Goal: Task Accomplishment & Management: Complete application form

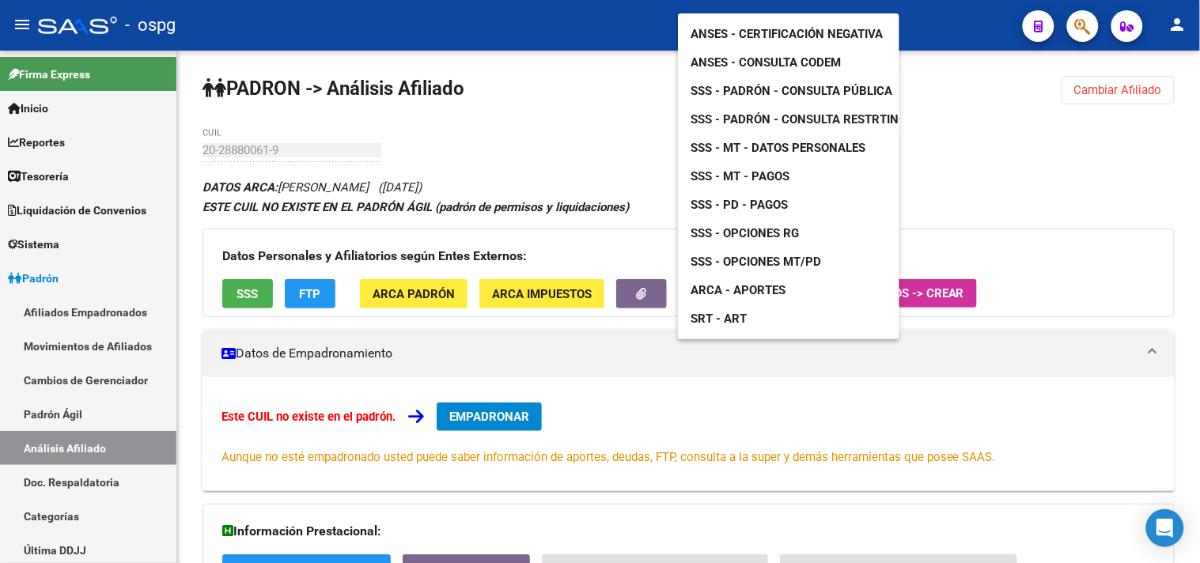
click at [595, 424] on div at bounding box center [600, 281] width 1200 height 563
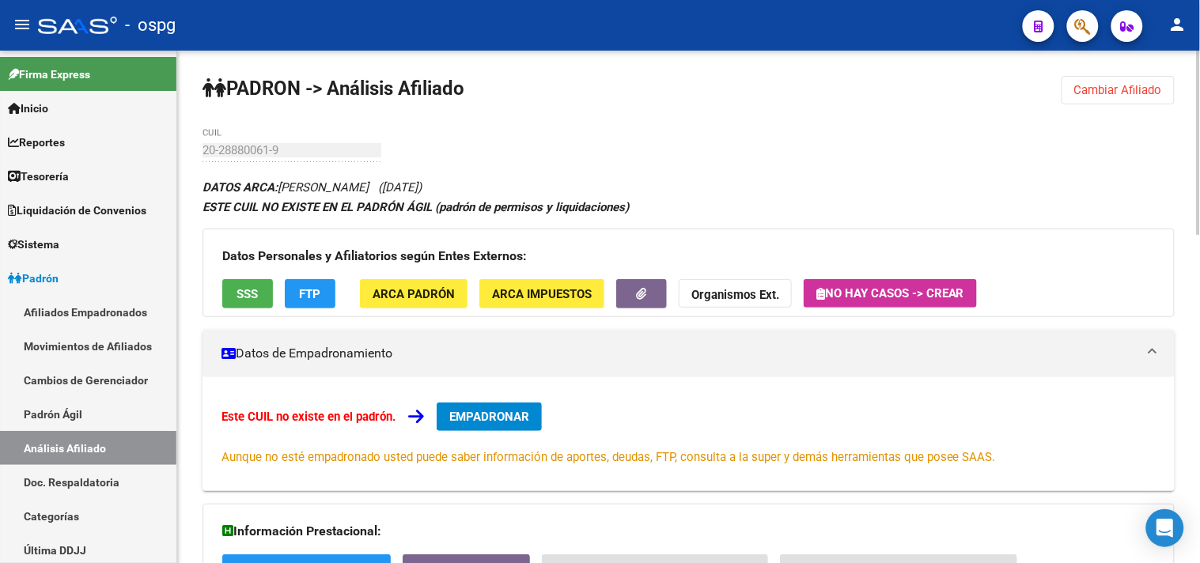
click at [1070, 80] on button "Cambiar Afiliado" at bounding box center [1117, 90] width 113 height 28
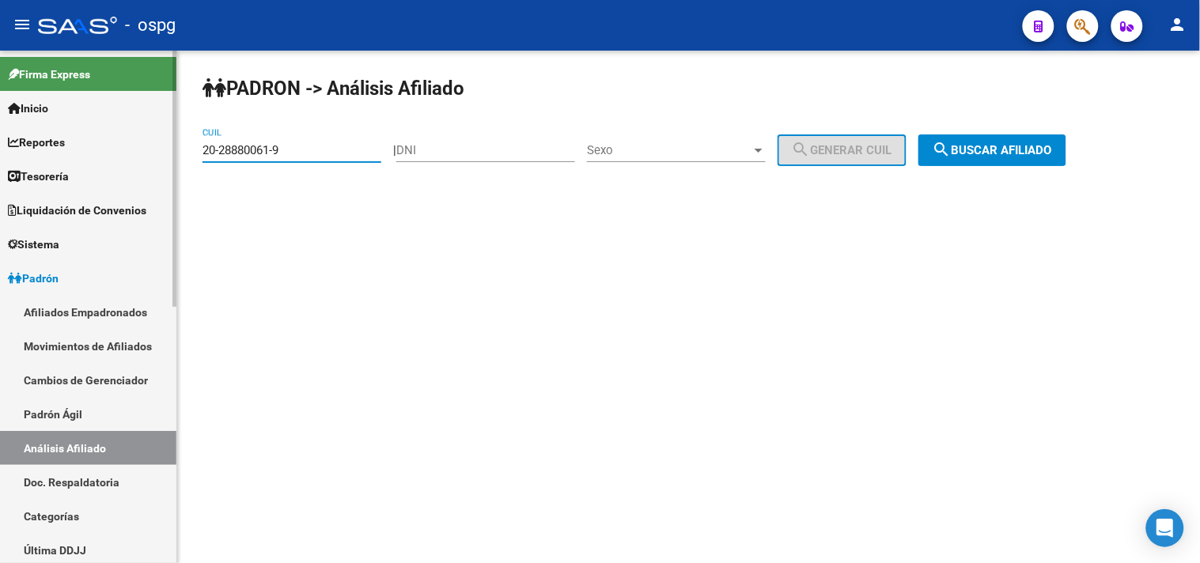
drag, startPoint x: 271, startPoint y: 142, endPoint x: 142, endPoint y: 112, distance: 132.4
click at [55, 114] on mat-sidenav-container "Firma Express Inicio Calendario SSS Instructivos Contacto OS Reportes Tablero d…" at bounding box center [600, 307] width 1200 height 513
paste input "7-44366945-6"
click at [960, 138] on button "search Buscar afiliado" at bounding box center [992, 150] width 148 height 32
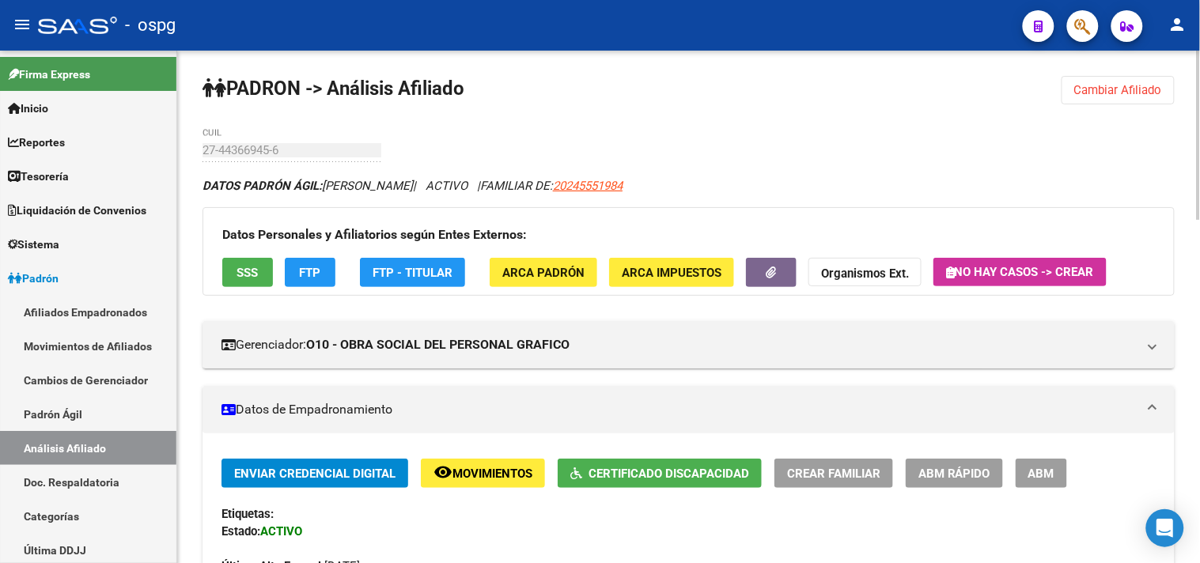
click at [622, 481] on span "Certificado Discapacidad" at bounding box center [668, 474] width 161 height 14
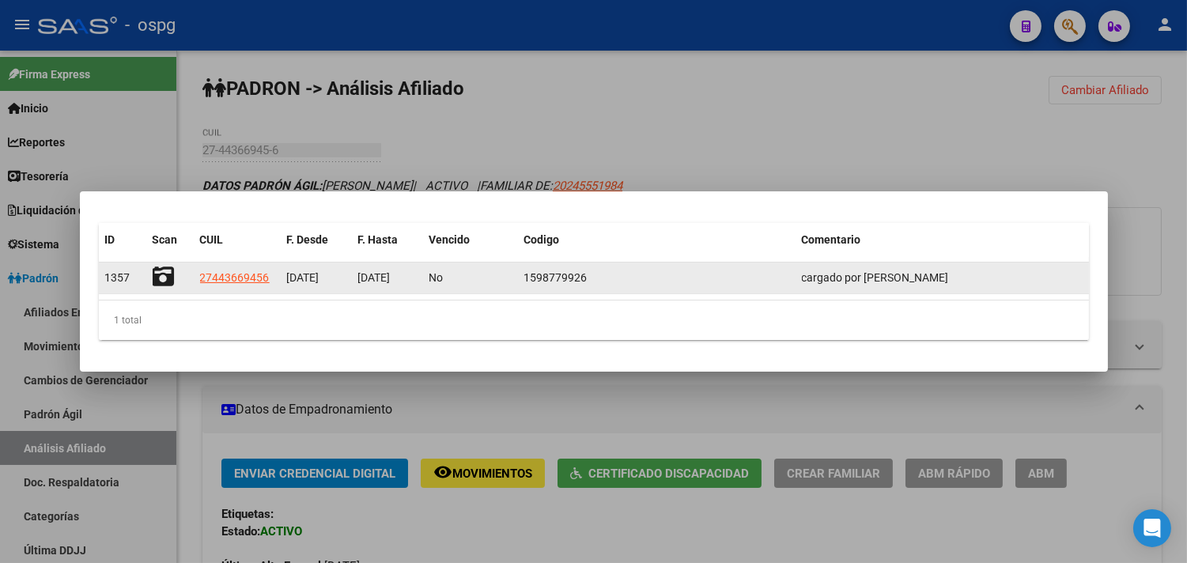
click at [157, 277] on icon at bounding box center [164, 277] width 22 height 22
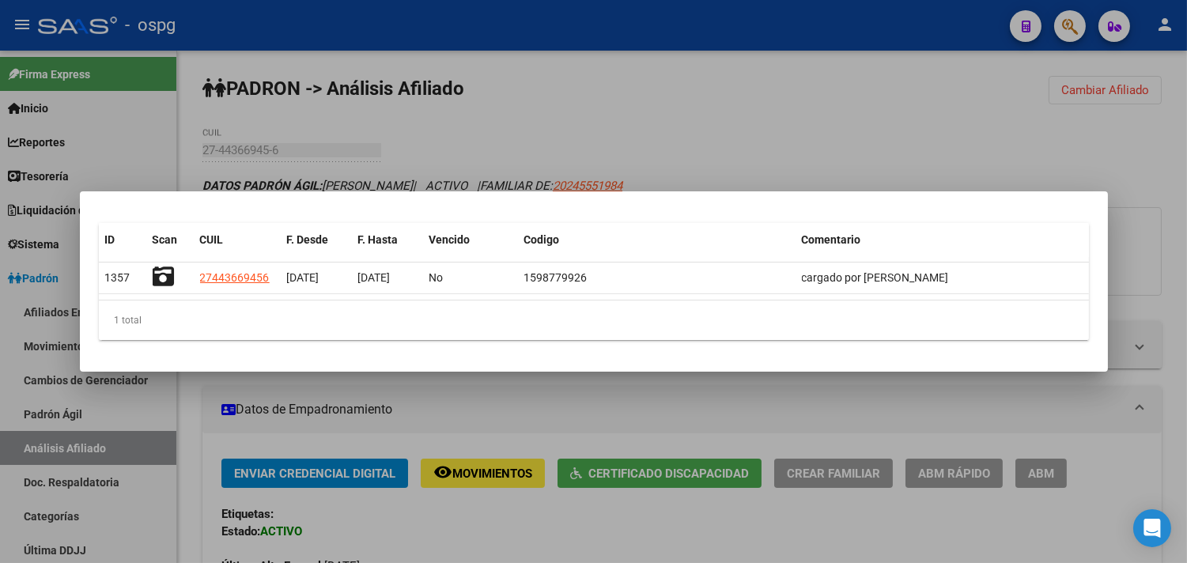
click at [853, 89] on div at bounding box center [593, 281] width 1187 height 563
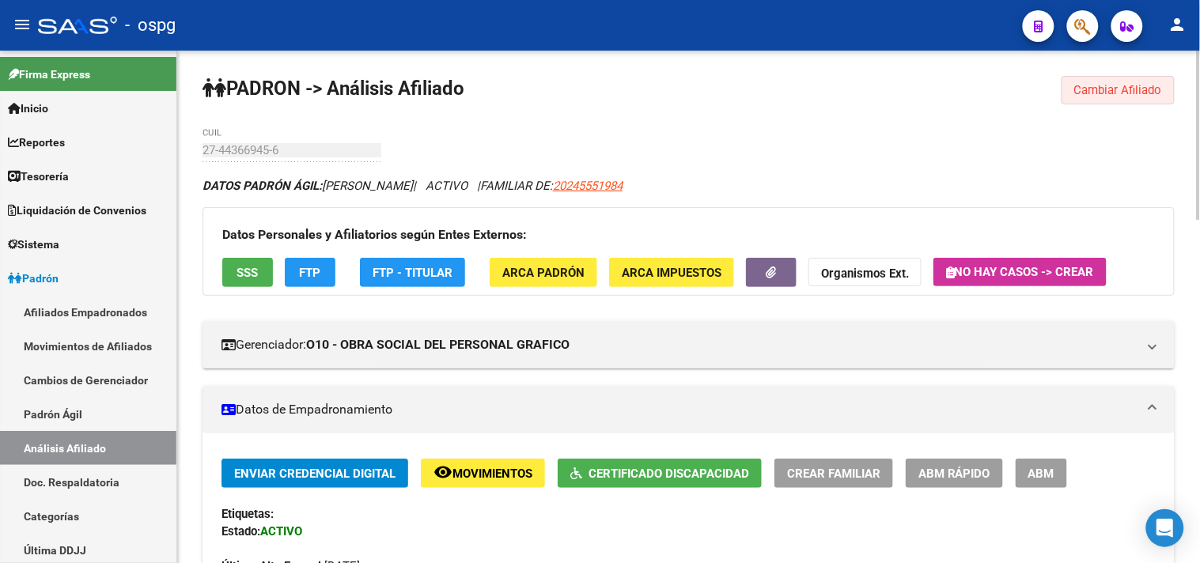
drag, startPoint x: 1135, startPoint y: 84, endPoint x: 421, endPoint y: 112, distance: 714.7
click at [1133, 84] on span "Cambiar Afiliado" at bounding box center [1118, 90] width 88 height 14
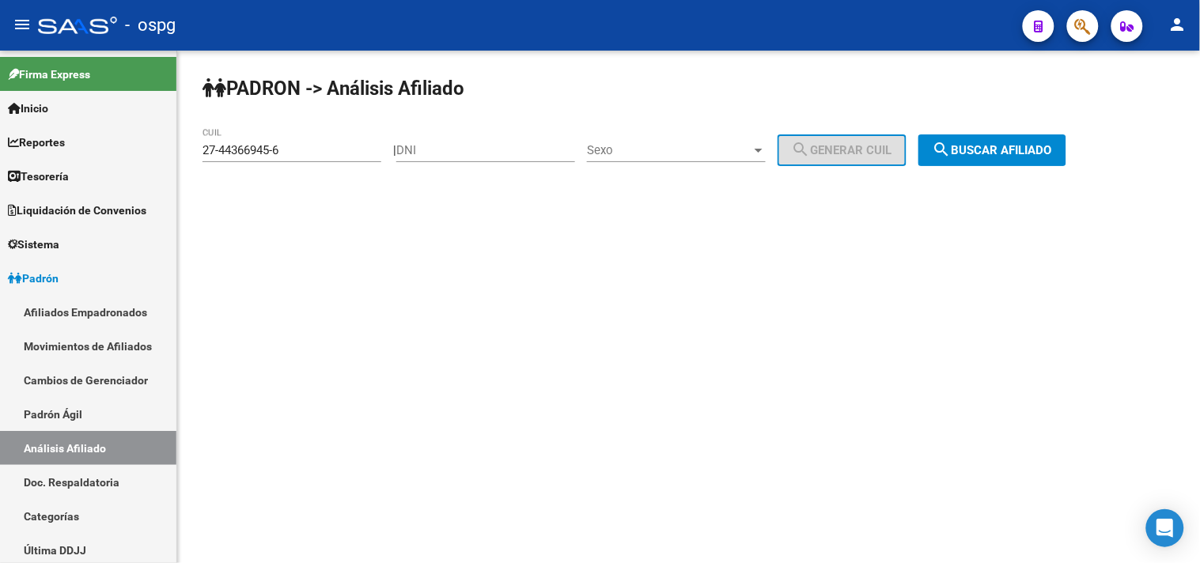
drag, startPoint x: 209, startPoint y: 146, endPoint x: 199, endPoint y: 144, distance: 9.6
click at [202, 146] on div "27-44366945-6 CUIL" at bounding box center [291, 152] width 179 height 49
drag, startPoint x: 393, startPoint y: 216, endPoint x: 351, endPoint y: 207, distance: 42.8
click at [351, 207] on div "[PERSON_NAME] -> Análisis Afiliado 27-44366945-6 CUIL | DNI Sexo Sexo search Ge…" at bounding box center [688, 134] width 1023 height 166
drag, startPoint x: 274, startPoint y: 146, endPoint x: 79, endPoint y: 152, distance: 195.4
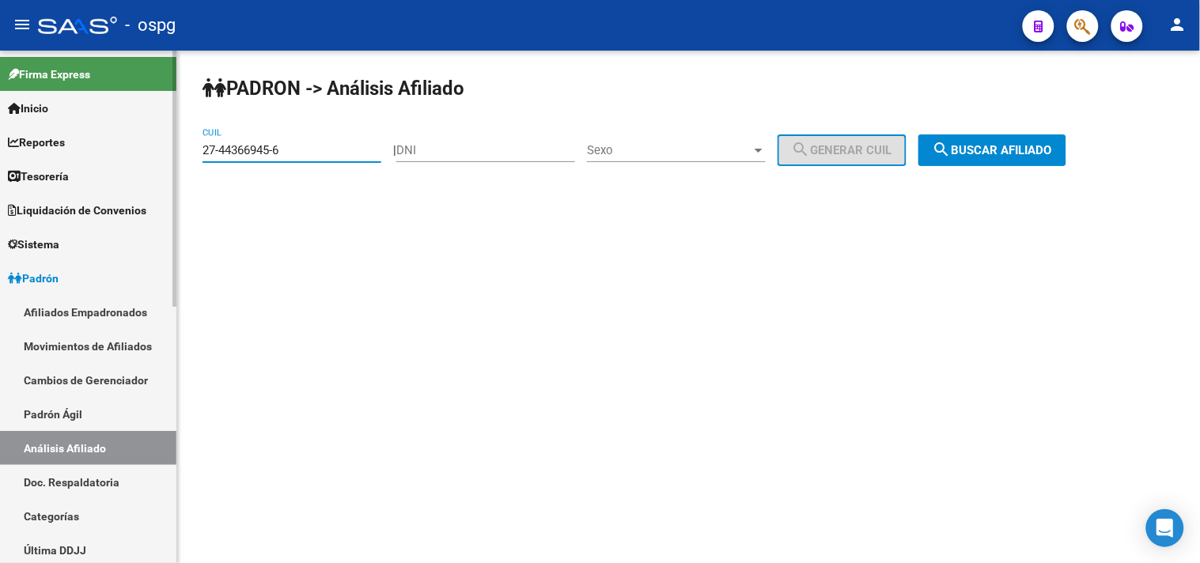
click at [80, 152] on mat-sidenav-container "Firma Express Inicio Calendario SSS Instructivos Contacto OS Reportes Tablero d…" at bounding box center [600, 307] width 1200 height 513
paste input "0-25199101-5"
drag, startPoint x: 295, startPoint y: 156, endPoint x: 116, endPoint y: 140, distance: 179.4
click at [55, 137] on mat-sidenav-container "Firma Express Inicio Calendario SSS Instructivos Contacto OS Reportes Tablero d…" at bounding box center [600, 307] width 1200 height 513
paste input
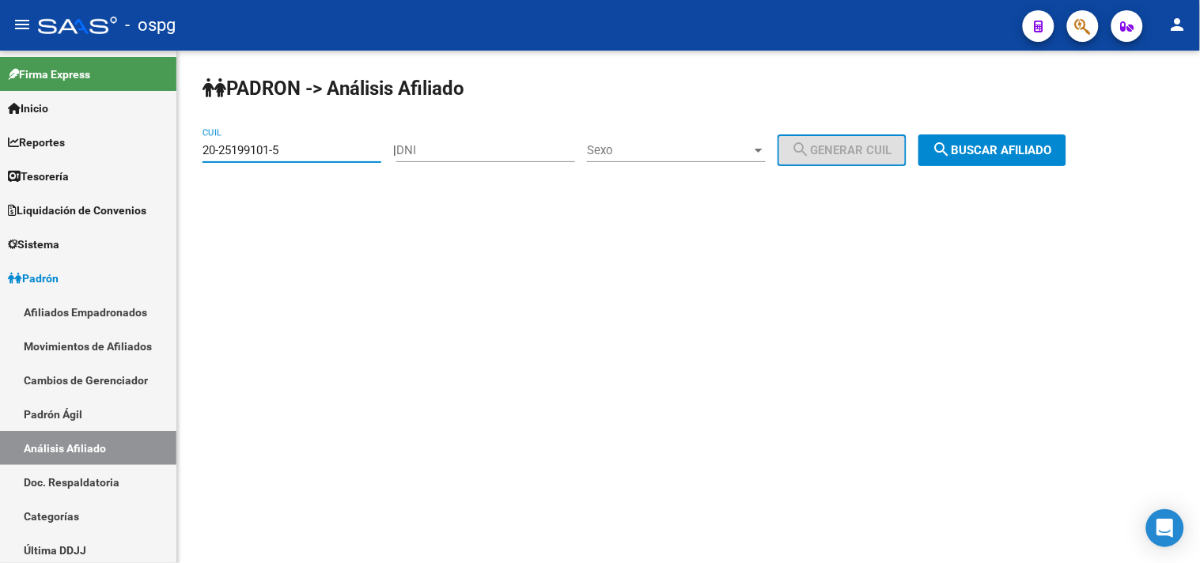
type input "20-25199101-5"
click at [1038, 149] on span "search Buscar afiliado" at bounding box center [991, 150] width 119 height 14
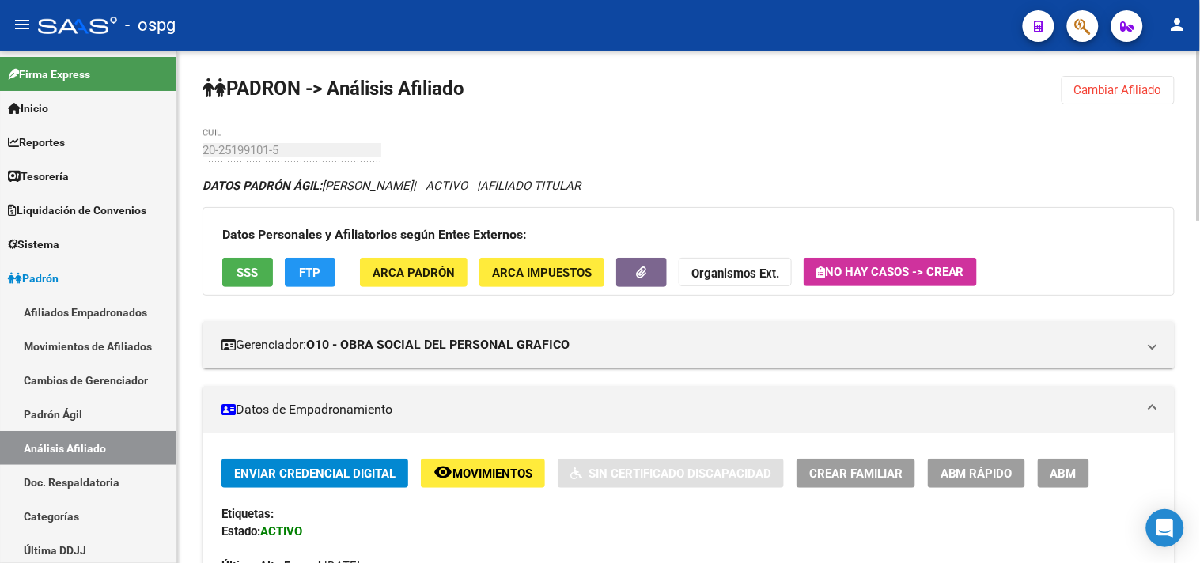
click at [430, 278] on span "ARCA Padrón" at bounding box center [414, 273] width 82 height 14
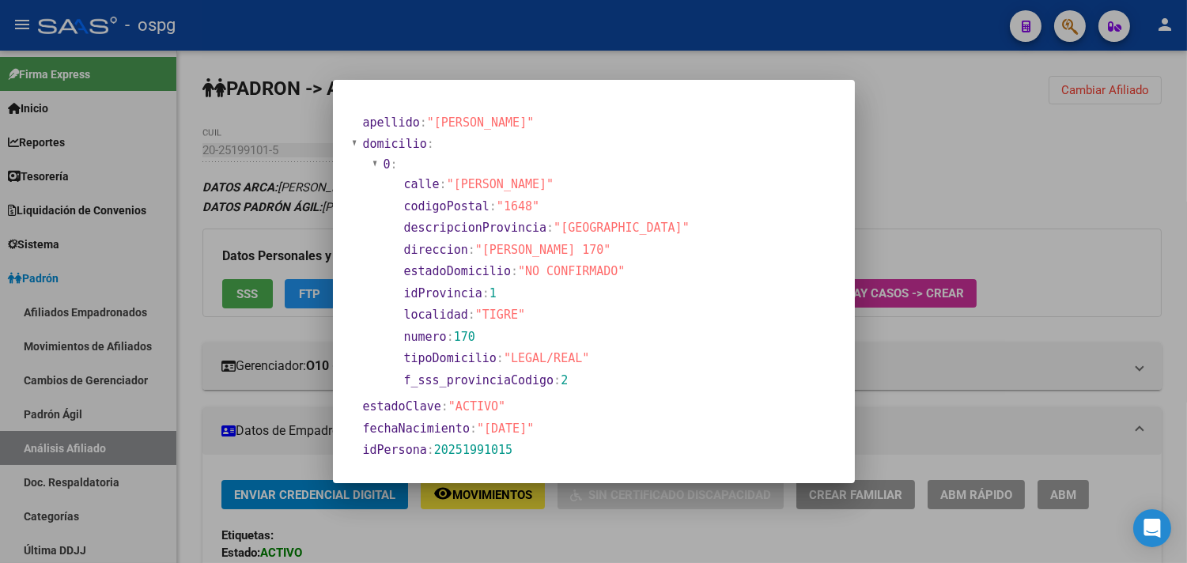
click at [781, 540] on div at bounding box center [593, 281] width 1187 height 563
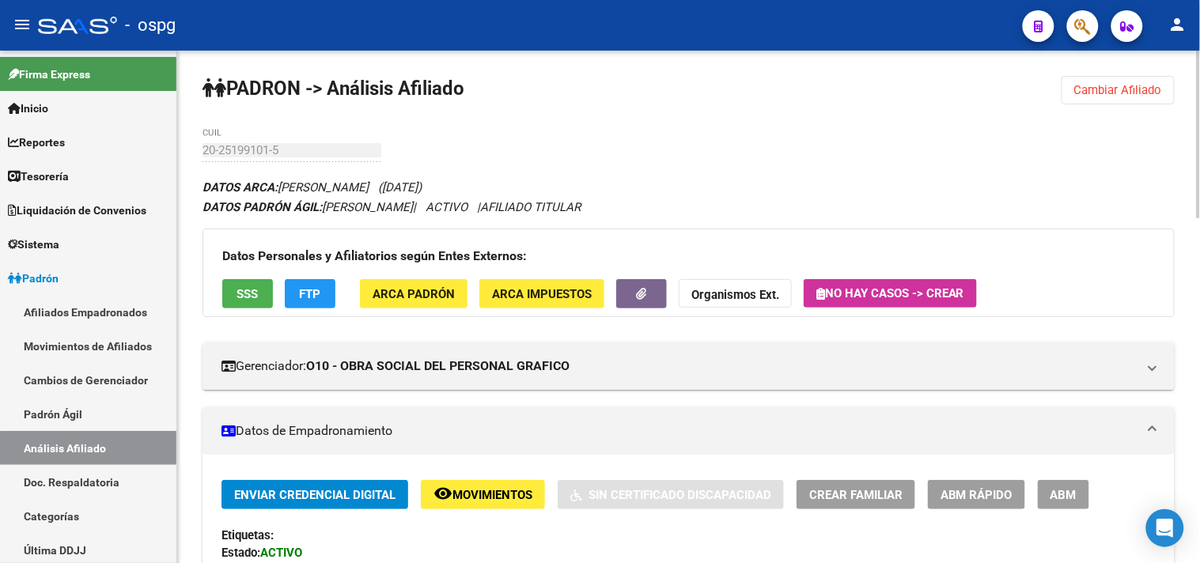
click at [1114, 80] on button "Cambiar Afiliado" at bounding box center [1117, 90] width 113 height 28
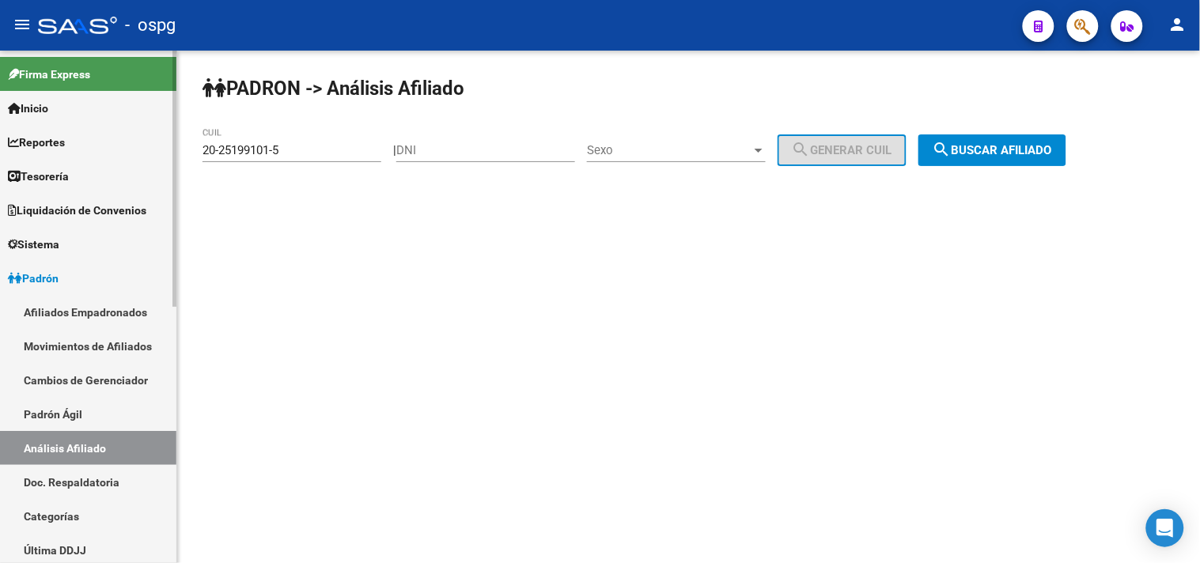
drag, startPoint x: 327, startPoint y: 158, endPoint x: 0, endPoint y: 88, distance: 334.9
click at [0, 108] on mat-sidenav-container "Firma Express Inicio Calendario SSS Instructivos Contacto OS Reportes Tablero d…" at bounding box center [600, 307] width 1200 height 513
drag, startPoint x: 287, startPoint y: 281, endPoint x: 301, endPoint y: 175, distance: 106.8
click at [288, 271] on mat-sidenav-content "[PERSON_NAME] -> Análisis Afiliado 20-25199101-5 CUIL | DNI Sexo Sexo search Ge…" at bounding box center [688, 307] width 1023 height 513
drag, startPoint x: 311, startPoint y: 159, endPoint x: 0, endPoint y: 108, distance: 315.0
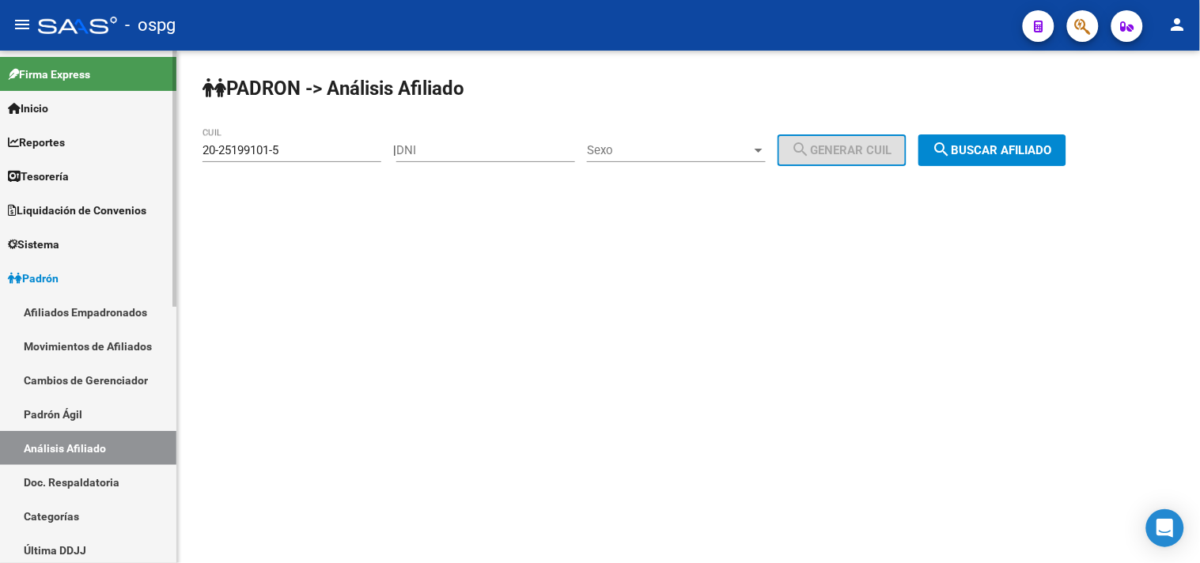
click at [33, 112] on mat-sidenav-container "Firma Express Inicio Calendario SSS Instructivos Contacto OS Reportes Tablero d…" at bounding box center [600, 307] width 1200 height 513
drag, startPoint x: 289, startPoint y: 215, endPoint x: 283, endPoint y: 155, distance: 60.4
click at [289, 214] on div "[PERSON_NAME] -> Análisis Afiliado 20-25199101-5 CUIL | DNI Sexo Sexo search Ge…" at bounding box center [688, 134] width 1023 height 166
drag, startPoint x: 287, startPoint y: 155, endPoint x: 0, endPoint y: 108, distance: 290.9
click at [45, 127] on mat-sidenav-container "Firma Express Inicio Calendario SSS Instructivos Contacto OS Reportes Tablero d…" at bounding box center [600, 307] width 1200 height 513
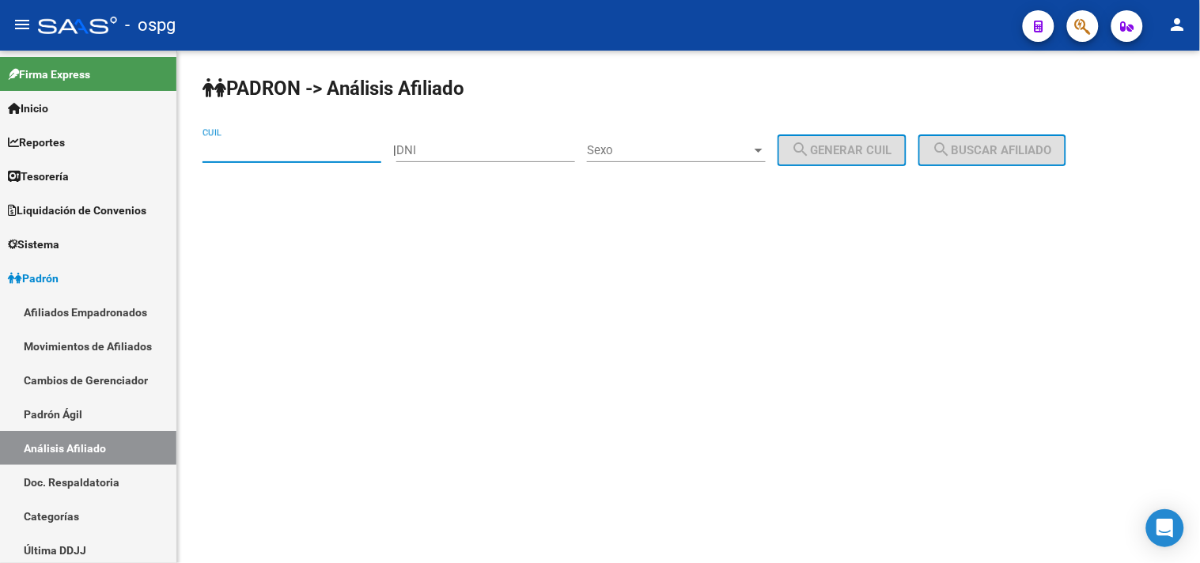
drag, startPoint x: 483, startPoint y: 148, endPoint x: 452, endPoint y: 149, distance: 31.6
click at [482, 148] on input "DNI" at bounding box center [485, 150] width 179 height 14
click at [365, 161] on div "CUIL" at bounding box center [291, 145] width 179 height 34
type input "20-56782307-6"
click at [1036, 144] on span "search Buscar afiliado" at bounding box center [991, 150] width 119 height 14
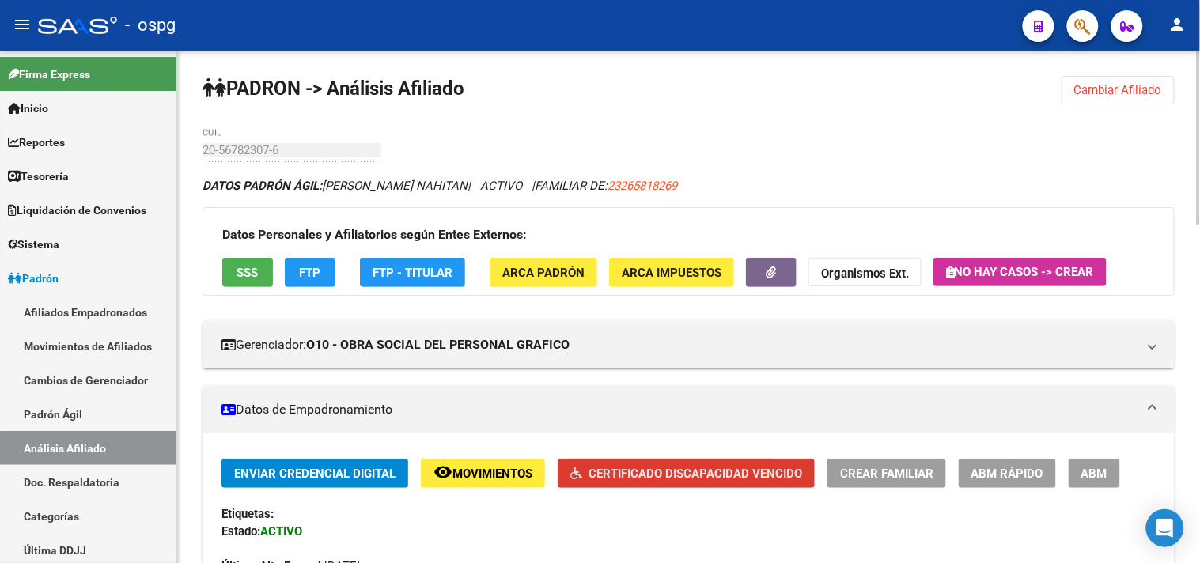
click at [594, 478] on span "Certificado Discapacidad Vencido" at bounding box center [695, 474] width 214 height 14
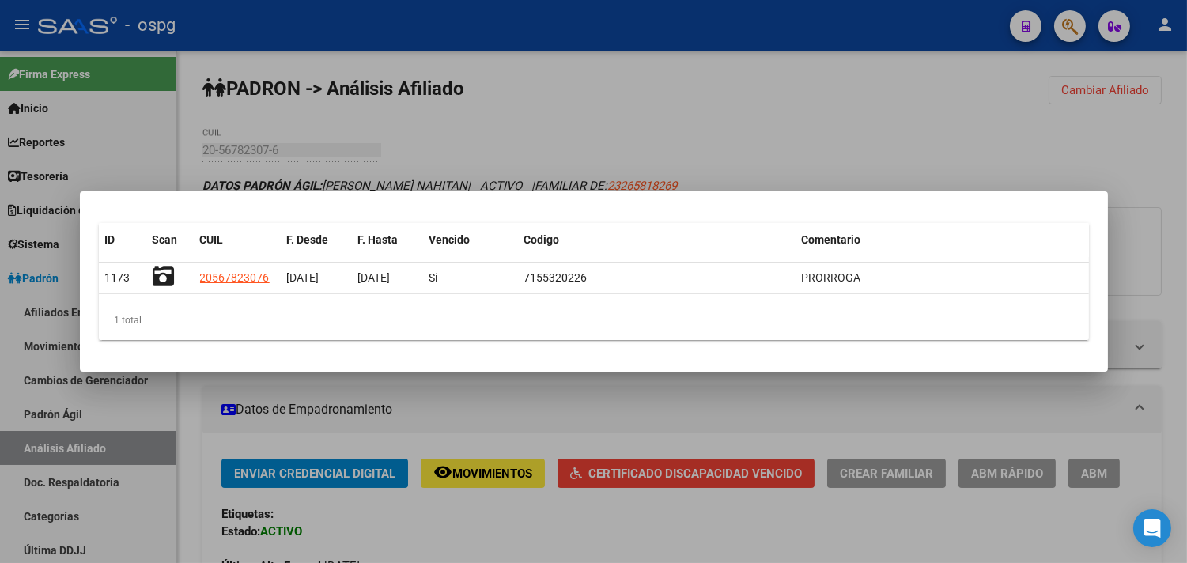
click at [460, 443] on div at bounding box center [593, 281] width 1187 height 563
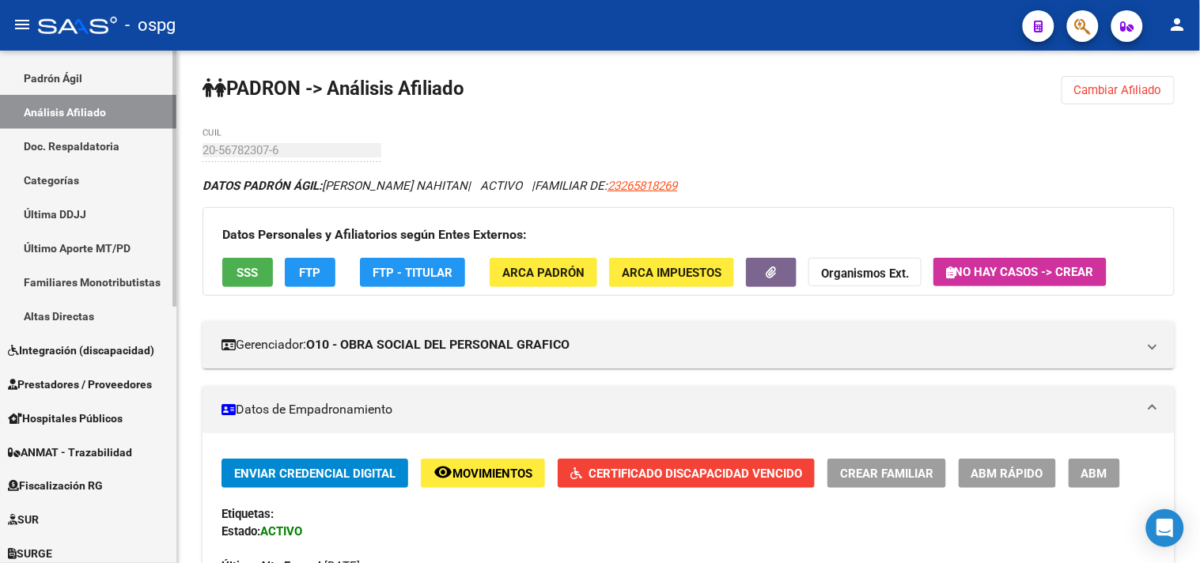
scroll to position [351, 0]
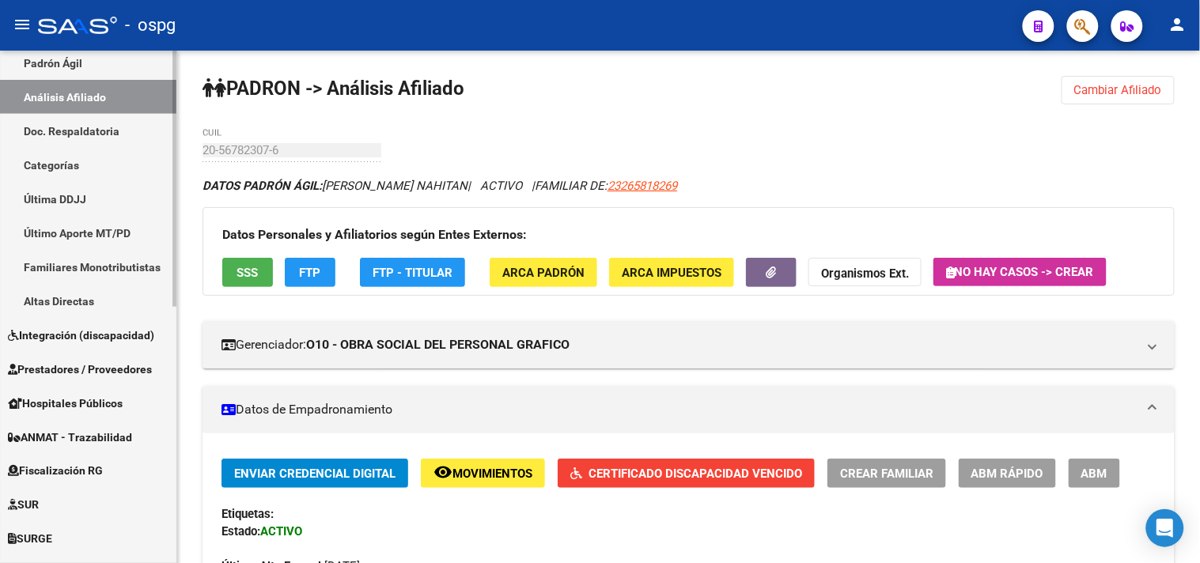
click at [114, 329] on span "Integración (discapacidad)" at bounding box center [81, 335] width 146 height 17
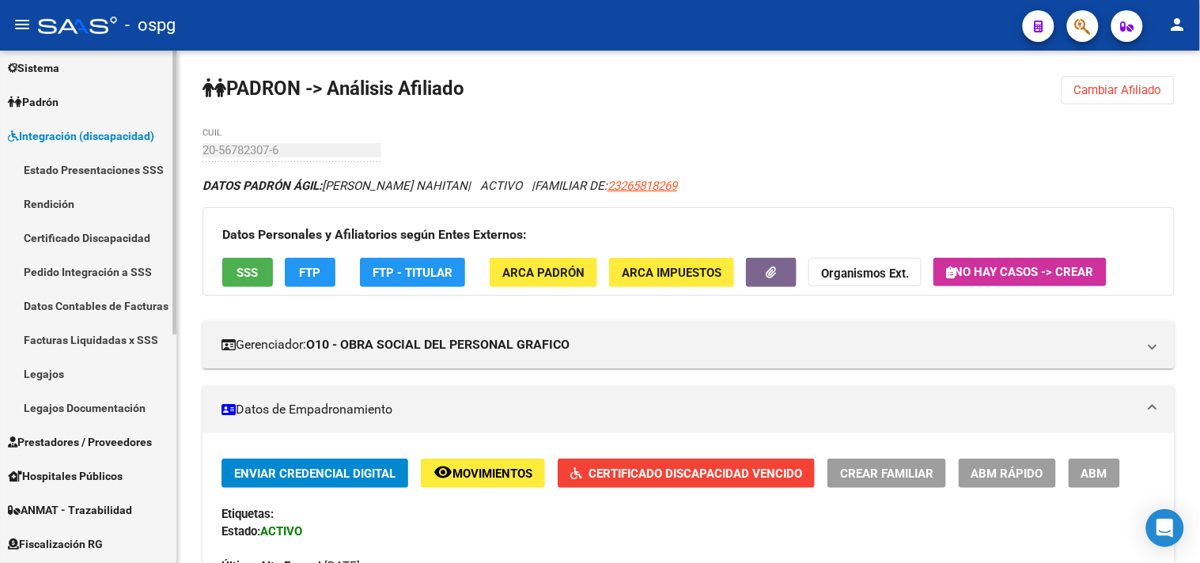
scroll to position [176, 0]
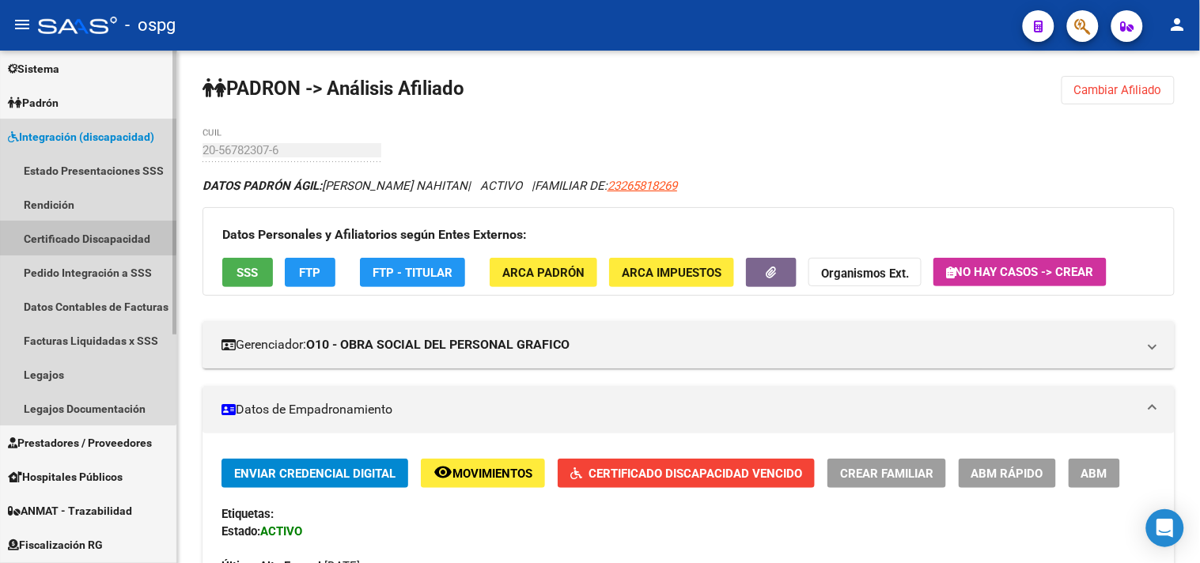
click at [76, 236] on link "Certificado Discapacidad" at bounding box center [88, 238] width 176 height 34
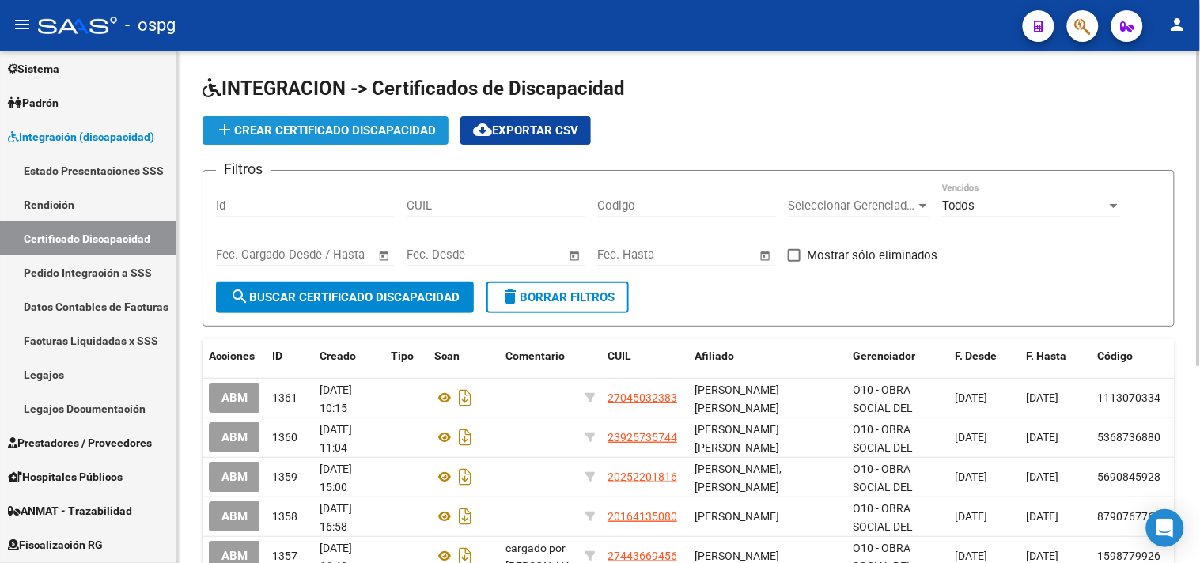
click at [320, 142] on button "add Crear Certificado Discapacidad" at bounding box center [325, 130] width 246 height 28
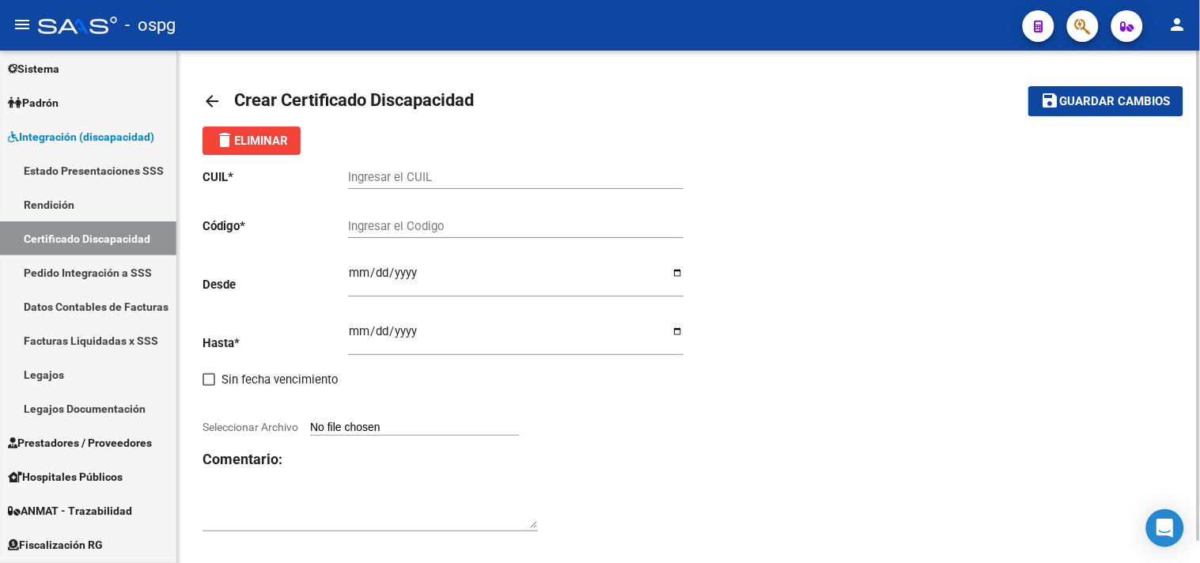
click at [422, 180] on input "Ingresar el CUIL" at bounding box center [515, 177] width 335 height 14
type input "20-56782307-6"
click at [543, 227] on input "Ingresar el Codigo" at bounding box center [515, 226] width 335 height 14
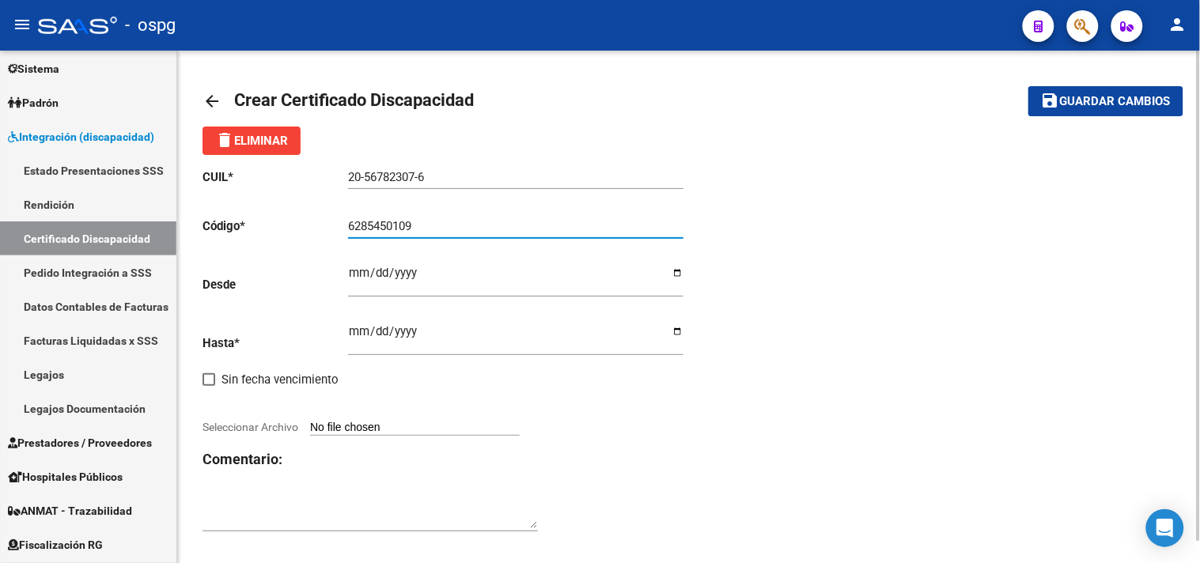
type input "6285450109"
click at [680, 274] on input "Ingresar fec. Desde" at bounding box center [515, 279] width 335 height 25
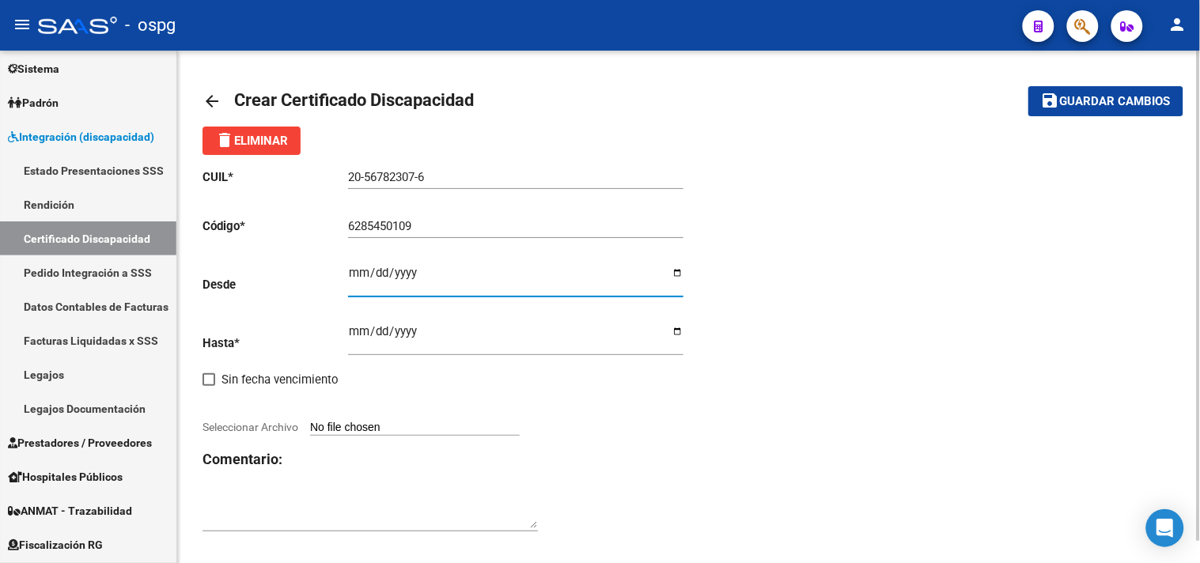
type input "[DATE]"
click at [465, 343] on input "Ingresar fec. Hasta" at bounding box center [515, 337] width 335 height 25
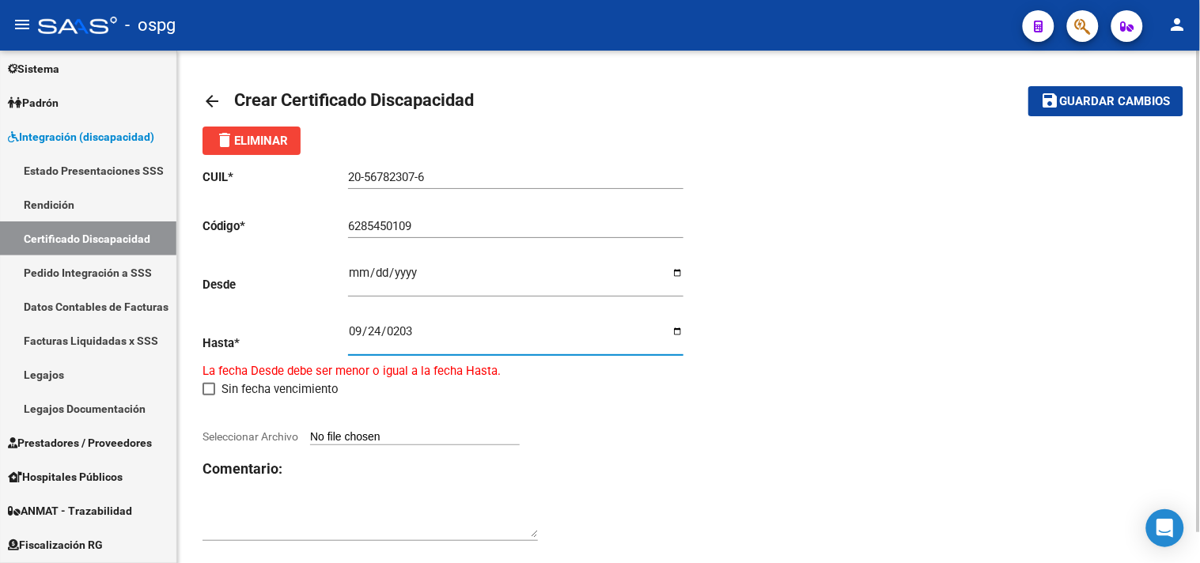
type input "[DATE]"
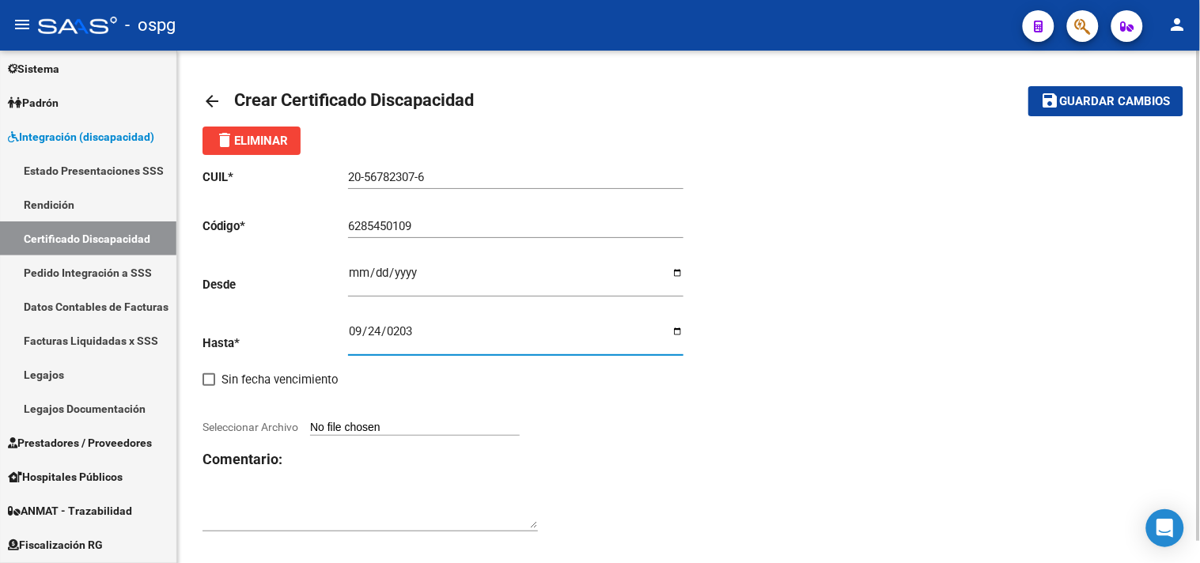
click at [399, 426] on input "Seleccionar Archivo" at bounding box center [415, 428] width 210 height 15
type input "C:\fakepath\20251009120603390.pdf"
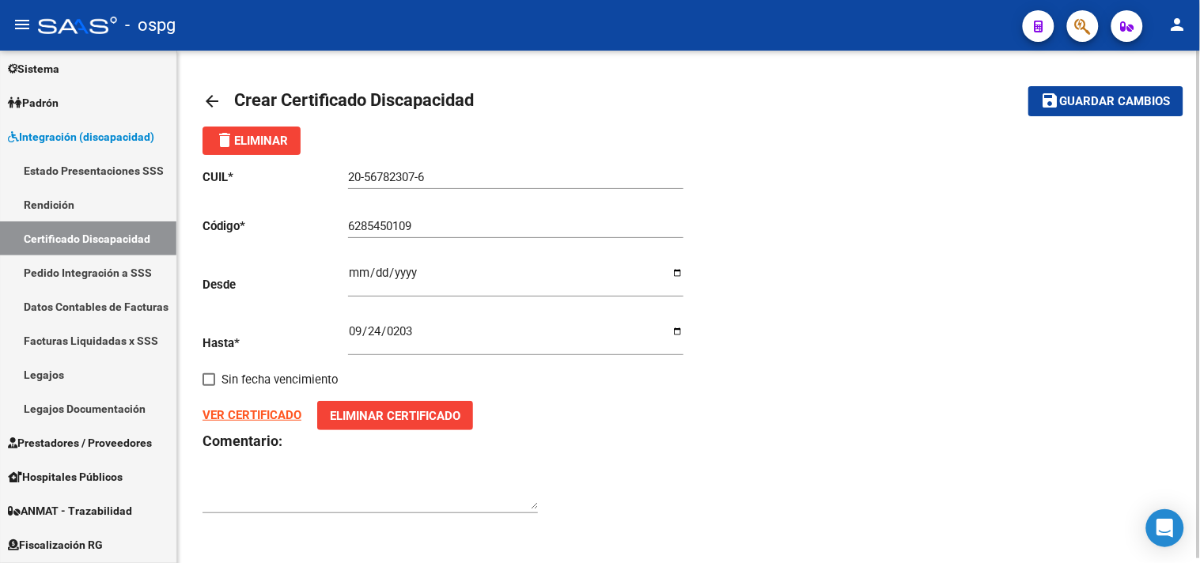
click at [275, 420] on strong "VER CERTIFICADO" at bounding box center [251, 415] width 99 height 14
click at [351, 426] on button "Eliminar Certificado" at bounding box center [395, 415] width 156 height 29
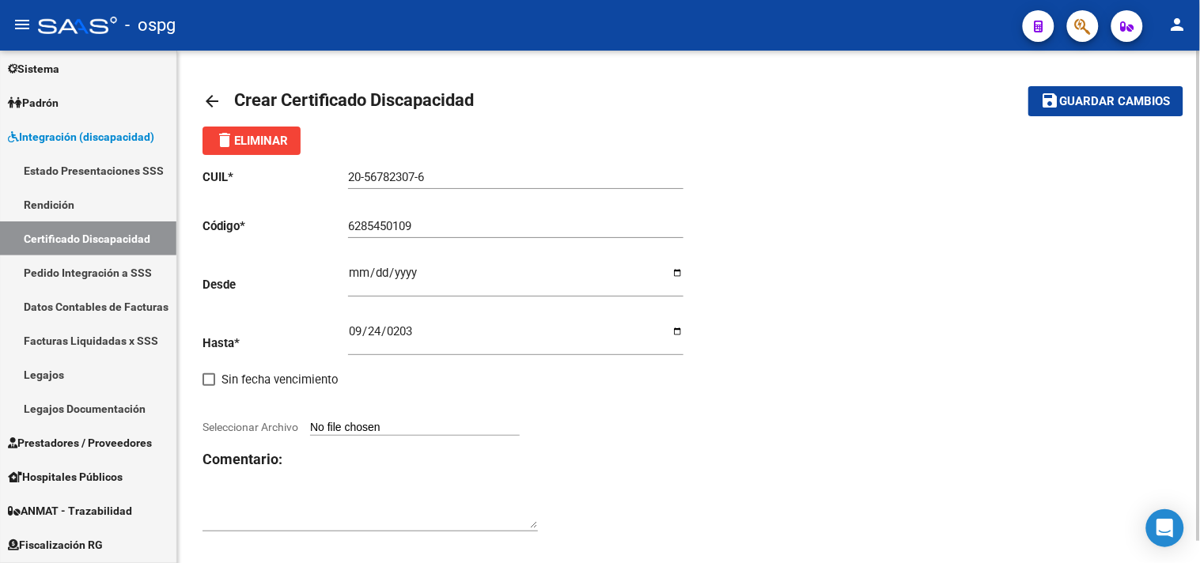
click at [402, 432] on input "Seleccionar Archivo" at bounding box center [415, 428] width 210 height 15
type input "C:\fakepath\1000630767.jpg"
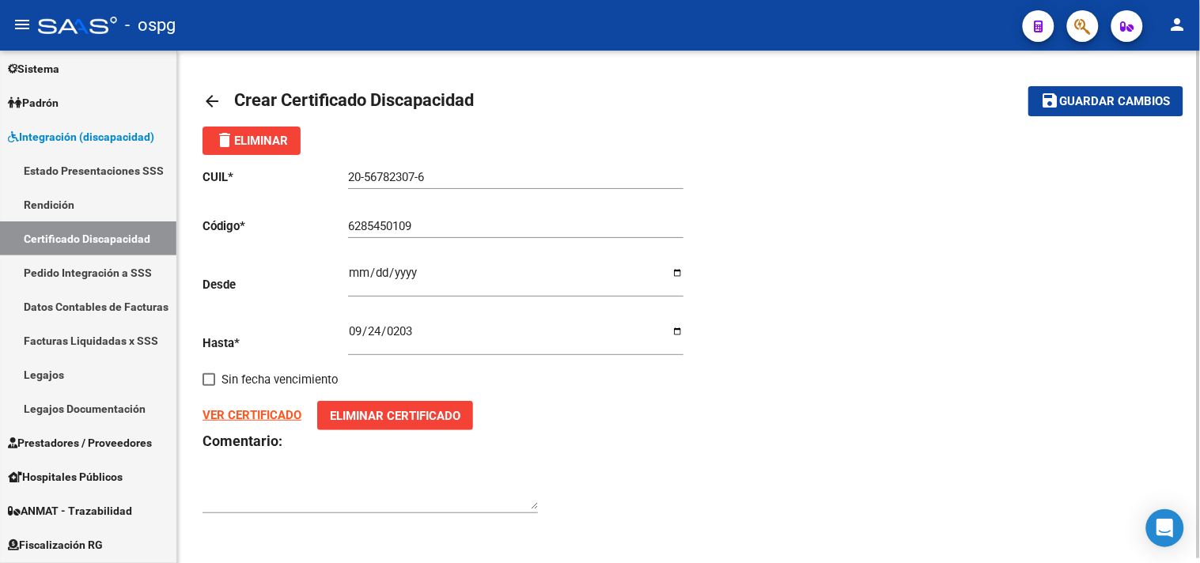
scroll to position [4, 0]
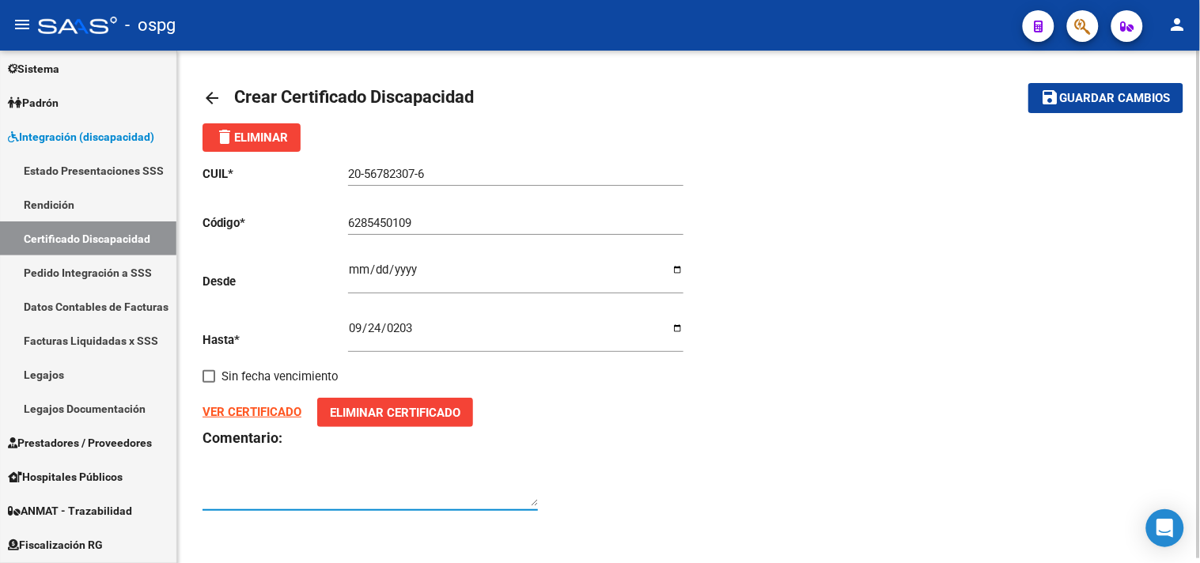
click at [255, 503] on textarea at bounding box center [369, 491] width 335 height 32
type textarea "cargado por [PERSON_NAME]"
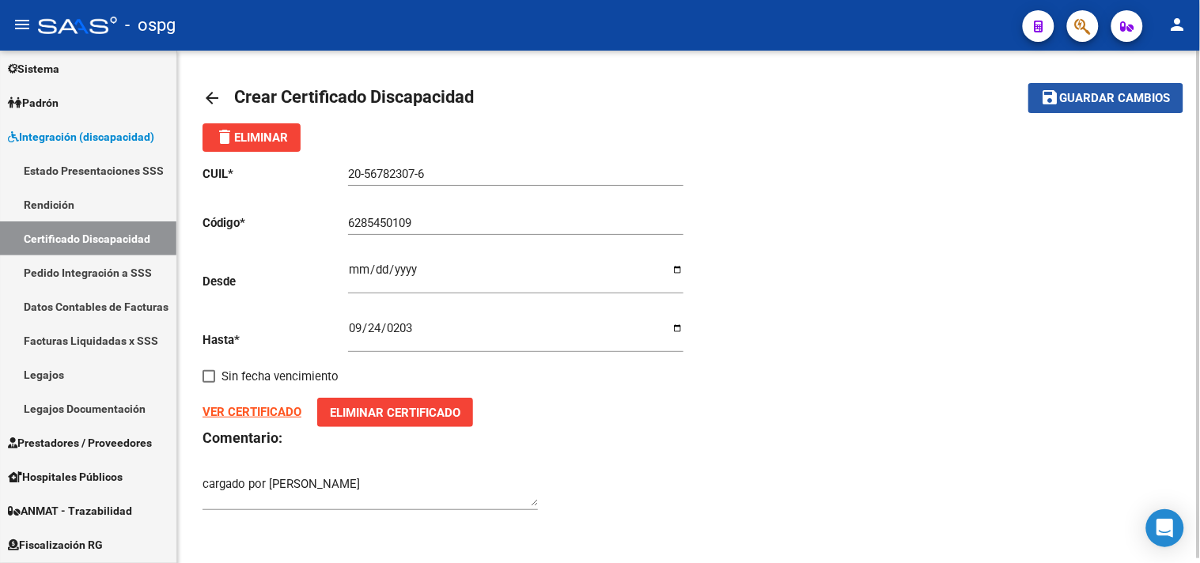
click at [1088, 96] on span "Guardar cambios" at bounding box center [1115, 99] width 111 height 14
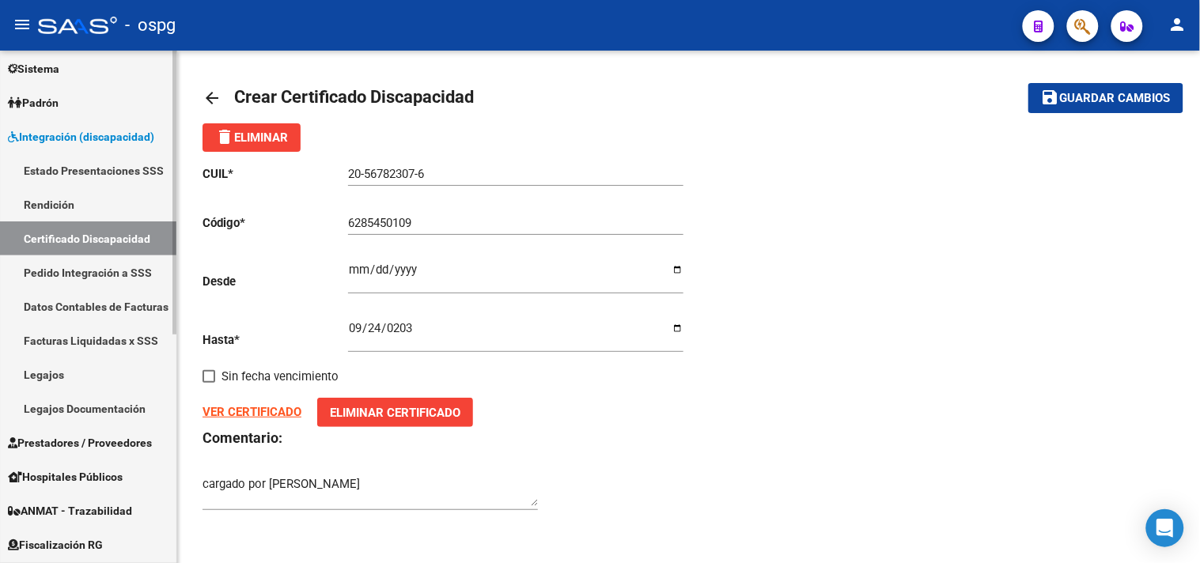
click at [100, 238] on link "Certificado Discapacidad" at bounding box center [88, 238] width 176 height 34
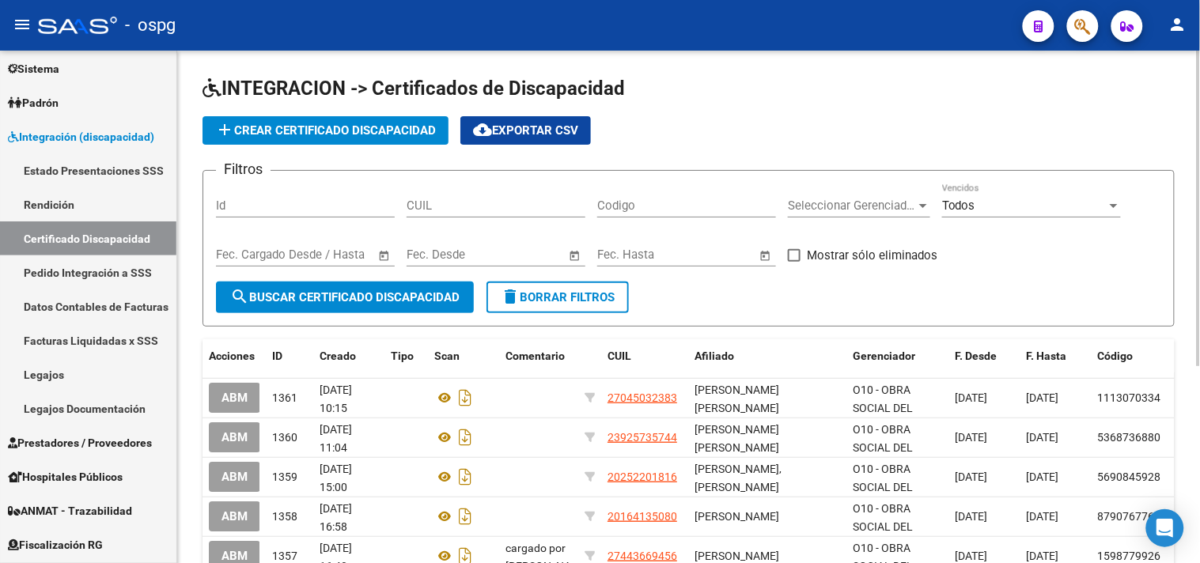
click at [520, 207] on input "CUIL" at bounding box center [496, 206] width 179 height 14
type input "20-56782307-6"
click at [335, 317] on form "Filtros Id 20-56782307-6 CUIL Codigo Seleccionar Gerenciador Seleccionar Gerenc…" at bounding box center [688, 248] width 972 height 157
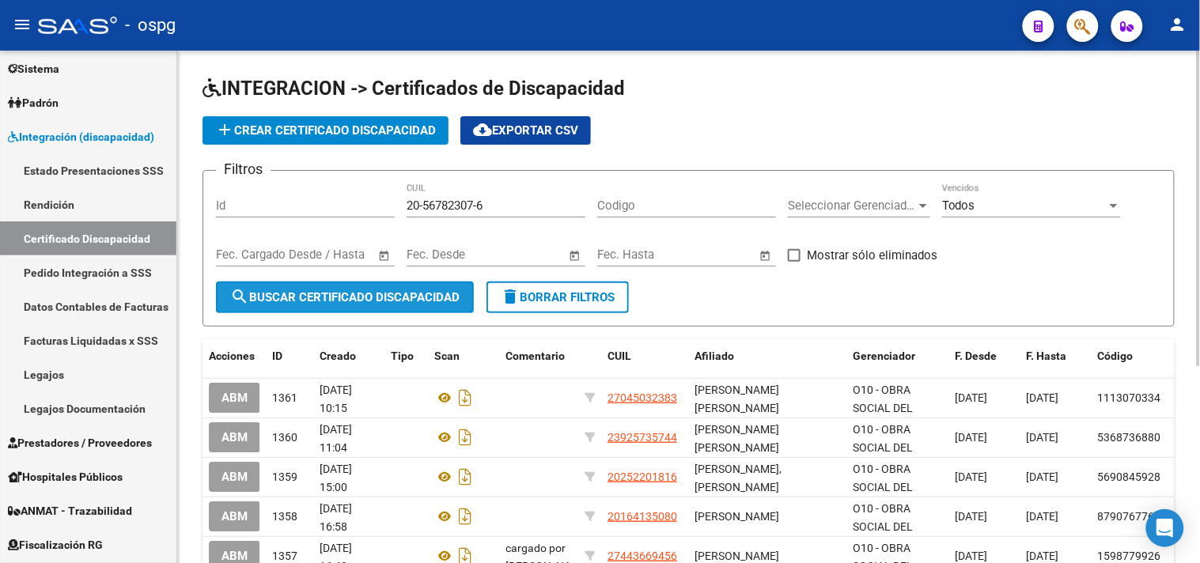
click at [339, 295] on span "search Buscar Certificado Discapacidad" at bounding box center [344, 297] width 229 height 14
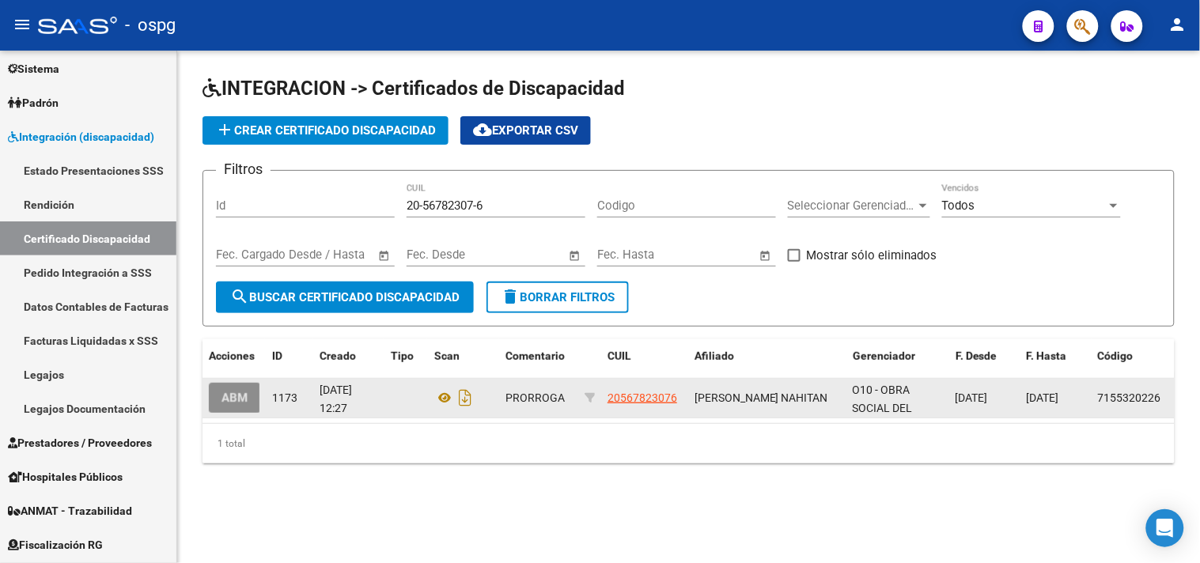
click at [248, 404] on button "ABM" at bounding box center [234, 397] width 51 height 29
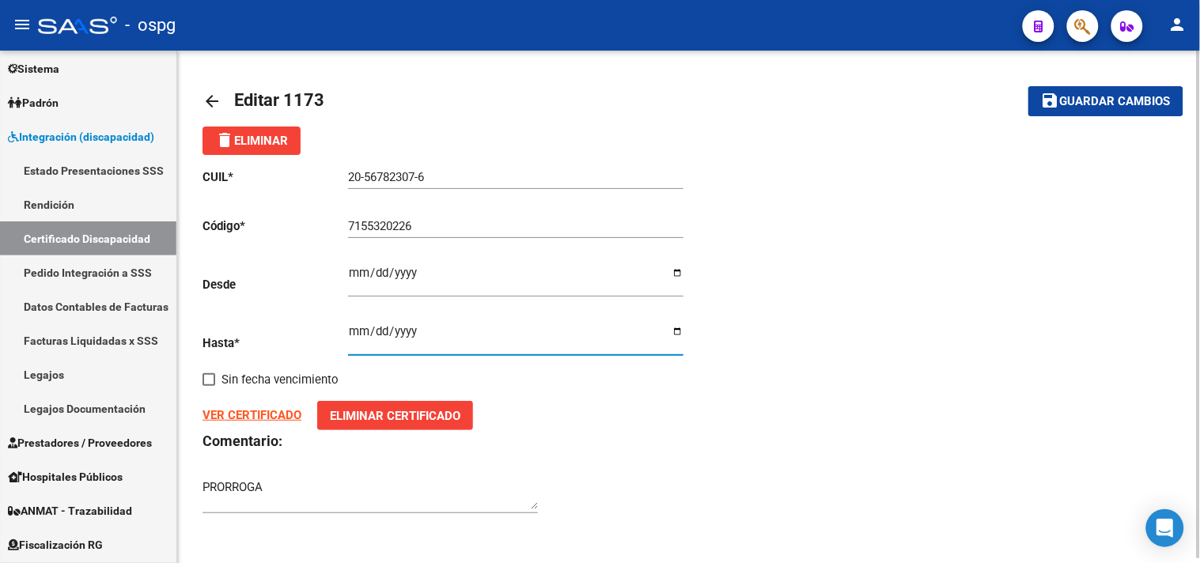
click at [679, 335] on input "[DATE]" at bounding box center [515, 337] width 335 height 25
type input "[DATE]"
click at [320, 507] on textarea "PRORROGA" at bounding box center [369, 494] width 335 height 32
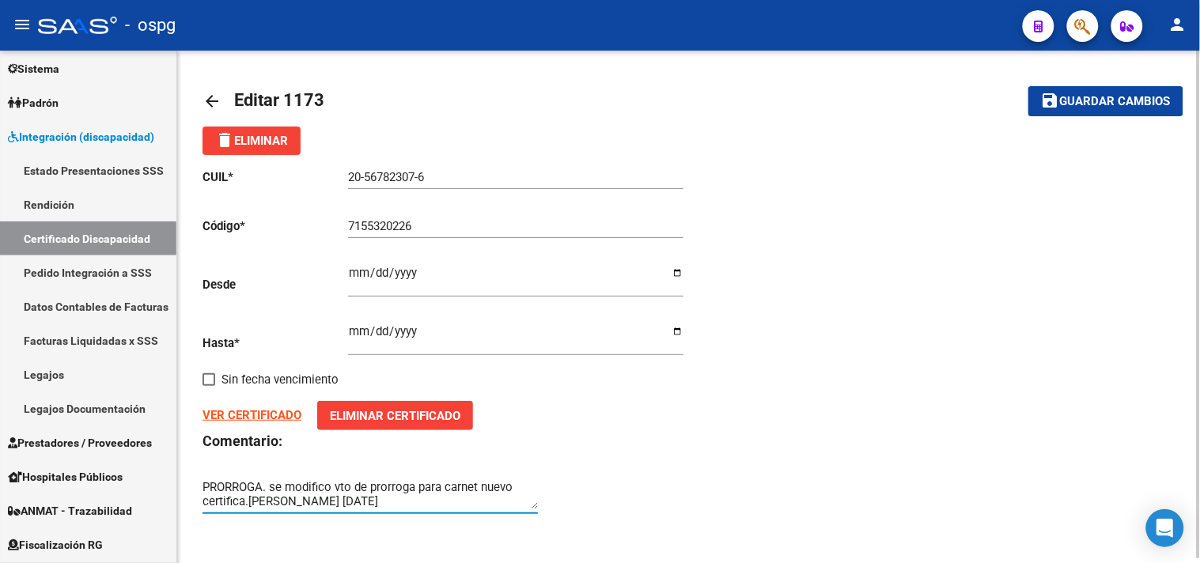
type textarea "PRORROGA. se modifico vto de prorroga para carnet nuevo certifica.[PERSON_NAME]…"
click at [1125, 112] on button "save Guardar cambios" at bounding box center [1105, 100] width 155 height 29
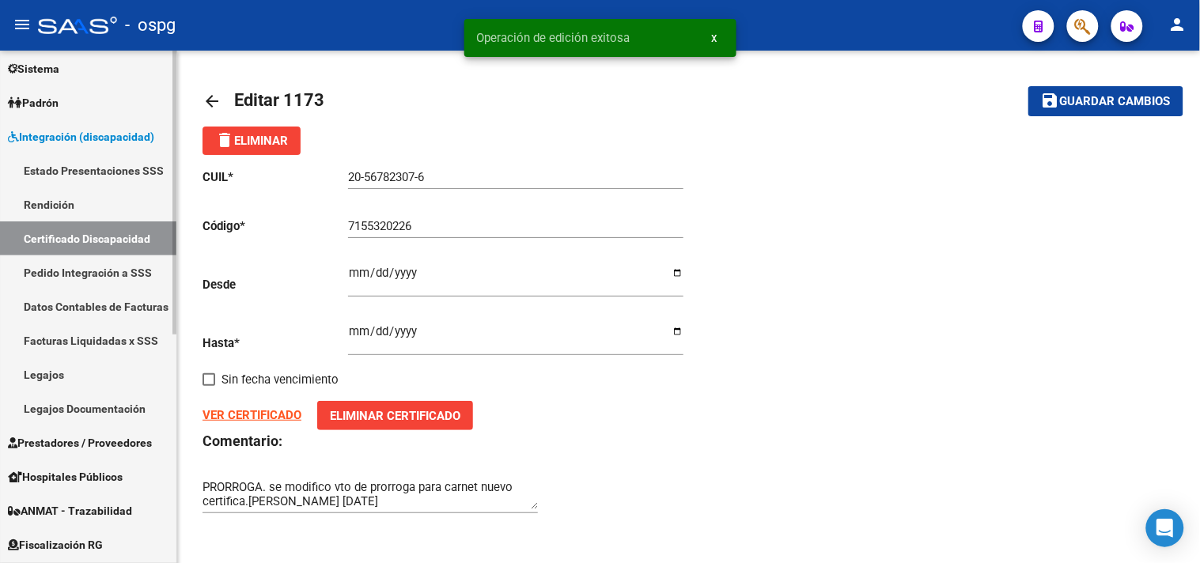
click at [69, 236] on link "Certificado Discapacidad" at bounding box center [88, 238] width 176 height 34
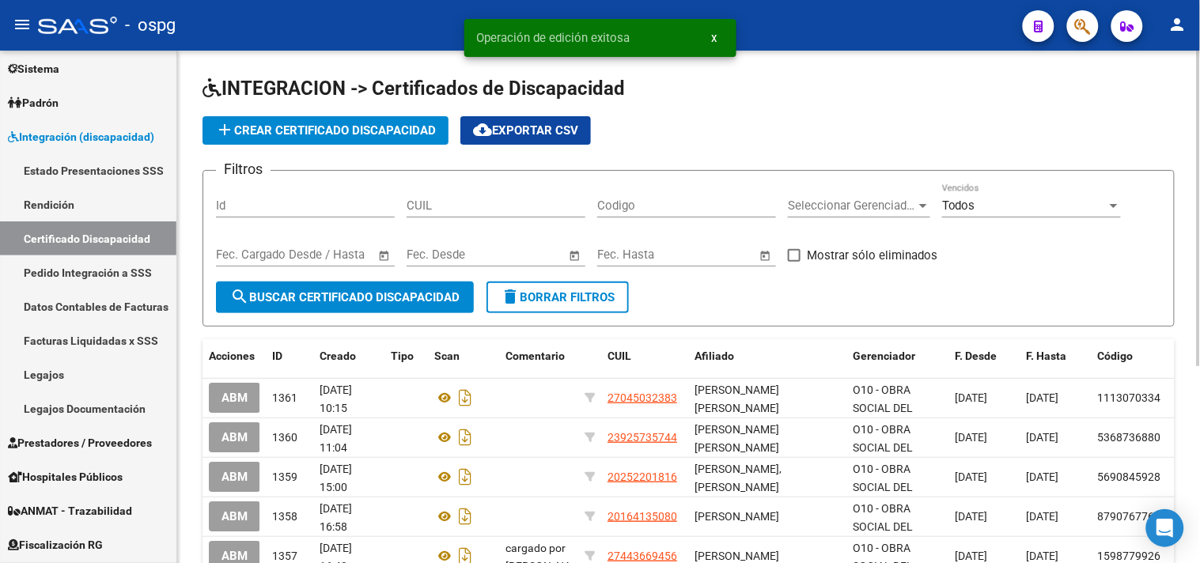
click at [263, 130] on span "add Crear Certificado Discapacidad" at bounding box center [325, 130] width 221 height 14
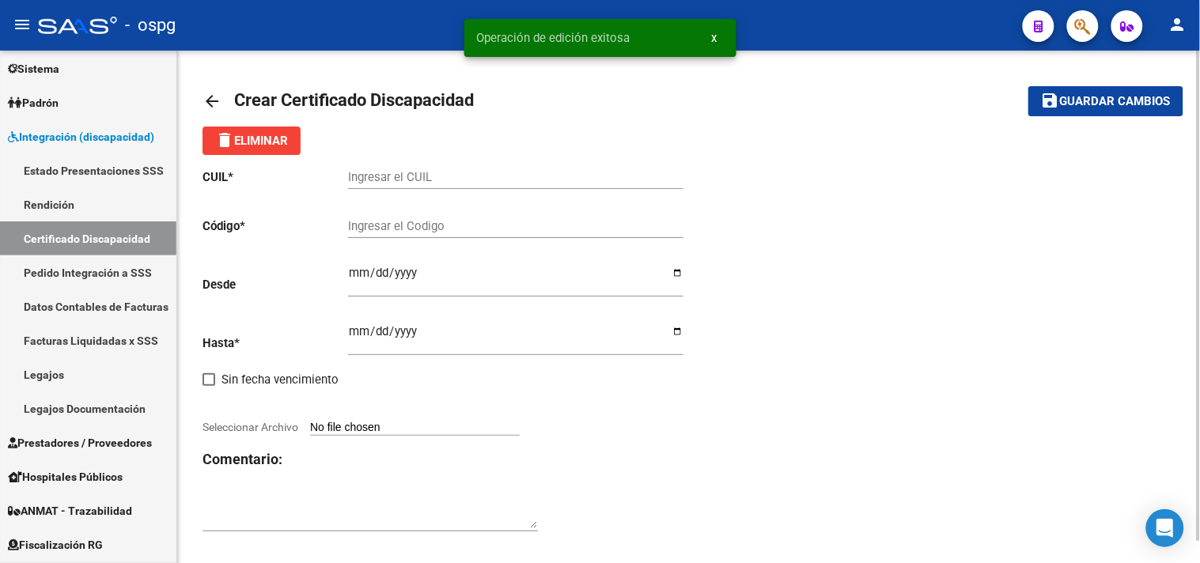
click at [349, 422] on input "Seleccionar Archivo" at bounding box center [415, 428] width 210 height 15
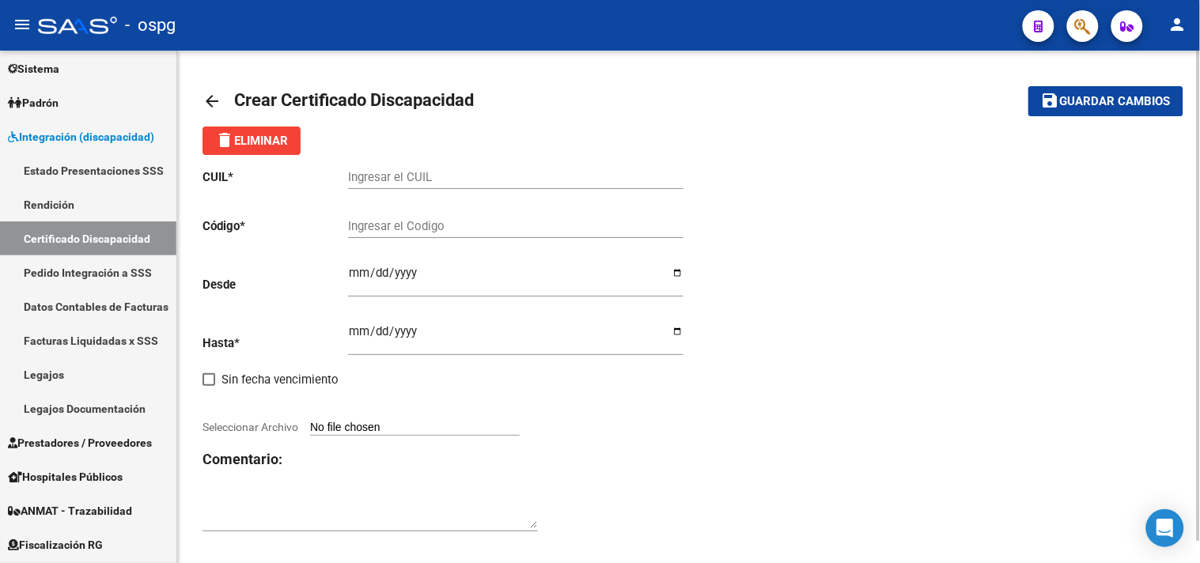
type input "C:\fakepath\1000630767.jpg"
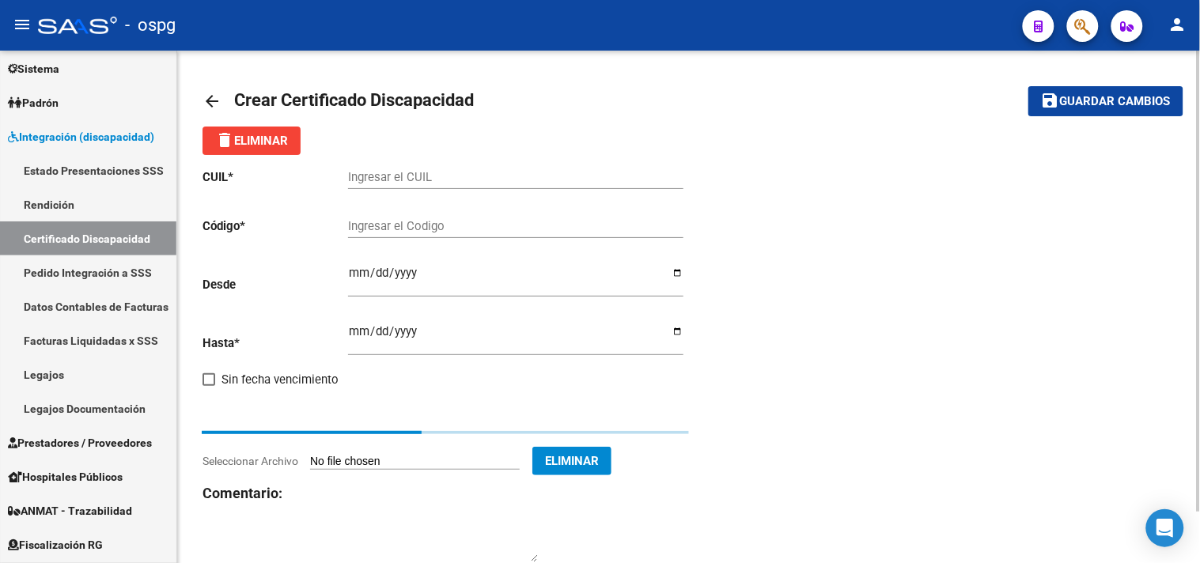
click at [449, 177] on input "Ingresar el CUIL" at bounding box center [515, 177] width 335 height 14
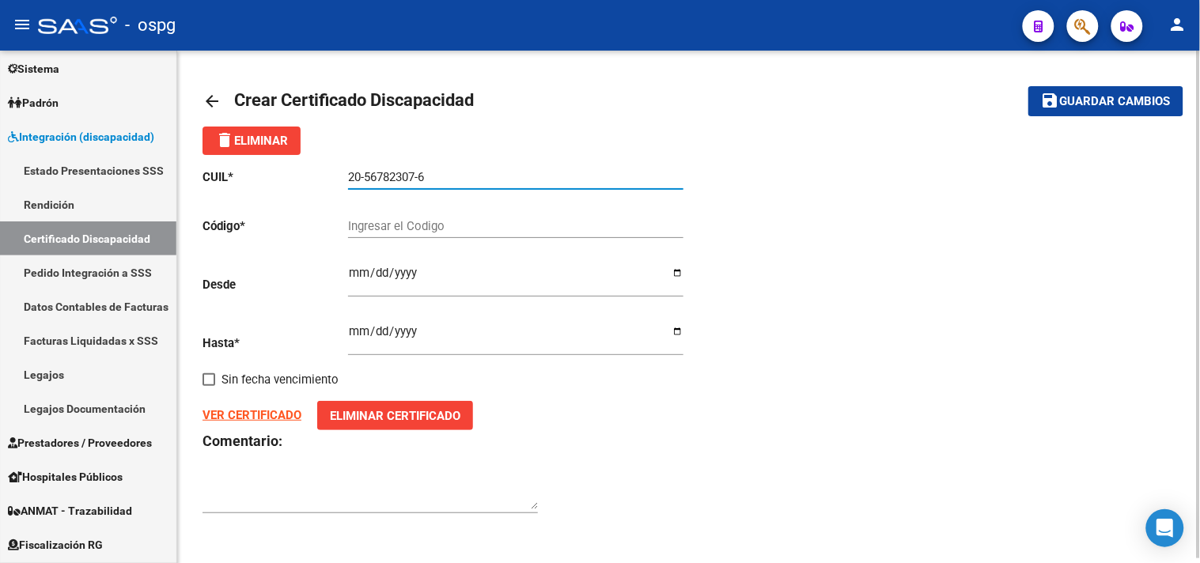
type input "20-56782307-6"
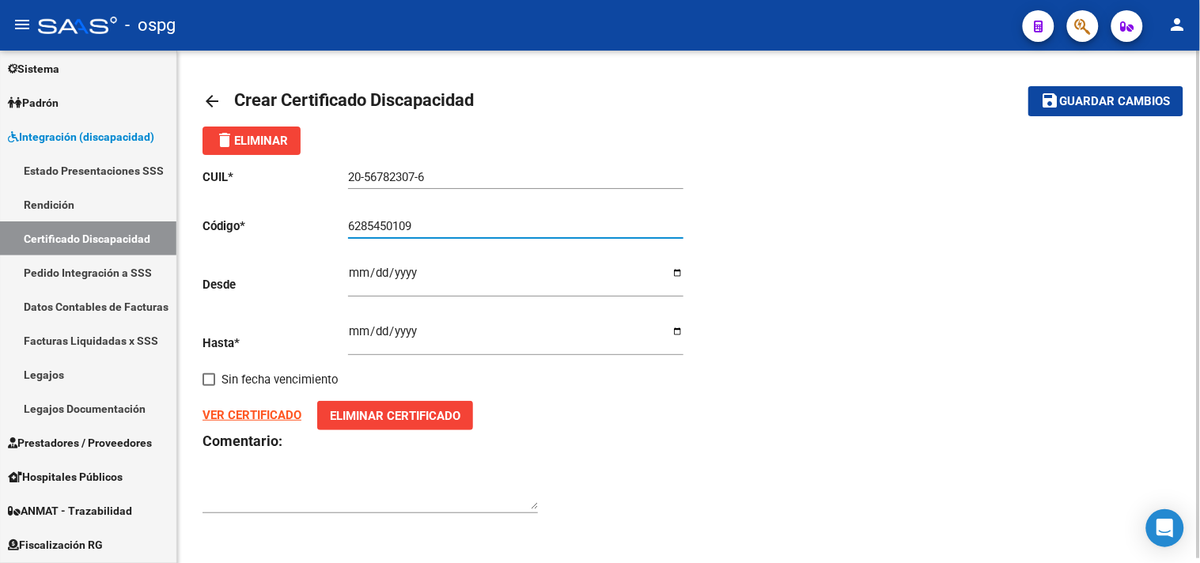
type input "6285450109"
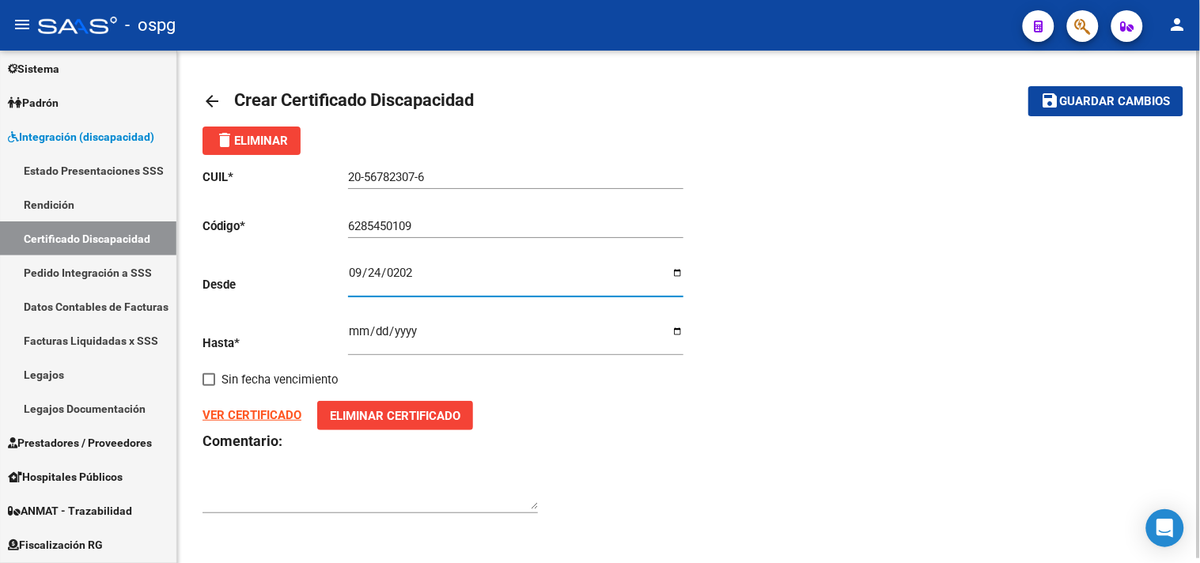
type input "[DATE]"
click at [461, 339] on input "Ingresar fec. Hasta" at bounding box center [515, 337] width 335 height 25
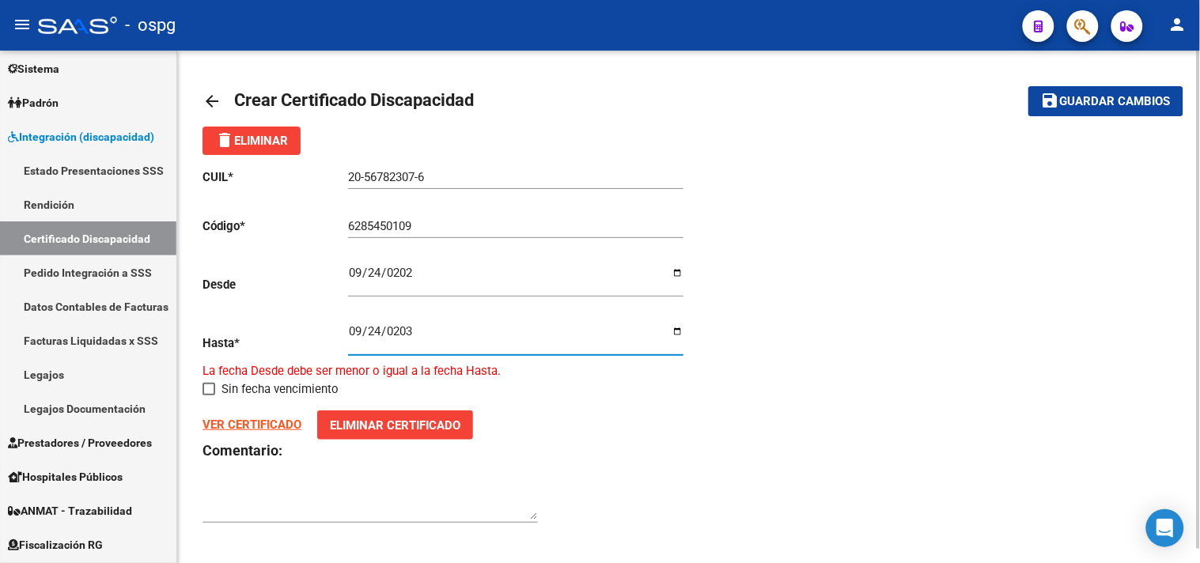
type input "[DATE]"
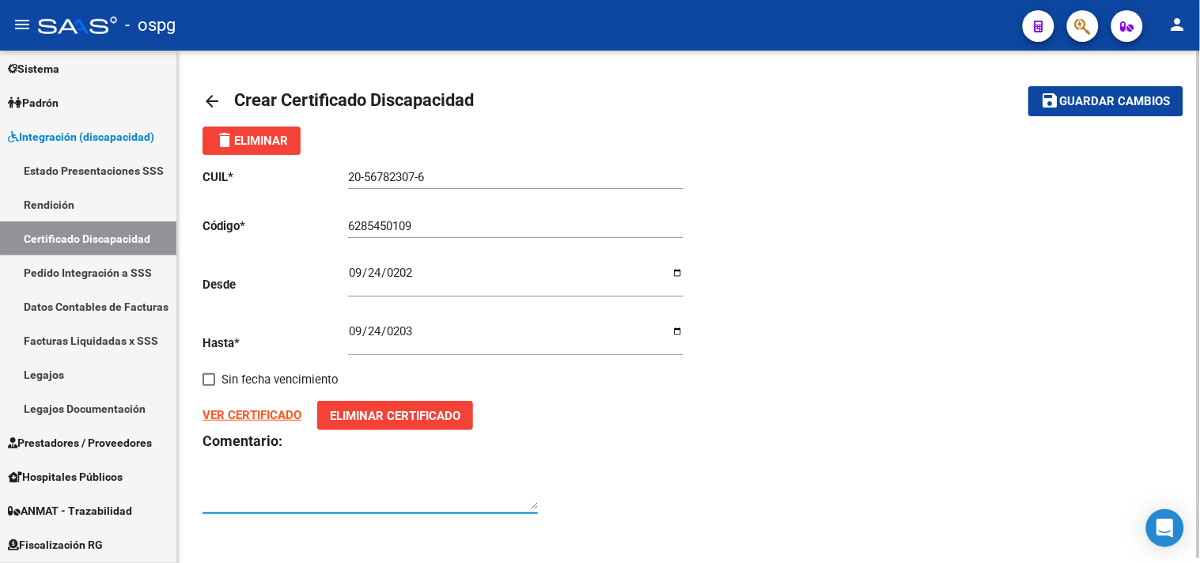
click at [324, 505] on textarea at bounding box center [369, 494] width 335 height 32
type textarea "cargado por [PERSON_NAME]"
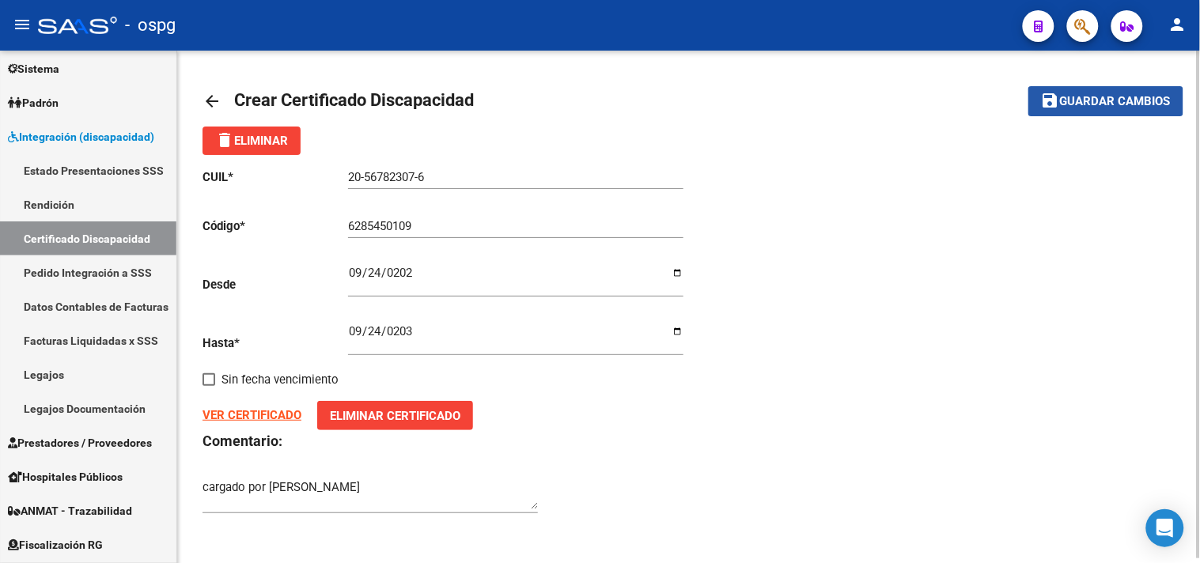
click at [1143, 105] on span "Guardar cambios" at bounding box center [1115, 102] width 111 height 14
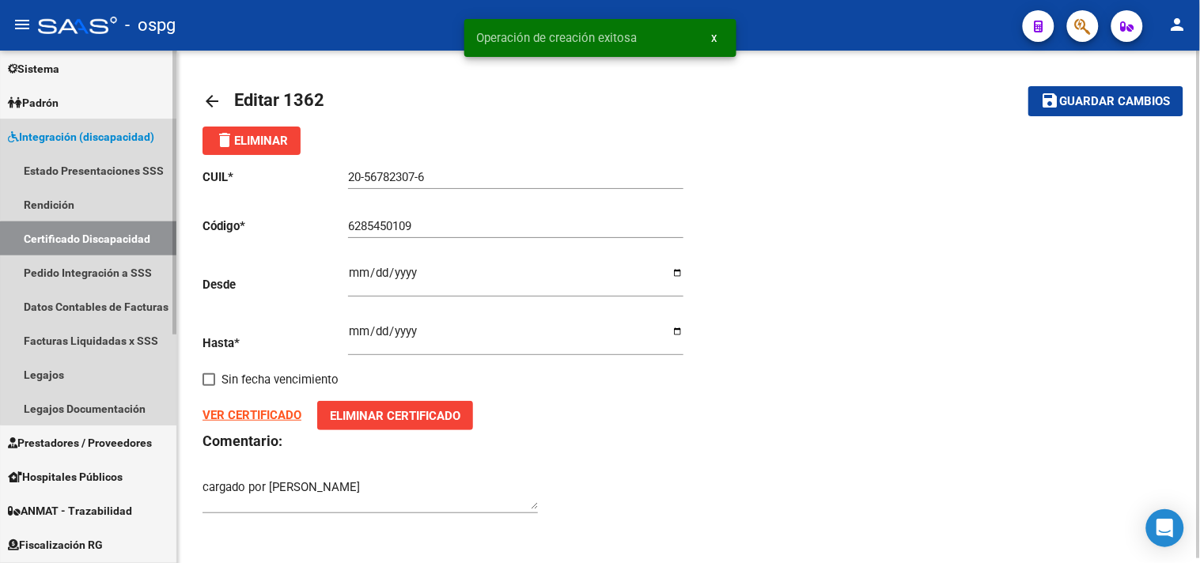
click at [103, 241] on link "Certificado Discapacidad" at bounding box center [88, 238] width 176 height 34
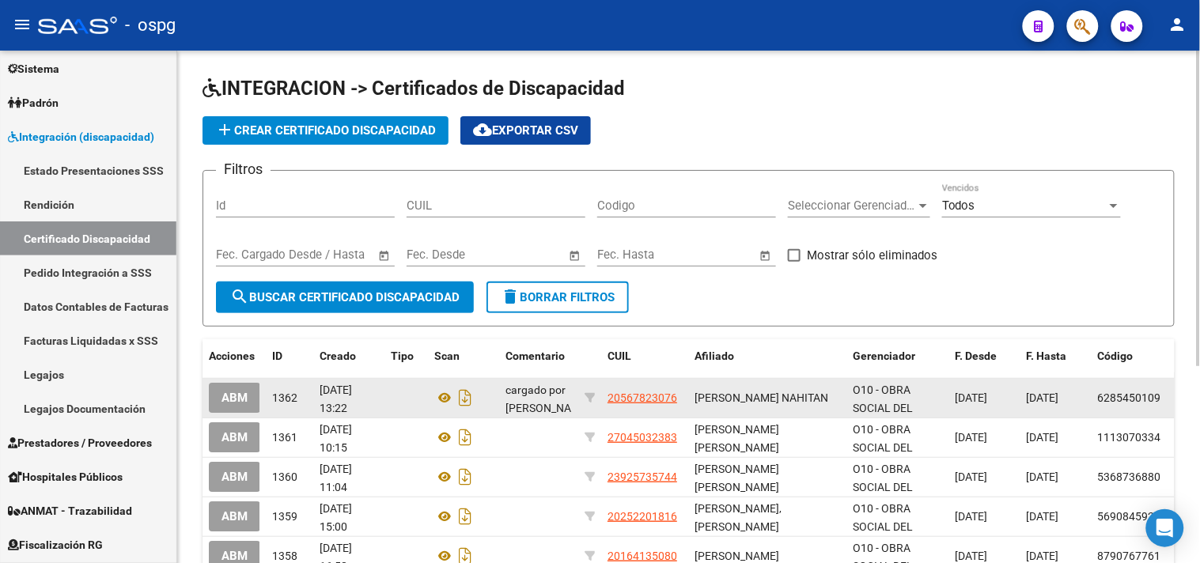
drag, startPoint x: 611, startPoint y: 400, endPoint x: 685, endPoint y: 403, distance: 74.4
click at [685, 403] on datatable-body-cell "20567823076" at bounding box center [644, 398] width 87 height 39
copy span "20567823076"
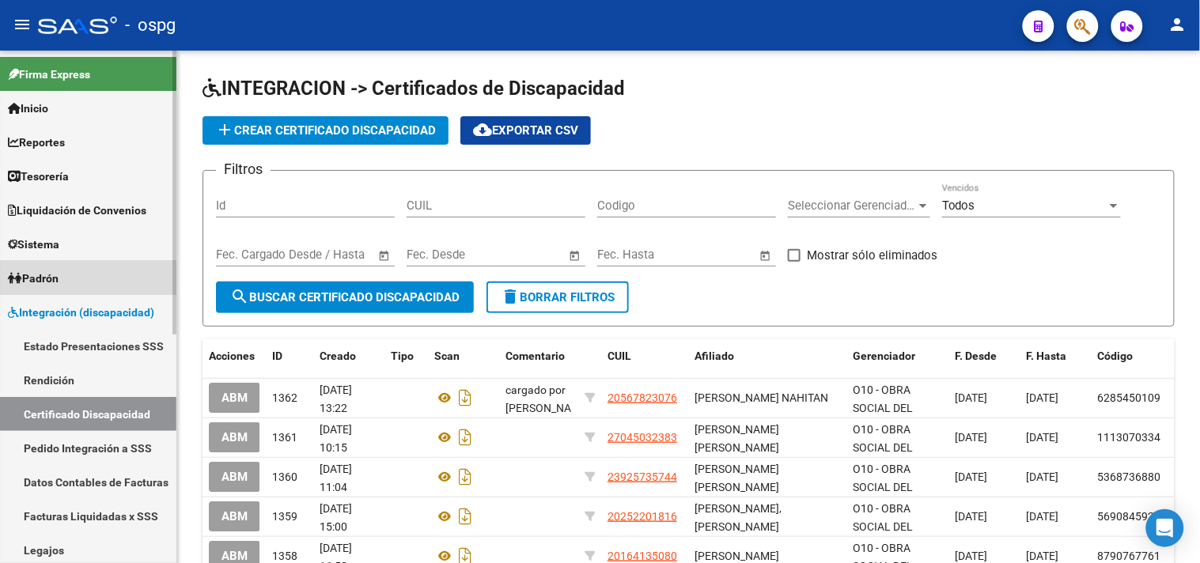
click at [58, 283] on span "Padrón" at bounding box center [33, 278] width 51 height 17
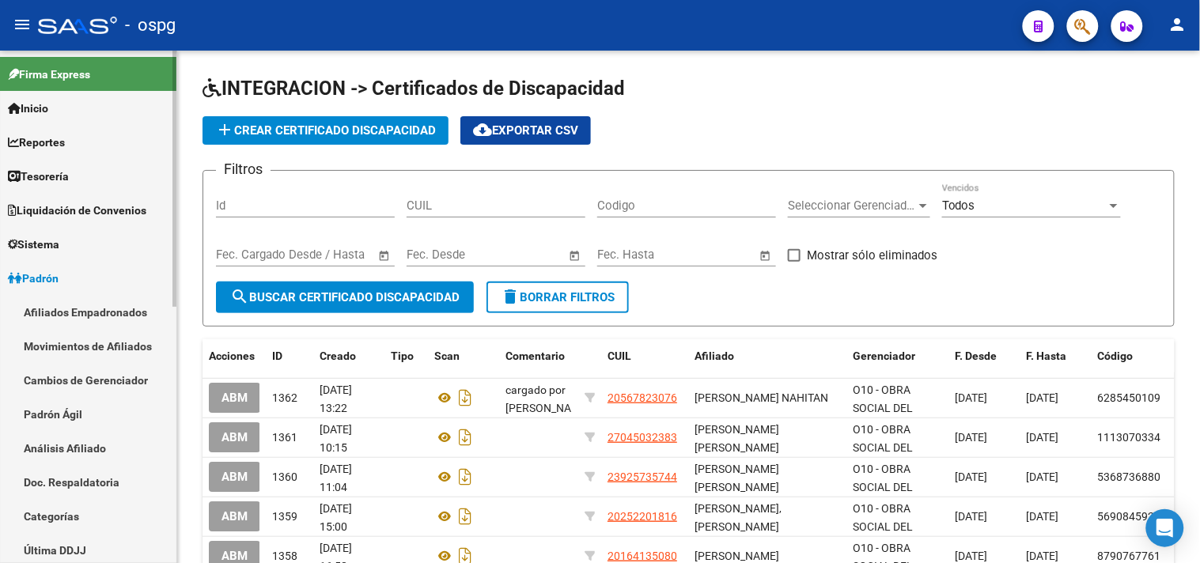
click at [38, 441] on link "Análisis Afiliado" at bounding box center [88, 448] width 176 height 34
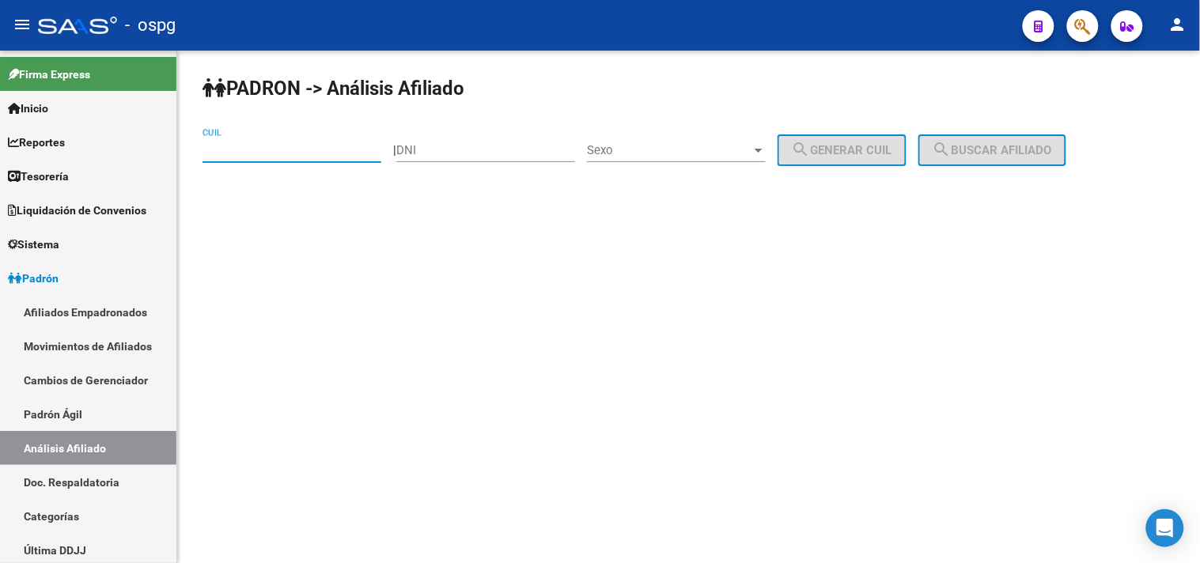
paste input "20-25199101-5"
type input "20-25199101-5"
click at [975, 161] on button "search Buscar afiliado" at bounding box center [992, 150] width 148 height 32
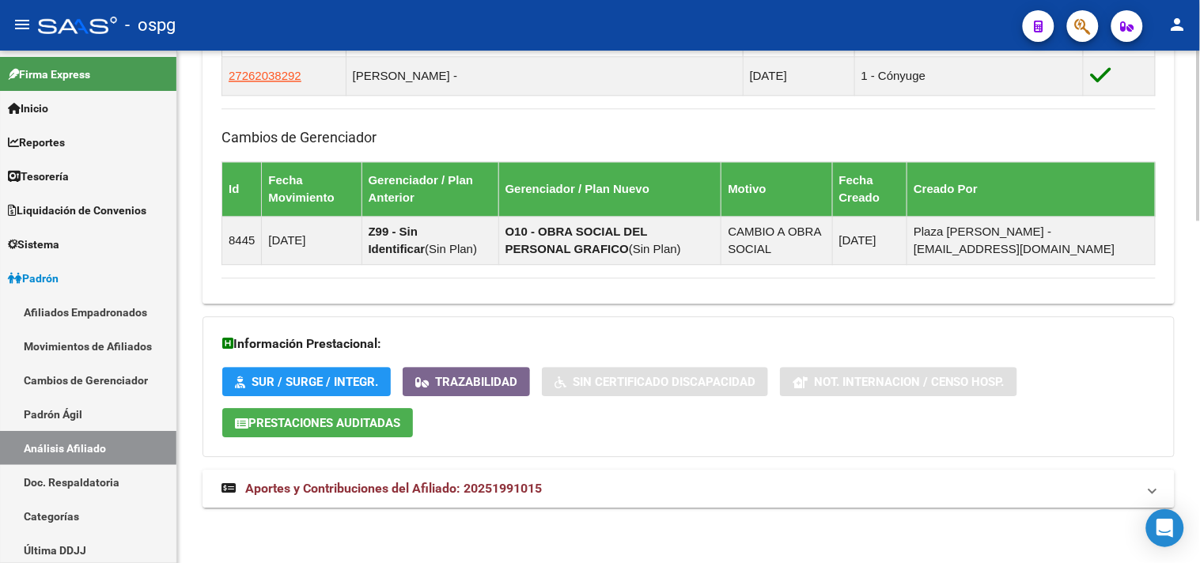
click at [846, 478] on mat-expansion-panel-header "Aportes y Contribuciones del Afiliado: 20251991015" at bounding box center [688, 489] width 972 height 38
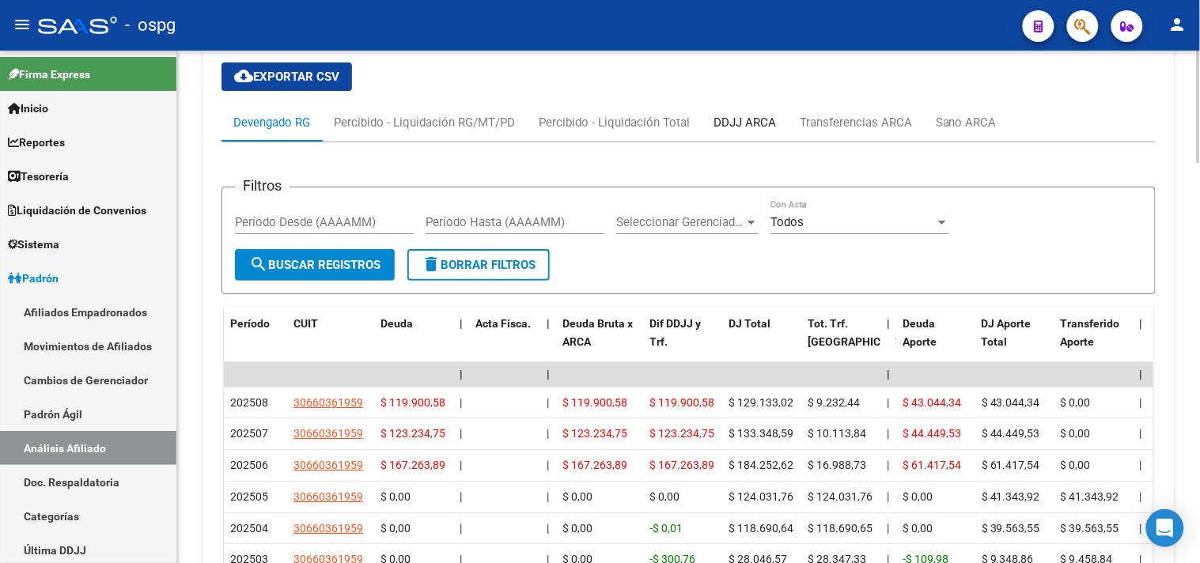
click at [760, 117] on div "DDJJ ARCA" at bounding box center [744, 122] width 62 height 17
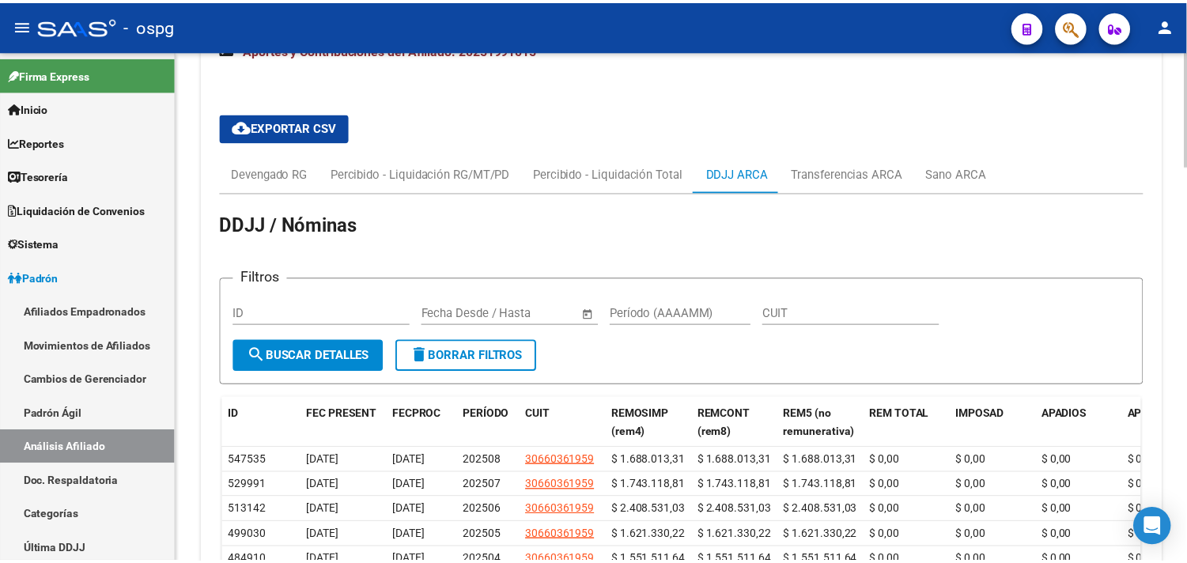
scroll to position [1522, 0]
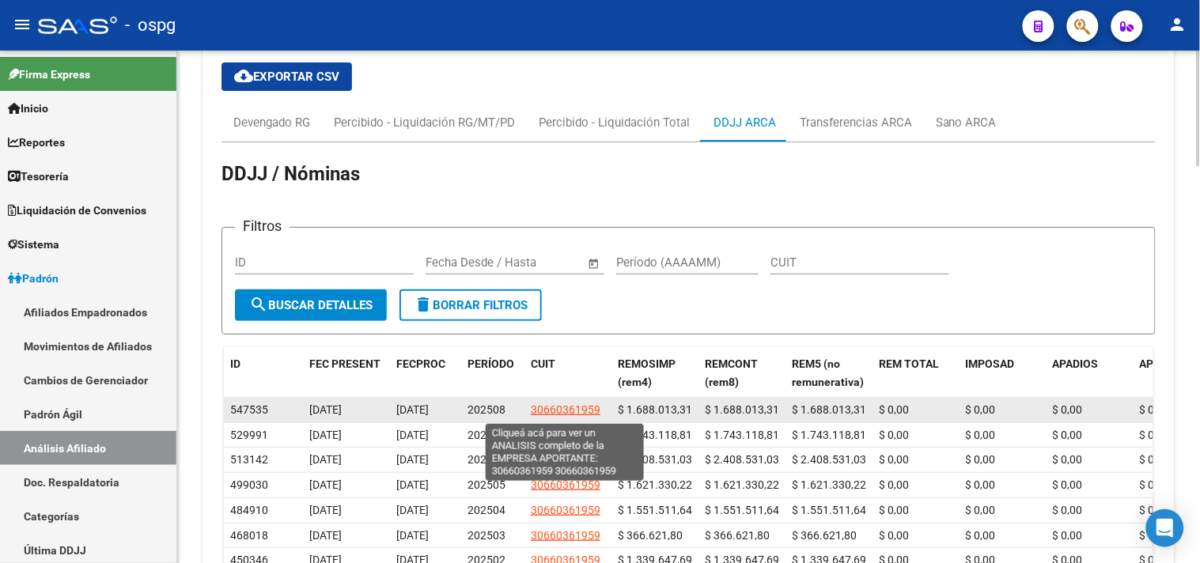
click at [558, 414] on span "30660361959" at bounding box center [566, 409] width 70 height 13
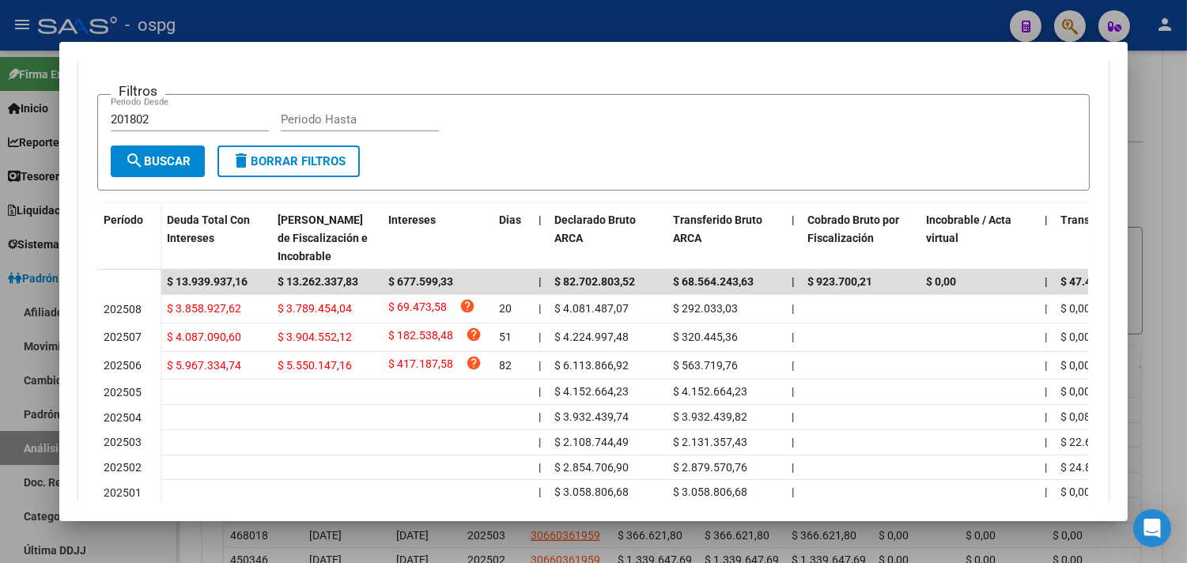
scroll to position [88, 0]
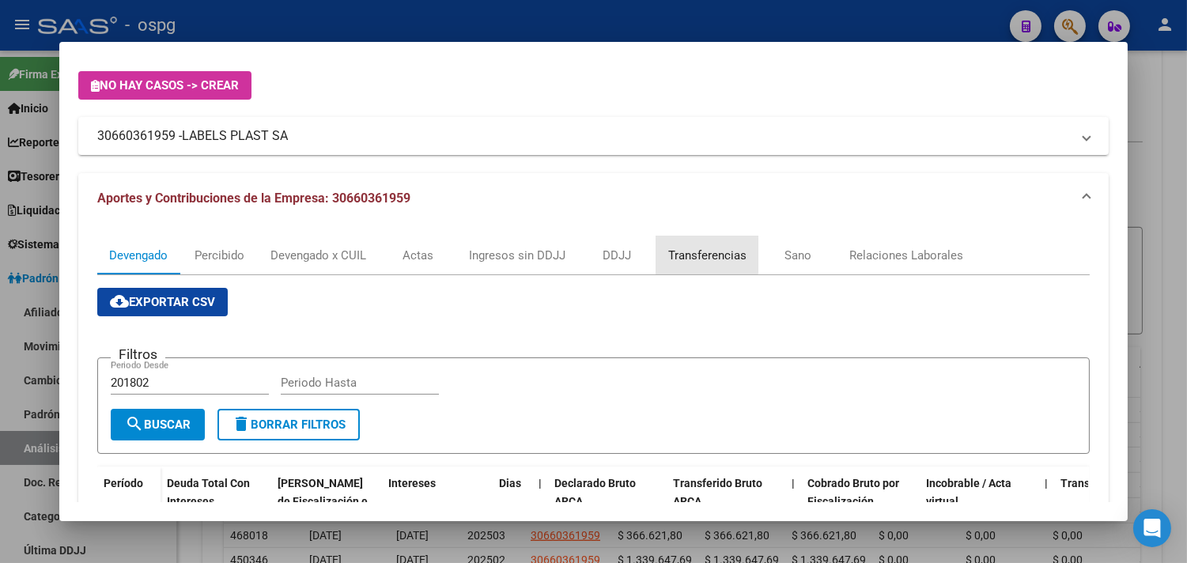
click at [668, 253] on div "Transferencias" at bounding box center [707, 255] width 78 height 17
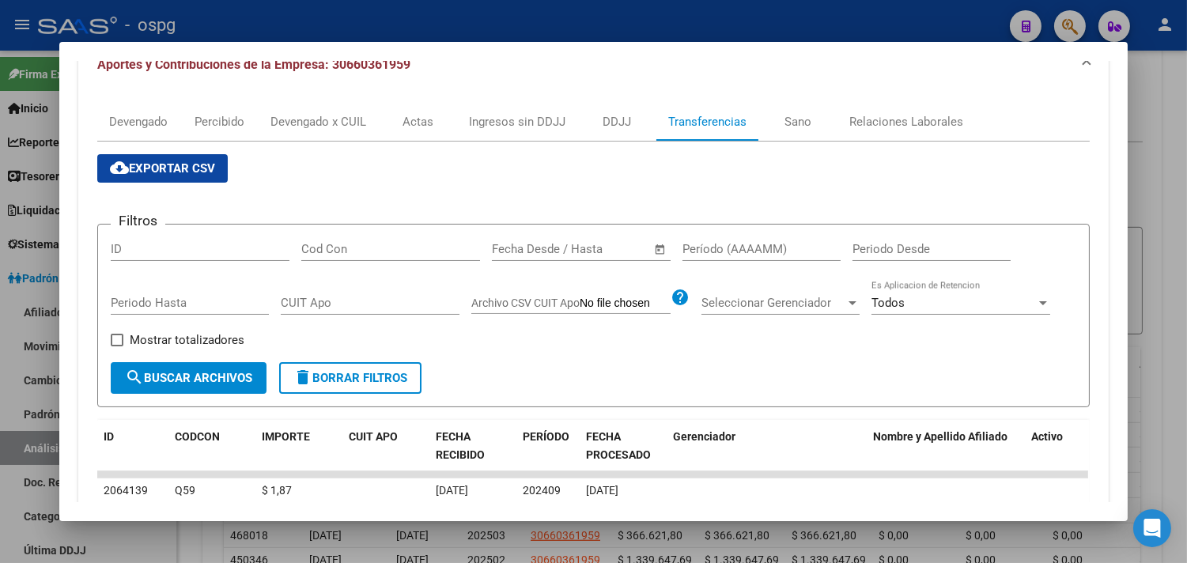
scroll to position [543, 0]
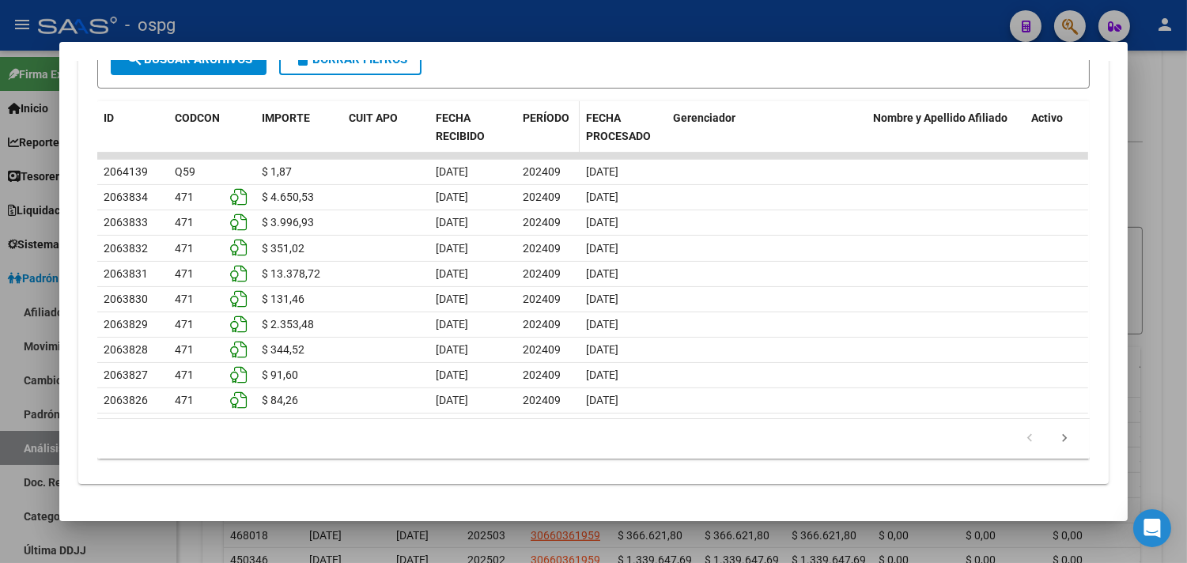
click at [547, 113] on span "PERÍODO" at bounding box center [546, 118] width 47 height 13
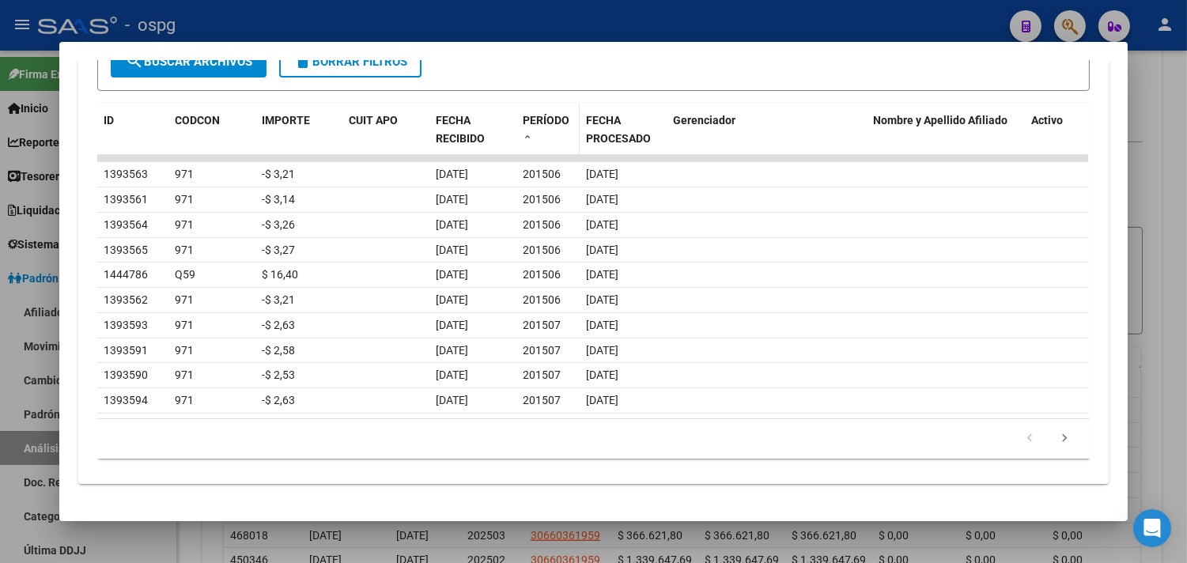
click at [547, 114] on span "PERÍODO" at bounding box center [546, 120] width 47 height 13
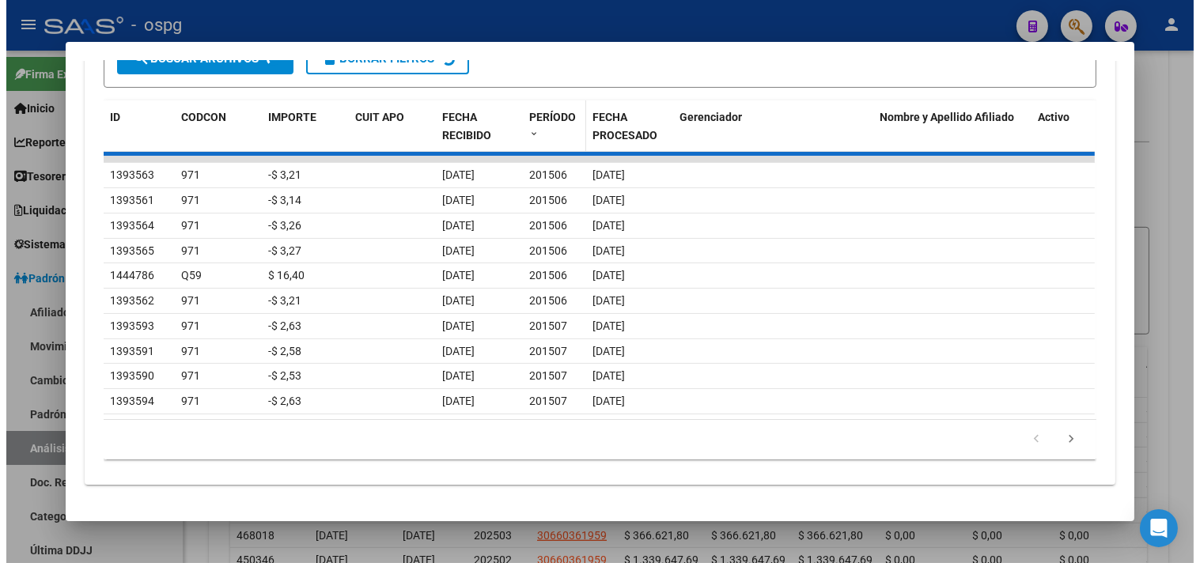
scroll to position [538, 0]
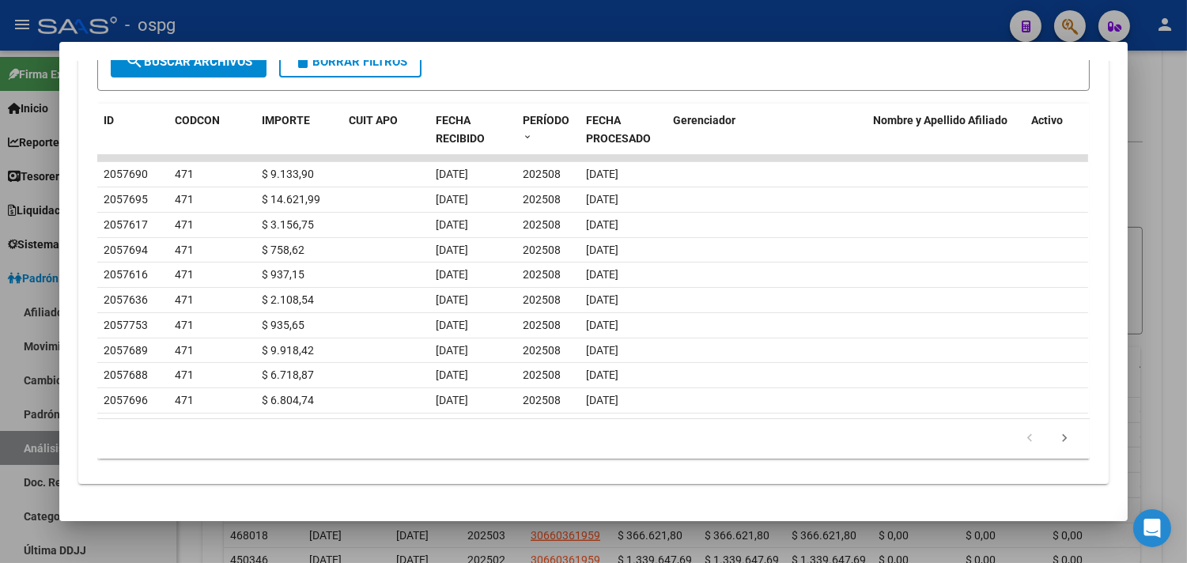
click at [209, 538] on div at bounding box center [593, 281] width 1187 height 563
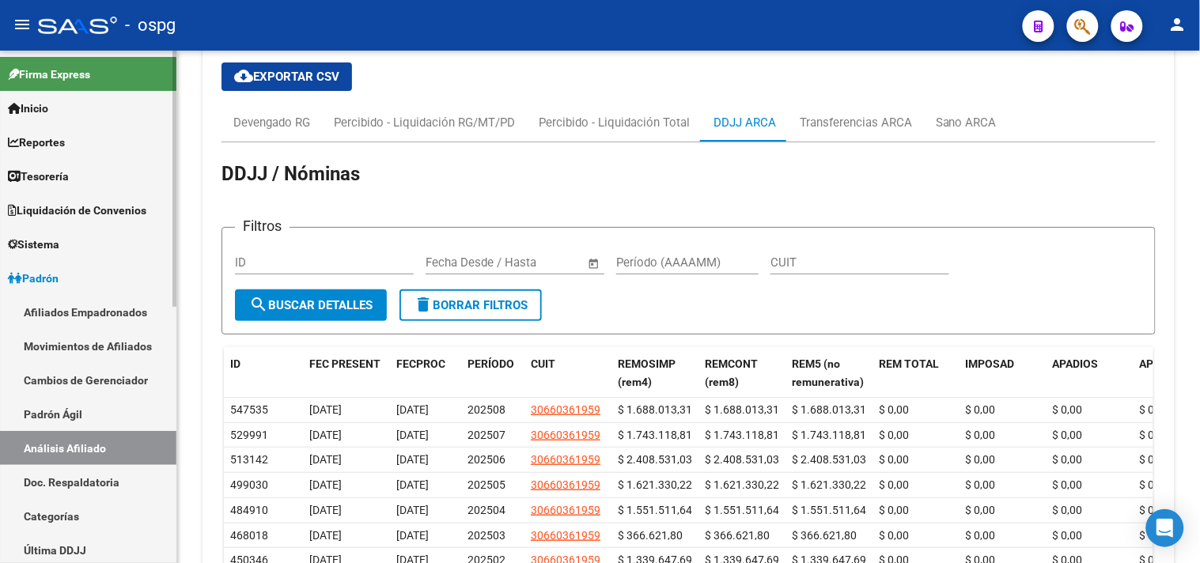
click at [69, 317] on link "Afiliados Empadronados" at bounding box center [88, 312] width 176 height 34
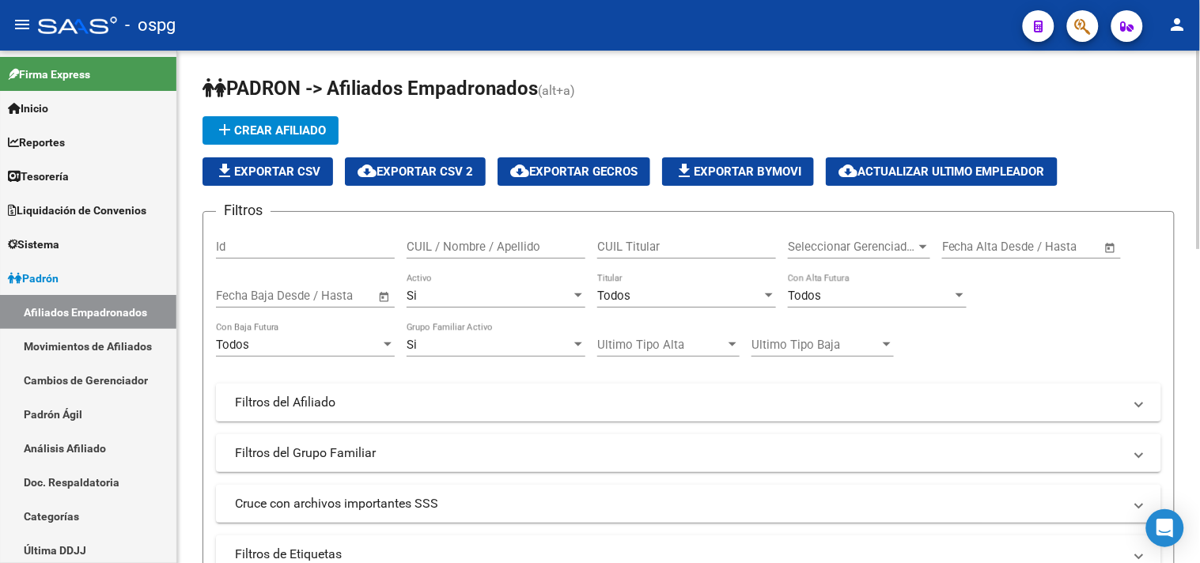
click at [252, 411] on mat-panel-title "Filtros del Afiliado" at bounding box center [679, 402] width 888 height 17
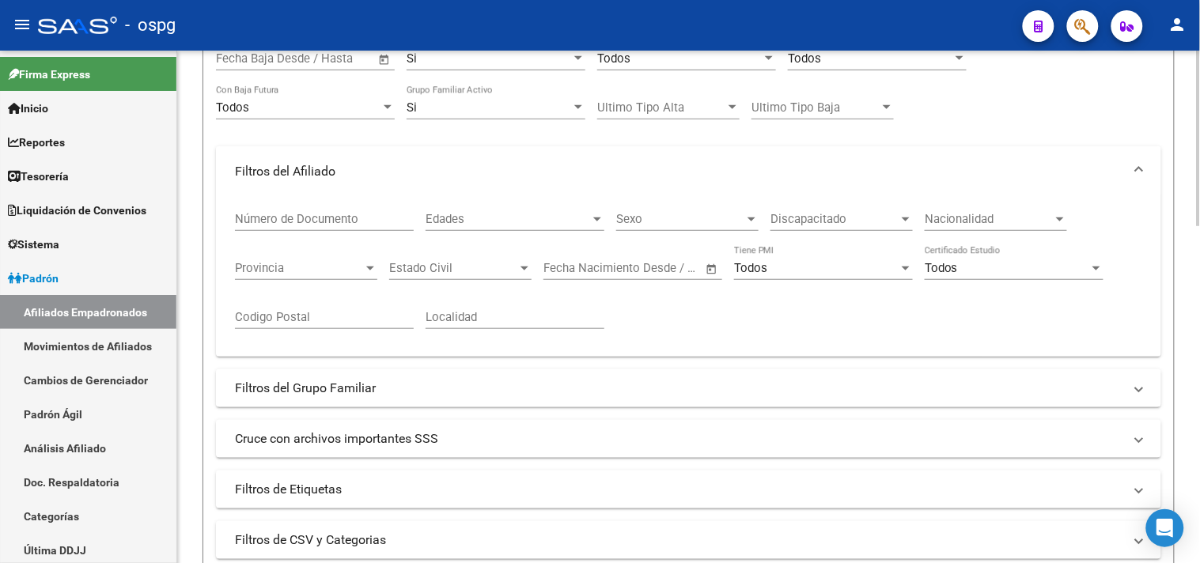
scroll to position [263, 0]
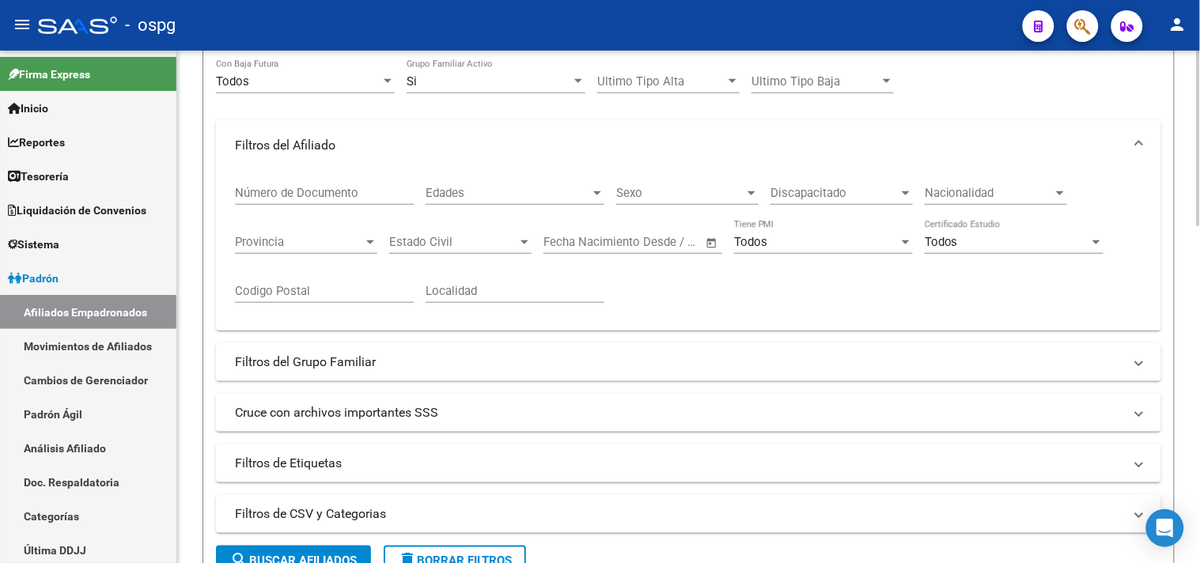
click at [315, 360] on mat-panel-title "Filtros del Grupo Familiar" at bounding box center [679, 362] width 888 height 17
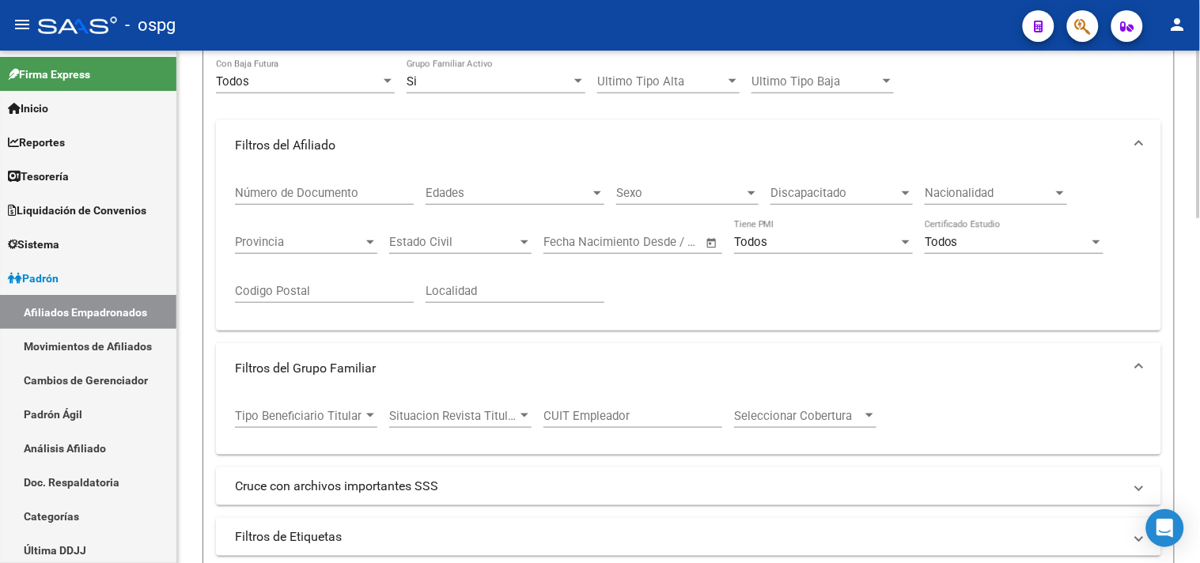
click at [315, 408] on div "Tipo Beneficiario Titular Tipo Beneficiario Titular" at bounding box center [306, 411] width 142 height 34
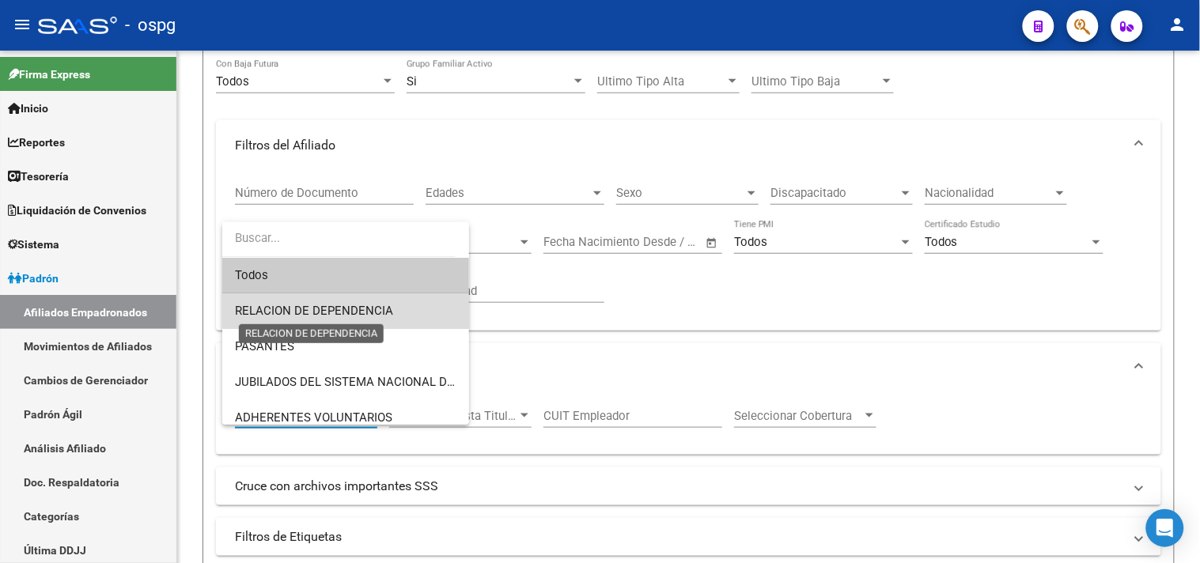
click at [373, 305] on span "RELACION DE DEPENDENCIA" at bounding box center [314, 311] width 158 height 14
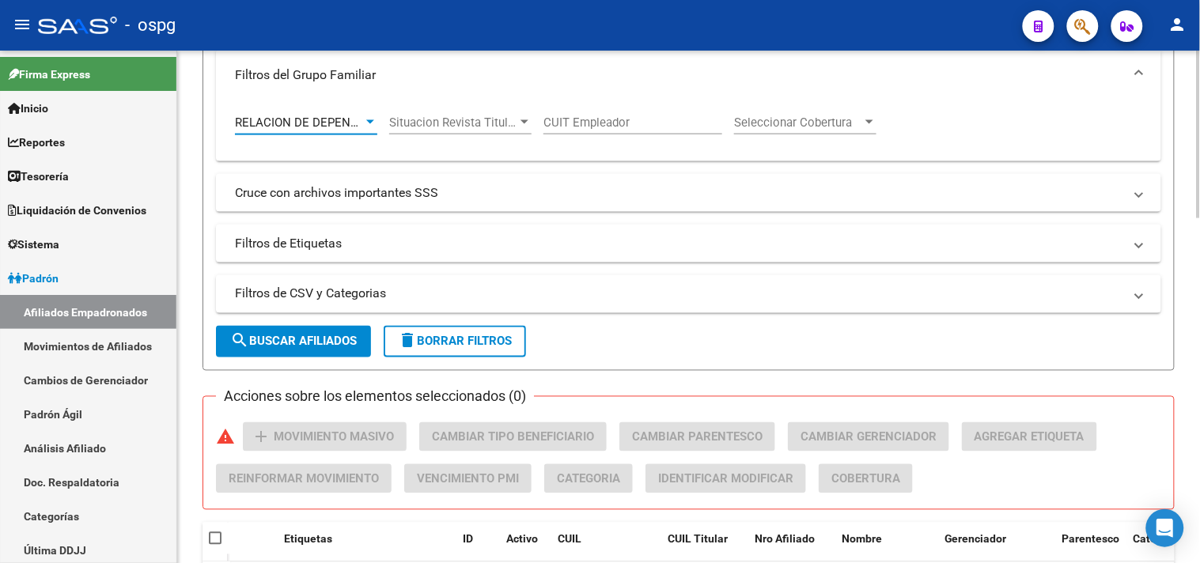
scroll to position [702, 0]
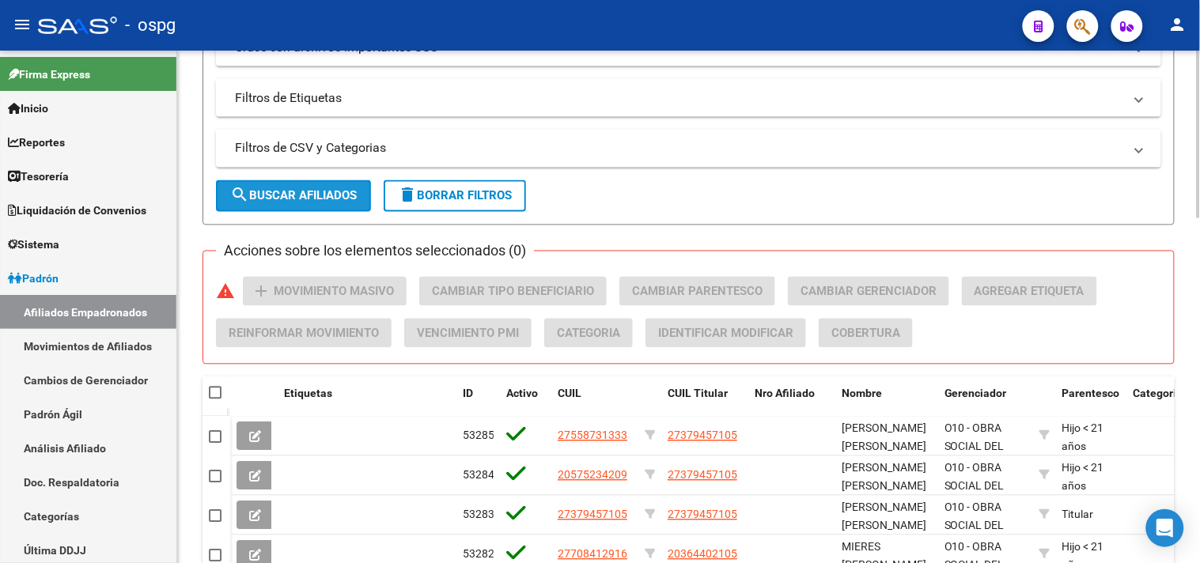
click at [236, 188] on mat-icon "search" at bounding box center [239, 195] width 19 height 19
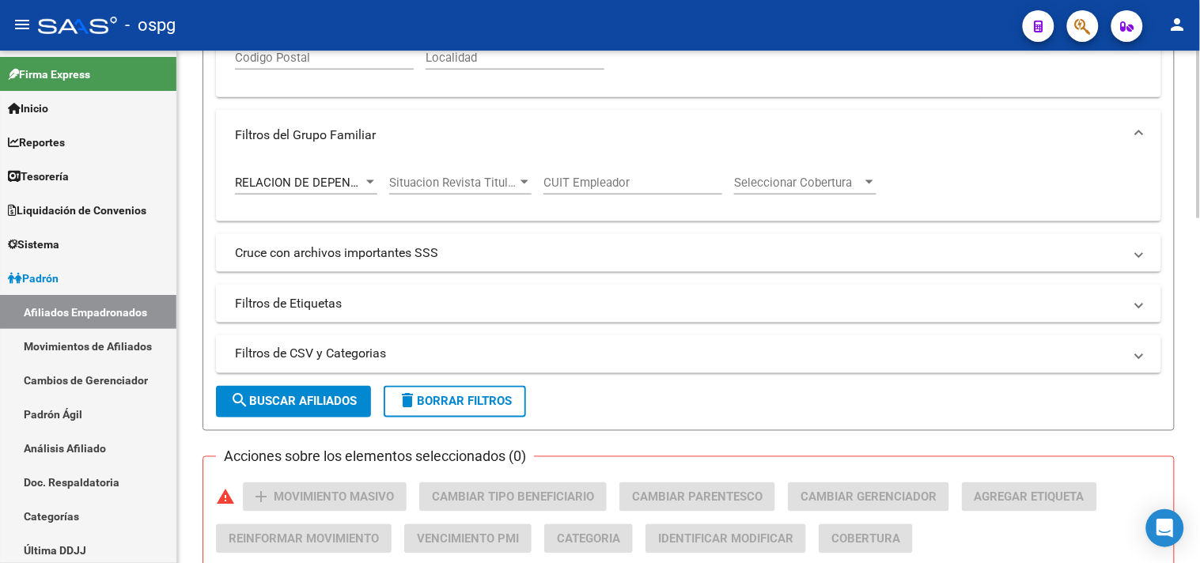
scroll to position [0, 0]
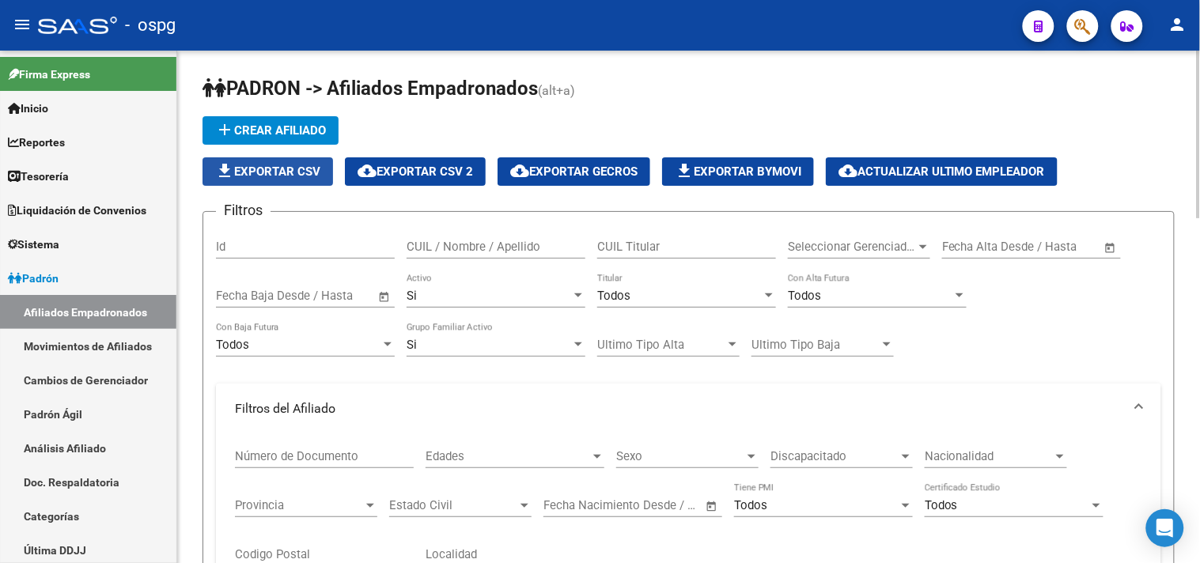
click at [298, 174] on span "file_download Exportar CSV" at bounding box center [267, 172] width 105 height 14
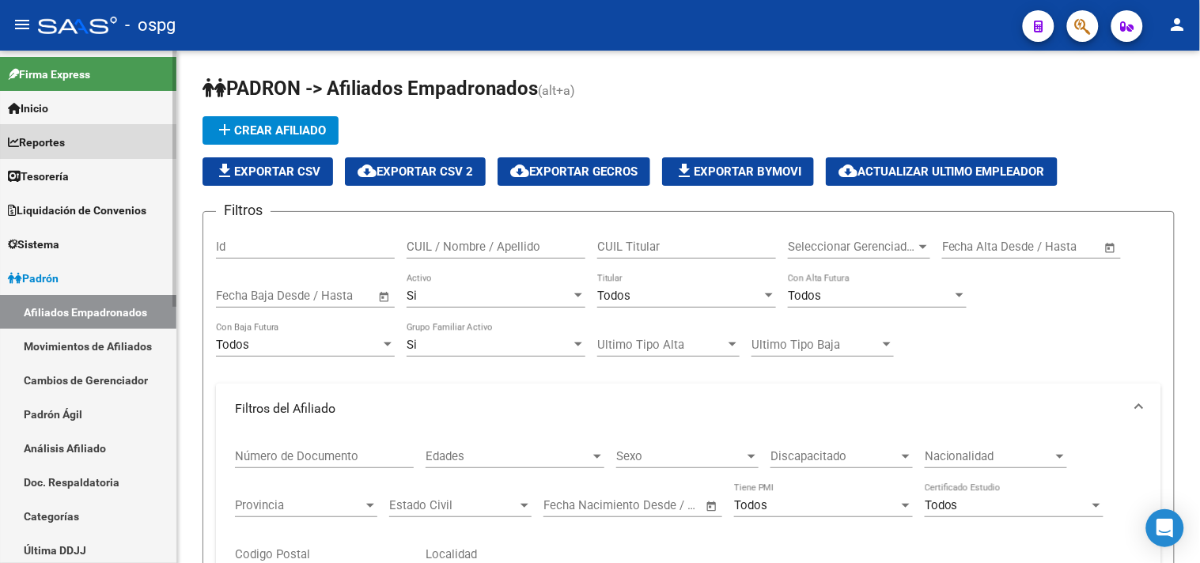
click at [64, 141] on span "Reportes" at bounding box center [36, 142] width 57 height 17
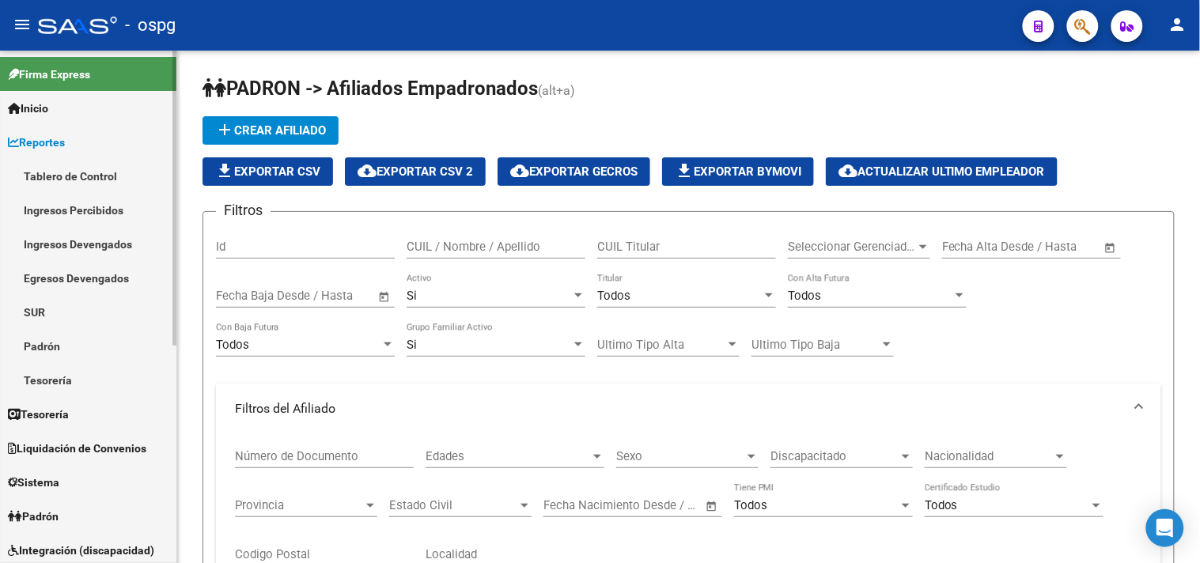
click at [65, 358] on link "Padrón" at bounding box center [88, 346] width 176 height 34
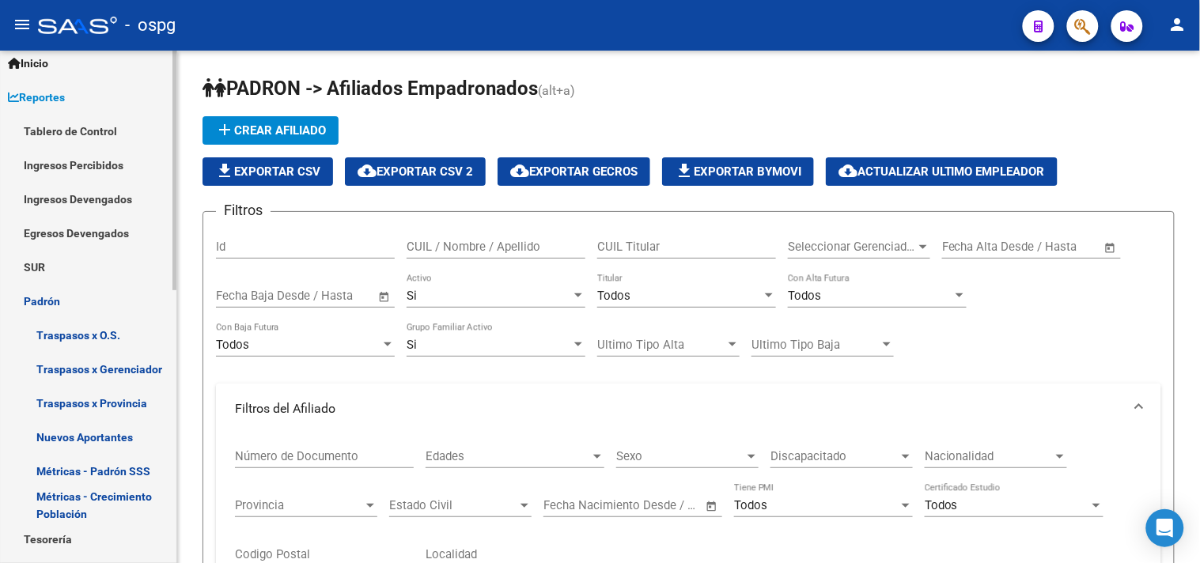
scroll to position [88, 0]
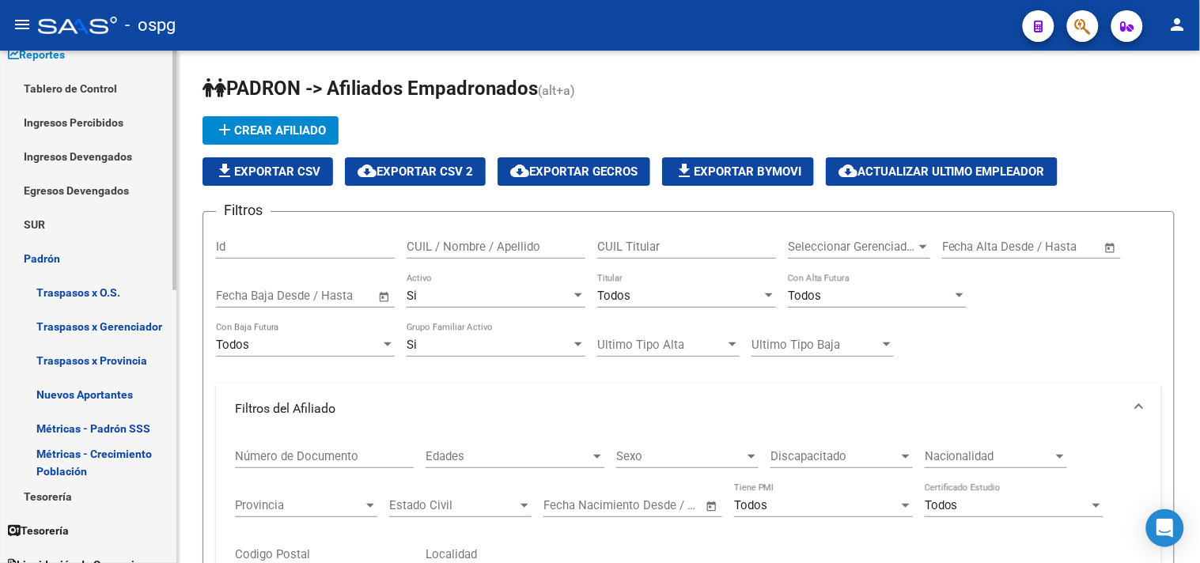
click at [68, 424] on link "Métricas - Padrón SSS" at bounding box center [88, 428] width 176 height 34
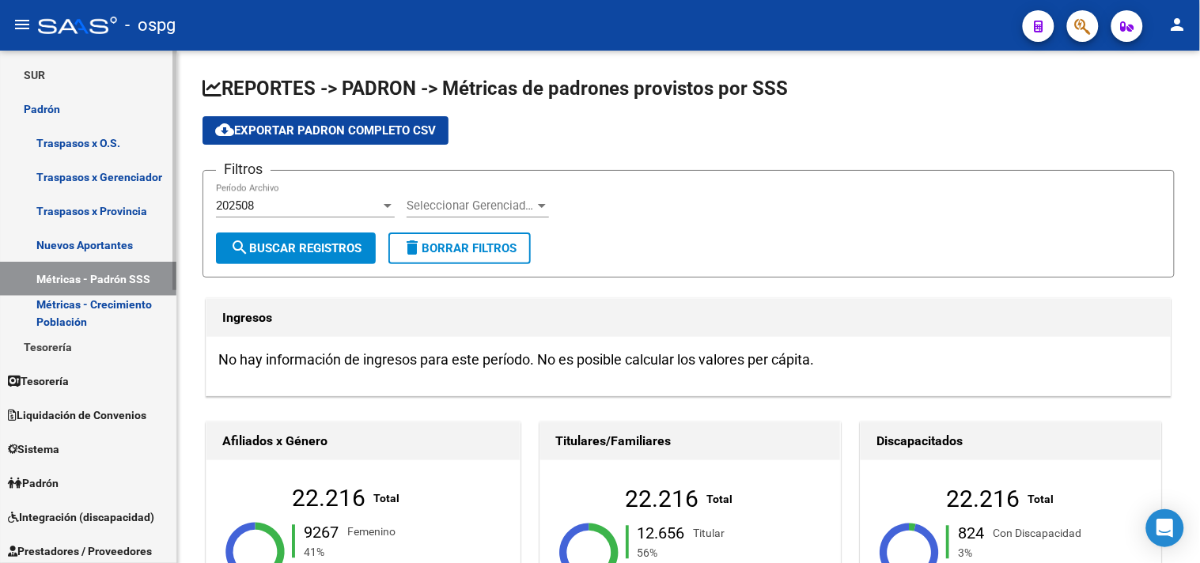
scroll to position [581, 0]
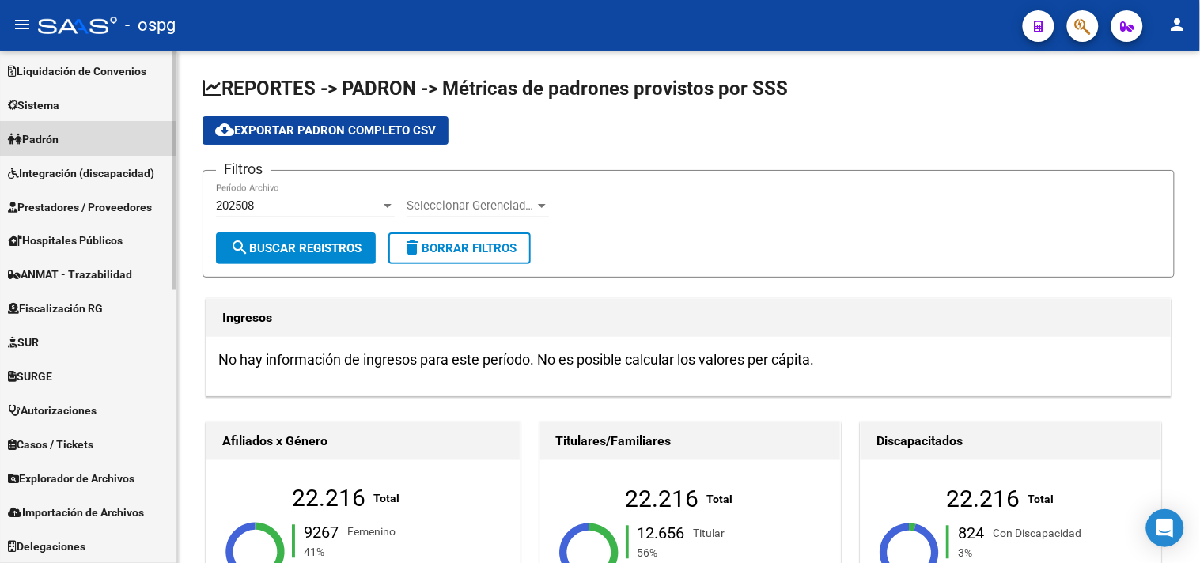
click at [70, 130] on link "Padrón" at bounding box center [88, 139] width 176 height 34
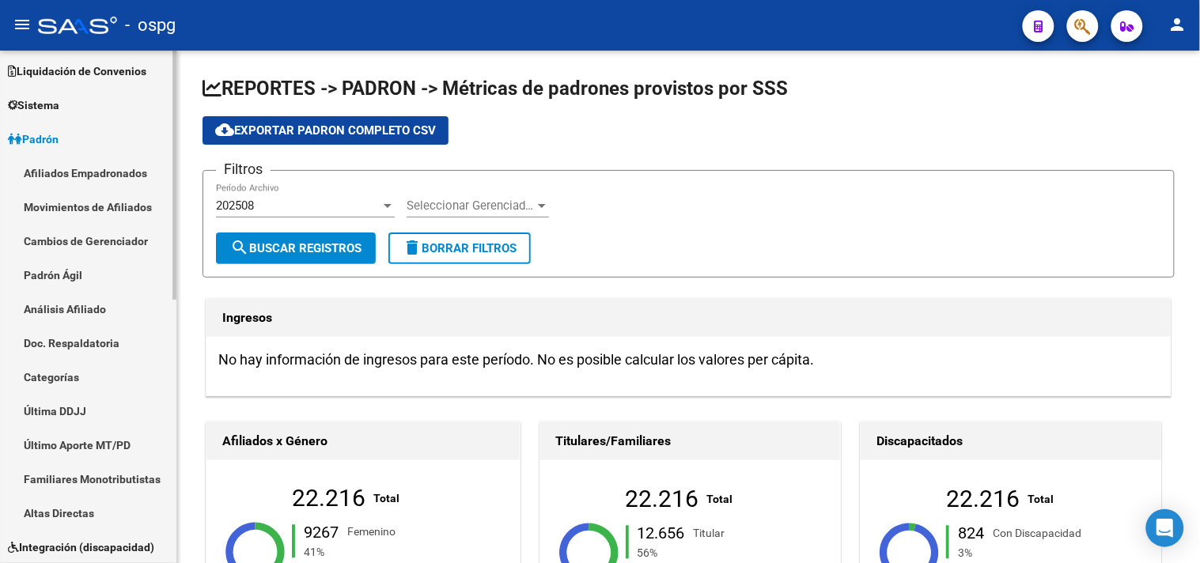
scroll to position [139, 0]
click at [54, 299] on link "Análisis Afiliado" at bounding box center [88, 309] width 176 height 34
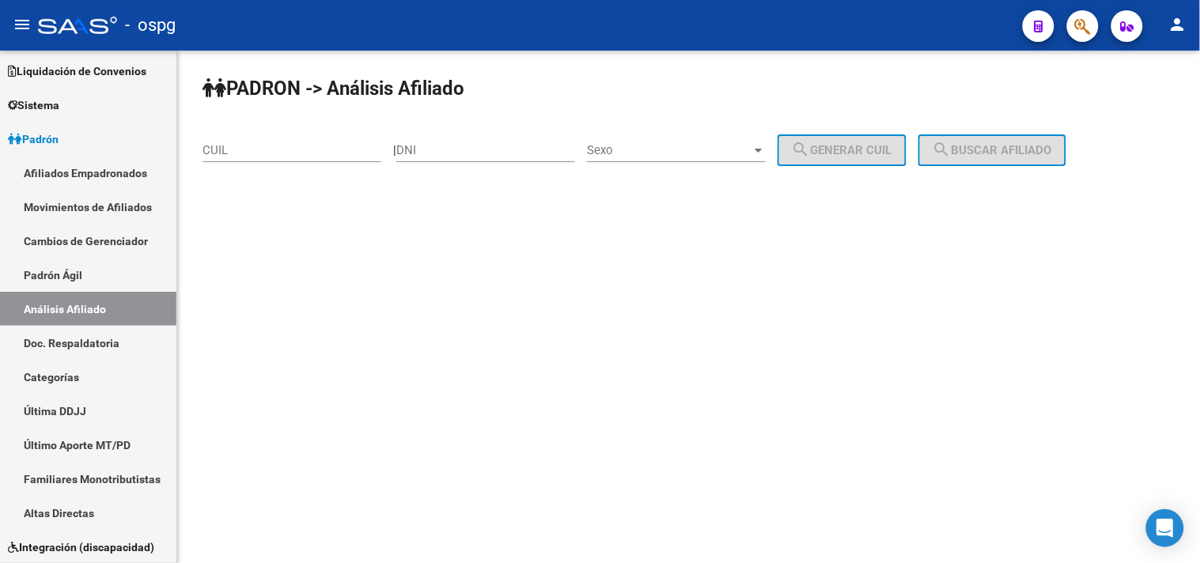
drag, startPoint x: 488, startPoint y: 141, endPoint x: 455, endPoint y: 139, distance: 33.3
drag, startPoint x: 455, startPoint y: 139, endPoint x: 467, endPoint y: 147, distance: 14.3
paste input "44366945"
type input "44366945"
click at [662, 153] on span "Sexo" at bounding box center [669, 150] width 165 height 14
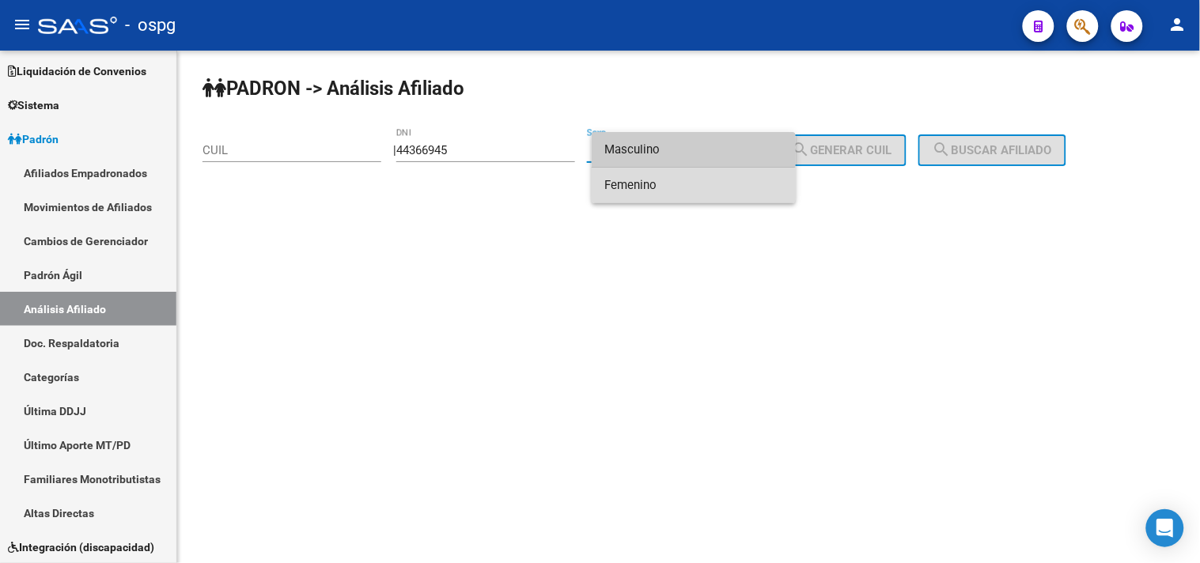
click at [649, 199] on span "Femenino" at bounding box center [693, 186] width 179 height 36
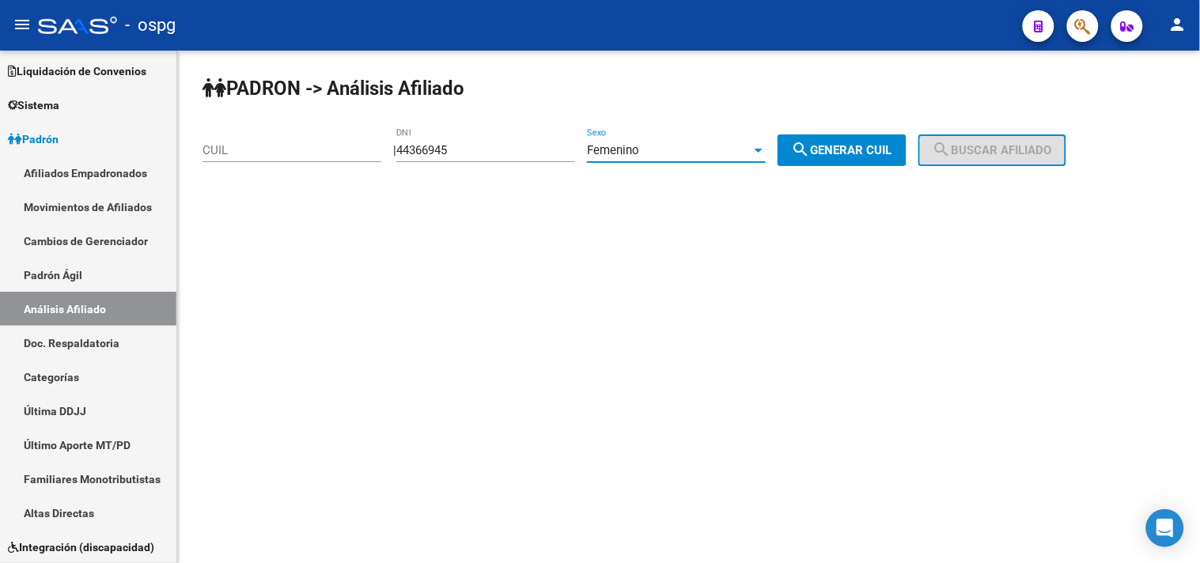
drag, startPoint x: 831, startPoint y: 153, endPoint x: 896, endPoint y: 149, distance: 65.0
click at [842, 153] on span "search Generar CUIL" at bounding box center [842, 150] width 100 height 14
type input "27-44366945-6"
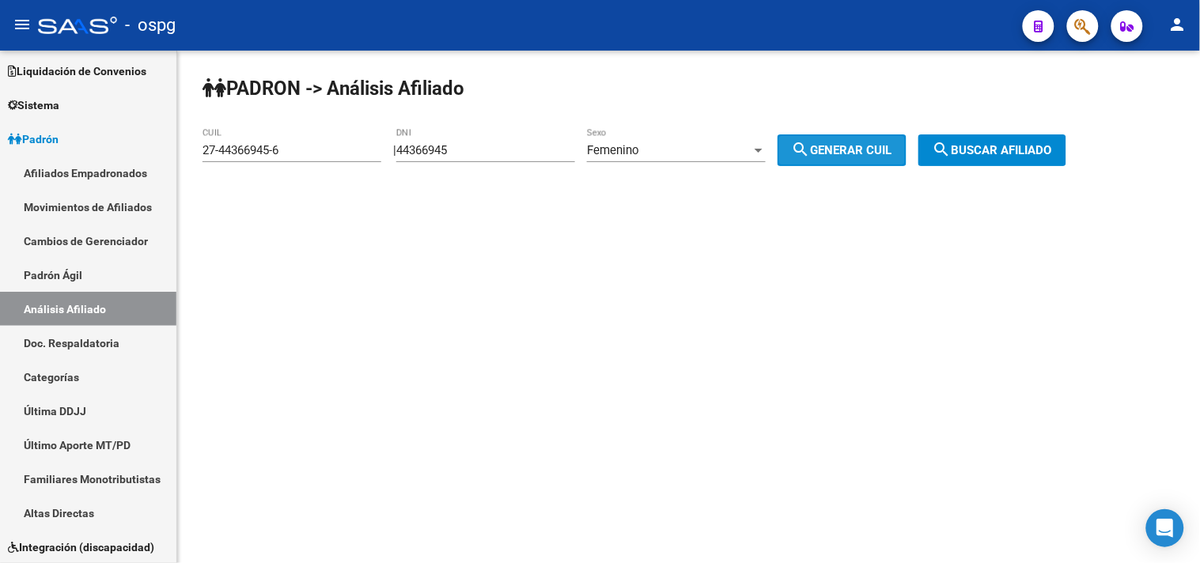
click at [978, 148] on span "search Buscar afiliado" at bounding box center [991, 150] width 119 height 14
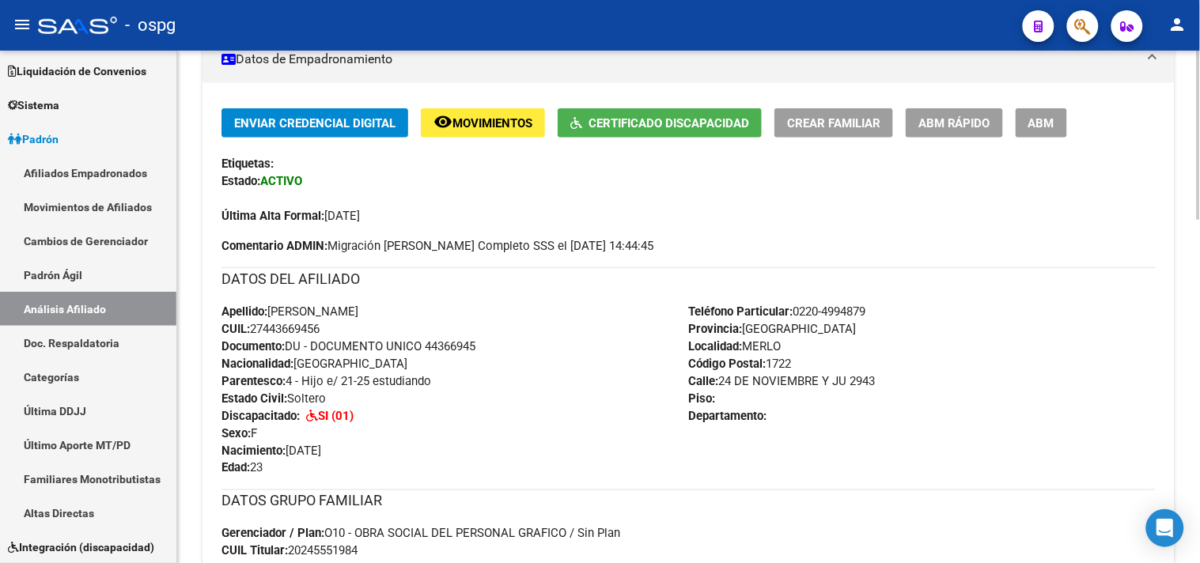
scroll to position [351, 0]
click at [676, 115] on span "Certificado Discapacidad" at bounding box center [668, 122] width 161 height 14
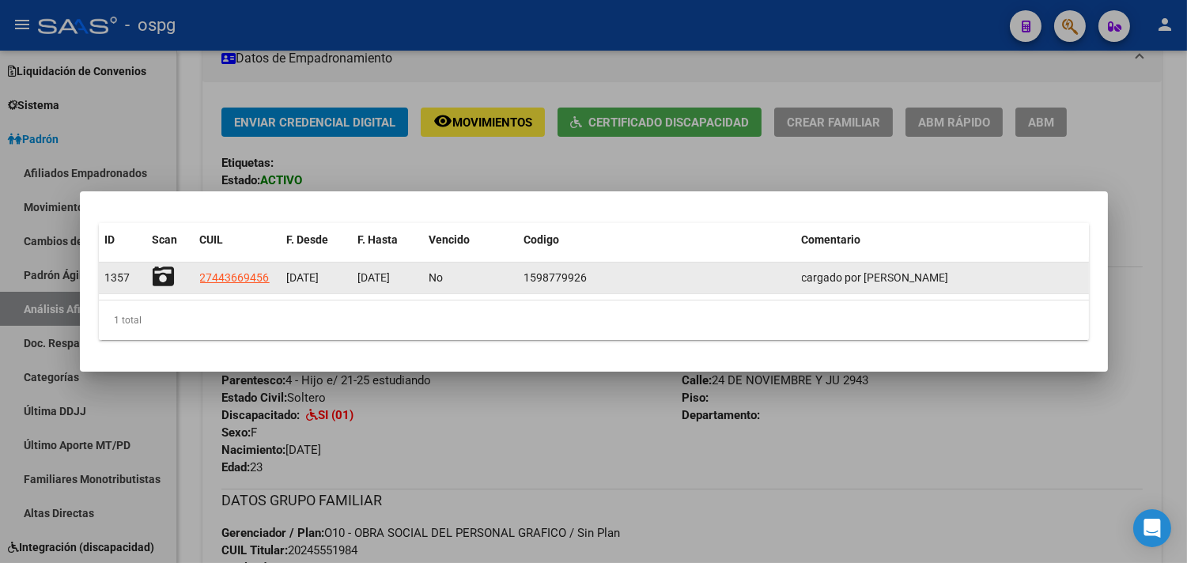
click at [163, 270] on icon at bounding box center [164, 277] width 22 height 22
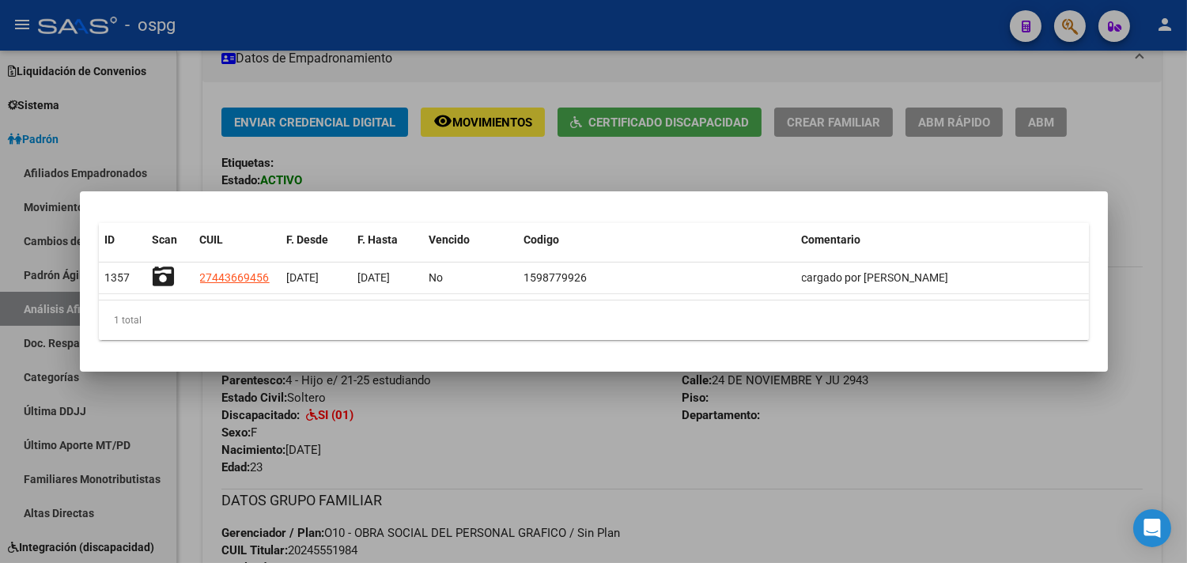
click at [424, 478] on div at bounding box center [593, 281] width 1187 height 563
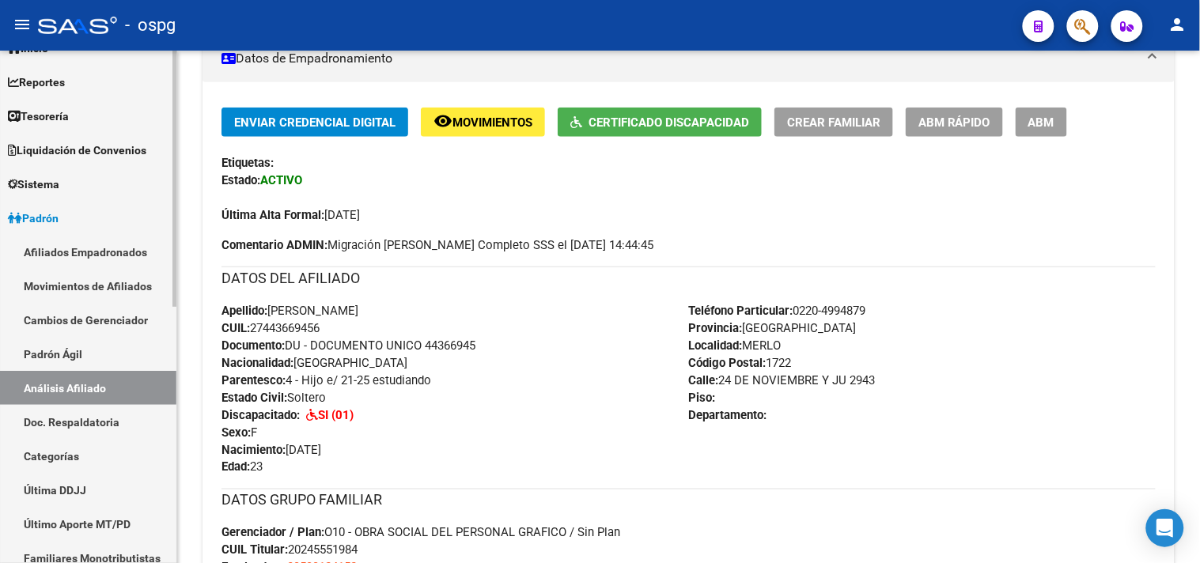
scroll to position [0, 0]
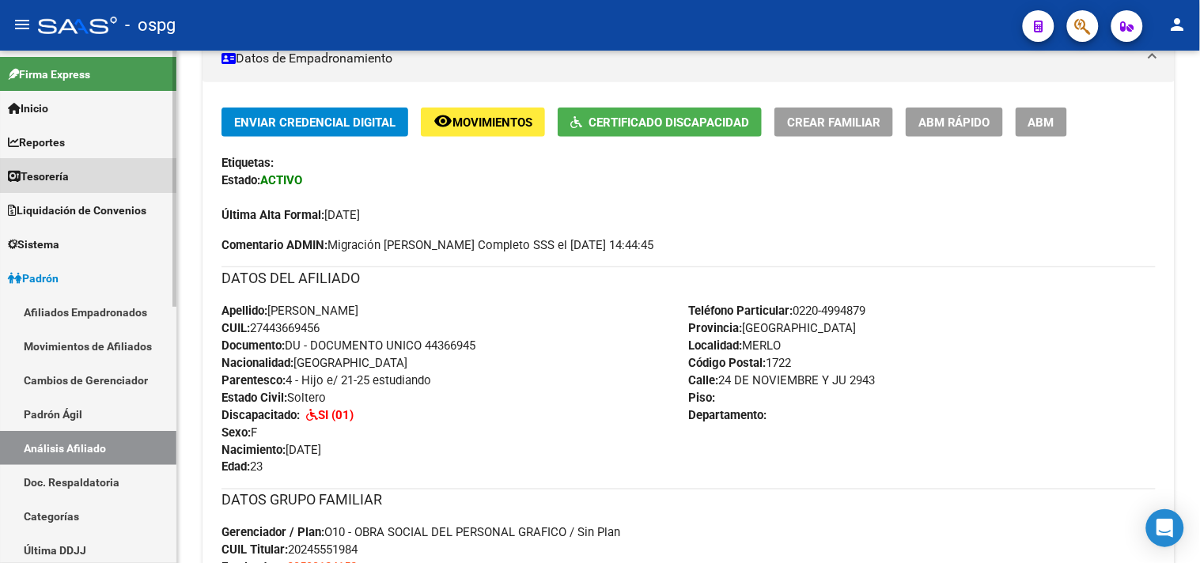
click at [58, 170] on span "Tesorería" at bounding box center [38, 176] width 61 height 17
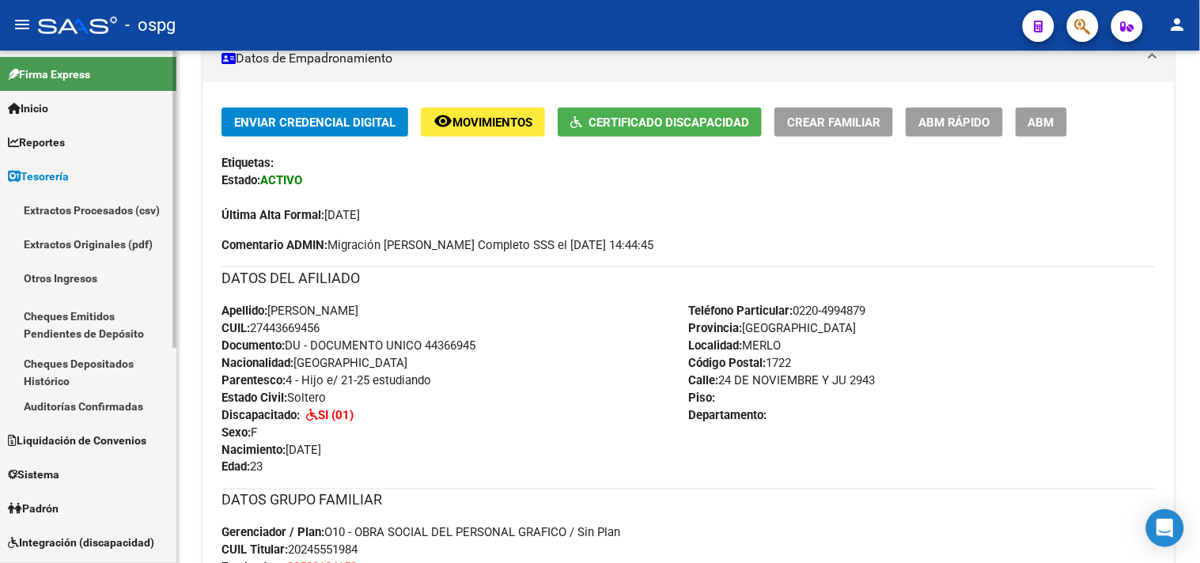
click at [65, 144] on span "Reportes" at bounding box center [36, 142] width 57 height 17
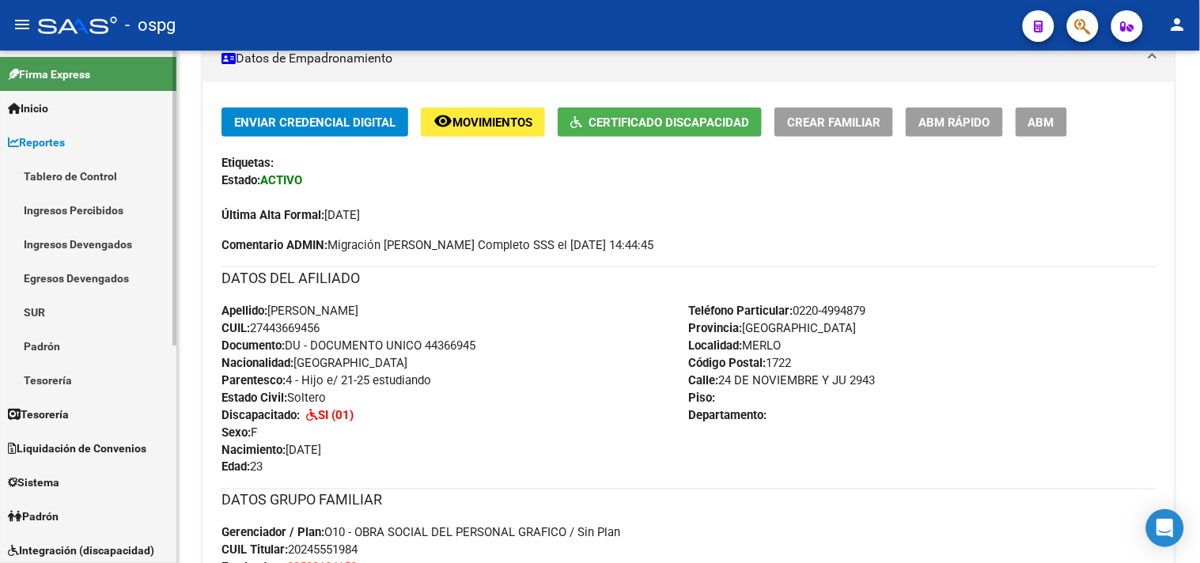
click at [62, 206] on link "Ingresos Percibidos" at bounding box center [88, 210] width 176 height 34
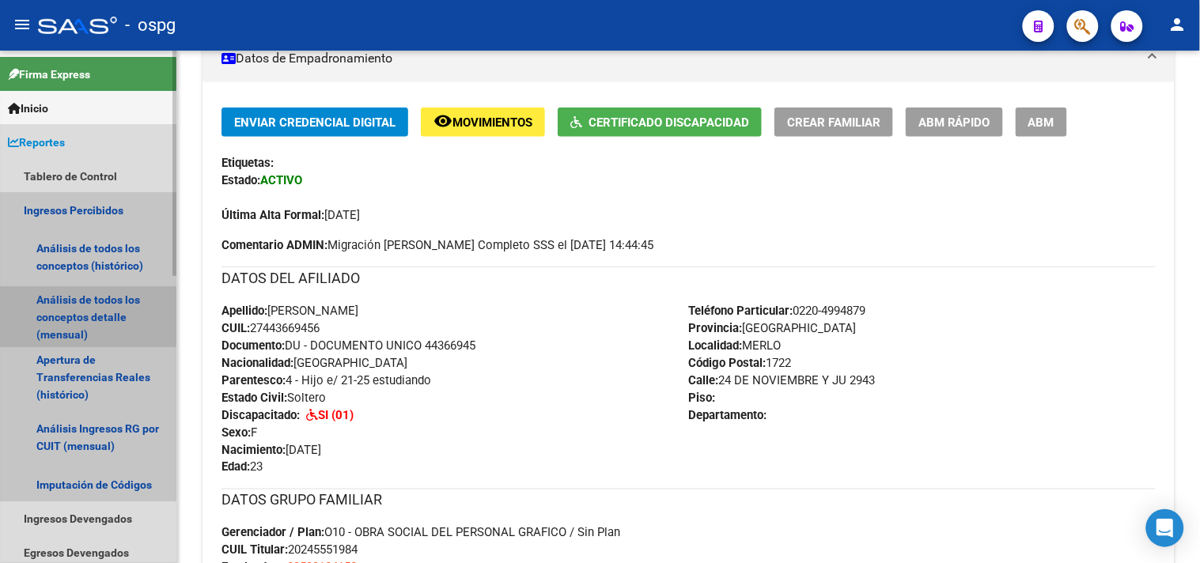
click at [68, 308] on link "Análisis de todos los conceptos detalle (mensual)" at bounding box center [88, 317] width 176 height 60
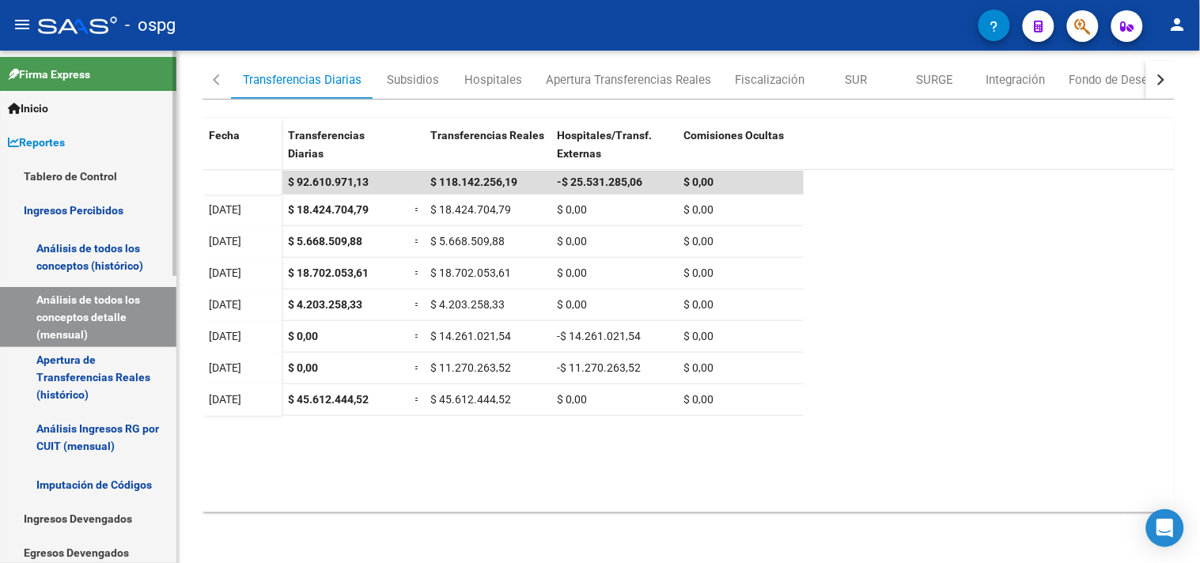
click at [108, 261] on link "Análisis de todos los conceptos (histórico)" at bounding box center [88, 257] width 176 height 60
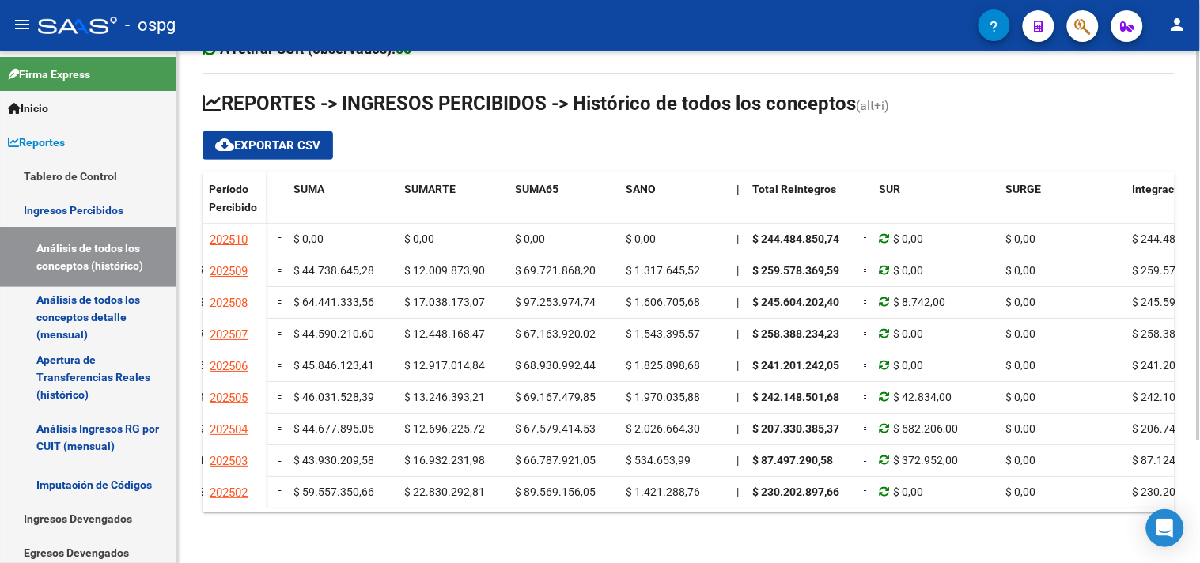
scroll to position [0, 452]
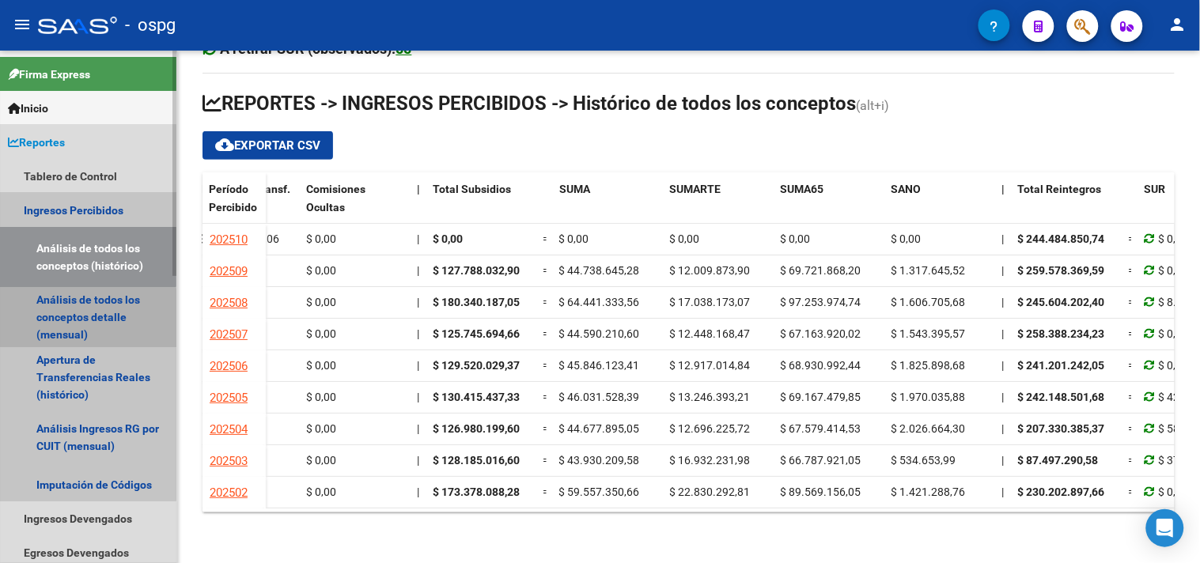
click at [65, 321] on link "Análisis de todos los conceptos detalle (mensual)" at bounding box center [88, 317] width 176 height 60
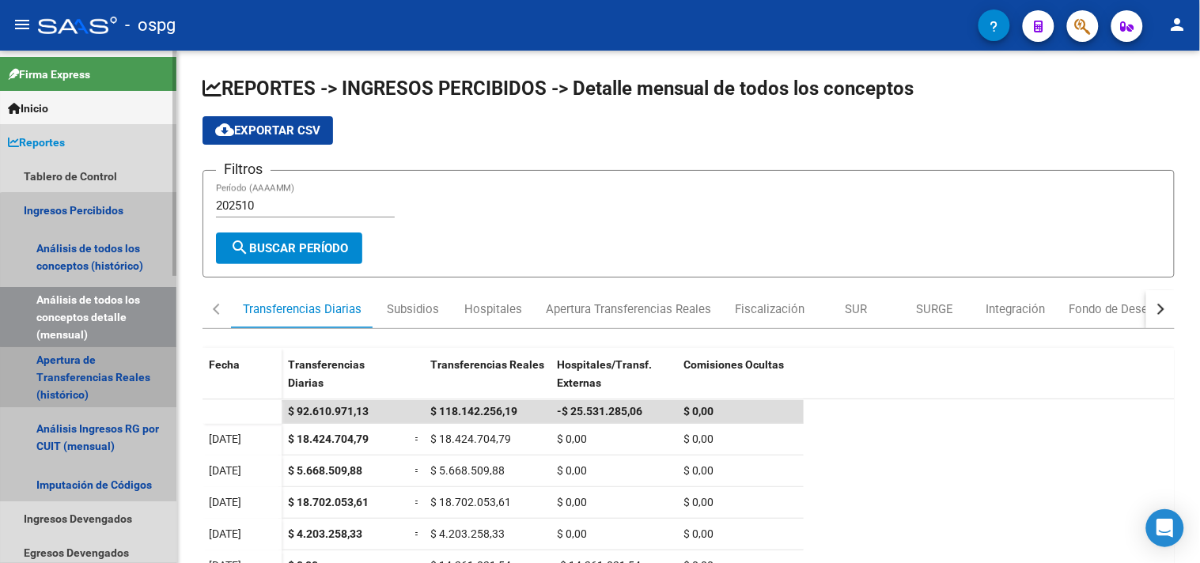
click at [89, 378] on link "Apertura de Transferencias Reales (histórico)" at bounding box center [88, 377] width 176 height 60
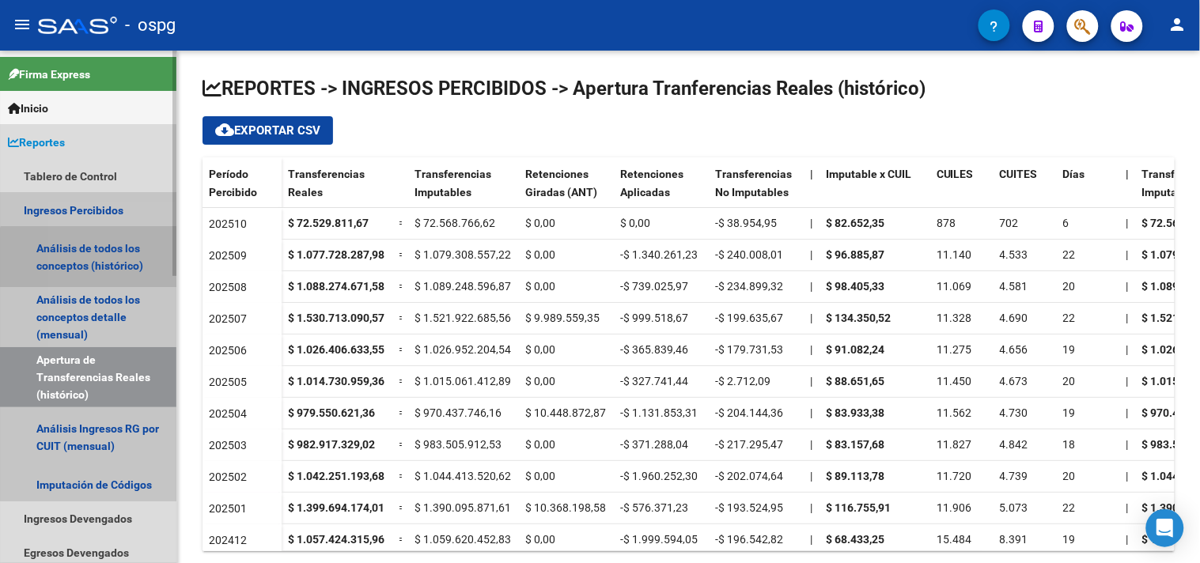
click at [108, 263] on link "Análisis de todos los conceptos (histórico)" at bounding box center [88, 257] width 176 height 60
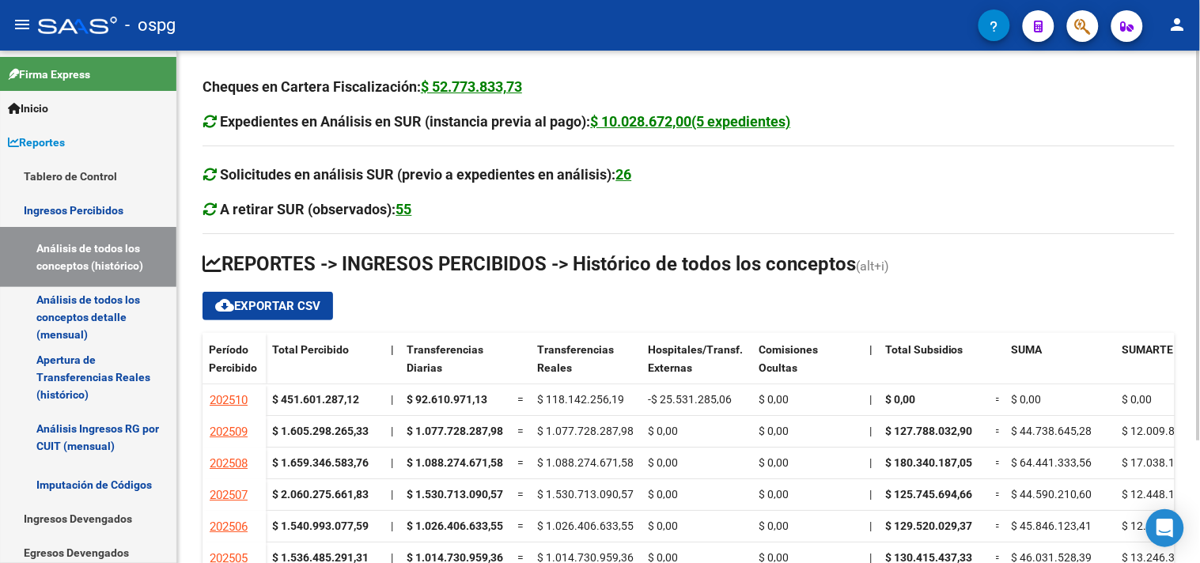
scroll to position [161, 0]
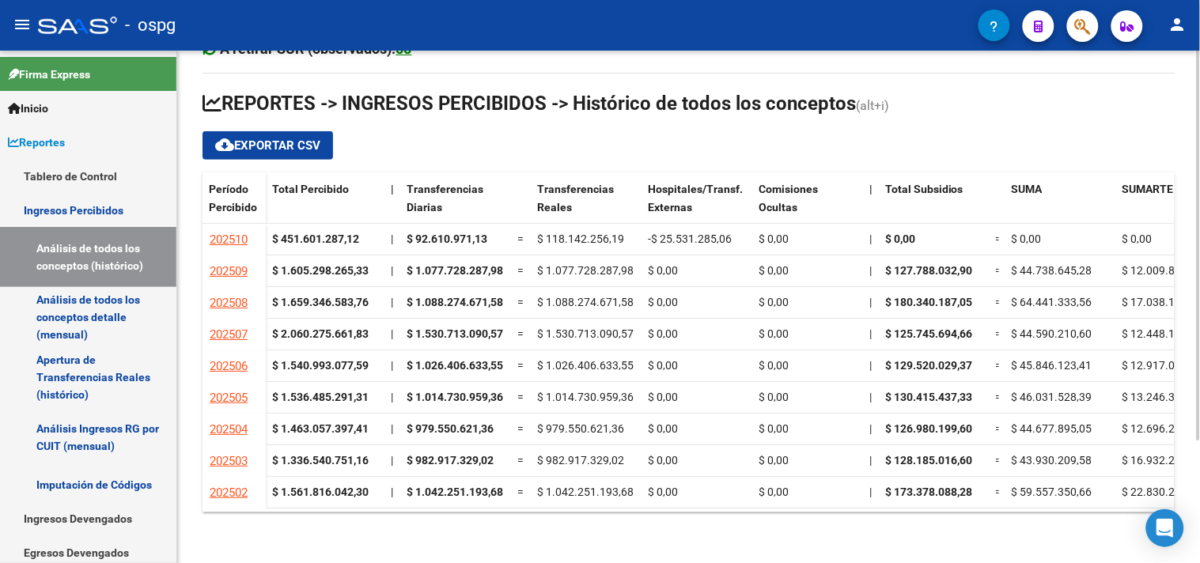
click at [1194, 372] on div "Cheques en Cartera Fiscalización: $ 52.773.833,73 Expedientes en Análisis en SU…" at bounding box center [690, 226] width 1027 height 673
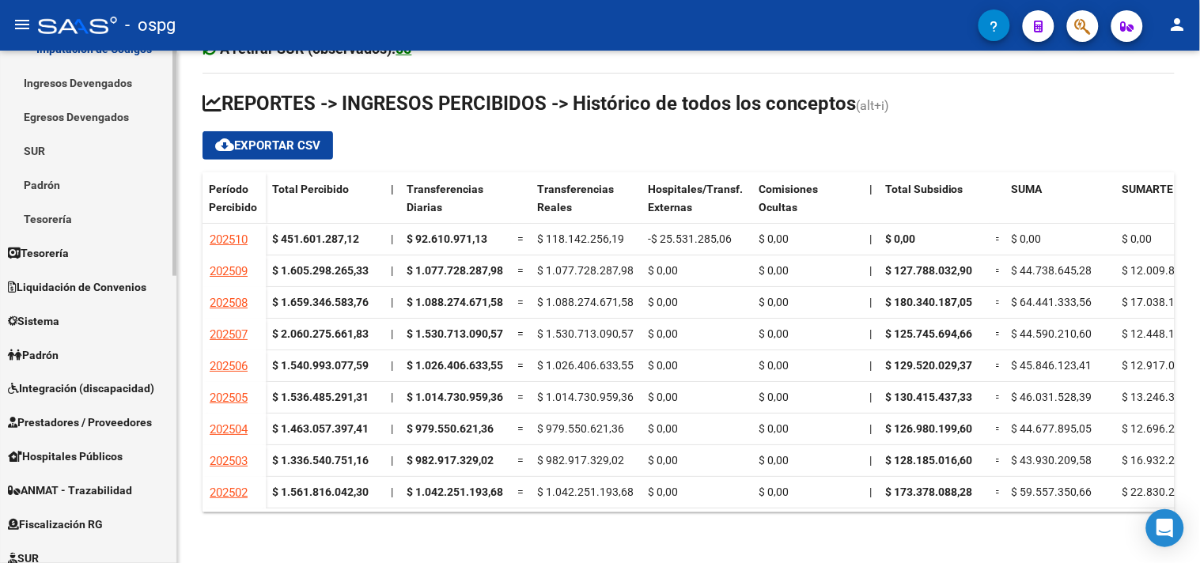
scroll to position [439, 0]
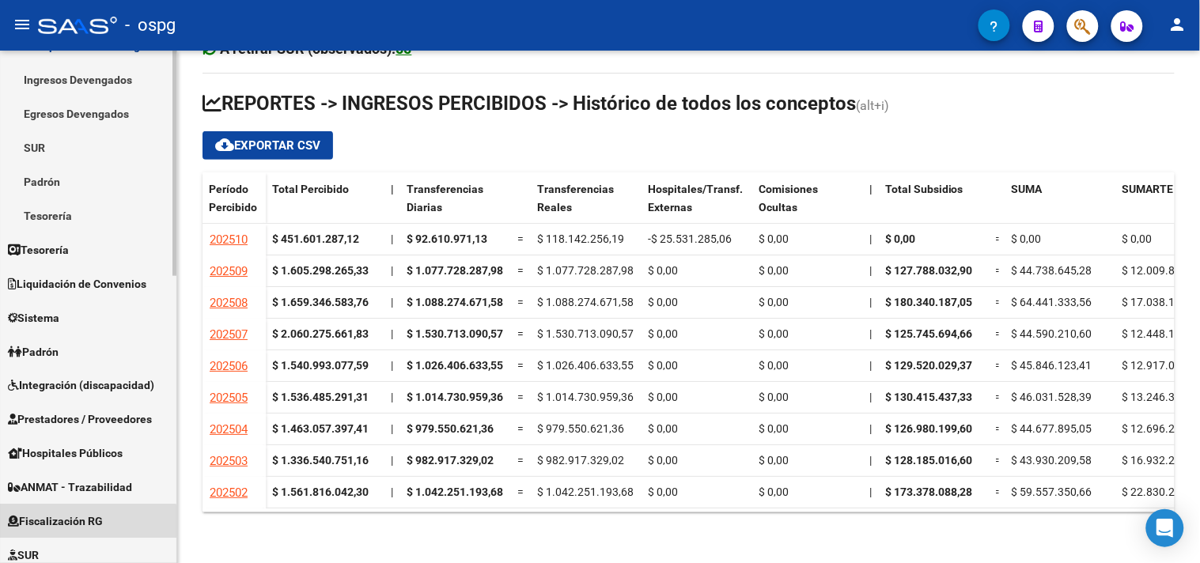
click at [60, 535] on link "Fiscalización RG" at bounding box center [88, 522] width 176 height 34
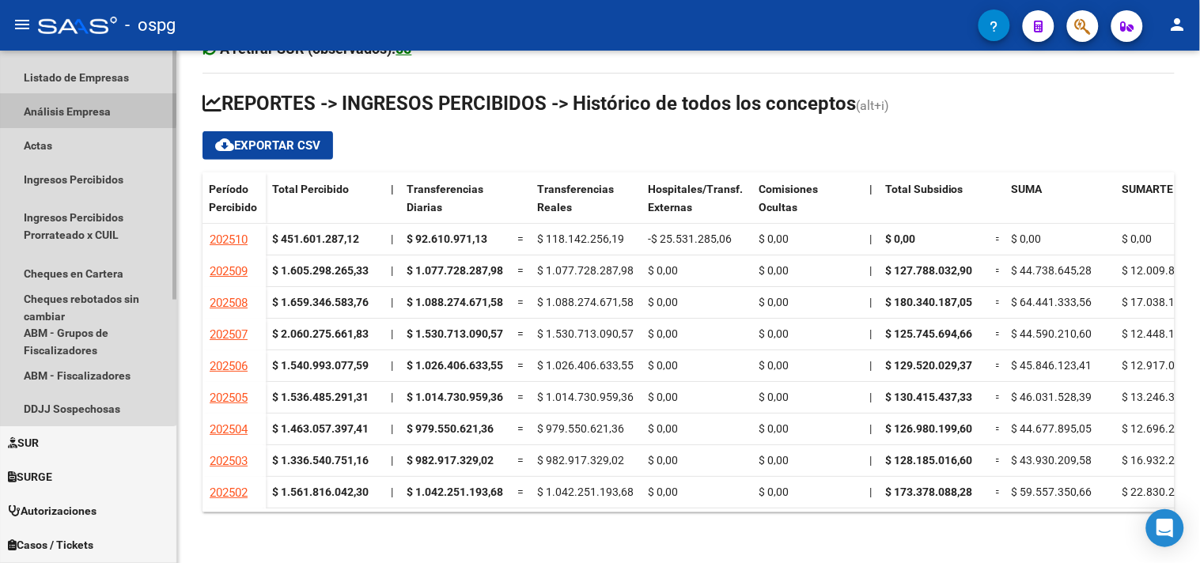
click at [69, 107] on link "Análisis Empresa" at bounding box center [88, 111] width 176 height 34
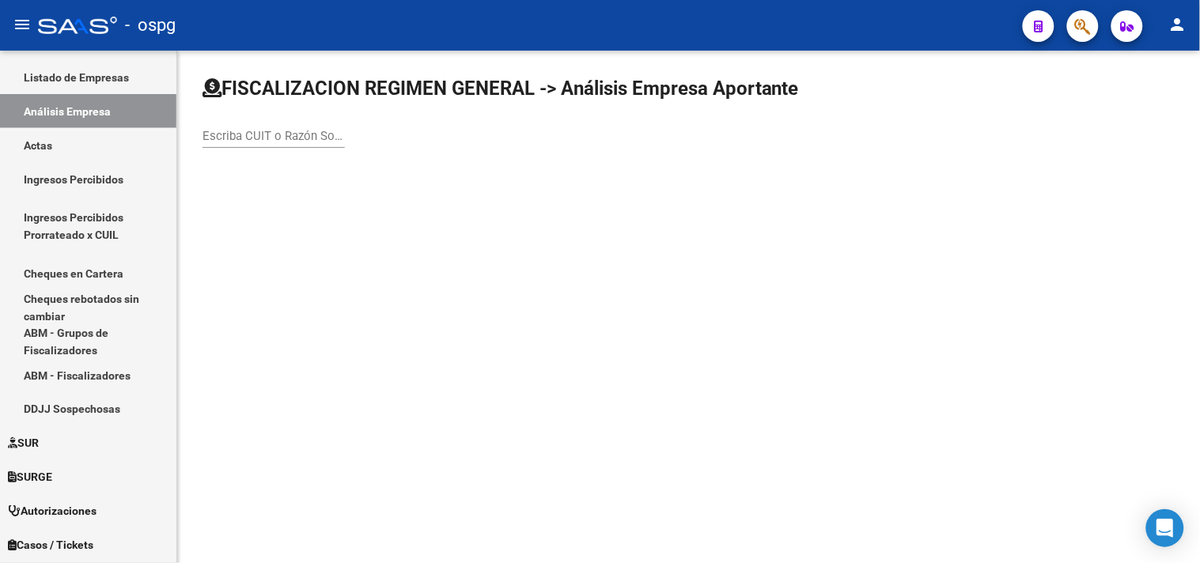
click at [270, 137] on input "Escriba CUIT o Razón Social para buscar" at bounding box center [273, 136] width 142 height 14
type input "T"
type input "YAR"
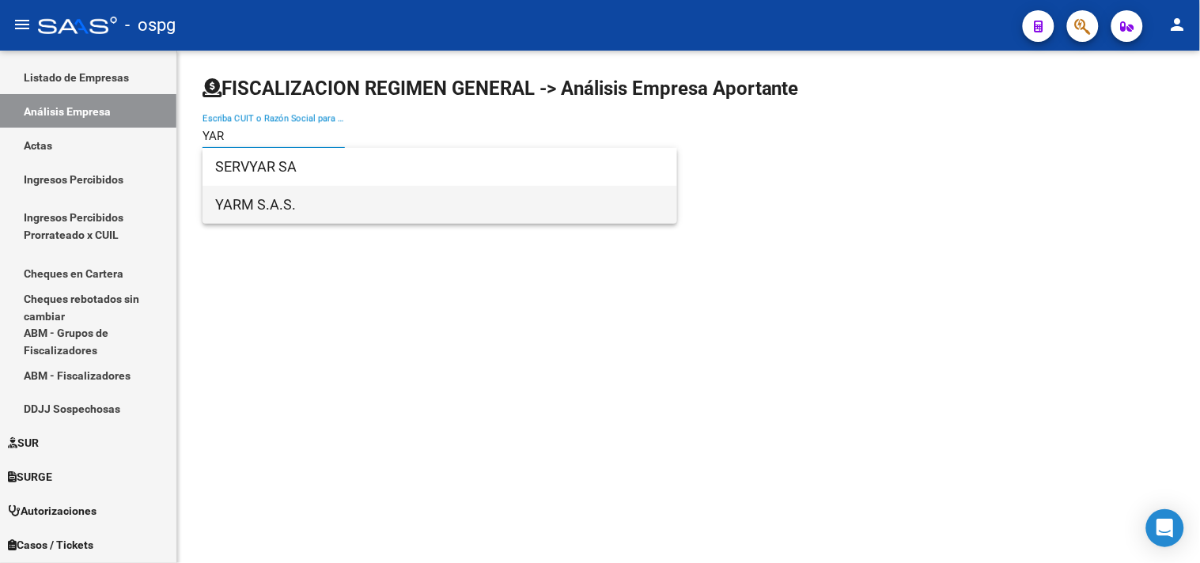
click at [256, 199] on span "YARM S.A.S." at bounding box center [439, 205] width 449 height 38
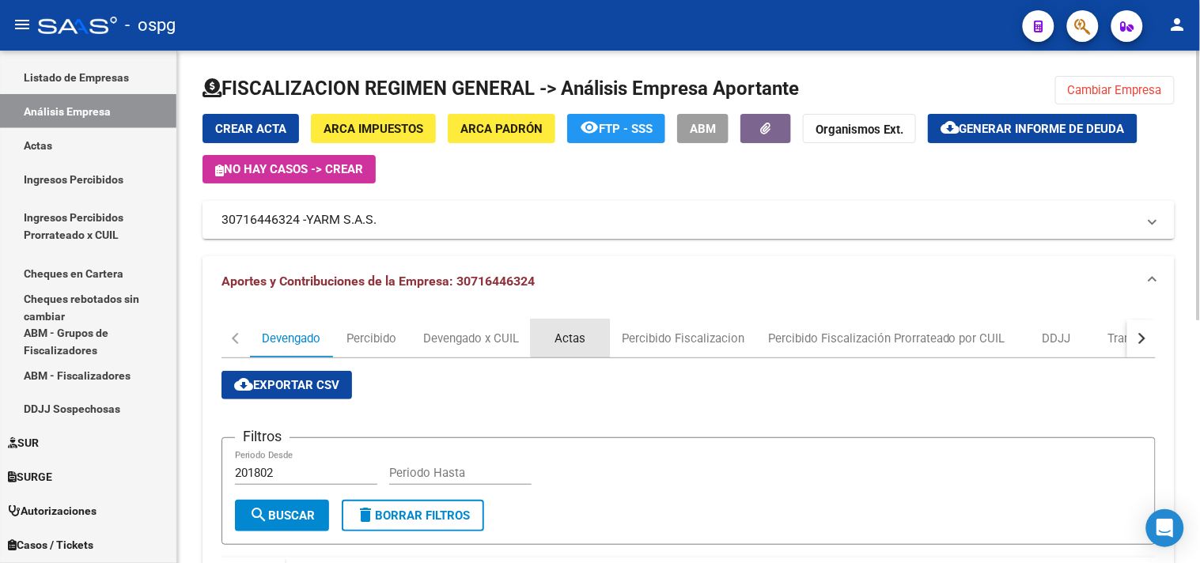
drag, startPoint x: 578, startPoint y: 336, endPoint x: 528, endPoint y: 343, distance: 50.3
click at [577, 337] on div "Actas" at bounding box center [570, 338] width 31 height 17
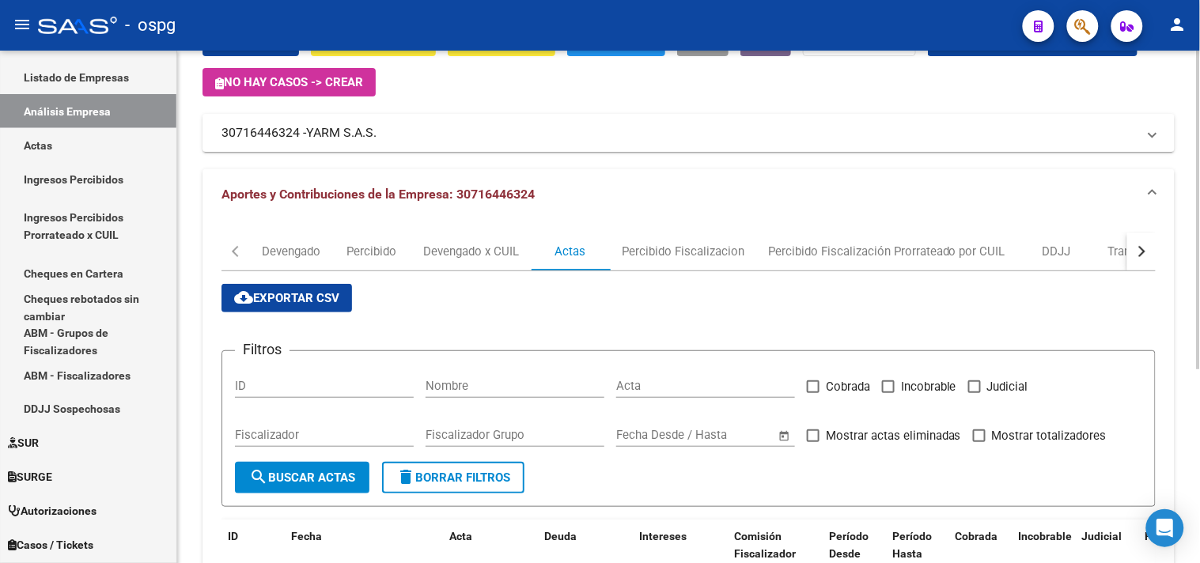
scroll to position [312, 0]
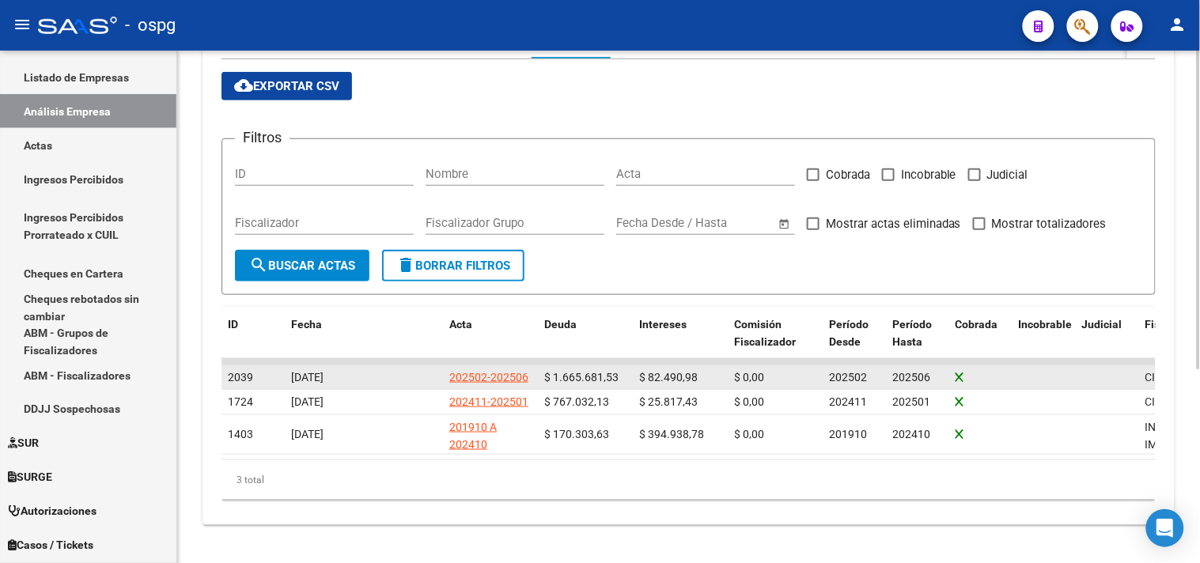
click at [471, 369] on div "202502-202506" at bounding box center [488, 378] width 79 height 18
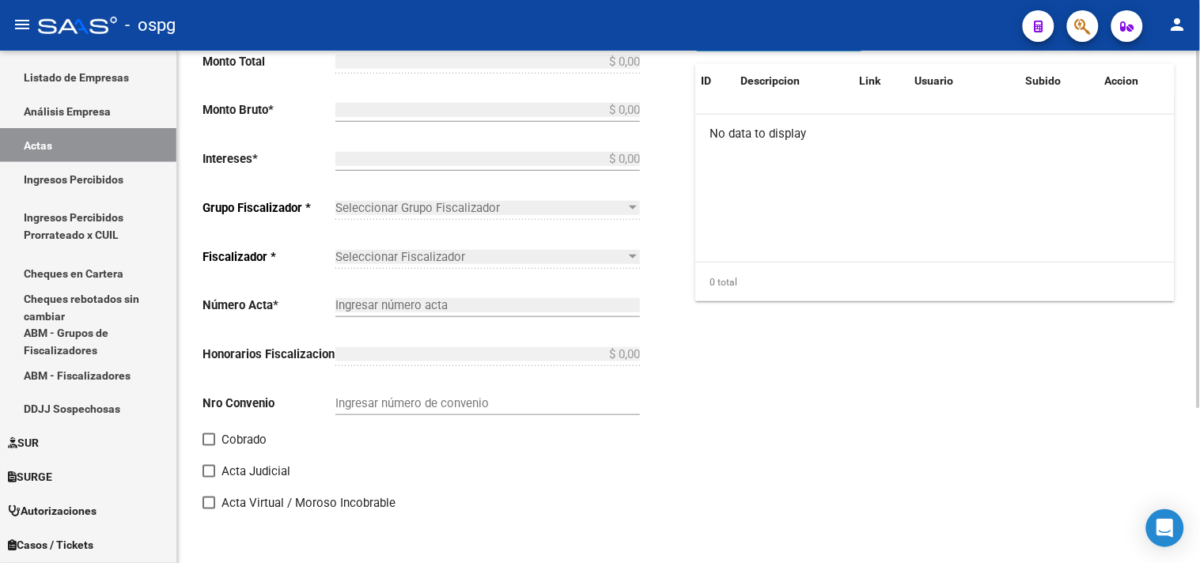
type input "202502"
type input "202506"
type input "$ 1.748.172,51"
type input "$ 1.665.681,53"
type input "$ 82.490,98"
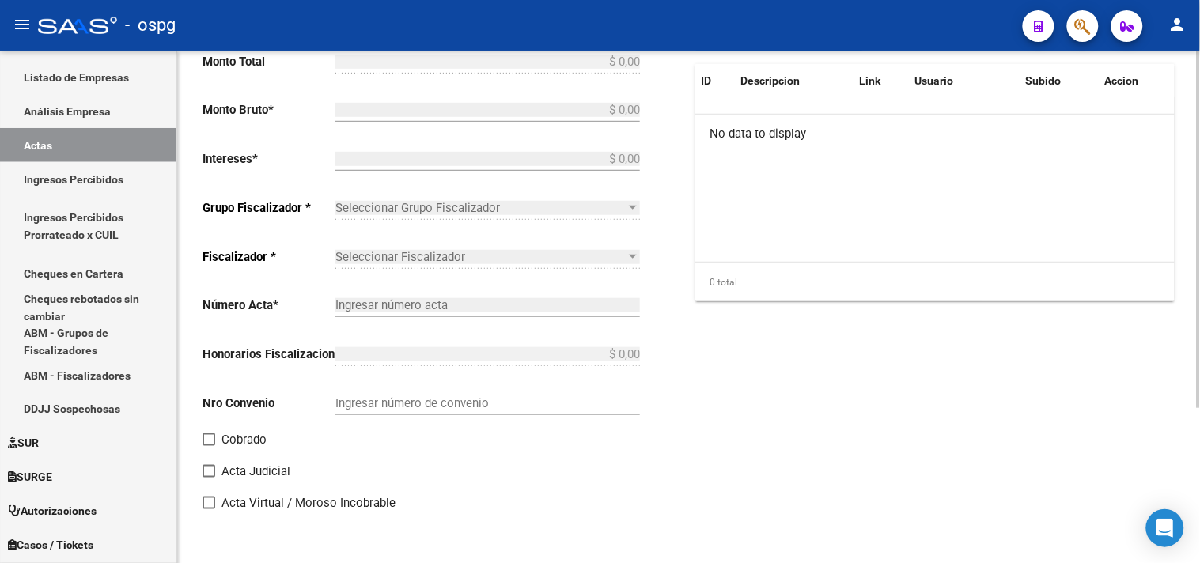
type input "202502-202506"
checkbox input "true"
type input "RECIBO 43136"
type input "[DATE]"
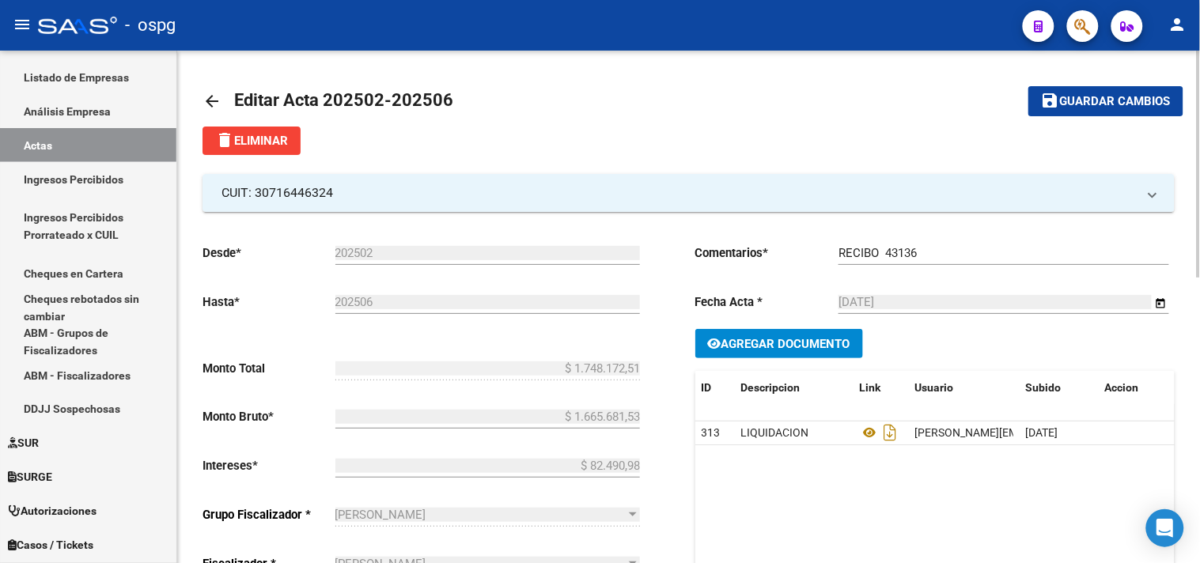
click at [209, 108] on mat-icon "arrow_back" at bounding box center [211, 101] width 19 height 19
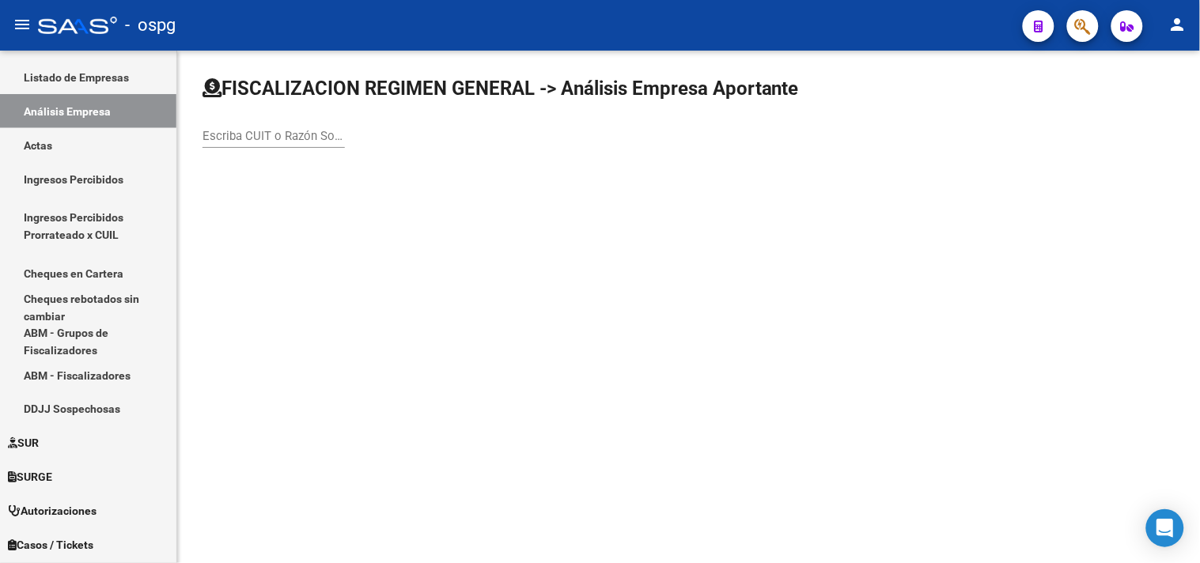
click at [263, 137] on input "Escriba CUIT o Razón Social para buscar" at bounding box center [273, 136] width 142 height 14
type input "GRUPO CONVER"
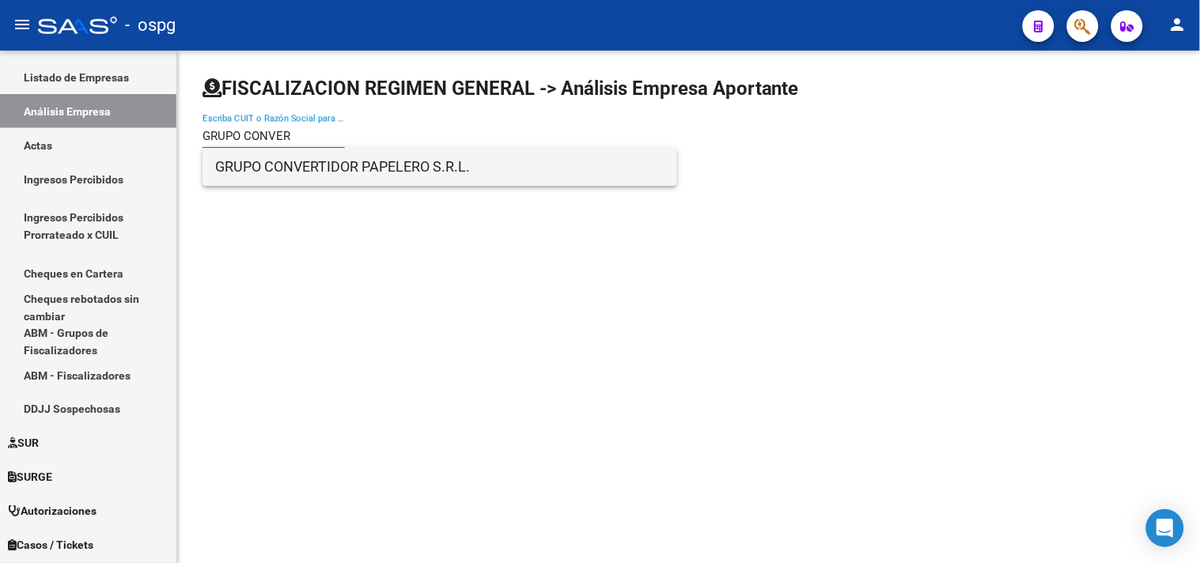
click at [270, 159] on span "GRUPO CONVERTIDOR PAPELERO S.R.L." at bounding box center [439, 167] width 449 height 38
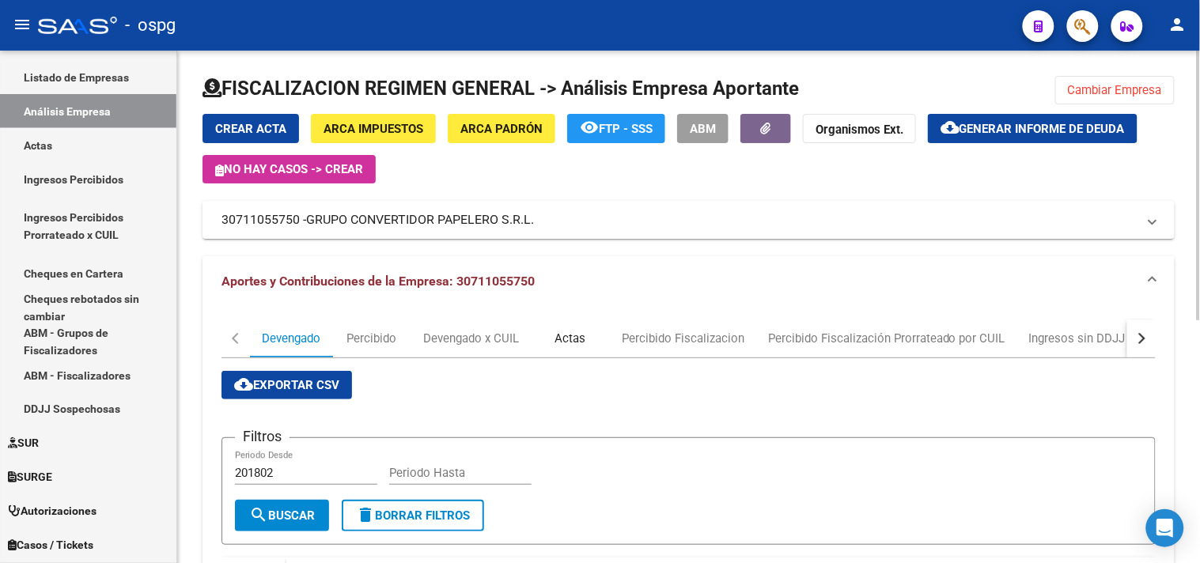
click at [575, 337] on div "Actas" at bounding box center [570, 338] width 31 height 17
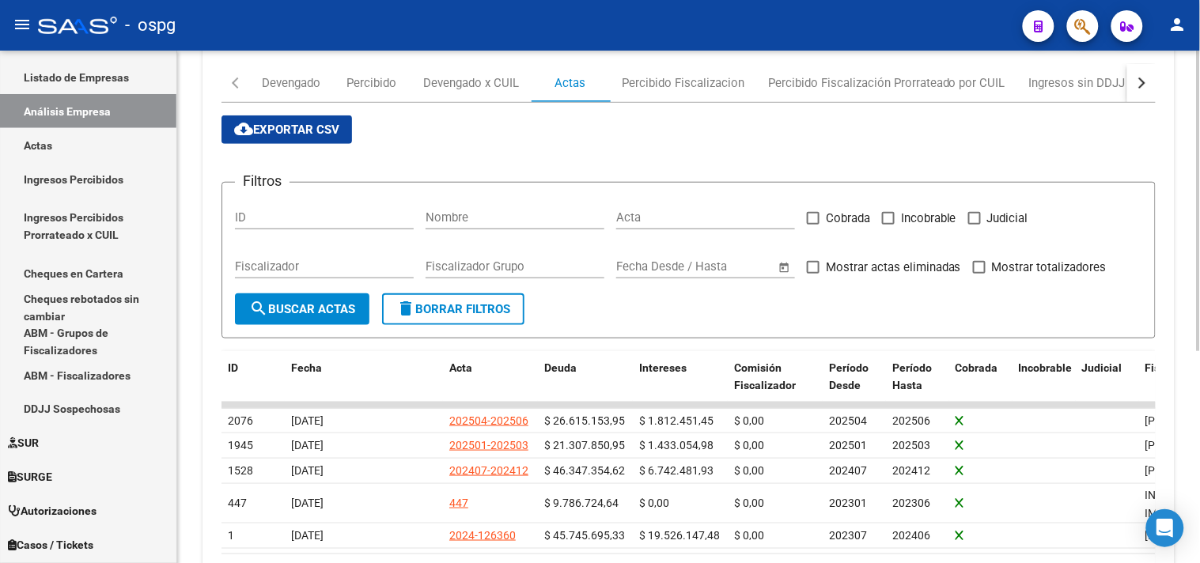
scroll to position [351, 0]
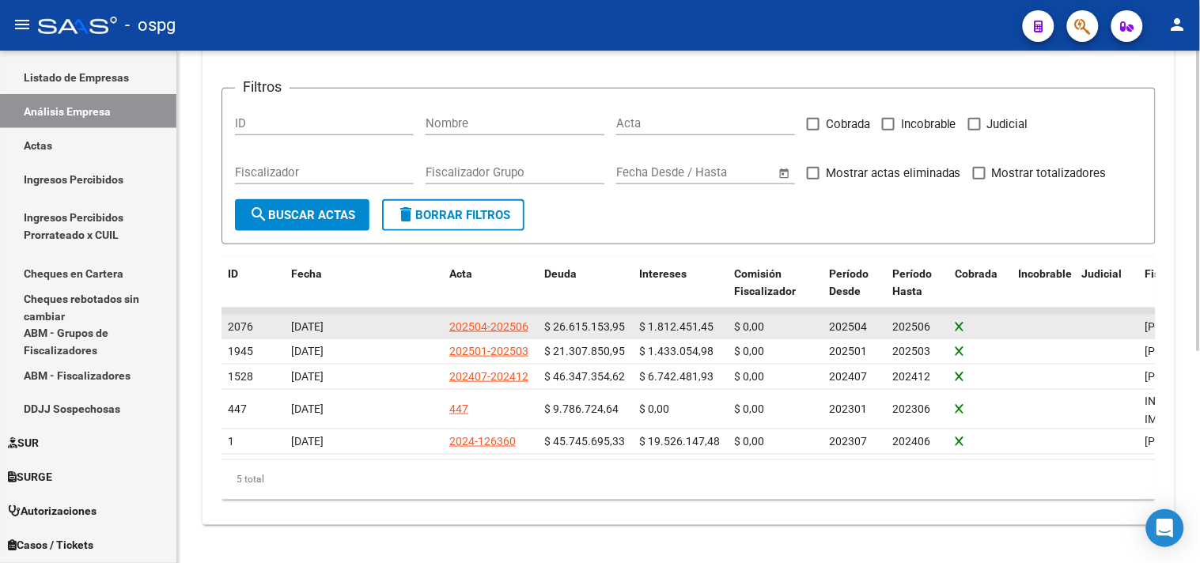
click at [472, 327] on div "202504-202506" at bounding box center [488, 327] width 79 height 18
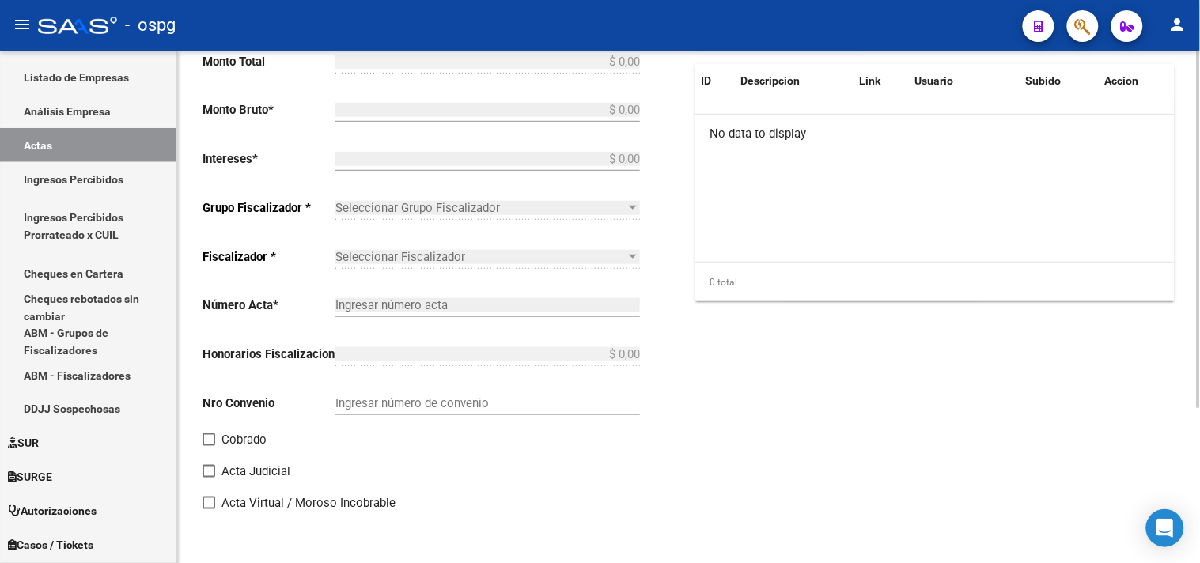
type input "202504"
type input "202506"
type input "$ 28.427.605,40"
type input "$ 26.615.153,95"
type input "$ 1.812.451,45"
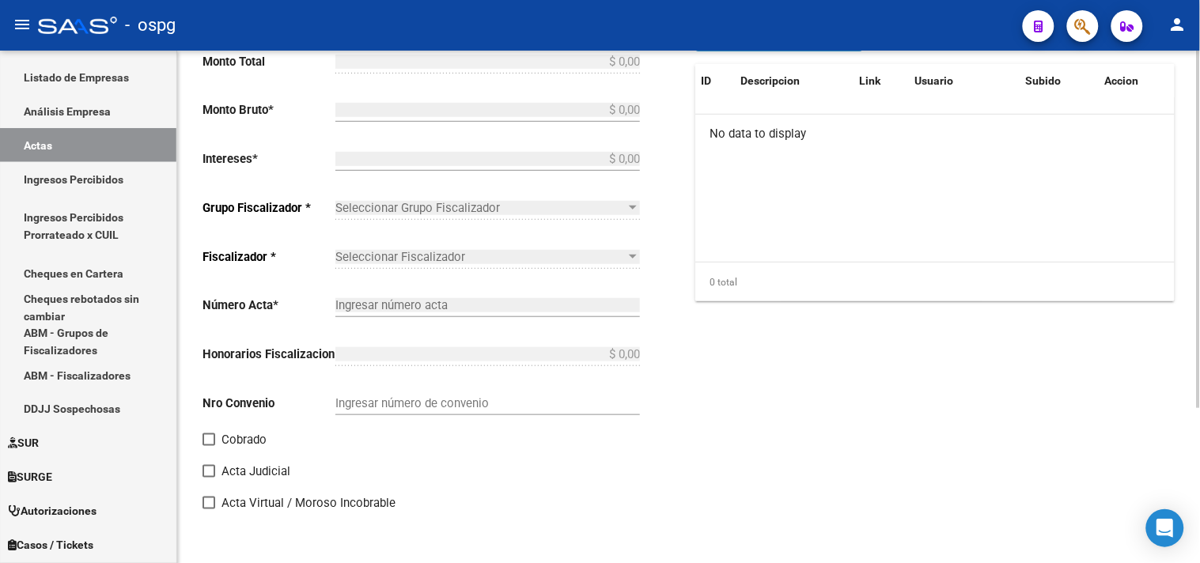
type input "202504-202506"
checkbox input "true"
type input "Recibo 43218"
type input "[DATE]"
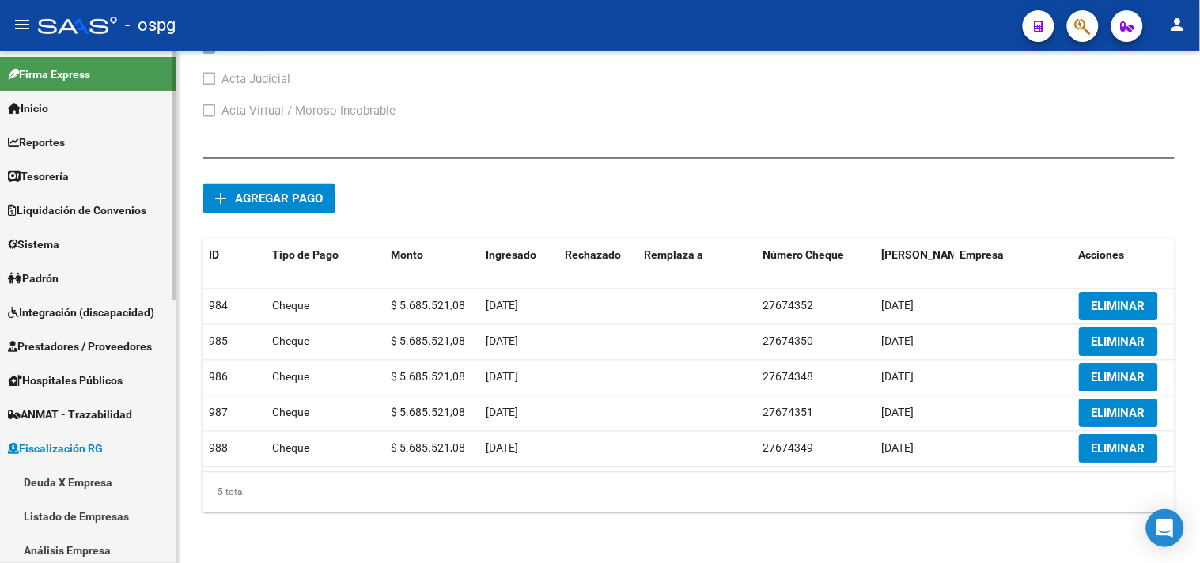
click at [74, 277] on link "Padrón" at bounding box center [88, 278] width 176 height 34
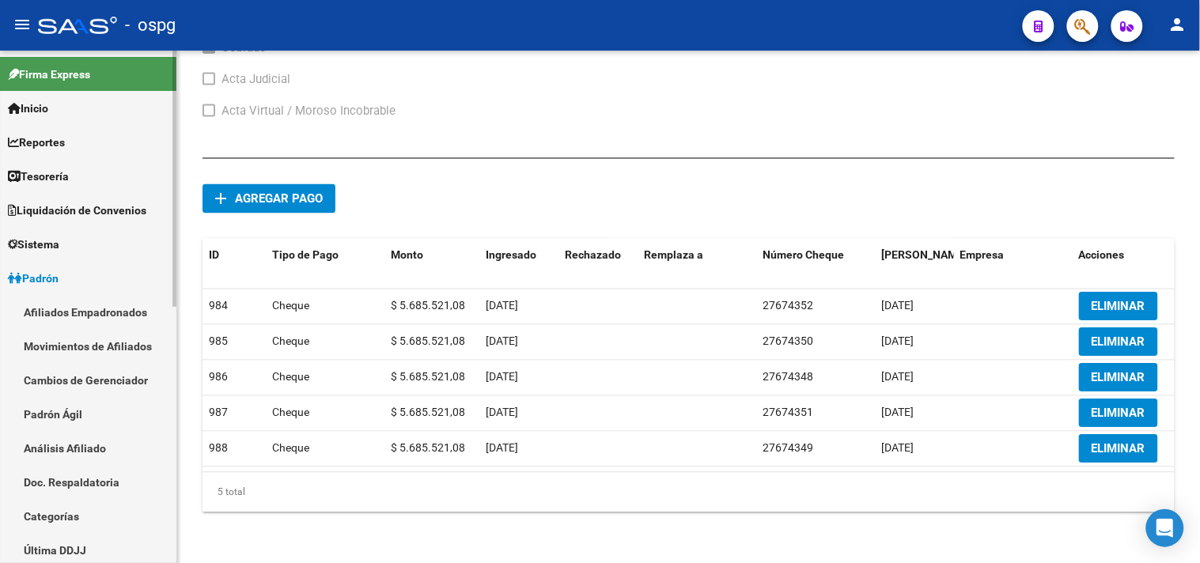
click at [65, 146] on span "Reportes" at bounding box center [36, 142] width 57 height 17
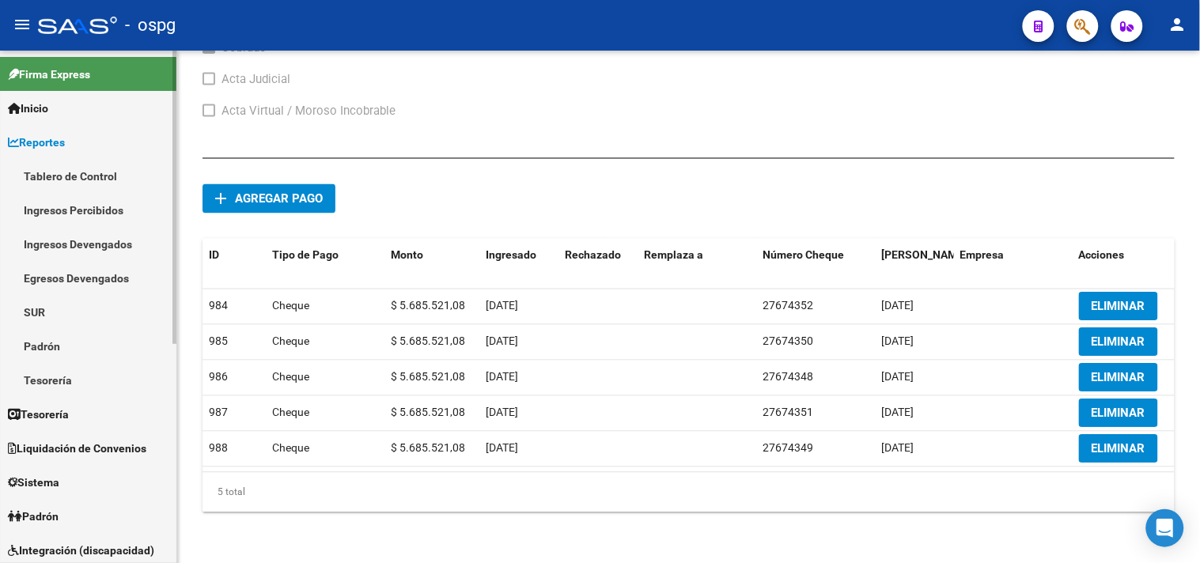
click at [69, 204] on link "Ingresos Percibidos" at bounding box center [88, 210] width 176 height 34
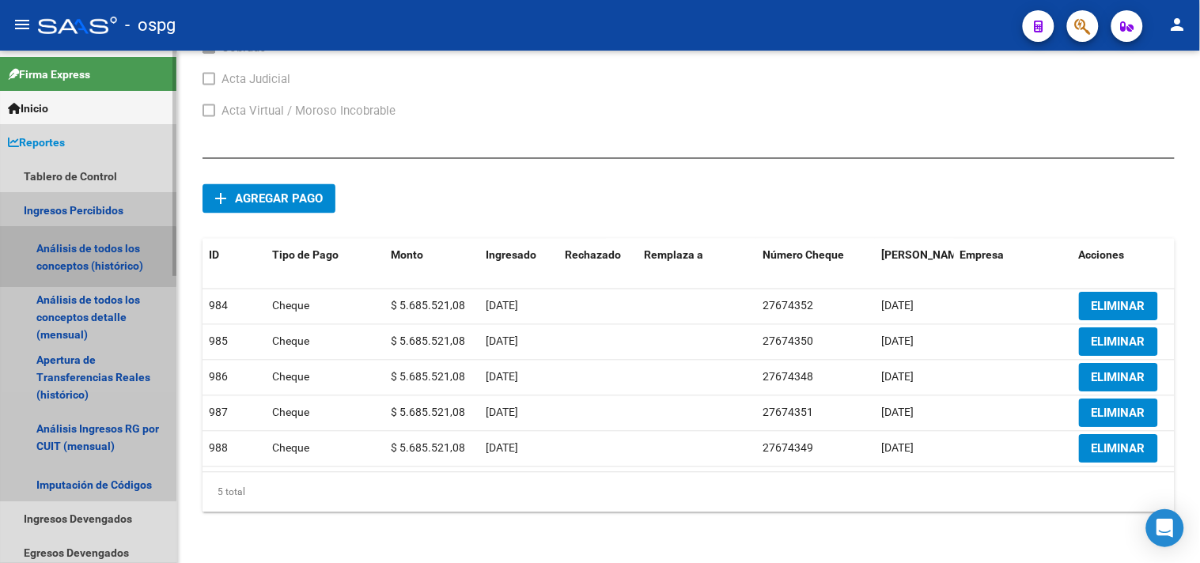
click at [68, 257] on link "Análisis de todos los conceptos (histórico)" at bounding box center [88, 257] width 176 height 60
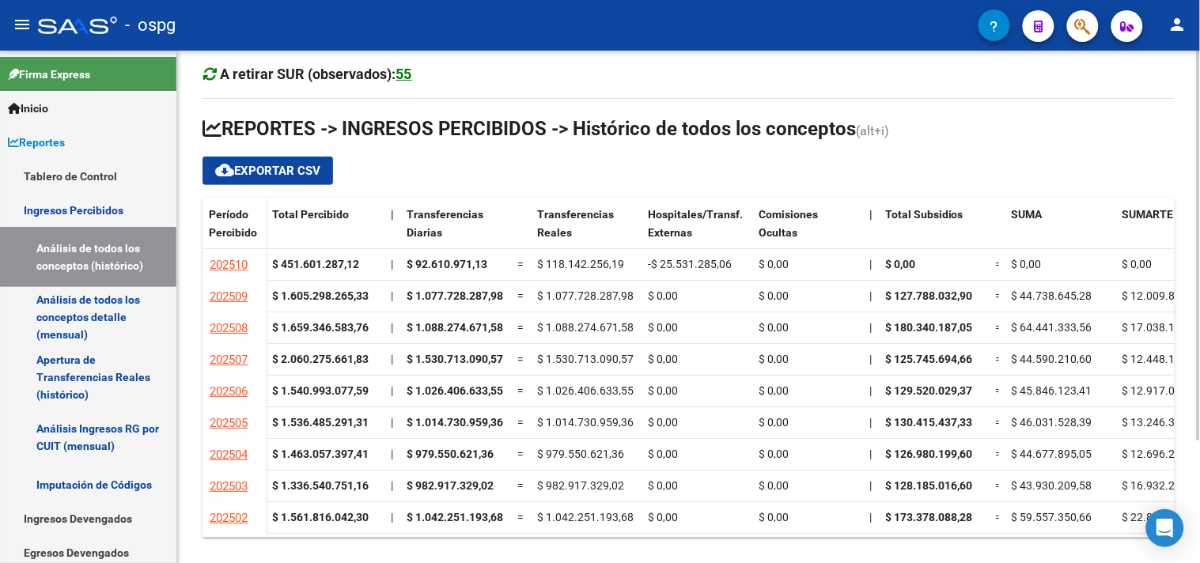
scroll to position [154, 0]
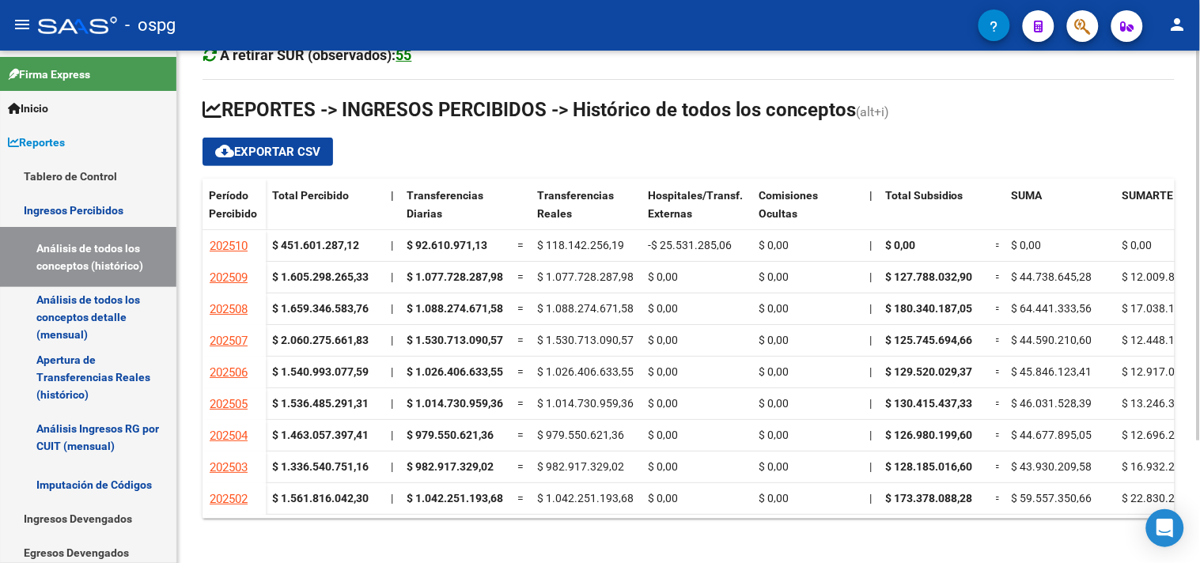
click at [1199, 303] on div at bounding box center [1199, 363] width 4 height 390
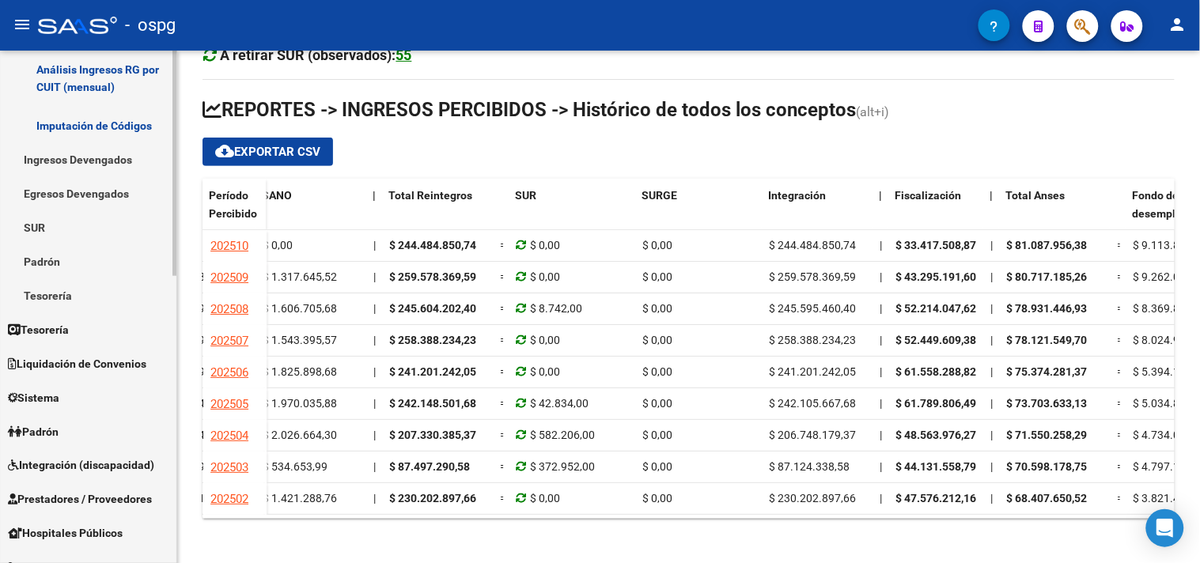
scroll to position [615, 0]
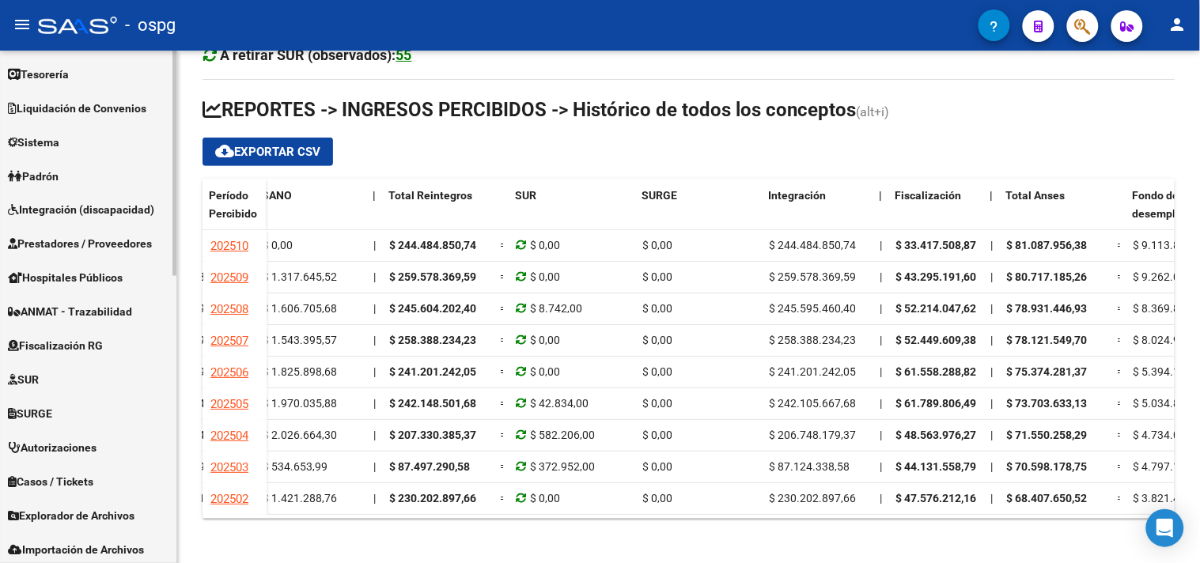
click at [89, 350] on span "Fiscalización RG" at bounding box center [55, 346] width 95 height 17
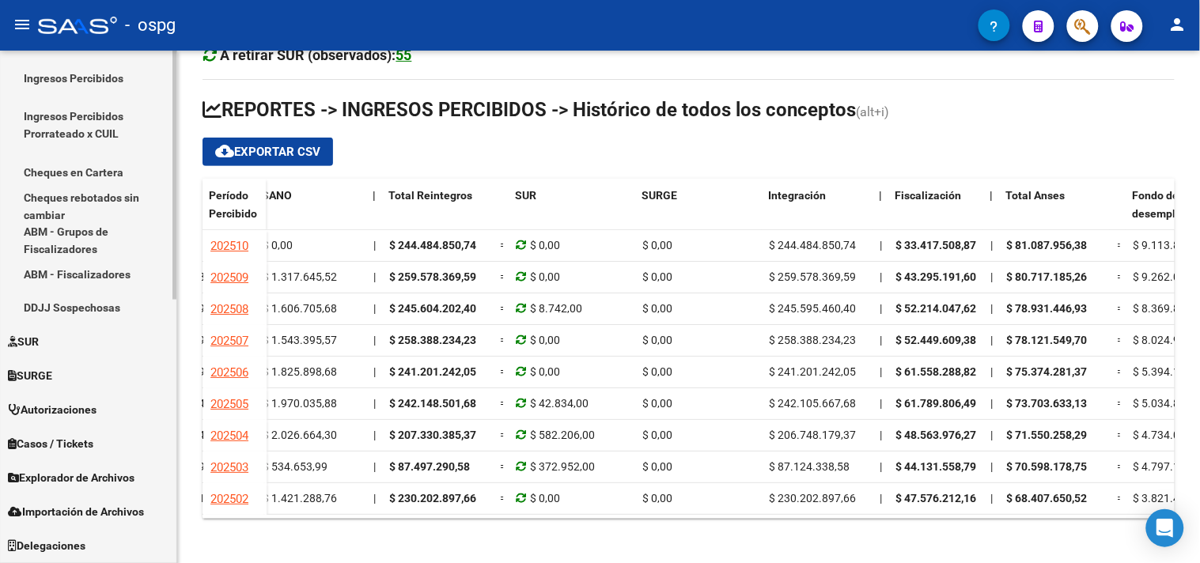
scroll to position [452, 0]
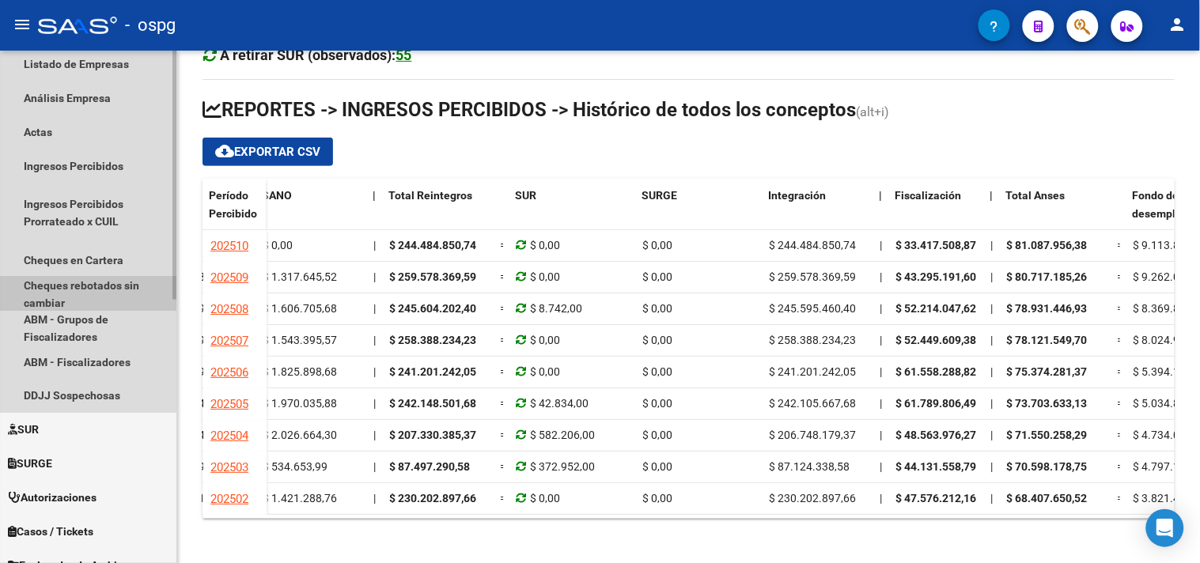
click at [88, 287] on link "Cheques rebotados sin cambiar" at bounding box center [88, 294] width 176 height 34
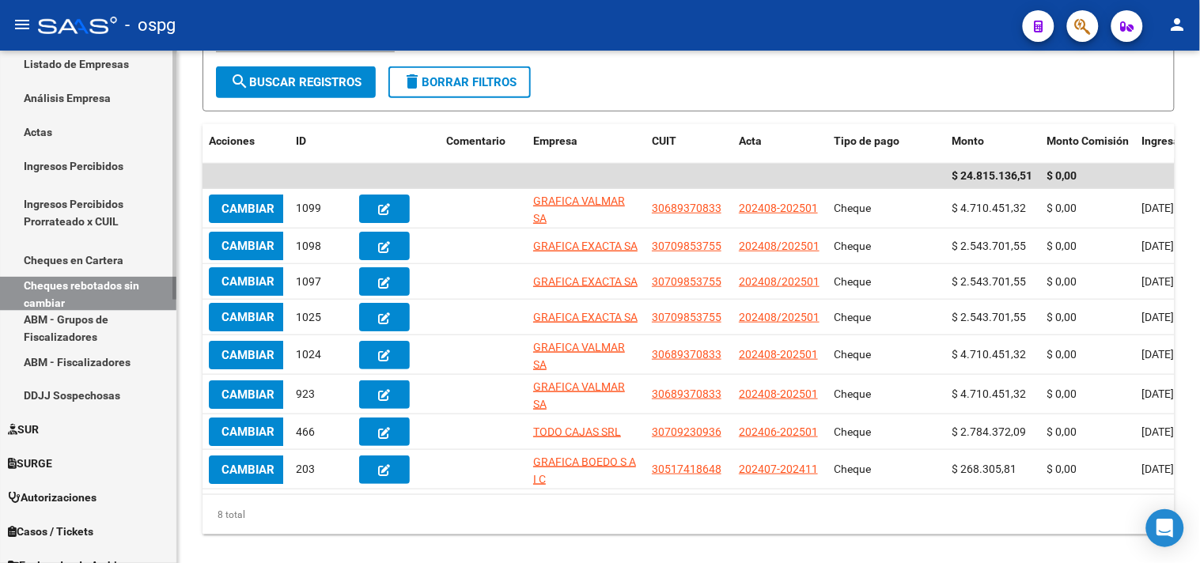
click at [32, 162] on link "Ingresos Percibidos" at bounding box center [88, 166] width 176 height 34
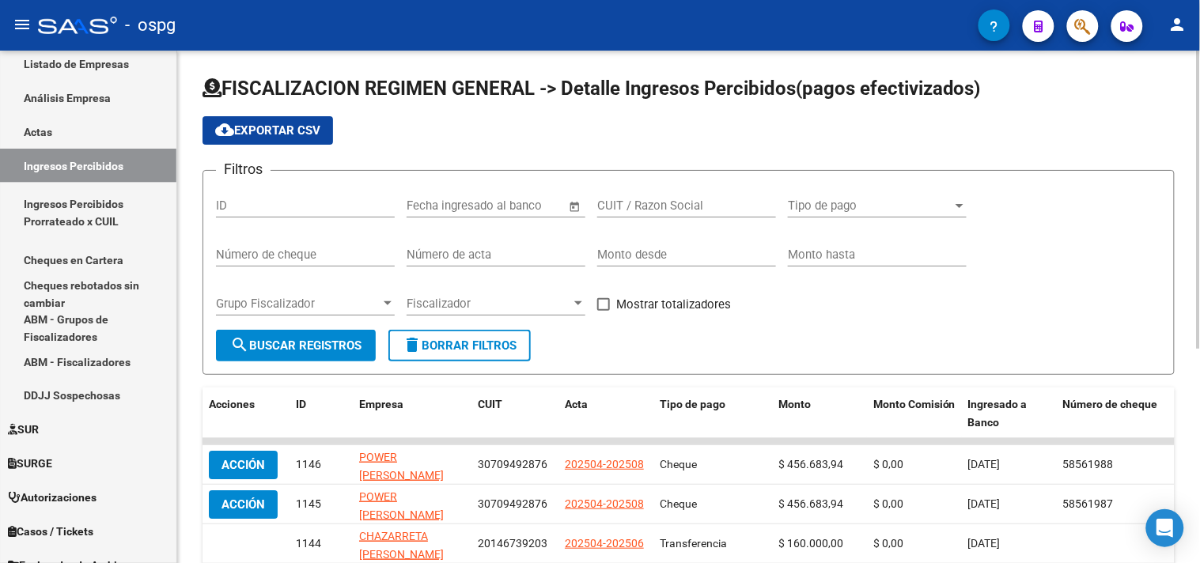
click at [520, 209] on input "text" at bounding box center [523, 206] width 77 height 14
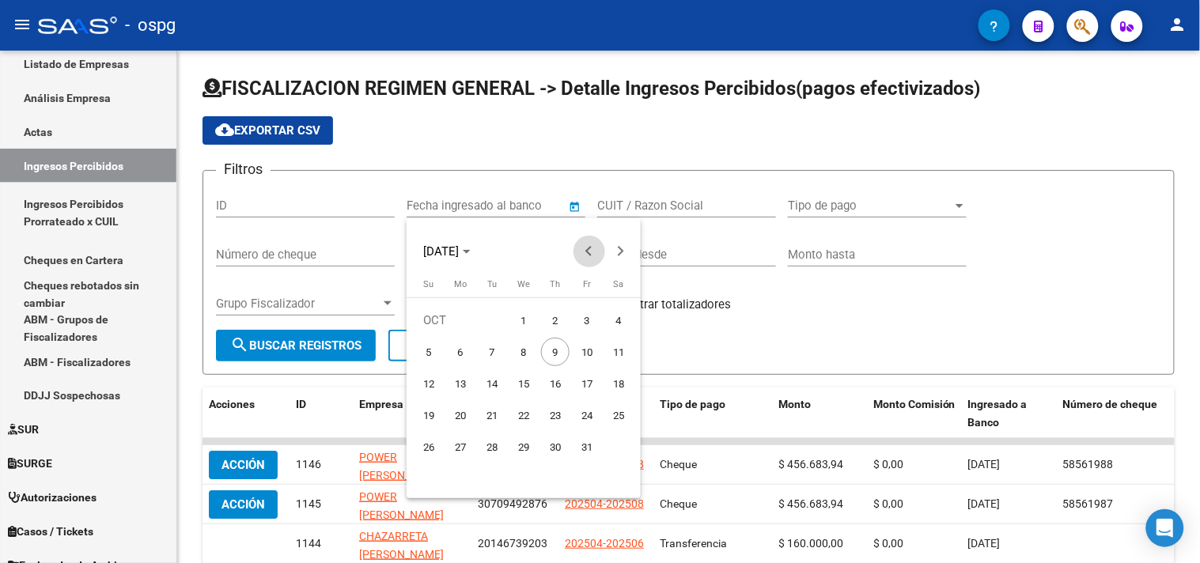
click at [581, 253] on span "Previous month" at bounding box center [589, 252] width 32 height 32
click at [456, 352] on span "1" at bounding box center [460, 352] width 28 height 28
type input "[DATE]"
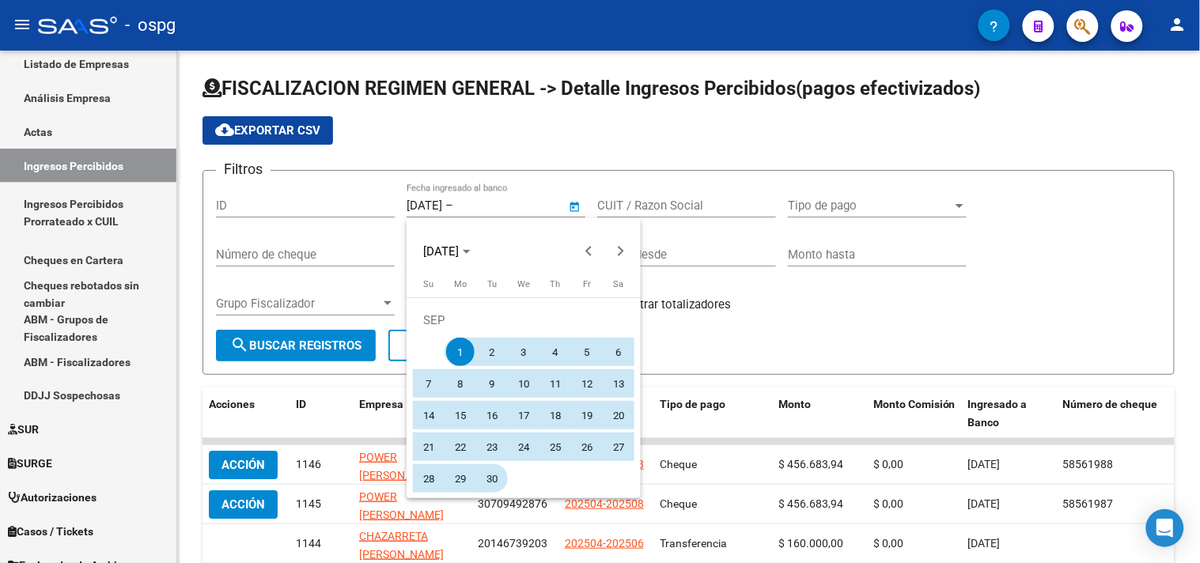
click at [493, 479] on span "30" at bounding box center [492, 478] width 28 height 28
type input "[DATE]"
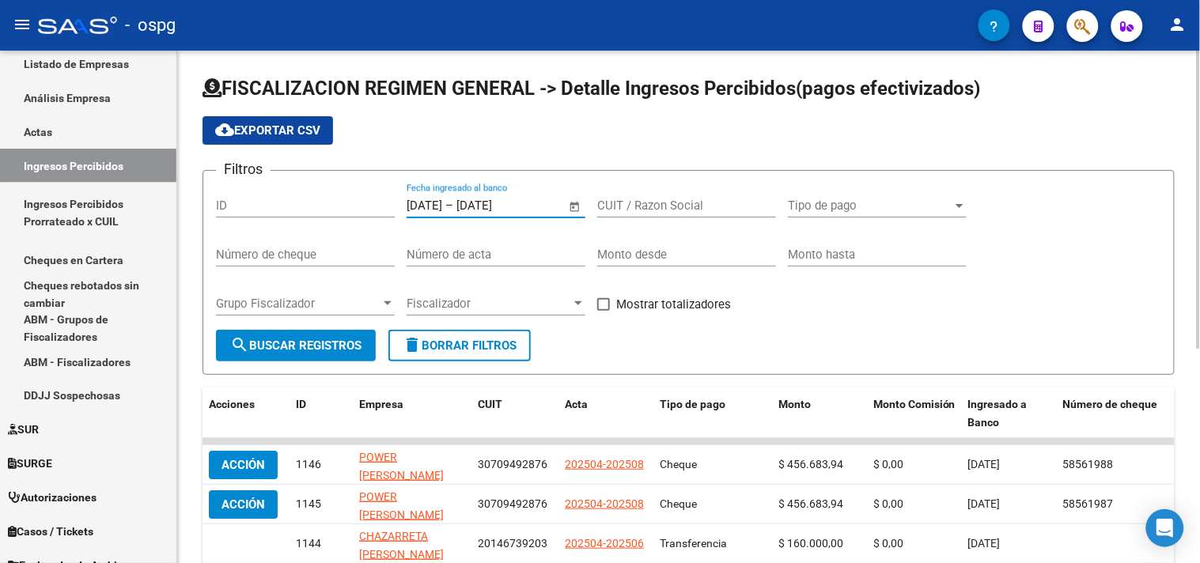
click at [248, 349] on mat-icon "search" at bounding box center [239, 344] width 19 height 19
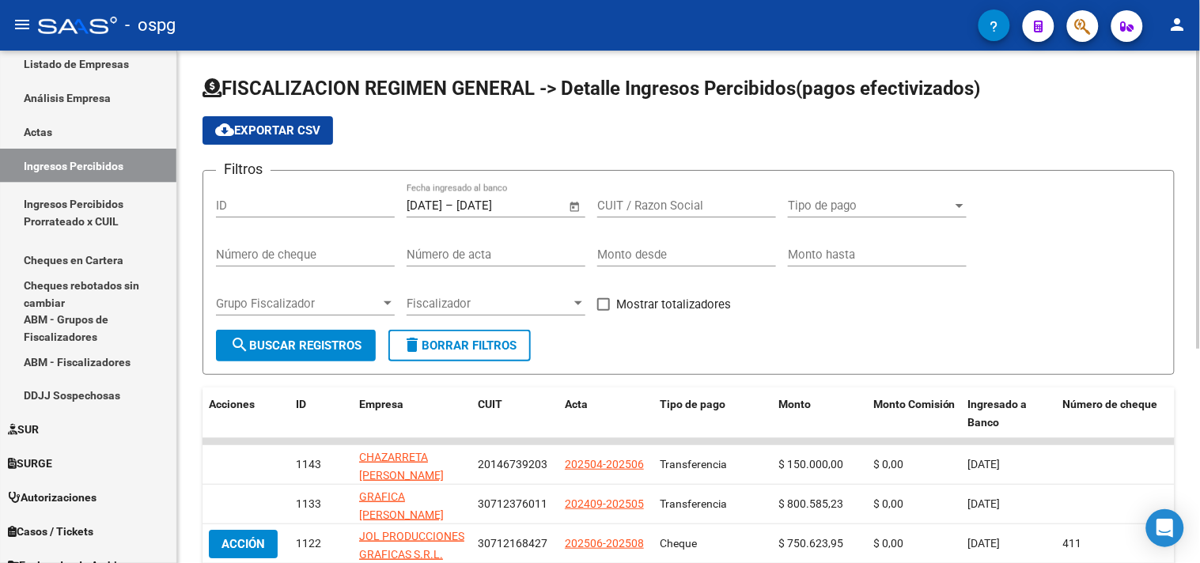
click at [645, 312] on span "Mostrar totalizadores" at bounding box center [673, 304] width 115 height 19
click at [603, 312] on input "Mostrar totalizadores" at bounding box center [603, 311] width 1 height 1
checkbox input "true"
click at [341, 343] on span "search Buscar Registros" at bounding box center [295, 346] width 131 height 14
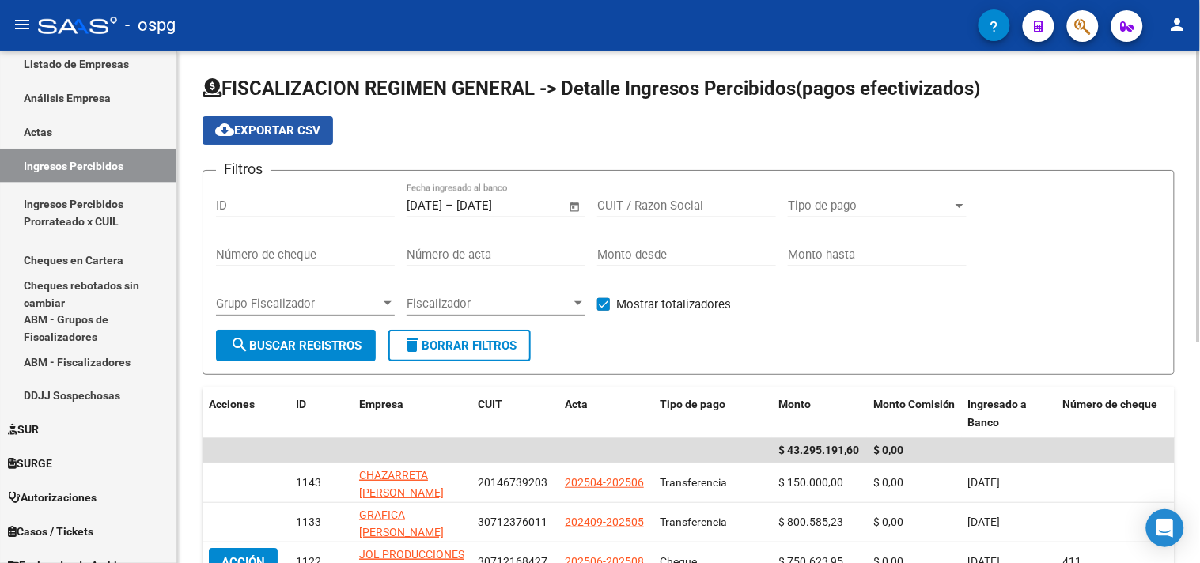
click at [304, 137] on span "cloud_download Exportar CSV" at bounding box center [267, 130] width 105 height 14
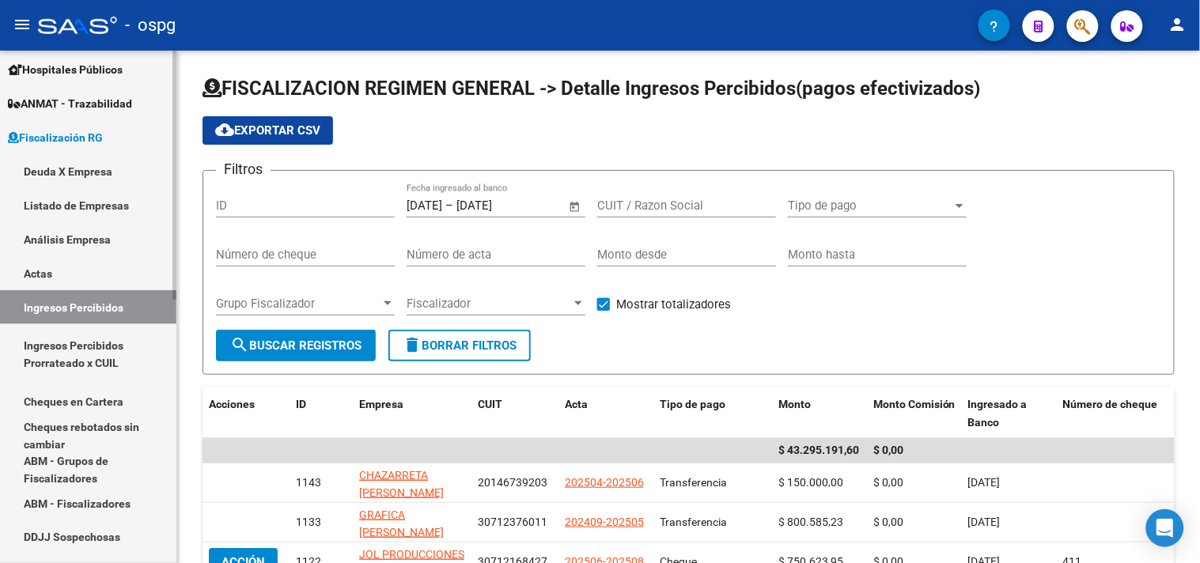
scroll to position [275, 0]
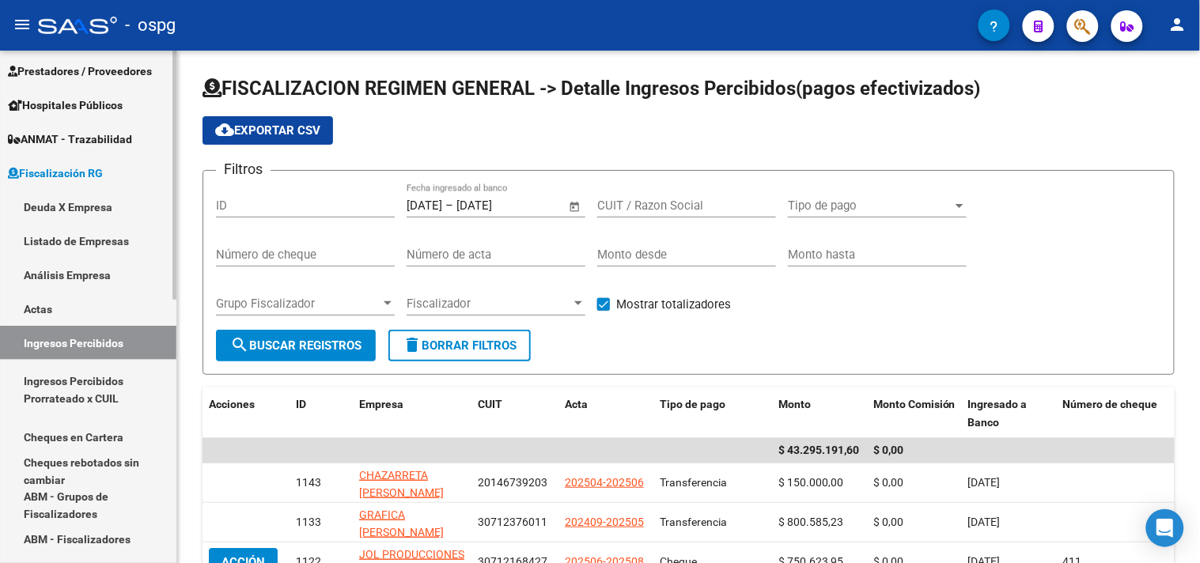
click at [78, 259] on link "Análisis Empresa" at bounding box center [88, 275] width 176 height 34
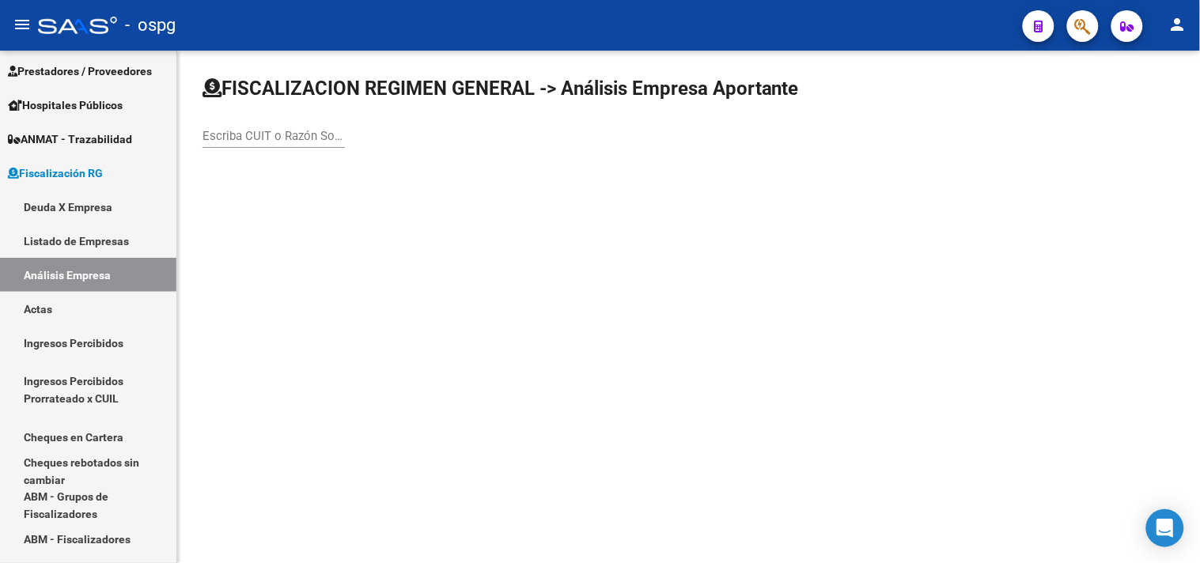
click at [270, 147] on div "Escriba CUIT o Razón Social para buscar" at bounding box center [273, 131] width 142 height 34
click at [270, 142] on input "Escriba CUIT o Razón Social para buscar" at bounding box center [273, 136] width 142 height 14
type input "ALTUNA"
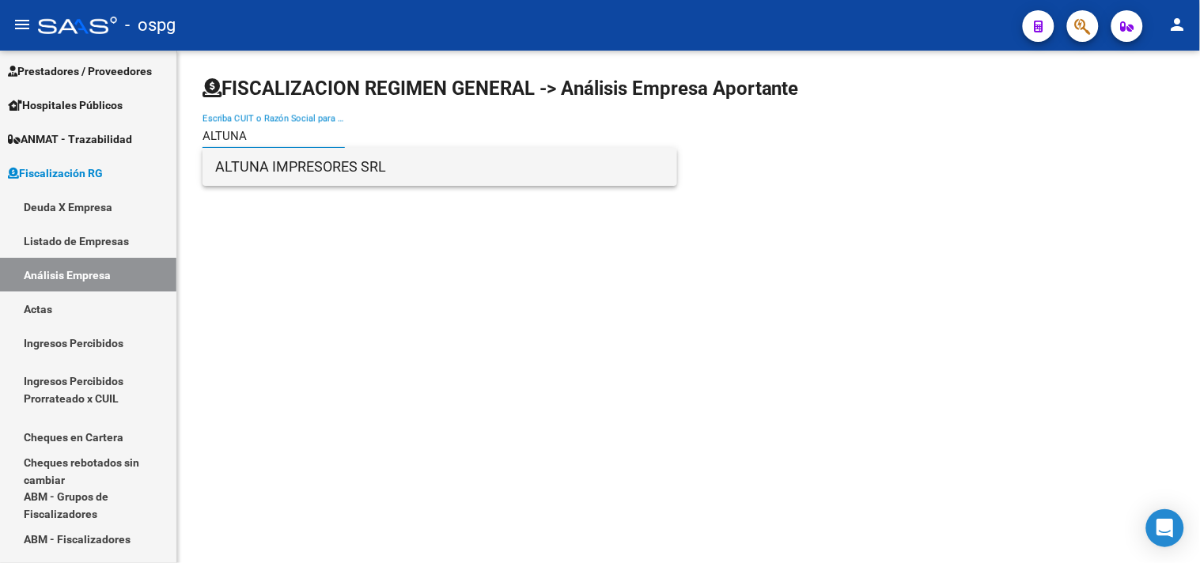
click at [383, 155] on span "ALTUNA IMPRESORES SRL" at bounding box center [439, 167] width 449 height 38
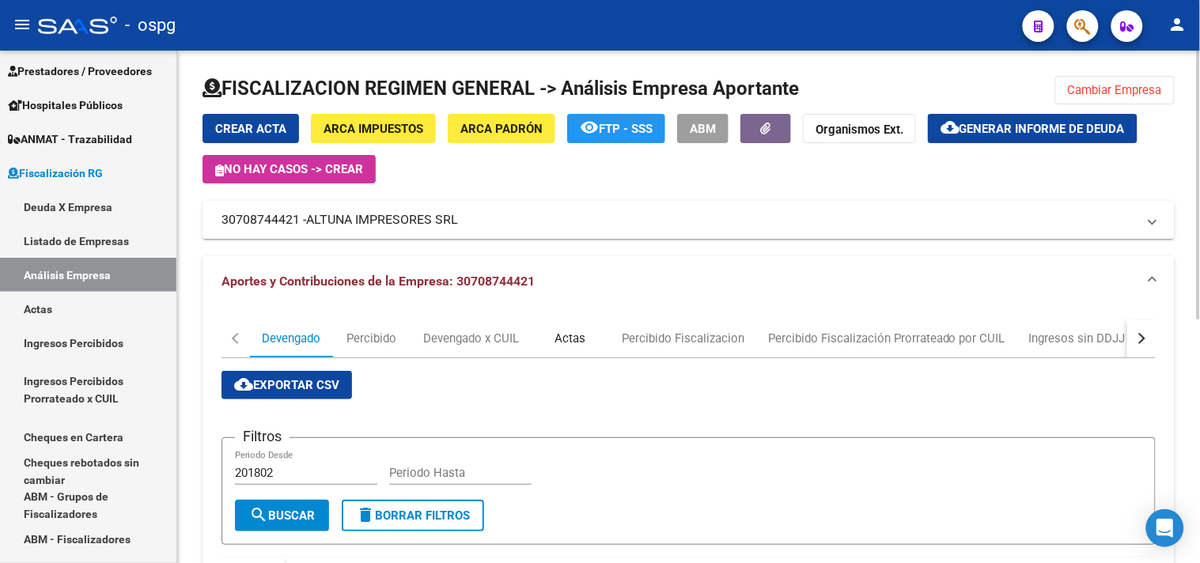
click at [574, 332] on div "Actas" at bounding box center [570, 338] width 31 height 17
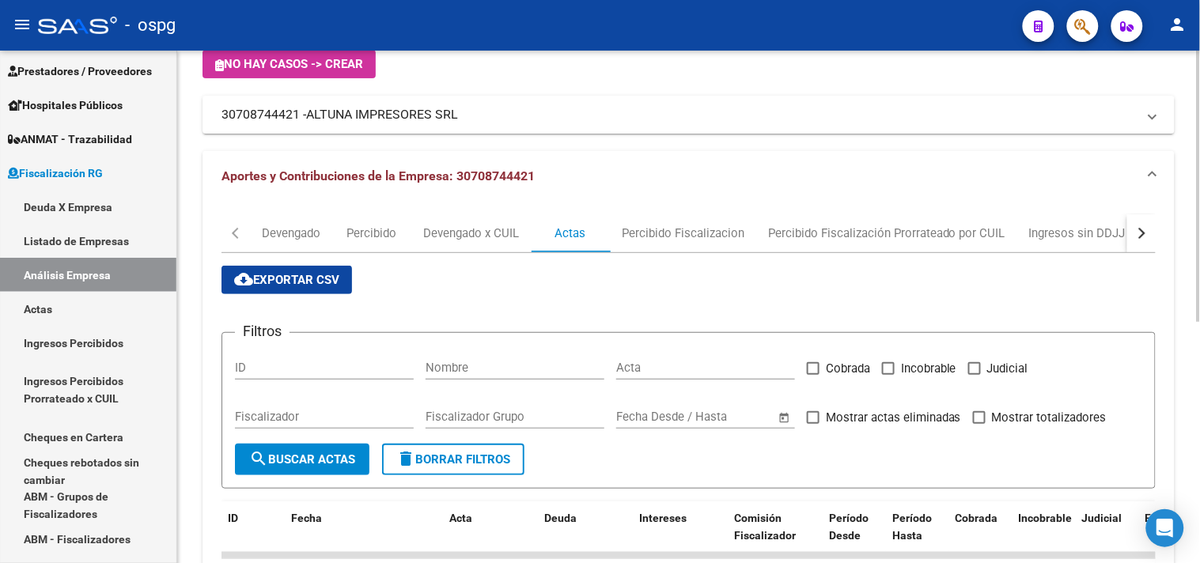
scroll to position [439, 0]
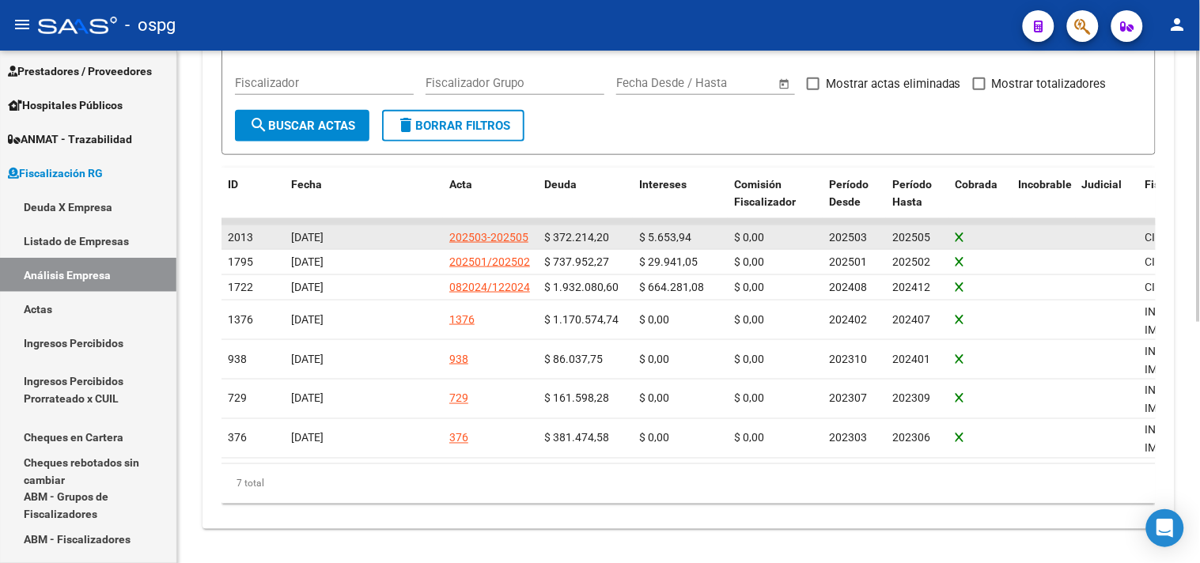
click at [483, 233] on div "202503-202505" at bounding box center [488, 238] width 79 height 18
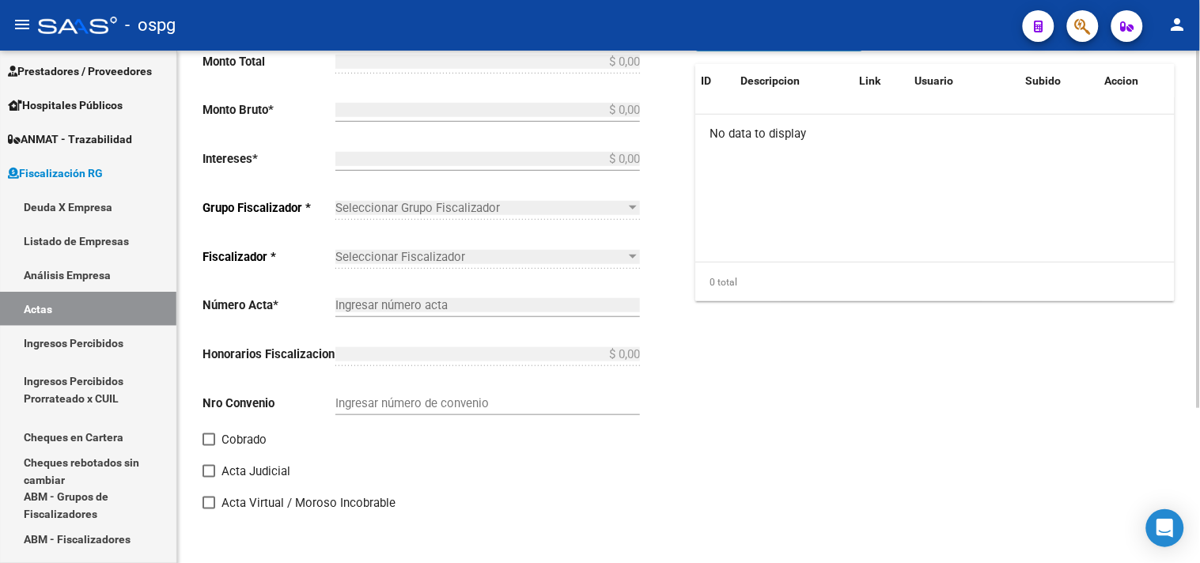
type input "202503"
type input "202505"
type input "$ 377.868,14"
type input "$ 372.214,20"
type input "$ 5.653,94"
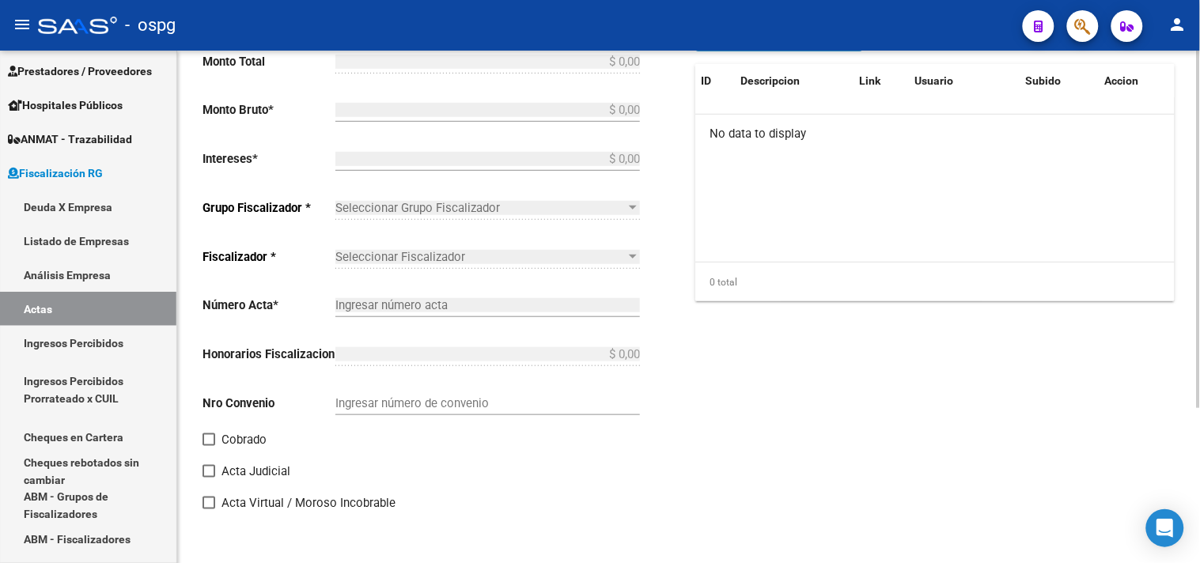
type input "202503-202505"
checkbox input "true"
type input "RECIBO 43076"
type input "[DATE]"
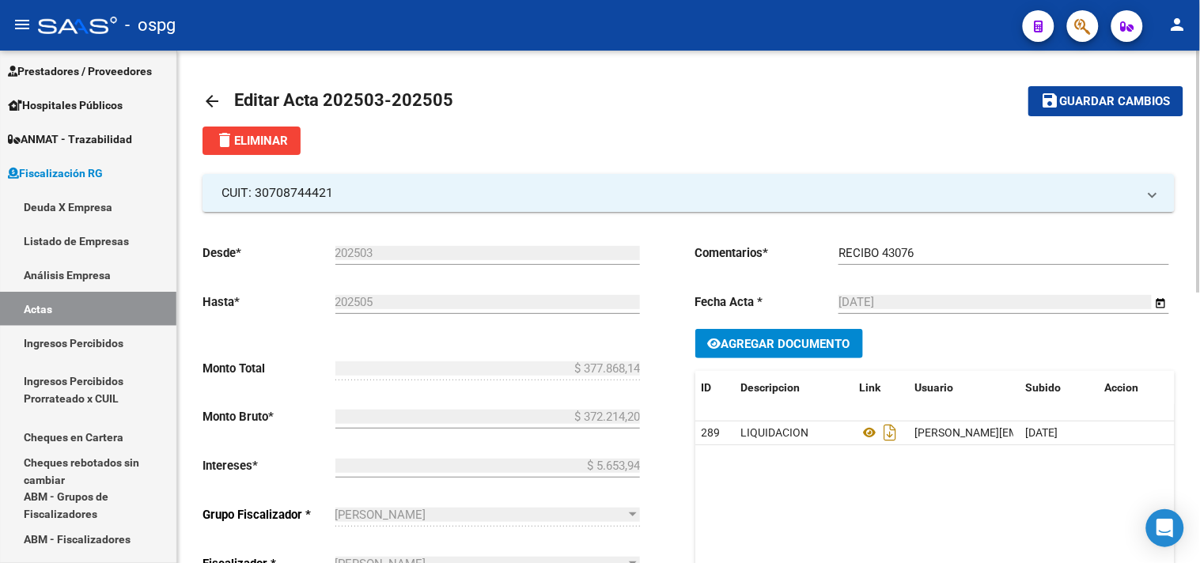
click at [206, 93] on mat-icon "arrow_back" at bounding box center [211, 101] width 19 height 19
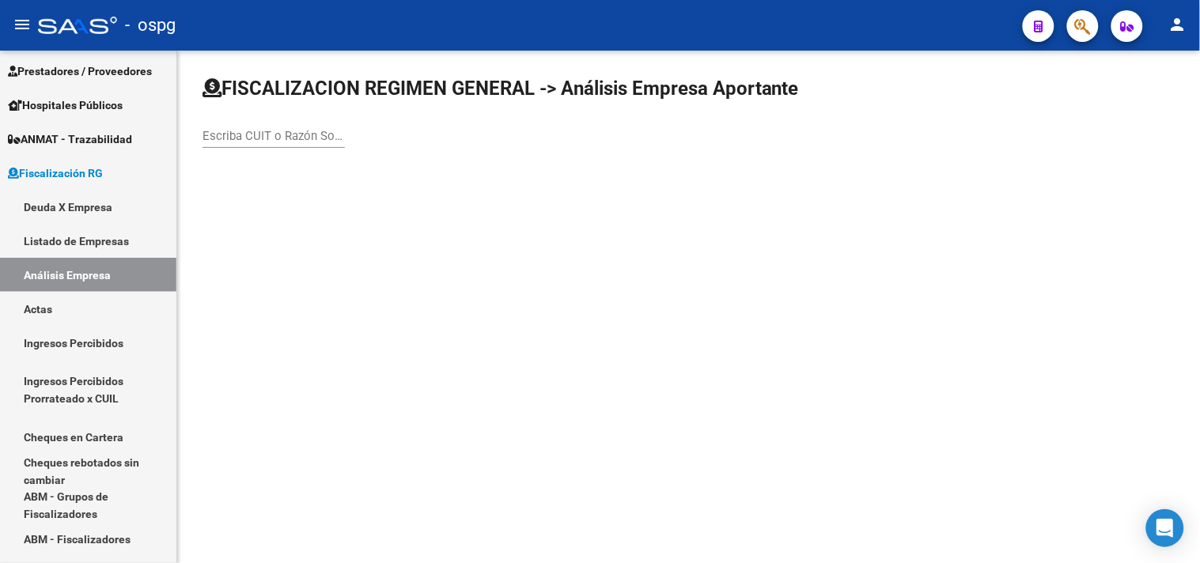
click at [274, 124] on div "Escriba CUIT o Razón Social para buscar" at bounding box center [273, 131] width 142 height 34
type input "[PERSON_NAME]"
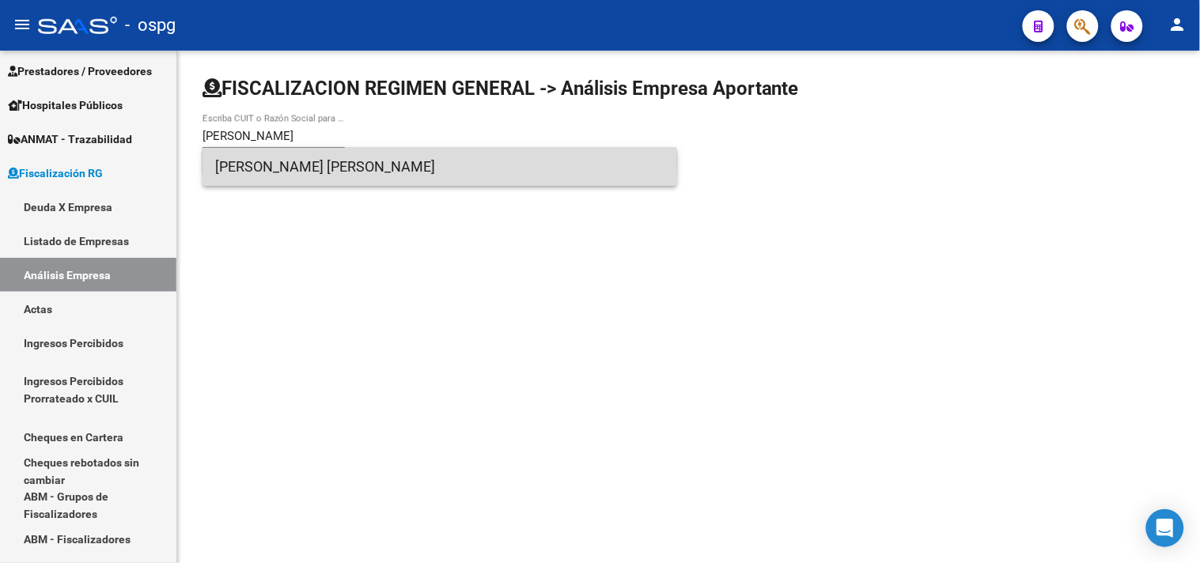
click at [277, 172] on span "[PERSON_NAME] [PERSON_NAME]" at bounding box center [439, 167] width 449 height 38
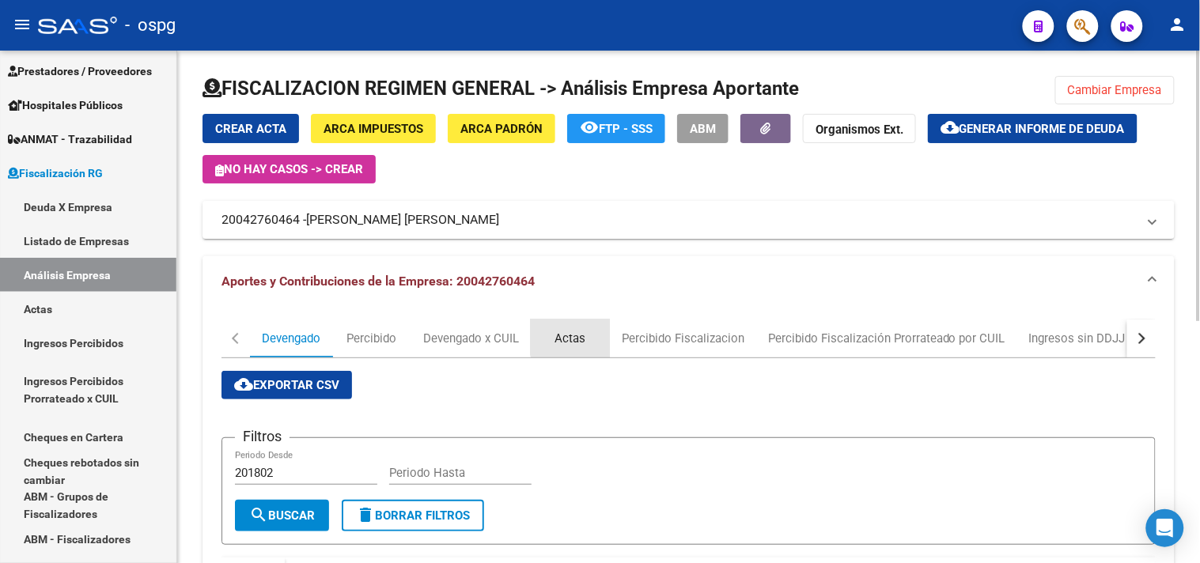
click at [584, 335] on div "Actas" at bounding box center [570, 338] width 31 height 17
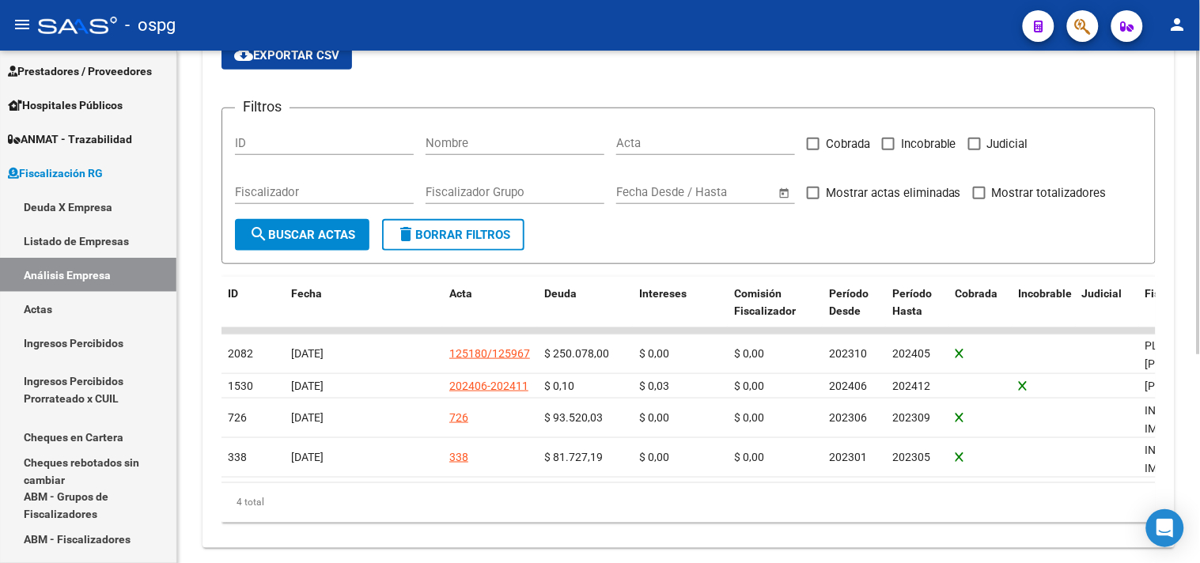
scroll to position [351, 0]
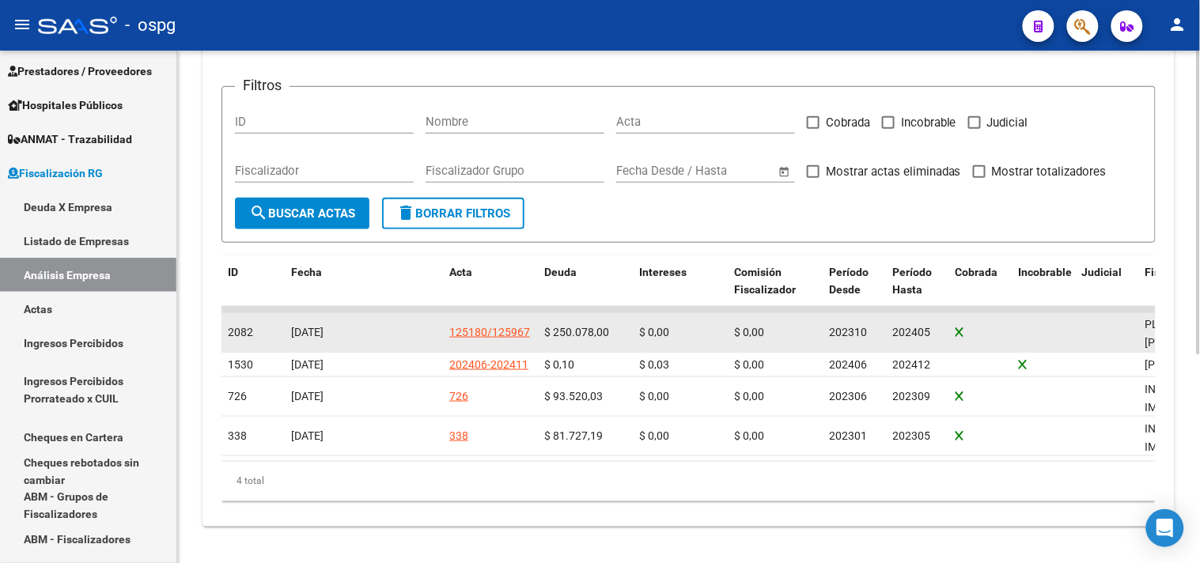
click at [497, 323] on div "125180/125967" at bounding box center [489, 332] width 81 height 18
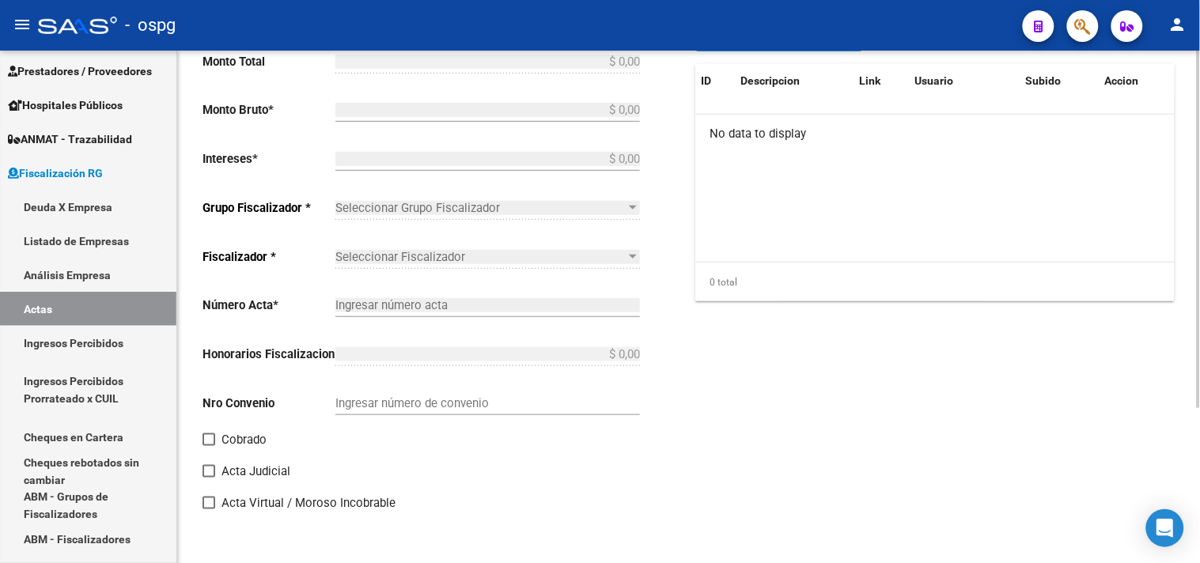
type input "202310"
type input "202405"
type input "$ 250.078,00"
type input "125180/125967"
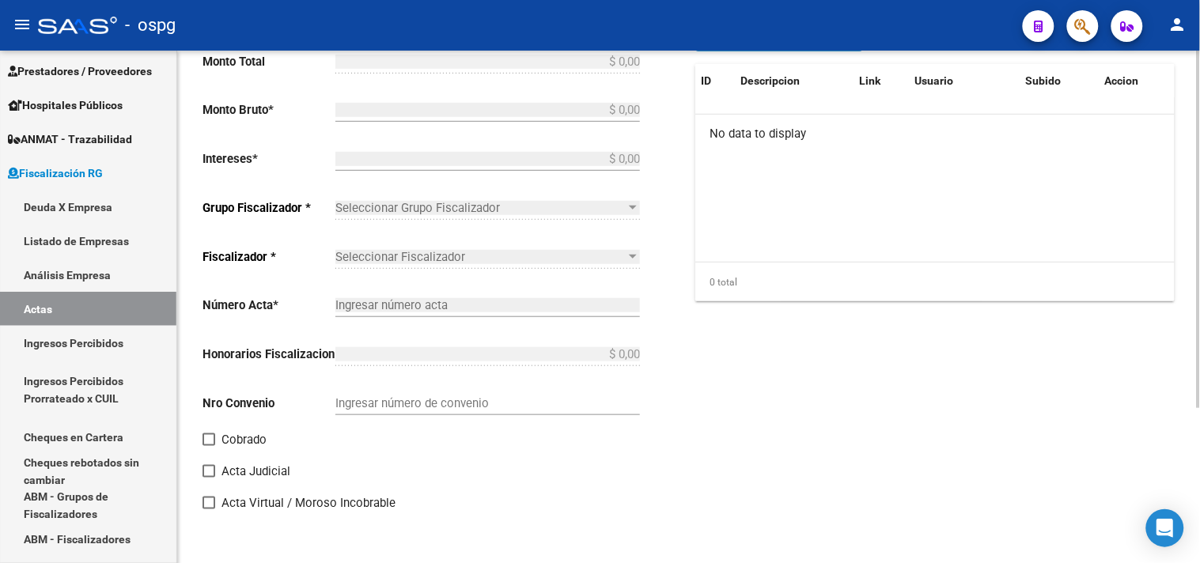
checkbox input "true"
type input "43224 LEGALES"
type input "[DATE]"
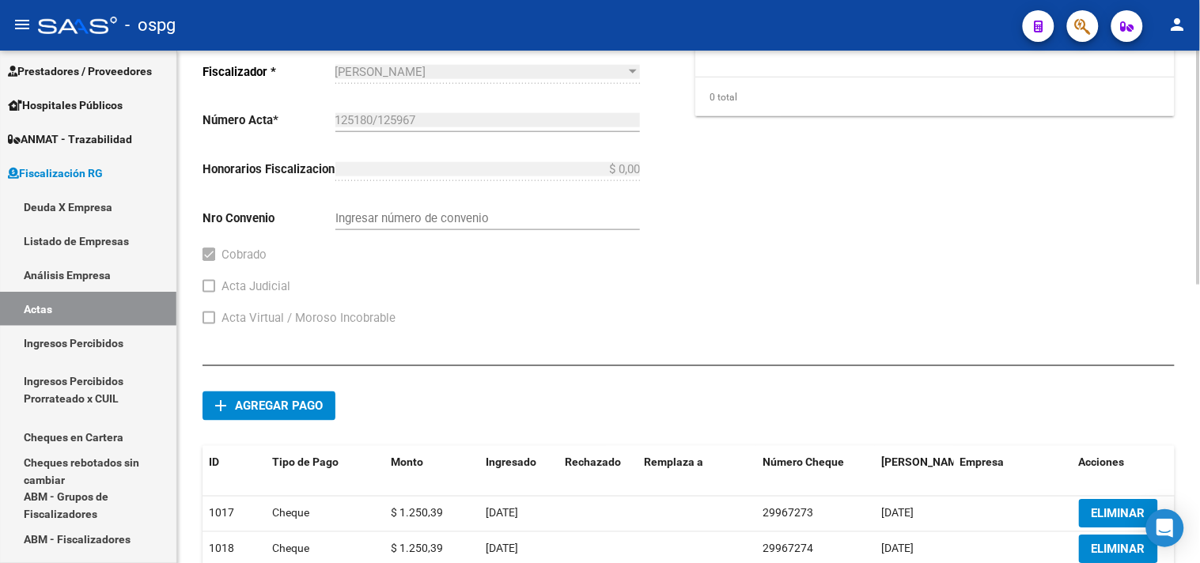
scroll to position [607, 0]
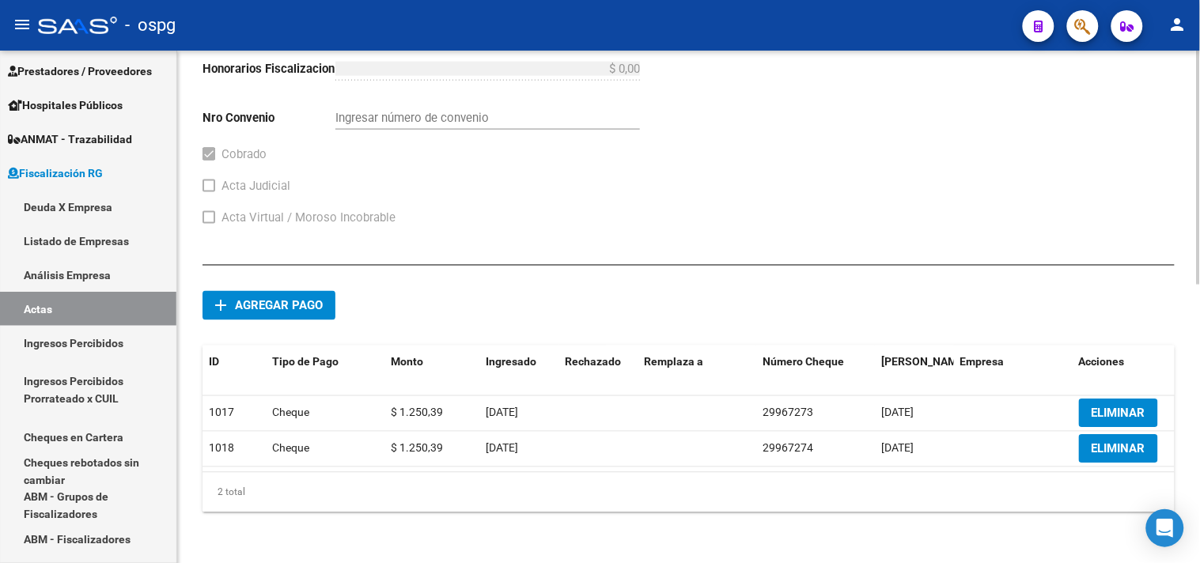
click at [1142, 409] on button "ELIMINAR" at bounding box center [1118, 413] width 79 height 28
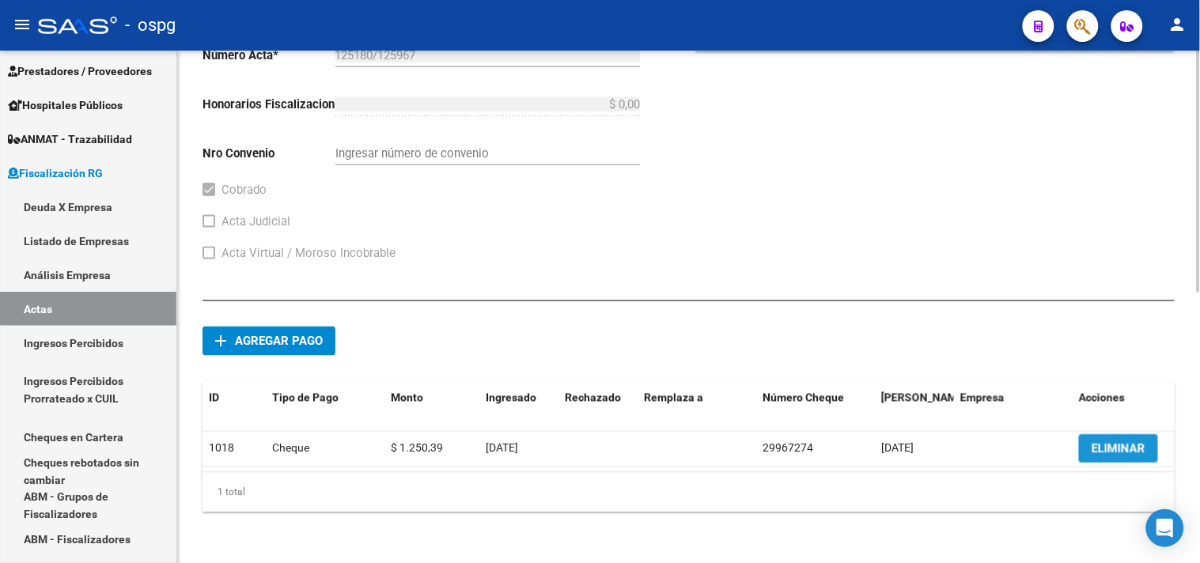
scroll to position [573, 0]
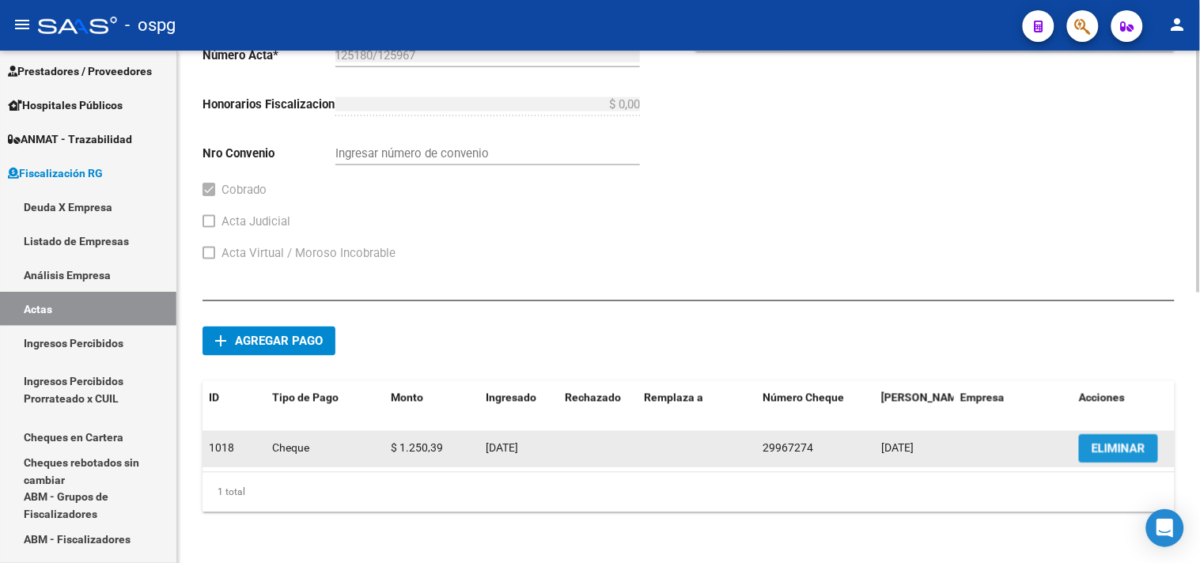
click at [1111, 442] on span "ELIMINAR" at bounding box center [1118, 449] width 54 height 14
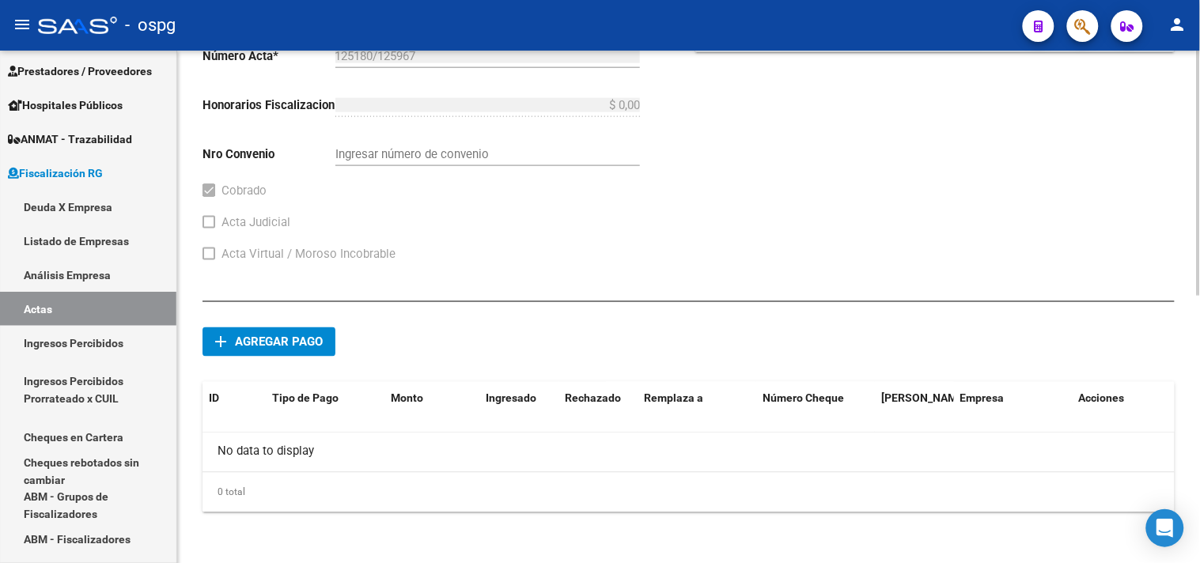
click at [296, 351] on button "add Agregar pago" at bounding box center [268, 341] width 133 height 29
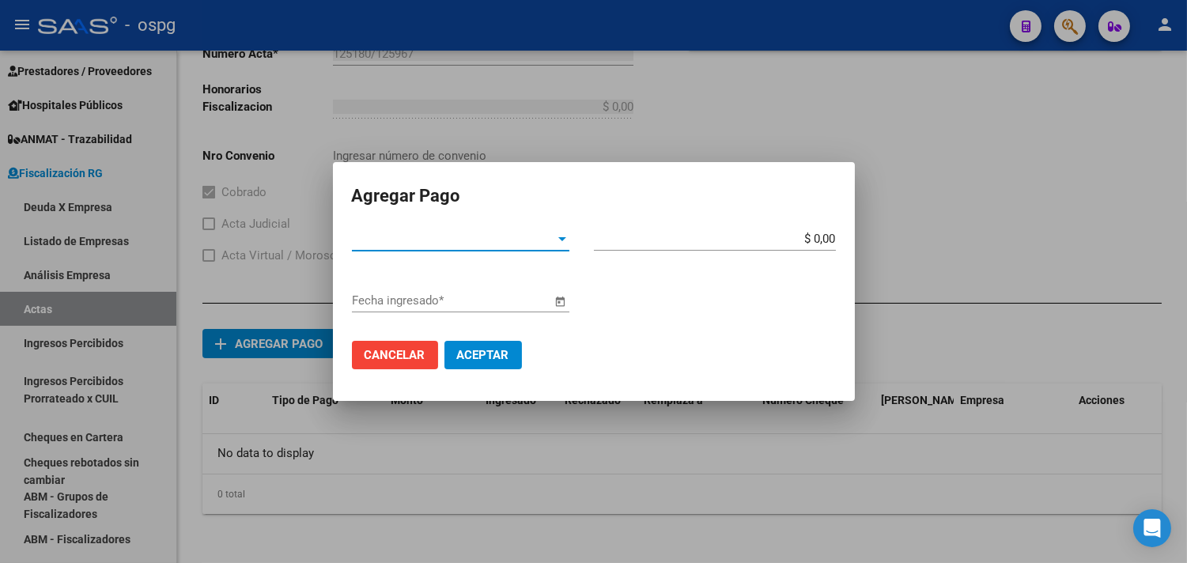
click at [406, 238] on span "Tipo de Pago *" at bounding box center [453, 239] width 203 height 14
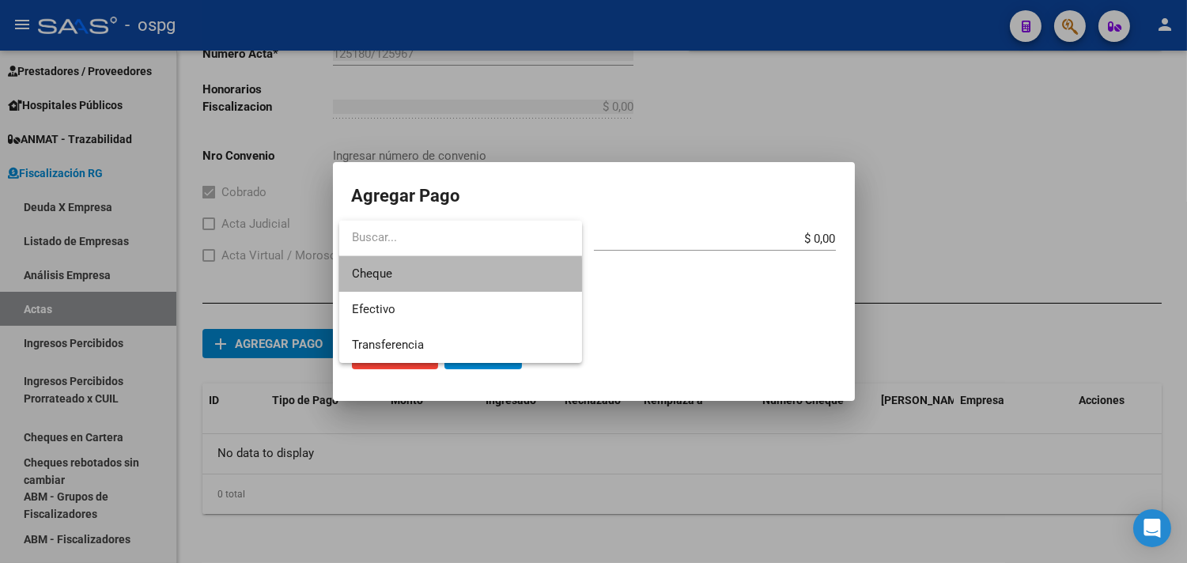
click at [423, 275] on span "Cheque" at bounding box center [460, 274] width 217 height 36
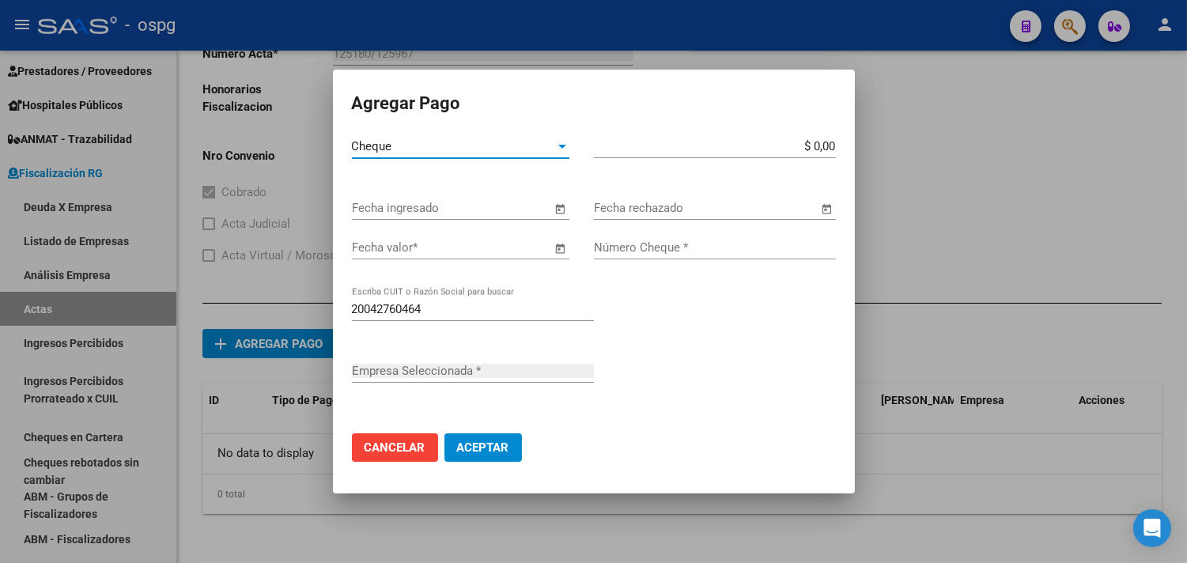
type input "[PERSON_NAME] [PERSON_NAME]"
drag, startPoint x: 785, startPoint y: 149, endPoint x: 1199, endPoint y: 135, distance: 413.9
click at [1187, 137] on html "menu - ospg person Firma Express Inicio Calendario SSS Instructivos Contacto OS…" at bounding box center [593, 281] width 1187 height 563
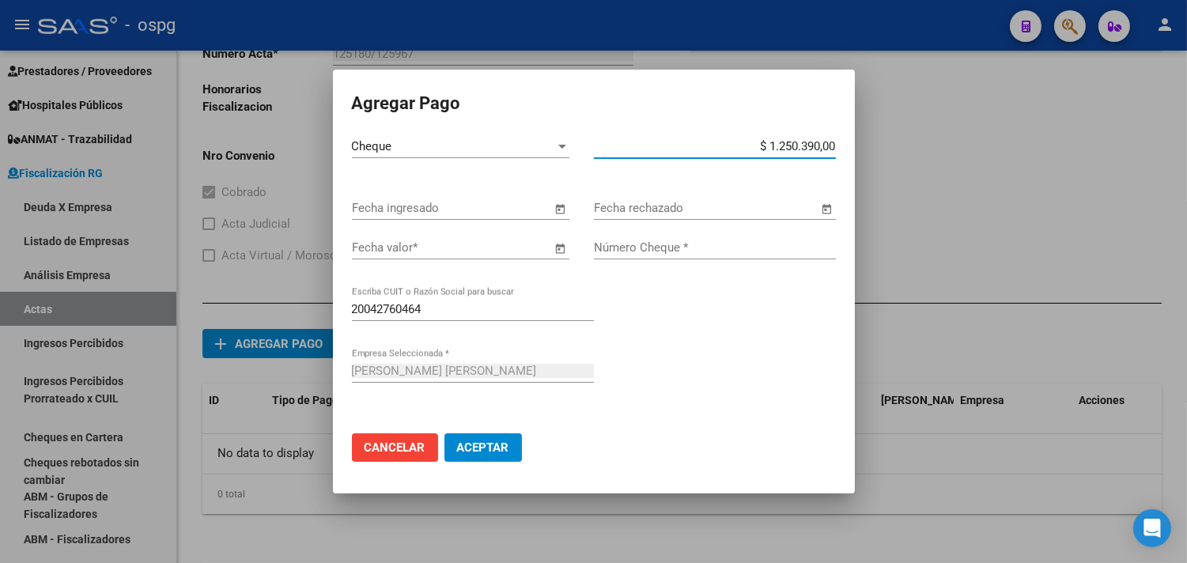
type input "$ 125.039,00"
click at [558, 204] on span "Open calendar" at bounding box center [561, 209] width 38 height 38
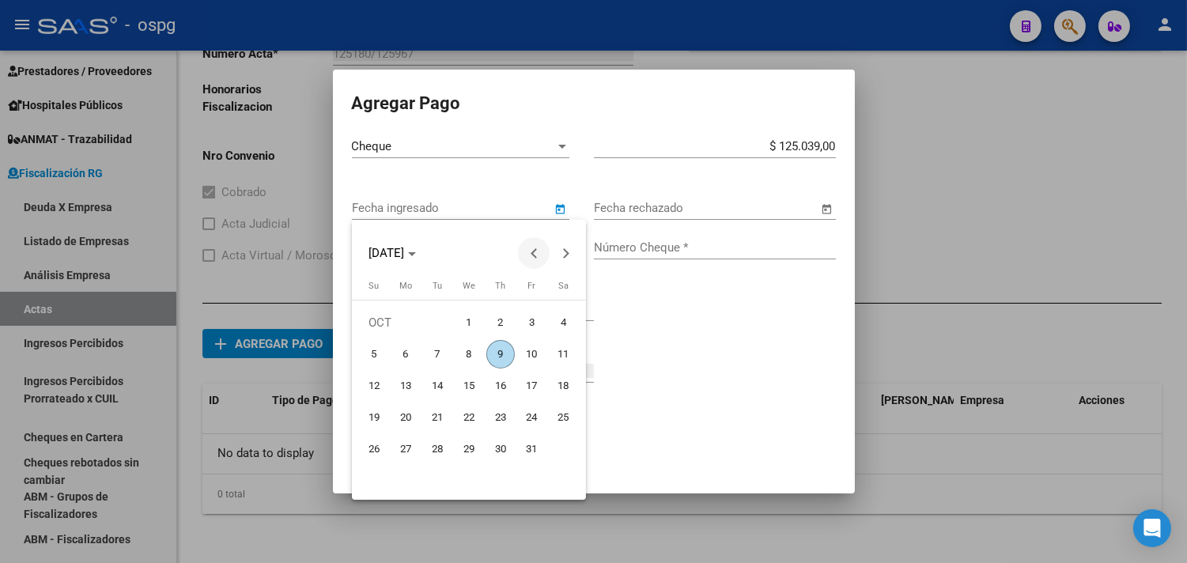
click at [536, 246] on span "Previous month" at bounding box center [534, 253] width 32 height 32
click at [536, 247] on span "Previous month" at bounding box center [534, 253] width 32 height 32
click at [467, 446] on span "27" at bounding box center [469, 449] width 28 height 28
type input "[DATE]"
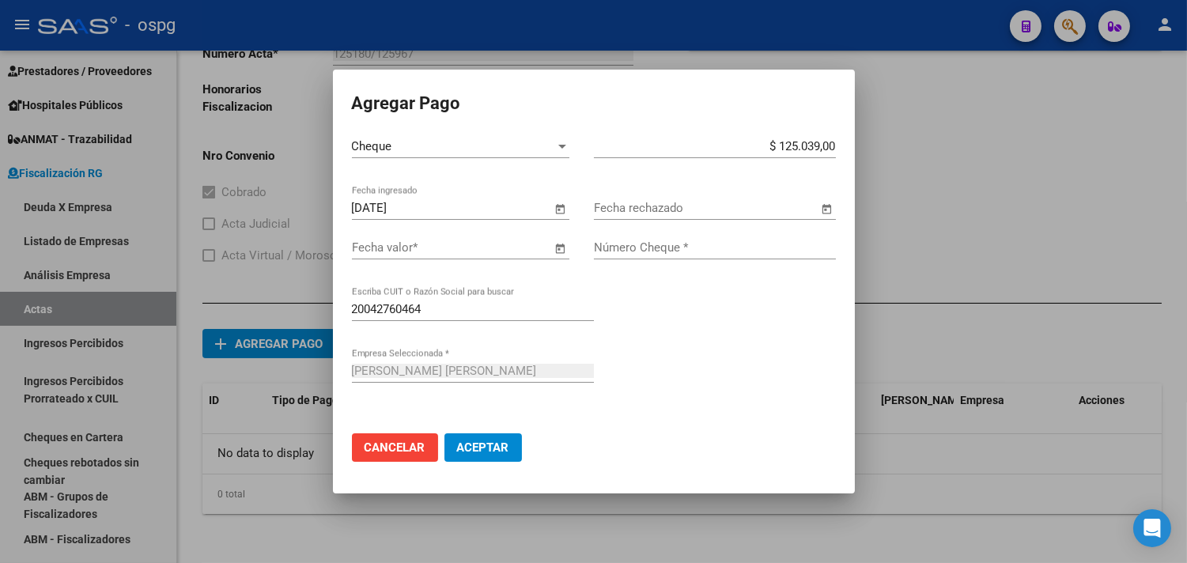
click at [562, 248] on span "Open calendar" at bounding box center [561, 248] width 38 height 38
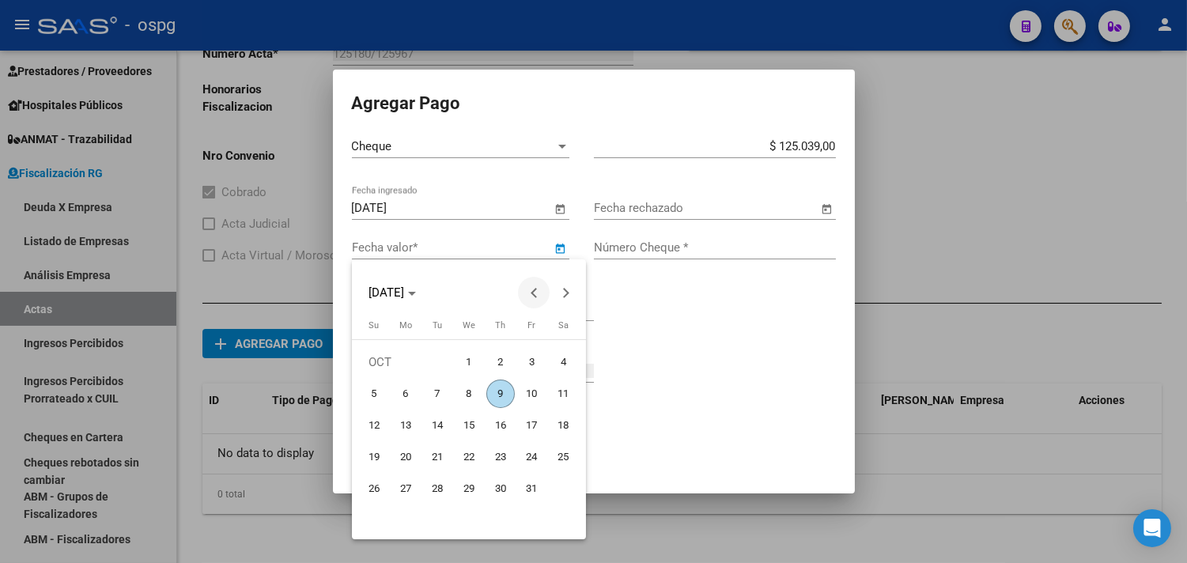
click at [547, 285] on span "Previous month" at bounding box center [534, 293] width 32 height 32
click at [547, 286] on span "Previous month" at bounding box center [534, 293] width 32 height 32
click at [468, 480] on span "27" at bounding box center [469, 489] width 28 height 28
type input "[DATE]"
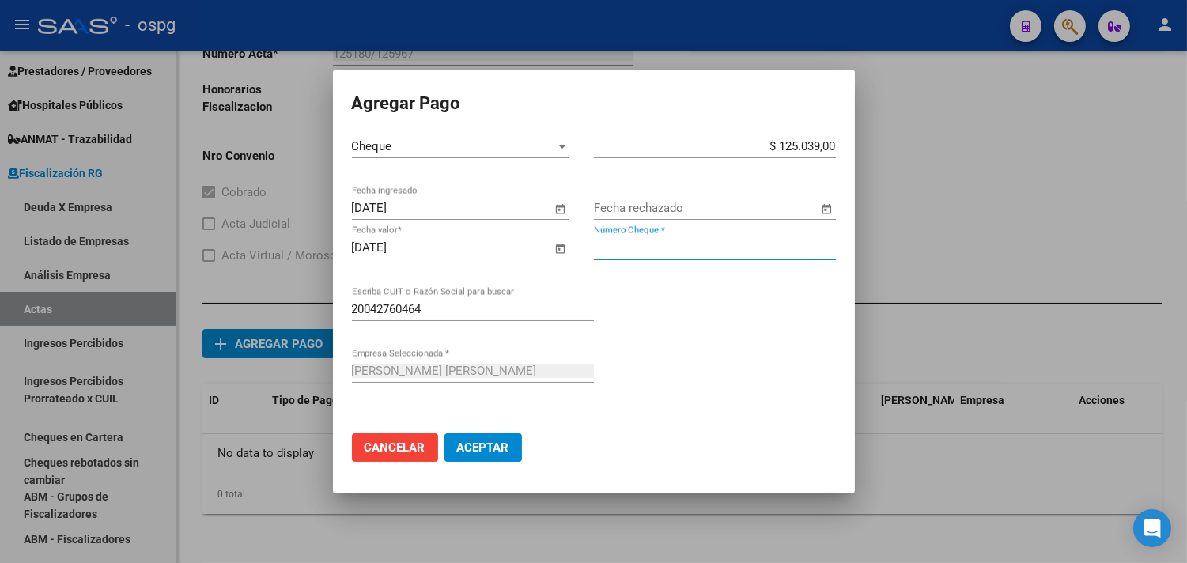
click at [654, 248] on input "Número Cheque *" at bounding box center [715, 247] width 242 height 14
type input "29967273"
click at [491, 448] on span "Aceptar" at bounding box center [483, 448] width 52 height 14
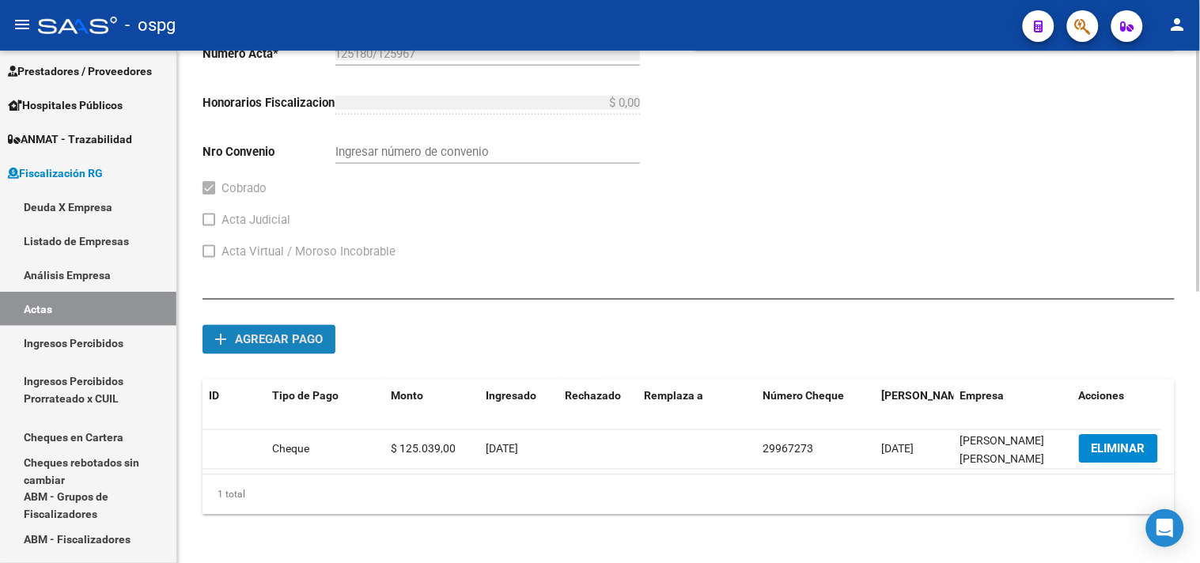
click at [258, 346] on span "Agregar pago" at bounding box center [279, 340] width 88 height 14
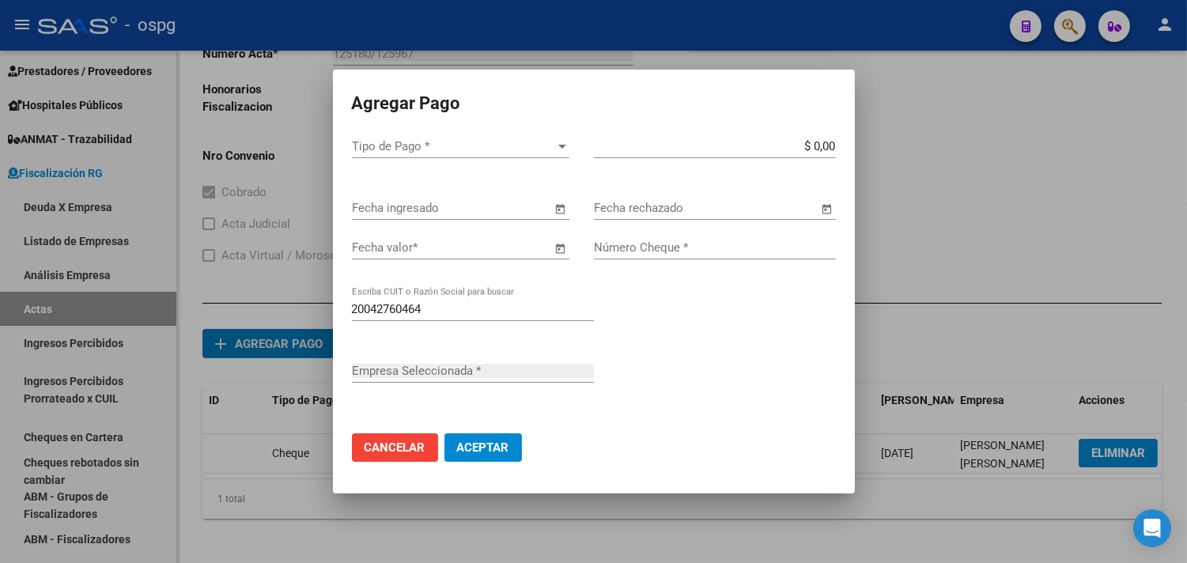
type input "[PERSON_NAME] [PERSON_NAME]"
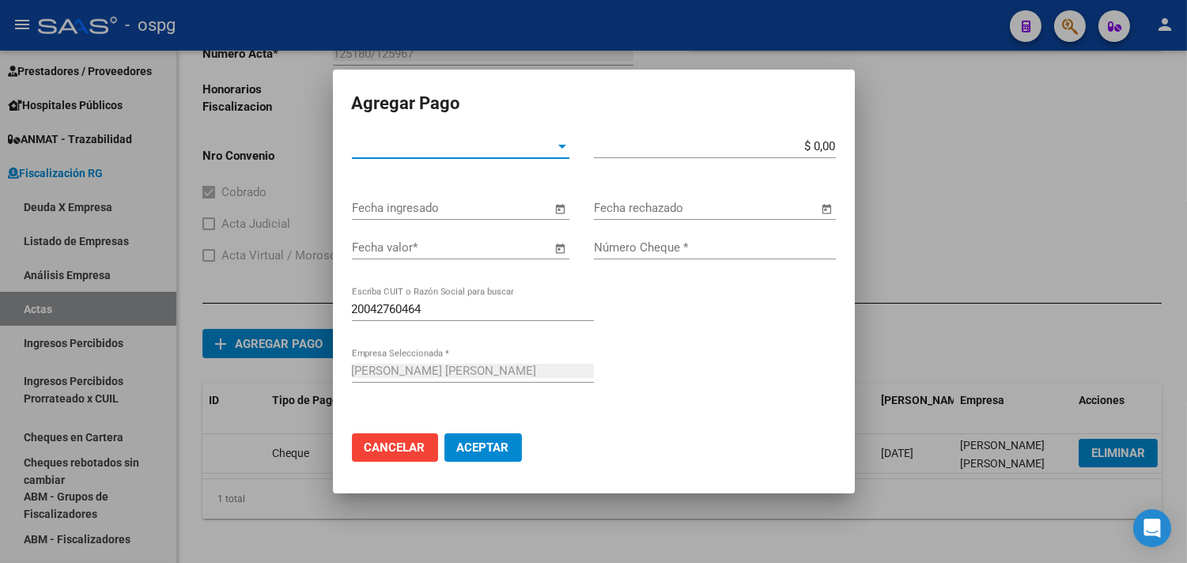
click at [533, 146] on span "Tipo de Pago *" at bounding box center [453, 146] width 203 height 14
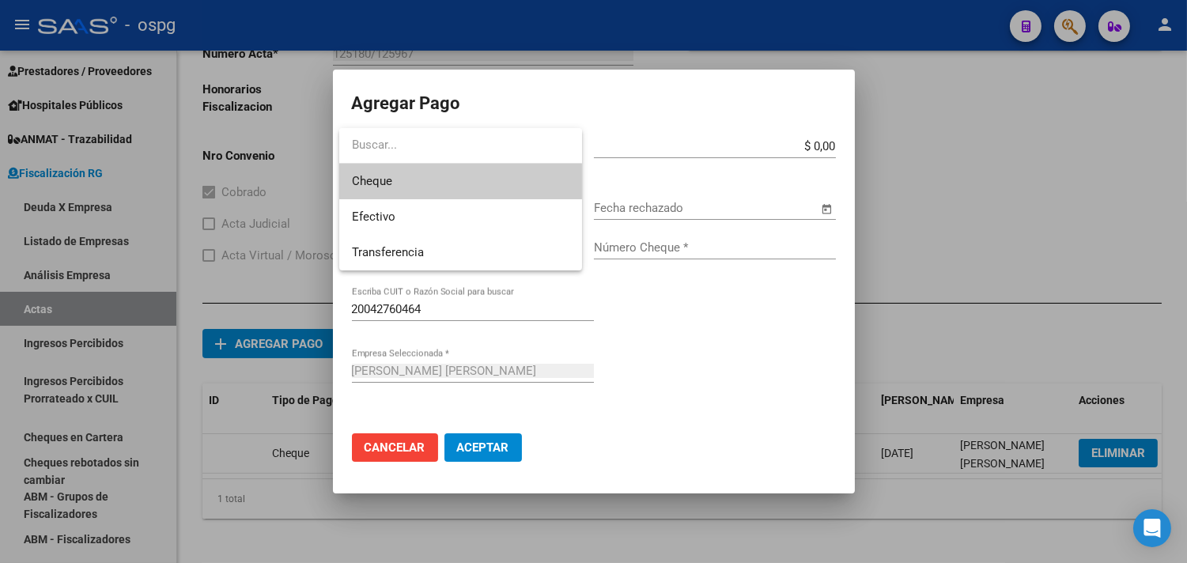
click at [514, 180] on span "Cheque" at bounding box center [460, 182] width 217 height 36
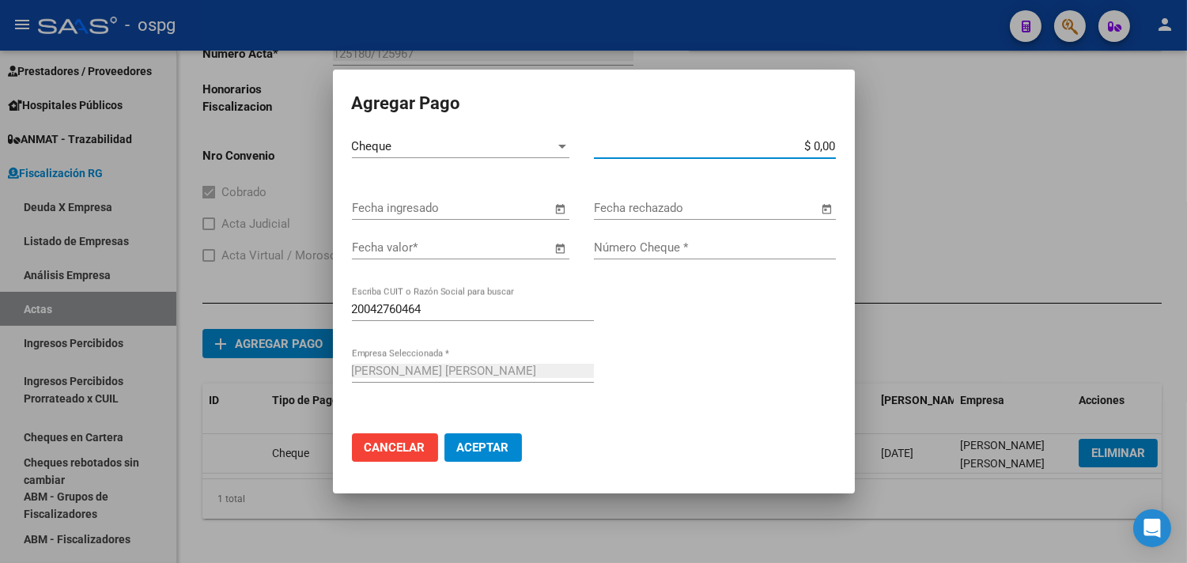
click at [809, 146] on input "$ 0,00" at bounding box center [715, 146] width 242 height 14
type input "$ 125.039,00"
click at [558, 210] on span "Open calendar" at bounding box center [561, 209] width 38 height 38
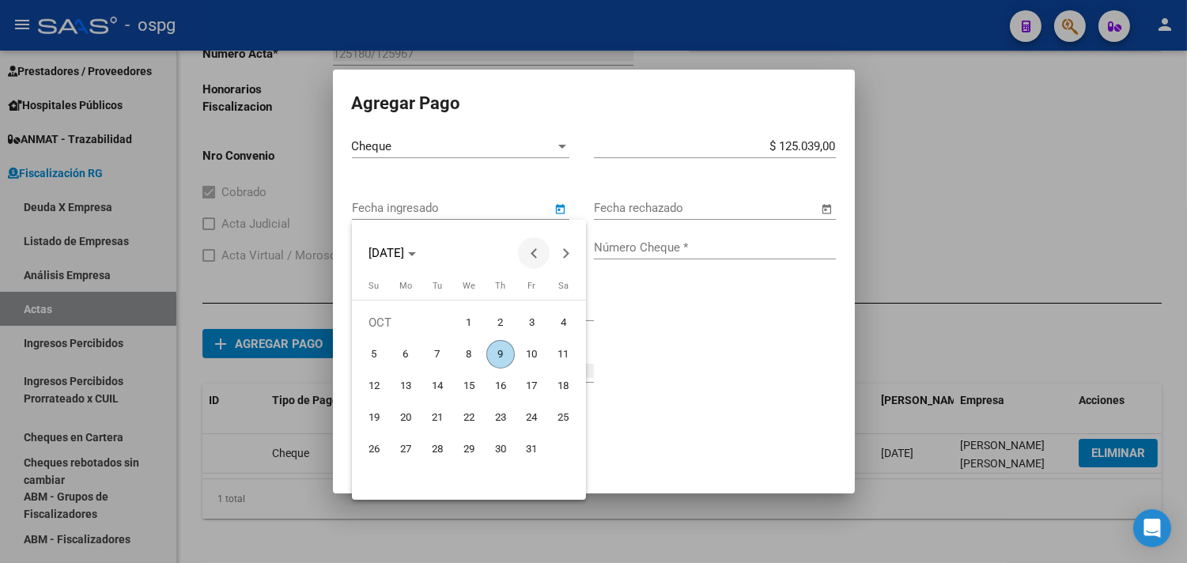
click at [546, 242] on span "Previous month" at bounding box center [534, 253] width 32 height 32
click at [565, 444] on span "27" at bounding box center [564, 449] width 28 height 28
type input "[DATE]"
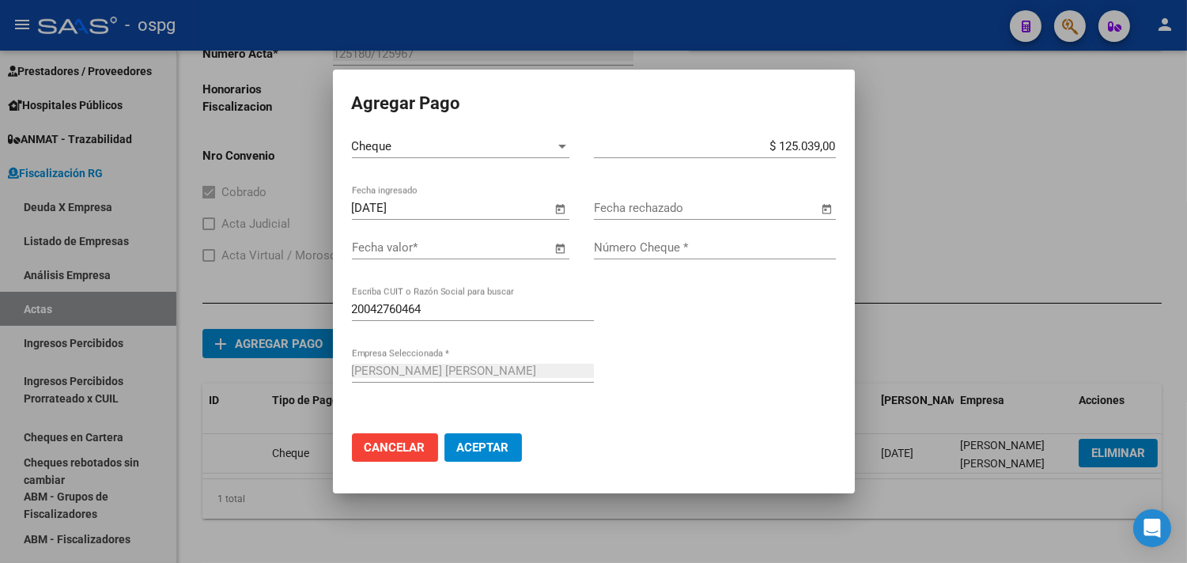
click at [558, 249] on span "Open calendar" at bounding box center [561, 248] width 38 height 38
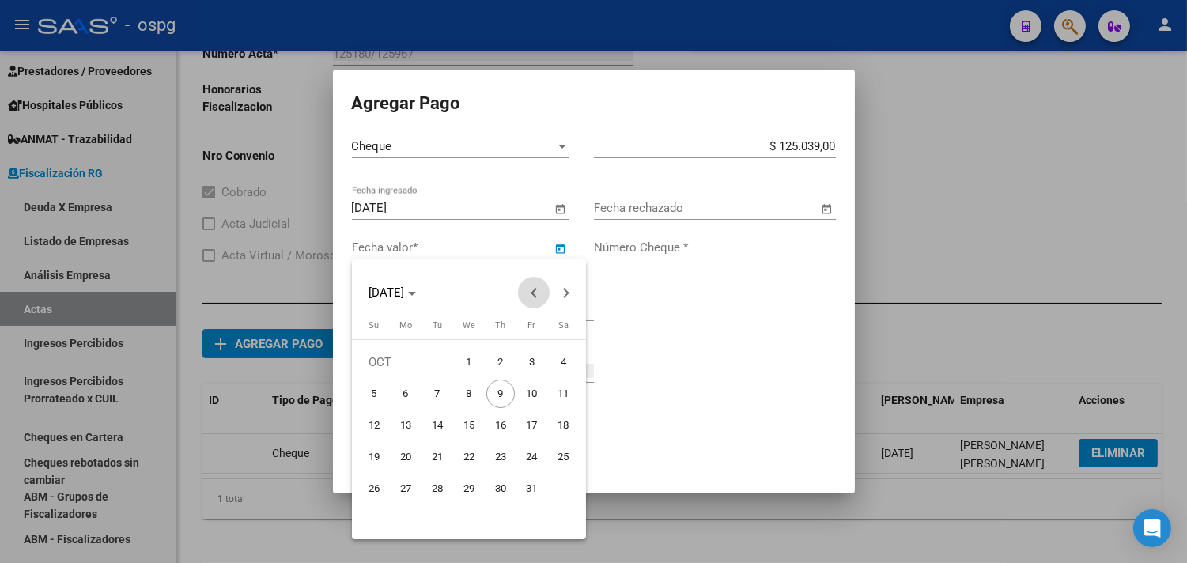
click at [528, 298] on span "Previous month" at bounding box center [534, 293] width 32 height 32
click at [562, 490] on span "27" at bounding box center [564, 489] width 28 height 28
type input "[DATE]"
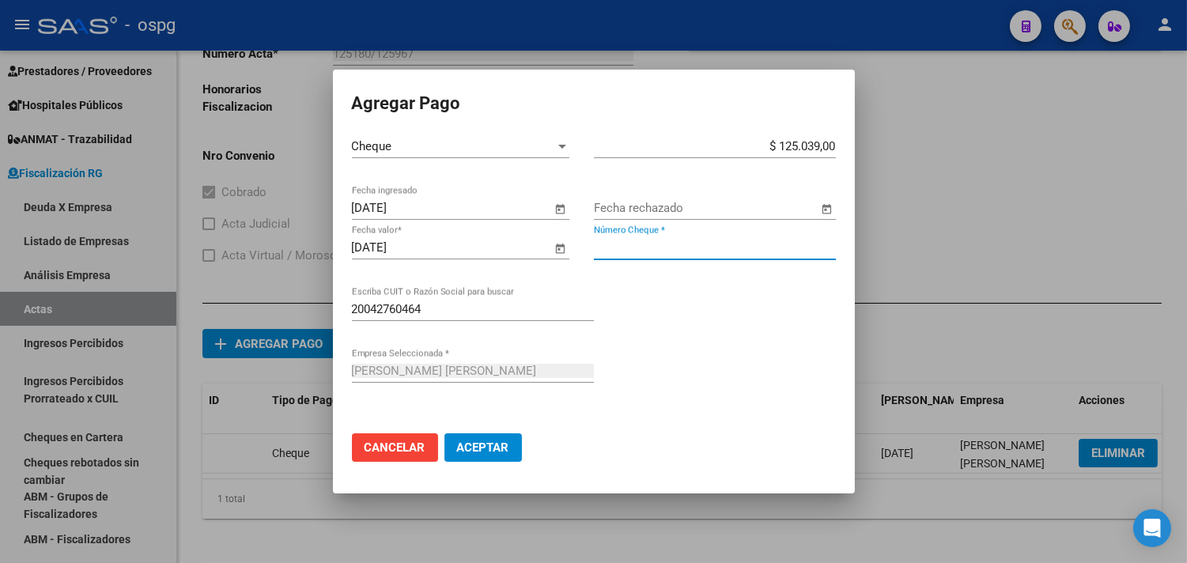
click at [663, 246] on input "Número Cheque *" at bounding box center [715, 247] width 242 height 14
type input "29967274"
click at [486, 451] on span "Aceptar" at bounding box center [483, 448] width 52 height 14
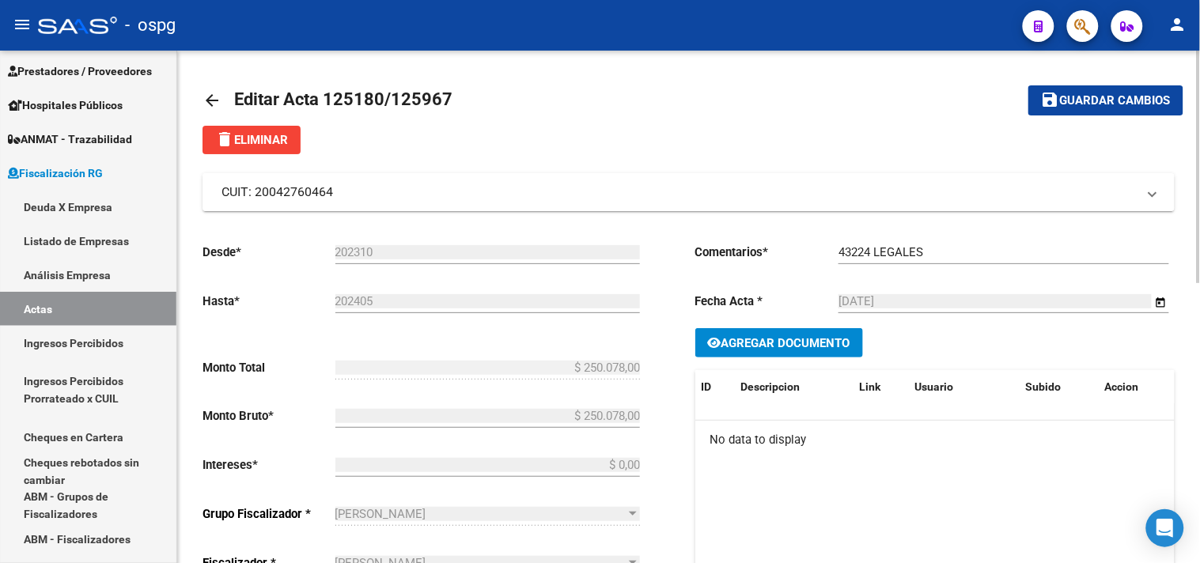
scroll to position [0, 0]
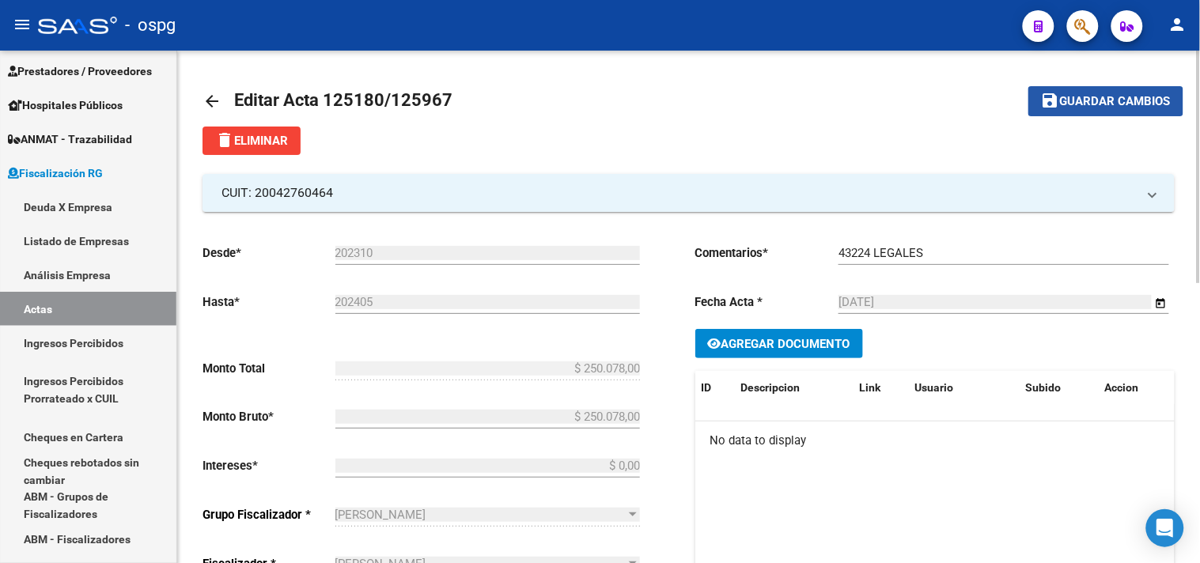
click at [1125, 108] on span "Guardar cambios" at bounding box center [1115, 102] width 111 height 14
click at [203, 96] on mat-icon "arrow_back" at bounding box center [211, 101] width 19 height 19
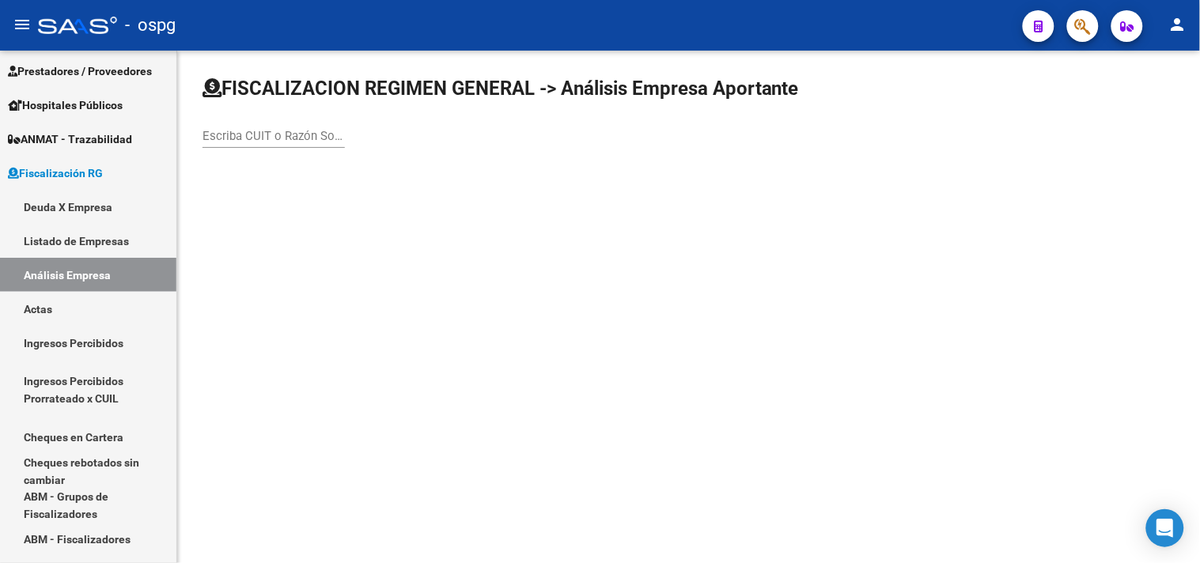
click at [301, 137] on input "Escriba CUIT o Razón Social para buscar" at bounding box center [273, 136] width 142 height 14
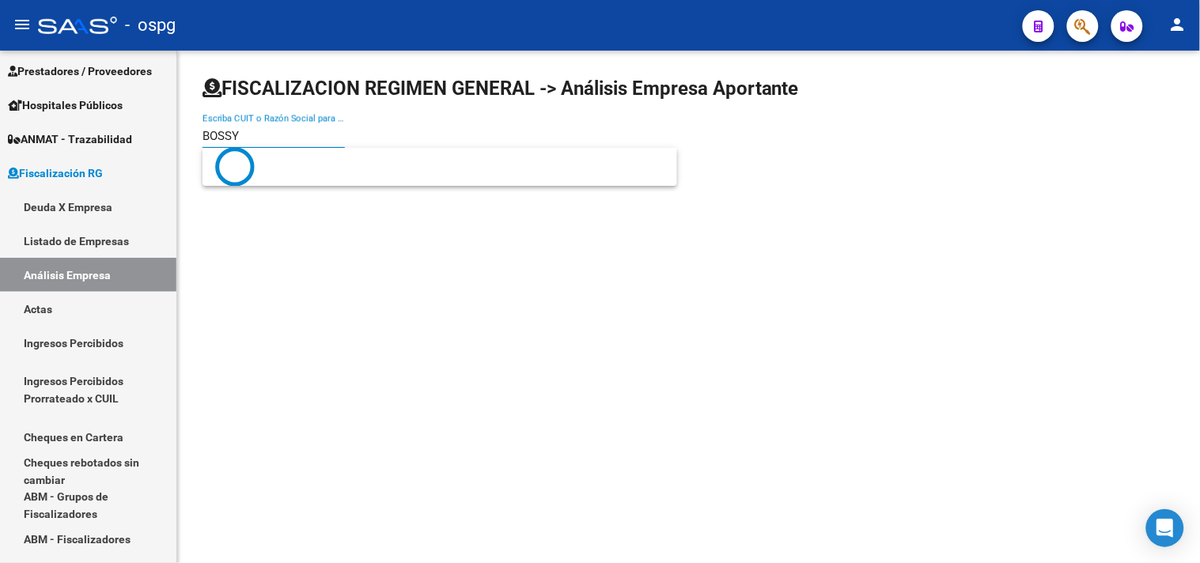
type input "BOSSY"
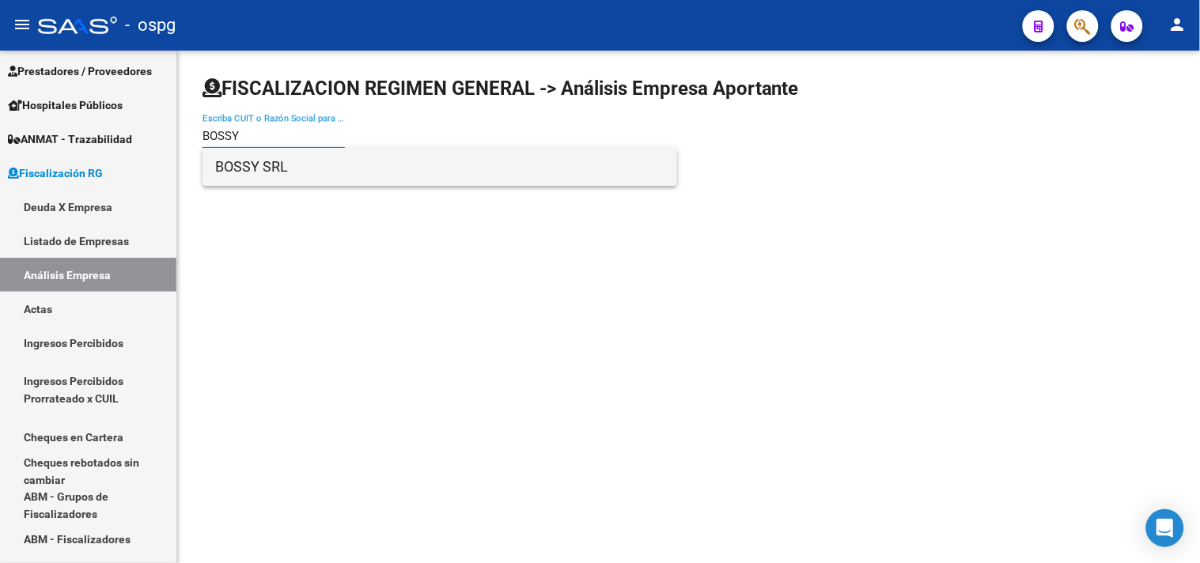
click at [289, 157] on span "BOSSY SRL" at bounding box center [439, 167] width 449 height 38
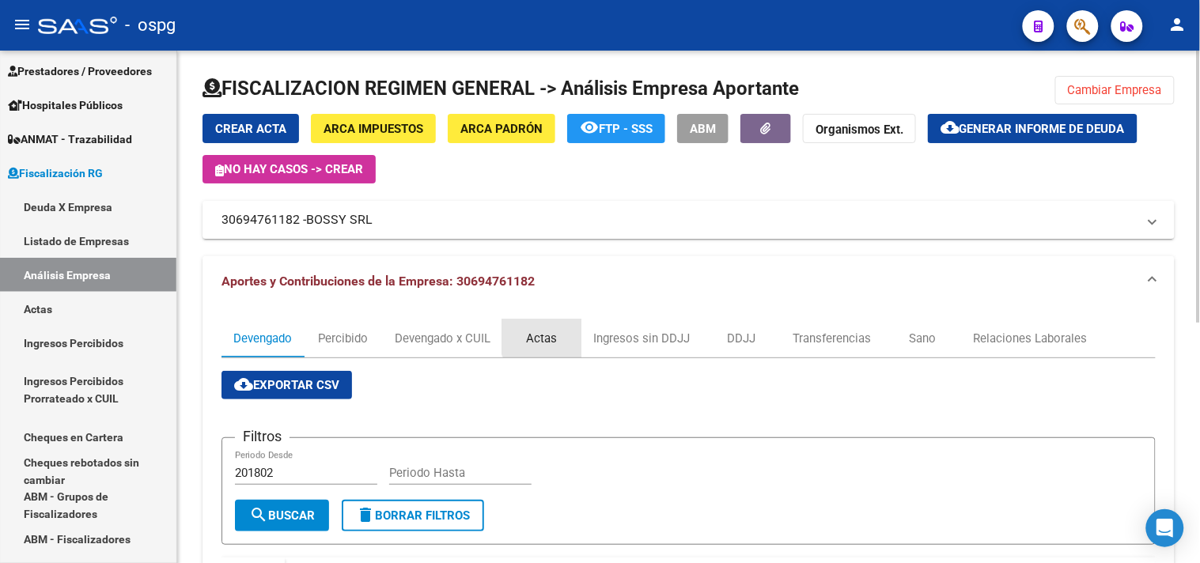
click at [556, 332] on div "Actas" at bounding box center [542, 338] width 31 height 17
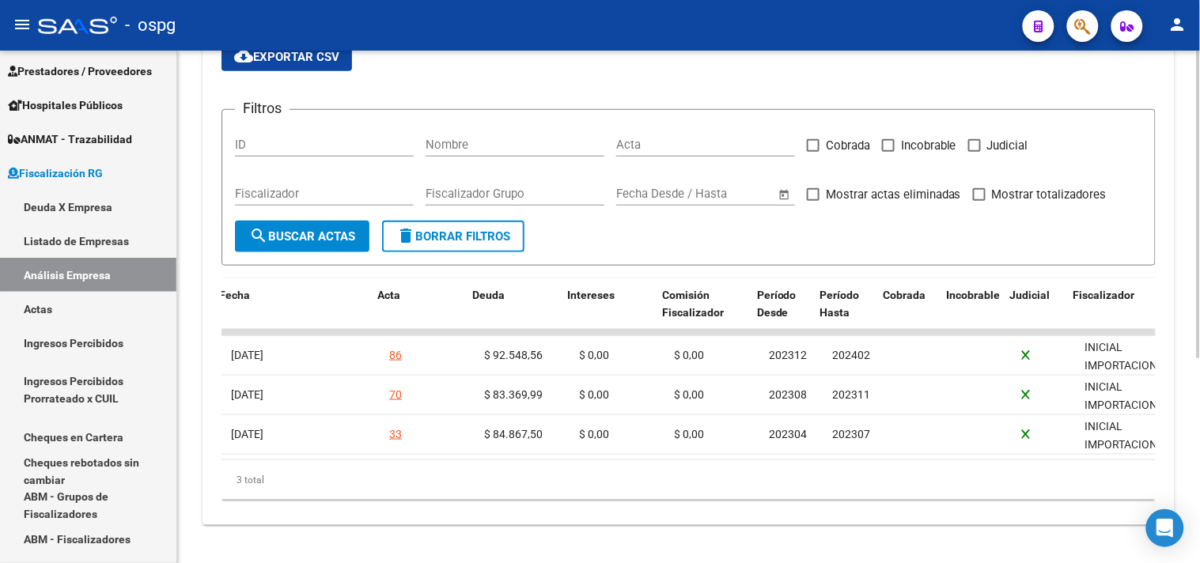
scroll to position [0, 79]
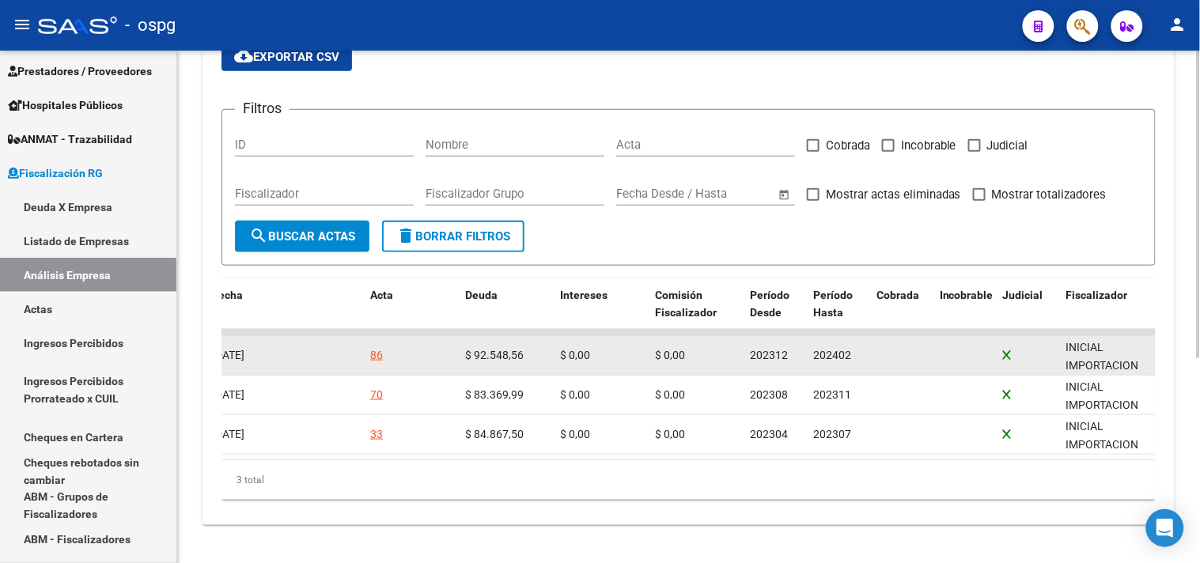
click at [378, 346] on div "86" at bounding box center [376, 355] width 13 height 18
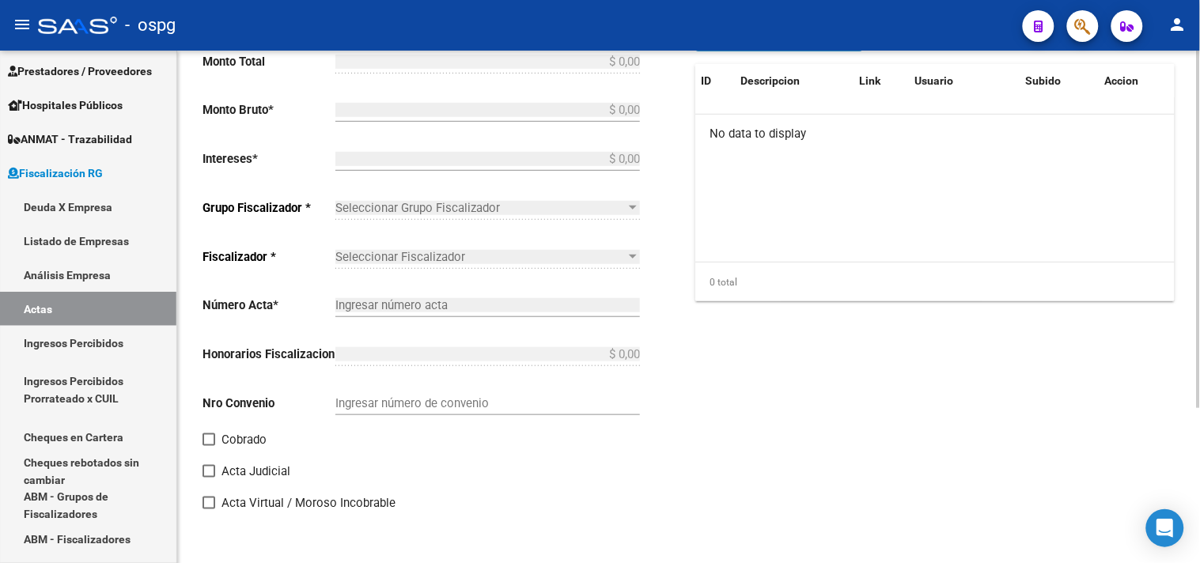
type input "202312"
type input "202402"
type input "$ 92.548,56"
checkbox input "true"
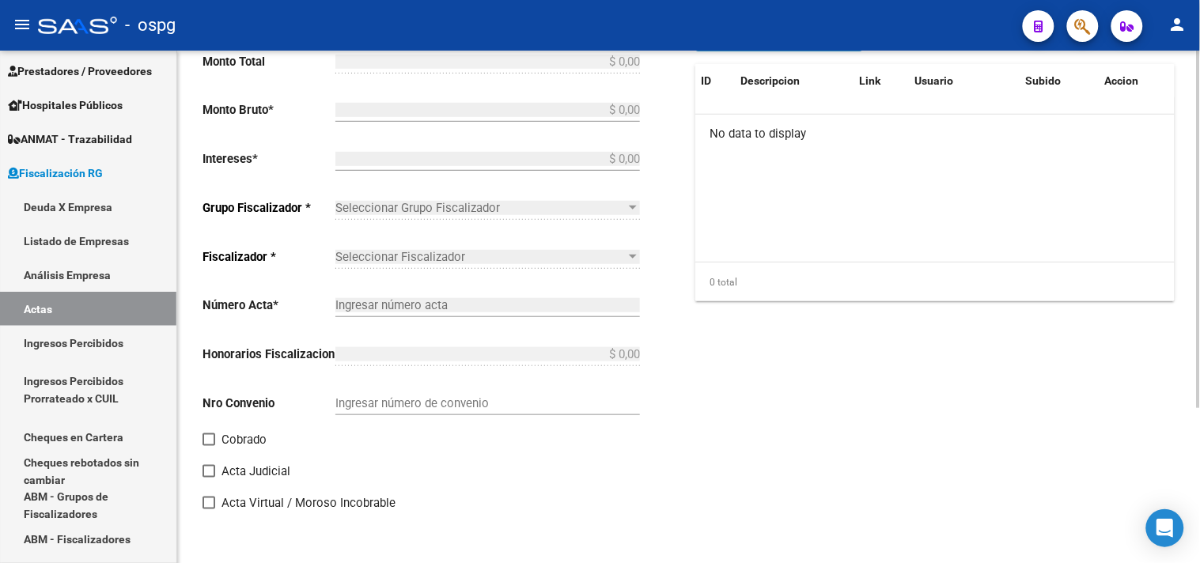
type input "[DATE]"
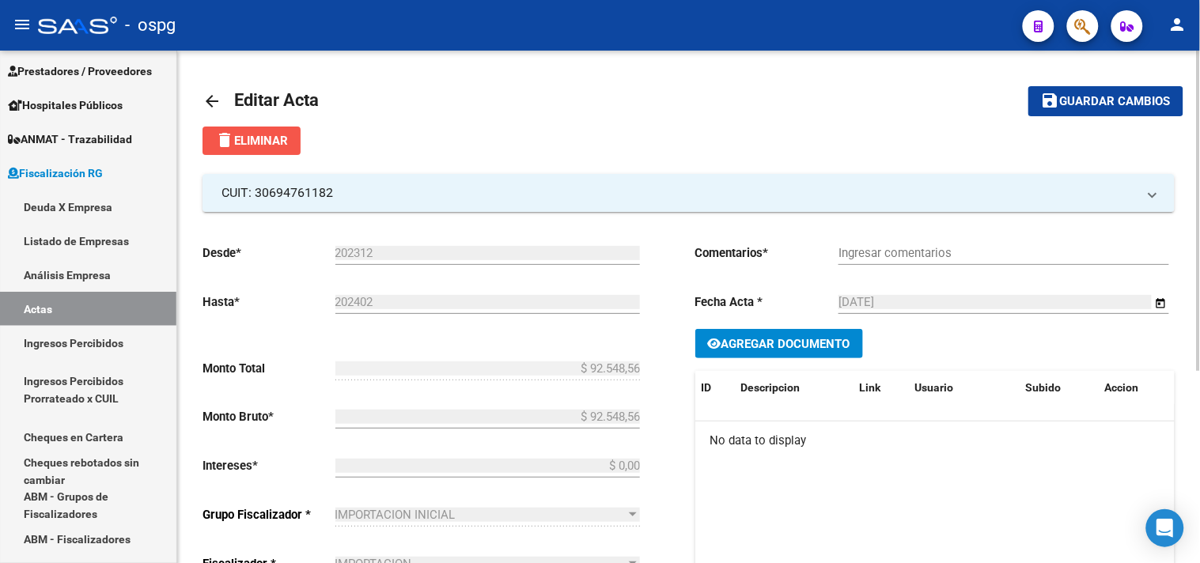
click at [265, 137] on span "delete Eliminar" at bounding box center [251, 141] width 73 height 14
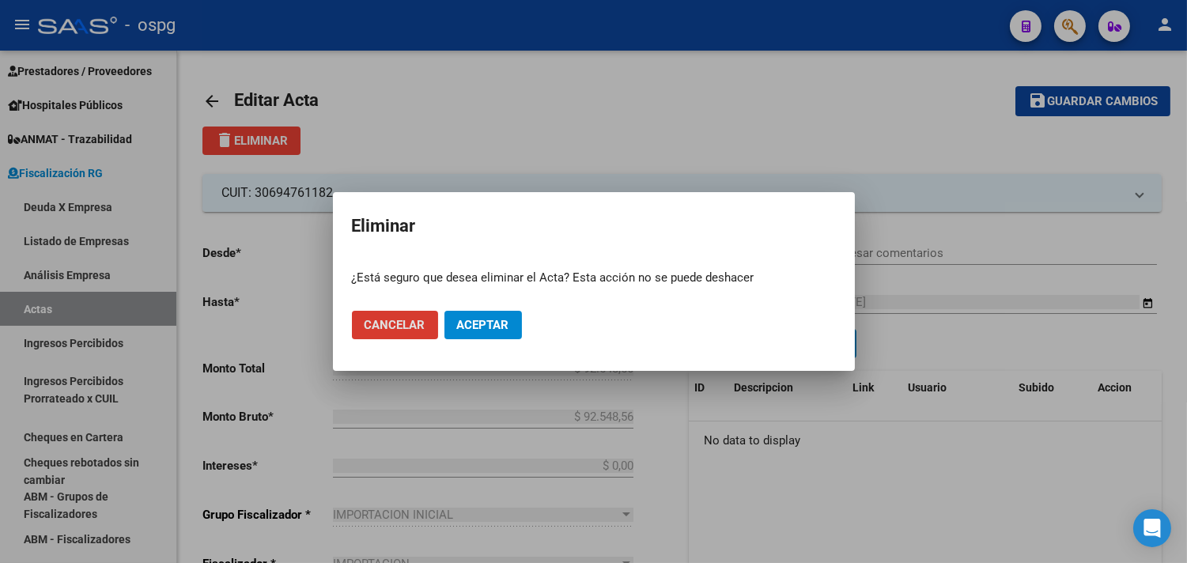
click at [486, 319] on span "Aceptar" at bounding box center [483, 325] width 52 height 14
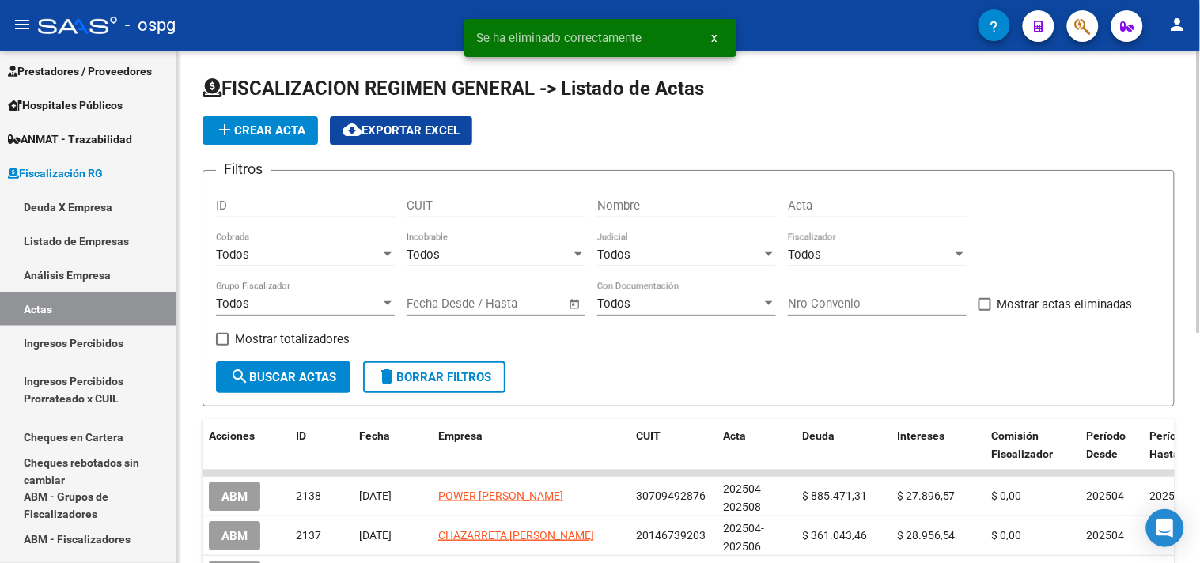
click at [637, 198] on div "Nombre" at bounding box center [686, 200] width 179 height 34
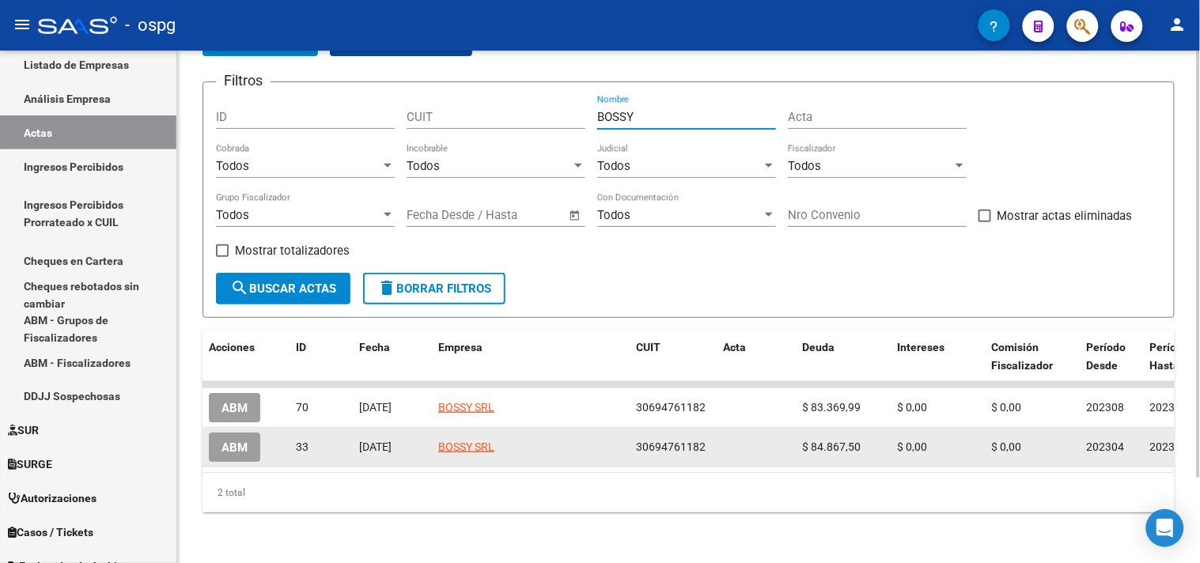
scroll to position [101, 0]
type input "BOSSY"
click at [228, 441] on span "ABM" at bounding box center [234, 448] width 26 height 14
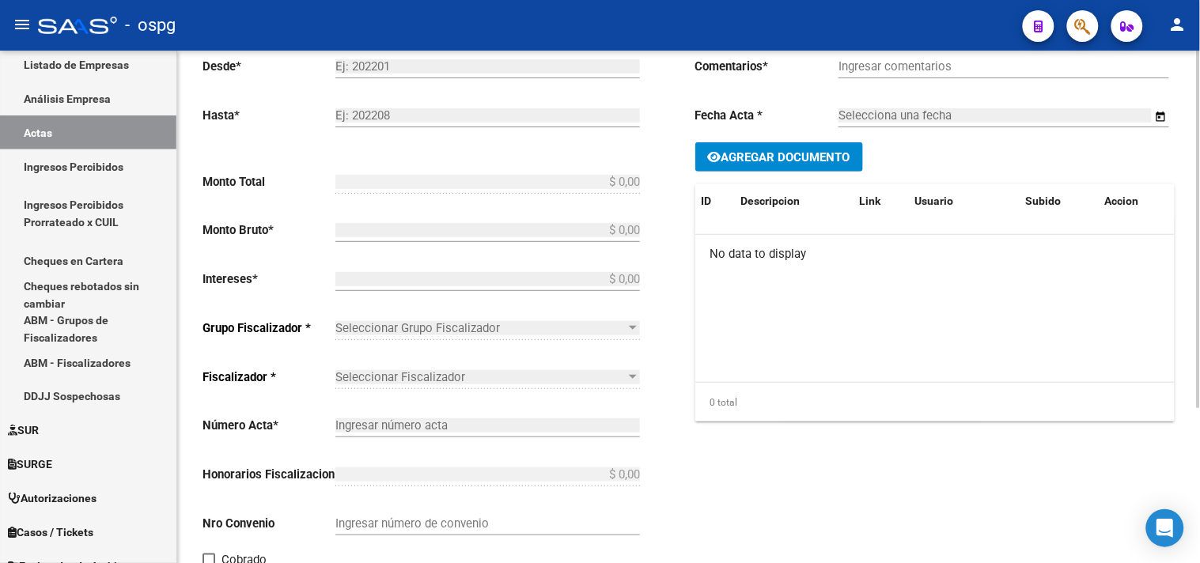
type input "202304"
type input "202307"
type input "$ 84.867,50"
checkbox input "true"
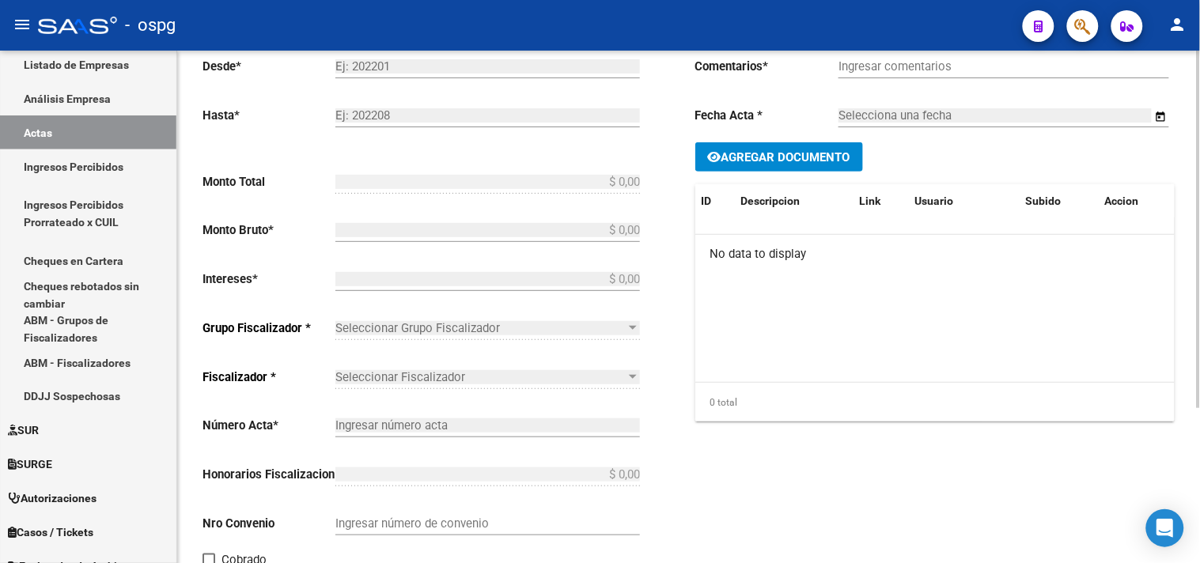
type input "[DATE]"
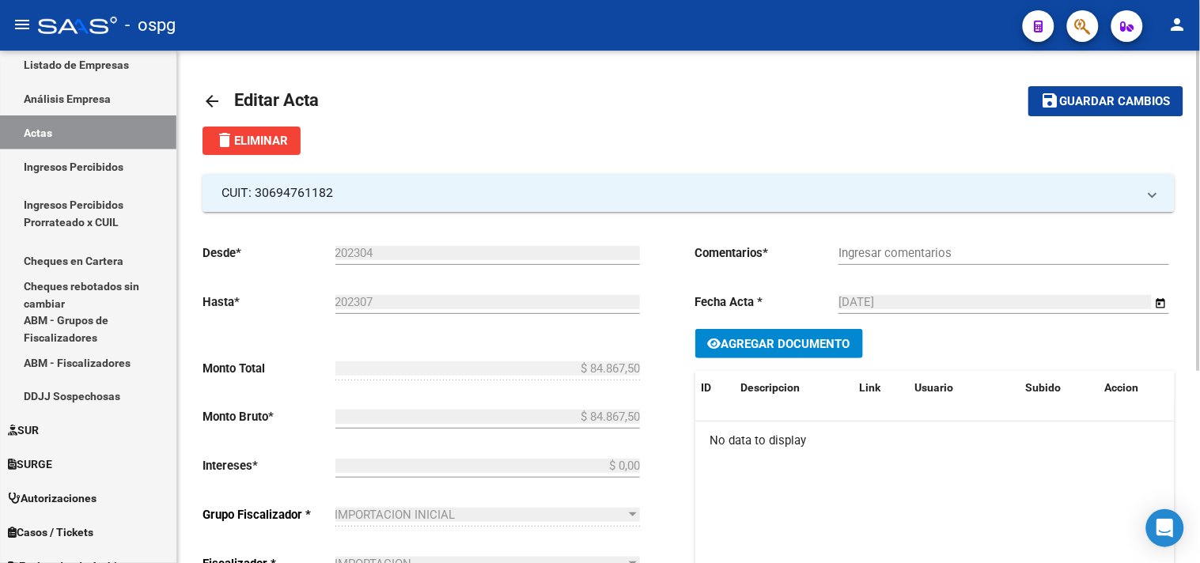
click at [273, 141] on span "delete Eliminar" at bounding box center [251, 141] width 73 height 14
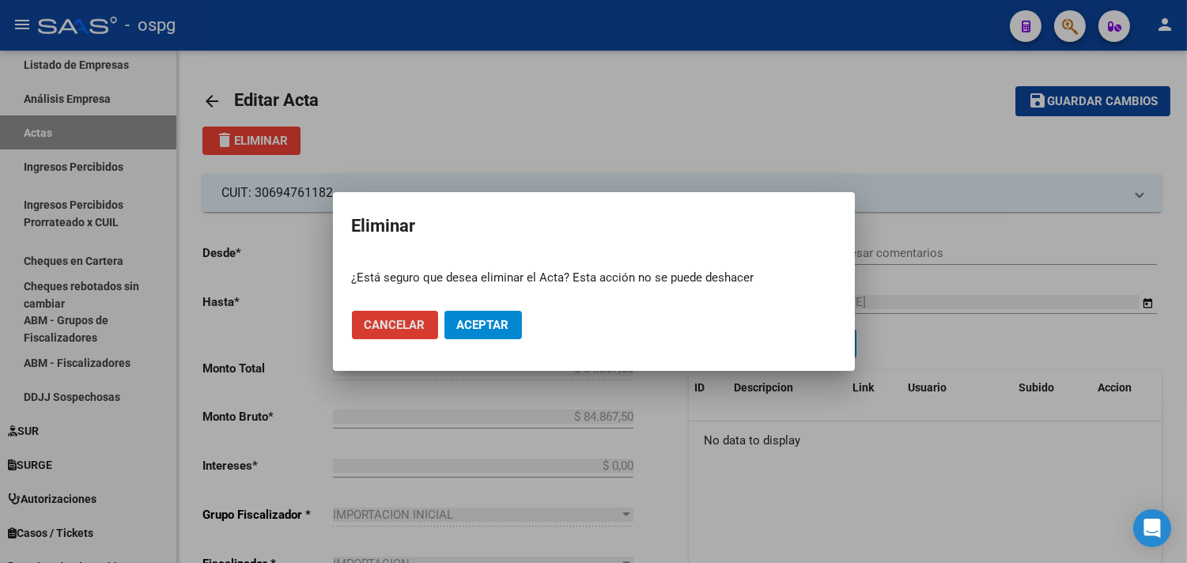
click at [477, 314] on button "Aceptar" at bounding box center [483, 325] width 78 height 28
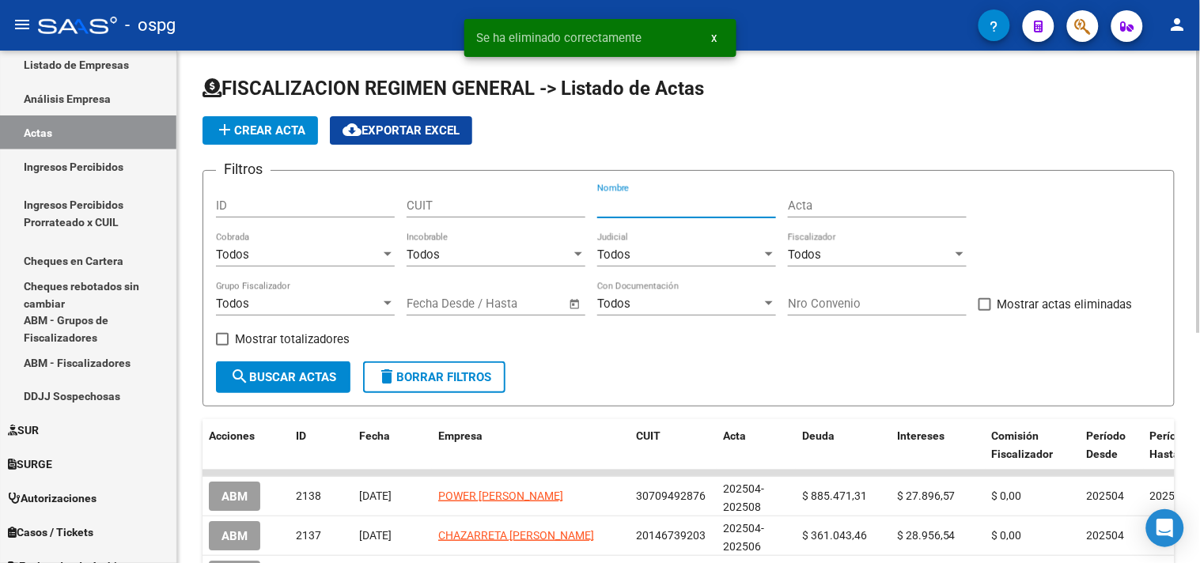
drag, startPoint x: 634, startPoint y: 208, endPoint x: 620, endPoint y: 212, distance: 14.0
click at [633, 209] on input "Nombre" at bounding box center [686, 206] width 179 height 14
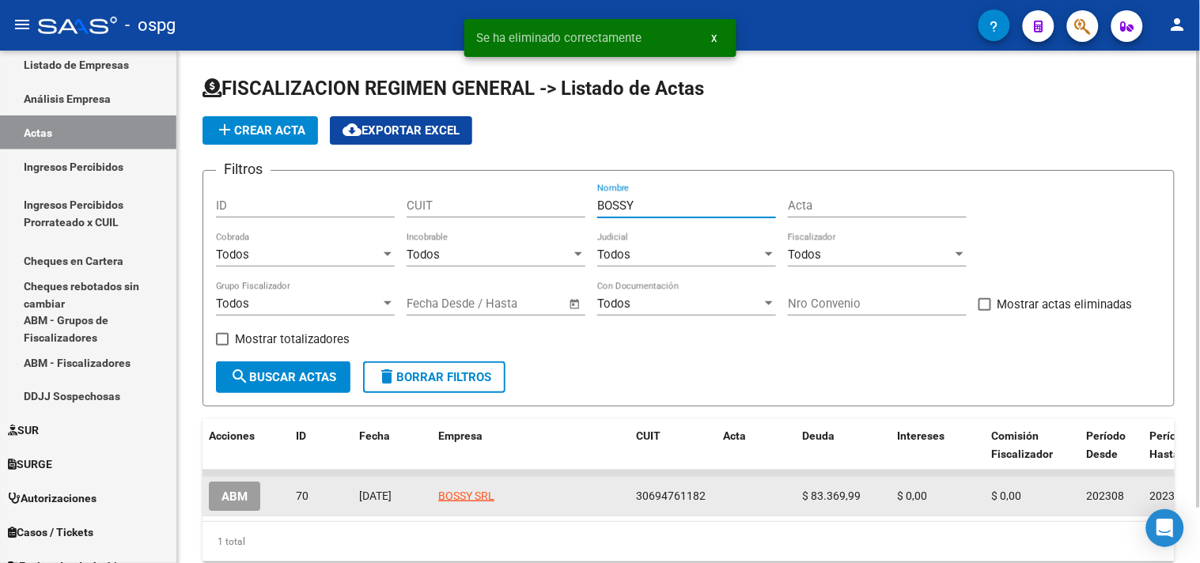
type input "BOSSY"
click at [216, 499] on button "ABM" at bounding box center [234, 496] width 51 height 29
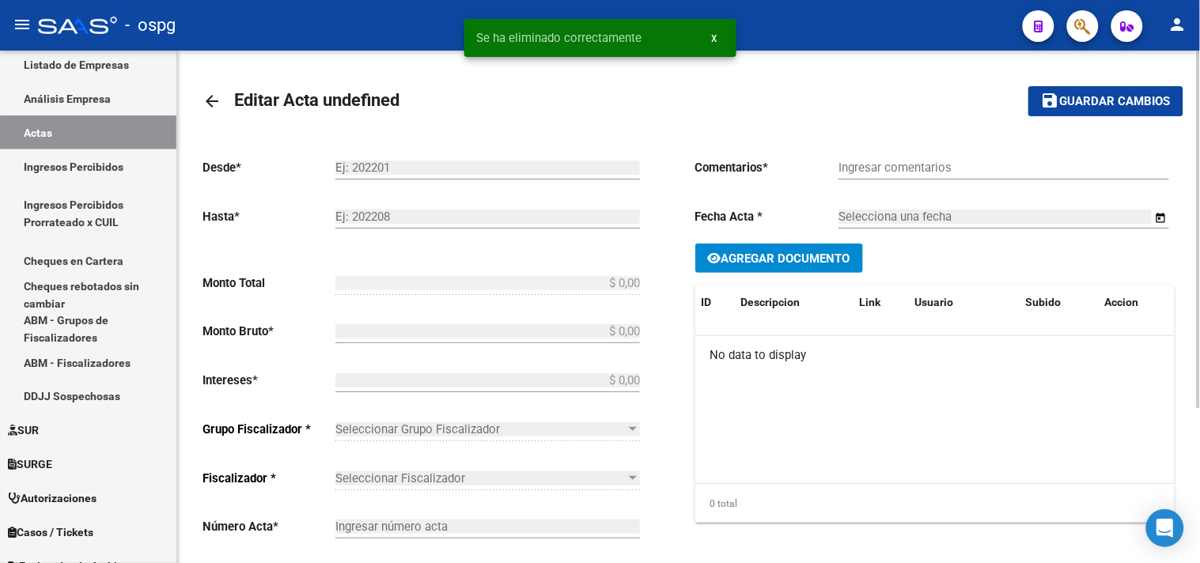
type input "202308"
type input "202311"
type input "$ 83.369,99"
checkbox input "true"
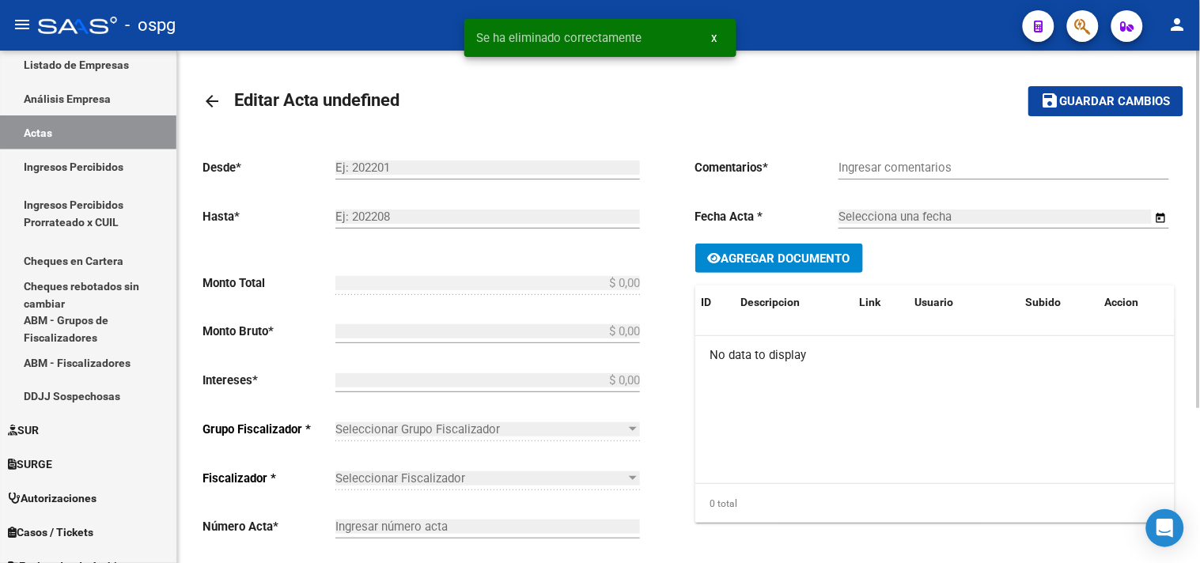
type input "[DATE]"
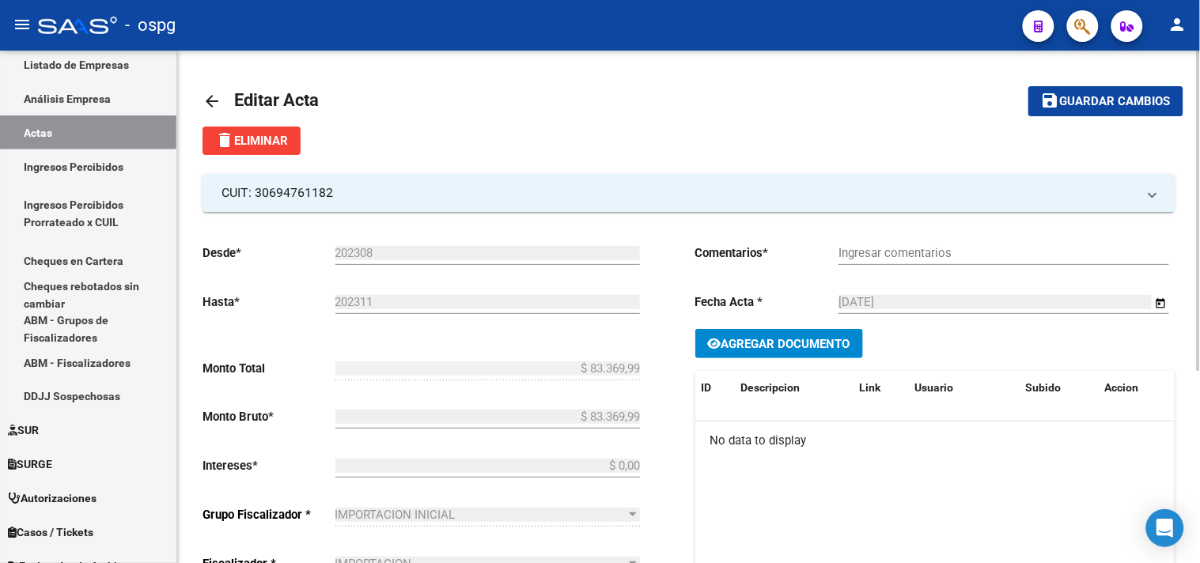
click at [255, 134] on span "delete Eliminar" at bounding box center [251, 141] width 73 height 14
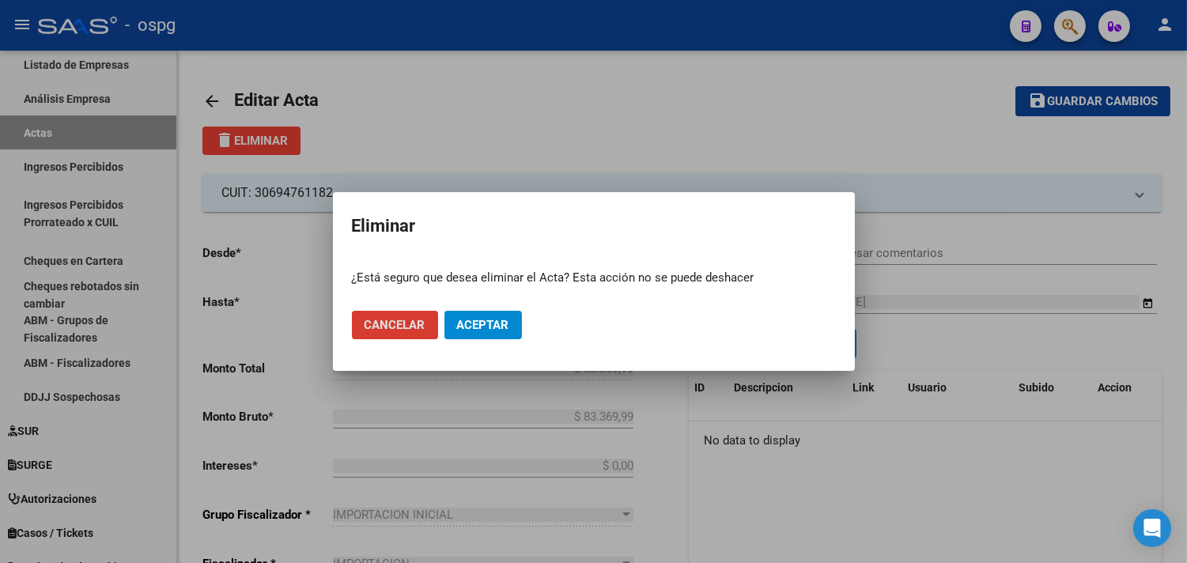
click at [483, 324] on span "Aceptar" at bounding box center [483, 325] width 52 height 14
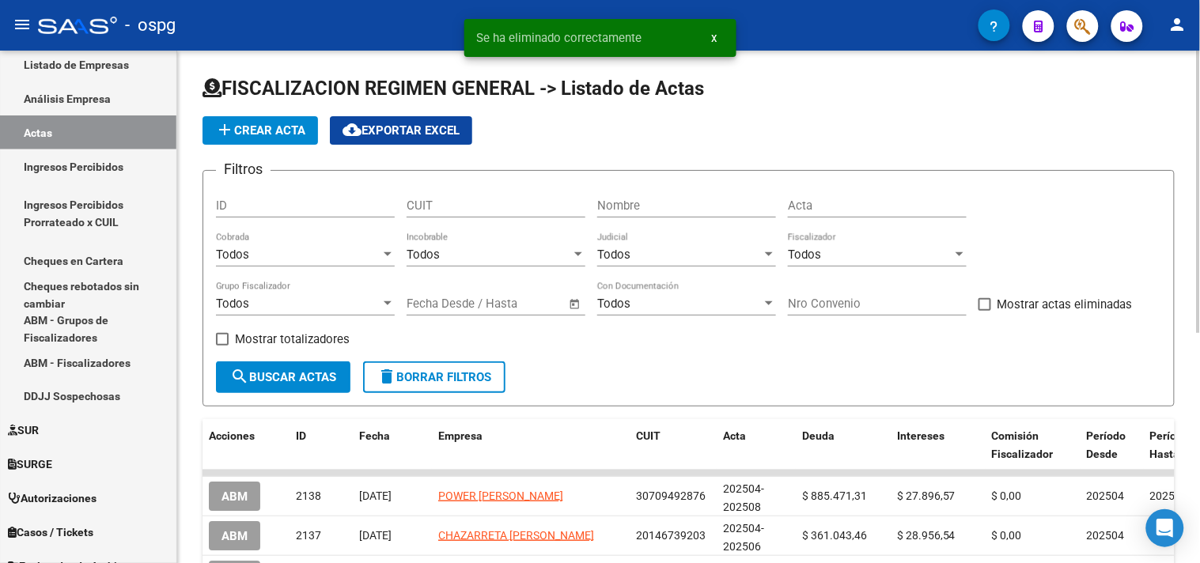
click at [249, 124] on span "add Crear Acta" at bounding box center [260, 130] width 90 height 14
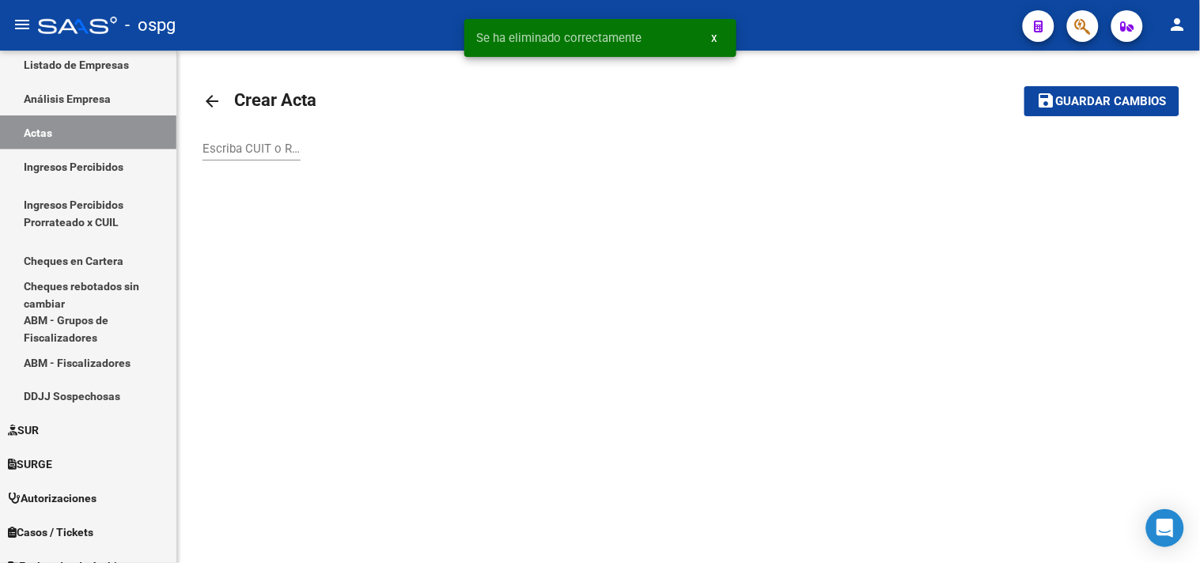
click at [233, 132] on div "Escriba CUIT o Razón Social para buscar" at bounding box center [251, 144] width 98 height 34
drag, startPoint x: 239, startPoint y: 148, endPoint x: 229, endPoint y: 149, distance: 9.5
click at [234, 148] on input "Escriba CUIT o Razón Social para buscar" at bounding box center [251, 149] width 98 height 14
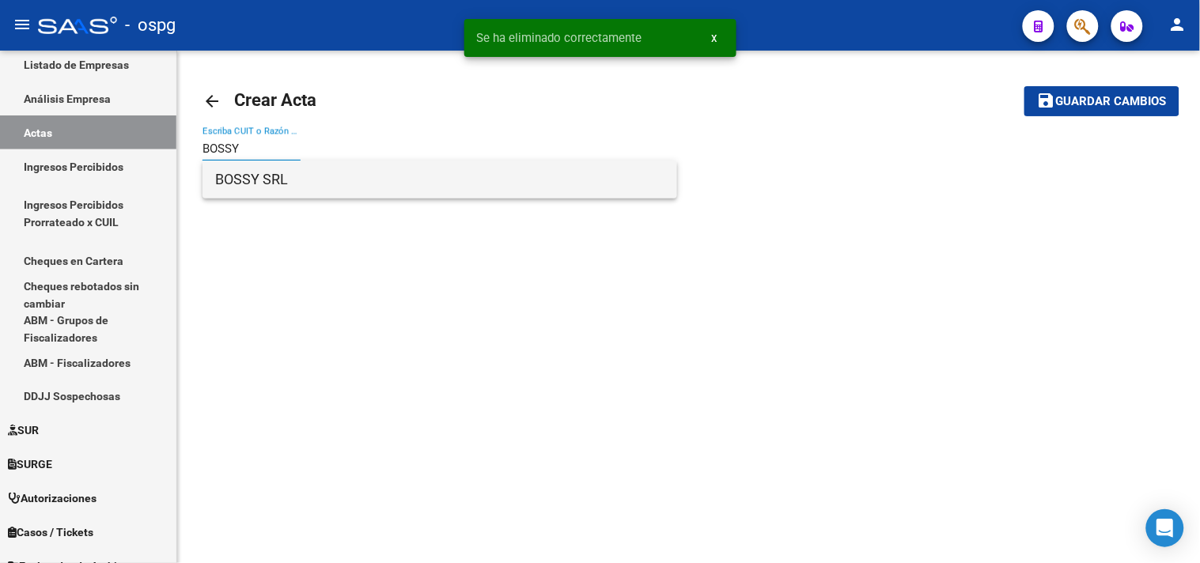
type input "BOSSY"
click at [304, 191] on span "BOSSY SRL" at bounding box center [439, 180] width 449 height 38
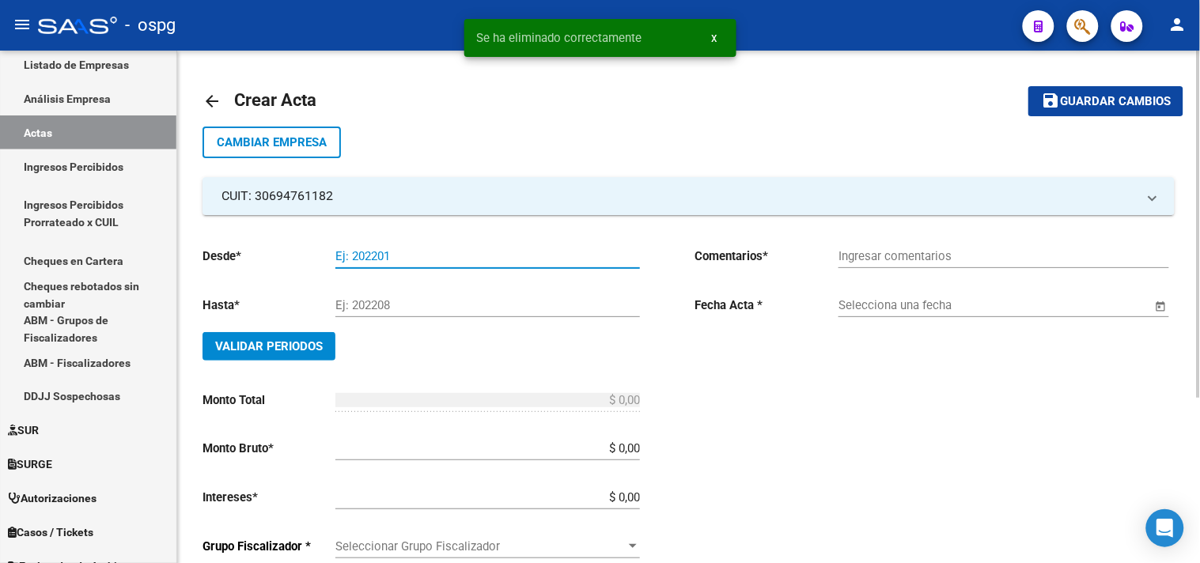
click at [356, 255] on input "Ej: 202201" at bounding box center [487, 256] width 304 height 14
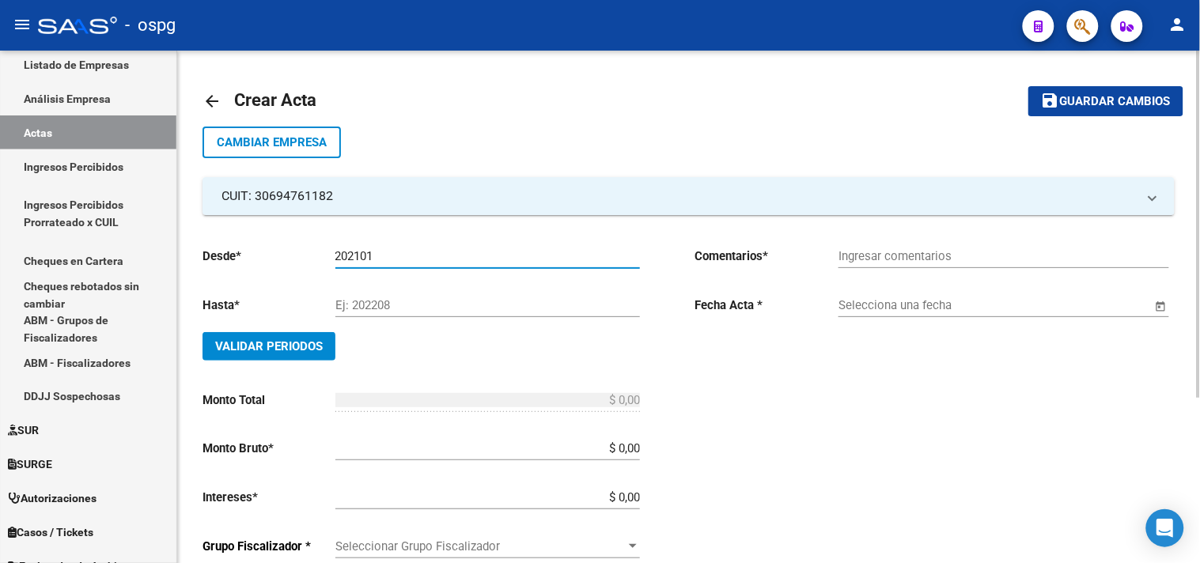
type input "202101"
type input "202402"
click at [235, 348] on span "Validar Periodos" at bounding box center [269, 346] width 108 height 14
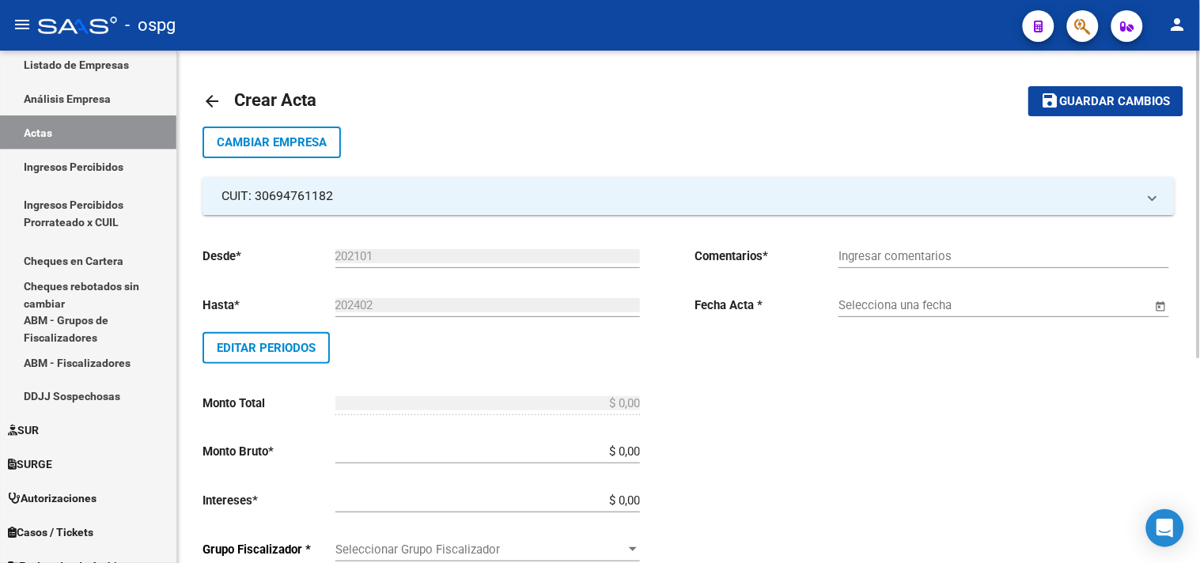
click at [883, 258] on input "Ingresar comentarios" at bounding box center [1003, 256] width 331 height 14
type input "RC 43307"
click at [1165, 305] on span "Open calendar" at bounding box center [1161, 306] width 38 height 38
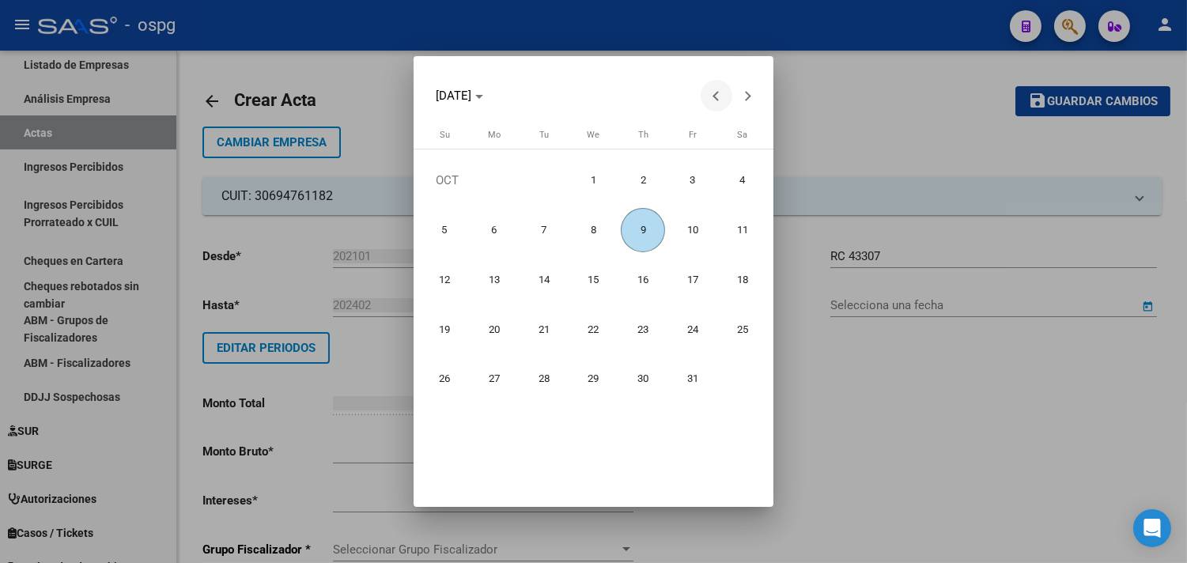
click at [724, 97] on span "Previous month" at bounding box center [717, 96] width 32 height 32
click at [721, 96] on button "Previous month" at bounding box center [717, 96] width 32 height 32
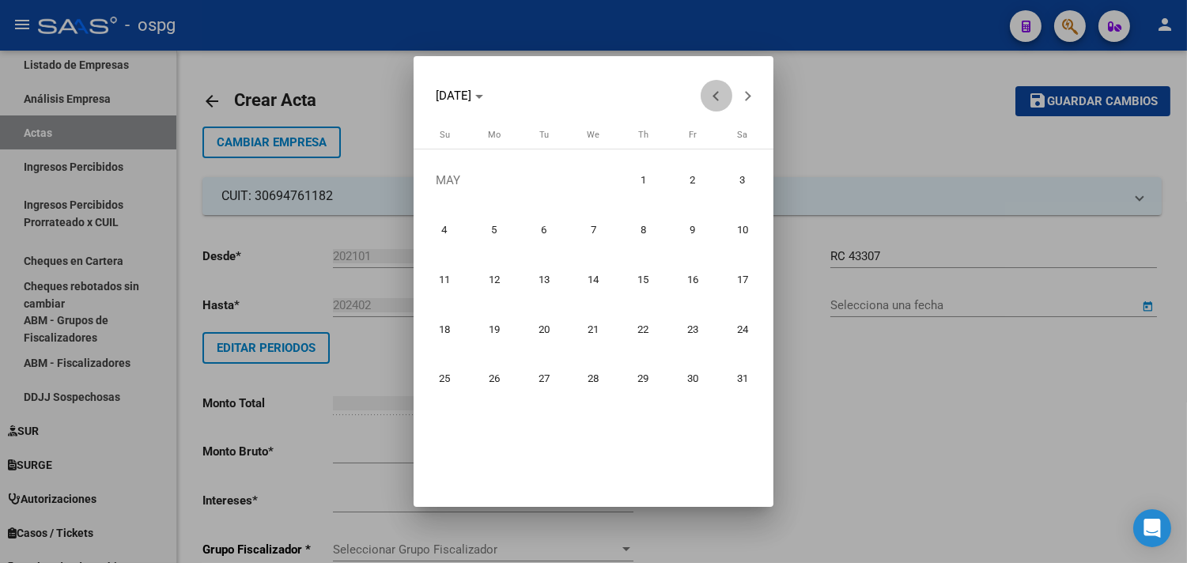
click at [721, 96] on button "Previous month" at bounding box center [717, 96] width 32 height 32
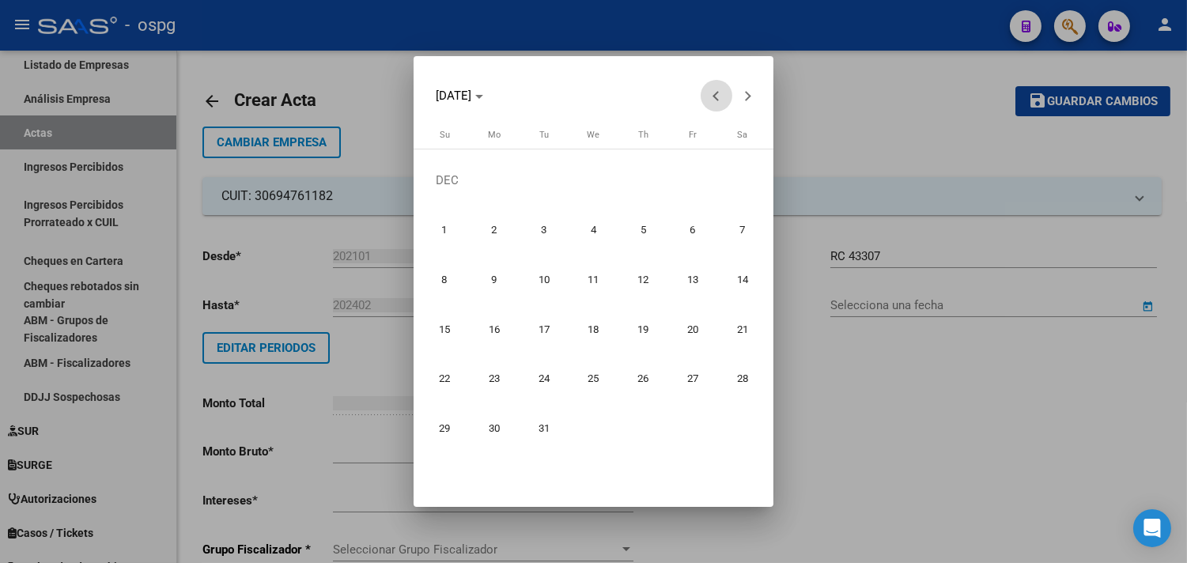
click at [721, 96] on button "Previous month" at bounding box center [717, 96] width 32 height 32
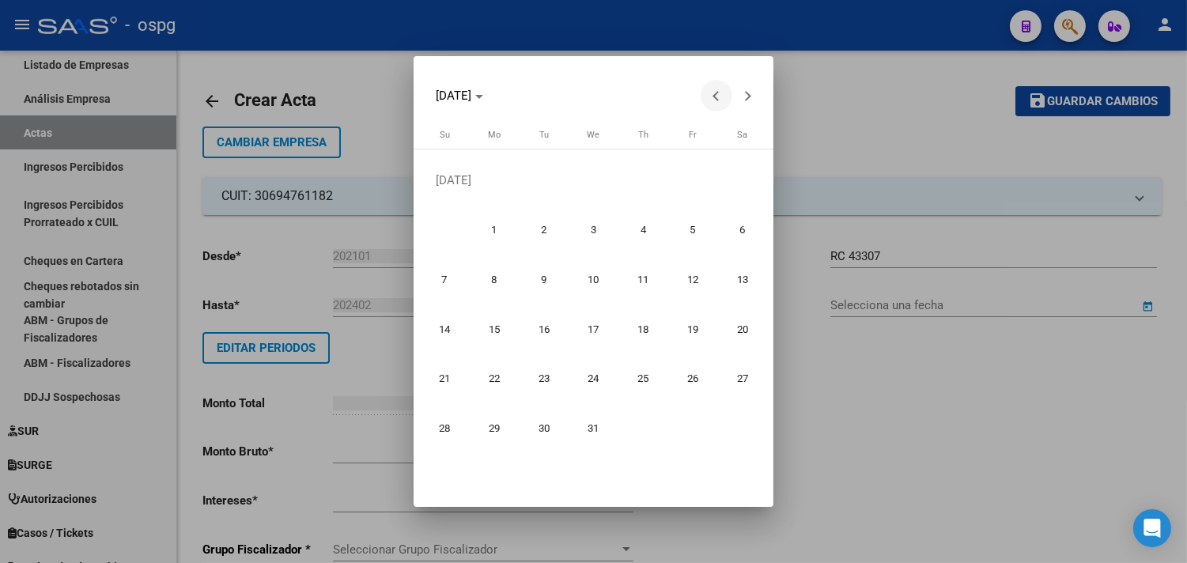
click at [721, 96] on button "Previous month" at bounding box center [717, 96] width 32 height 32
click at [535, 272] on span "9" at bounding box center [543, 279] width 45 height 45
type input "[DATE]"
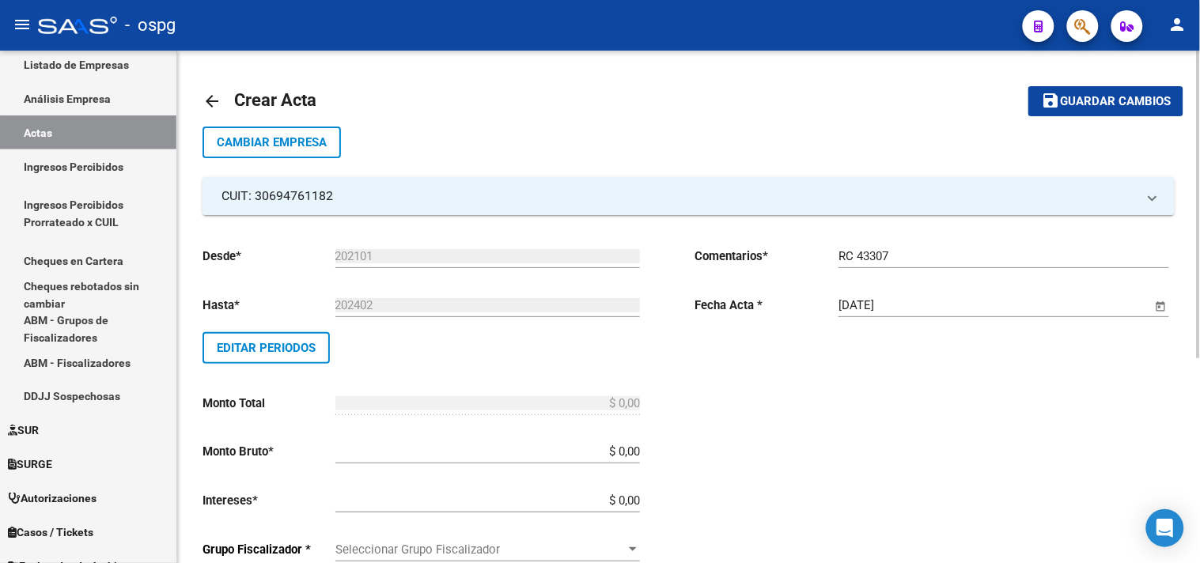
click at [605, 447] on input "$ 0,00" at bounding box center [487, 451] width 304 height 14
drag, startPoint x: 604, startPoint y: 447, endPoint x: 1199, endPoint y: 392, distance: 597.3
click at [1199, 416] on div "arrow_back Crear Acta save Guardar cambios Cambiar Empresa CUIT: 30694761182 Ra…" at bounding box center [690, 478] width 1027 height 854
type input "$ 827.455,00"
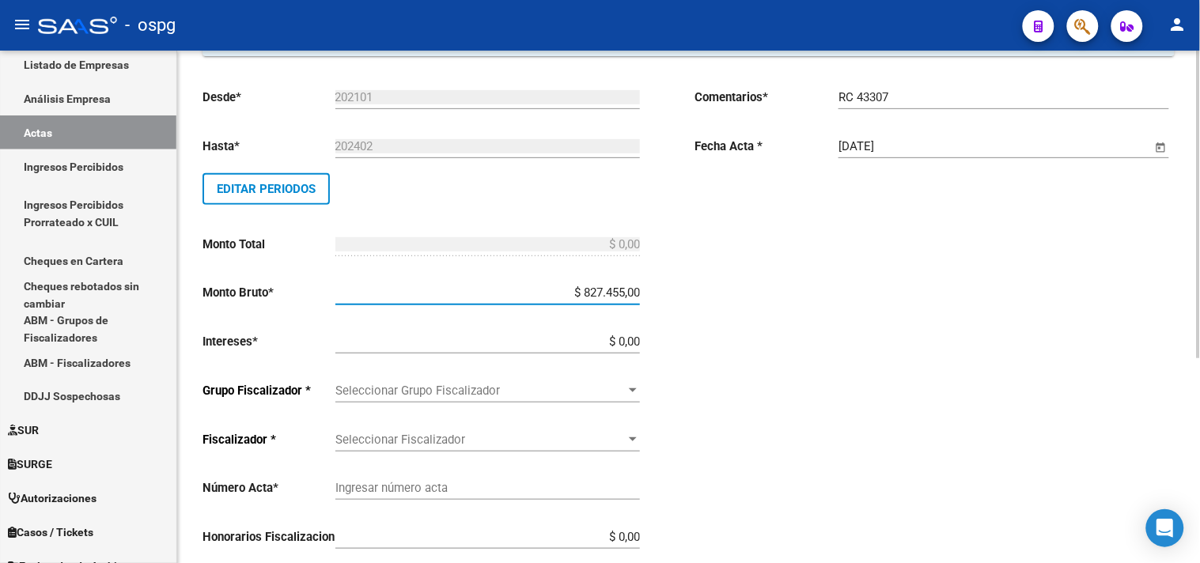
scroll to position [176, 0]
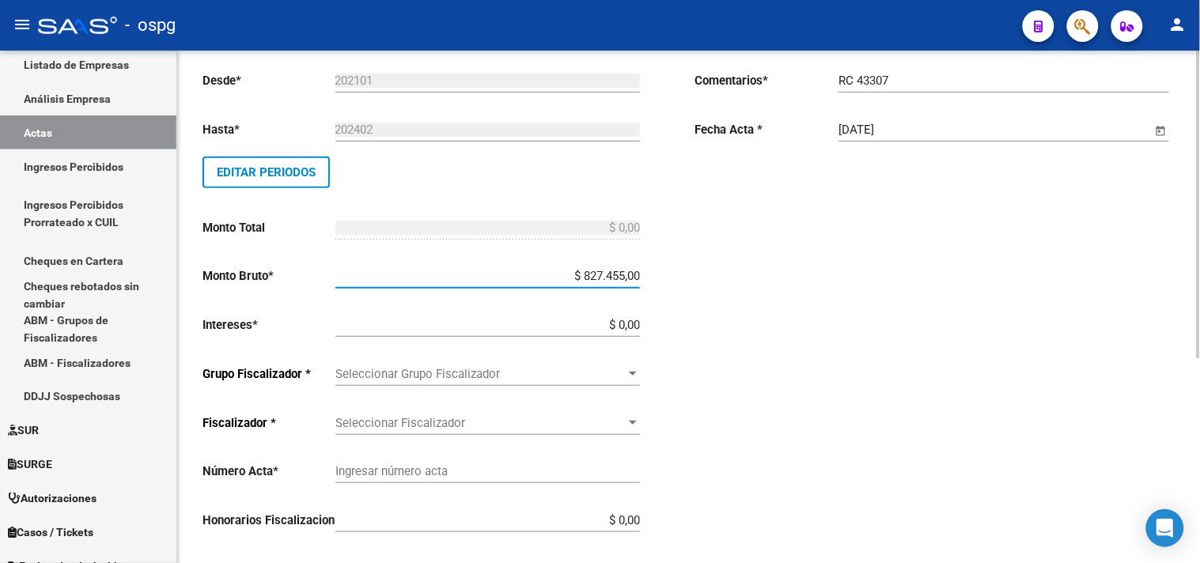
type input "$ 827.455,00"
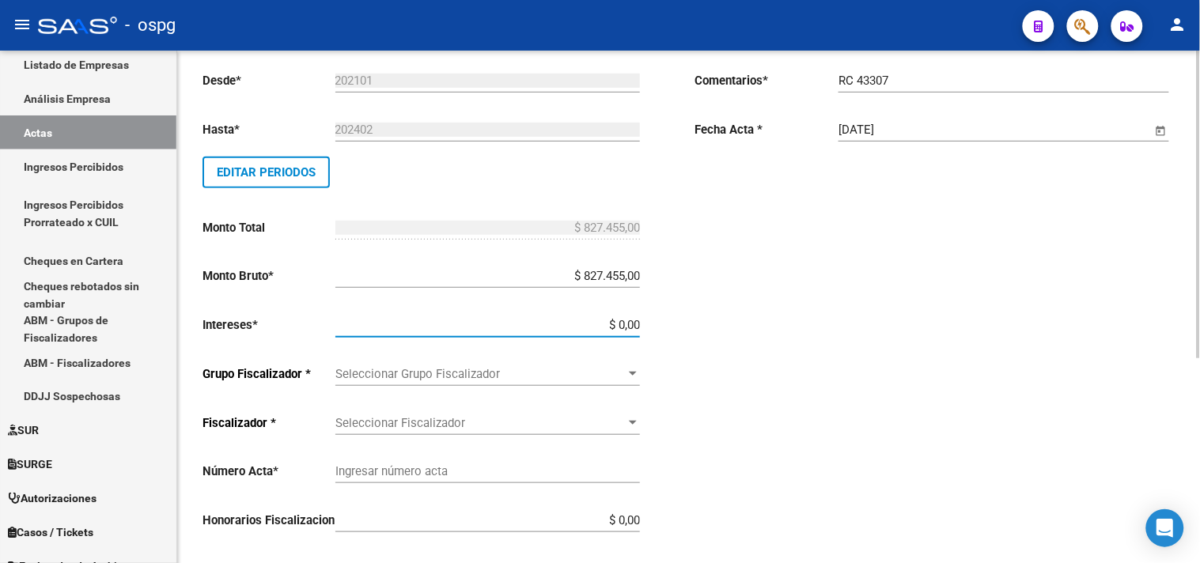
drag, startPoint x: 598, startPoint y: 329, endPoint x: 1013, endPoint y: 168, distance: 445.5
click at [1013, 203] on div "Desde * 202101 Ej: 202201 Hasta * 202402 Ej: 202208 Editar Periodos Monto Total…" at bounding box center [688, 366] width 972 height 652
type input "$ 0,00"
click at [534, 373] on span "Seleccionar Grupo Fiscalizador" at bounding box center [480, 374] width 290 height 14
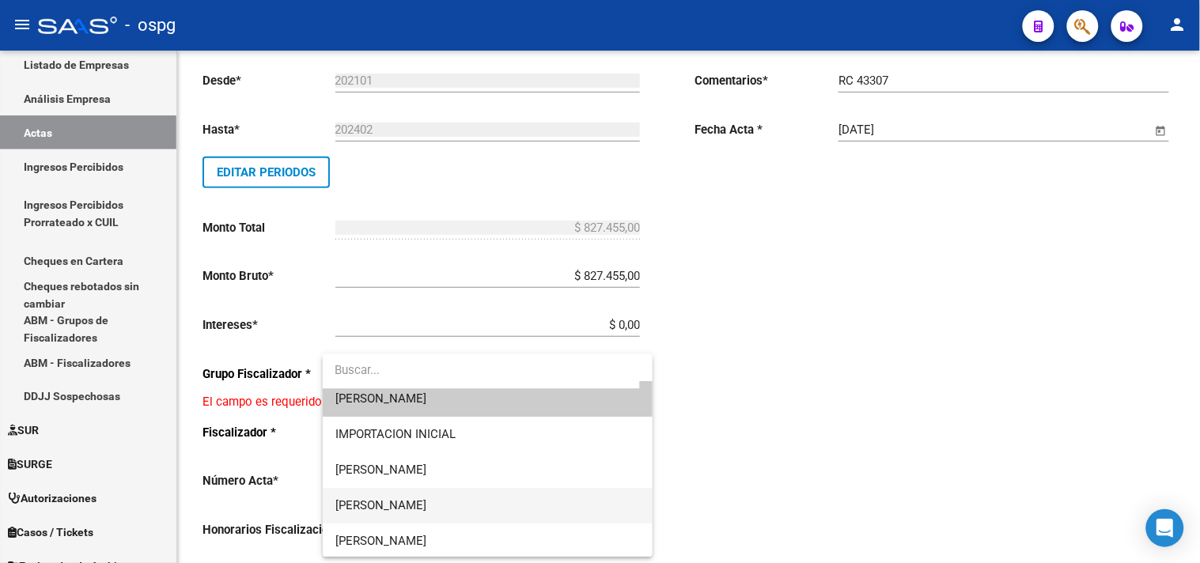
scroll to position [11, 0]
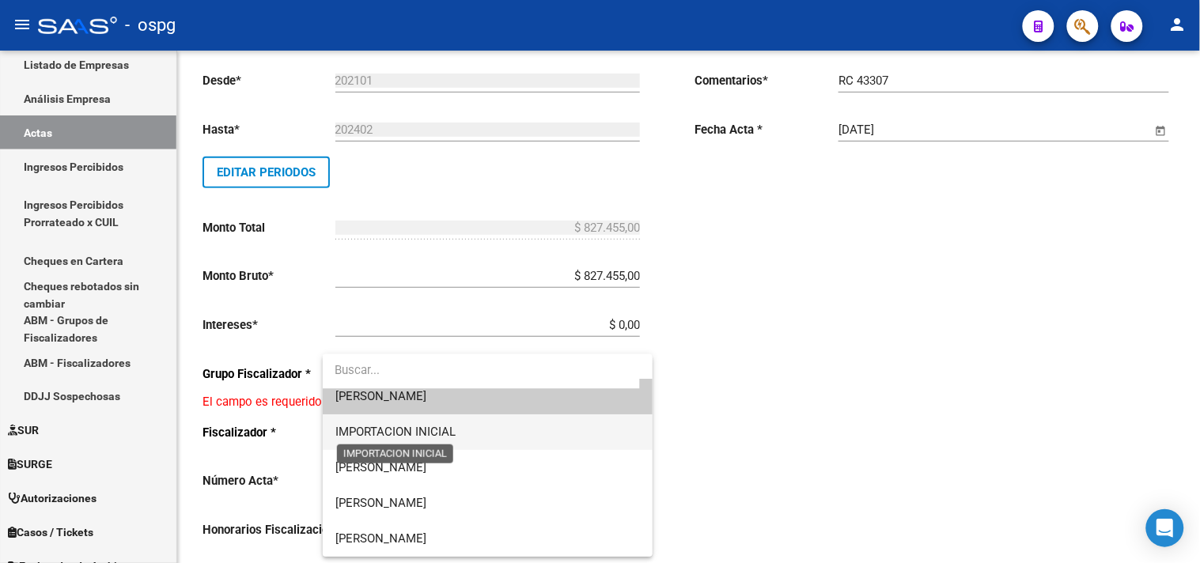
click at [440, 429] on span "IMPORTACION INICIAL" at bounding box center [395, 432] width 120 height 14
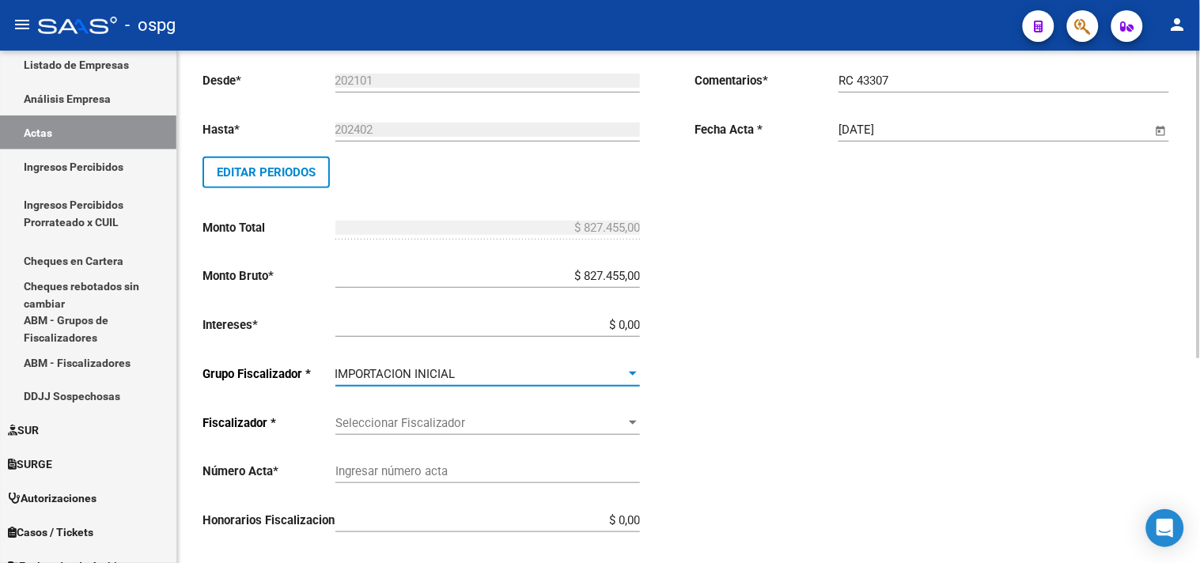
click at [455, 404] on div "Seleccionar Fiscalizador Seleccionar Fiscalizador" at bounding box center [487, 418] width 304 height 34
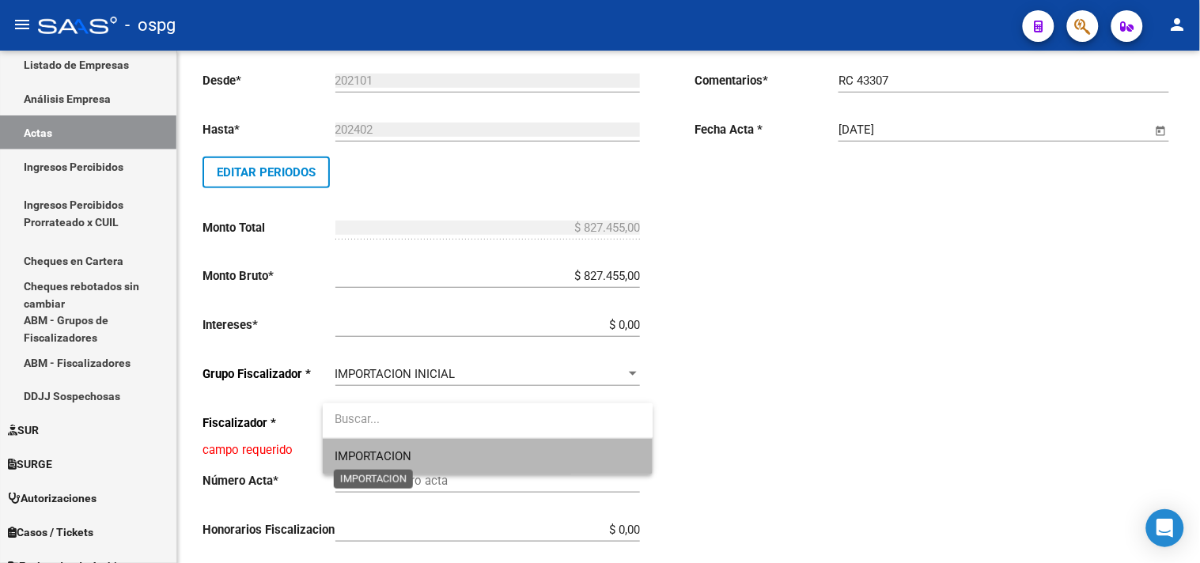
click at [411, 452] on span "IMPORTACION" at bounding box center [373, 456] width 77 height 14
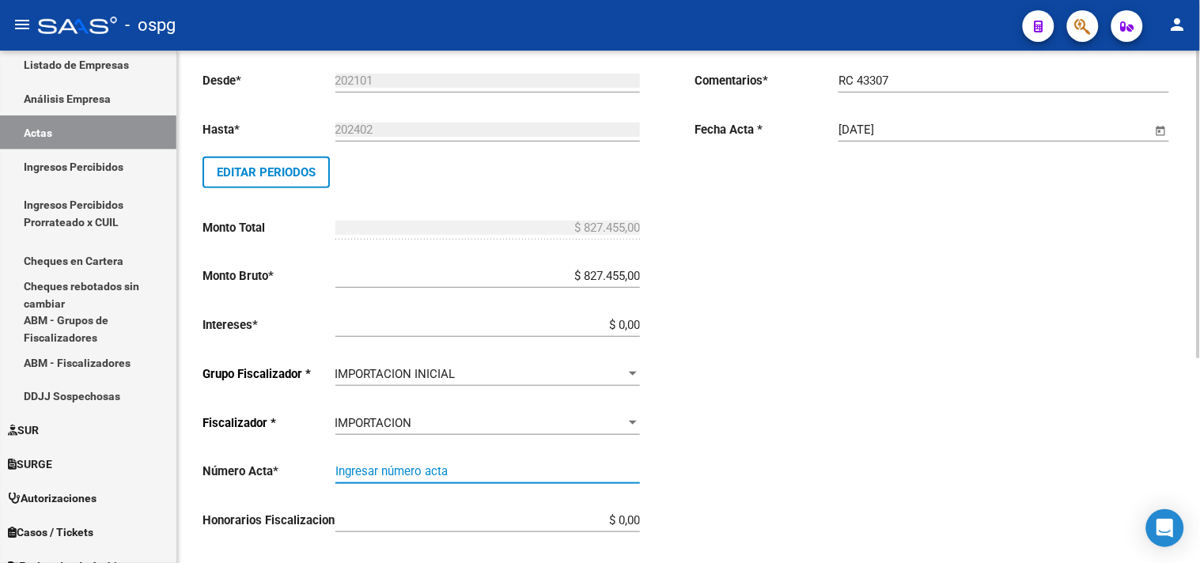
click at [402, 470] on input "Ingresar número acta" at bounding box center [487, 471] width 304 height 14
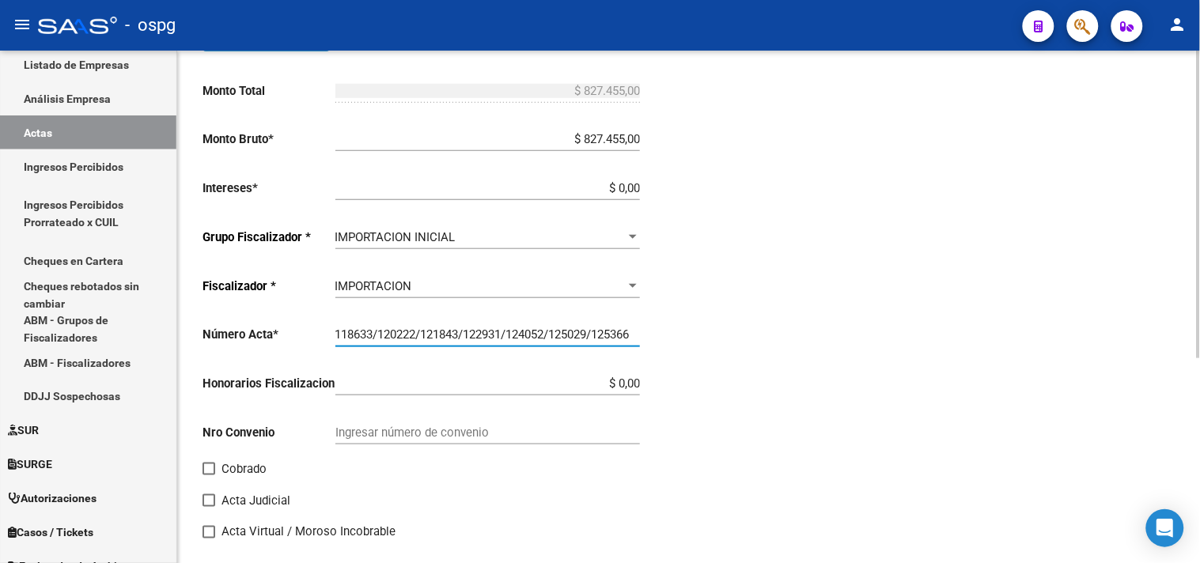
scroll to position [341, 0]
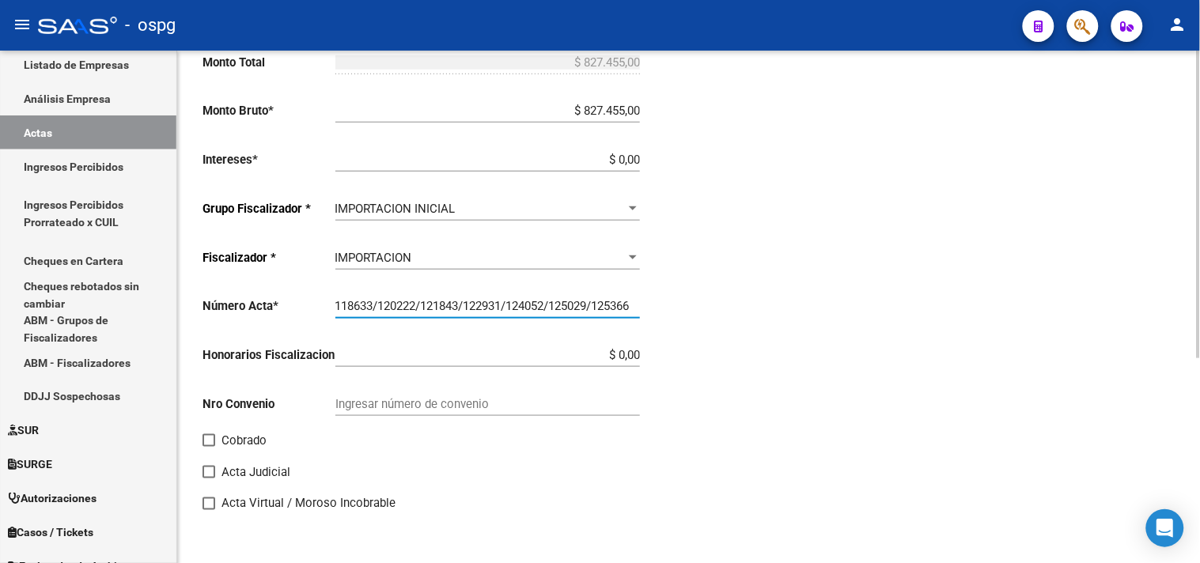
type input "118633/120222/121843/122931/124052/125029/125366"
click at [212, 437] on span at bounding box center [208, 440] width 13 height 13
click at [209, 447] on input "Cobrado" at bounding box center [208, 447] width 1 height 1
checkbox input "true"
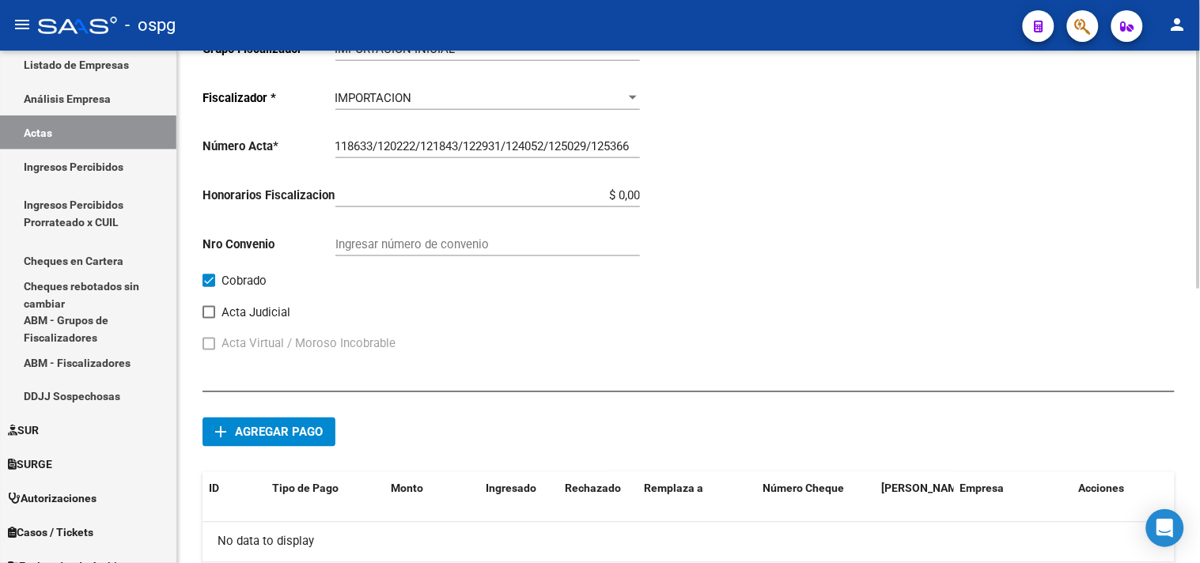
scroll to position [516, 0]
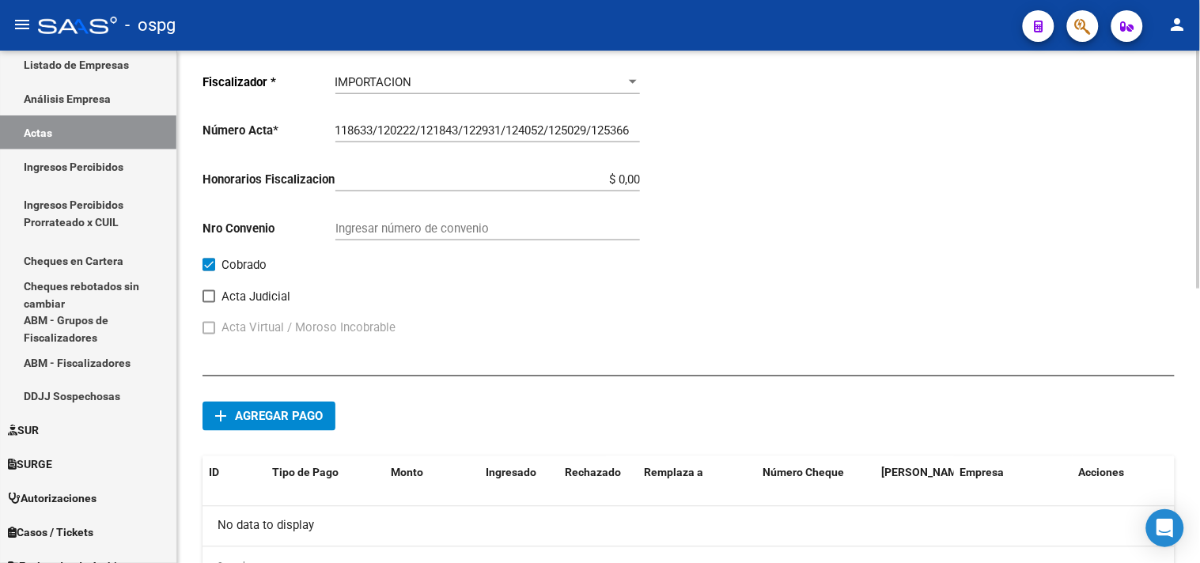
click at [307, 426] on button "add Agregar pago" at bounding box center [268, 416] width 133 height 29
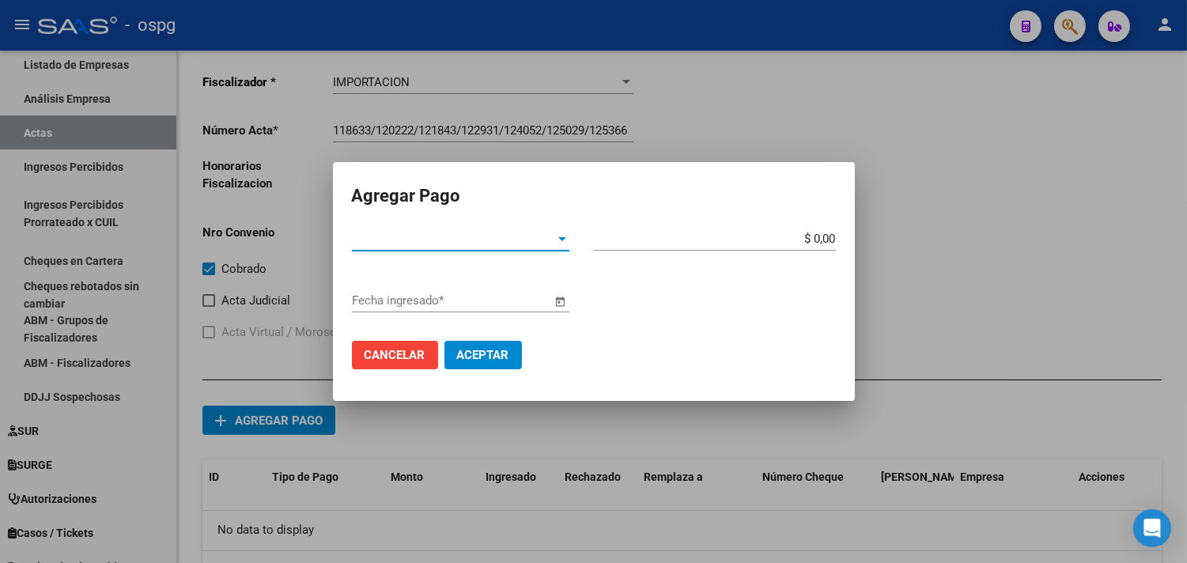
click at [478, 237] on span "Tipo de Pago *" at bounding box center [453, 239] width 203 height 14
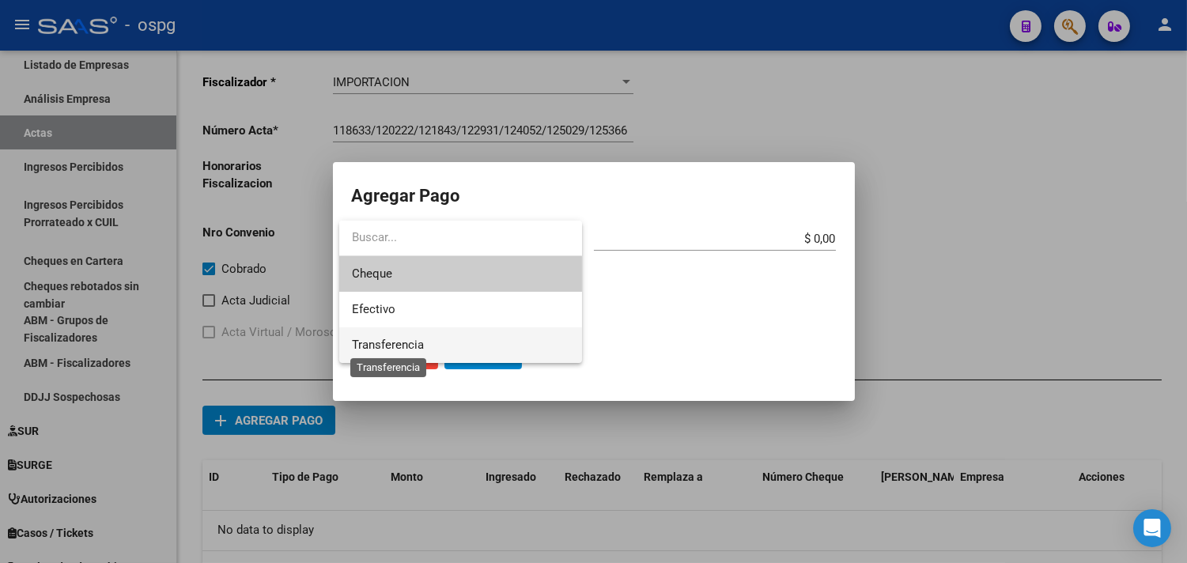
click at [420, 342] on span "Transferencia" at bounding box center [388, 345] width 72 height 14
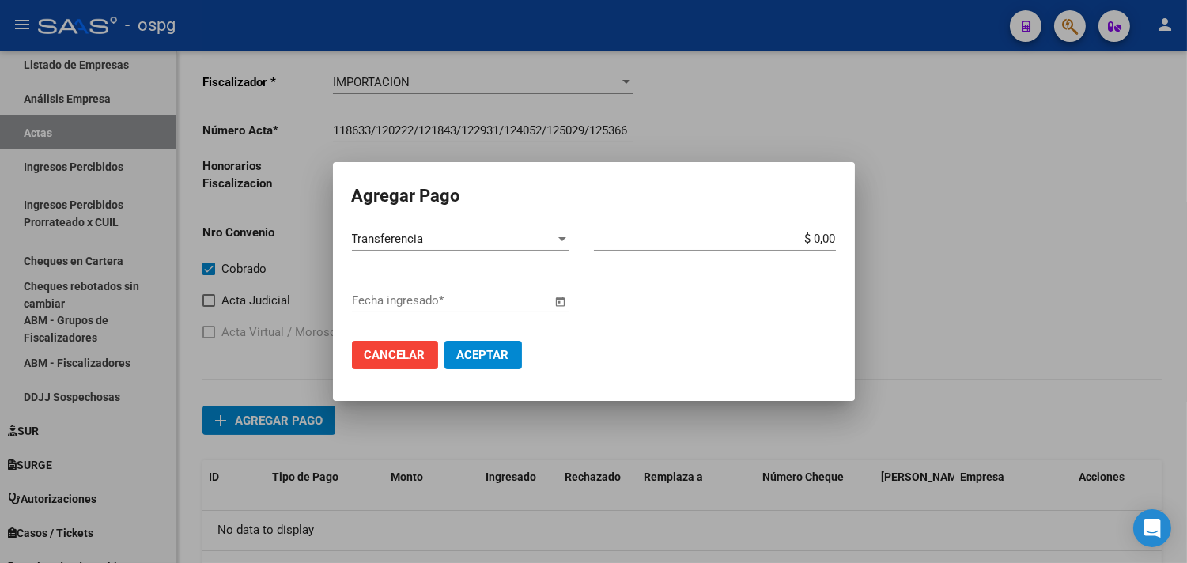
click at [558, 301] on span "Open calendar" at bounding box center [561, 301] width 38 height 38
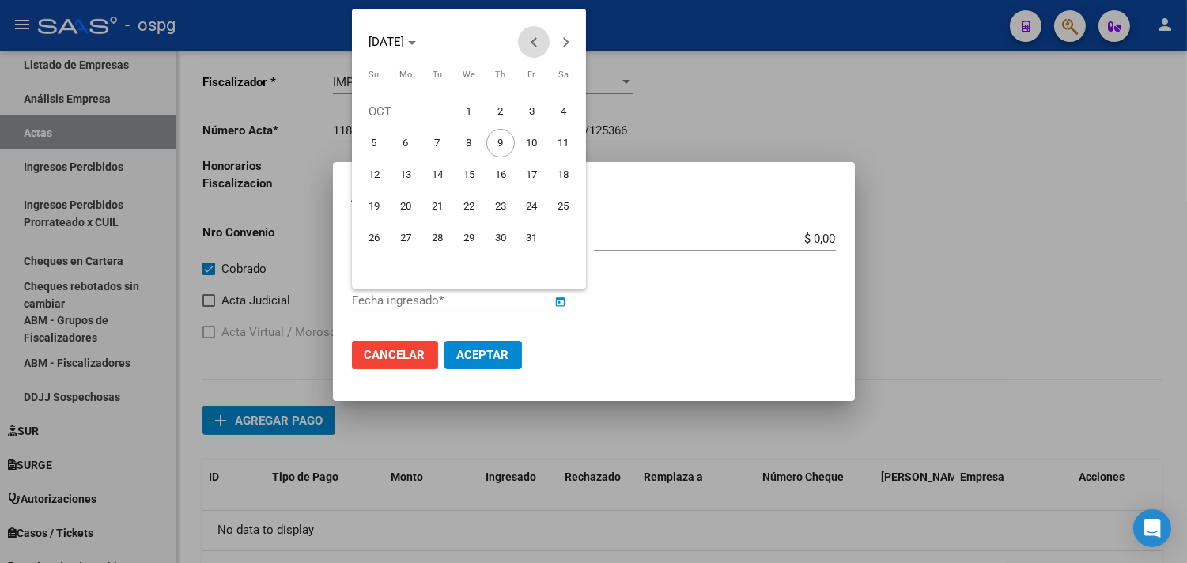
click at [528, 33] on span "Previous month" at bounding box center [534, 42] width 32 height 32
click at [492, 207] on span "18" at bounding box center [500, 206] width 28 height 28
type input "[DATE]"
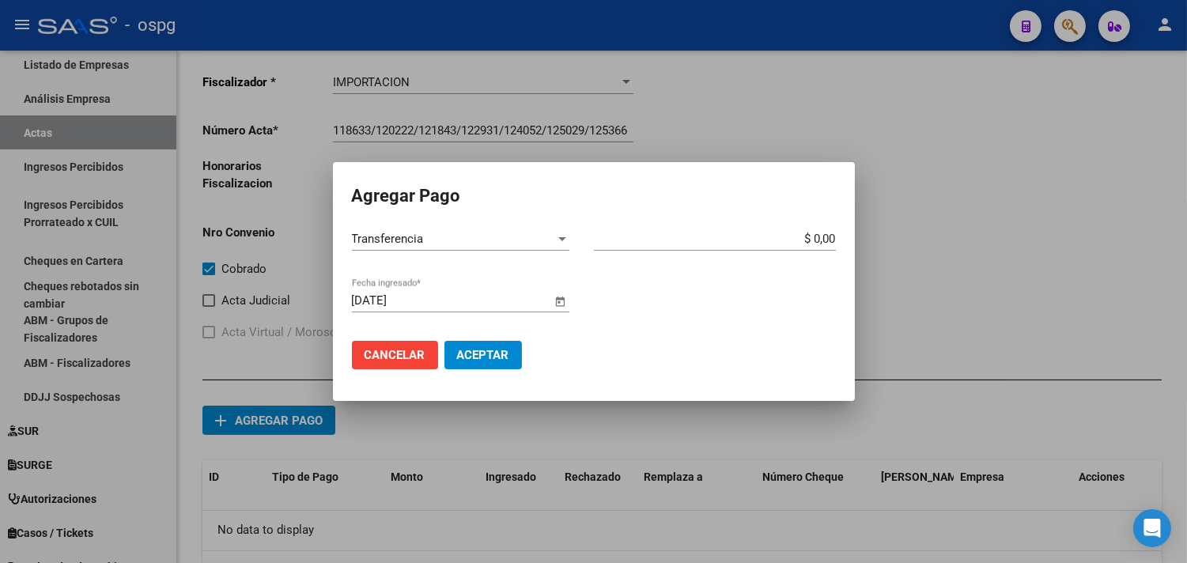
drag, startPoint x: 975, startPoint y: 234, endPoint x: 1064, endPoint y: 215, distance: 90.6
click at [1056, 229] on div "Agregar Pago Transferencia Tipo de Pago * $ 0,00 Monto bruto * [DATE] Fecha ing…" at bounding box center [593, 281] width 1187 height 563
type input "$ 827.455,00"
click at [481, 348] on span "Aceptar" at bounding box center [483, 355] width 52 height 14
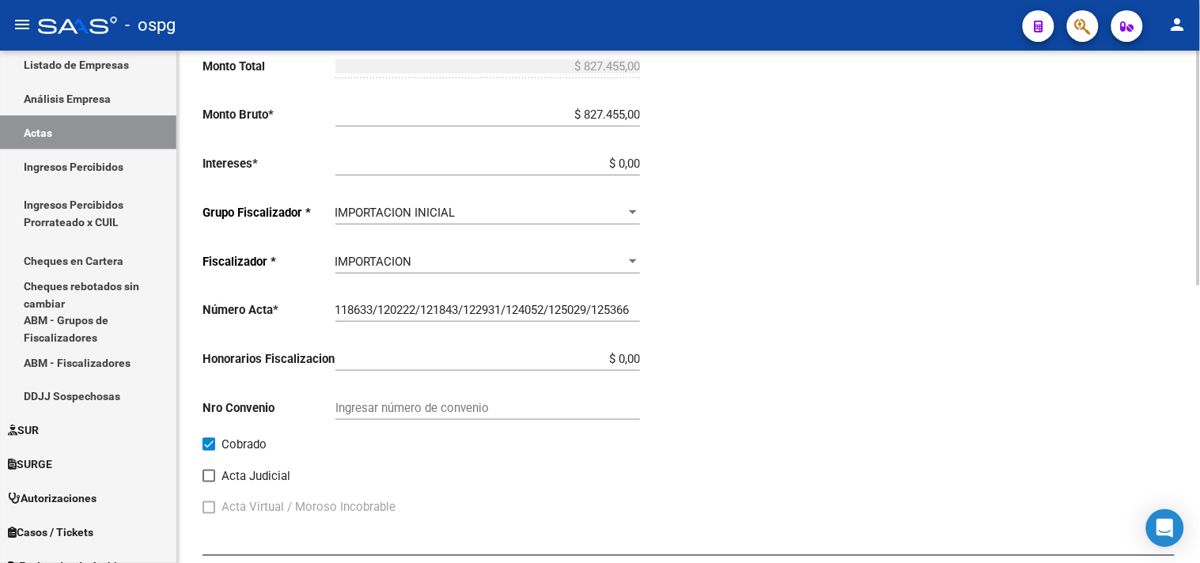
scroll to position [0, 0]
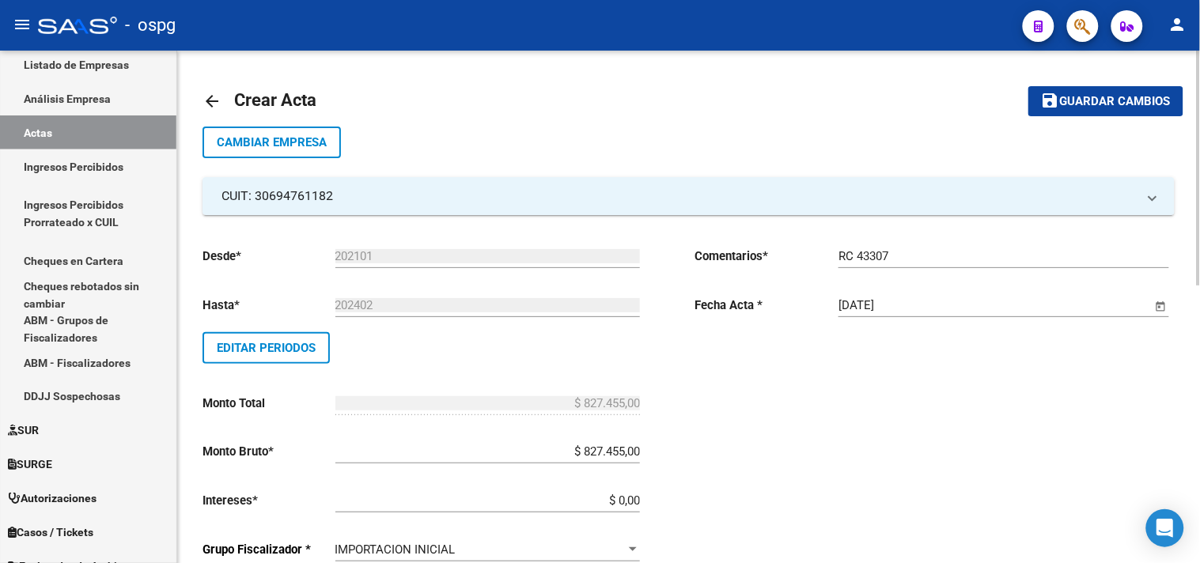
click at [926, 259] on div "RC 43307 Ingresar comentarios" at bounding box center [1003, 251] width 331 height 34
click at [920, 257] on div "RC 43307 Ingresar comentarios" at bounding box center [1003, 251] width 331 height 34
type input "RC 43307-LEGALES"
click at [1080, 87] on button "save Guardar cambios" at bounding box center [1105, 100] width 155 height 29
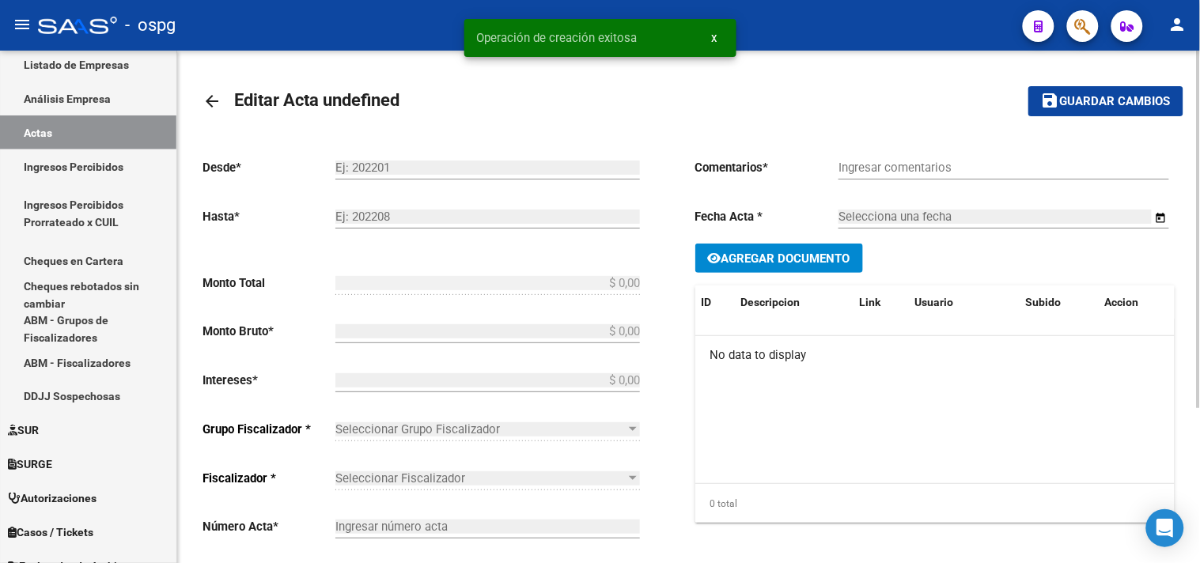
type input "202101"
type input "202402"
type input "$ 827.455,00"
type input "118633/120222/121843/122931/124052/125029/125366"
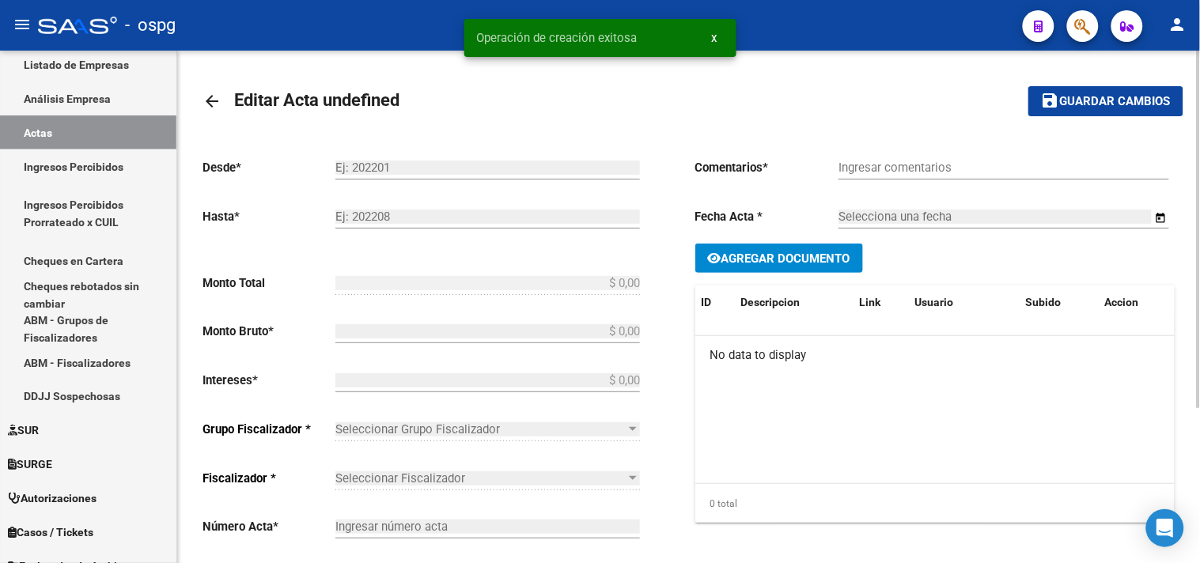
checkbox input "true"
type input "RC 43307-LEGALES"
type input "[DATE]"
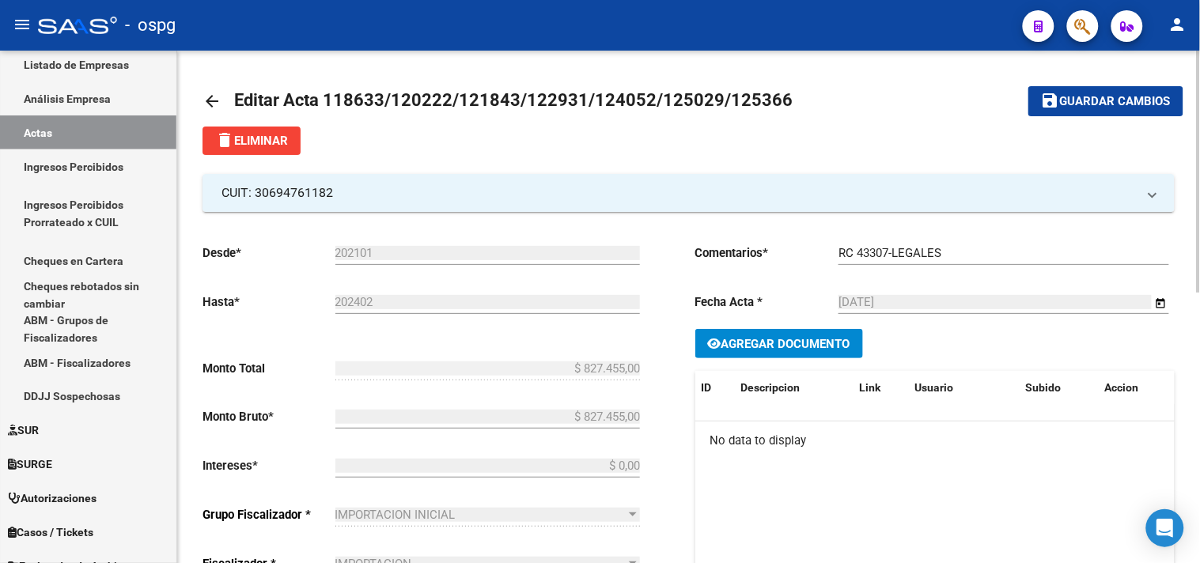
click at [209, 100] on mat-icon "arrow_back" at bounding box center [211, 101] width 19 height 19
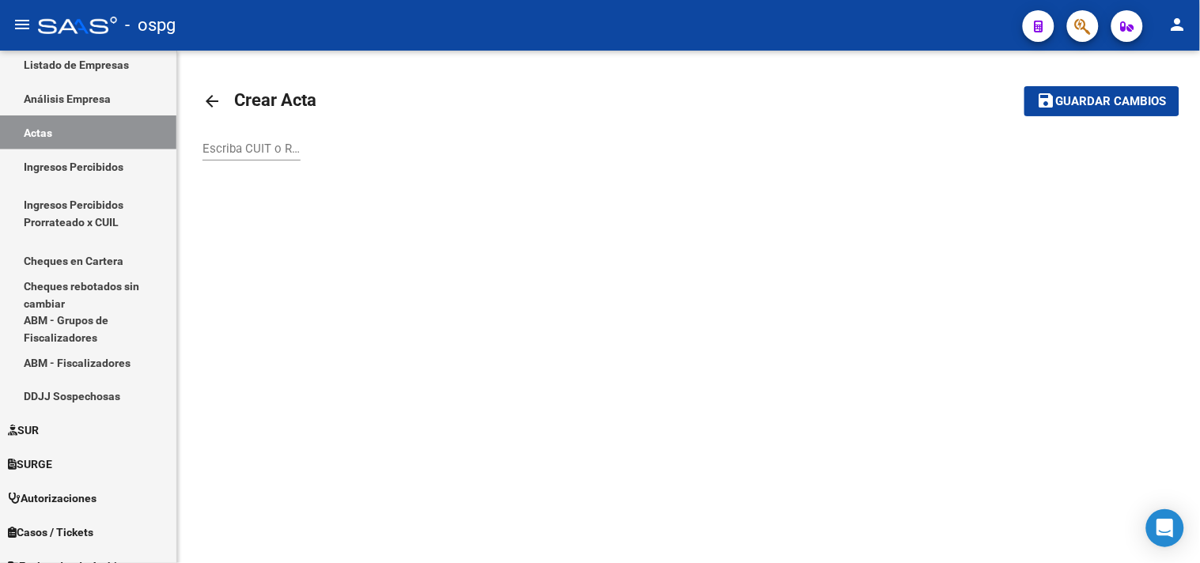
drag, startPoint x: 255, startPoint y: 146, endPoint x: 269, endPoint y: 150, distance: 15.0
click at [255, 146] on input "Escriba CUIT o Razón Social para buscar" at bounding box center [251, 149] width 98 height 14
type input "CONDE"
click at [224, 99] on link "arrow_back" at bounding box center [218, 100] width 32 height 37
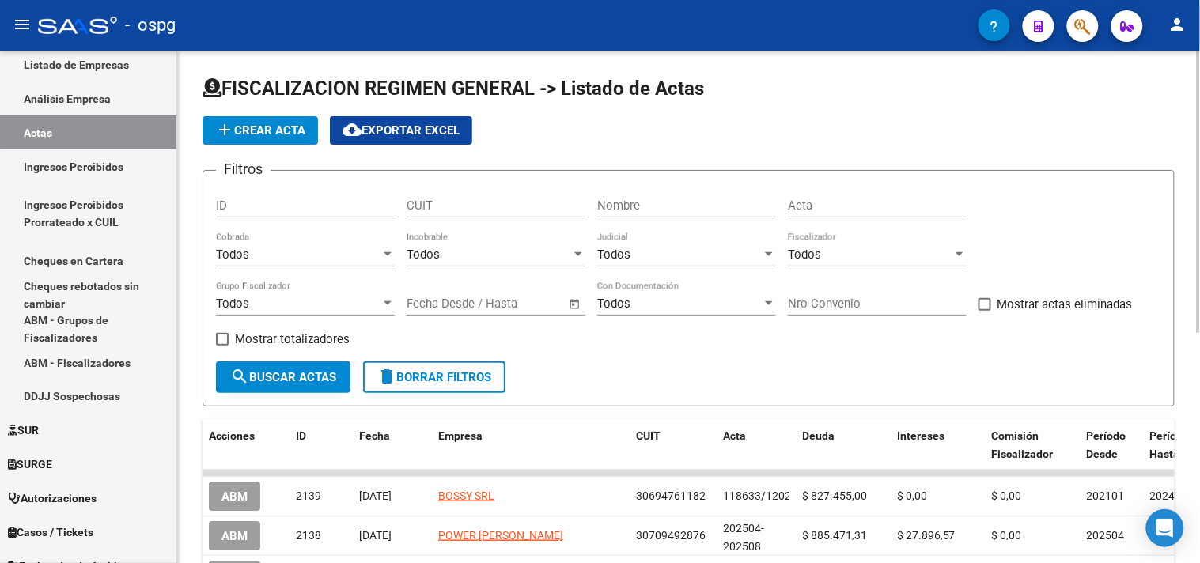
click at [650, 206] on input "Nombre" at bounding box center [686, 206] width 179 height 14
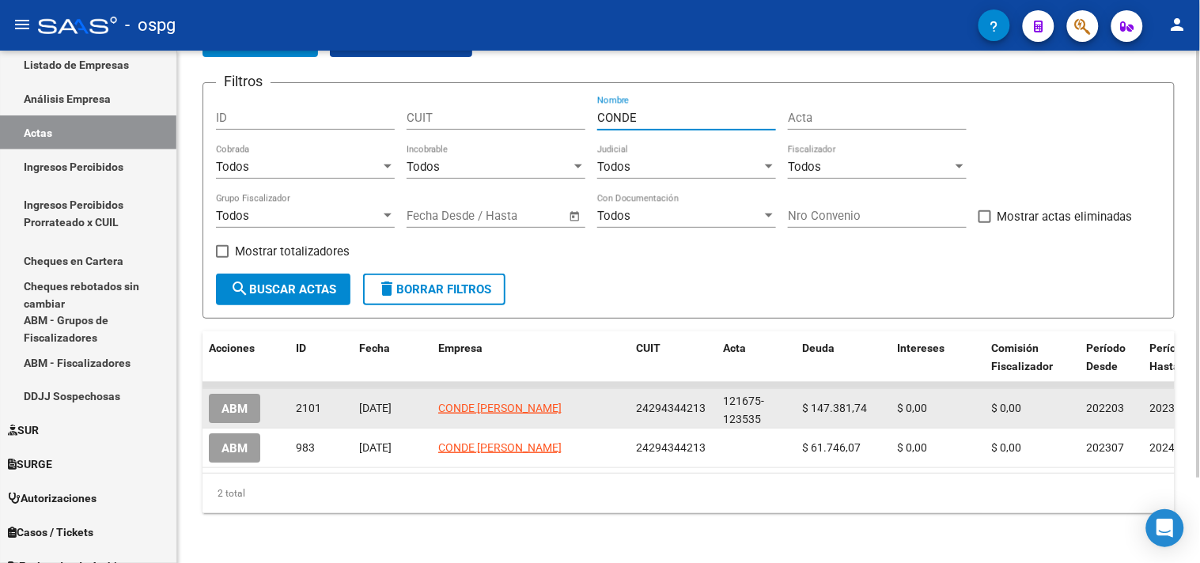
type input "CONDE"
click at [246, 399] on button "ABM" at bounding box center [234, 408] width 51 height 29
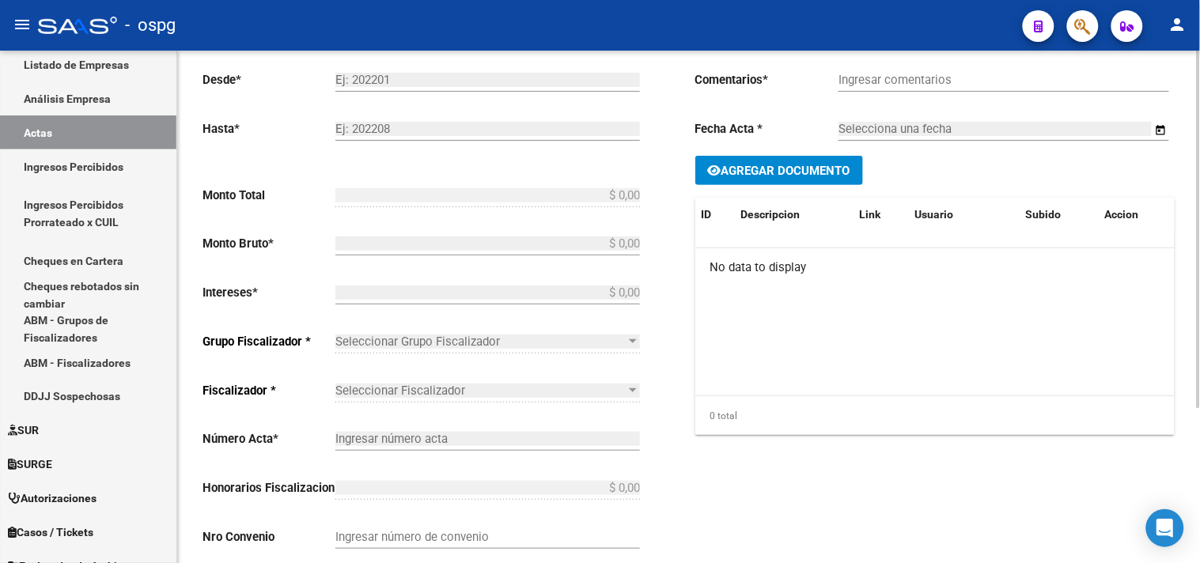
type input "202203"
type input "202306"
type input "$ 147.381,74"
type input "121675-123535"
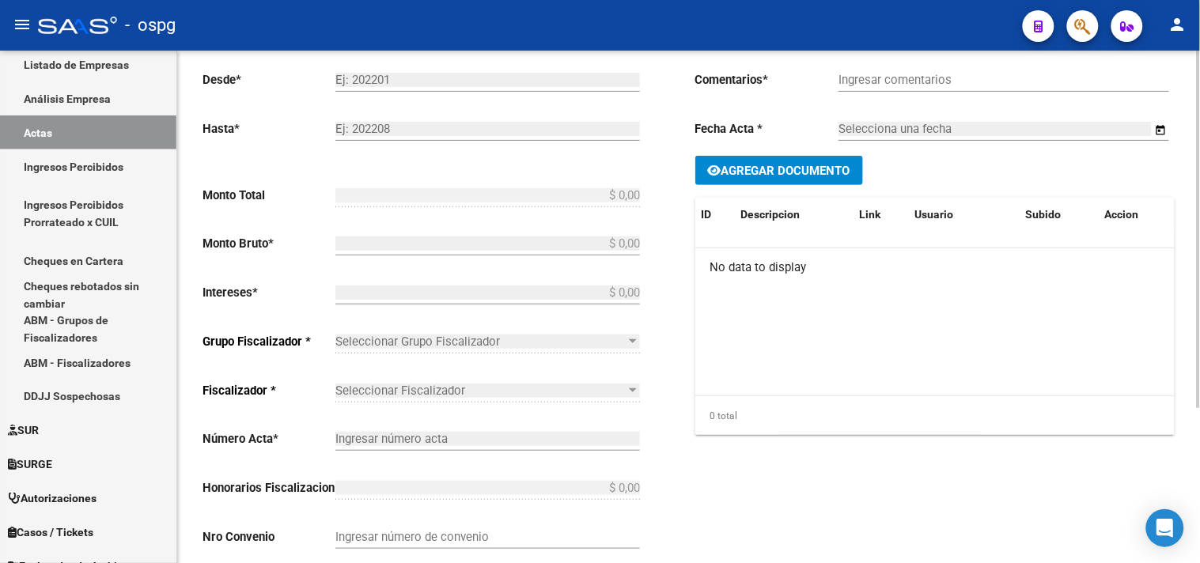
checkbox input "true"
type input "RC 43229 LEGALES"
type input "[DATE]"
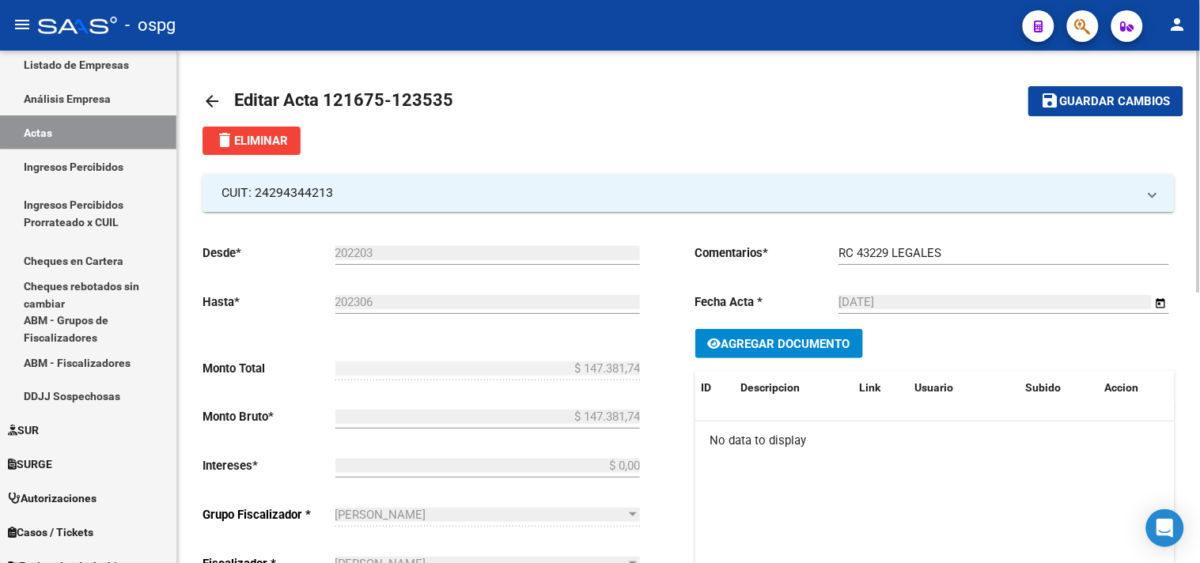
click at [208, 97] on mat-icon "arrow_back" at bounding box center [211, 101] width 19 height 19
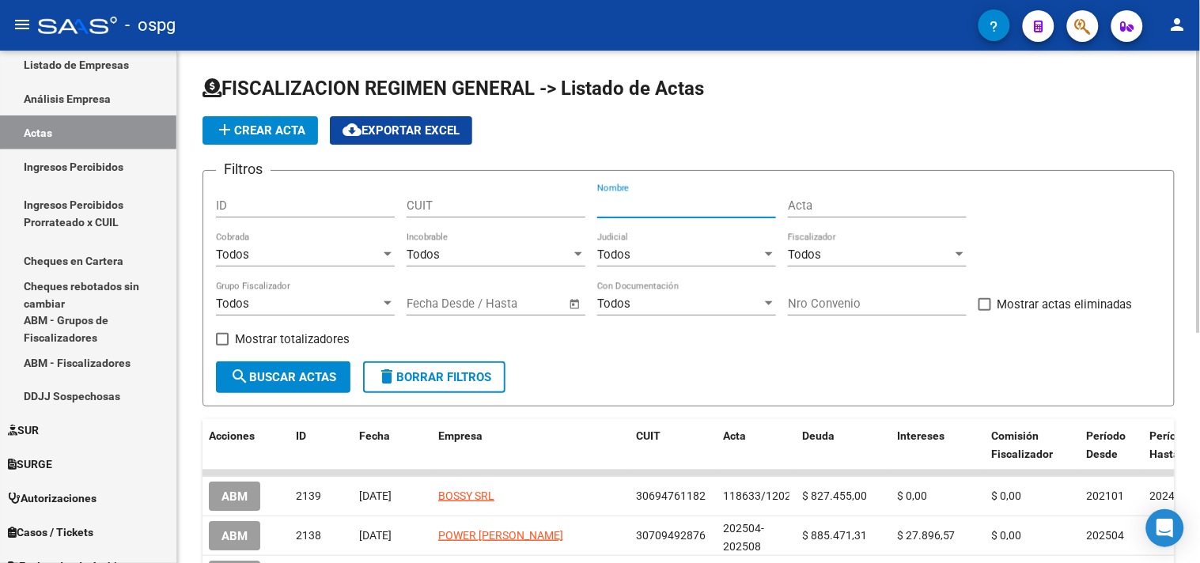
drag, startPoint x: 661, startPoint y: 207, endPoint x: 649, endPoint y: 210, distance: 12.1
click at [650, 210] on input "Nombre" at bounding box center [686, 206] width 179 height 14
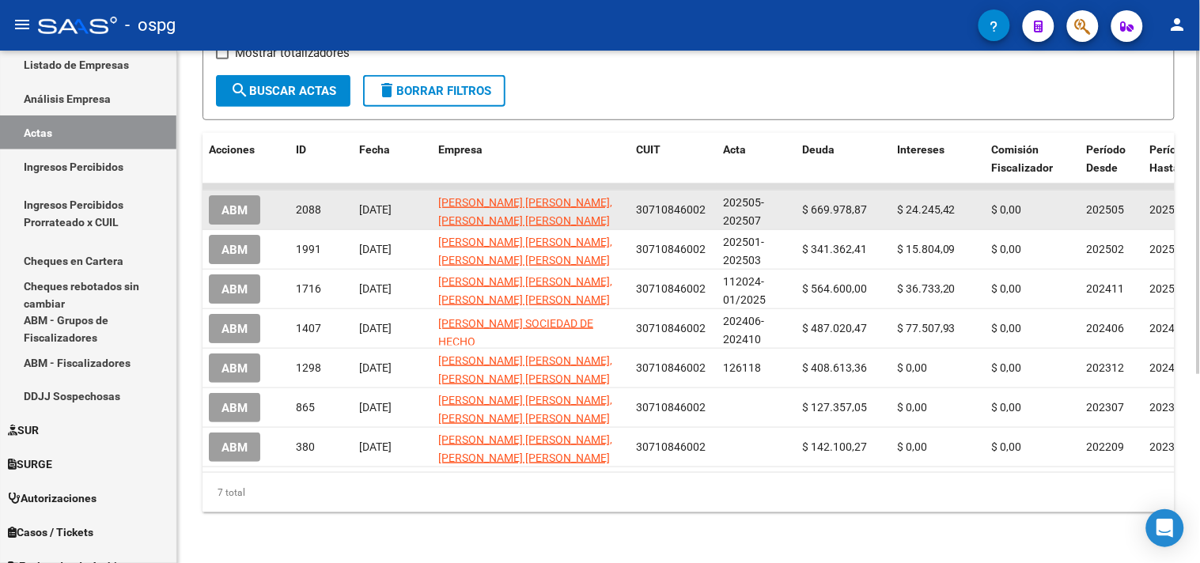
type input "PAOLUC"
click at [246, 203] on span "ABM" at bounding box center [234, 210] width 26 height 14
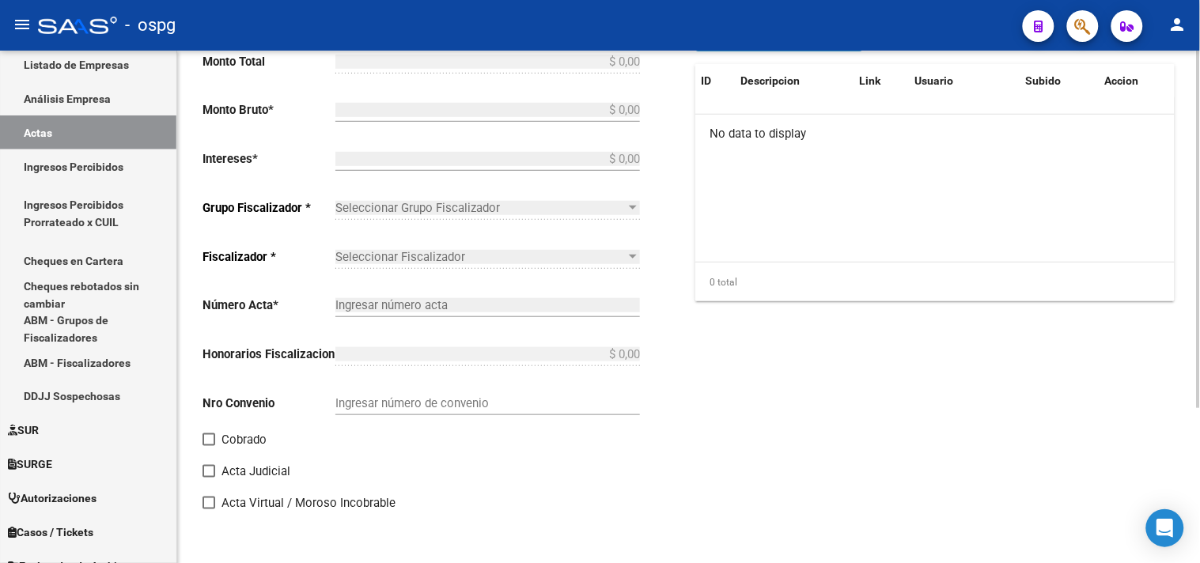
type input "202505"
type input "202507"
type input "$ 694.224,29"
type input "$ 669.978,87"
type input "$ 24.245,42"
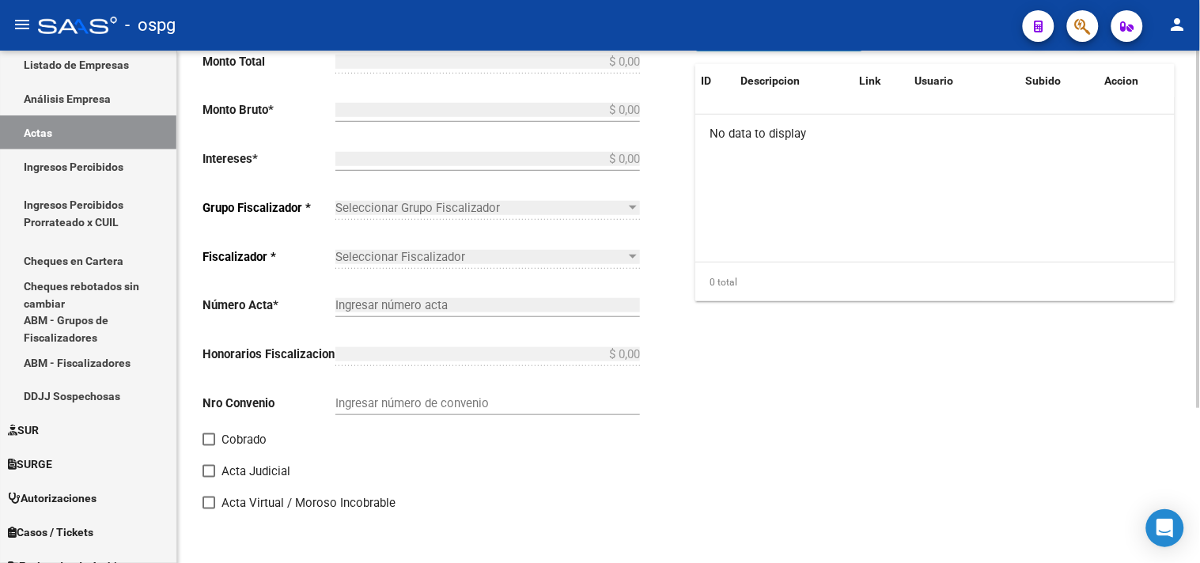
type input "202505-202507"
checkbox input "true"
type input "RECIBO 43233"
type input "[DATE]"
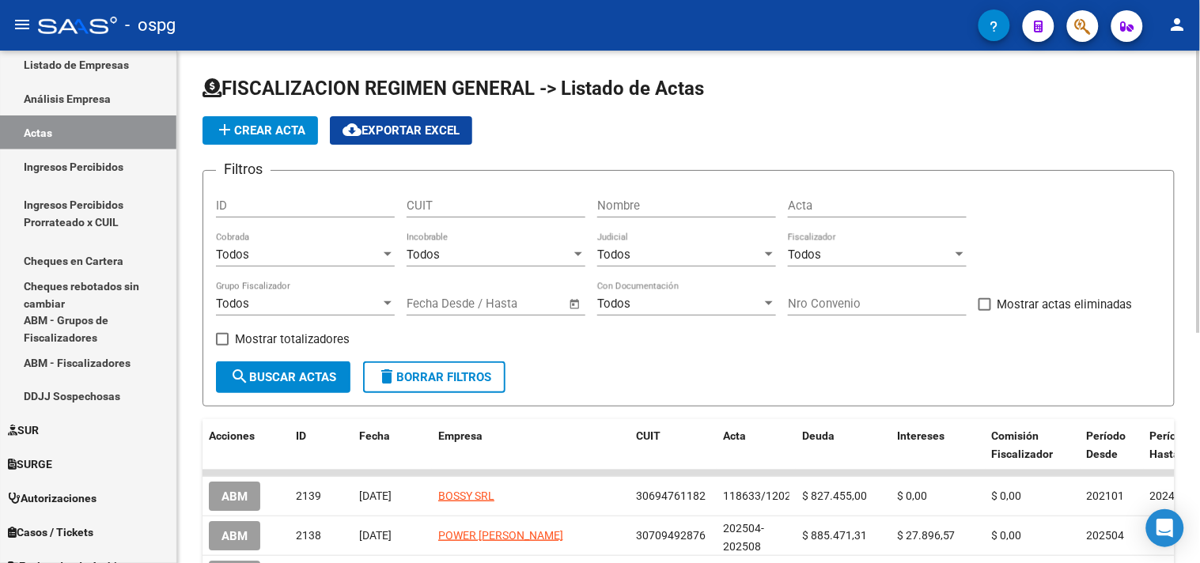
click at [652, 206] on input "Nombre" at bounding box center [686, 206] width 179 height 14
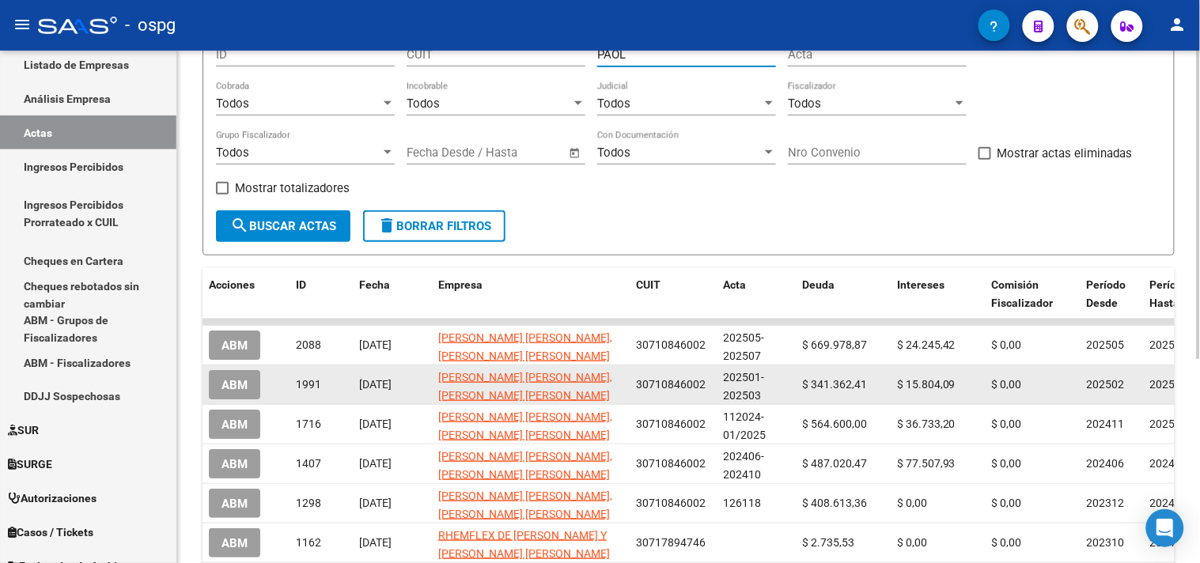
scroll to position [176, 0]
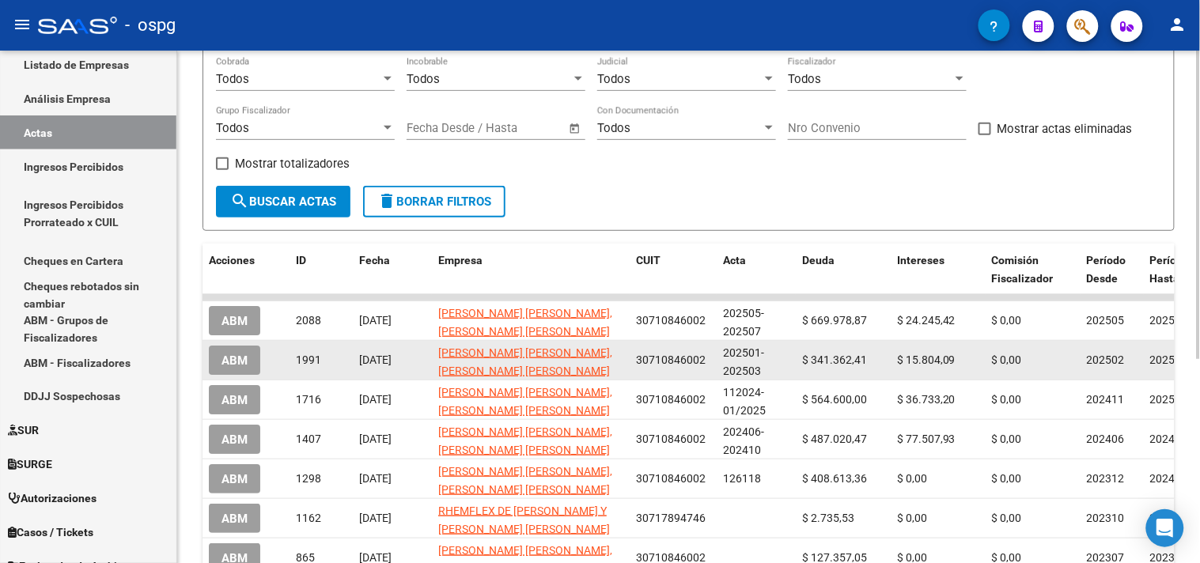
type input "PAOL"
click at [243, 358] on span "ABM" at bounding box center [234, 361] width 26 height 14
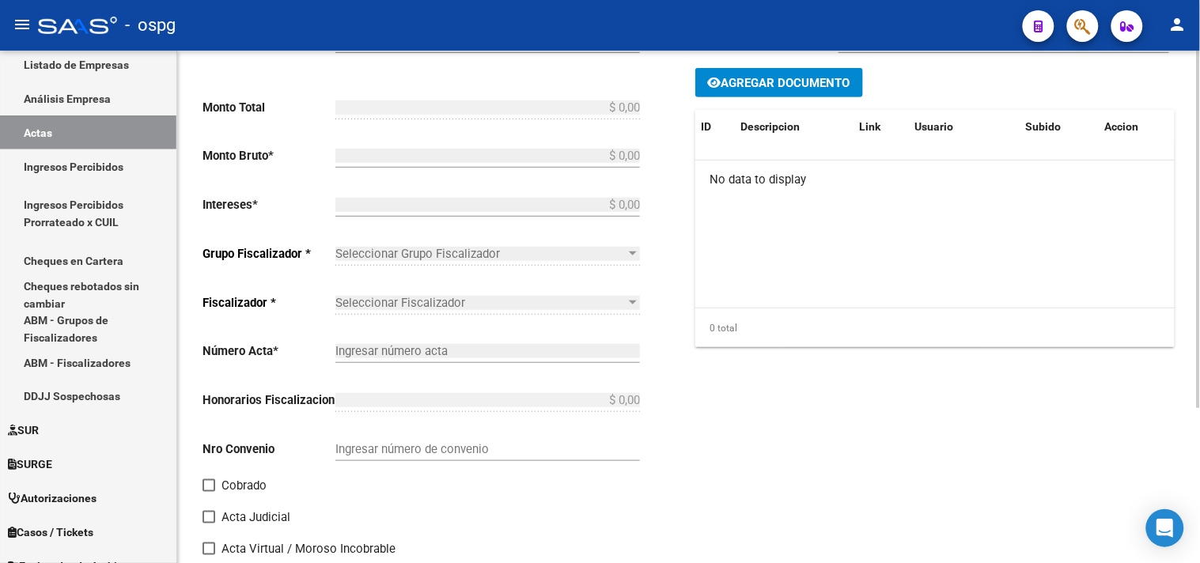
type input "202502"
type input "202503"
type input "$ 357.166,50"
type input "$ 341.362,41"
type input "$ 15.804,09"
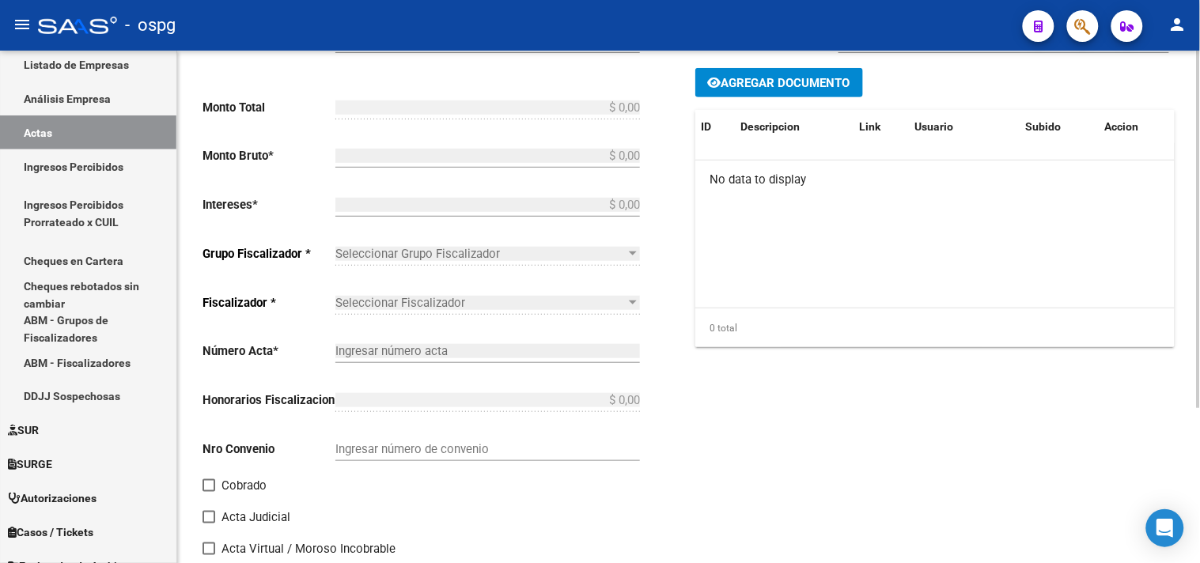
type input "202501-202503"
checkbox input "true"
type input "RECIBO 43043"
type input "[DATE]"
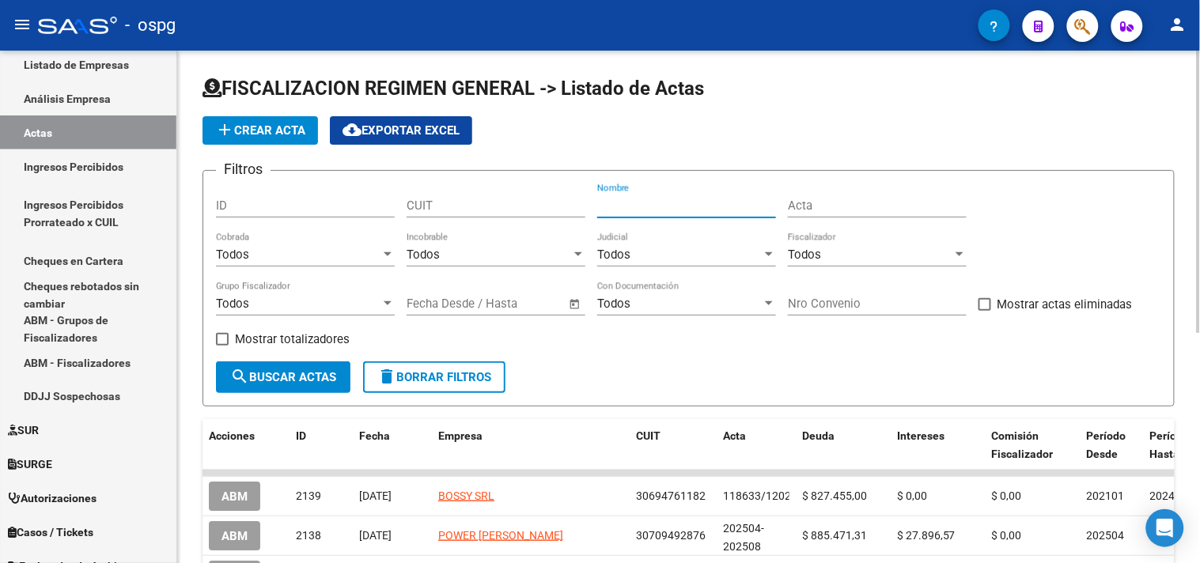
click at [605, 210] on input "Nombre" at bounding box center [686, 206] width 179 height 14
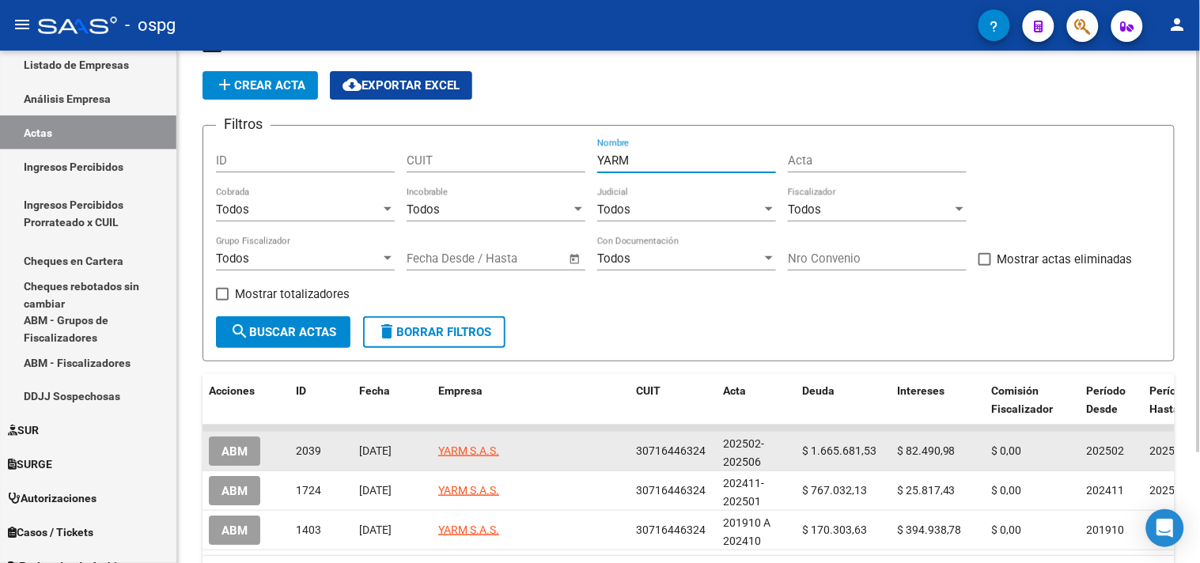
scroll to position [88, 0]
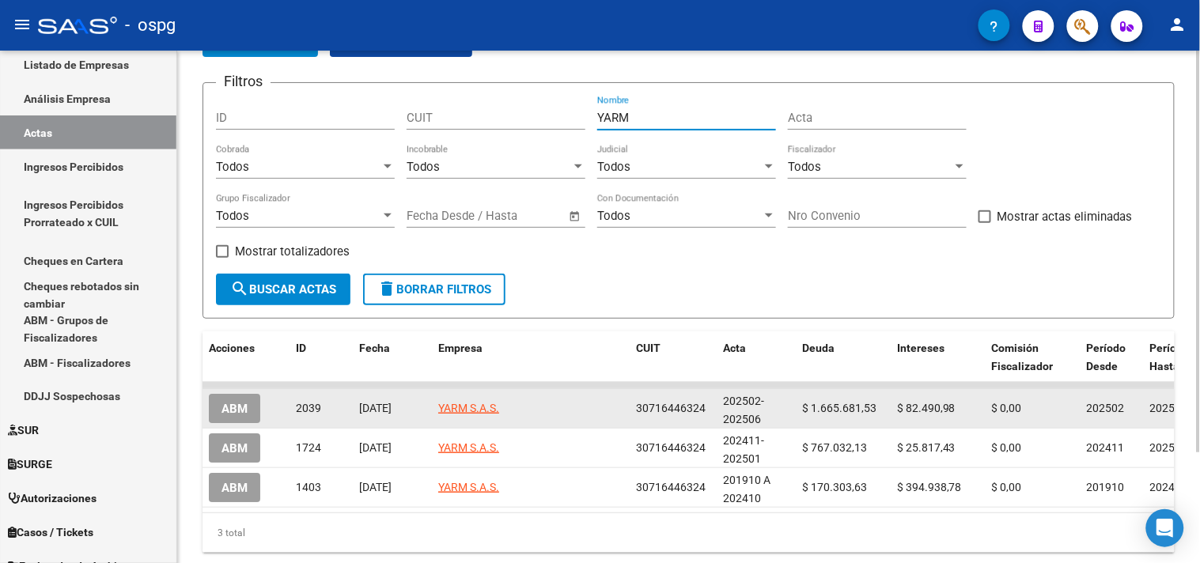
type input "YARM"
click at [248, 410] on button "ABM" at bounding box center [234, 408] width 51 height 29
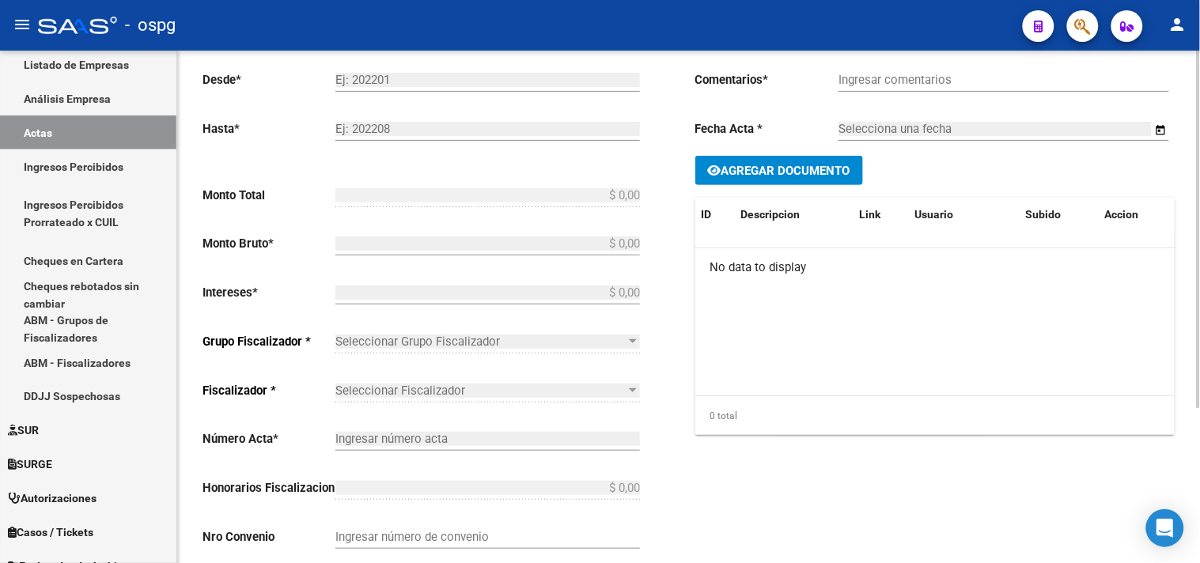
type input "202502"
type input "202506"
type input "$ 1.748.172,51"
type input "$ 1.665.681,53"
type input "$ 82.490,98"
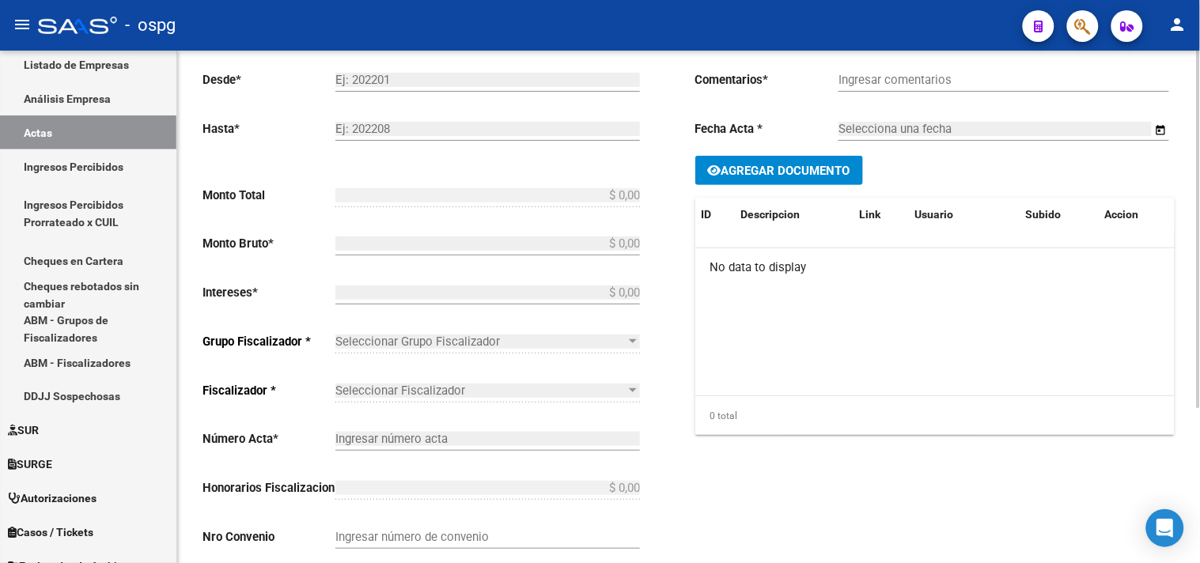
type input "202502-202506"
checkbox input "true"
type input "RECIBO 43136"
type input "[DATE]"
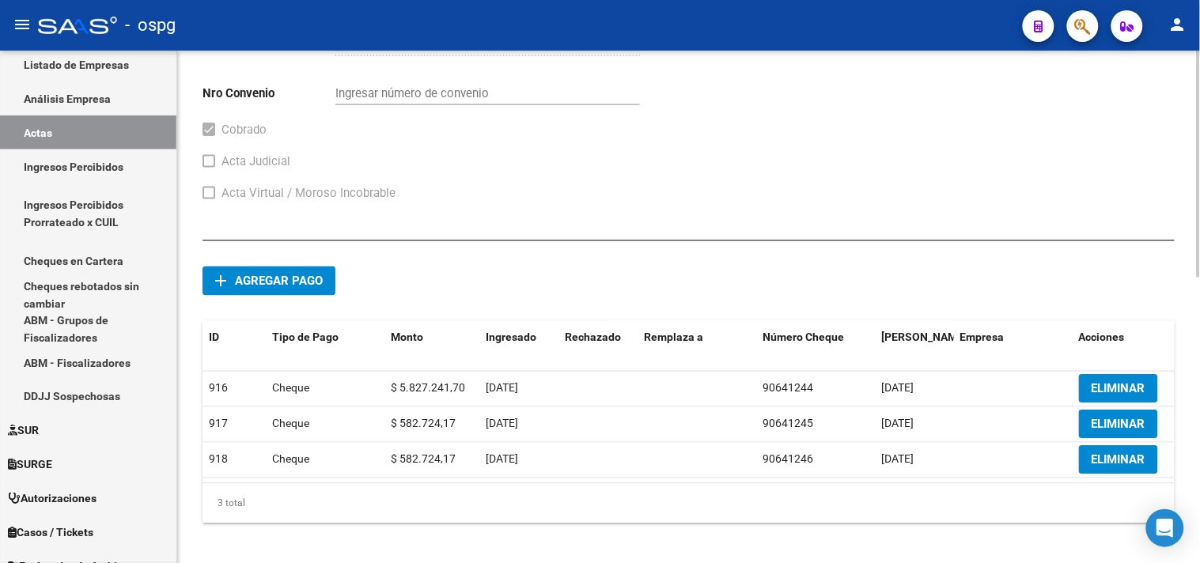
scroll to position [644, 0]
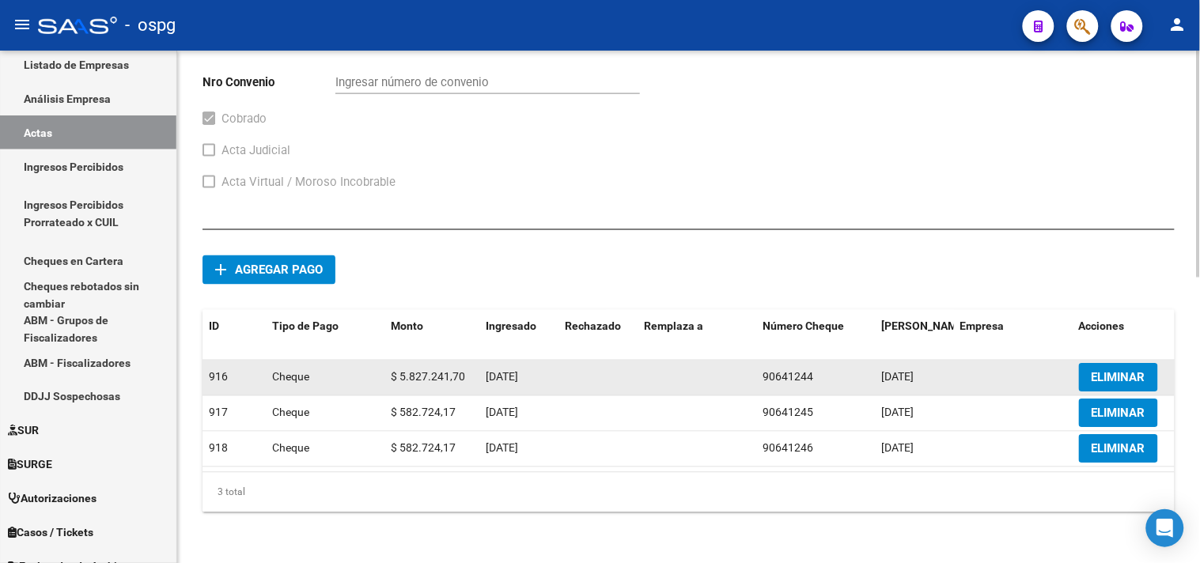
click at [1129, 371] on span "ELIMINAR" at bounding box center [1118, 378] width 54 height 14
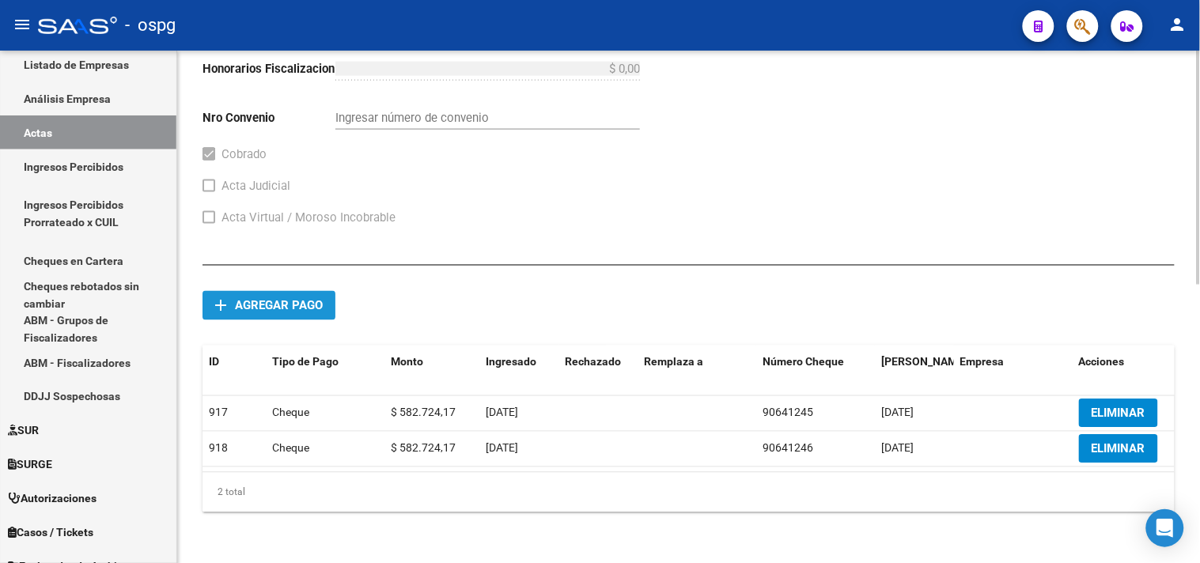
click at [301, 291] on button "add Agregar pago" at bounding box center [268, 305] width 133 height 29
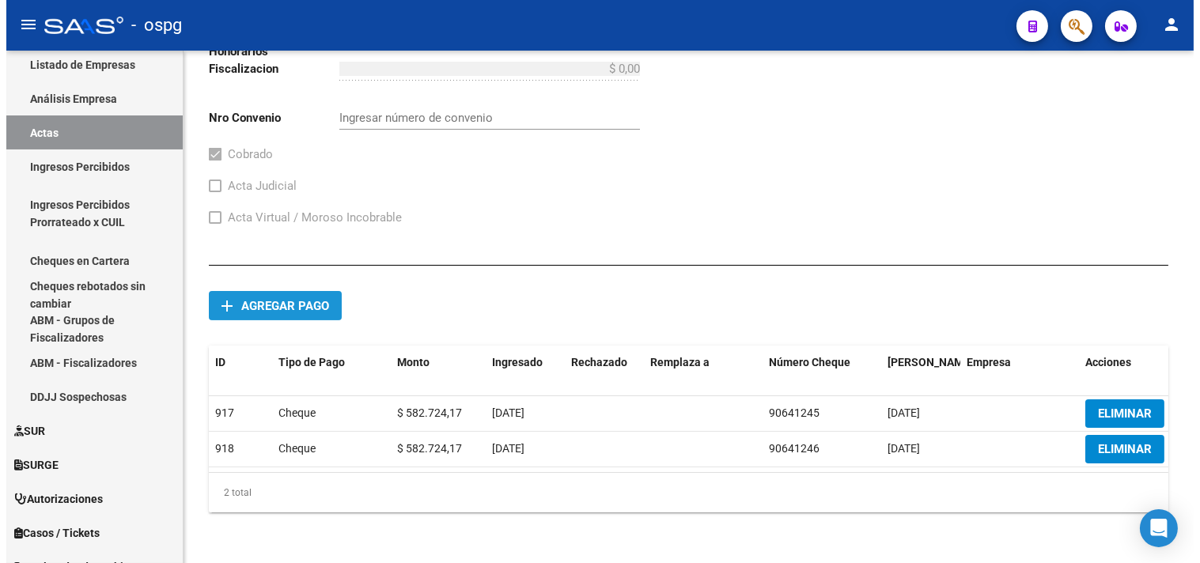
scroll to position [595, 0]
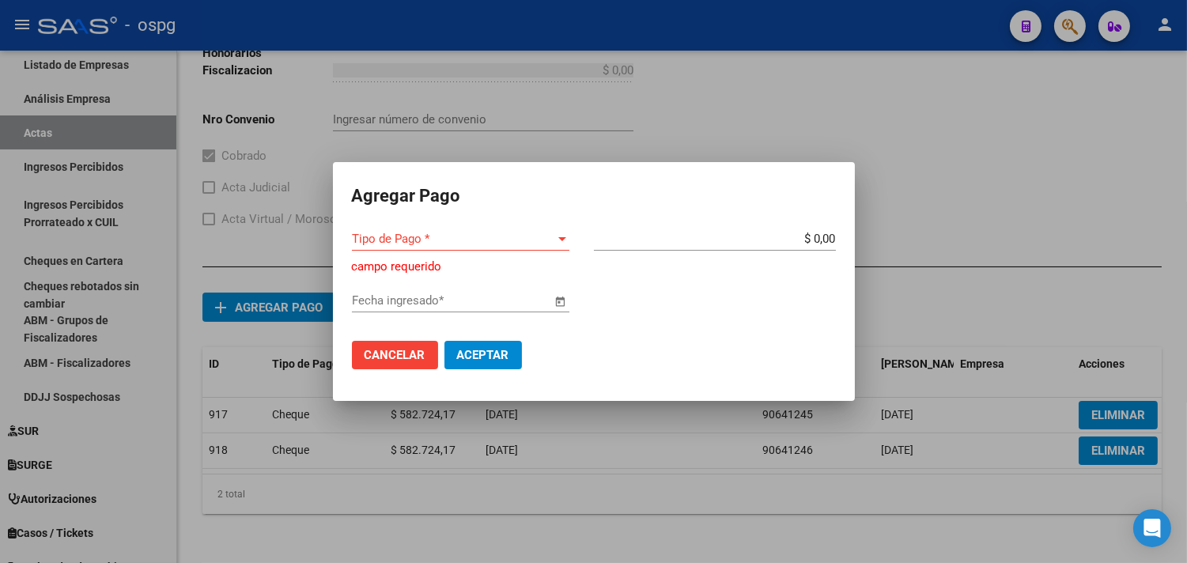
click at [390, 228] on div "Tipo de Pago * Tipo de Pago *" at bounding box center [460, 239] width 217 height 24
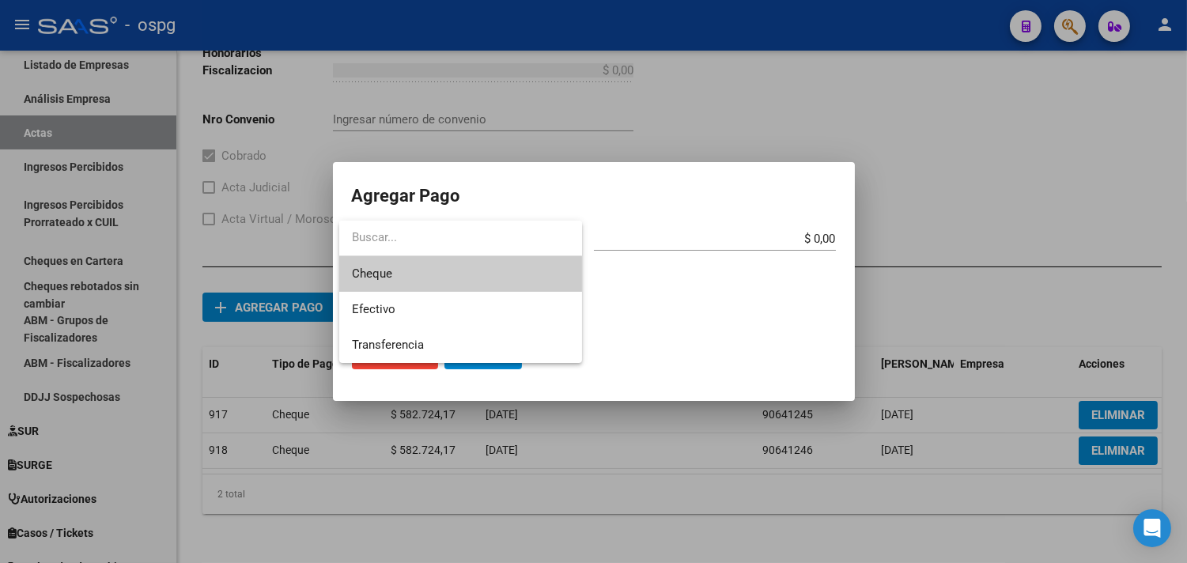
click at [399, 271] on span "Cheque" at bounding box center [460, 274] width 217 height 36
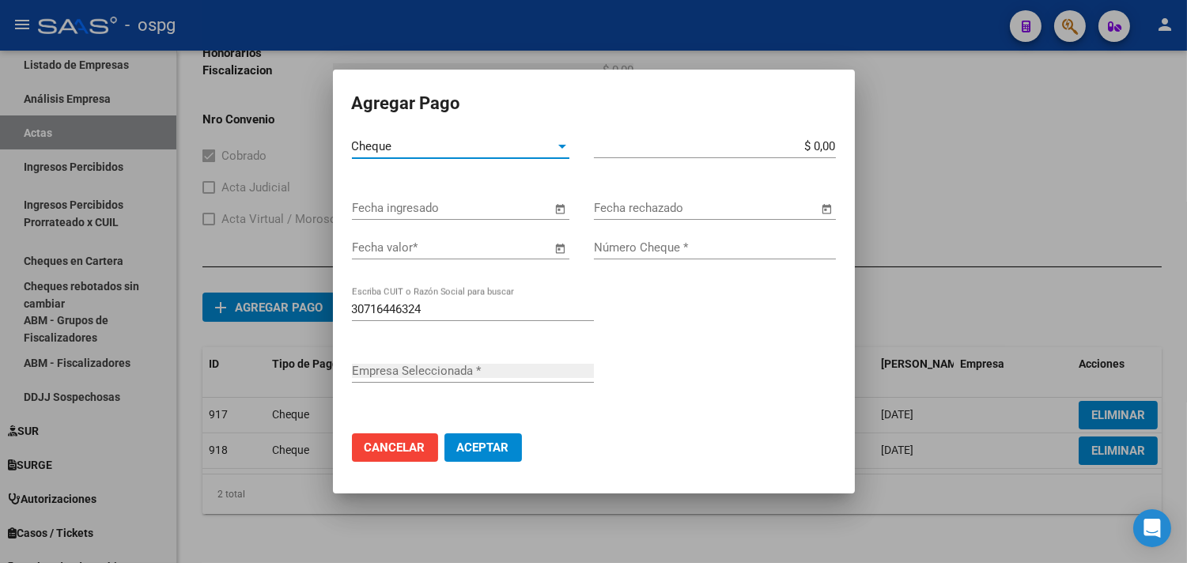
type input "YARM S.A.S."
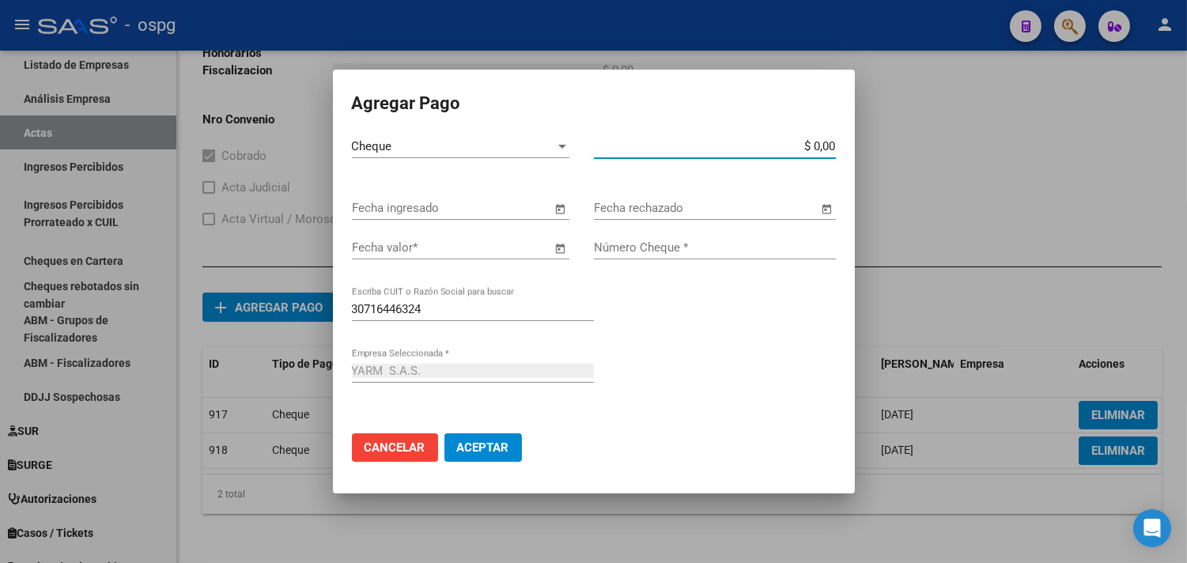
drag, startPoint x: 785, startPoint y: 142, endPoint x: 1199, endPoint y: 148, distance: 413.7
click at [1174, 143] on div "Agregar Pago Cheque Tipo de Pago * $ 0,00 Monto bruto * Fecha ingresado Fecha r…" at bounding box center [593, 281] width 1187 height 563
type input "$ 582.743,17"
click at [564, 210] on span "Open calendar" at bounding box center [561, 209] width 38 height 38
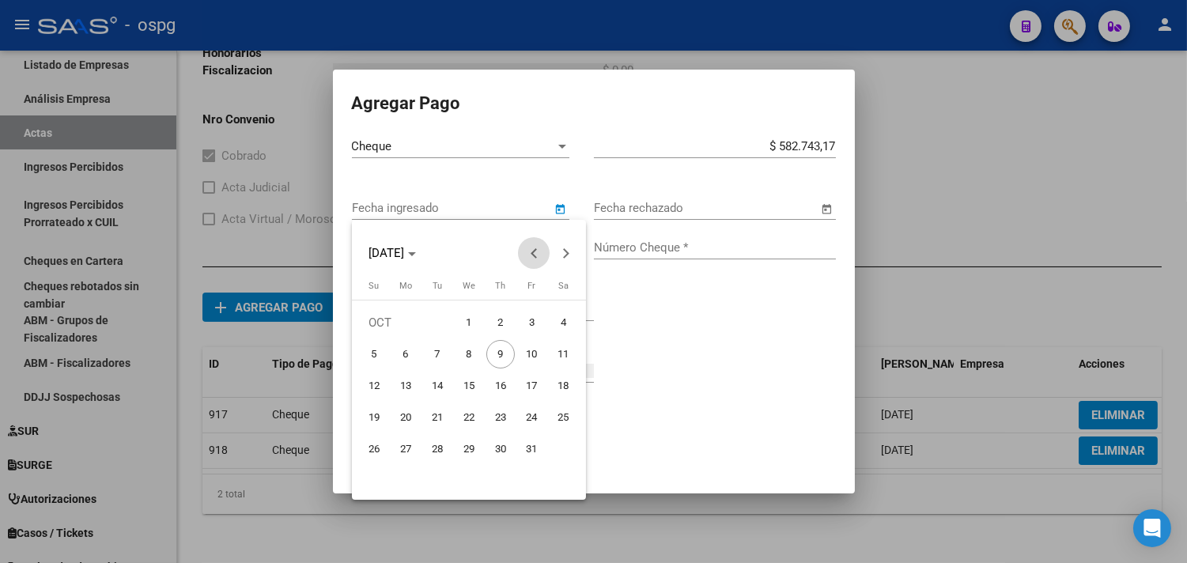
click at [522, 258] on span "Previous month" at bounding box center [534, 253] width 32 height 32
click at [522, 257] on span "Previous month" at bounding box center [534, 253] width 32 height 32
click at [494, 404] on span "17" at bounding box center [500, 417] width 28 height 28
type input "[DATE]"
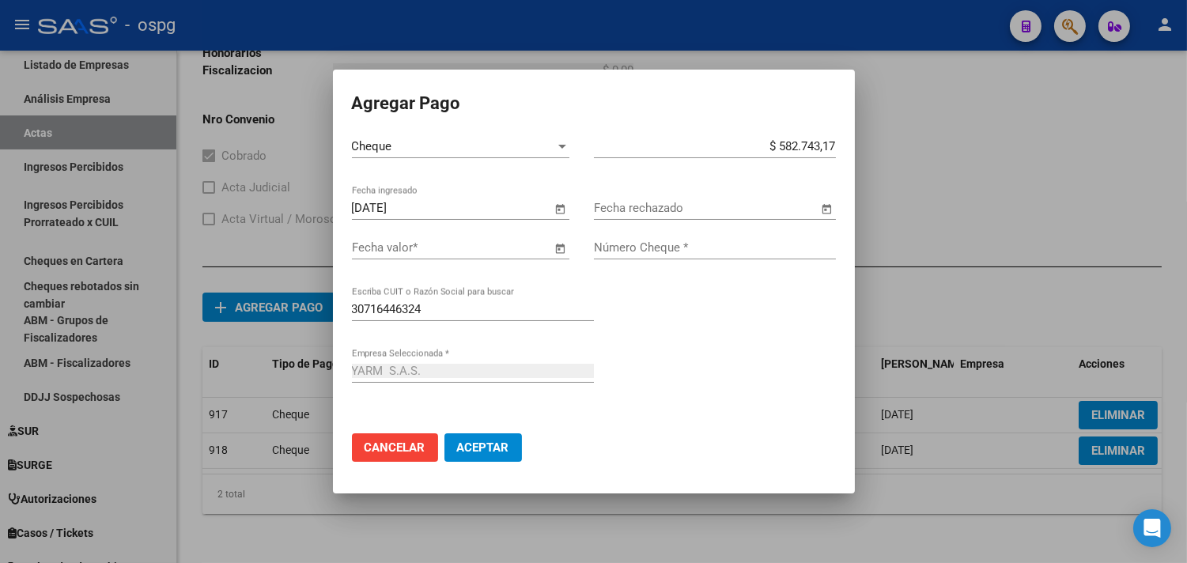
click at [562, 244] on span "Open calendar" at bounding box center [561, 248] width 38 height 38
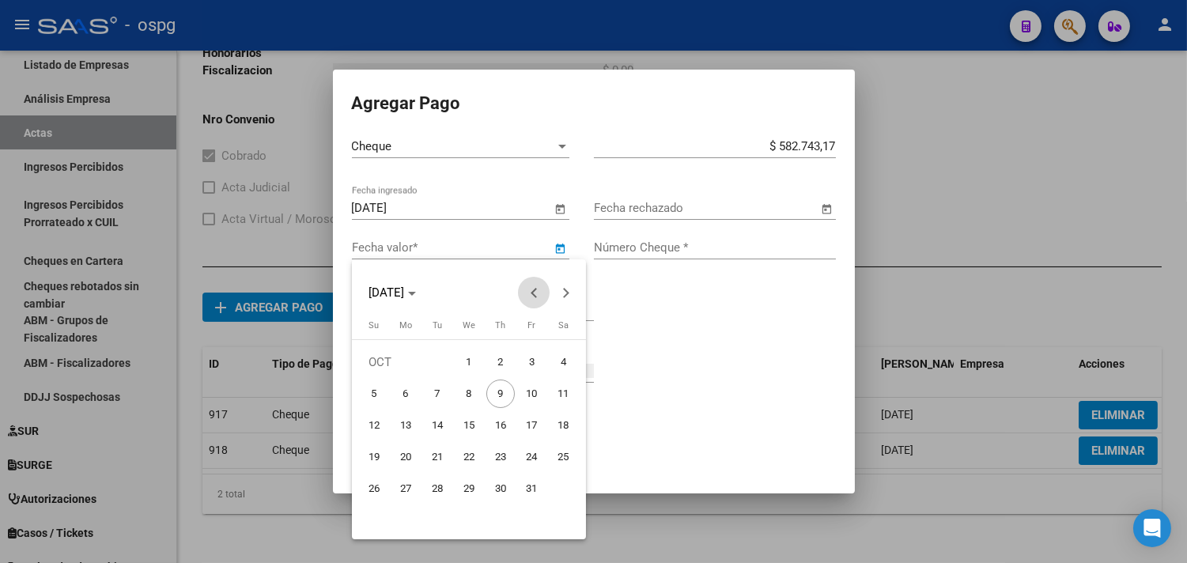
click at [528, 293] on span "Previous month" at bounding box center [534, 293] width 32 height 32
click at [530, 294] on span "Previous month" at bounding box center [534, 293] width 32 height 32
click at [500, 455] on span "17" at bounding box center [500, 457] width 28 height 28
type input "[DATE]"
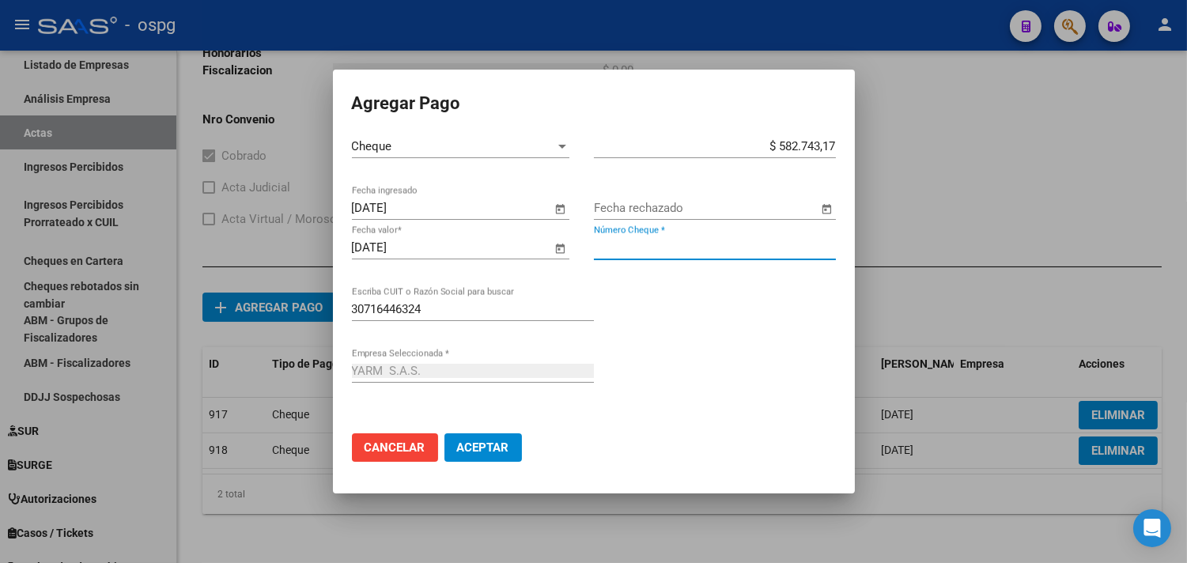
click at [656, 246] on input "Número Cheque *" at bounding box center [715, 247] width 242 height 14
type input "90641244"
click at [492, 443] on span "Aceptar" at bounding box center [483, 448] width 52 height 14
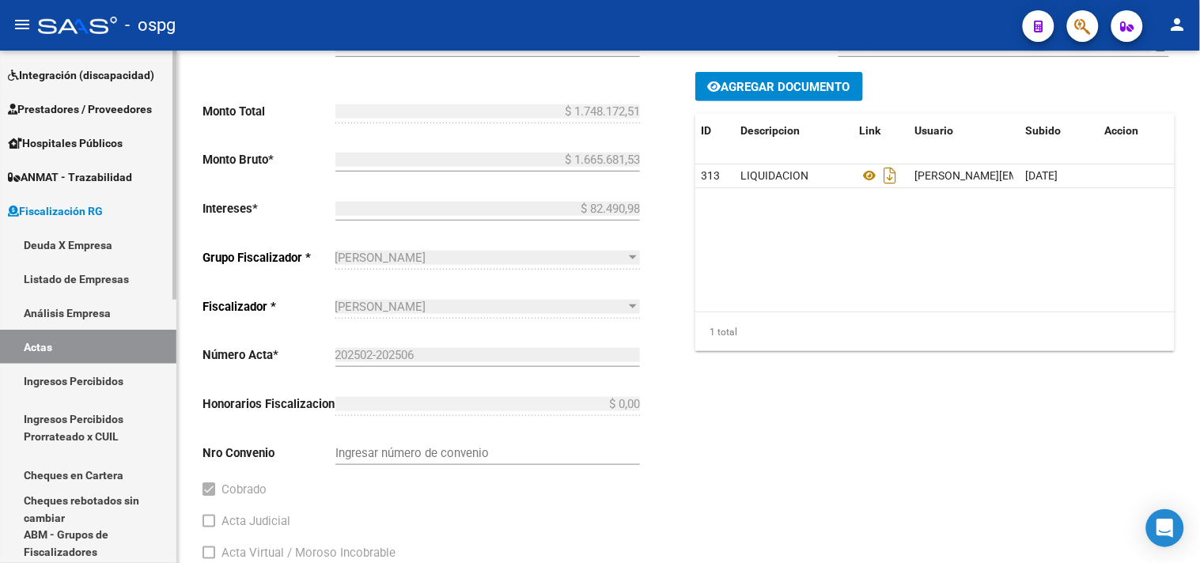
scroll to position [12, 0]
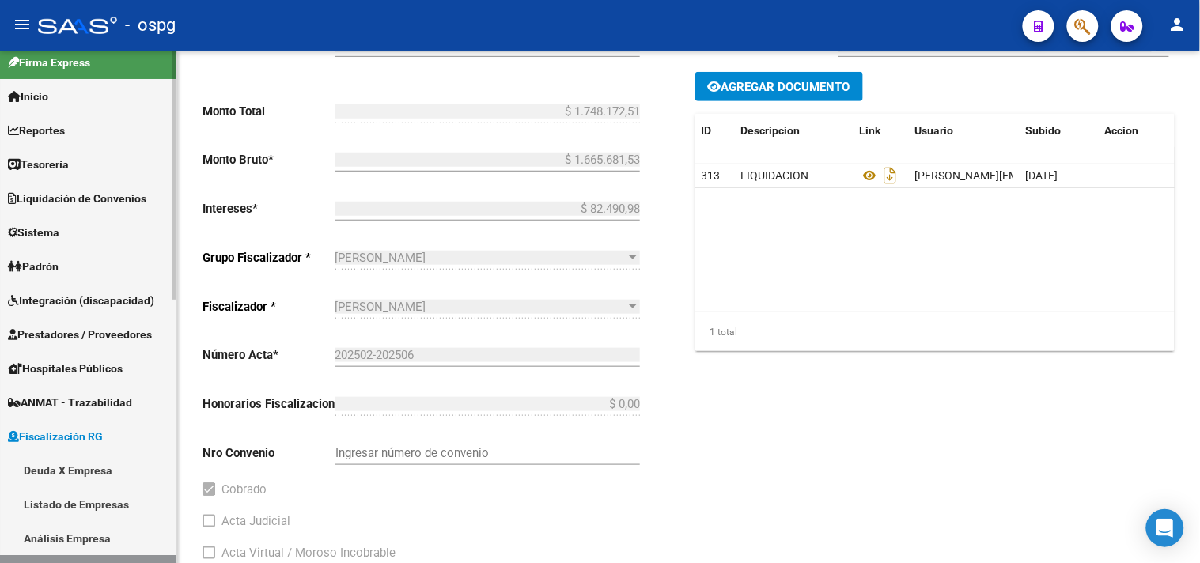
click at [58, 261] on span "Padrón" at bounding box center [33, 266] width 51 height 17
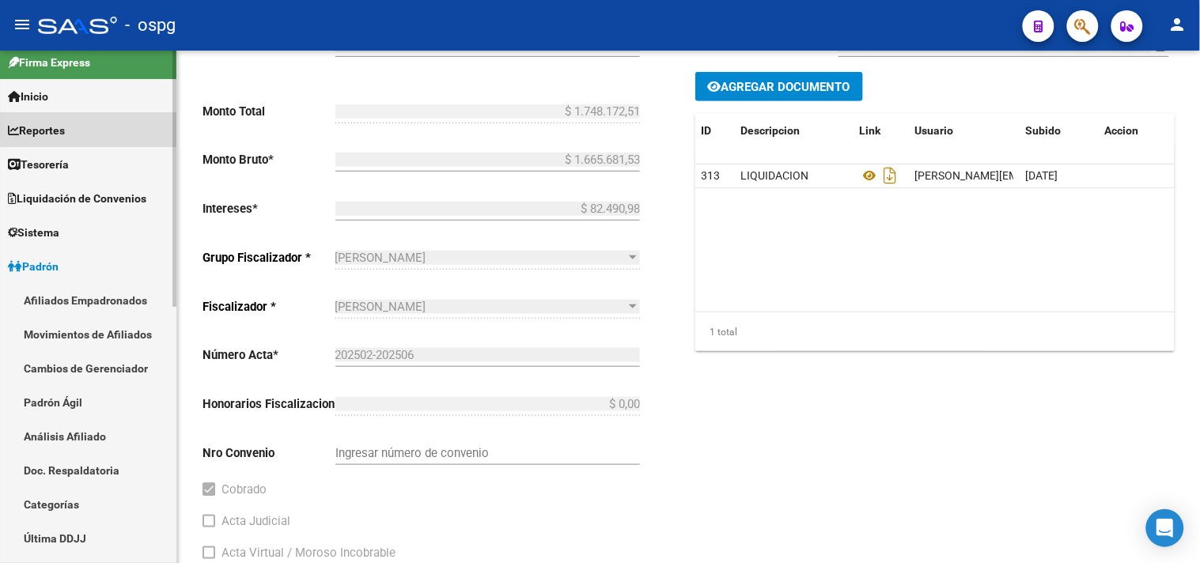
click at [112, 129] on link "Reportes" at bounding box center [88, 130] width 176 height 34
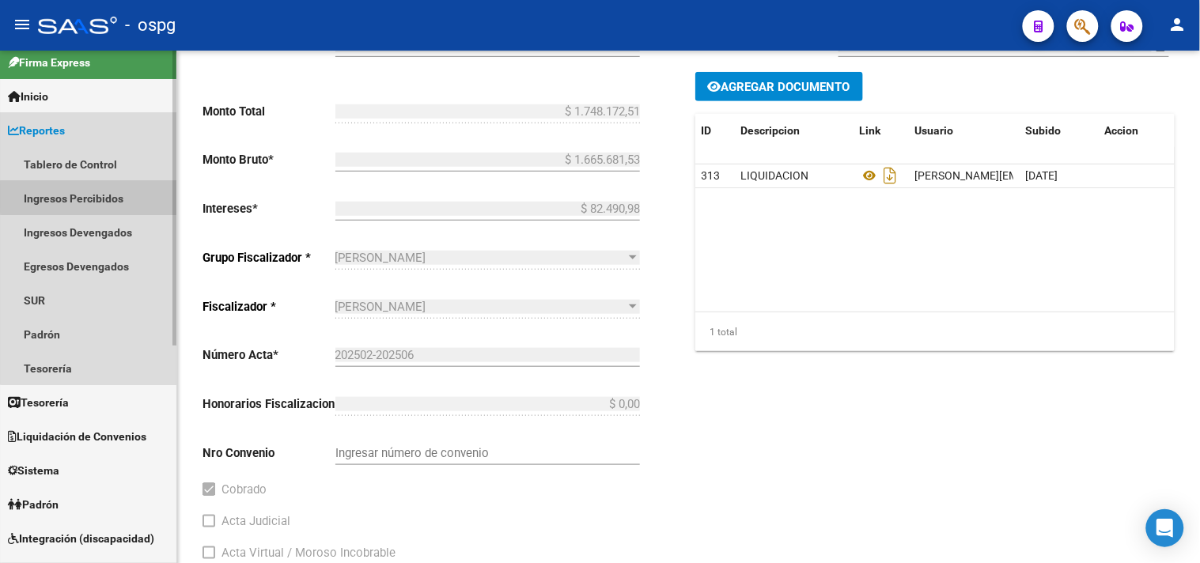
click at [96, 196] on link "Ingresos Percibidos" at bounding box center [88, 198] width 176 height 34
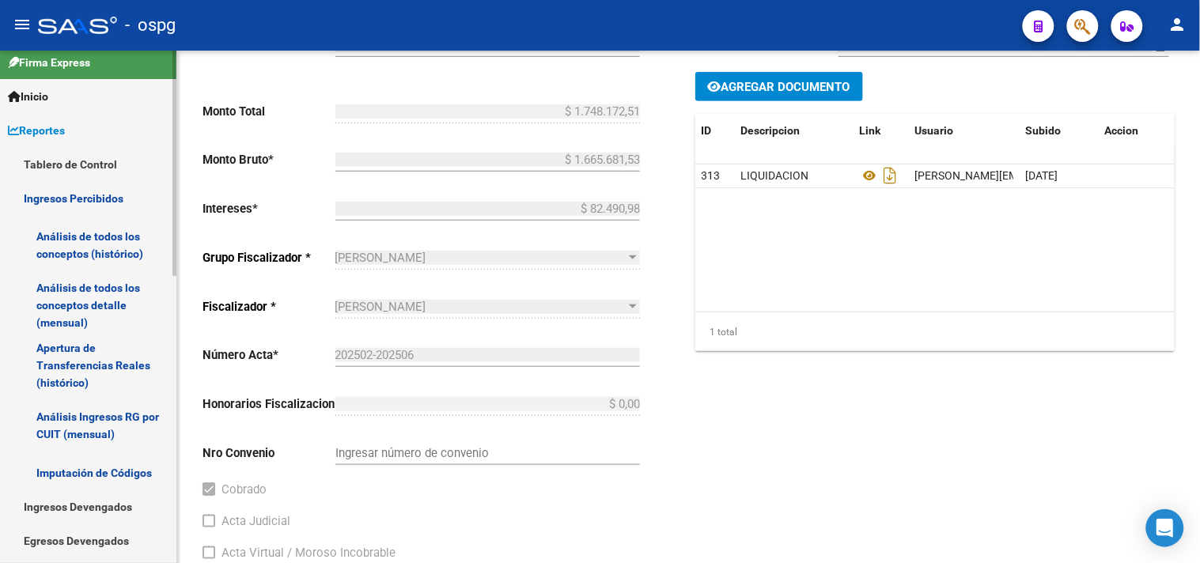
click at [96, 239] on link "Análisis de todos los conceptos (histórico)" at bounding box center [88, 245] width 176 height 60
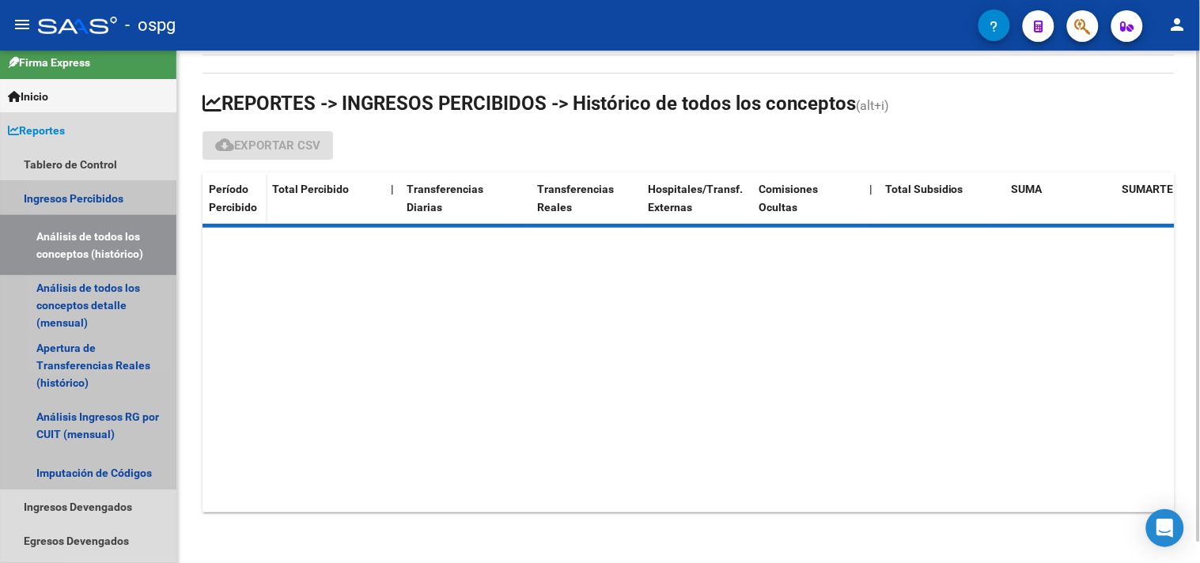
scroll to position [21, 0]
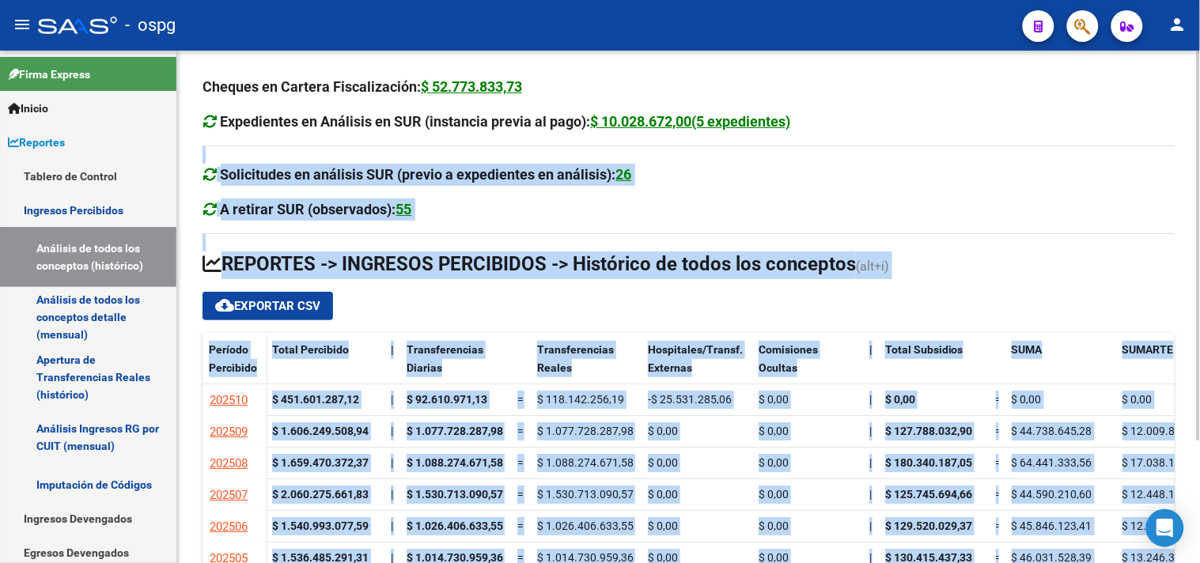
drag, startPoint x: 1195, startPoint y: 160, endPoint x: 1198, endPoint y: 242, distance: 82.3
click at [1199, 242] on div "Cheques en Cartera Fiscalización: $ 52.773.833,73 Expedientes en Análisis en SU…" at bounding box center [690, 387] width 1027 height 673
click at [1164, 152] on div "Cheques en Cartera Fiscalización: $ 52.773.833,73 Expedientes en Análisis en SU…" at bounding box center [688, 374] width 972 height 597
click at [1196, 146] on div "Cheques en Cartera Fiscalización: $ 52.773.833,73 Expedientes en Análisis en SU…" at bounding box center [690, 387] width 1027 height 673
click at [1199, 151] on div at bounding box center [1199, 246] width 4 height 390
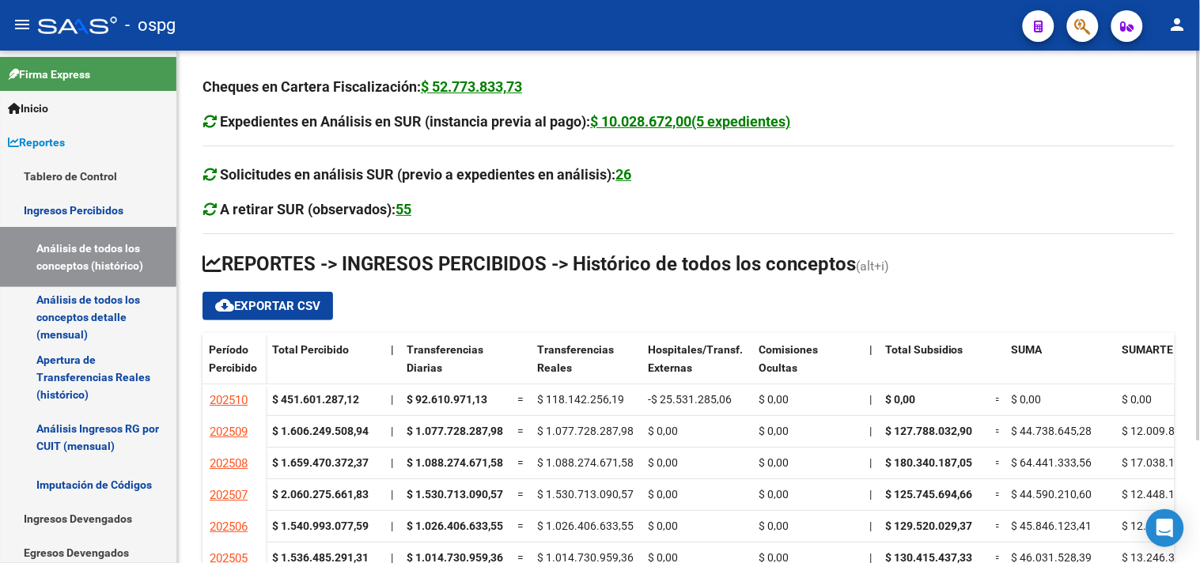
click at [1199, 149] on div at bounding box center [1199, 246] width 4 height 390
click at [1188, 124] on div "Cheques en Cartera Fiscalización: $ 52.773.833,73 Expedientes en Análisis en SU…" at bounding box center [688, 387] width 1023 height 673
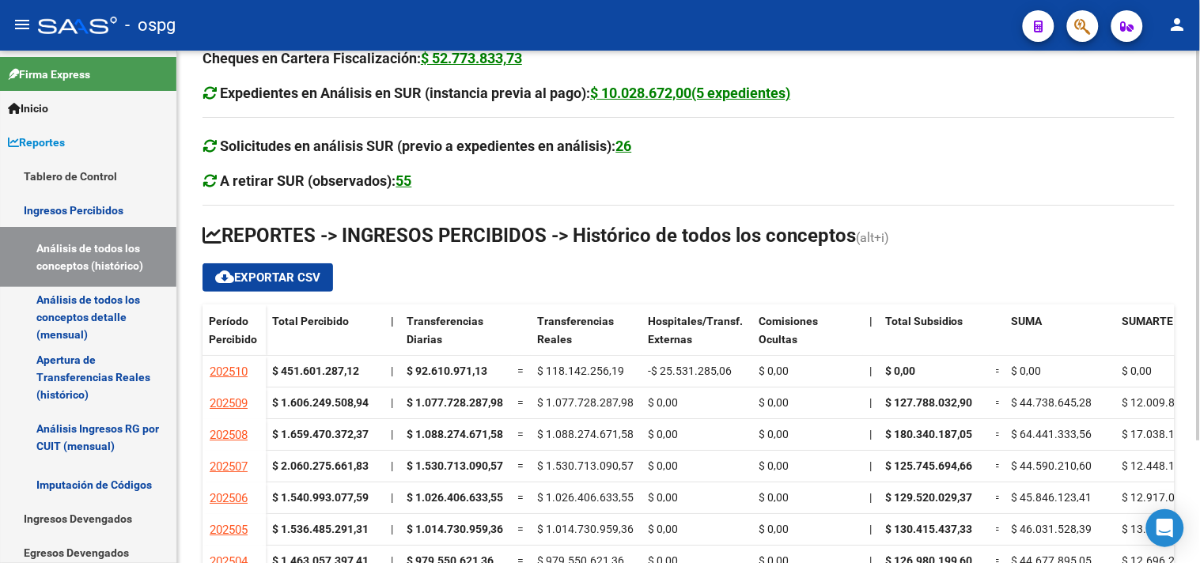
scroll to position [161, 0]
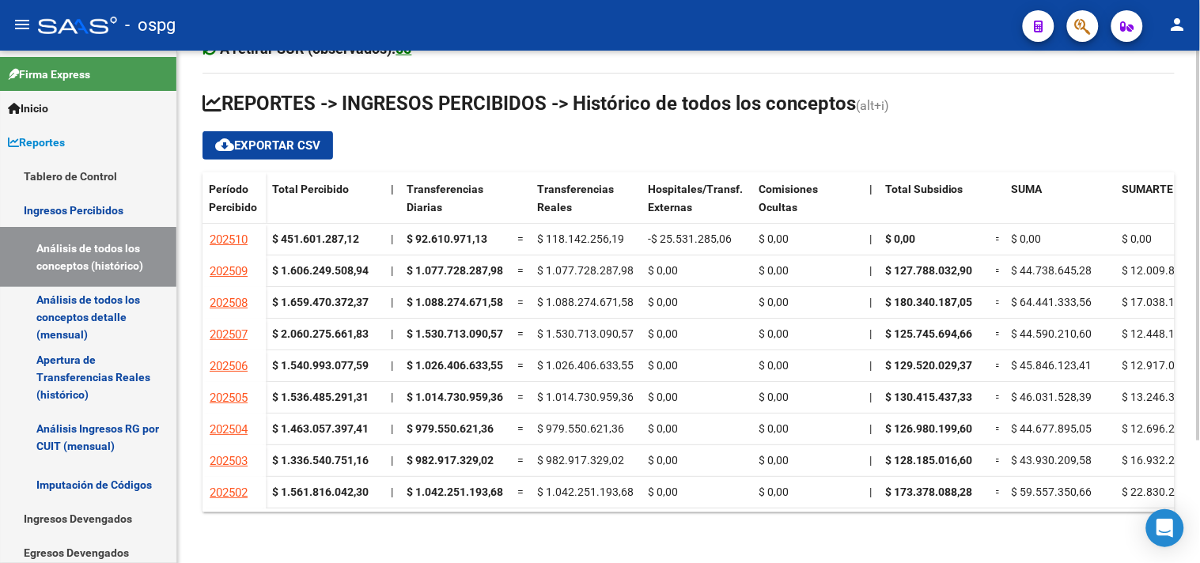
click at [1197, 275] on div at bounding box center [1199, 368] width 4 height 390
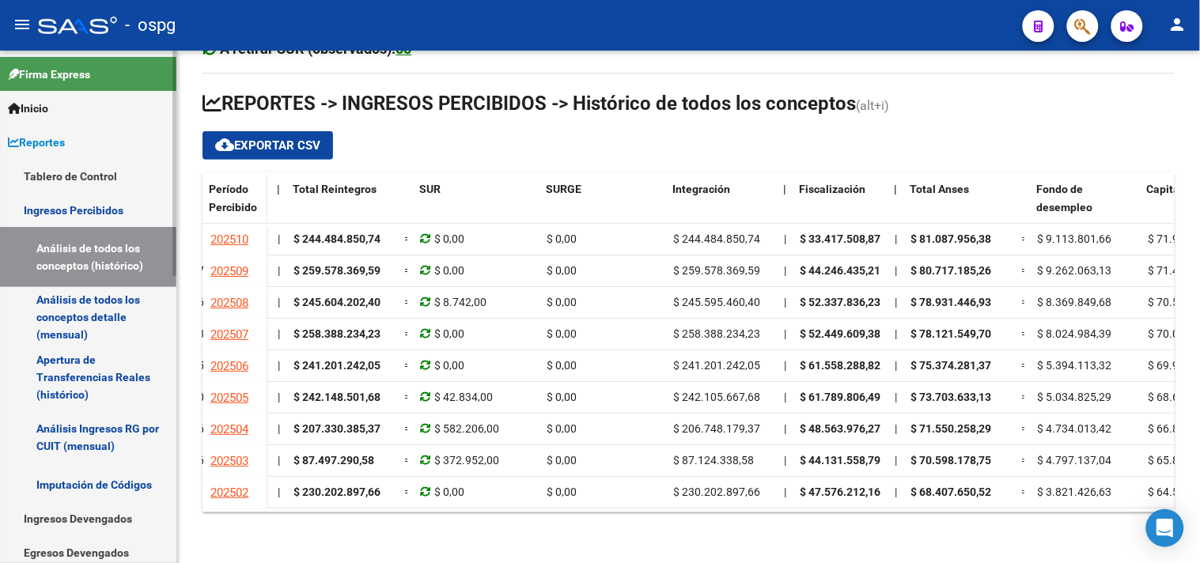
scroll to position [439, 0]
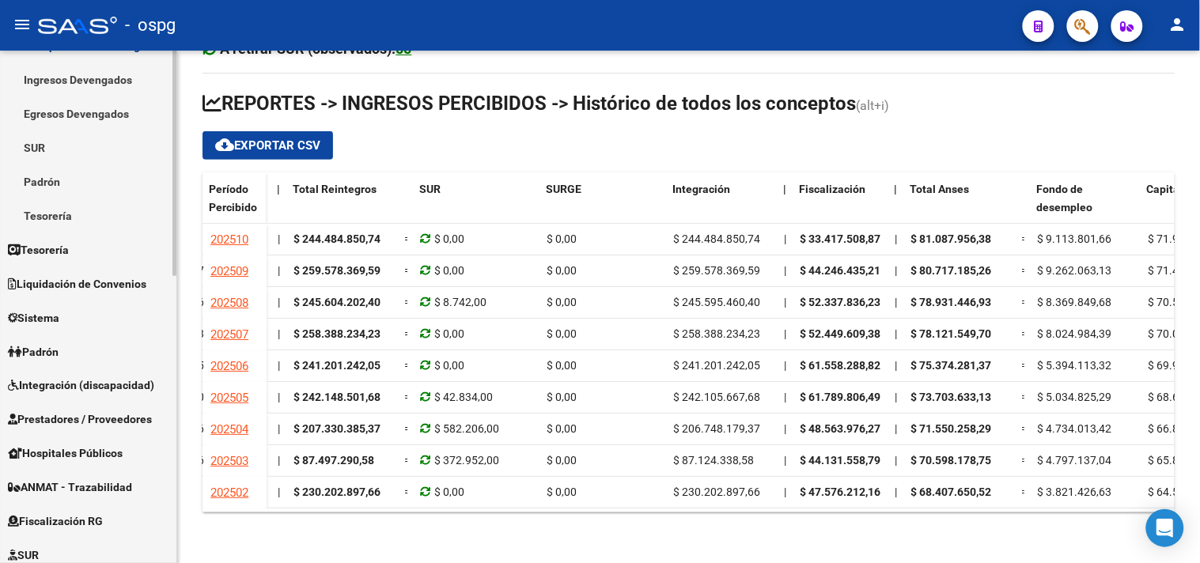
click at [89, 520] on span "Fiscalización RG" at bounding box center [55, 521] width 95 height 17
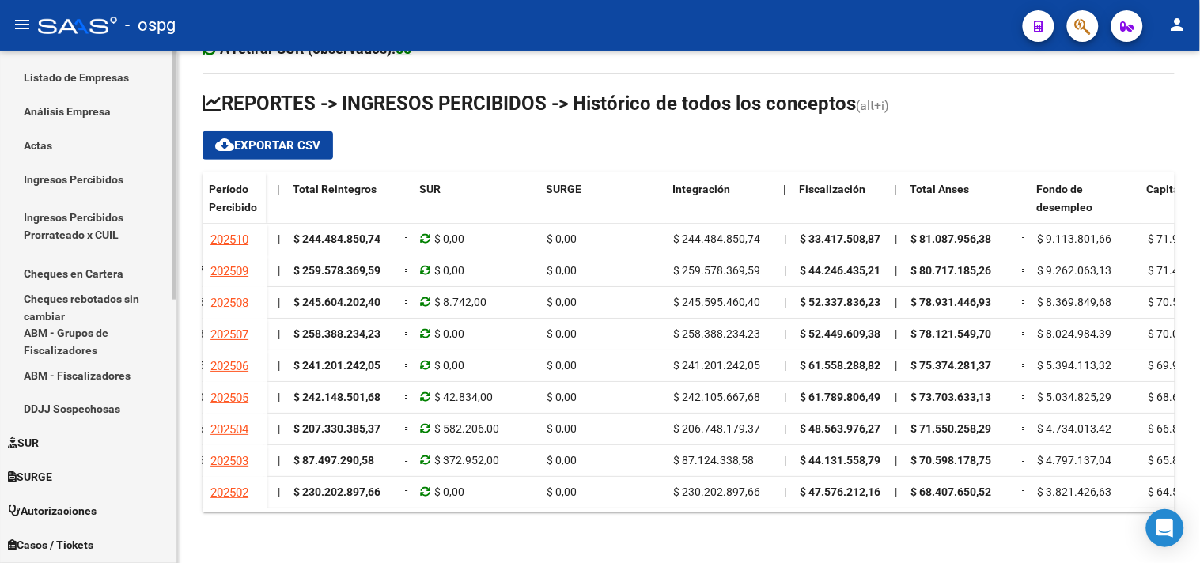
scroll to position [351, 0]
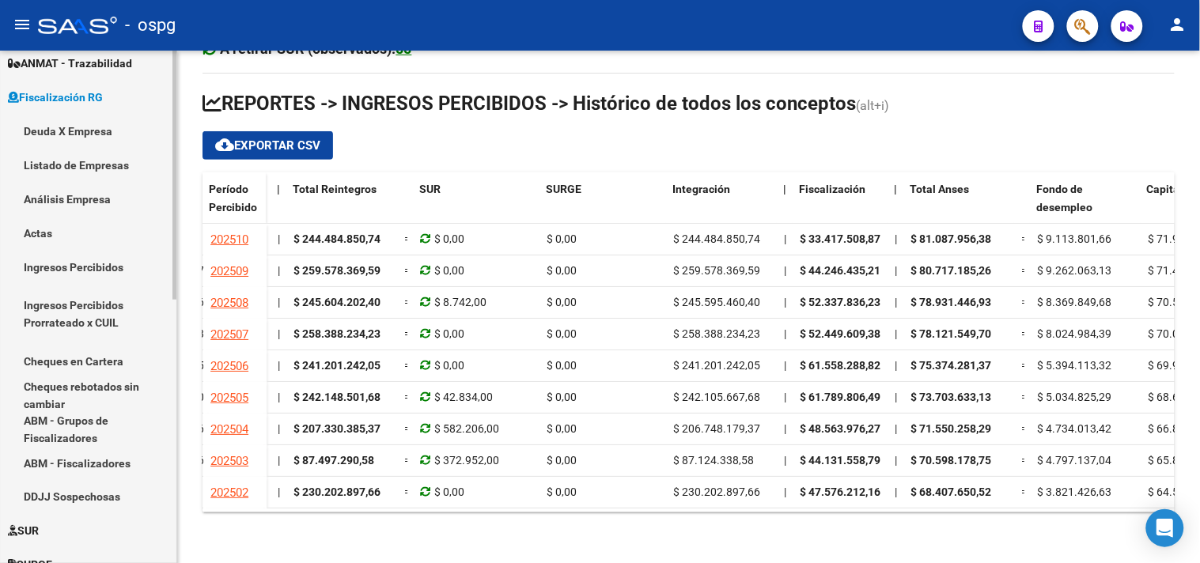
click at [88, 195] on link "Análisis Empresa" at bounding box center [88, 199] width 176 height 34
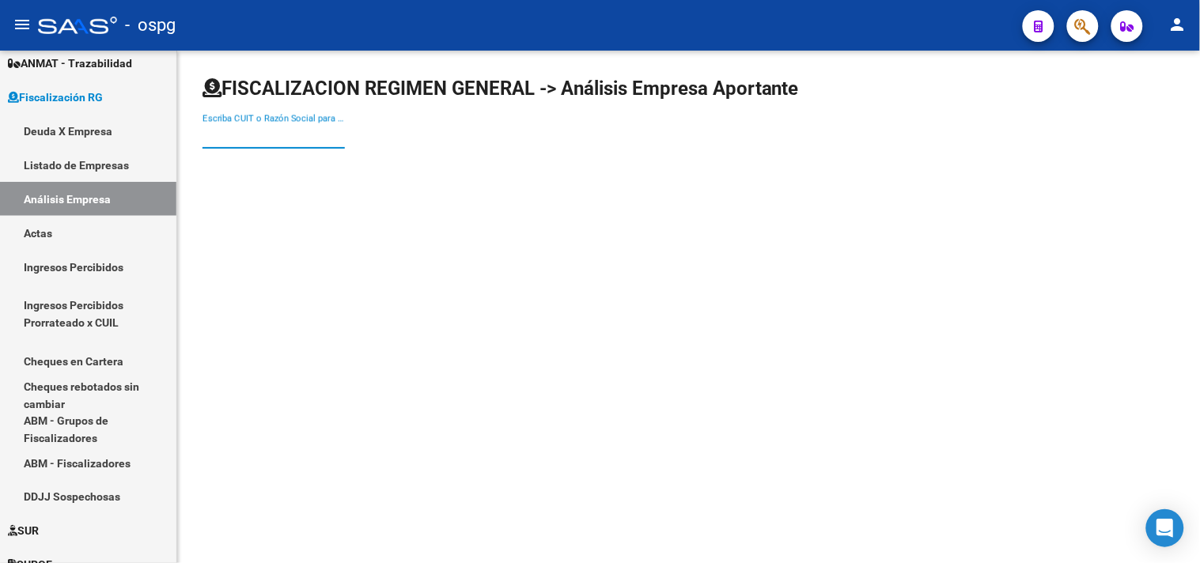
click at [245, 141] on input "Escriba CUIT o Razón Social para buscar" at bounding box center [273, 136] width 142 height 14
type input "ALTUNA"
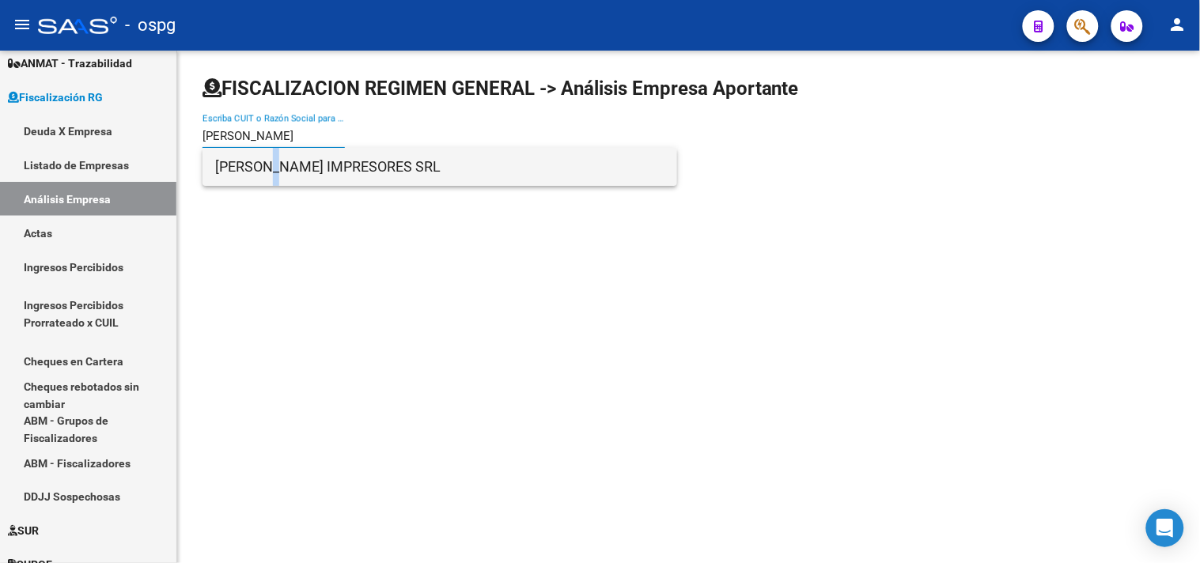
click at [263, 152] on span "ALTUNA IMPRESORES SRL" at bounding box center [439, 167] width 449 height 38
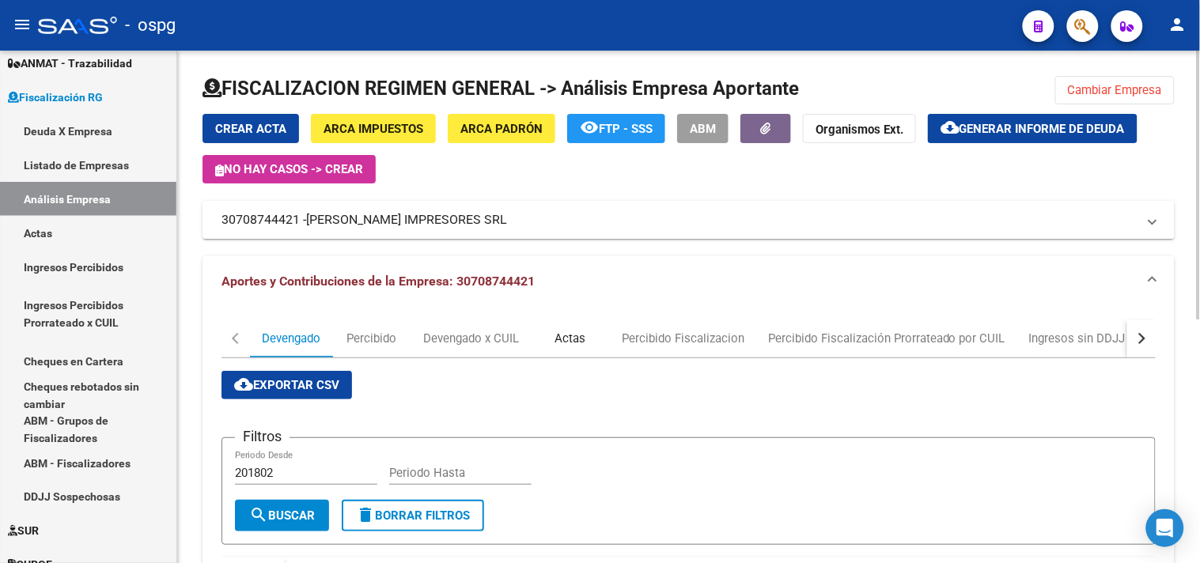
click at [574, 335] on div "Actas" at bounding box center [570, 338] width 31 height 17
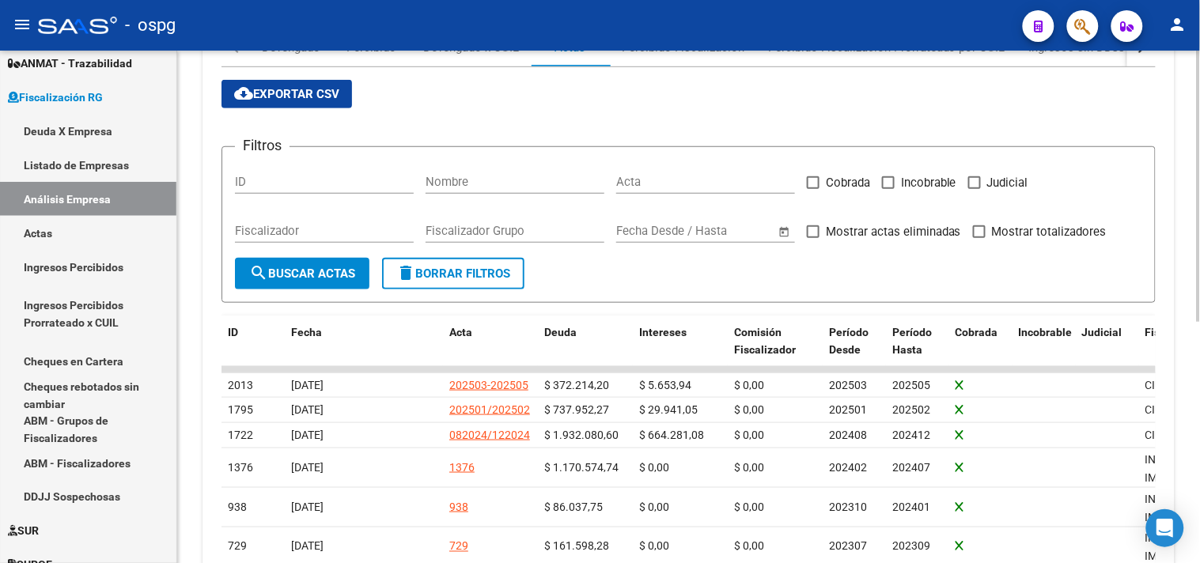
scroll to position [351, 0]
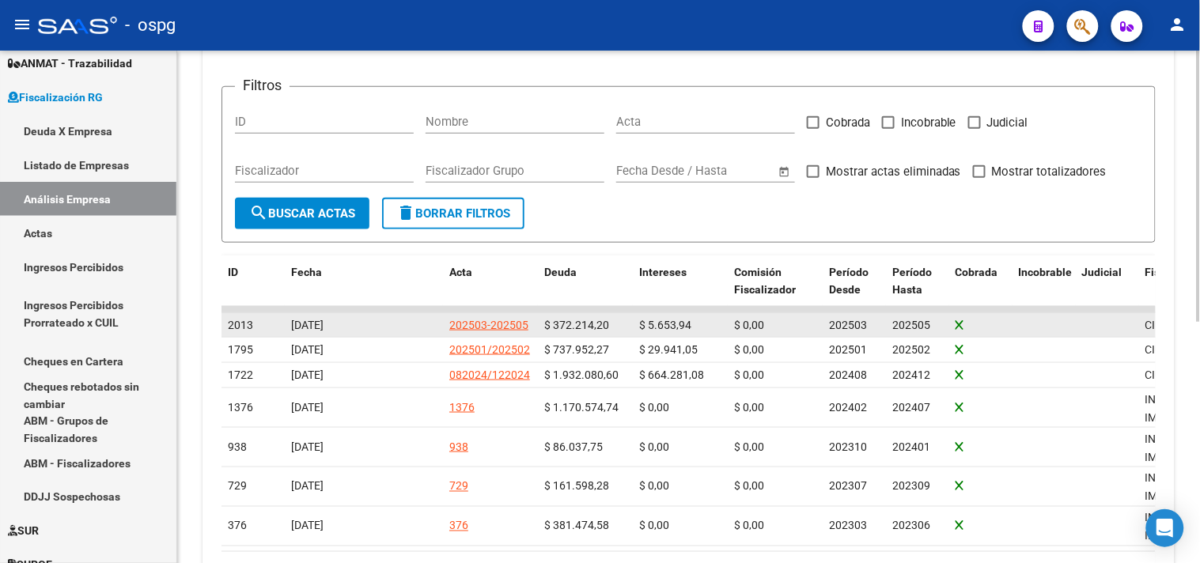
click at [502, 325] on div "202503-202505" at bounding box center [488, 325] width 79 height 18
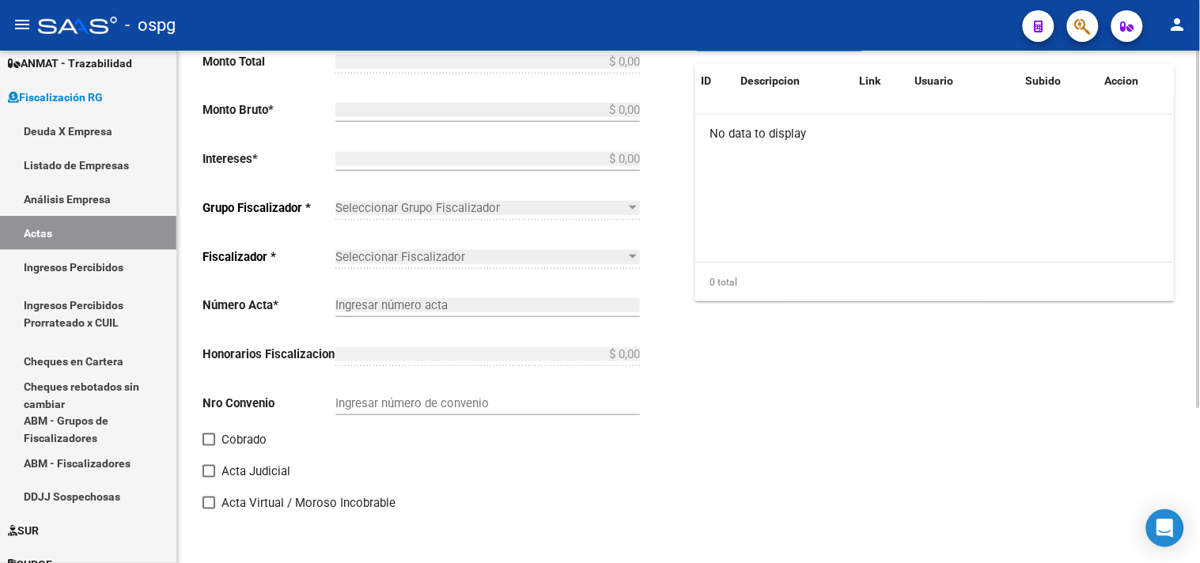
type input "202503"
type input "202505"
type input "$ 377.868,14"
type input "$ 372.214,20"
type input "$ 5.653,94"
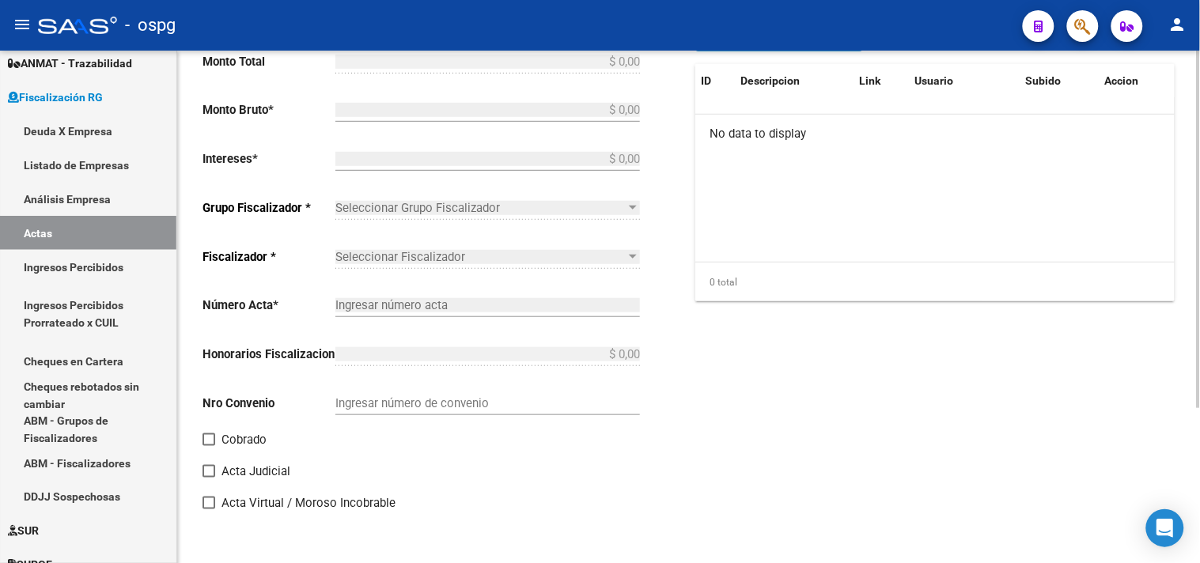
type input "202503-202505"
checkbox input "true"
type input "RECIBO 43076"
type input "[DATE]"
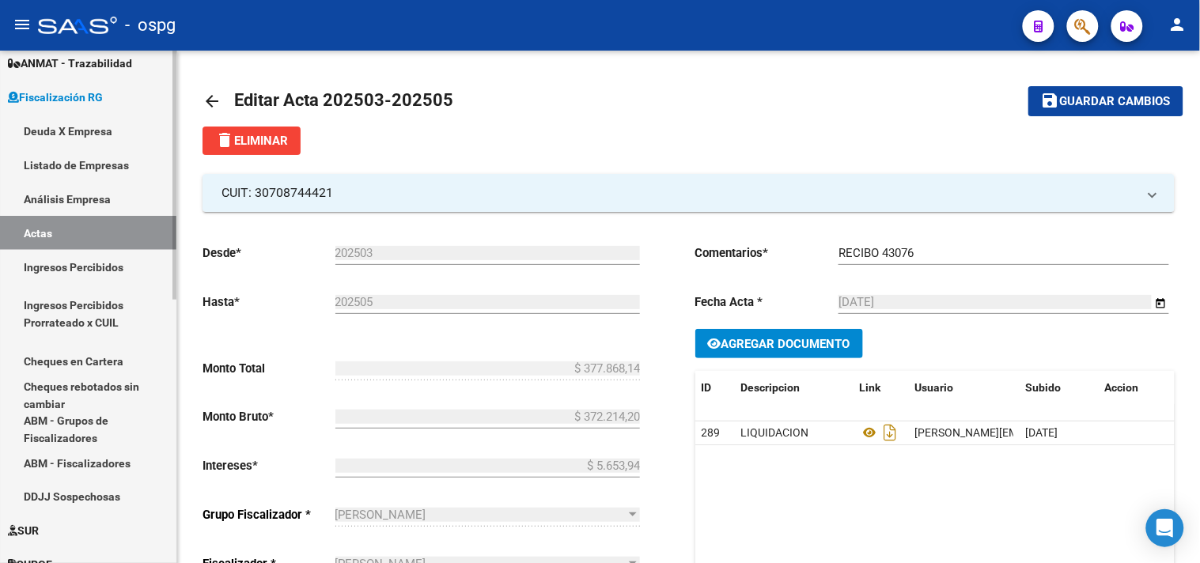
click at [62, 195] on link "Análisis Empresa" at bounding box center [88, 199] width 176 height 34
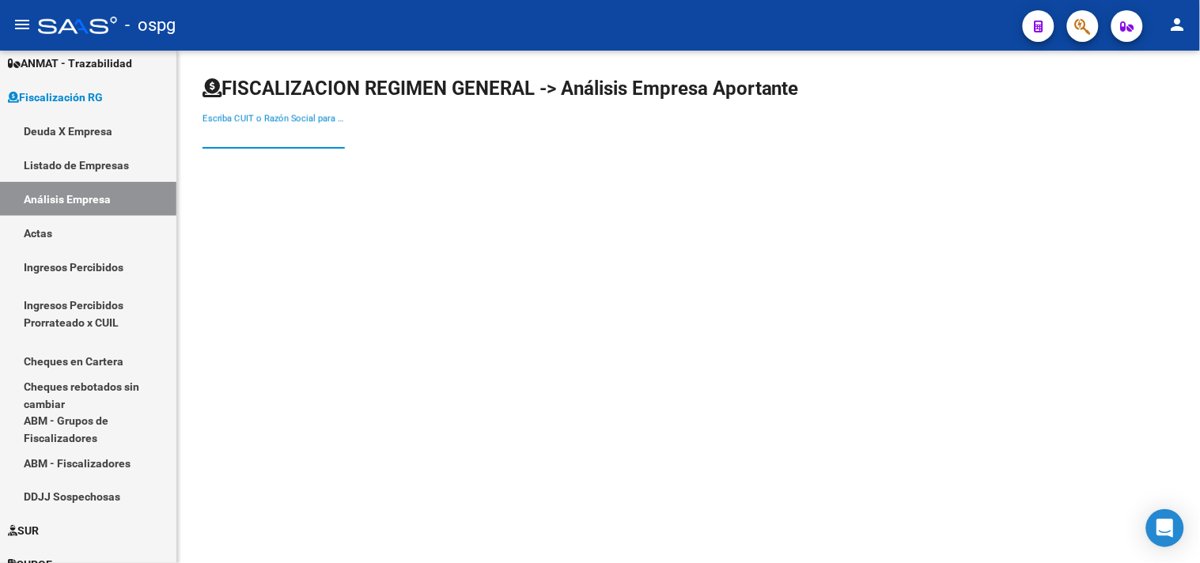
click at [331, 140] on input "Escriba CUIT o Razón Social para buscar" at bounding box center [273, 136] width 142 height 14
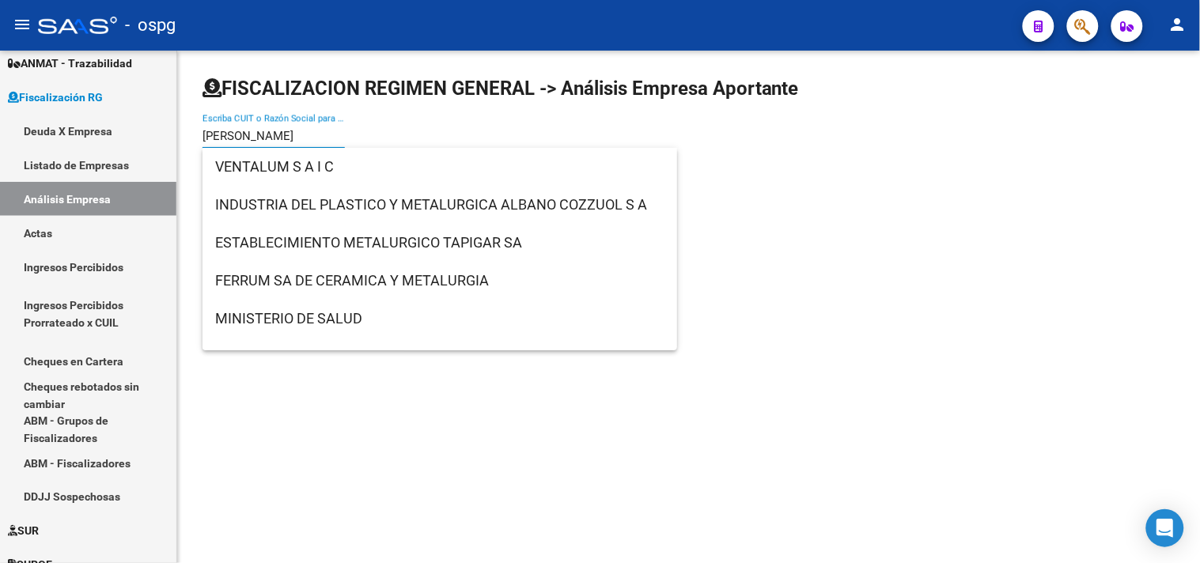
type input "ALTUNA"
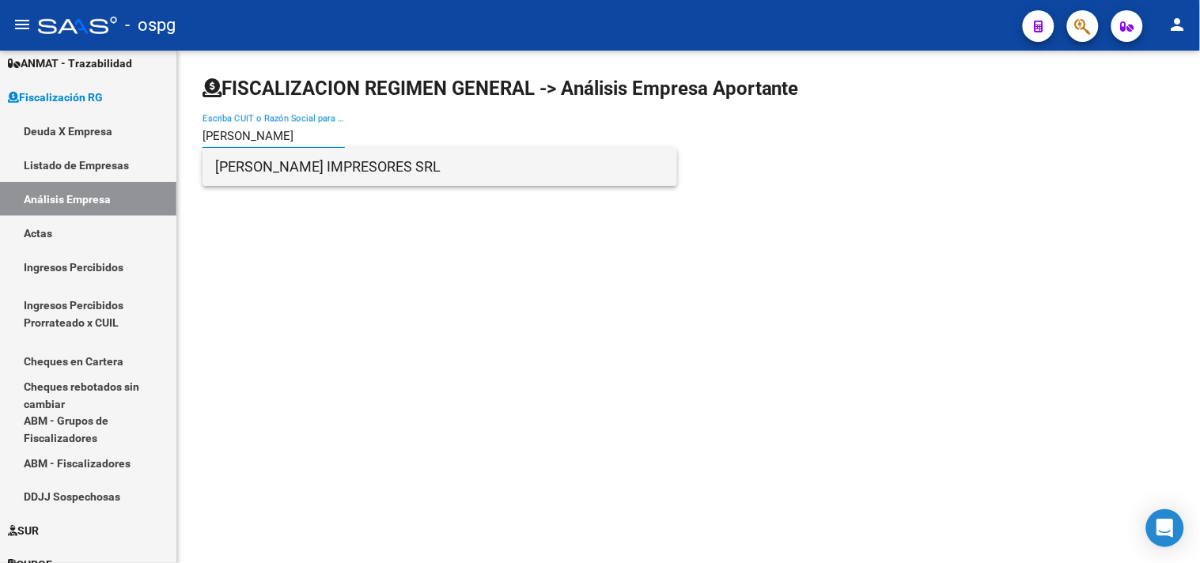
click at [388, 176] on span "ALTUNA IMPRESORES SRL" at bounding box center [439, 167] width 449 height 38
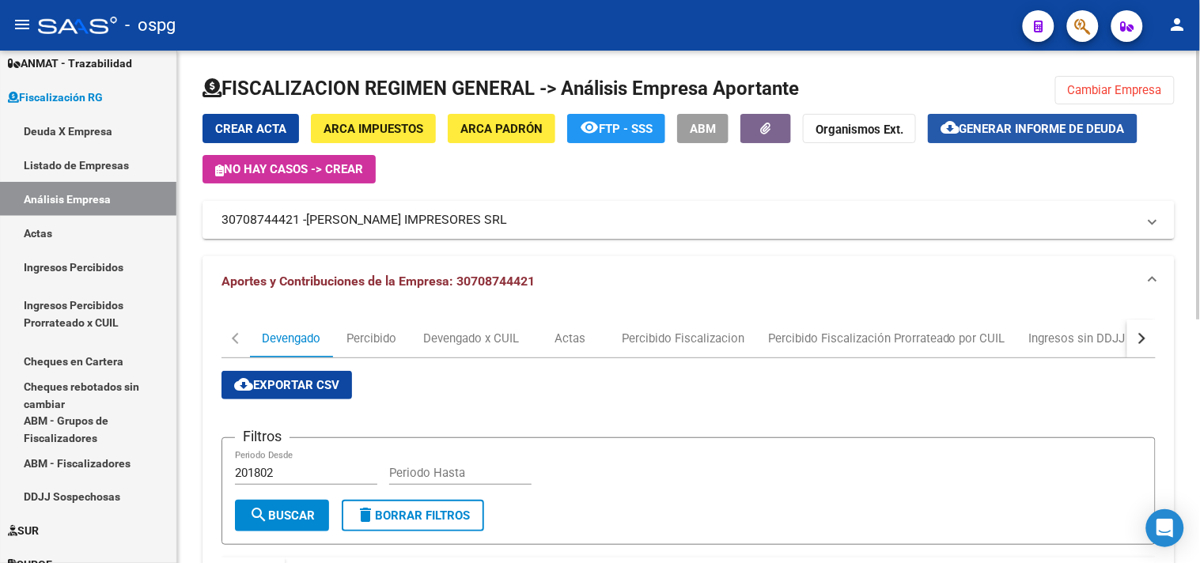
click at [1033, 129] on span "Generar informe de deuda" at bounding box center [1041, 129] width 165 height 14
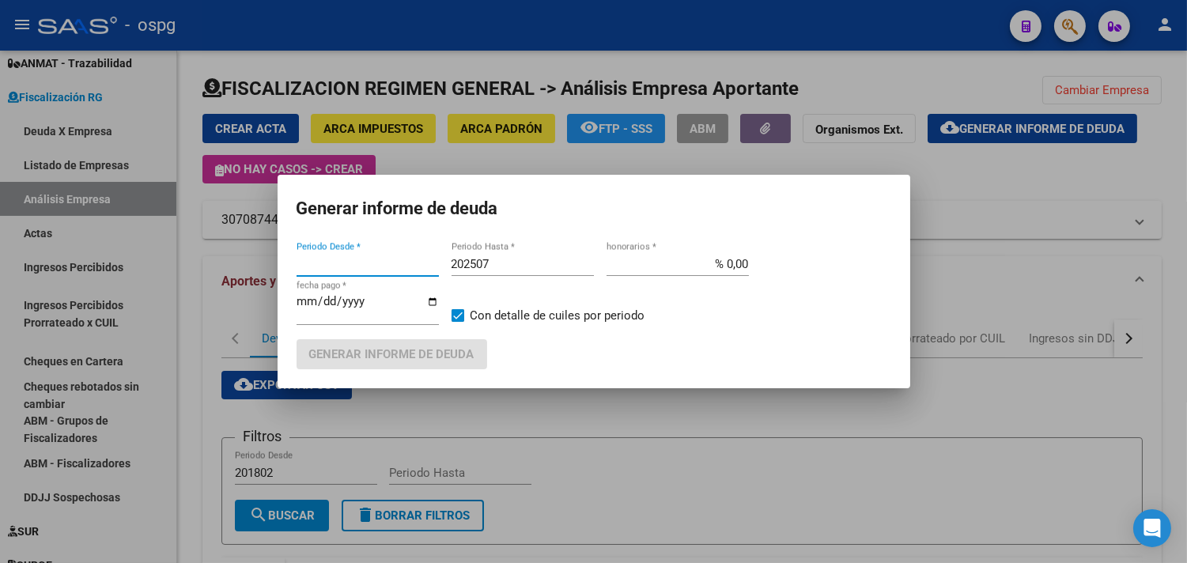
type input "202506"
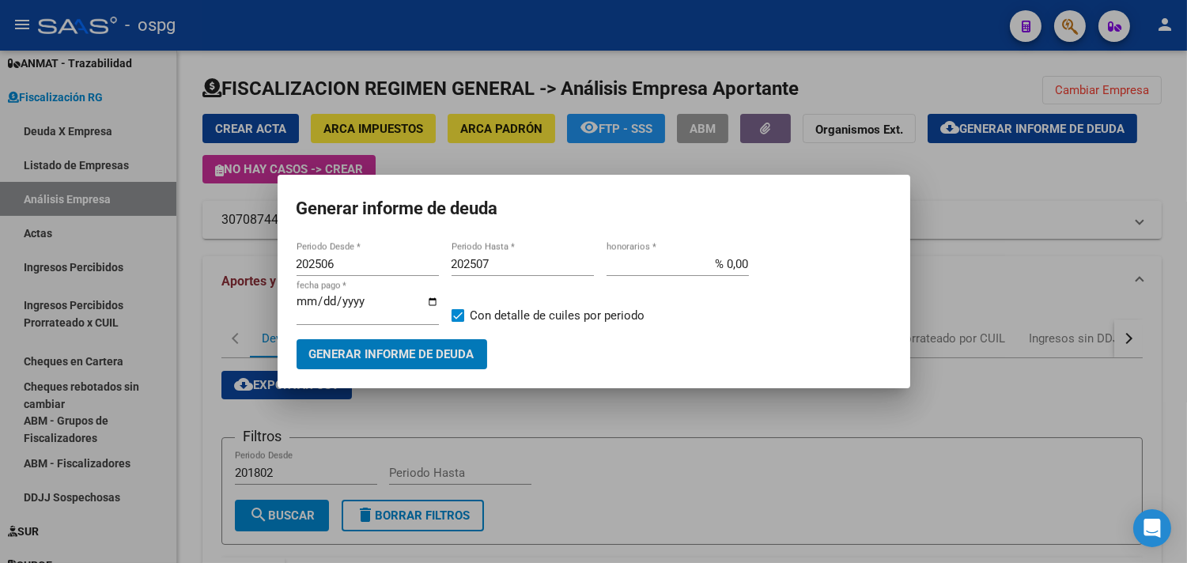
click at [499, 261] on input "202507" at bounding box center [523, 264] width 142 height 14
type input "202506"
click at [391, 361] on span "Generar informe de deuda" at bounding box center [391, 355] width 165 height 14
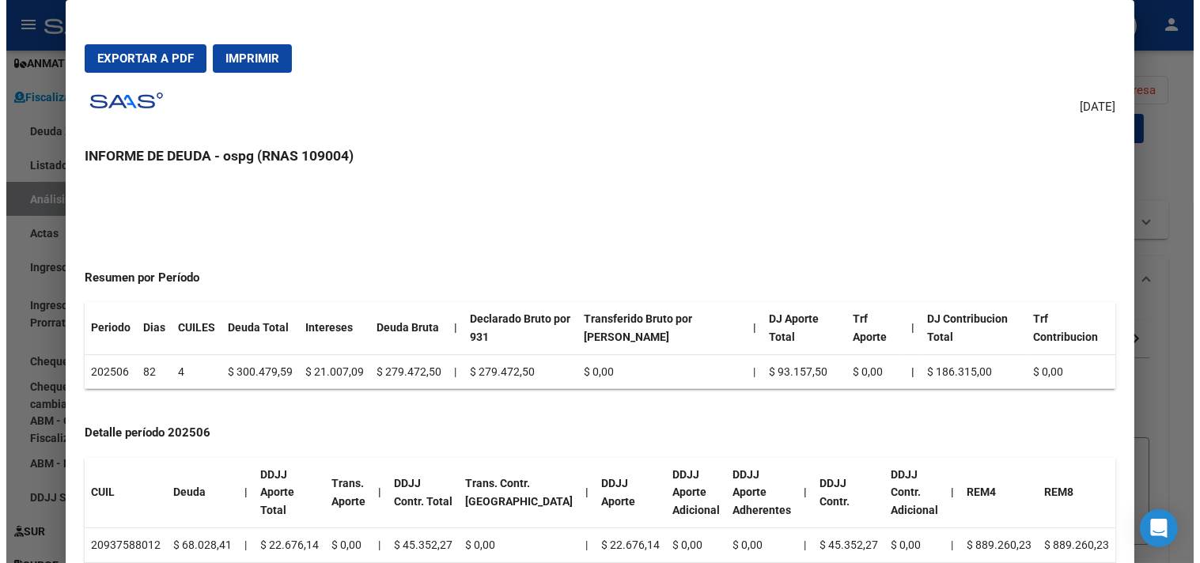
scroll to position [184, 0]
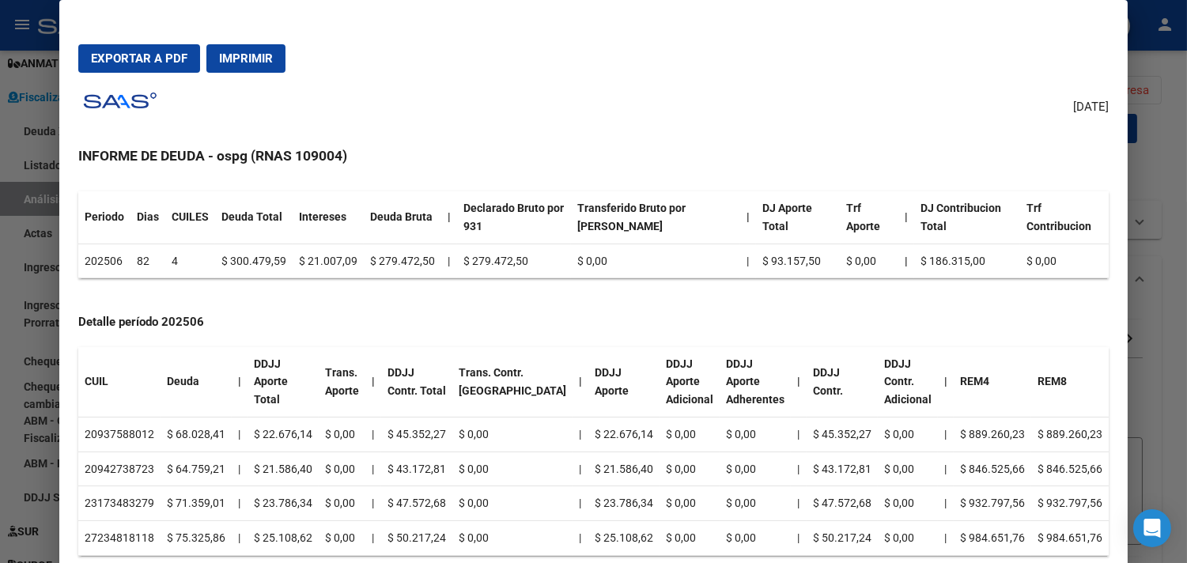
click at [1178, 293] on div at bounding box center [593, 281] width 1187 height 563
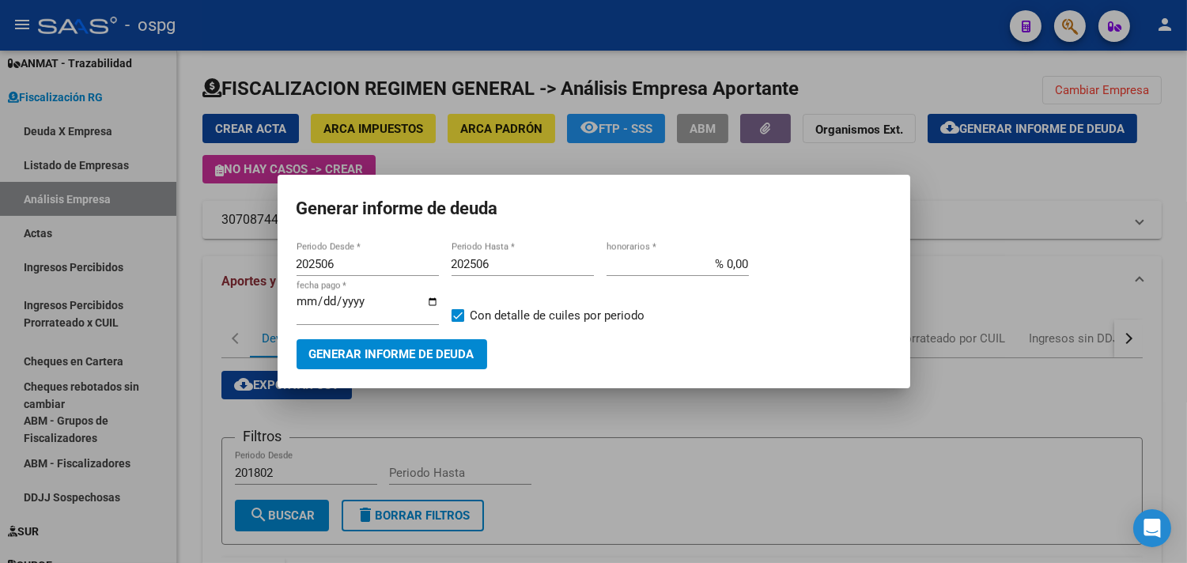
click at [1079, 383] on div at bounding box center [593, 281] width 1187 height 563
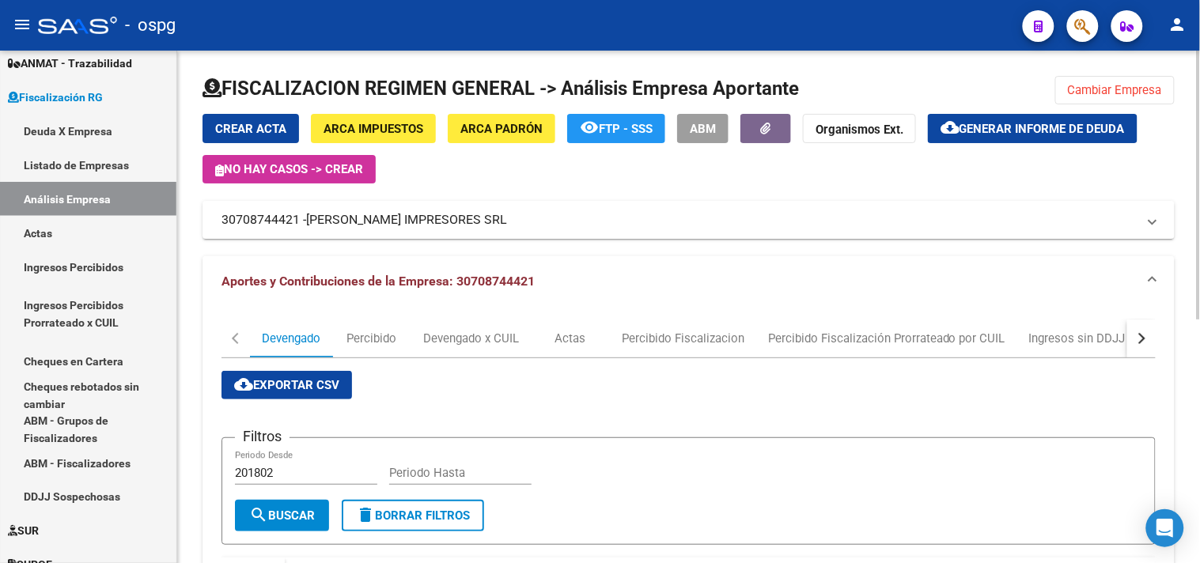
click at [1142, 345] on button "button" at bounding box center [1141, 339] width 28 height 38
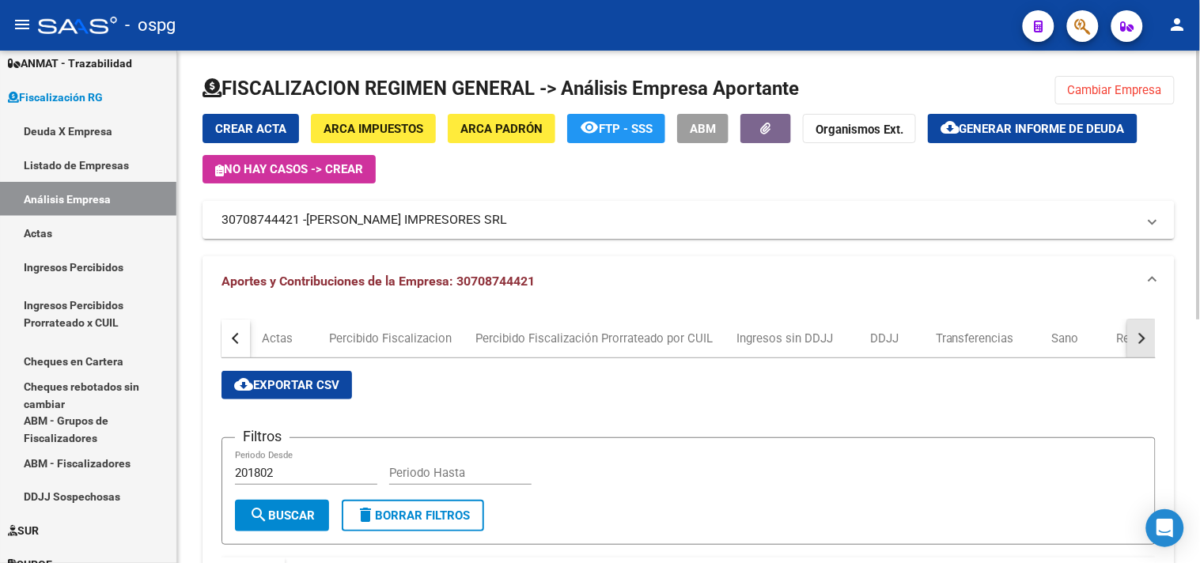
click at [1141, 344] on button "button" at bounding box center [1141, 339] width 28 height 38
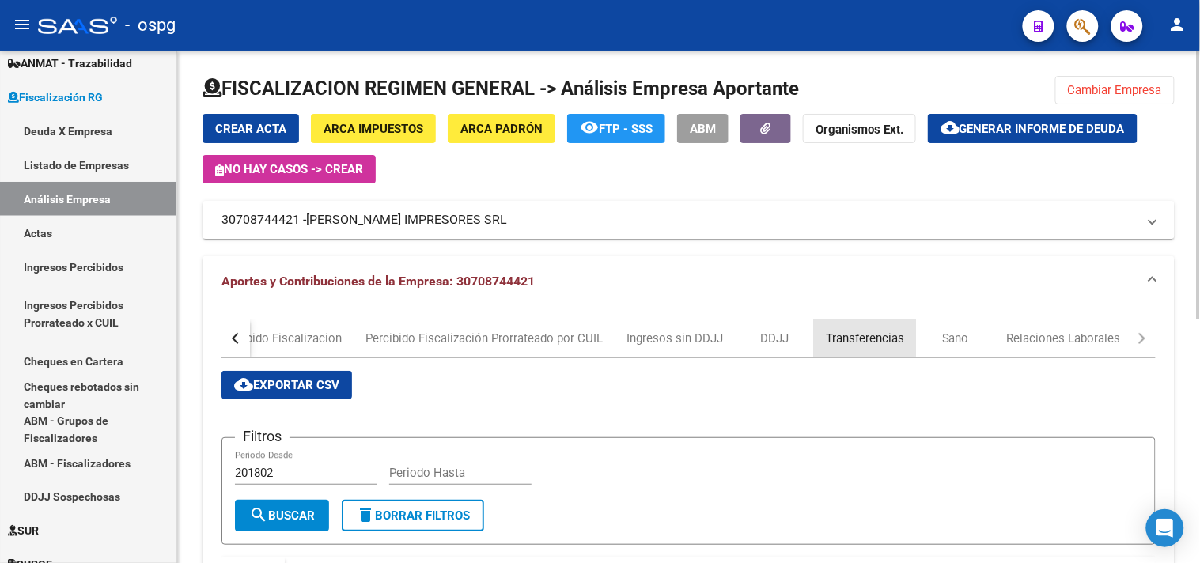
click at [857, 338] on div "Transferencias" at bounding box center [865, 338] width 78 height 17
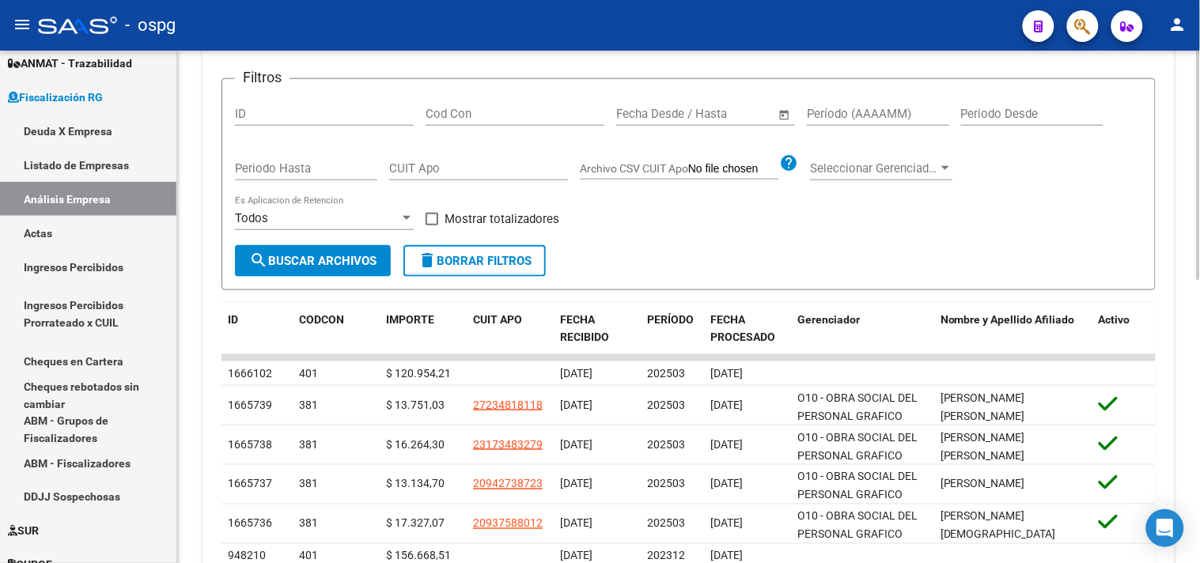
scroll to position [97, 0]
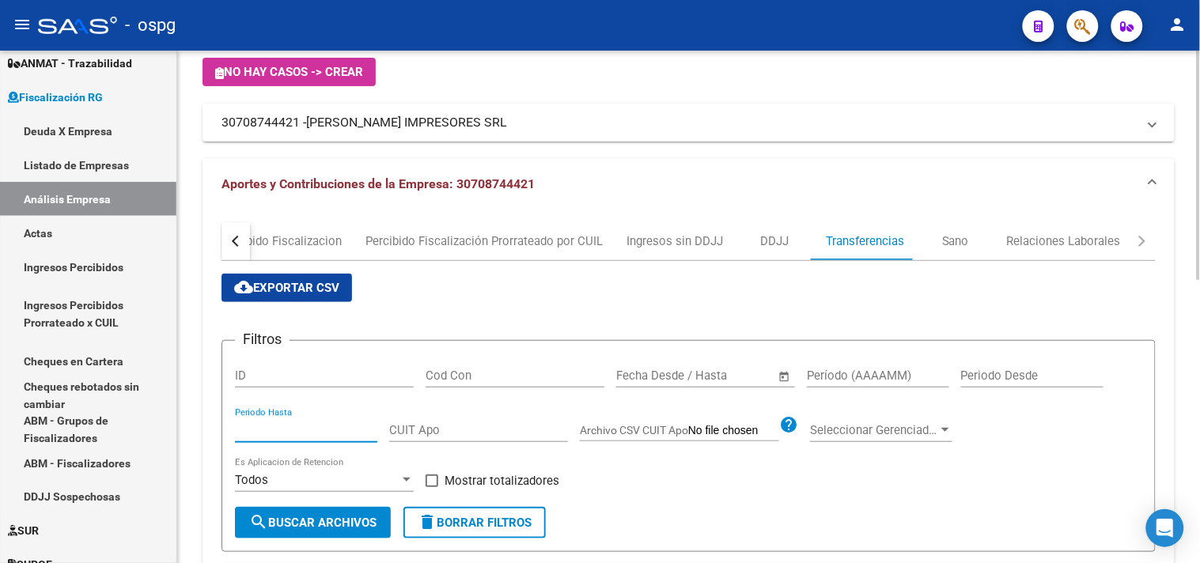
click at [351, 433] on input "Periodo Hasta" at bounding box center [306, 430] width 142 height 14
click at [833, 366] on div "Período (AAAAMM)" at bounding box center [878, 371] width 142 height 34
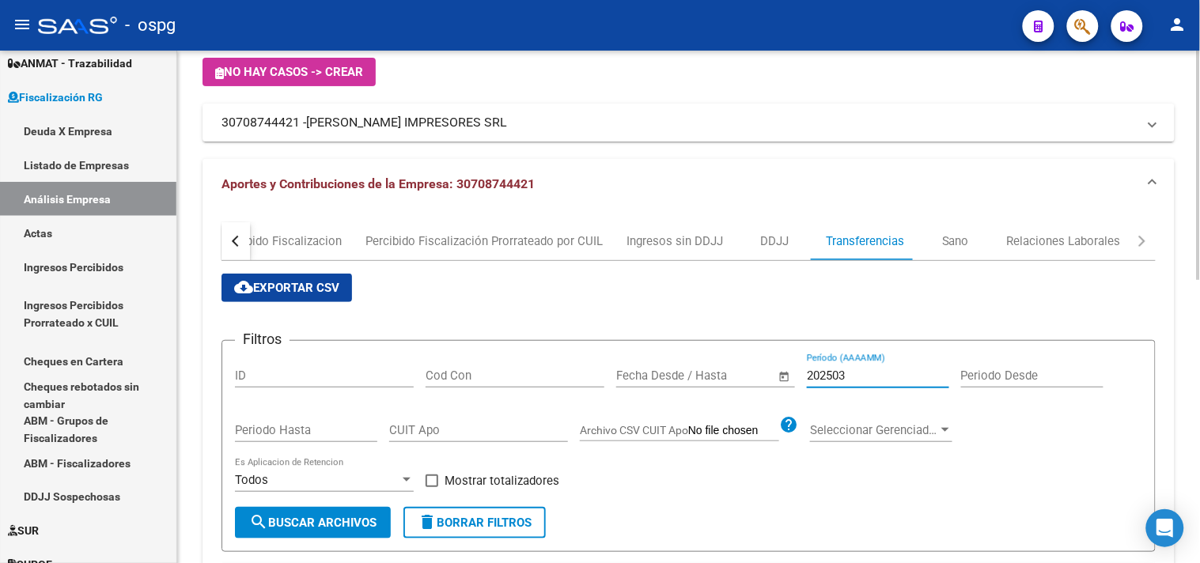
type input "202503"
drag, startPoint x: 513, startPoint y: 485, endPoint x: 470, endPoint y: 483, distance: 42.7
click at [512, 485] on span "Mostrar totalizadores" at bounding box center [501, 480] width 115 height 19
click at [432, 487] on input "Mostrar totalizadores" at bounding box center [431, 487] width 1 height 1
checkbox input "true"
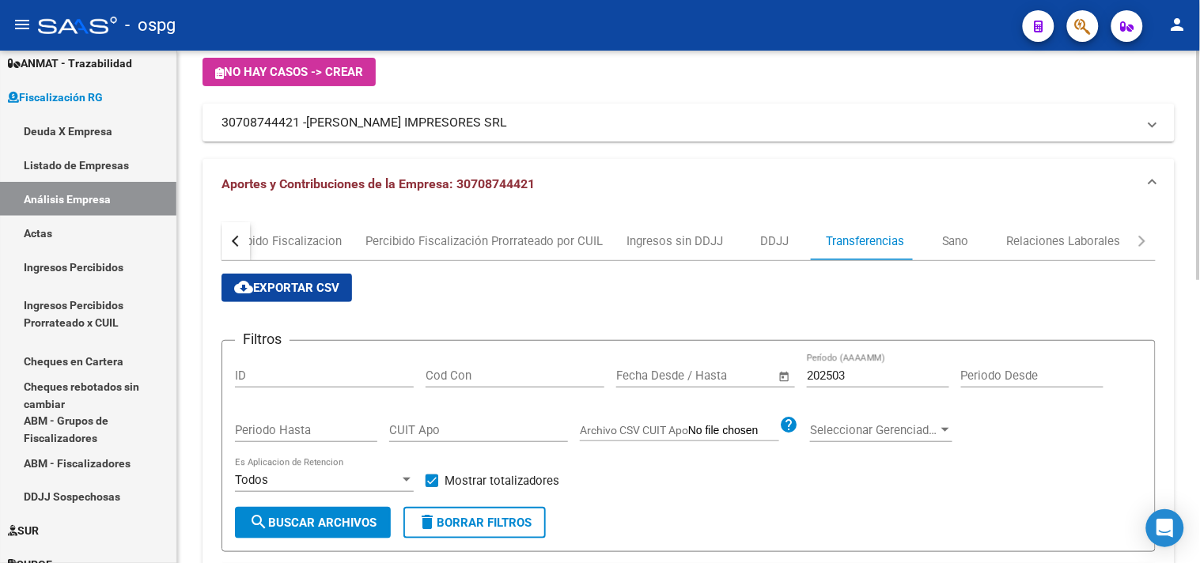
drag, startPoint x: 350, startPoint y: 524, endPoint x: 419, endPoint y: 509, distance: 71.0
click at [351, 520] on span "search Buscar Archivos" at bounding box center [312, 523] width 127 height 14
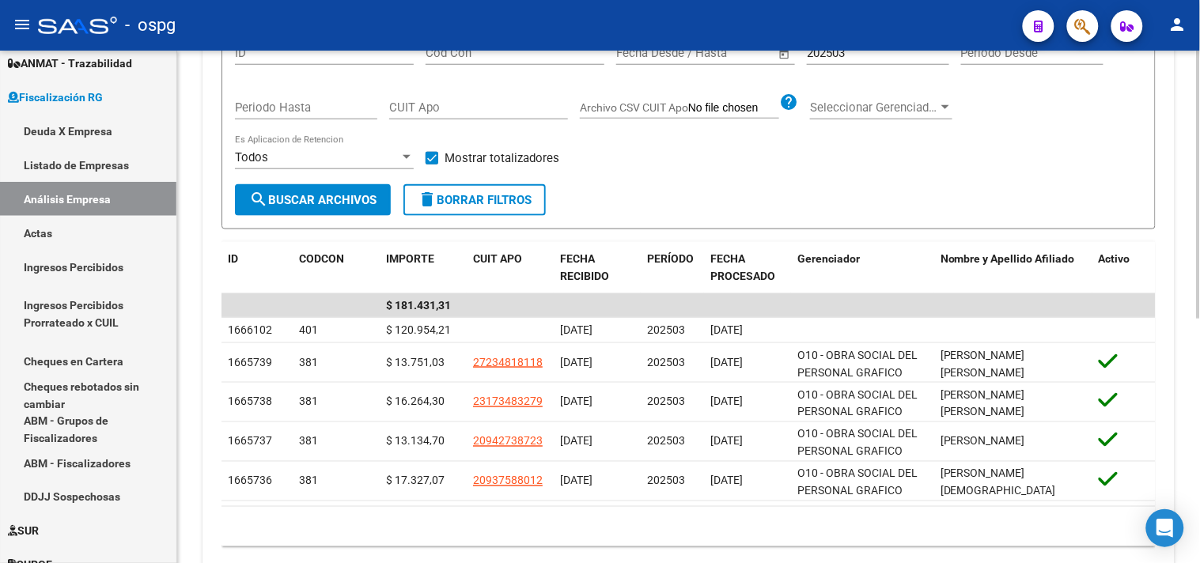
scroll to position [378, 0]
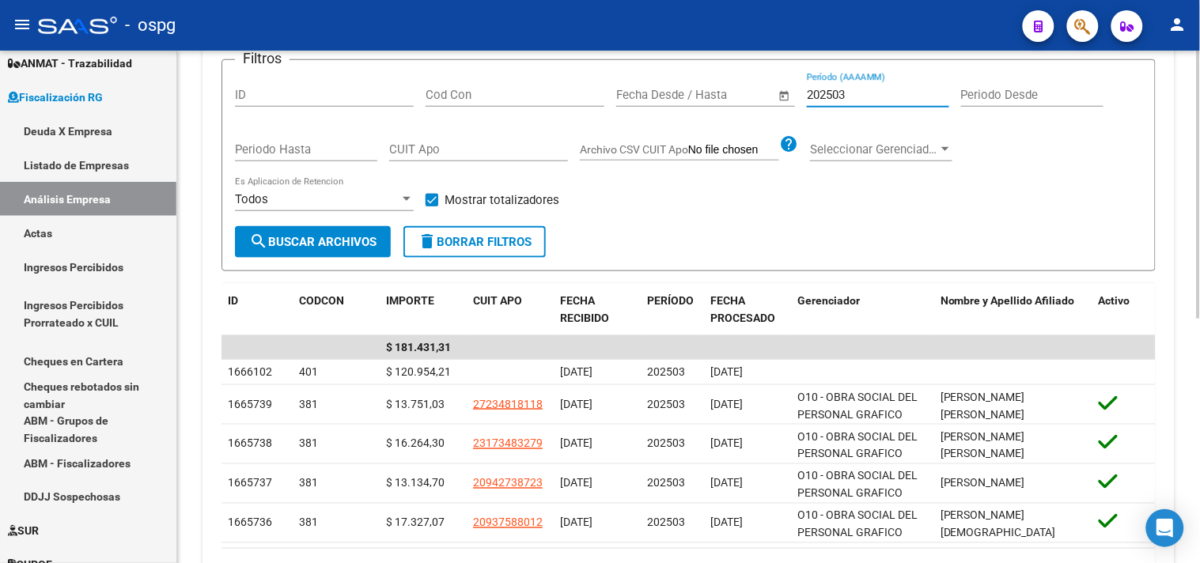
click at [868, 98] on input "202503" at bounding box center [878, 95] width 142 height 14
click at [342, 240] on span "search Buscar Archivos" at bounding box center [312, 242] width 127 height 14
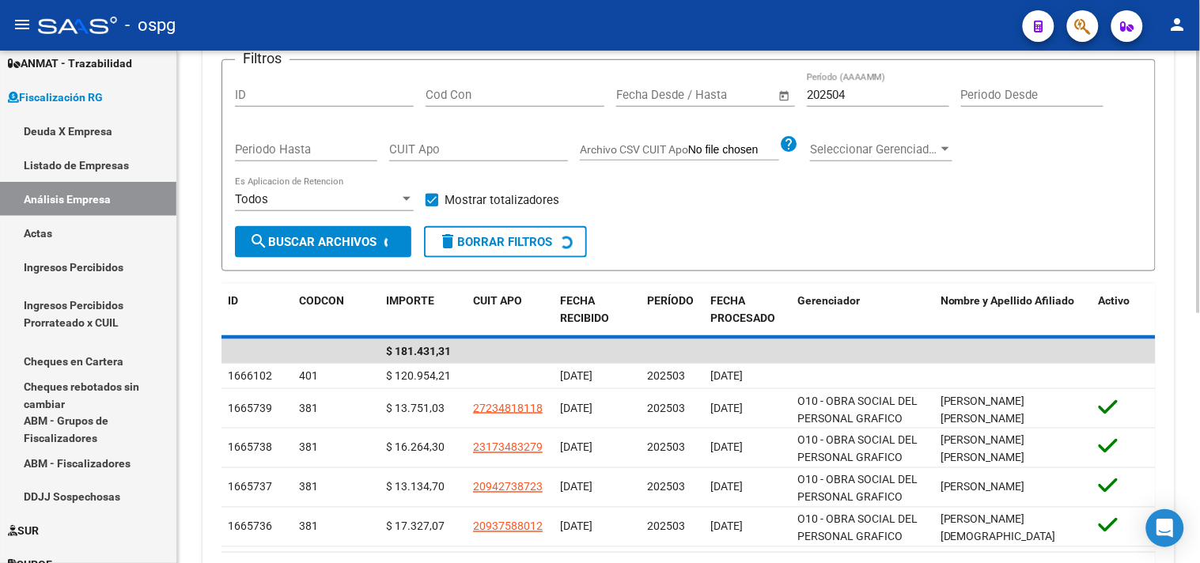
scroll to position [293, 0]
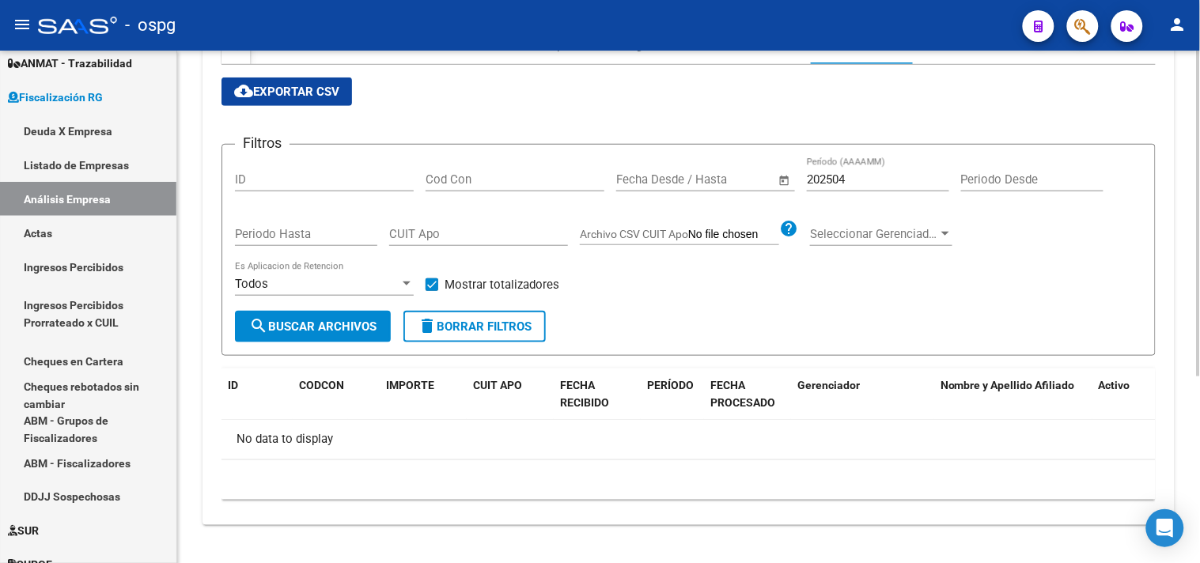
click at [294, 322] on span "search Buscar Archivos" at bounding box center [312, 327] width 127 height 14
click at [862, 174] on input "202504" at bounding box center [878, 179] width 142 height 14
click at [326, 335] on button "search Buscar Archivos" at bounding box center [313, 327] width 156 height 32
click at [849, 184] on input "202505" at bounding box center [878, 179] width 142 height 14
type input "202506"
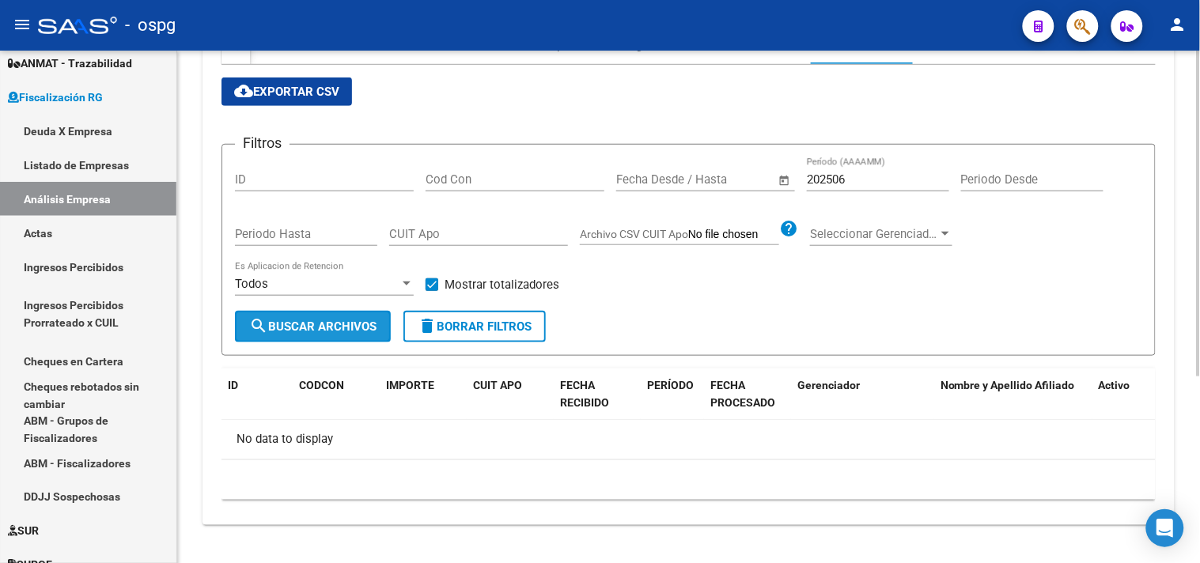
click at [327, 317] on button "search Buscar Archivos" at bounding box center [313, 327] width 156 height 32
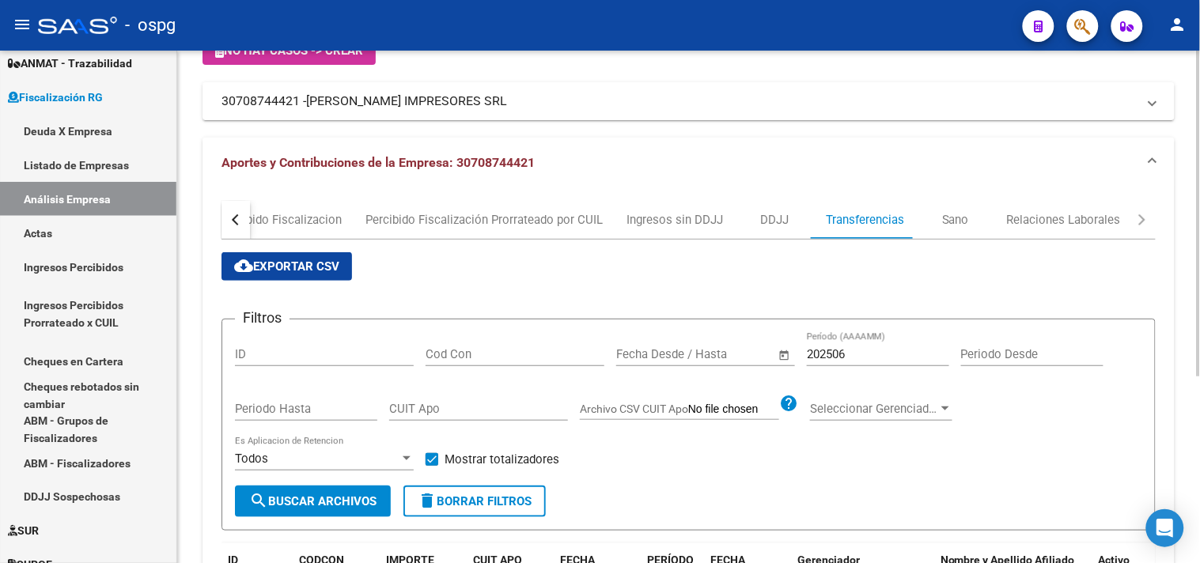
scroll to position [29, 0]
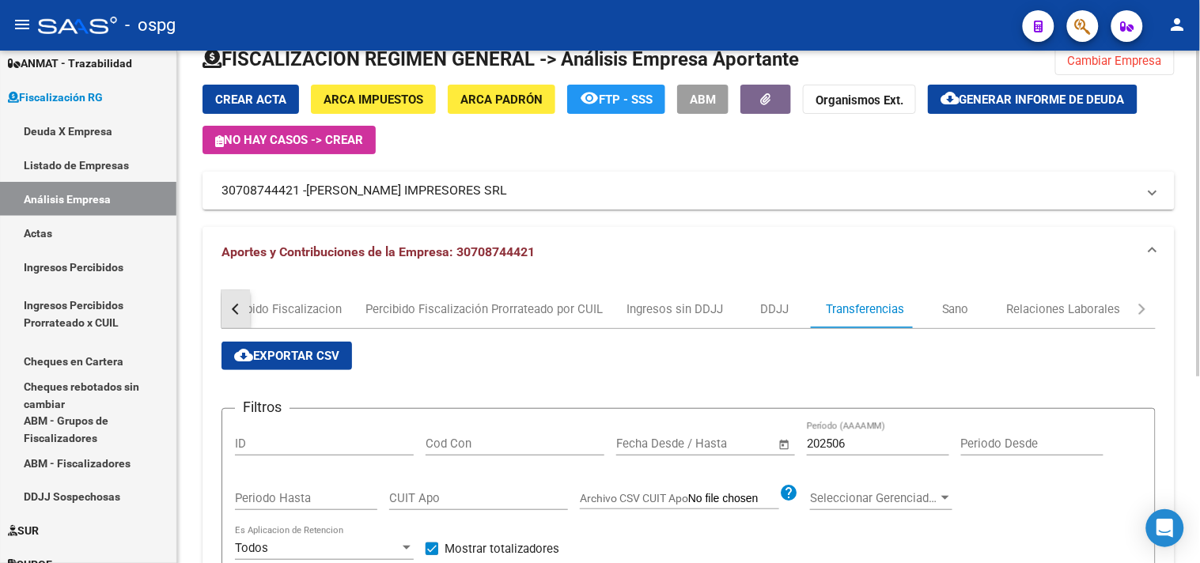
click at [237, 301] on button "button" at bounding box center [235, 309] width 28 height 38
click at [571, 311] on div "Actas" at bounding box center [570, 309] width 31 height 17
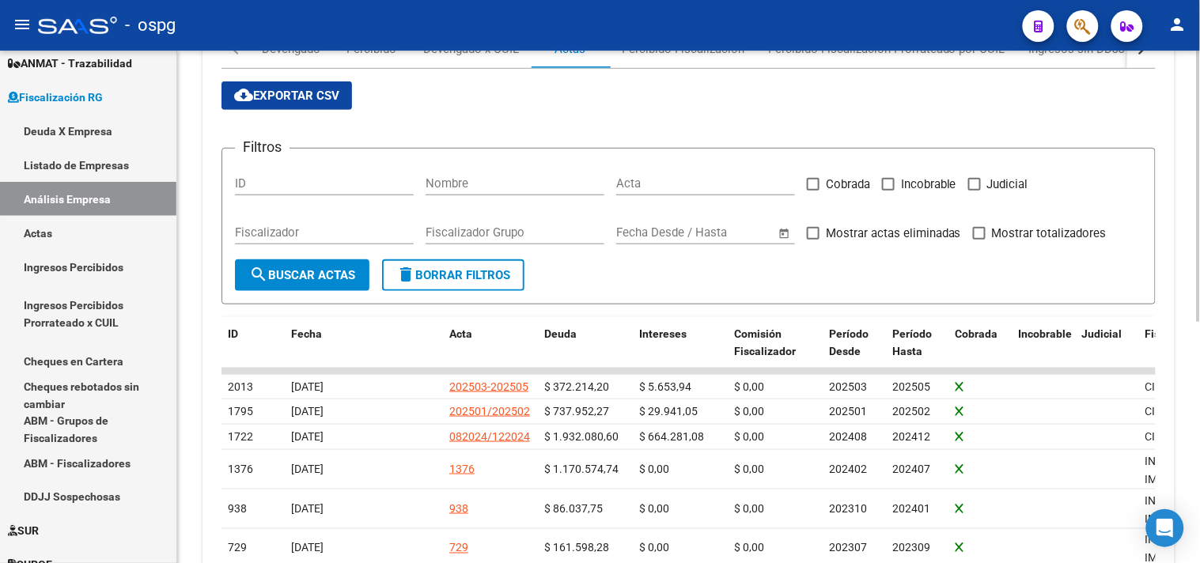
scroll to position [351, 0]
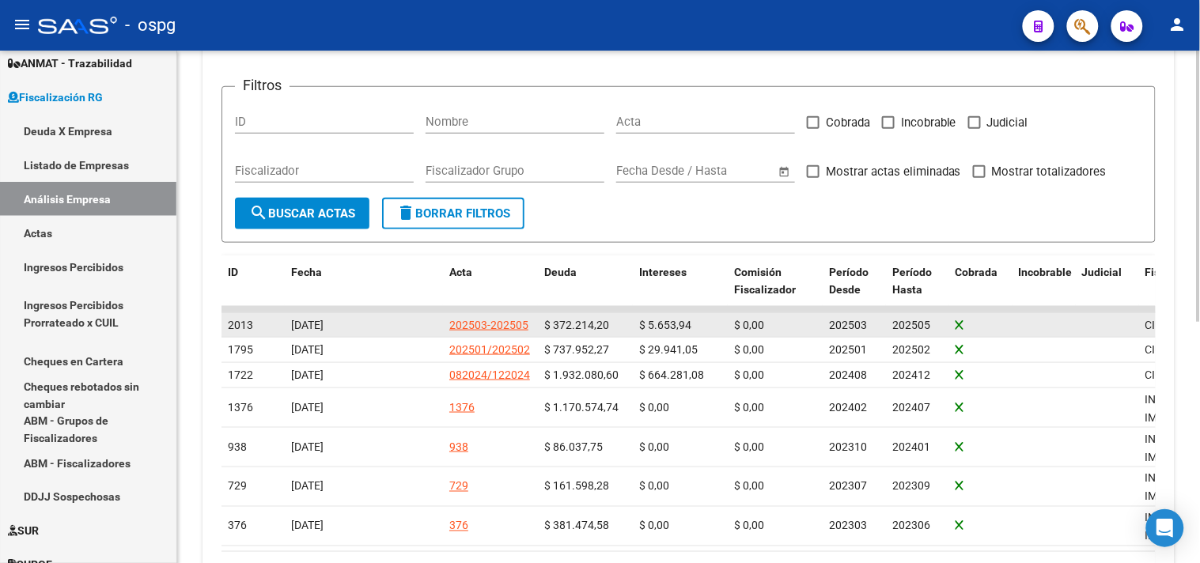
click at [469, 324] on div "202503-202505" at bounding box center [488, 325] width 79 height 18
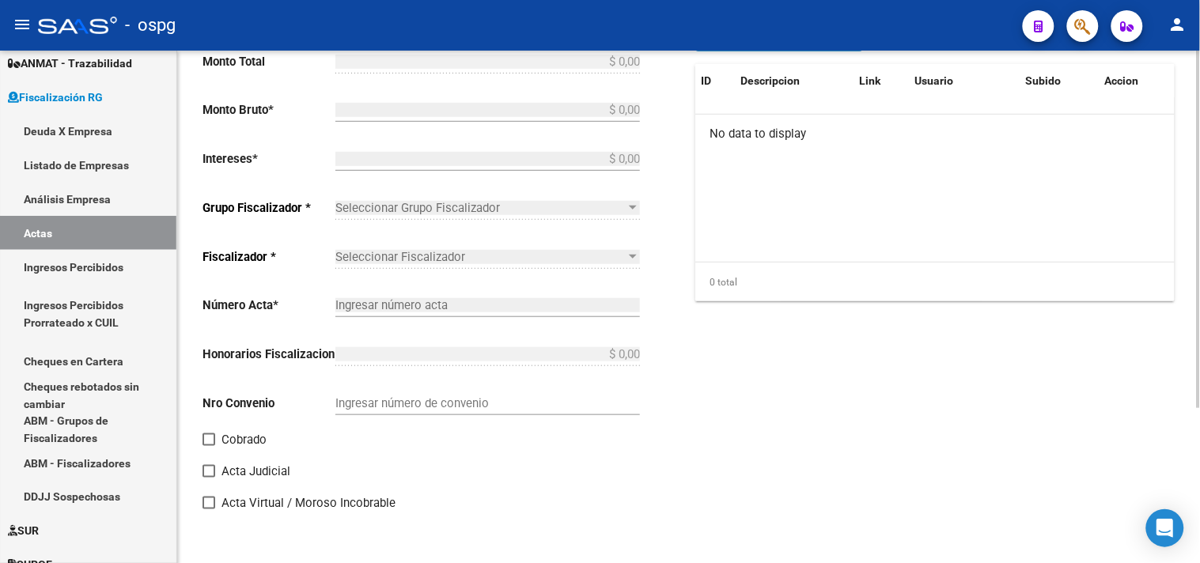
type input "202503"
type input "202505"
type input "$ 377.868,14"
type input "$ 372.214,20"
type input "$ 5.653,94"
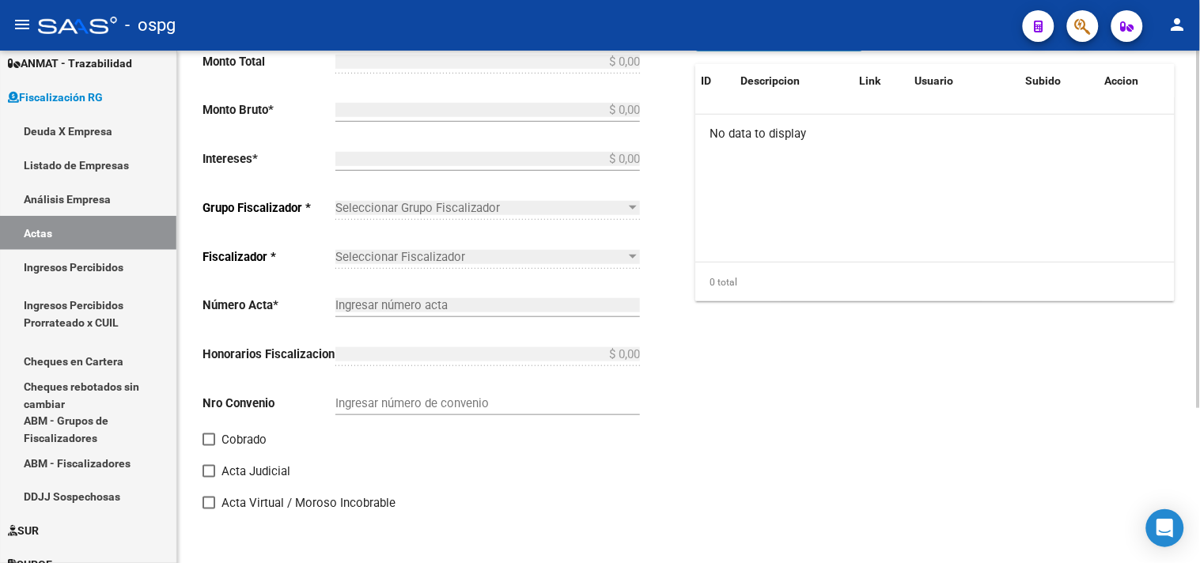
type input "202503-202505"
checkbox input "true"
type input "RECIBO 43076"
type input "[DATE]"
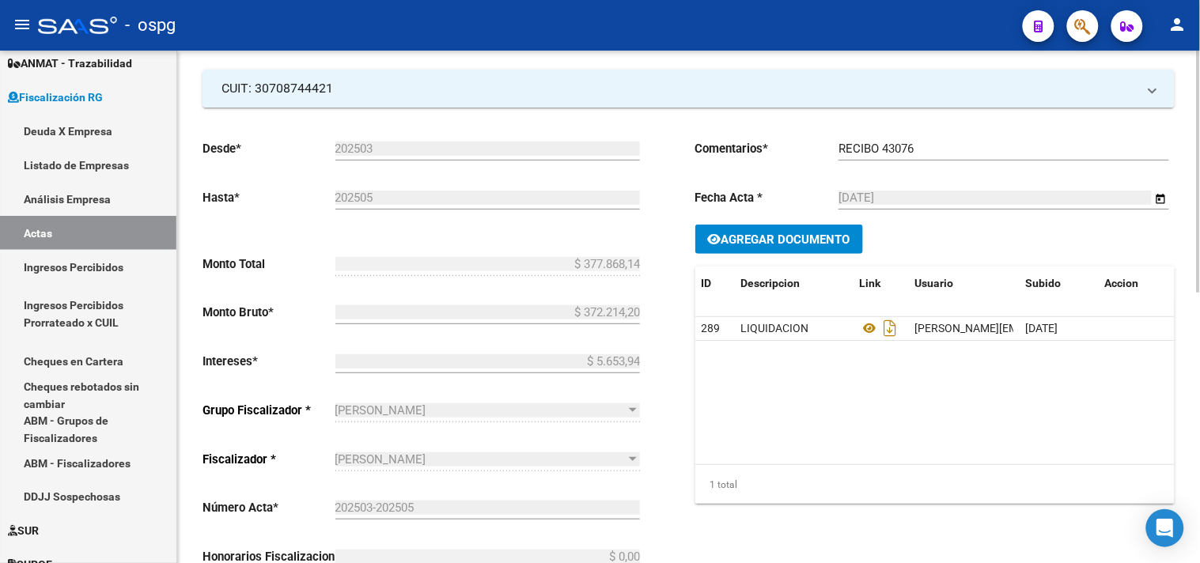
scroll to position [88, 0]
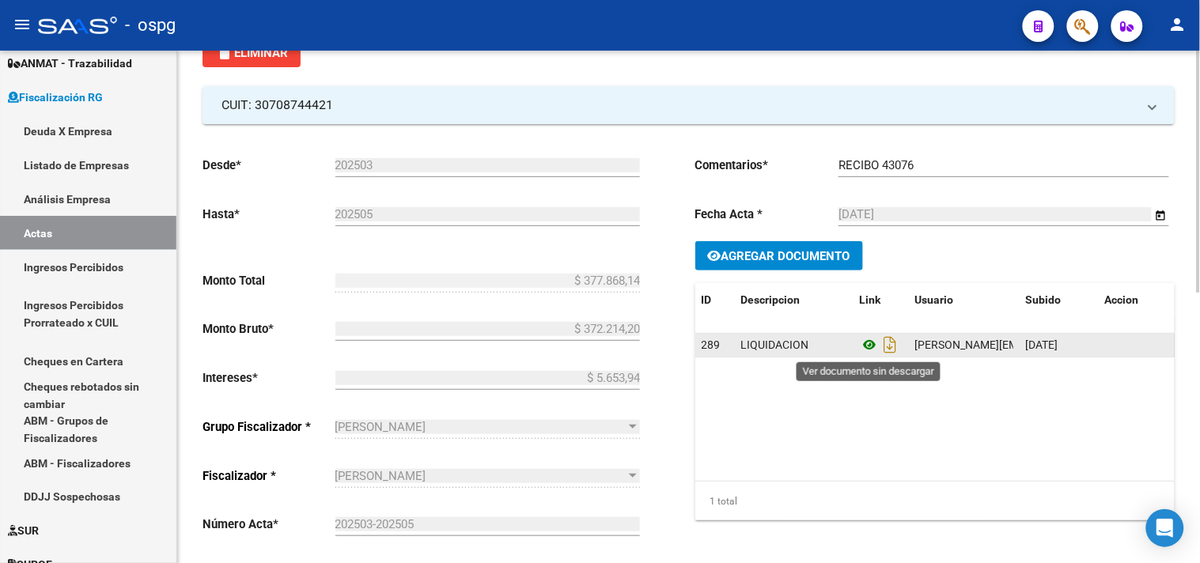
click at [866, 344] on icon at bounding box center [870, 344] width 21 height 19
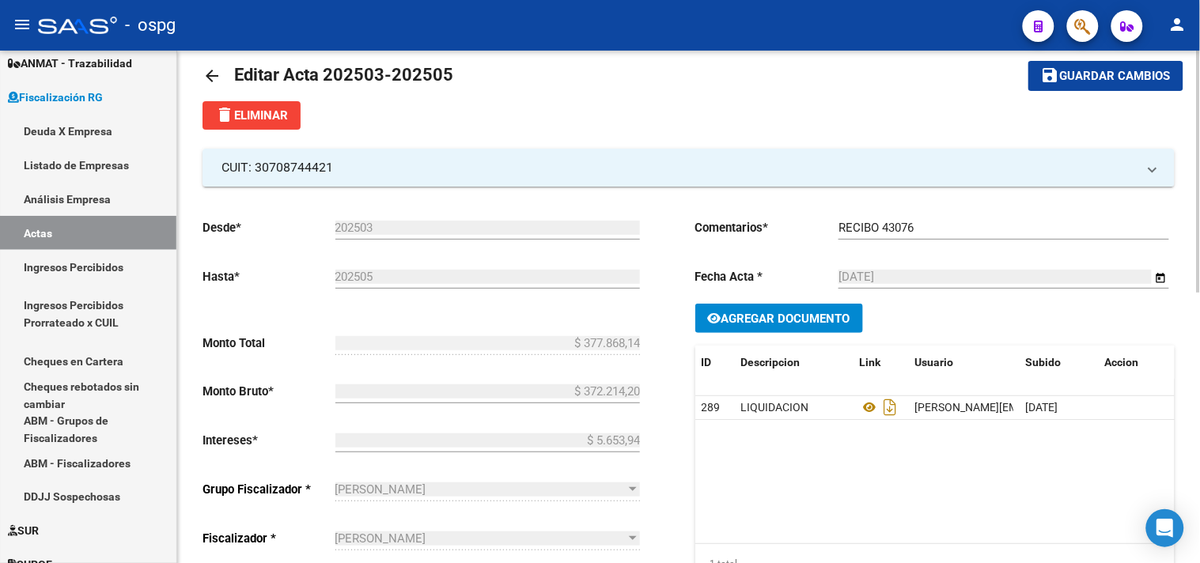
scroll to position [0, 0]
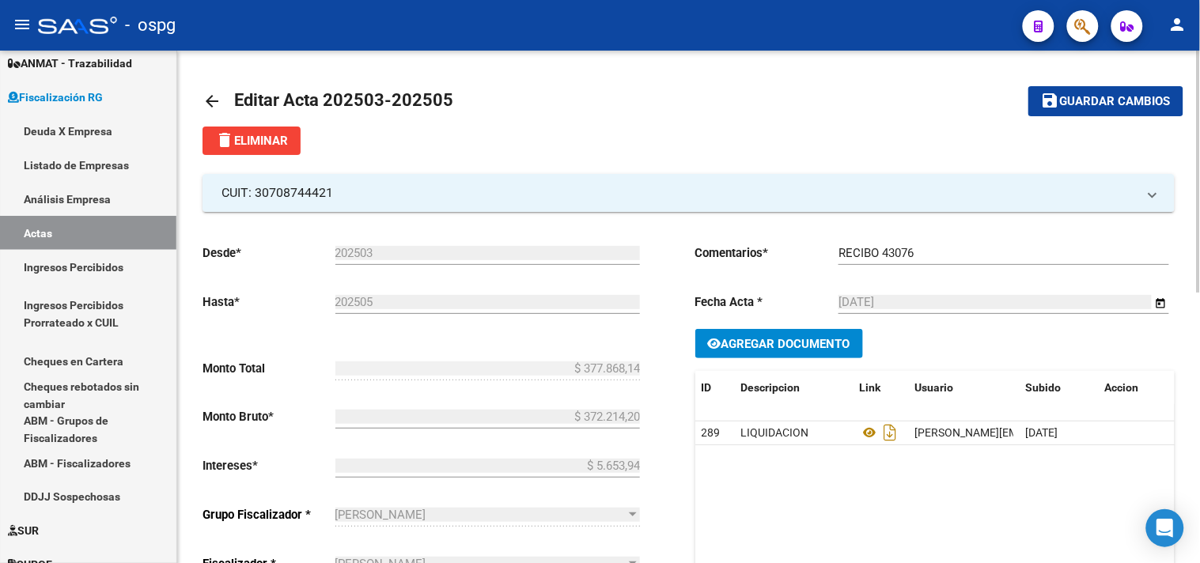
click at [210, 92] on mat-icon "arrow_back" at bounding box center [211, 101] width 19 height 19
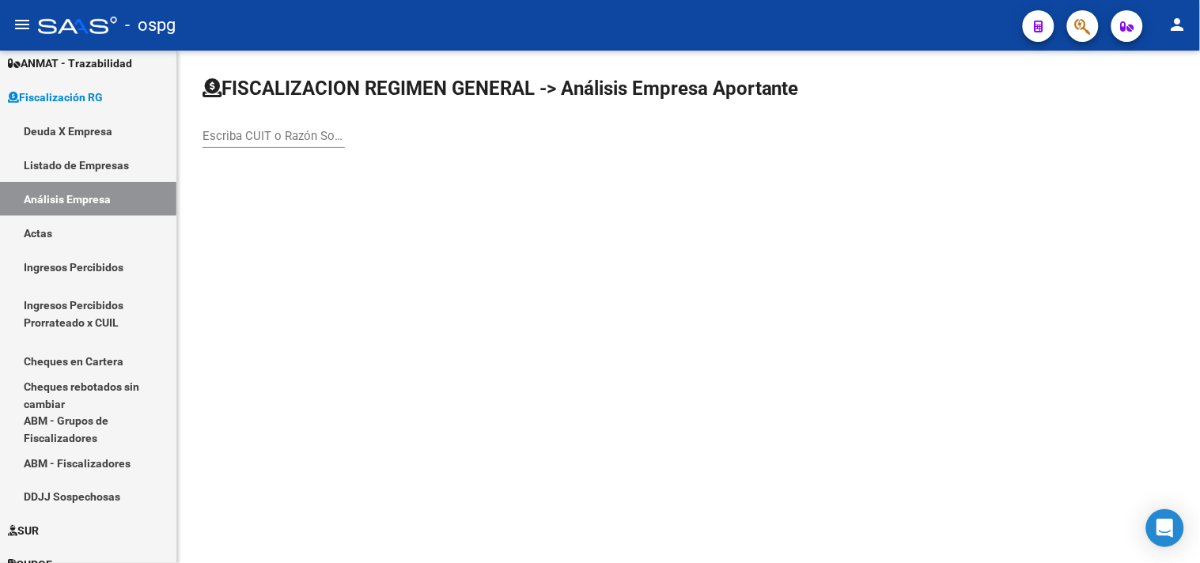
click at [335, 139] on input "Escriba CUIT o Razón Social para buscar" at bounding box center [273, 136] width 142 height 14
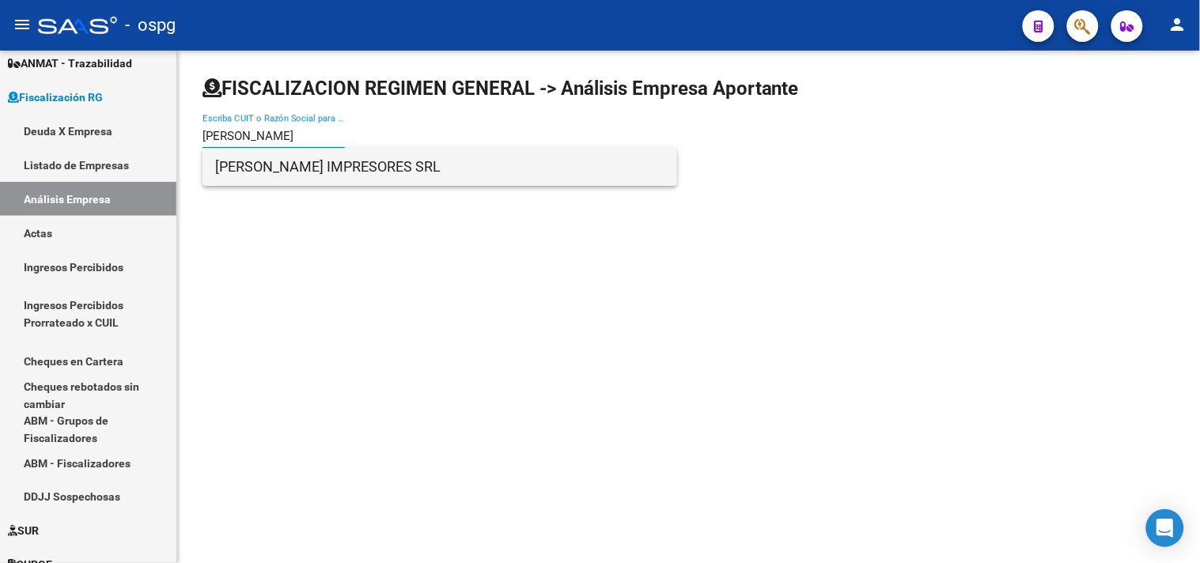
type input "ALTUNA"
click at [327, 160] on span "ALTUNA IMPRESORES SRL" at bounding box center [439, 167] width 449 height 38
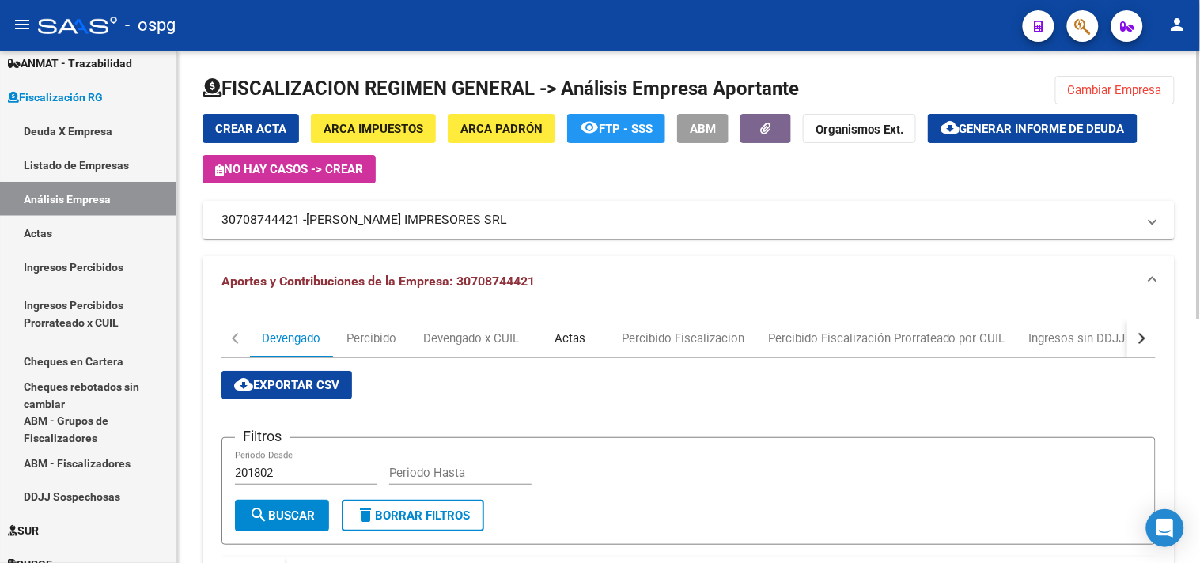
click at [579, 331] on div "Actas" at bounding box center [570, 338] width 31 height 17
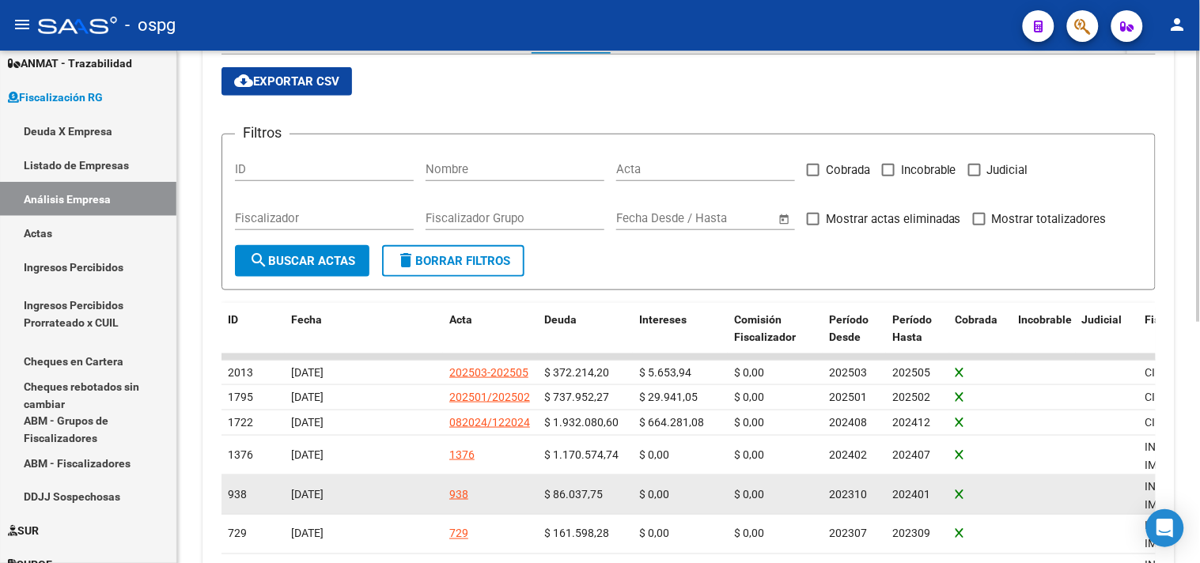
scroll to position [351, 0]
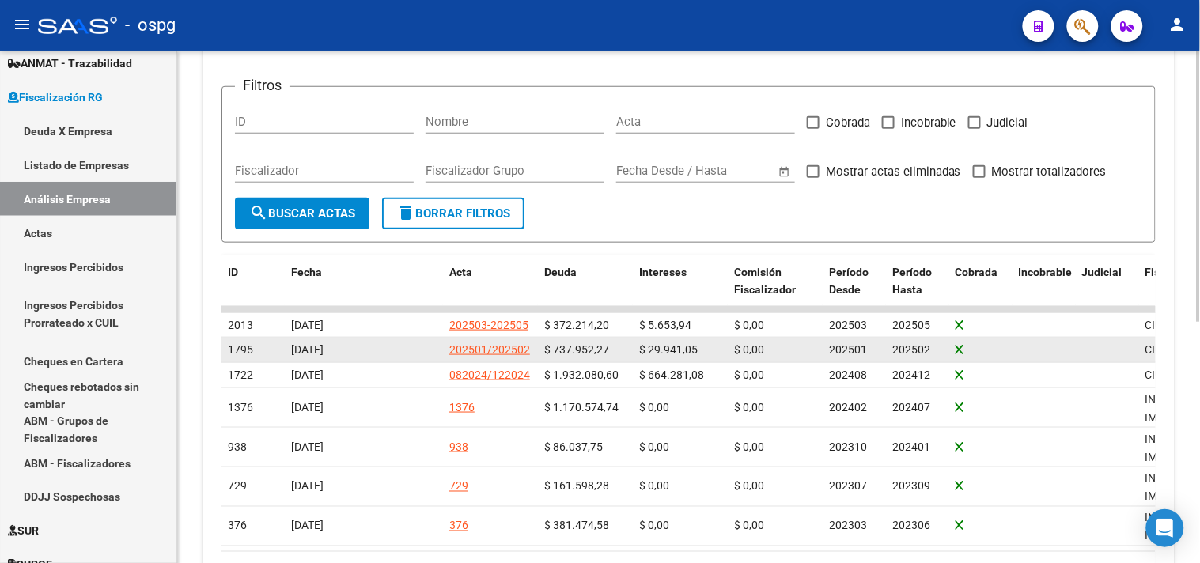
click at [504, 350] on div "202501/202502" at bounding box center [489, 350] width 81 height 18
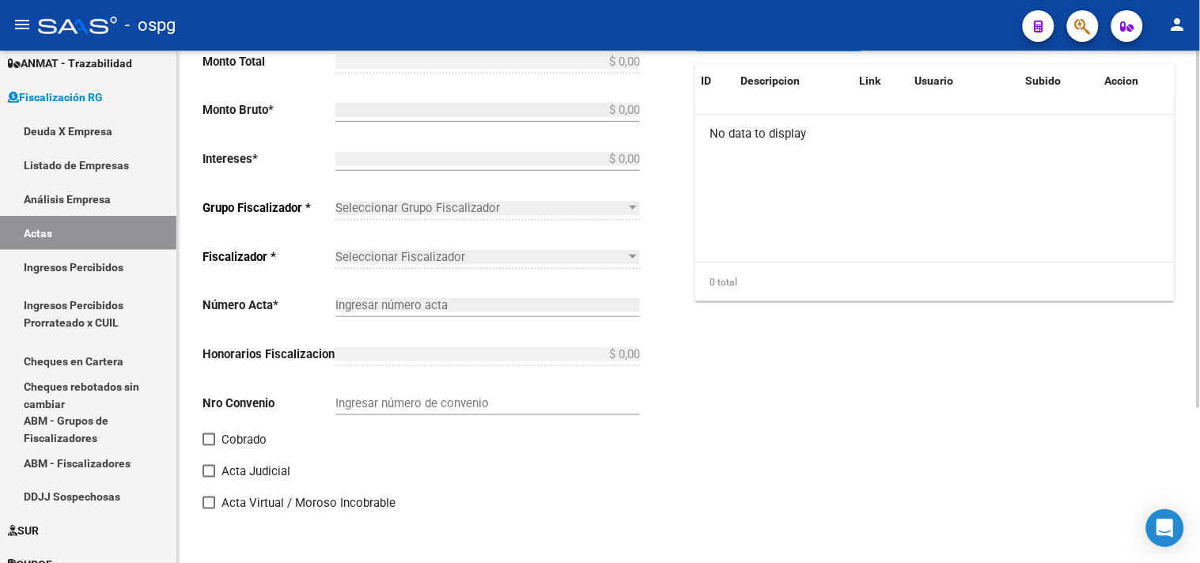
type input "202501"
type input "202502"
type input "$ 767.893,32"
type input "$ 737.952,27"
type input "$ 29.941,05"
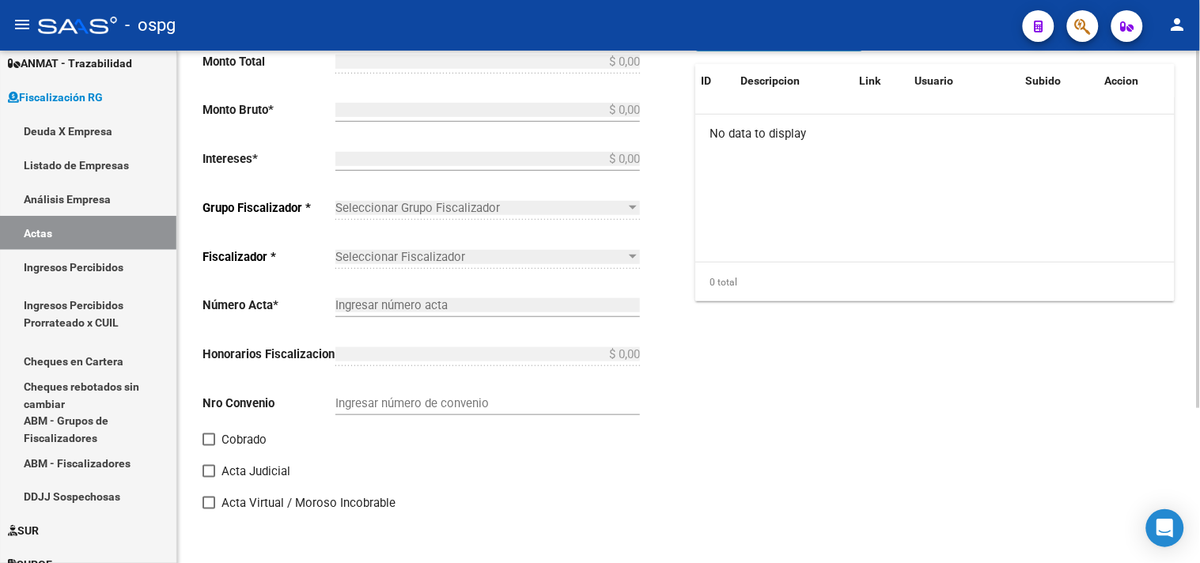
type input "202501/202502"
checkbox input "true"
type input "RECIBO"
type input "[DATE]"
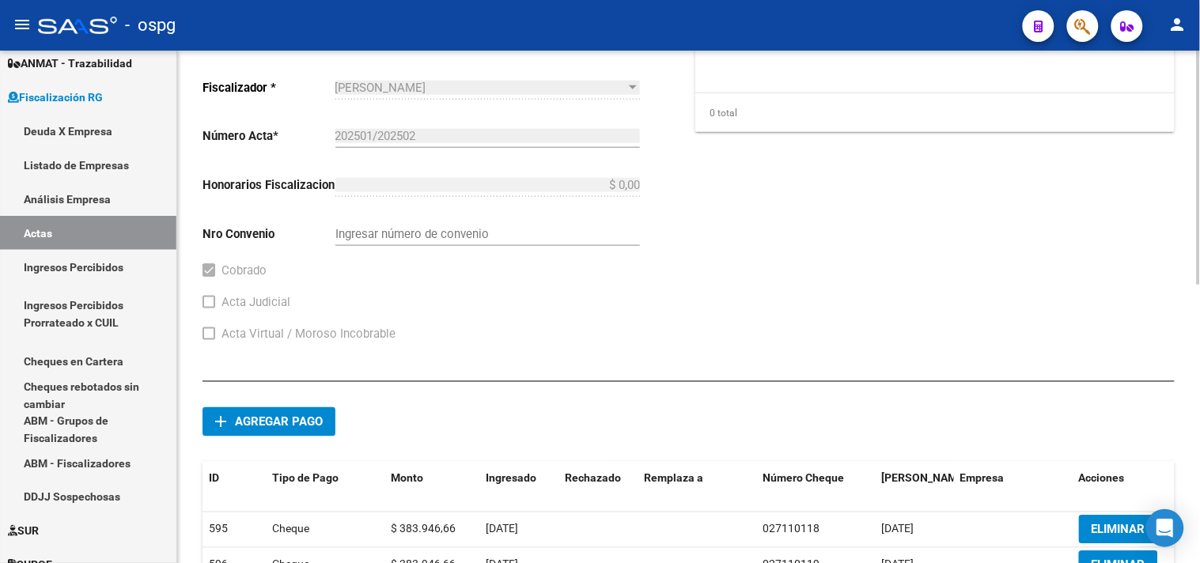
scroll to position [607, 0]
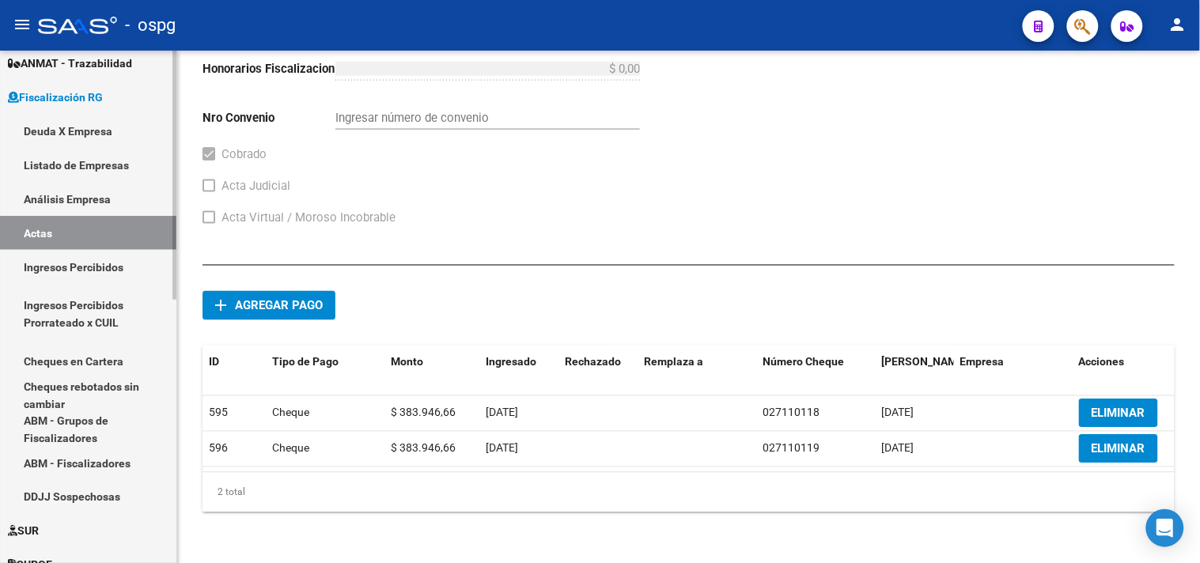
click at [50, 183] on link "Análisis Empresa" at bounding box center [88, 199] width 176 height 34
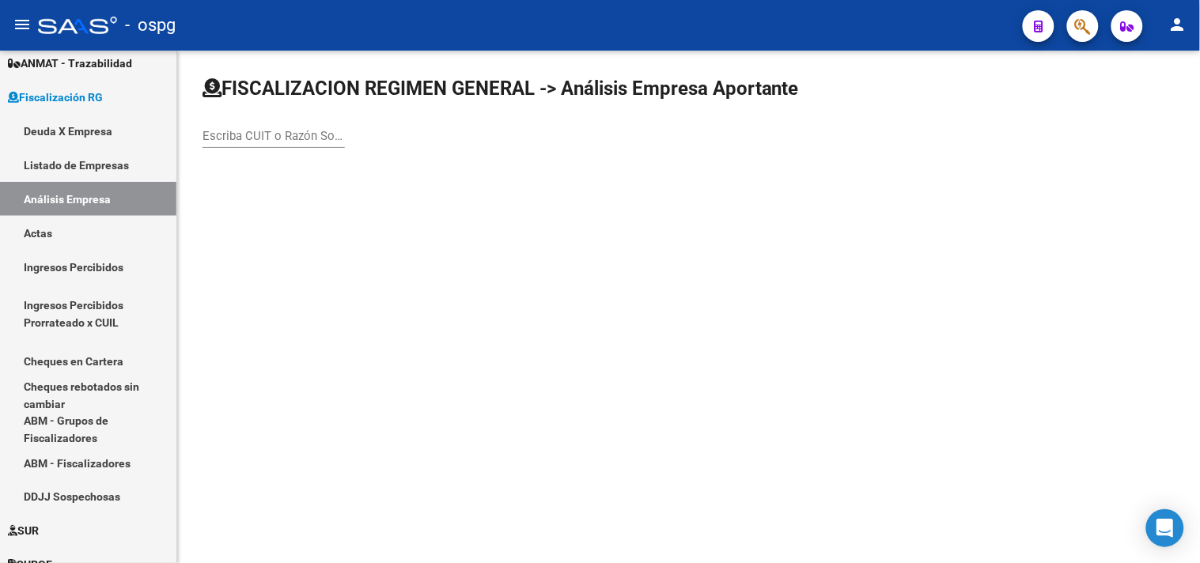
click at [274, 127] on div "Escriba CUIT o Razón Social para buscar" at bounding box center [273, 131] width 142 height 34
type input "ALTUNA"
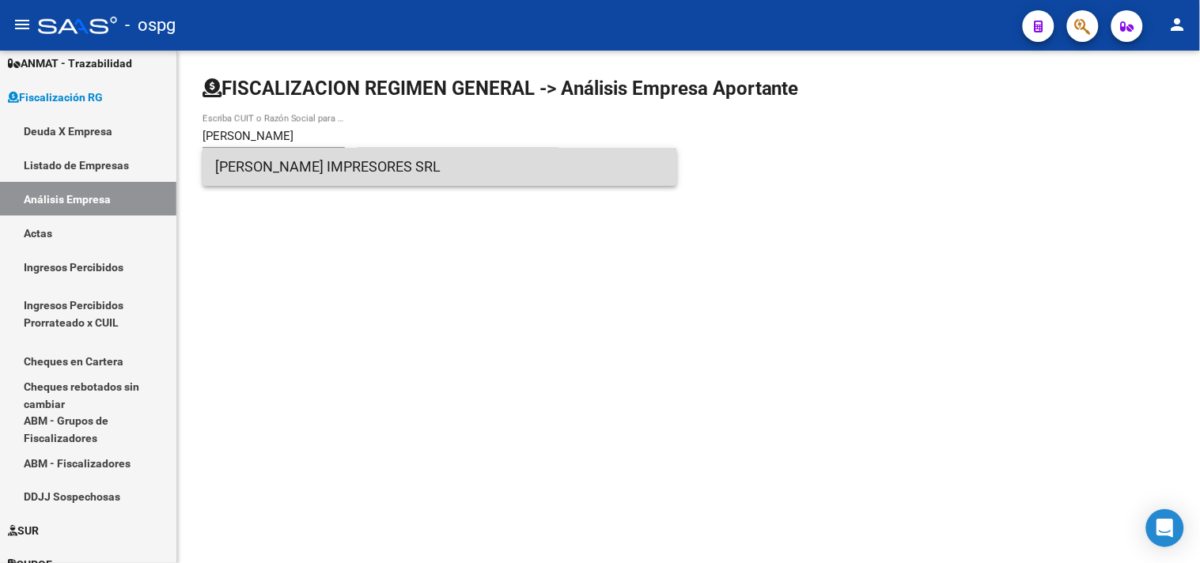
click at [316, 174] on span "ALTUNA IMPRESORES SRL" at bounding box center [439, 167] width 449 height 38
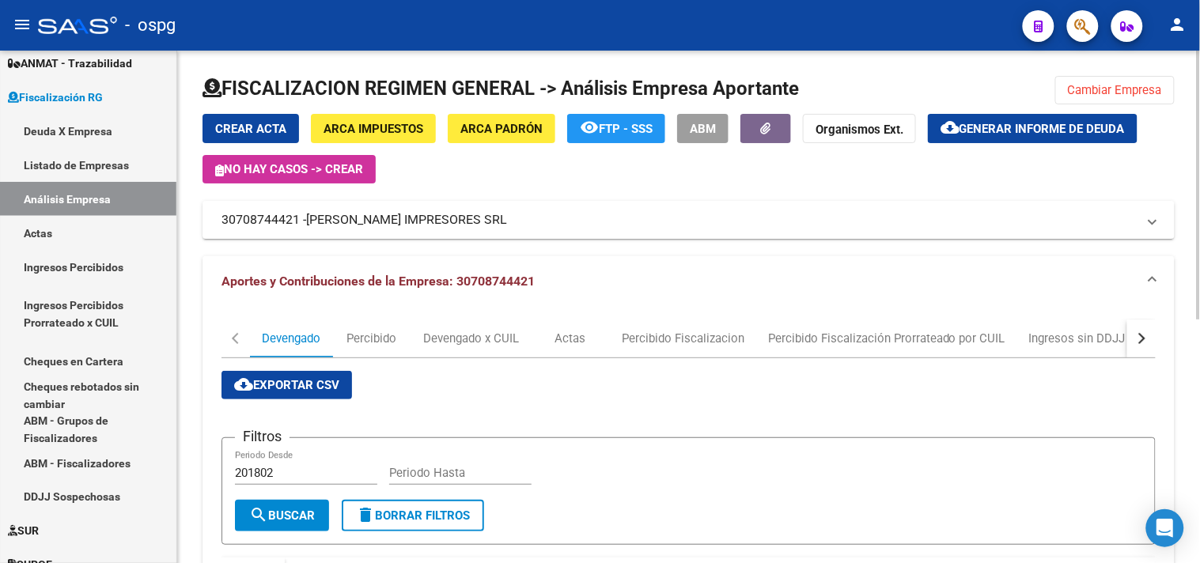
click at [981, 127] on span "Generar informe de deuda" at bounding box center [1041, 129] width 165 height 14
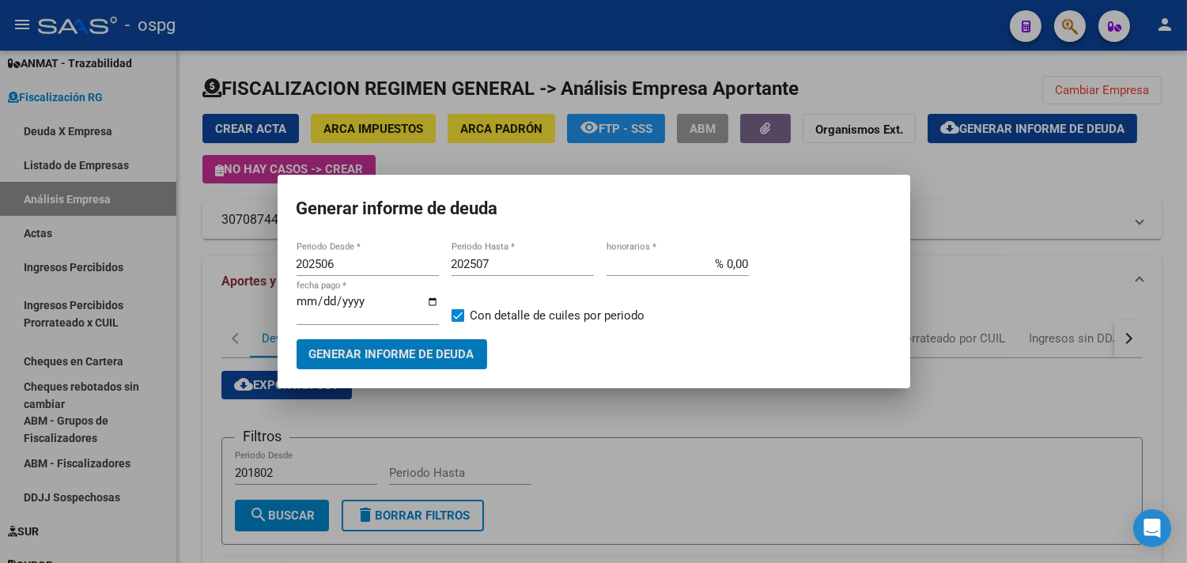
click at [419, 342] on button "Generar informe de deuda" at bounding box center [392, 353] width 191 height 29
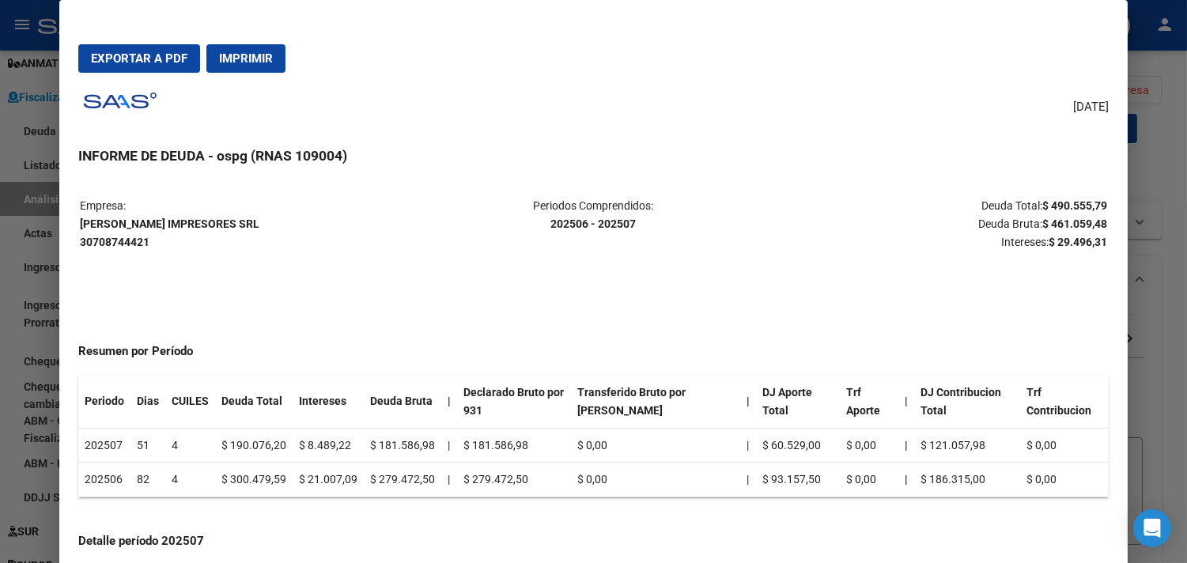
click at [1158, 266] on div at bounding box center [593, 281] width 1187 height 563
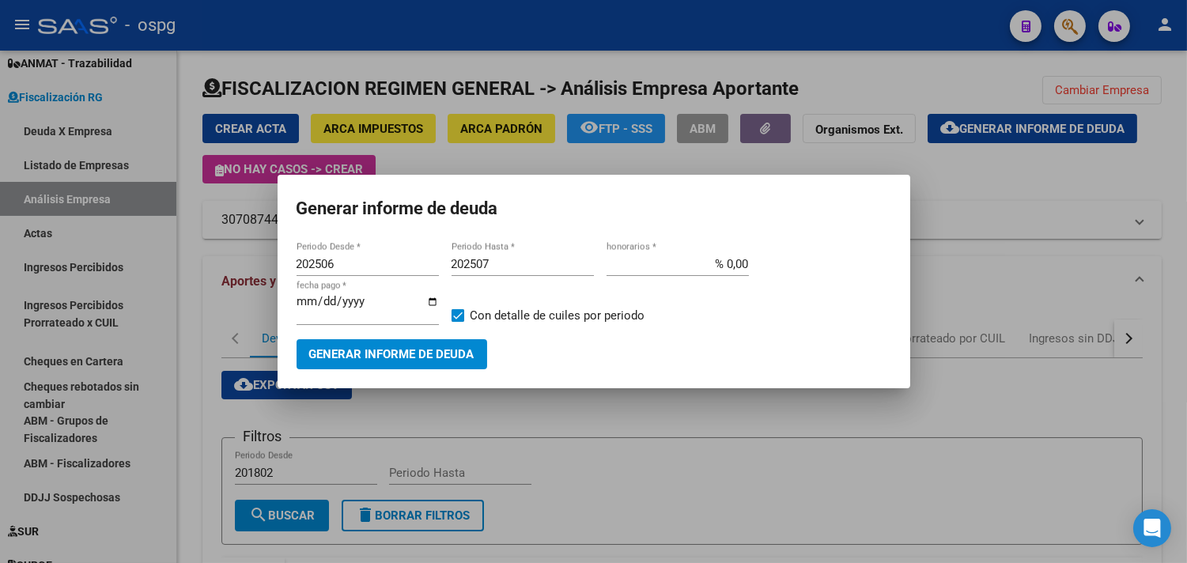
click at [338, 262] on input "202506" at bounding box center [368, 264] width 142 height 14
type input "202503"
click at [362, 361] on span "Generar informe de deuda" at bounding box center [391, 355] width 165 height 14
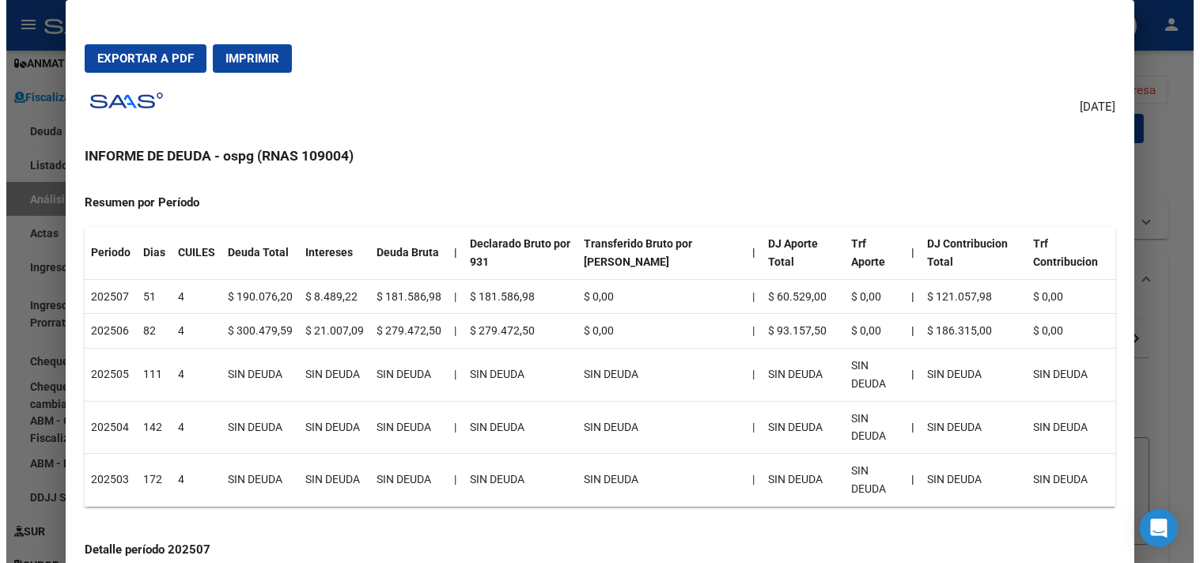
scroll to position [176, 0]
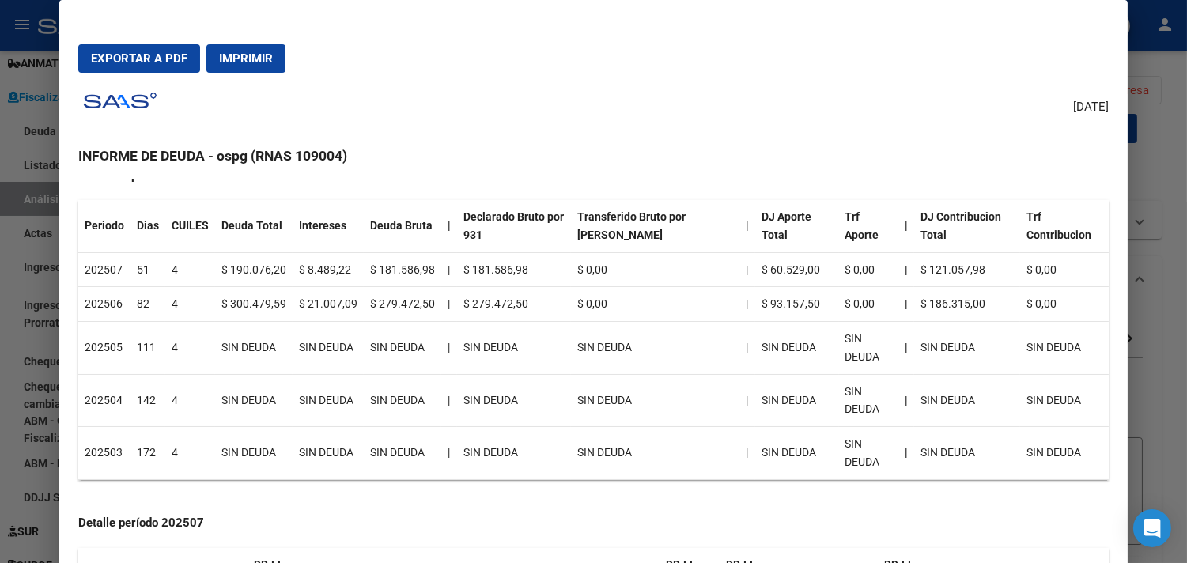
click at [1174, 399] on div at bounding box center [593, 281] width 1187 height 563
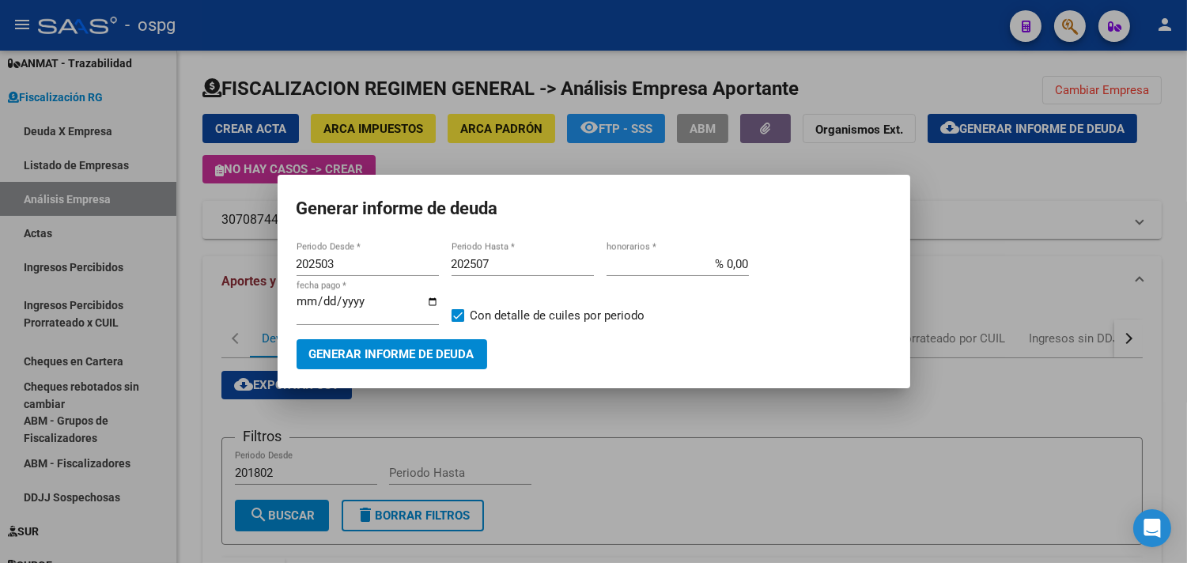
click at [1174, 399] on div at bounding box center [593, 281] width 1187 height 563
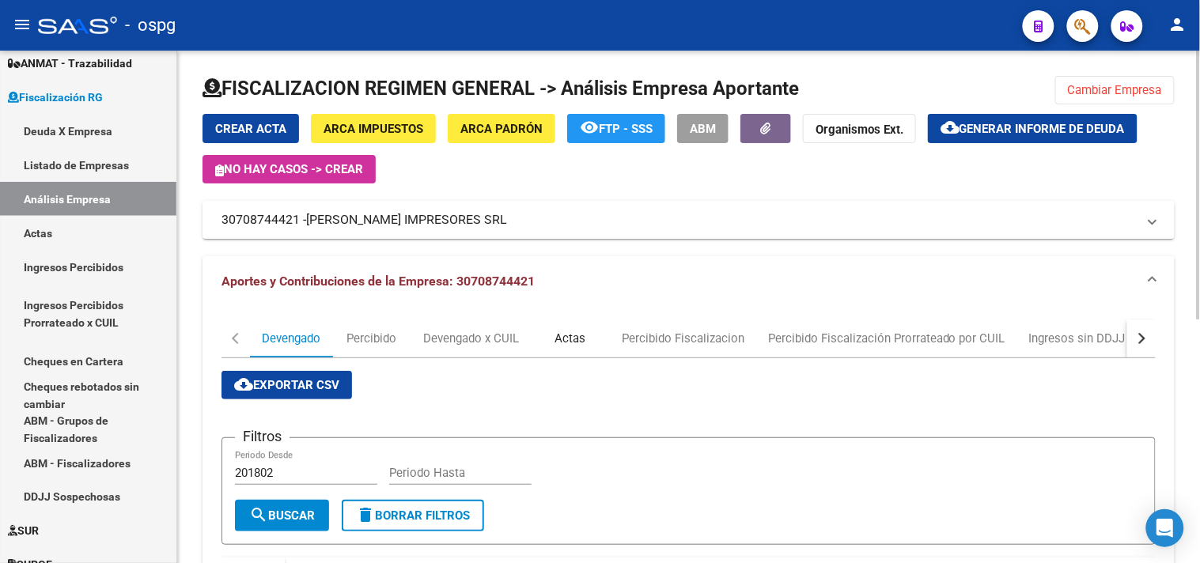
click at [585, 326] on div "Actas" at bounding box center [570, 339] width 79 height 38
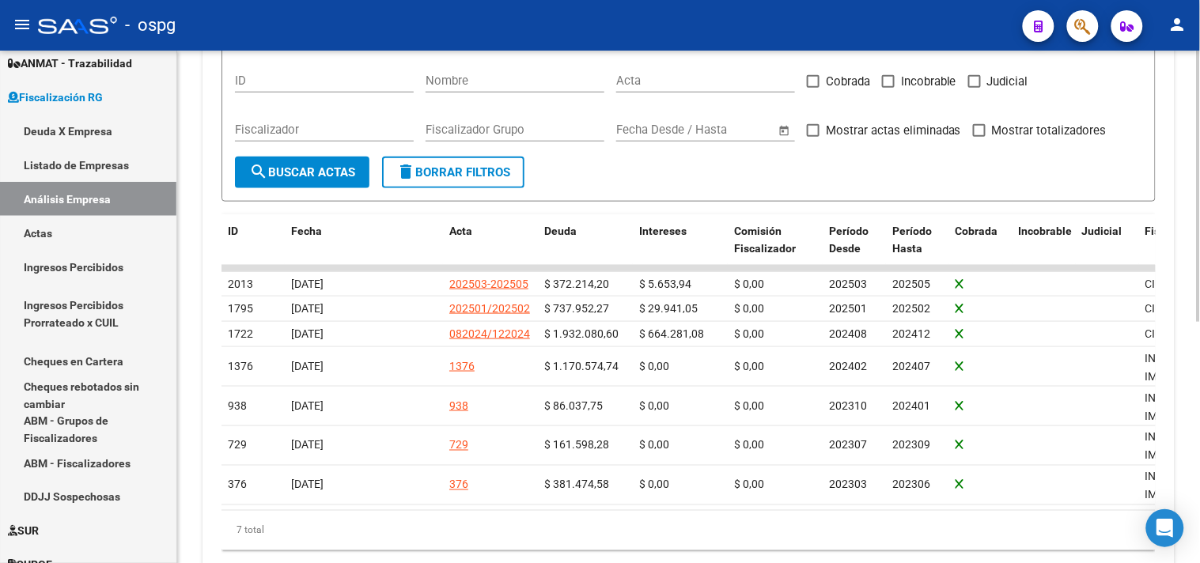
scroll to position [456, 0]
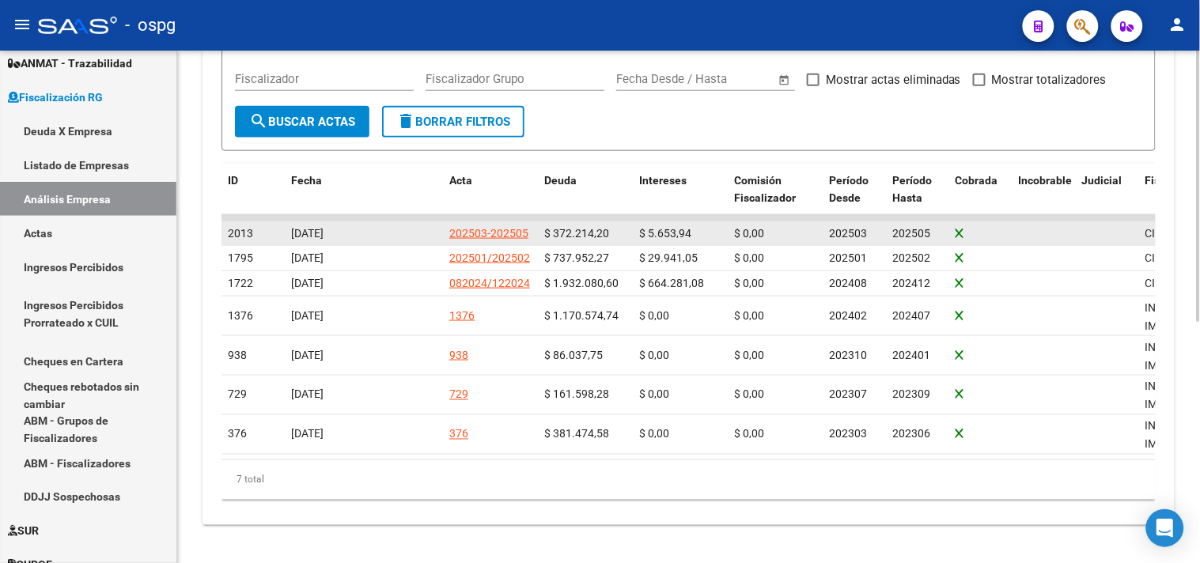
click at [478, 225] on div "202503-202505" at bounding box center [488, 234] width 79 height 18
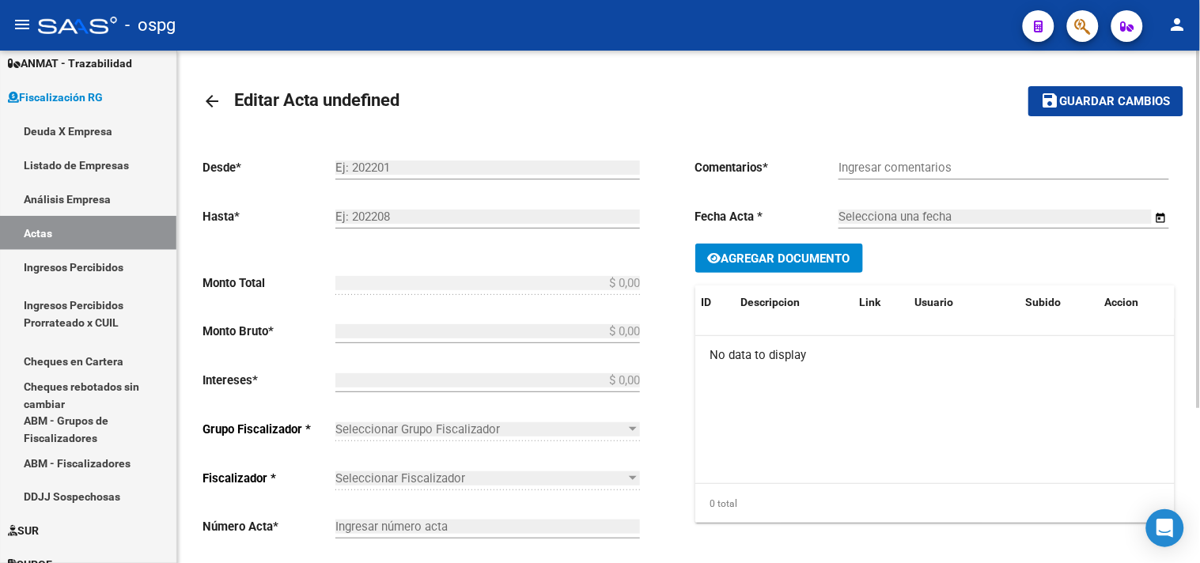
type input "202503"
type input "202505"
type input "$ 377.868,14"
type input "$ 372.214,20"
type input "$ 5.653,94"
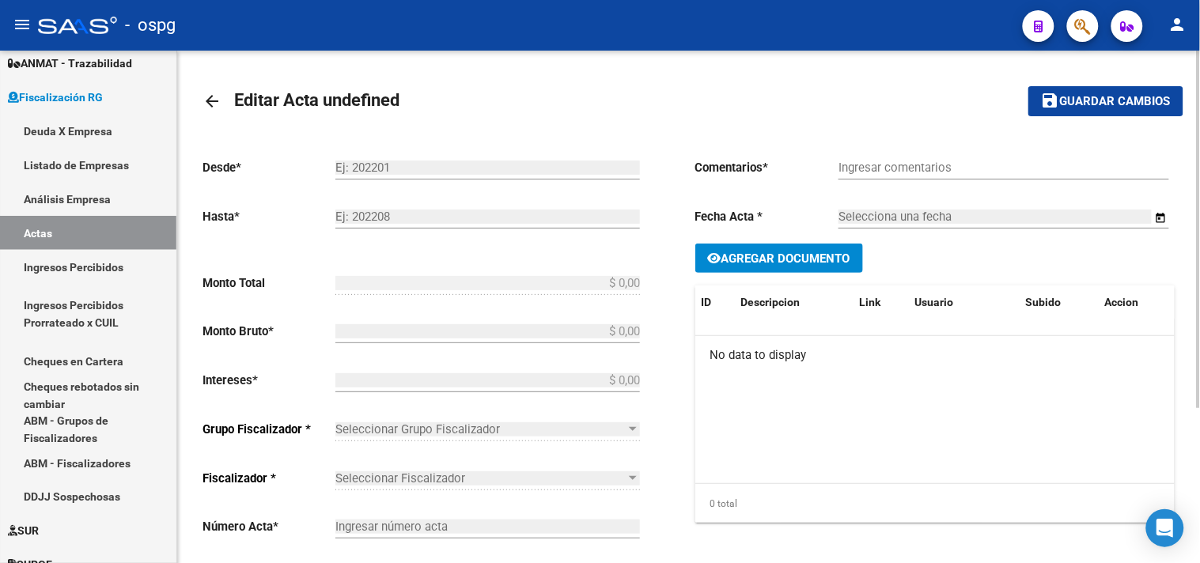
type input "202503-202505"
checkbox input "true"
type input "RECIBO 43076"
type input "[DATE]"
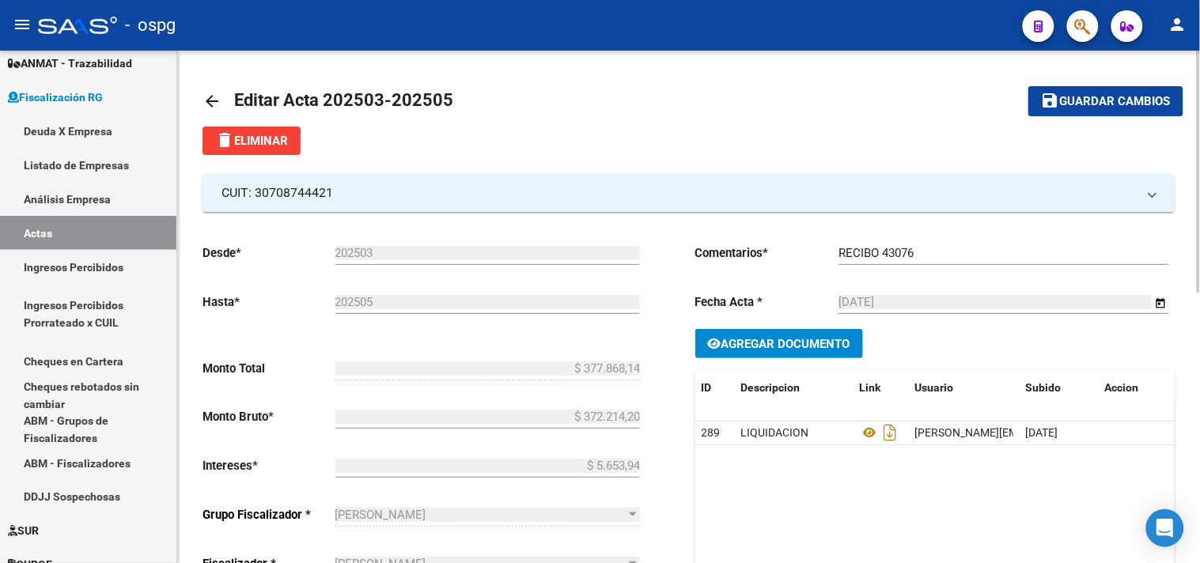
click at [234, 136] on span "delete Eliminar" at bounding box center [251, 141] width 73 height 14
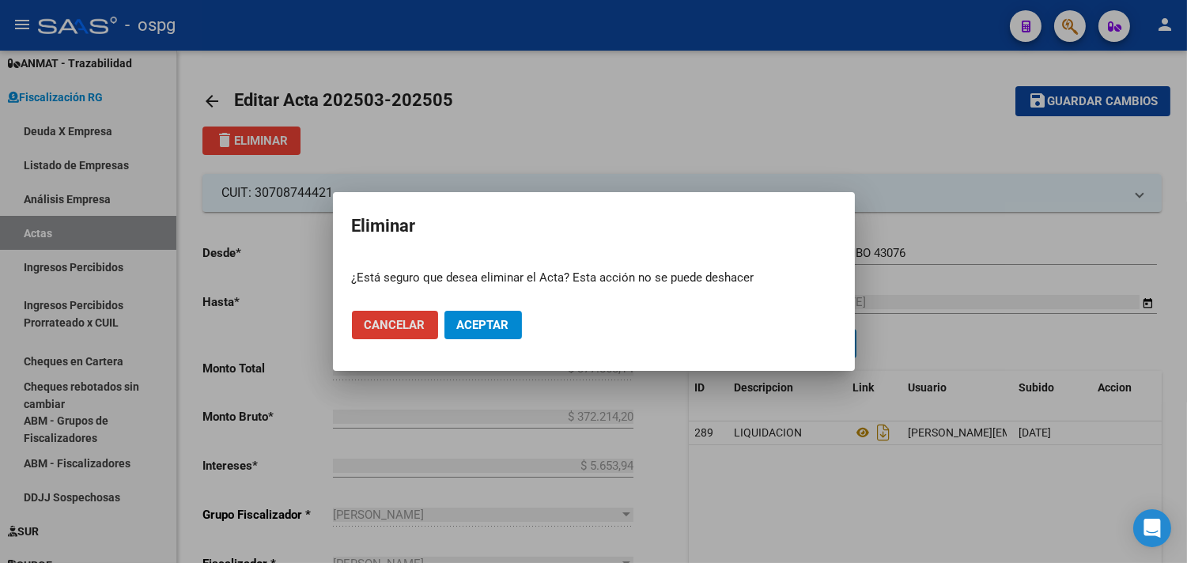
click at [490, 316] on button "Aceptar" at bounding box center [483, 325] width 78 height 28
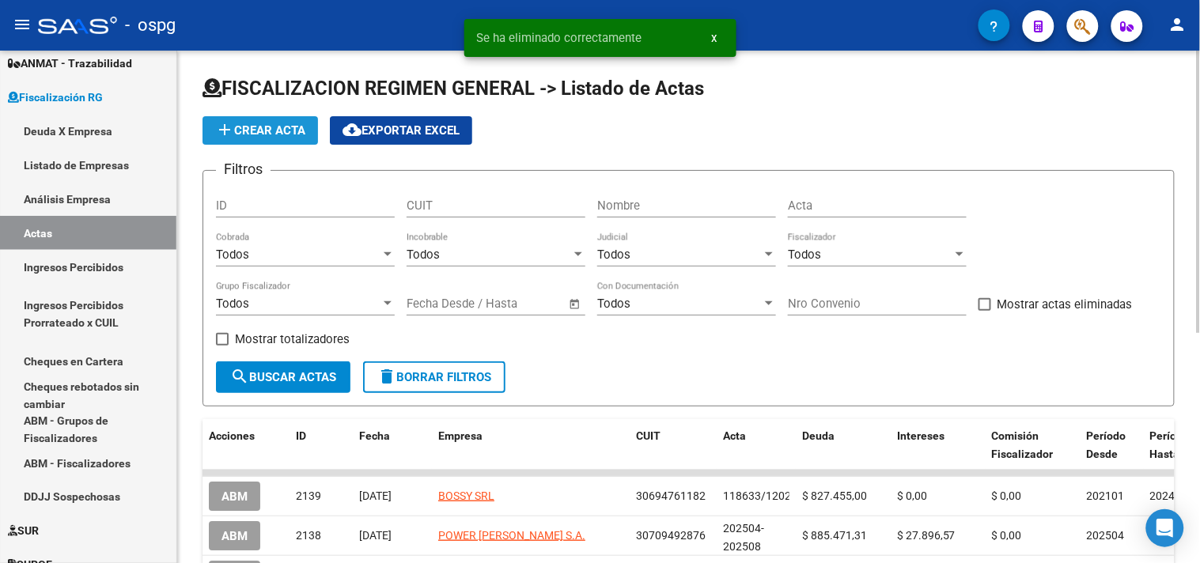
click at [269, 129] on span "add Crear Acta" at bounding box center [260, 130] width 90 height 14
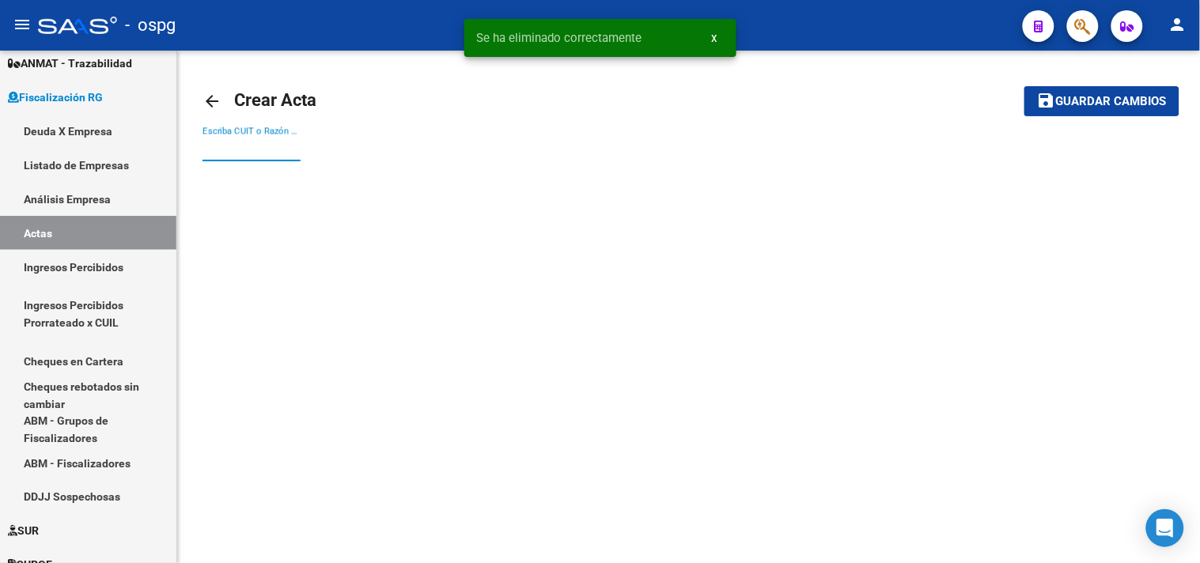
drag, startPoint x: 286, startPoint y: 150, endPoint x: 277, endPoint y: 148, distance: 9.8
click at [282, 151] on input "Escriba CUIT o Razón Social para buscar" at bounding box center [251, 149] width 98 height 14
type input "ALTUNA"
click at [1024, 86] on button "save Guardar cambios" at bounding box center [1101, 100] width 155 height 29
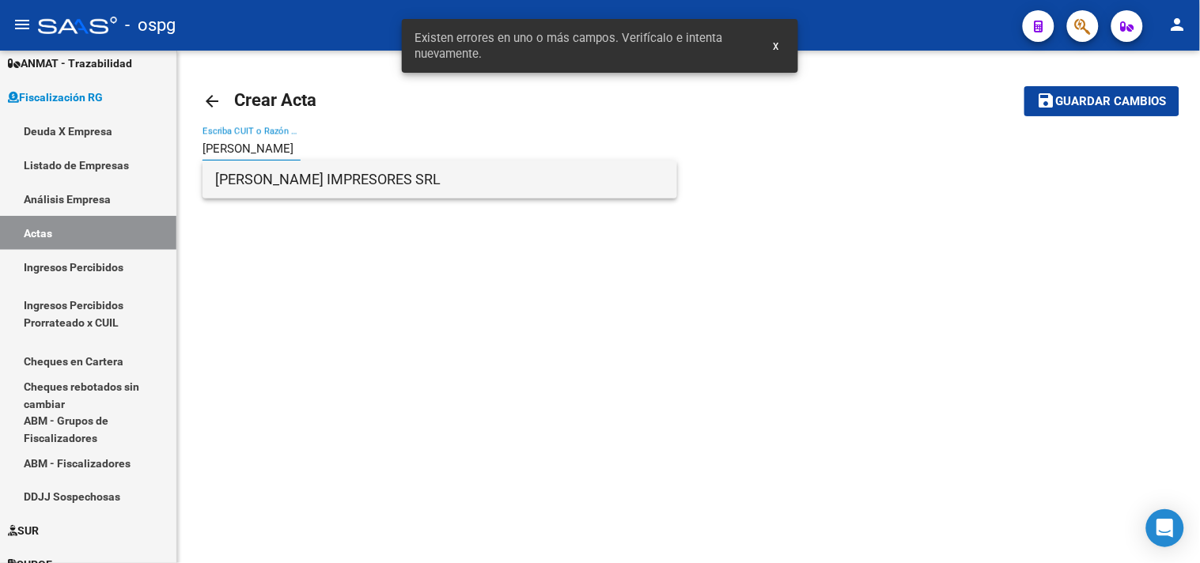
click at [312, 176] on span "ALTUNA IMPRESORES SRL" at bounding box center [439, 180] width 449 height 38
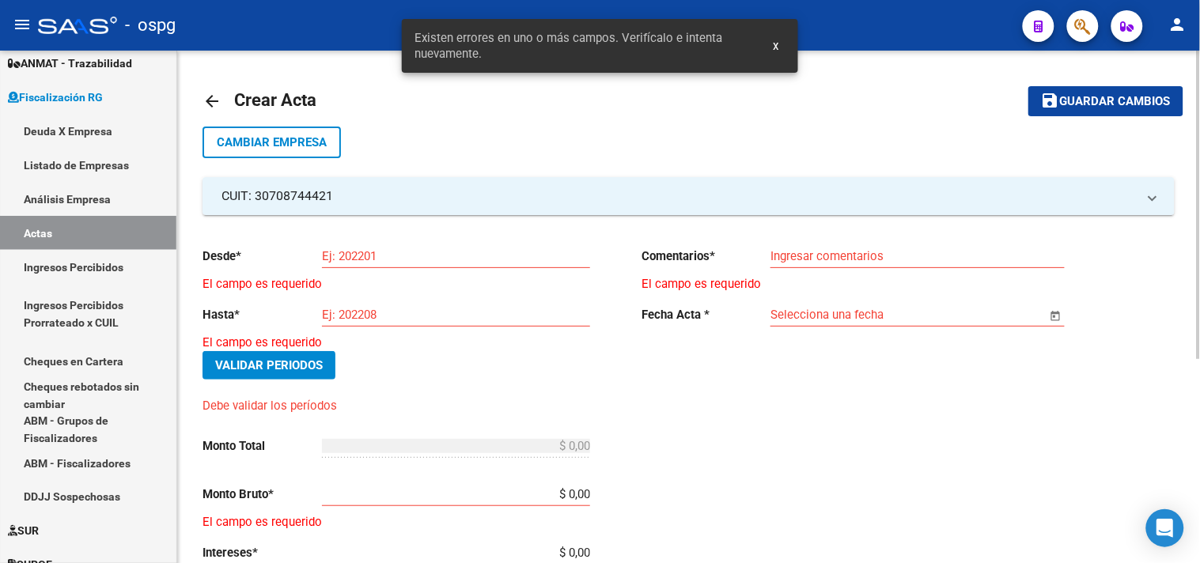
drag, startPoint x: 407, startPoint y: 247, endPoint x: 388, endPoint y: 221, distance: 31.6
click at [399, 240] on div "Ej: 202201" at bounding box center [456, 251] width 268 height 34
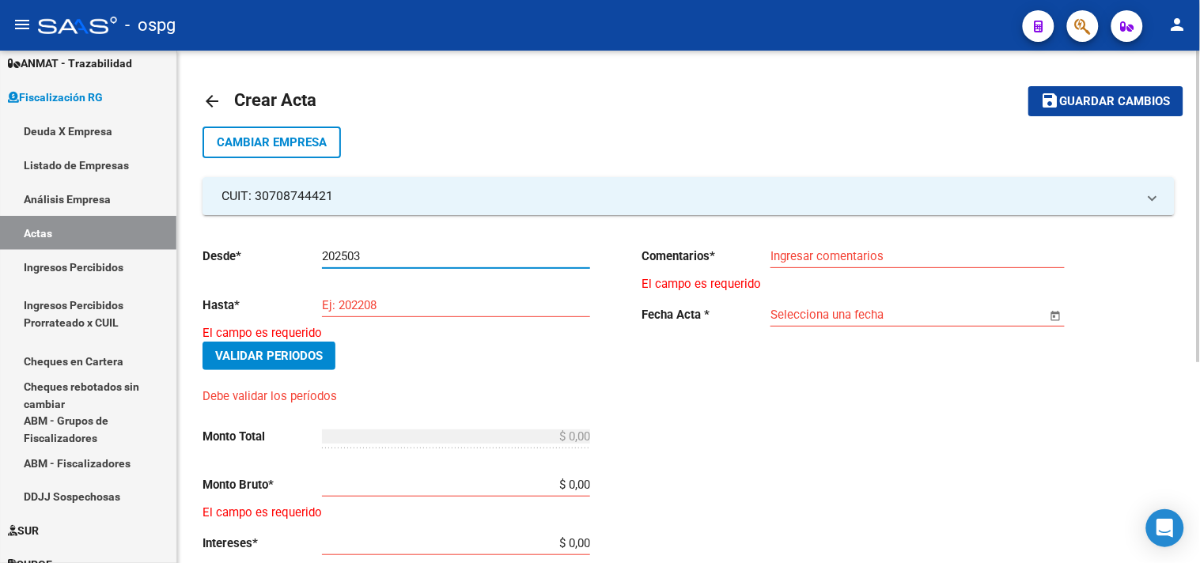
type input "202503"
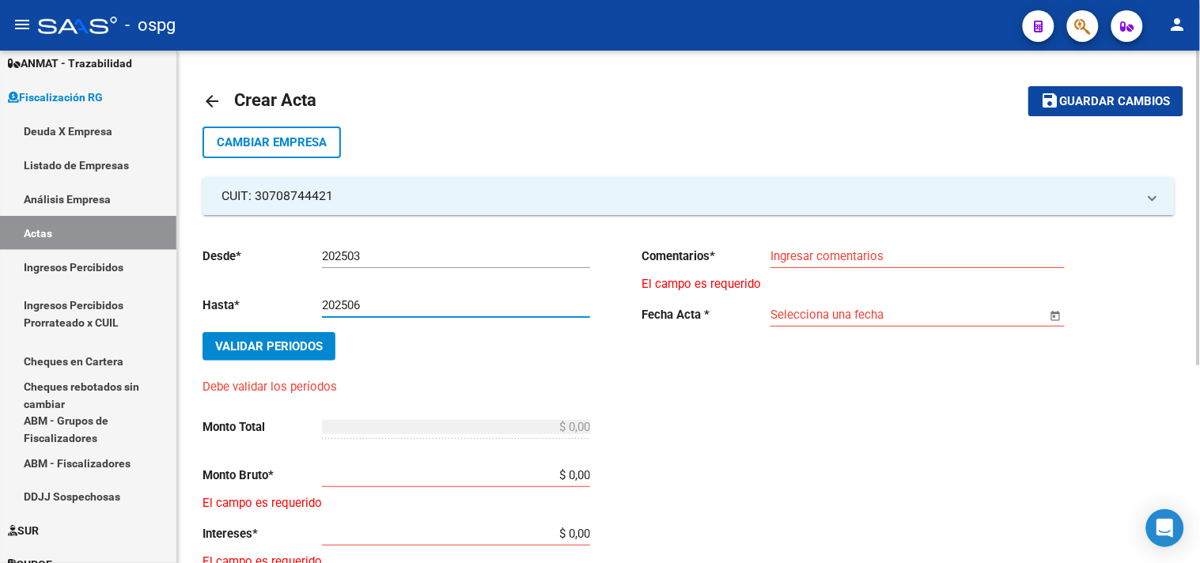
type input "202506"
drag, startPoint x: 558, startPoint y: 475, endPoint x: 697, endPoint y: 494, distance: 139.6
click at [697, 494] on div "Desde * 202503 Ej: 202201 Hasta * 202506 Ej: 202208 Validar Periodos Debe valid…" at bounding box center [635, 531] width 867 height 632
drag, startPoint x: 522, startPoint y: 225, endPoint x: 500, endPoint y: 335, distance: 112.1
click at [520, 225] on div "Desde * 202503 Ej: 202201 Hasta * 202506 Ej: 202208 Validar Periodos Debe valid…" at bounding box center [635, 531] width 867 height 632
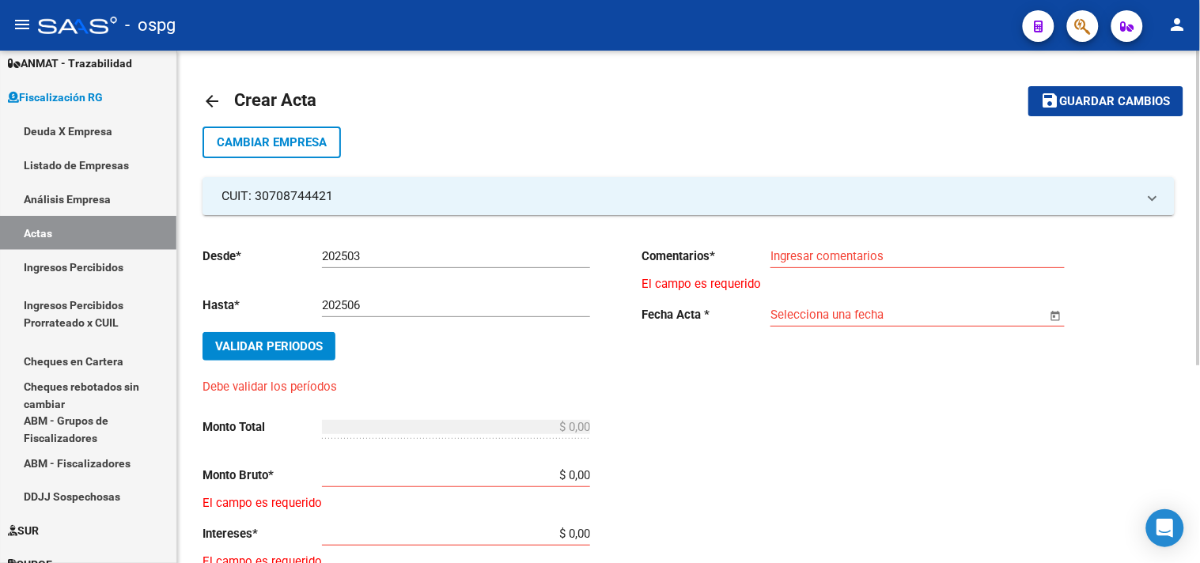
drag, startPoint x: 556, startPoint y: 459, endPoint x: 555, endPoint y: 470, distance: 11.1
click at [555, 464] on div "$ 0,00 Ingresar monto bruto" at bounding box center [456, 470] width 268 height 34
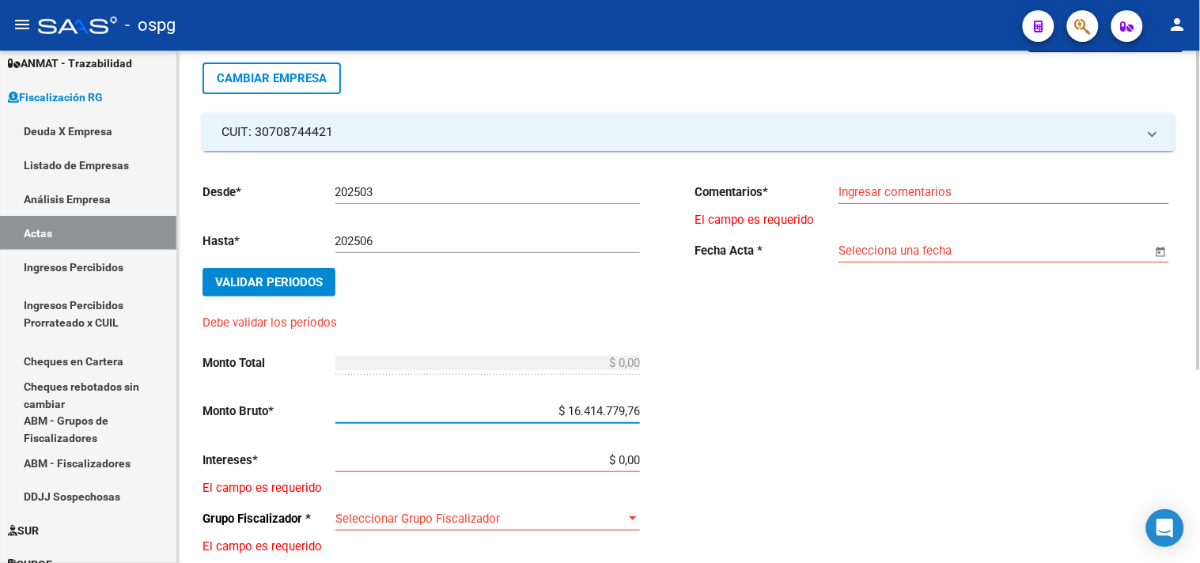
scroll to position [88, 0]
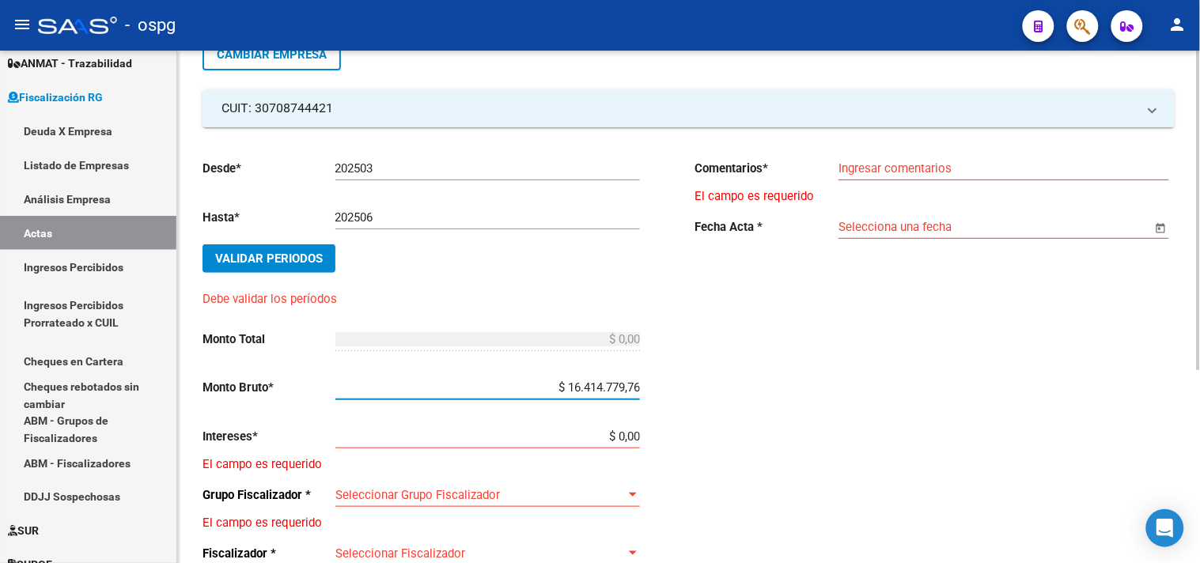
drag, startPoint x: 565, startPoint y: 388, endPoint x: 949, endPoint y: 414, distance: 385.2
click at [949, 414] on div "Desde * 202503 Ej: 202201 Hasta * 202506 Ej: 202208 Validar Periodos Debe valid…" at bounding box center [688, 436] width 972 height 618
type input "$ 1.641.449,76"
drag, startPoint x: 603, startPoint y: 438, endPoint x: 741, endPoint y: 438, distance: 137.6
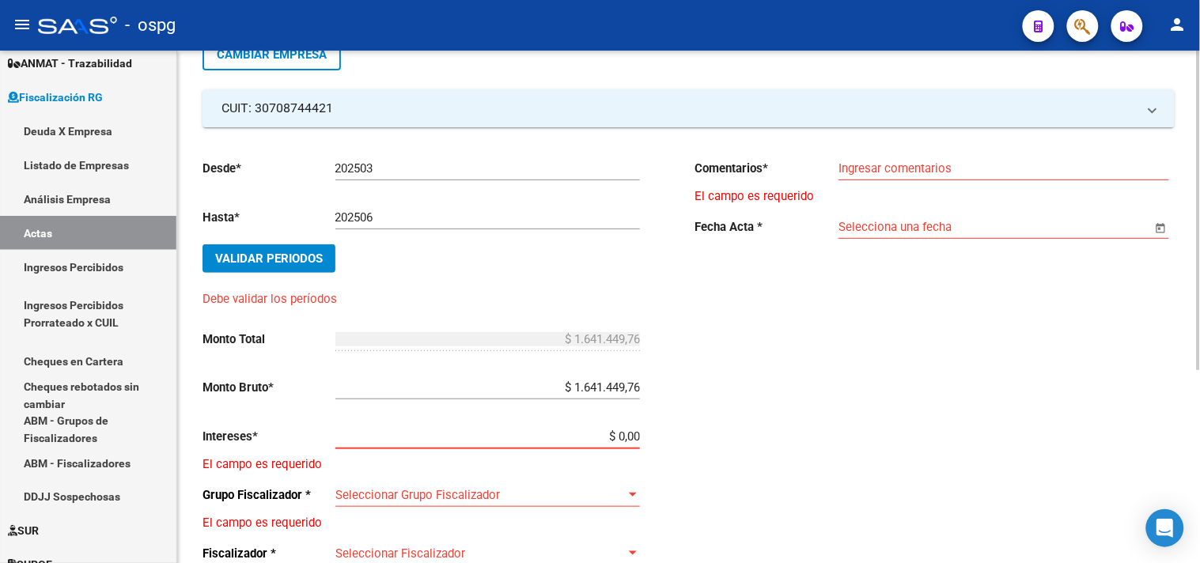
click at [751, 438] on div "Desde * 202503 Ej: 202201 Hasta * 202506 Ej: 202208 Validar Periodos Debe valid…" at bounding box center [688, 436] width 972 height 618
type input "$ 0,00"
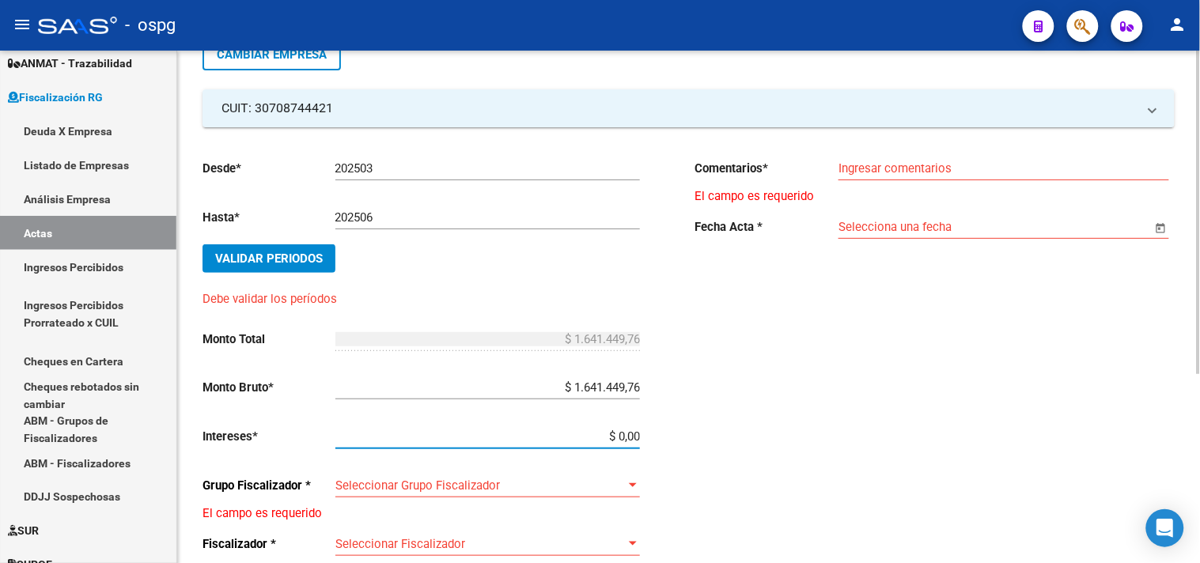
click at [524, 475] on div "Seleccionar Grupo Fiscalizador Seleccionar Grupo Fiscalizador" at bounding box center [487, 480] width 304 height 34
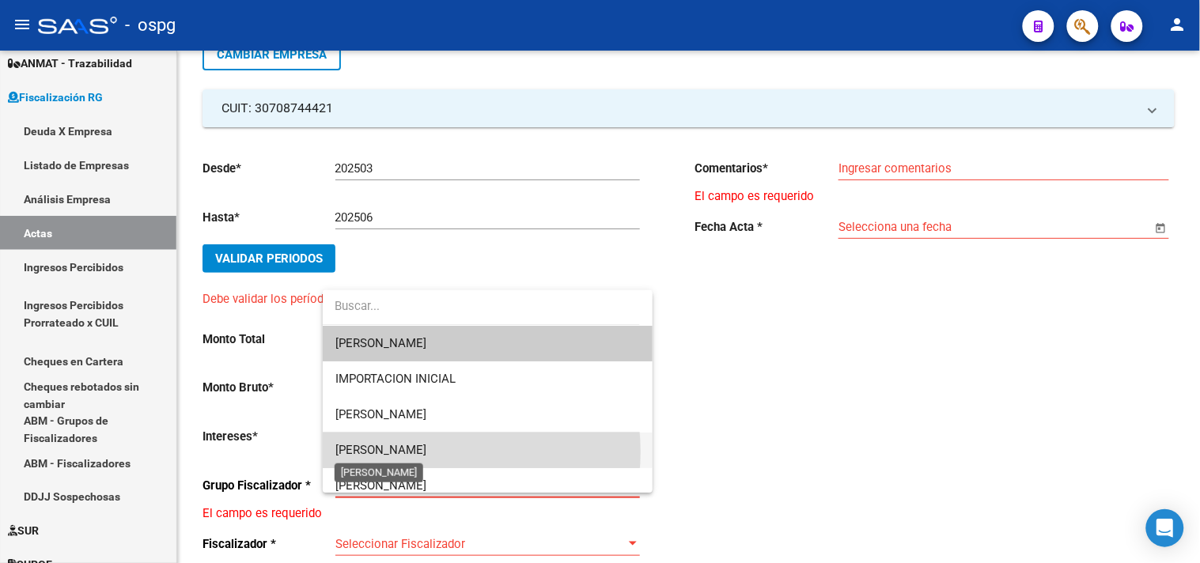
click at [413, 452] on span "[PERSON_NAME]" at bounding box center [380, 450] width 91 height 14
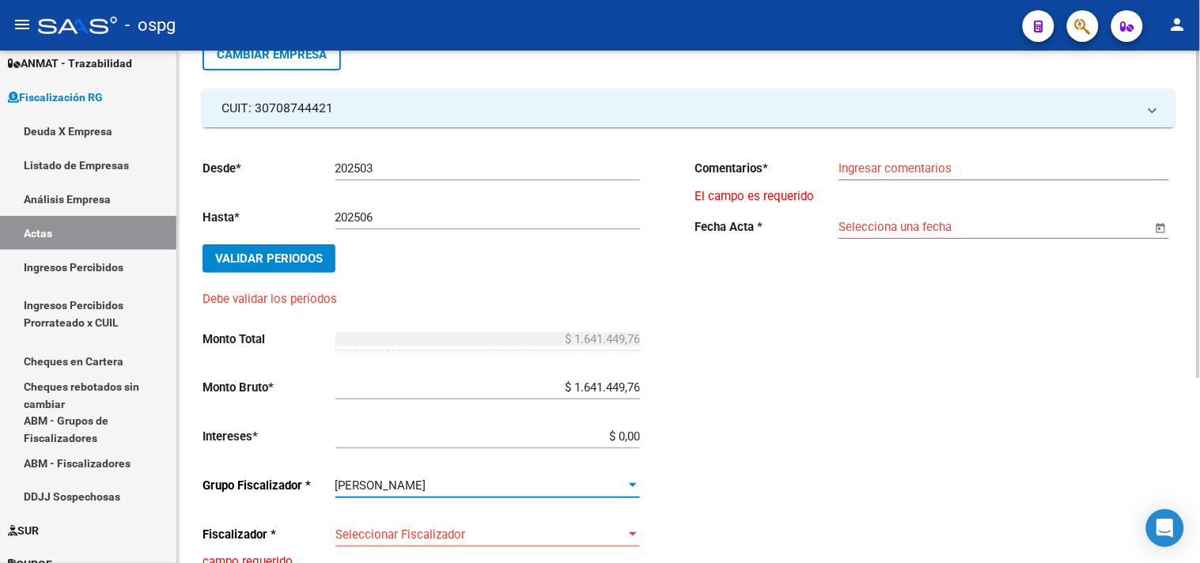
click at [426, 528] on span "Seleccionar Fiscalizador" at bounding box center [480, 535] width 290 height 14
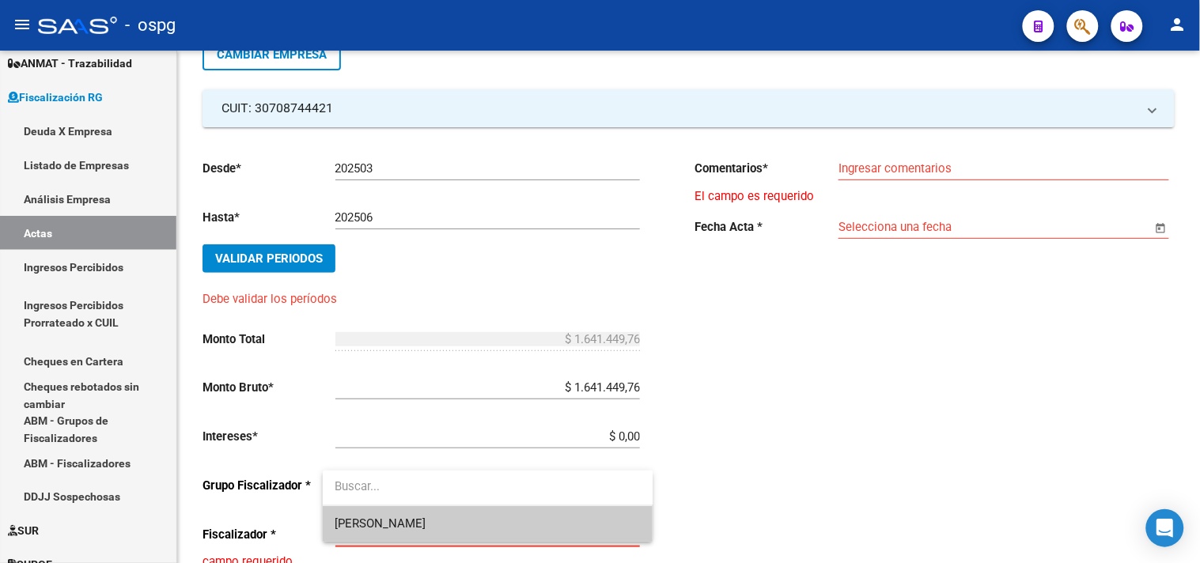
click at [407, 532] on span "[PERSON_NAME]" at bounding box center [487, 524] width 305 height 36
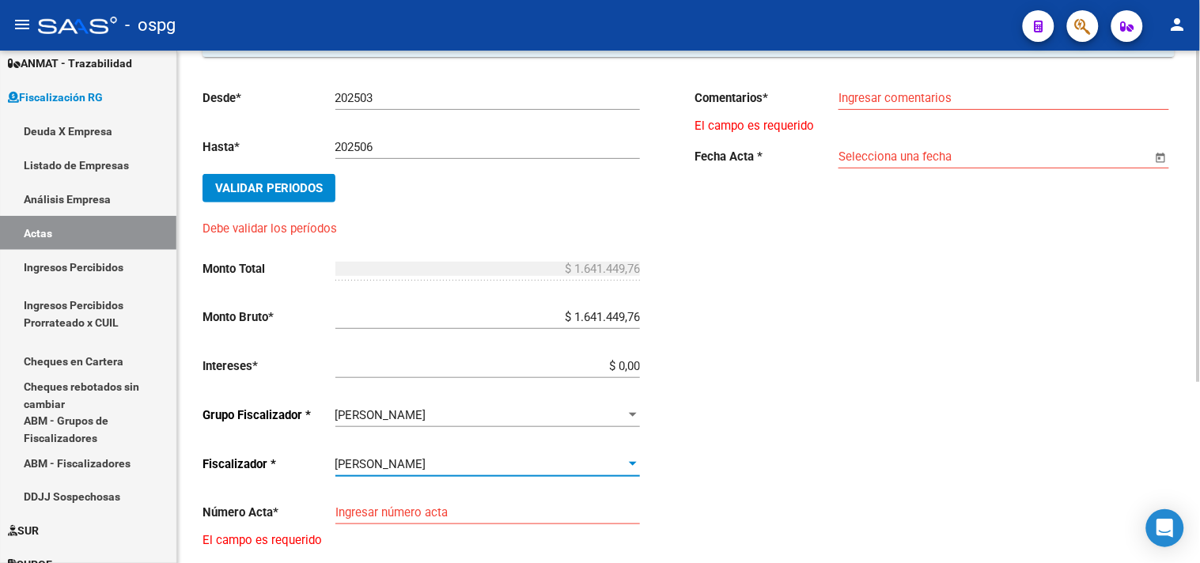
scroll to position [280, 0]
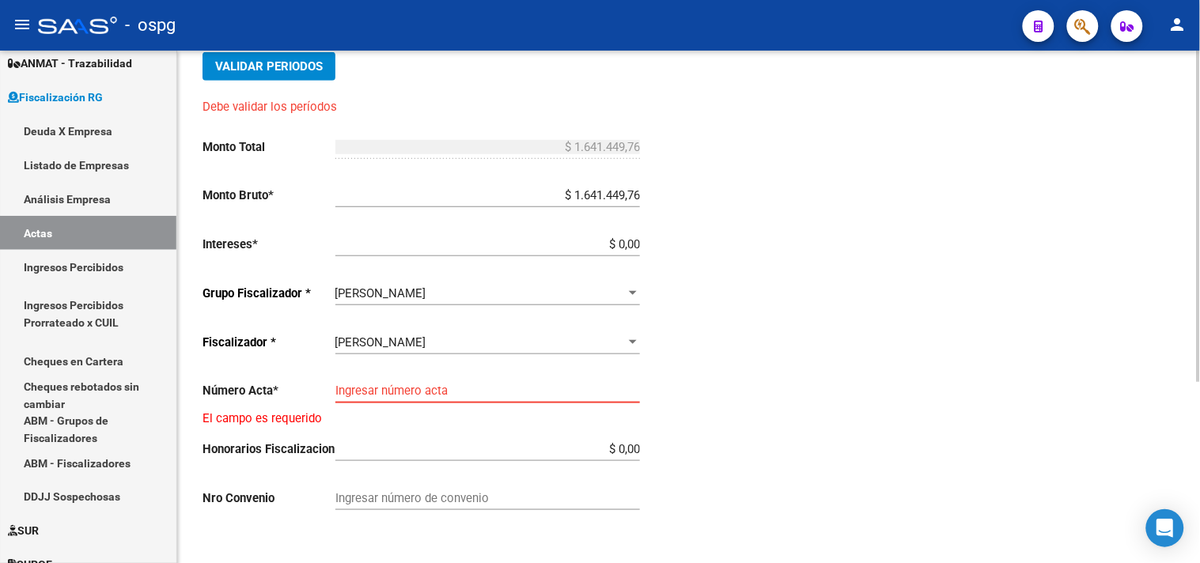
drag, startPoint x: 388, startPoint y: 388, endPoint x: 386, endPoint y: 395, distance: 8.1
click at [386, 395] on input "Ingresar número acta" at bounding box center [487, 391] width 304 height 14
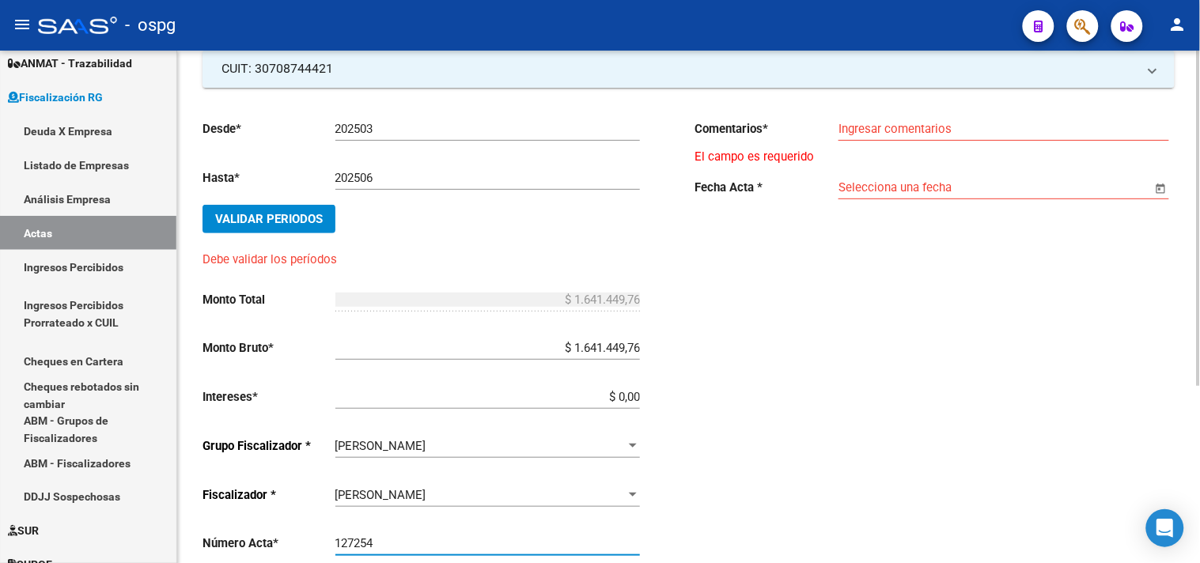
scroll to position [0, 0]
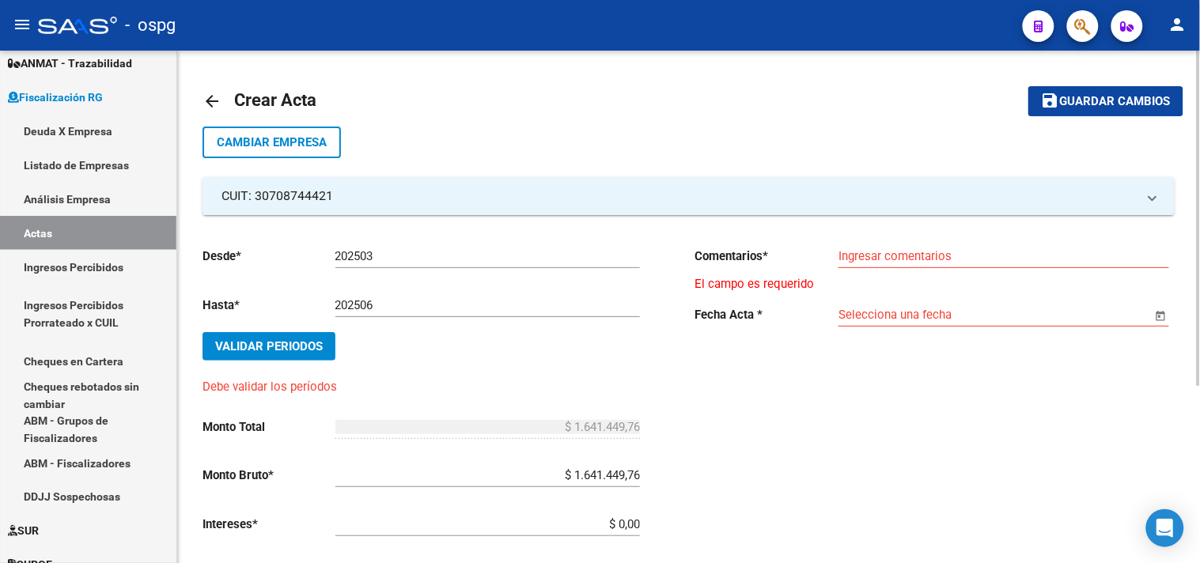
type input "127254"
click at [908, 249] on input "Ingresar comentarios" at bounding box center [1003, 256] width 331 height 14
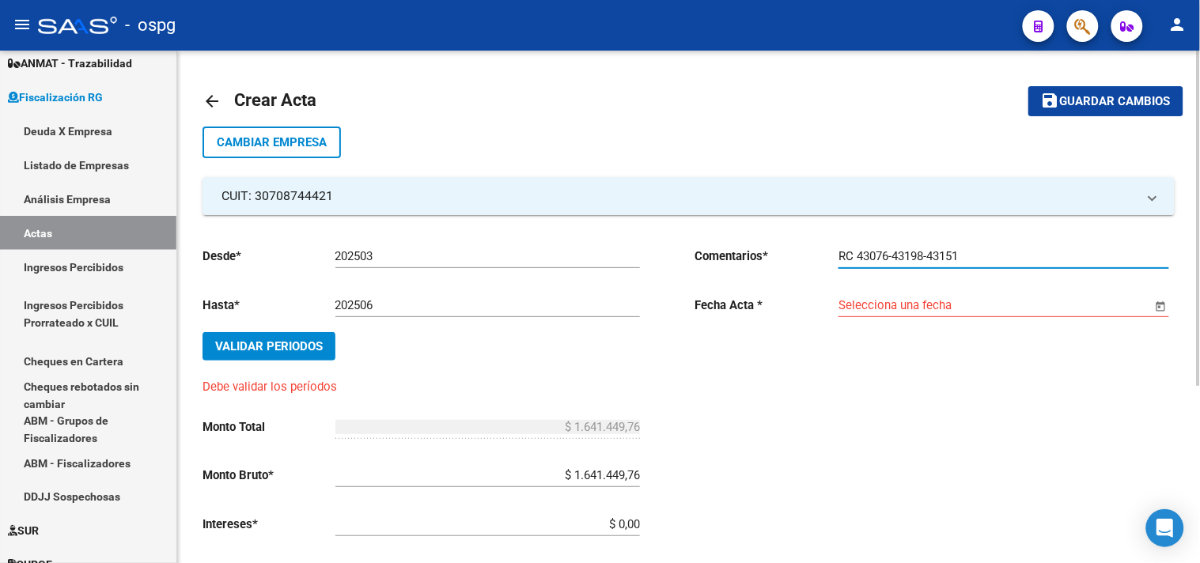
type input "RC 43076-43198-43151"
click at [1167, 304] on span "Open calendar" at bounding box center [1161, 306] width 38 height 38
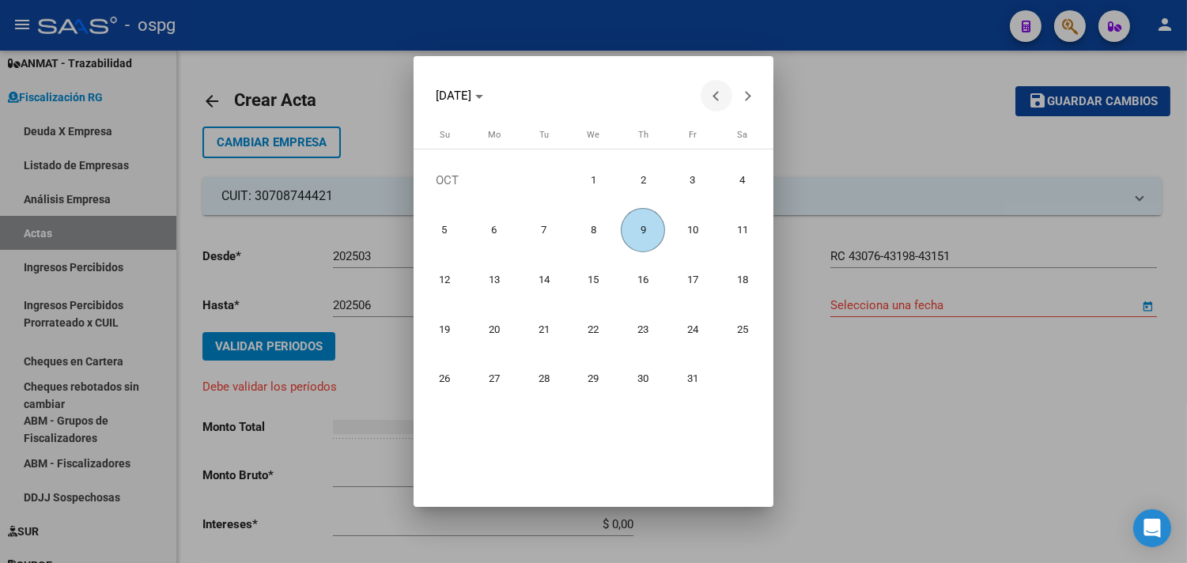
click at [713, 93] on span "Previous month" at bounding box center [717, 96] width 32 height 32
click at [494, 327] on span "18" at bounding box center [494, 329] width 45 height 45
type input "[DATE]"
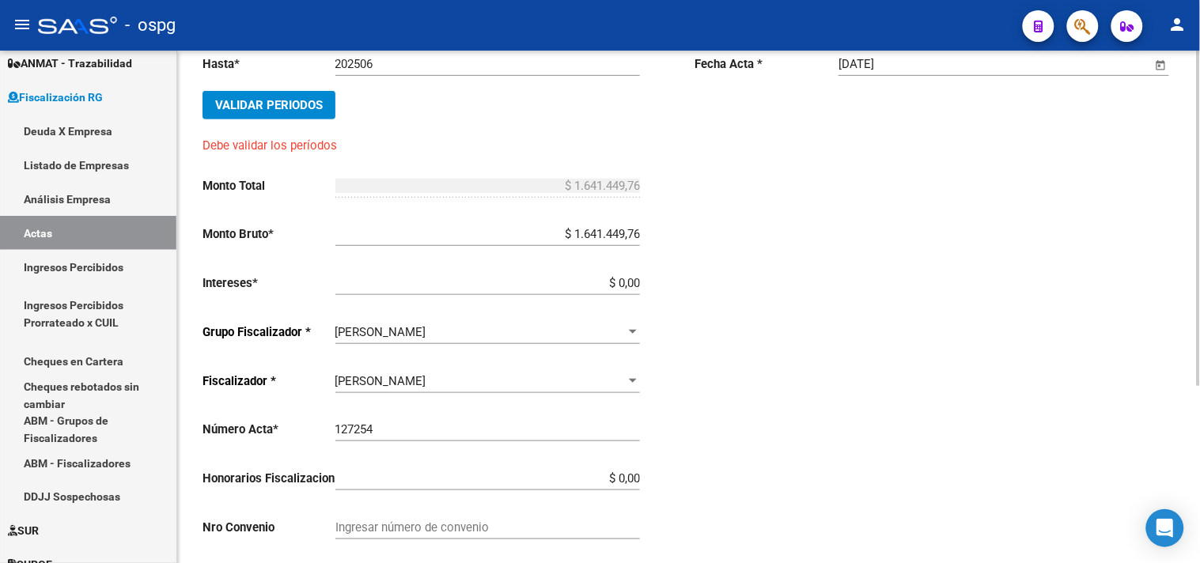
scroll to position [270, 0]
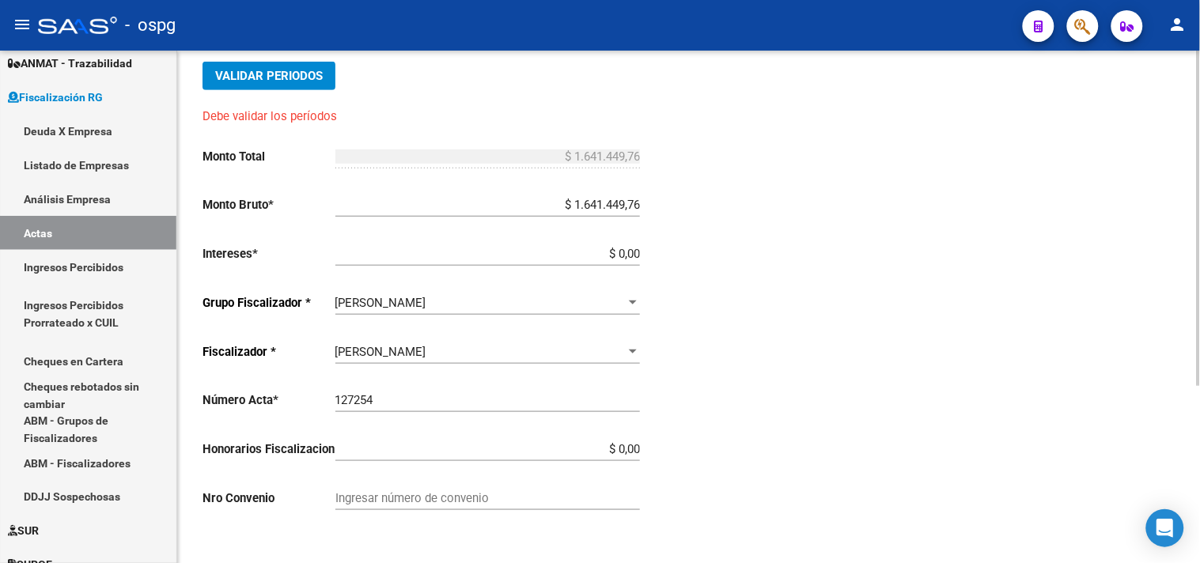
click at [779, 491] on div "Comentarios * RC 43076-43198-43151 Ingresar comentarios Fecha Acta * 18/08/2025…" at bounding box center [935, 245] width 480 height 562
click at [317, 76] on span "Validar Periodos" at bounding box center [269, 76] width 108 height 14
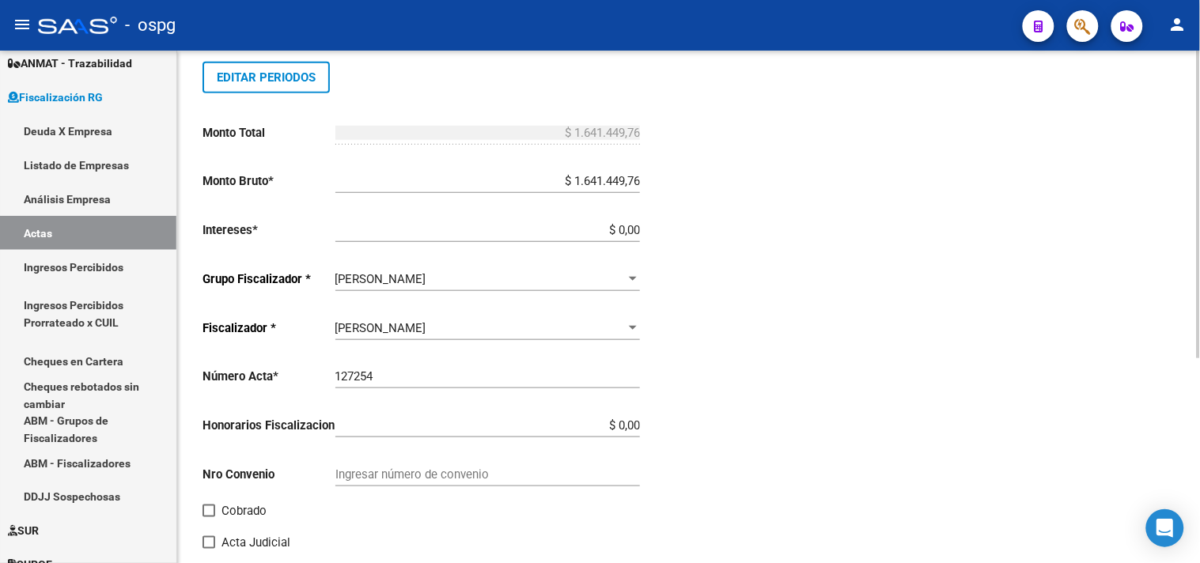
scroll to position [341, 0]
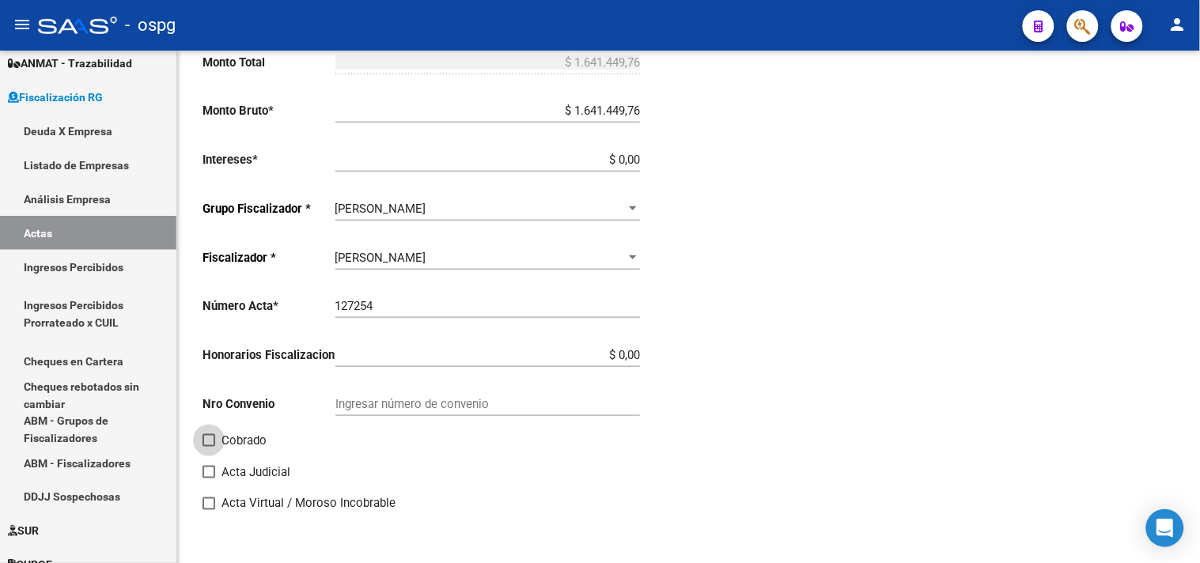
drag, startPoint x: 222, startPoint y: 439, endPoint x: 503, endPoint y: 439, distance: 280.8
click at [225, 439] on span "Cobrado" at bounding box center [243, 440] width 45 height 19
click at [209, 447] on input "Cobrado" at bounding box center [208, 447] width 1 height 1
checkbox input "true"
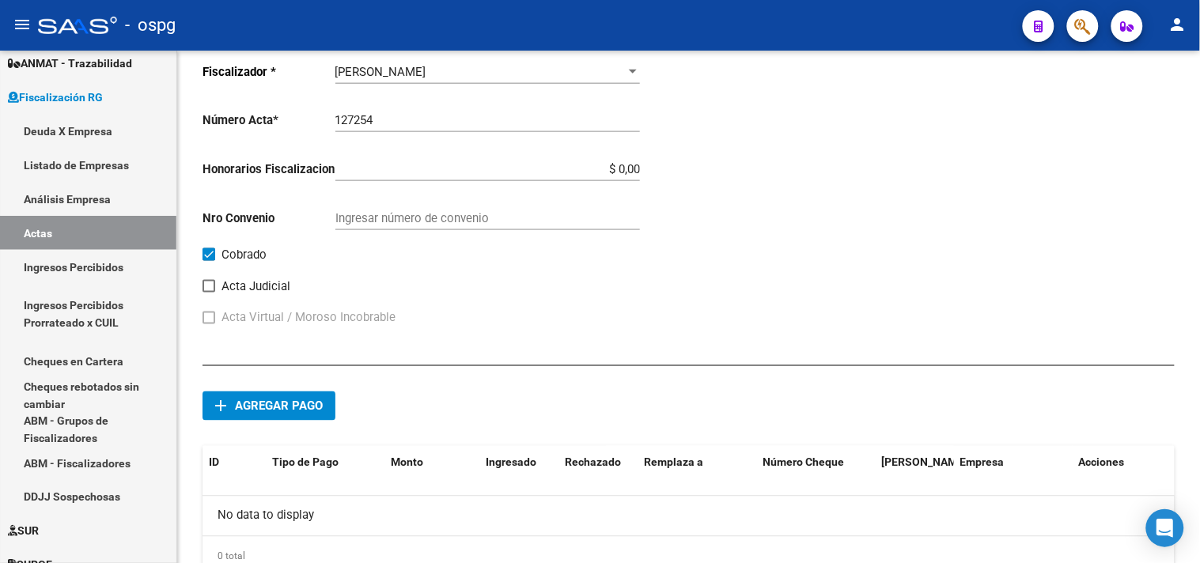
scroll to position [590, 0]
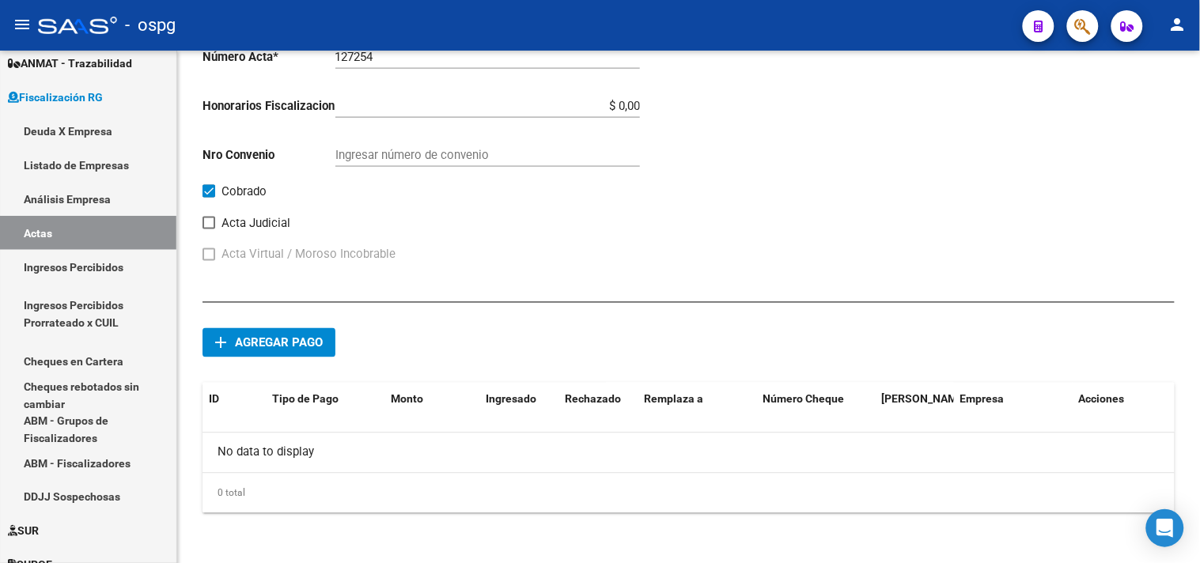
click at [266, 350] on button "add Agregar pago" at bounding box center [268, 342] width 133 height 29
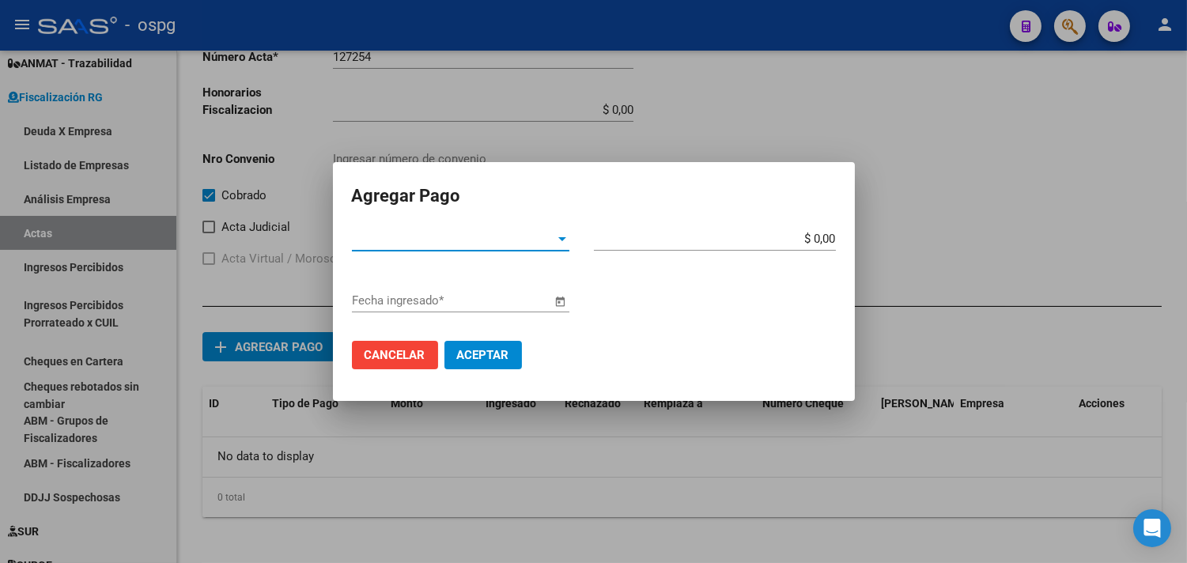
click at [481, 234] on span "Tipo de Pago *" at bounding box center [453, 239] width 203 height 14
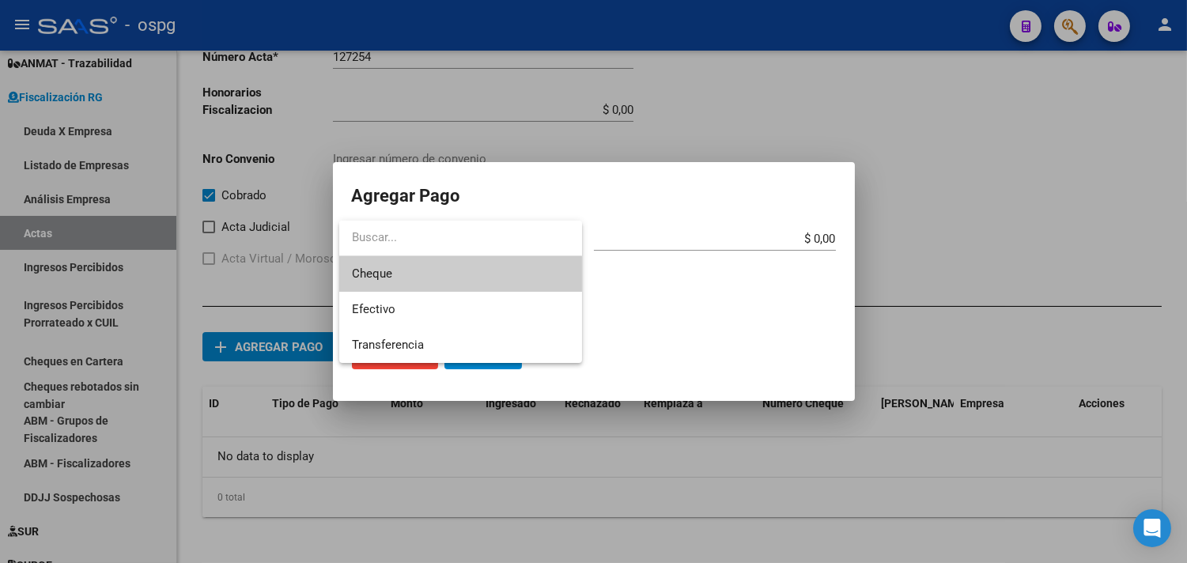
click at [437, 274] on span "Cheque" at bounding box center [460, 274] width 217 height 36
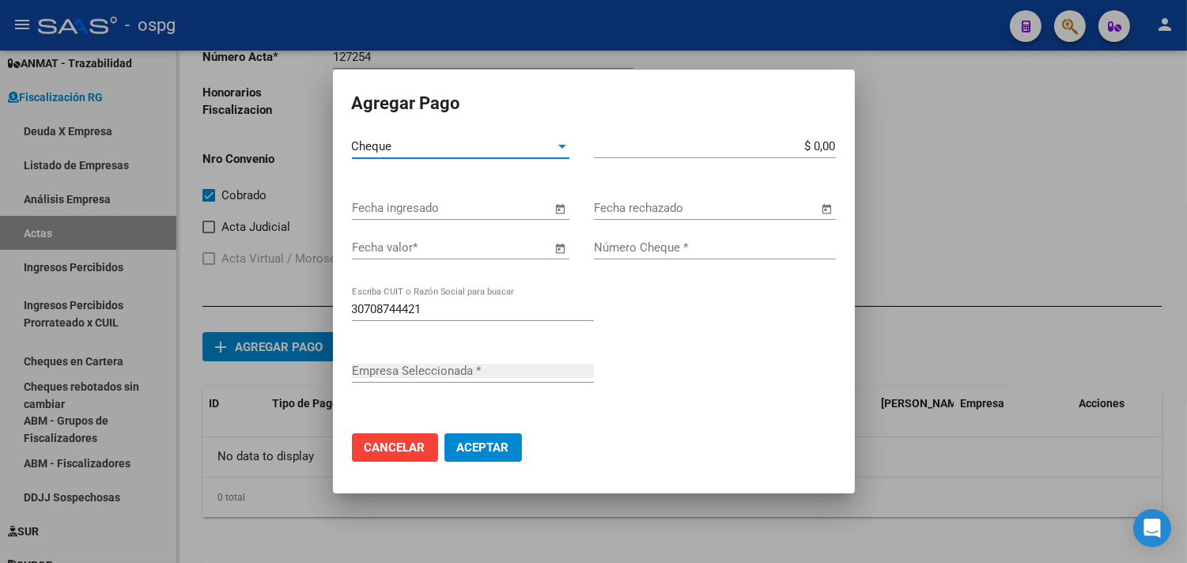
type input "ALTUNA IMPRESORES SRL"
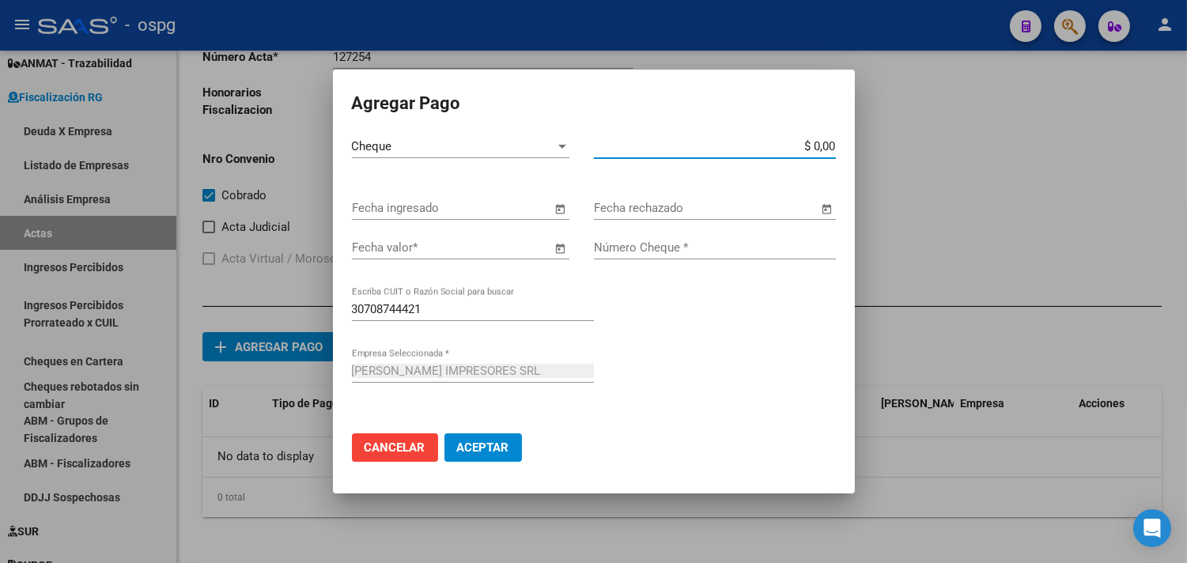
drag, startPoint x: 802, startPoint y: 140, endPoint x: 1199, endPoint y: 66, distance: 403.9
click at [1187, 111] on html "menu - ospg person Firma Express Inicio Calendario SSS Instructivos Contacto OS…" at bounding box center [593, 281] width 1187 height 563
type input "$ 651.686,79"
click at [559, 209] on span "Open calendar" at bounding box center [561, 209] width 38 height 38
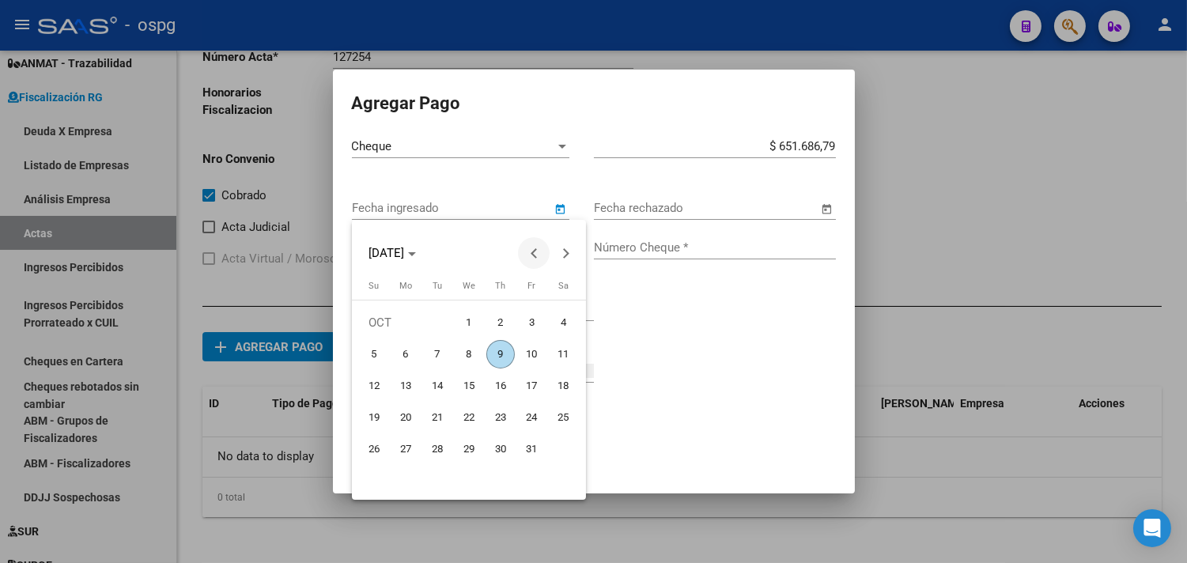
click at [543, 259] on span "Previous month" at bounding box center [534, 253] width 32 height 32
click at [542, 259] on span "Previous month" at bounding box center [534, 253] width 32 height 32
click at [469, 441] on span "27" at bounding box center [469, 449] width 28 height 28
type input "[DATE]"
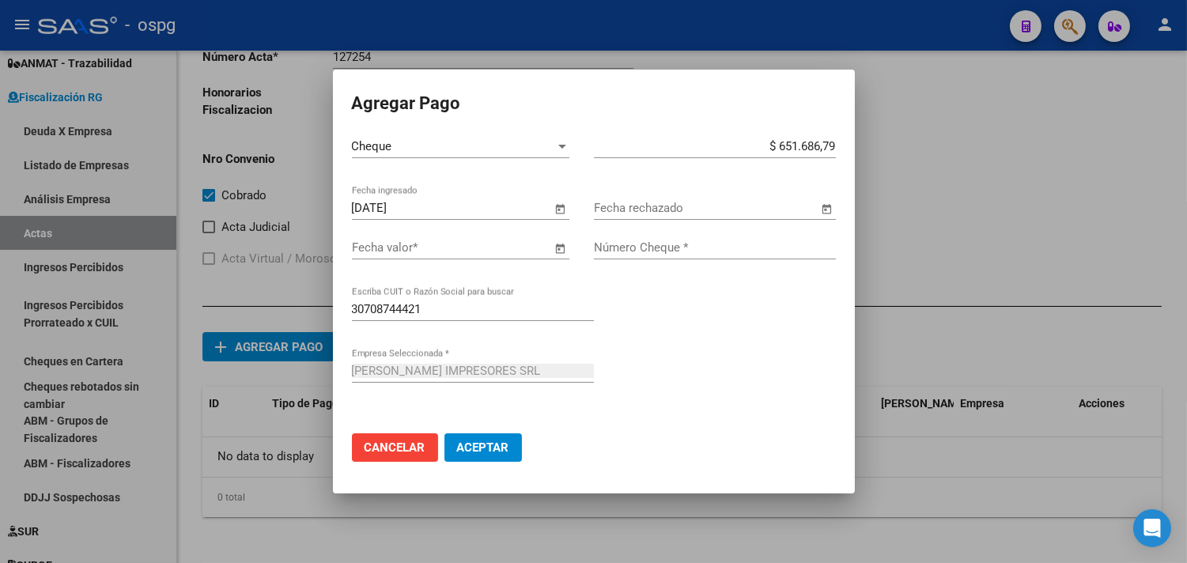
click at [558, 251] on span "Open calendar" at bounding box center [561, 248] width 38 height 38
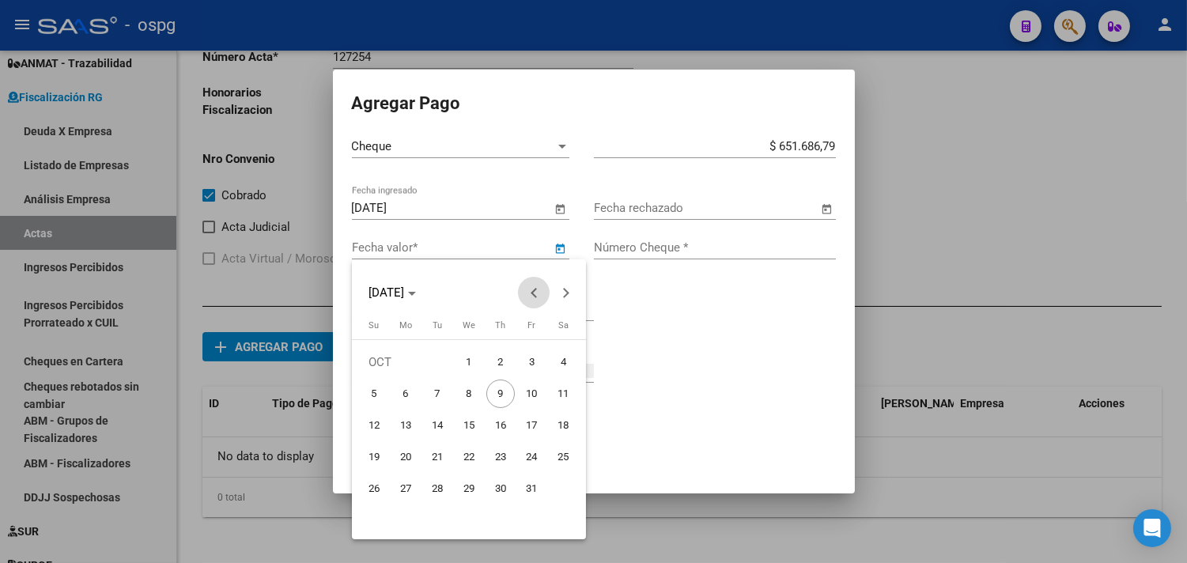
click at [530, 304] on span "Previous month" at bounding box center [534, 293] width 32 height 32
click at [470, 484] on span "27" at bounding box center [469, 489] width 28 height 28
type input "[DATE]"
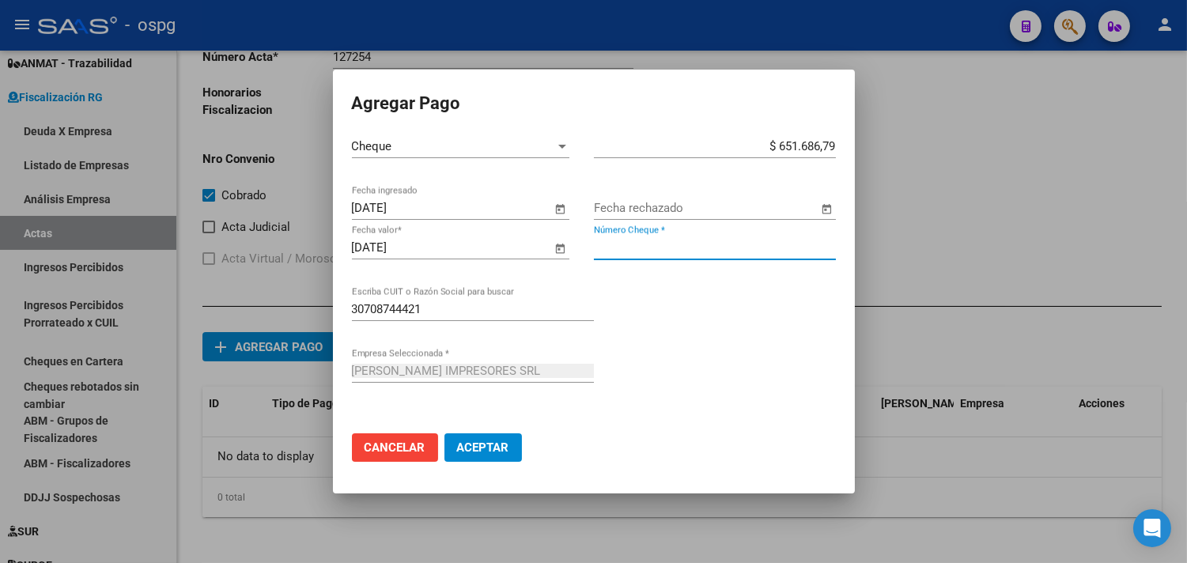
click at [660, 249] on input "Número Cheque *" at bounding box center [715, 247] width 242 height 14
type input "1157"
click at [494, 441] on span "Aceptar" at bounding box center [483, 448] width 52 height 14
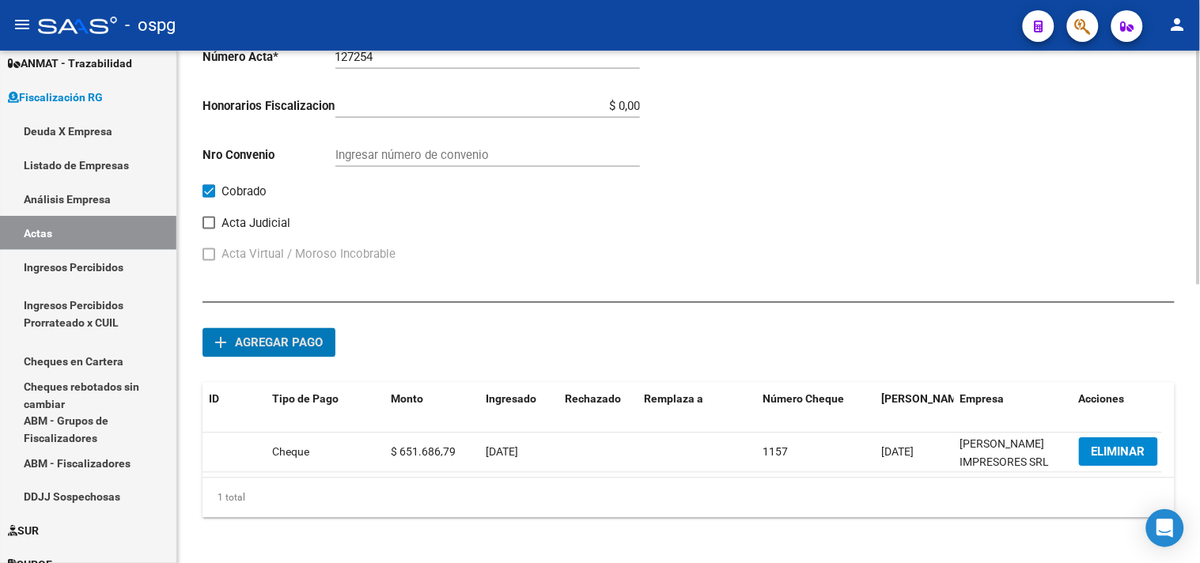
click at [274, 338] on span "Agregar pago" at bounding box center [279, 343] width 88 height 14
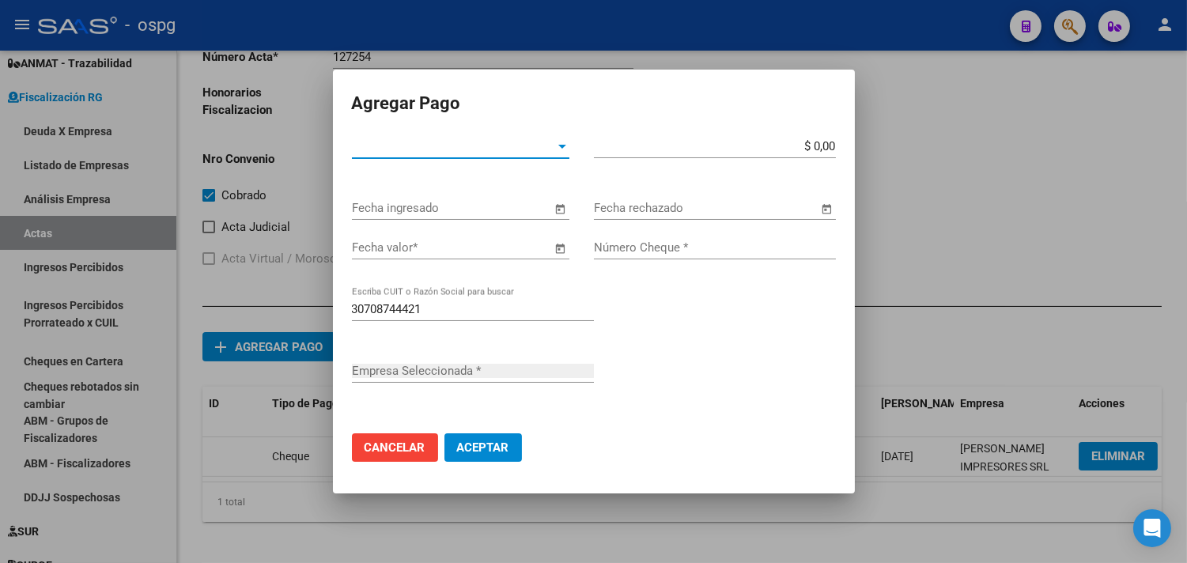
type input "ALTUNA IMPRESORES SRL"
click at [526, 146] on span "Tipo de Pago *" at bounding box center [453, 146] width 203 height 14
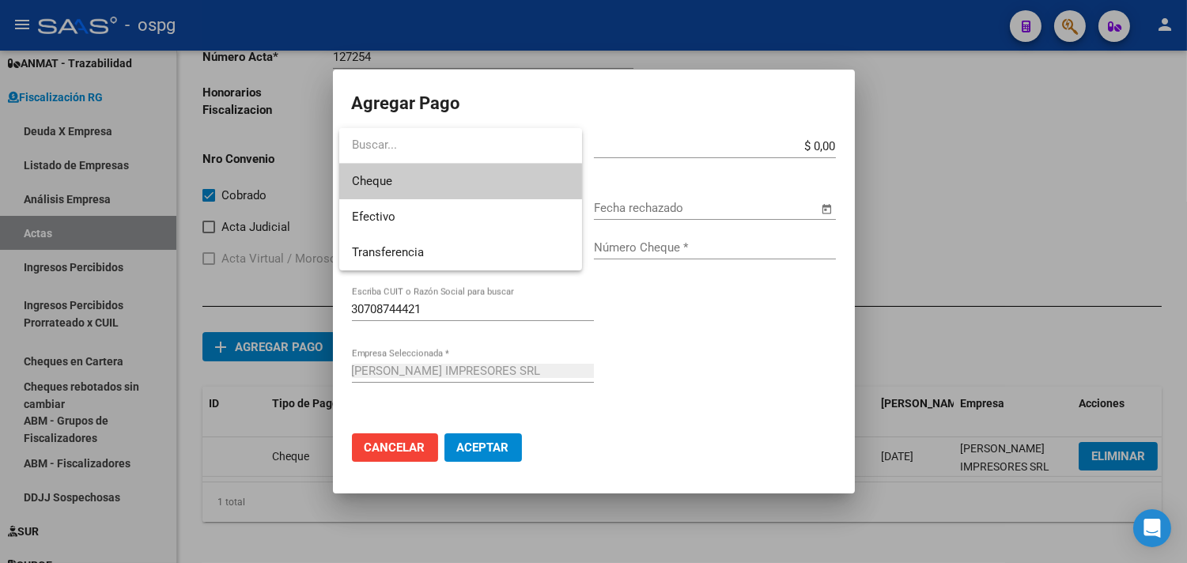
drag, startPoint x: 481, startPoint y: 175, endPoint x: 564, endPoint y: 161, distance: 84.1
click at [482, 175] on span "Cheque" at bounding box center [460, 182] width 217 height 36
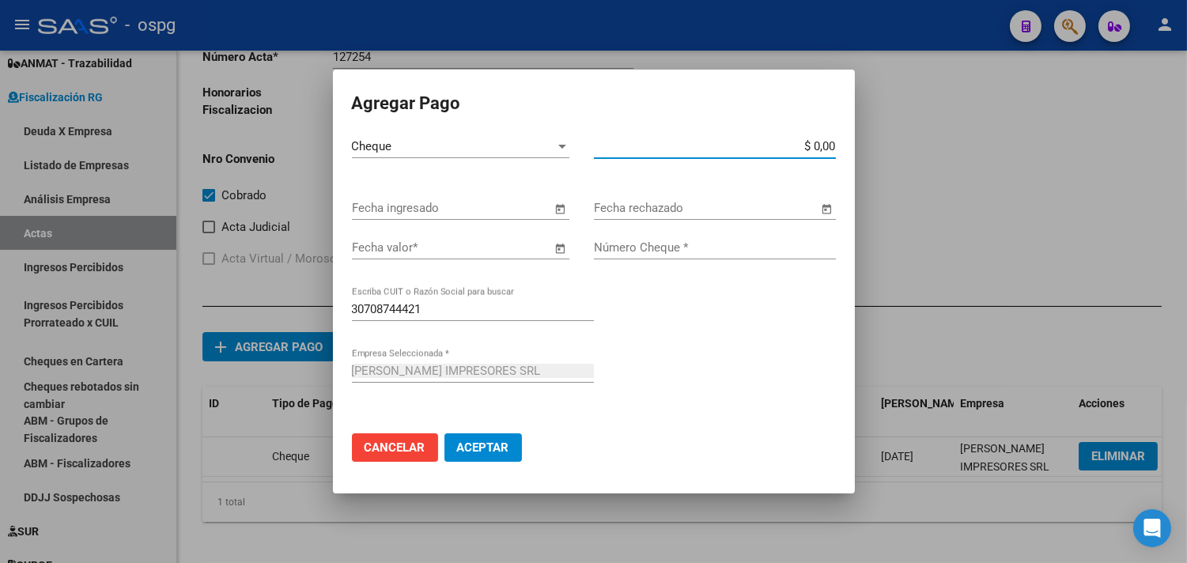
drag, startPoint x: 795, startPoint y: 142, endPoint x: 900, endPoint y: 143, distance: 105.2
click at [898, 143] on div "Agregar Pago Cheque Tipo de Pago * $ 0,00 Monto bruto * Fecha ingresado Fecha r…" at bounding box center [593, 281] width 1187 height 563
type input "$ 377.868,23"
click at [556, 203] on span "Open calendar" at bounding box center [561, 209] width 38 height 38
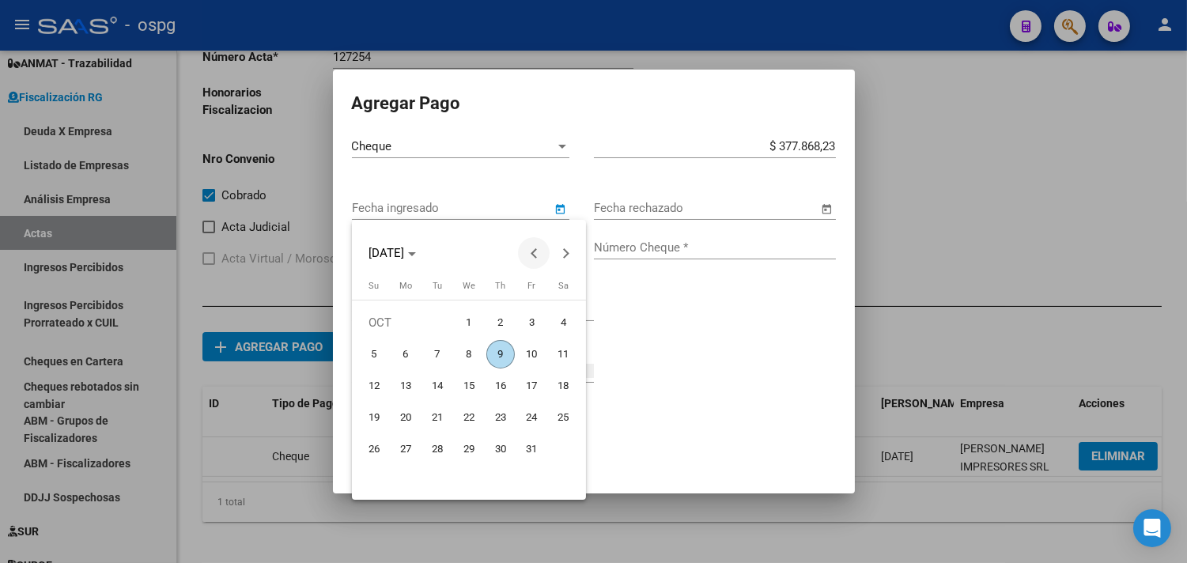
click at [530, 254] on span "Previous month" at bounding box center [534, 253] width 32 height 32
click at [563, 413] on span "19" at bounding box center [564, 417] width 28 height 28
type input "[DATE]"
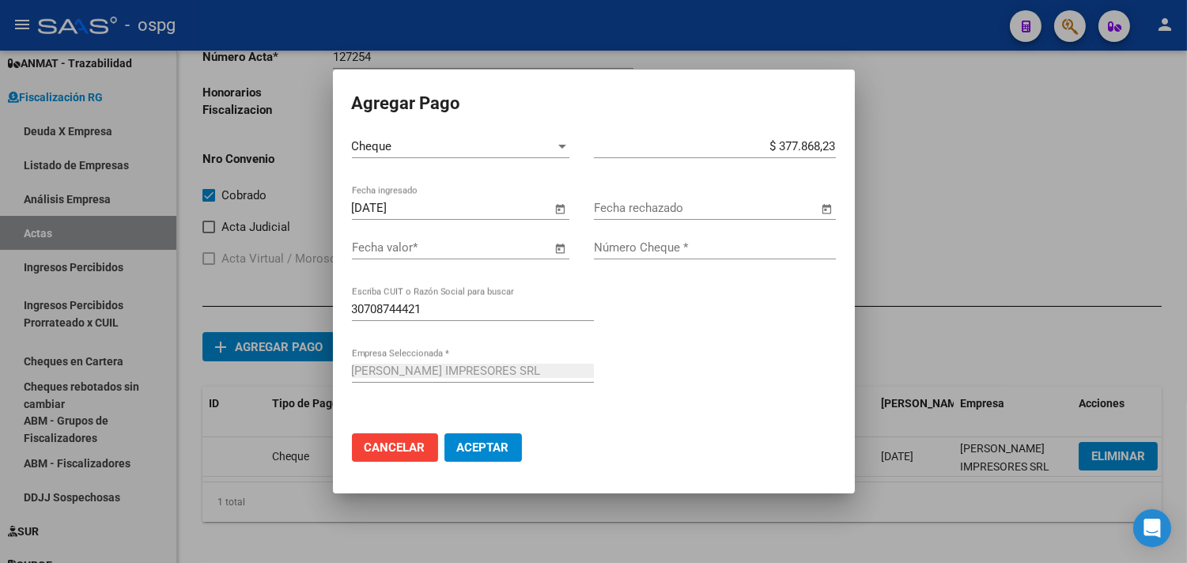
click at [563, 255] on span "Open calendar" at bounding box center [561, 248] width 38 height 38
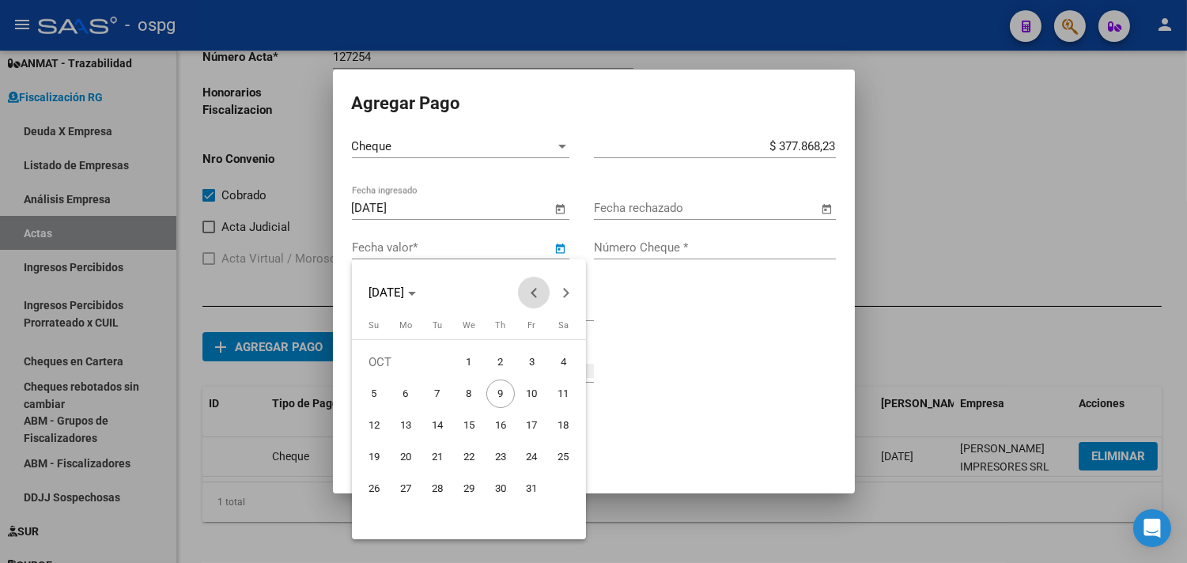
click at [535, 290] on button "Previous month" at bounding box center [534, 293] width 32 height 32
click at [535, 291] on button "Previous month" at bounding box center [534, 293] width 32 height 32
click at [533, 293] on button "Previous month" at bounding box center [534, 293] width 32 height 32
click at [570, 448] on span "19" at bounding box center [564, 457] width 28 height 28
type input "[DATE]"
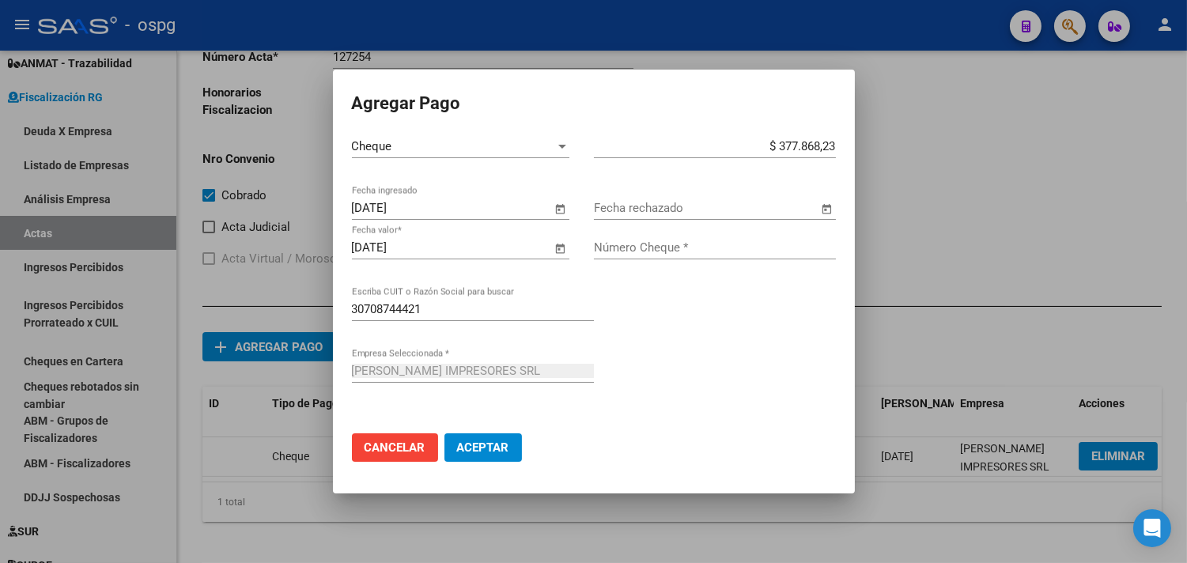
click at [664, 249] on input "Número Cheque *" at bounding box center [715, 247] width 242 height 14
type input "1127"
click at [478, 447] on span "Aceptar" at bounding box center [483, 448] width 52 height 14
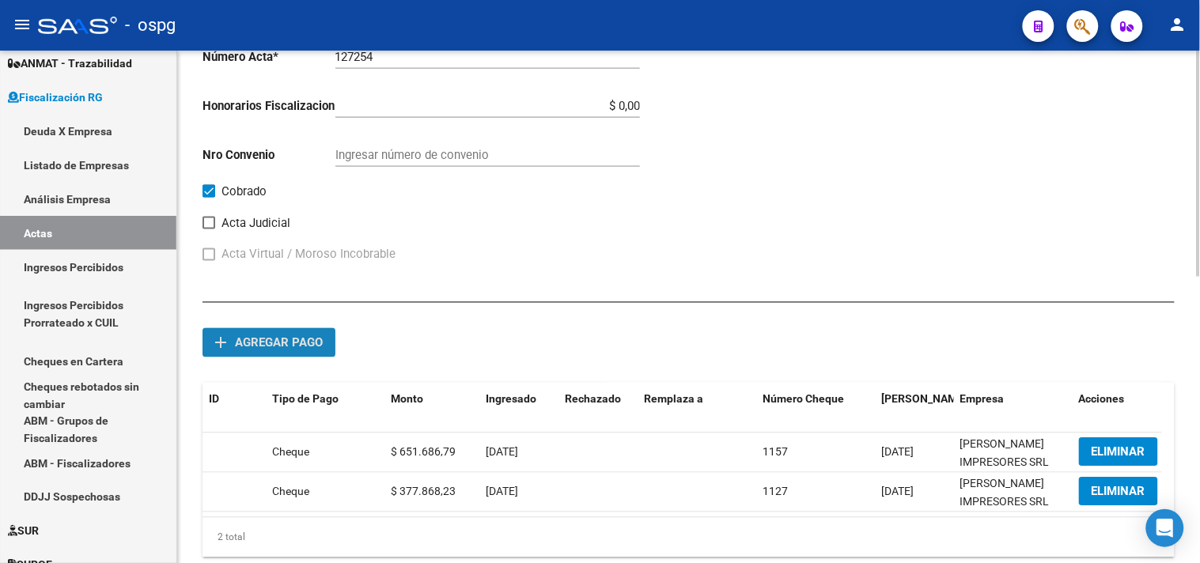
click at [286, 339] on span "Agregar pago" at bounding box center [279, 343] width 88 height 14
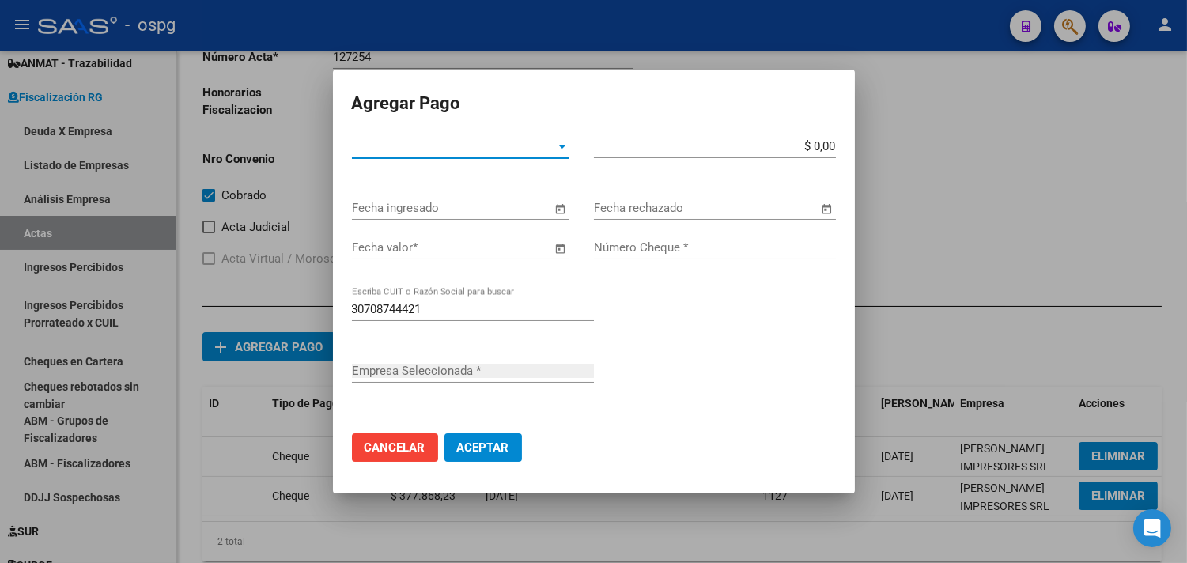
type input "ALTUNA IMPRESORES SRL"
click at [494, 146] on span "Tipo de Pago *" at bounding box center [453, 146] width 203 height 14
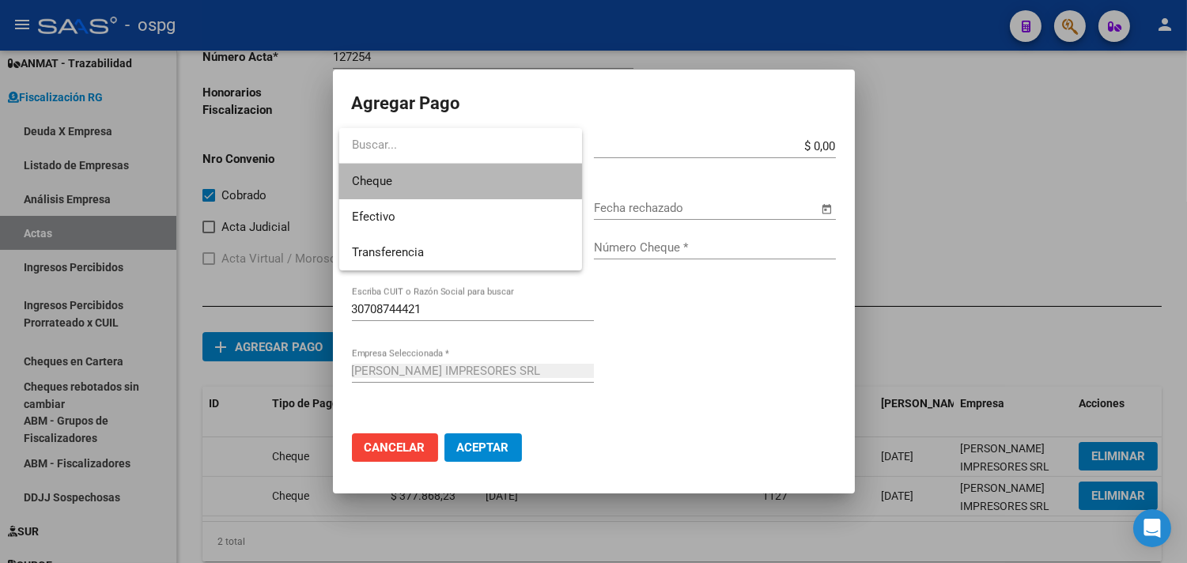
click at [437, 178] on span "Cheque" at bounding box center [460, 182] width 217 height 36
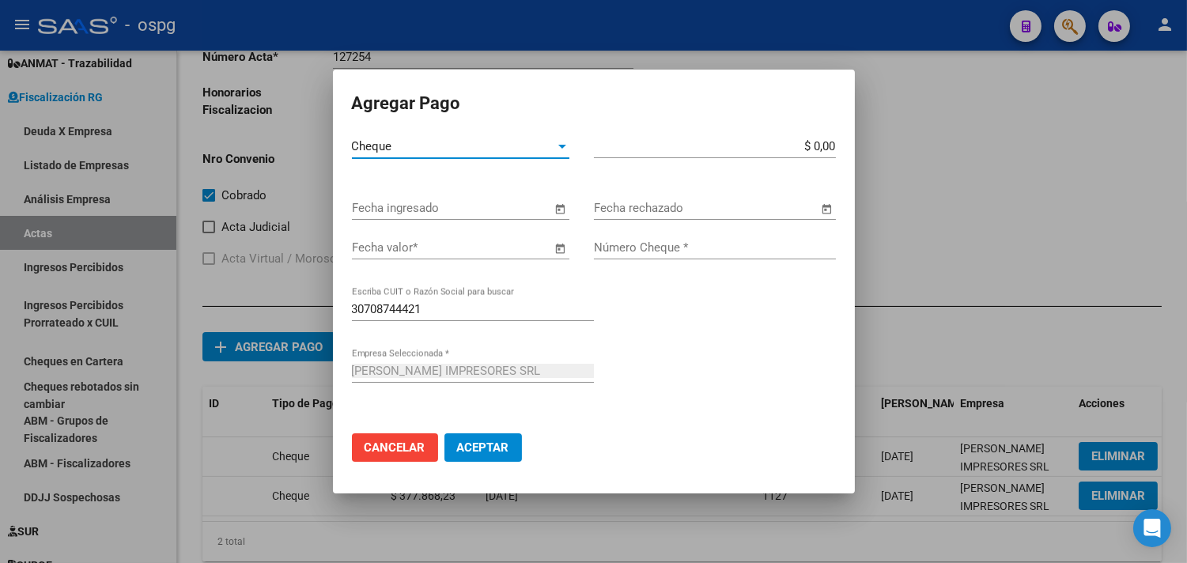
drag, startPoint x: 799, startPoint y: 147, endPoint x: 1040, endPoint y: 145, distance: 241.2
click at [1022, 146] on div "Agregar Pago Cheque Tipo de Pago * $ 0,00 Monto bruto * Fecha ingresado Fecha r…" at bounding box center [593, 281] width 1187 height 563
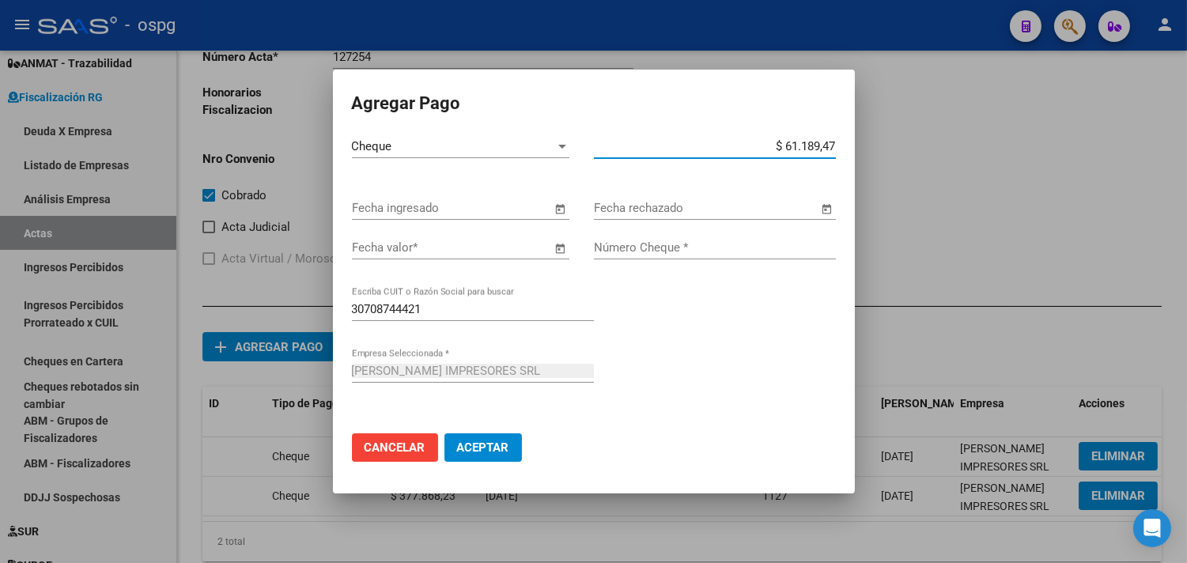
type input "$ 611.894,74"
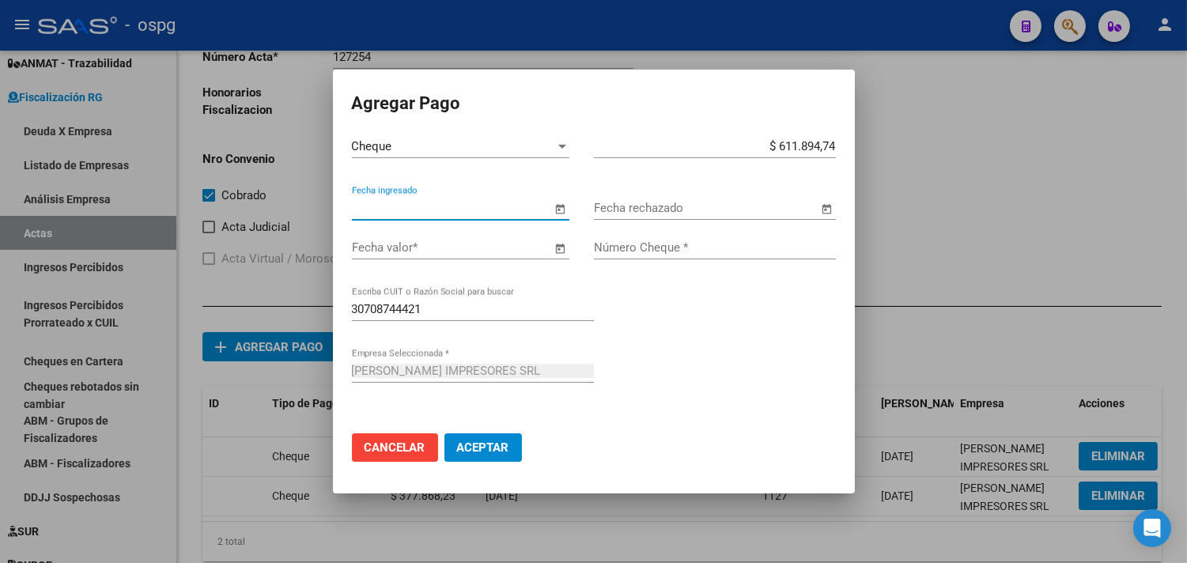
click at [560, 206] on span "Open calendar" at bounding box center [561, 209] width 38 height 38
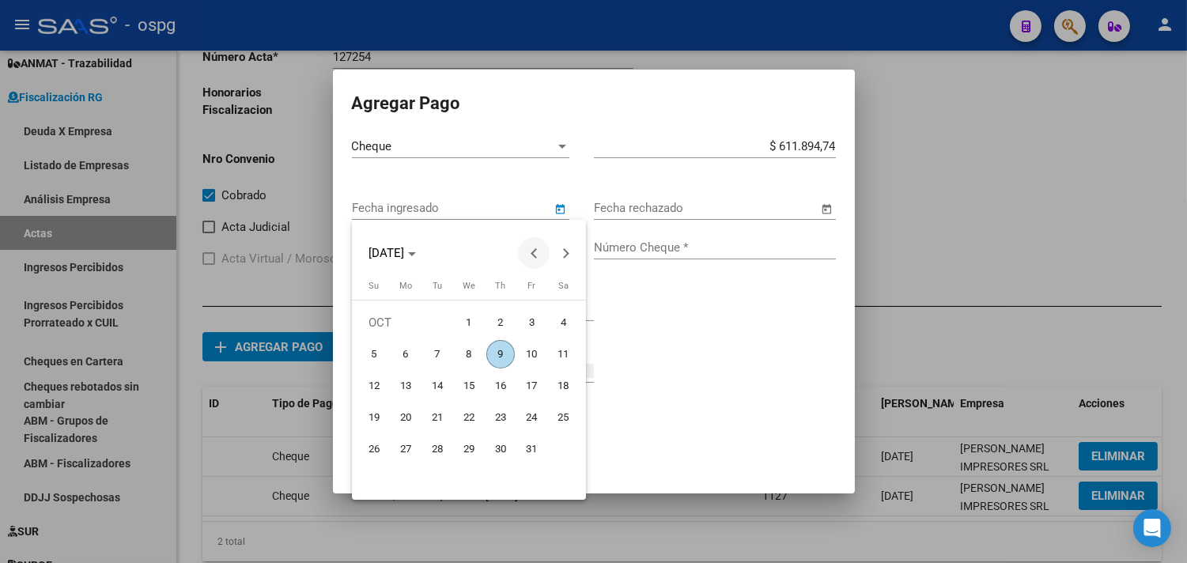
click at [538, 247] on span "Previous month" at bounding box center [534, 253] width 32 height 32
click at [531, 416] on span "19" at bounding box center [532, 417] width 28 height 28
type input "[DATE]"
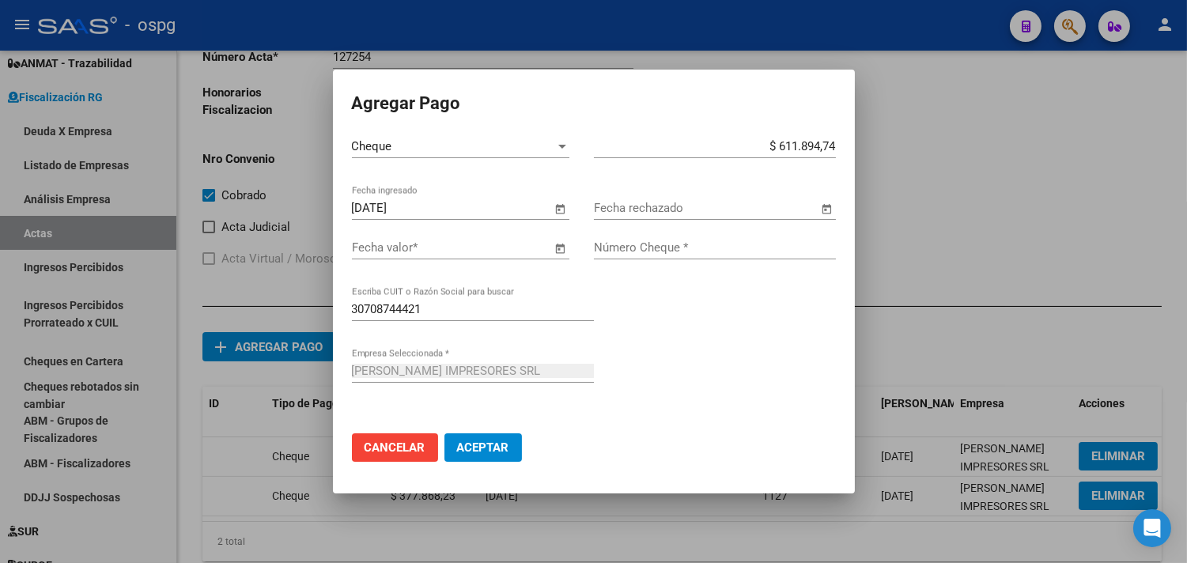
click at [557, 243] on span "Open calendar" at bounding box center [561, 248] width 38 height 38
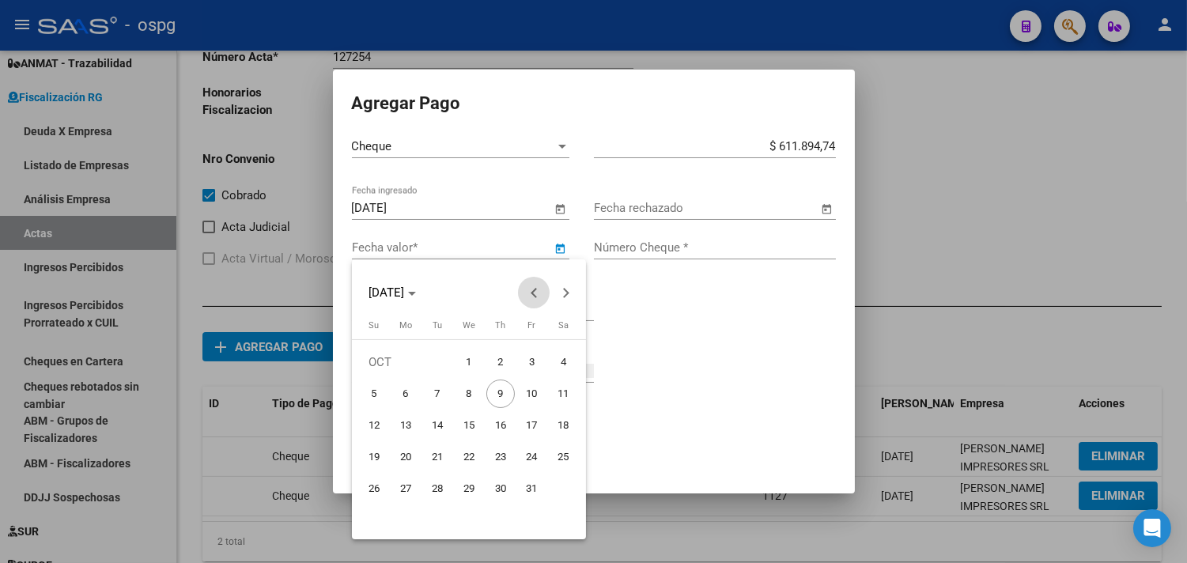
click at [522, 286] on span "Previous month" at bounding box center [534, 293] width 32 height 32
click at [528, 451] on span "19" at bounding box center [532, 457] width 28 height 28
type input "[DATE]"
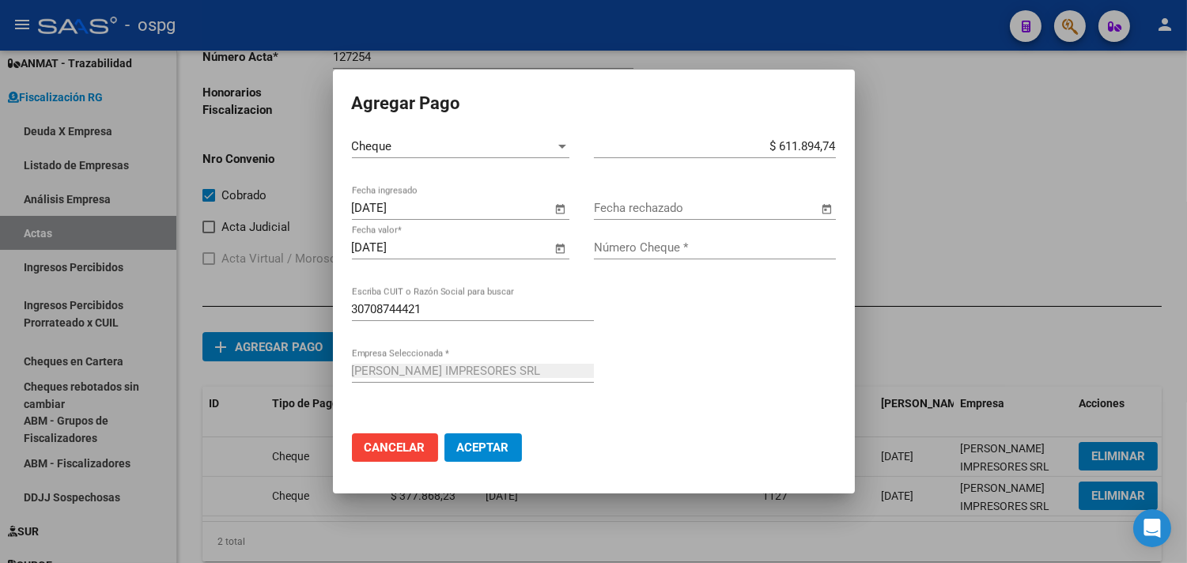
click at [715, 250] on input "Número Cheque *" at bounding box center [715, 247] width 242 height 14
type input "1167"
click at [486, 455] on button "Aceptar" at bounding box center [483, 447] width 78 height 28
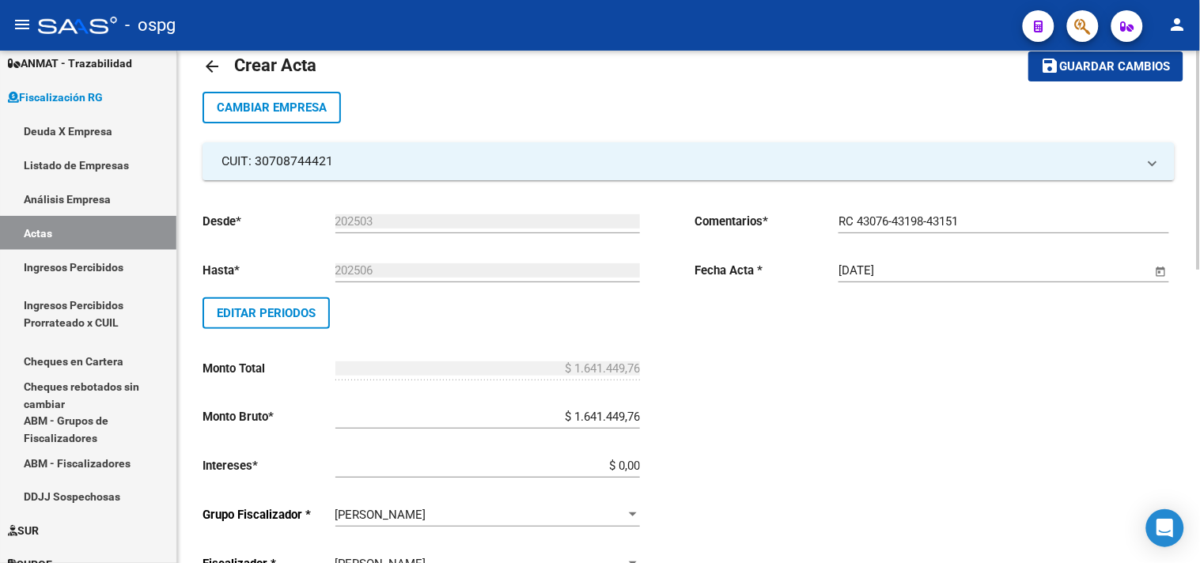
scroll to position [0, 0]
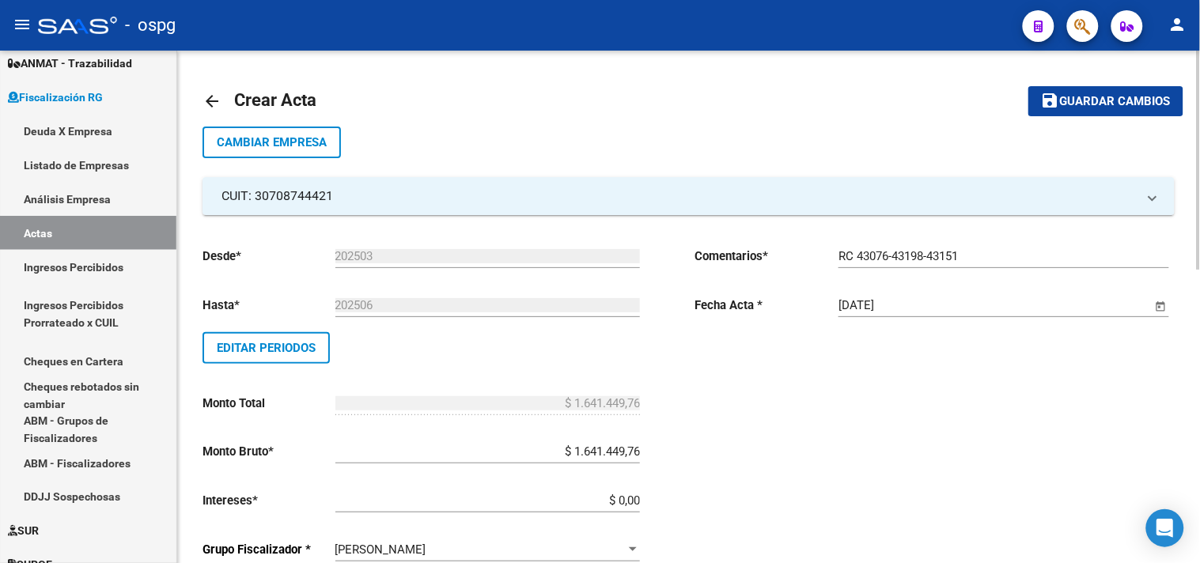
click at [1095, 101] on span "Guardar cambios" at bounding box center [1115, 102] width 111 height 14
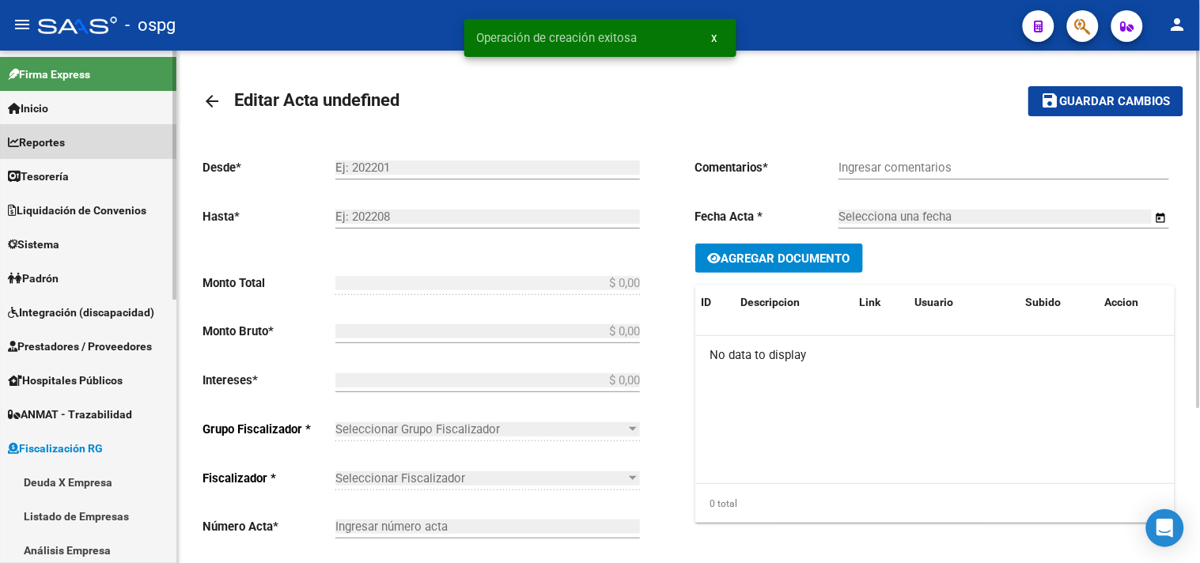
click at [61, 134] on span "Reportes" at bounding box center [36, 142] width 57 height 17
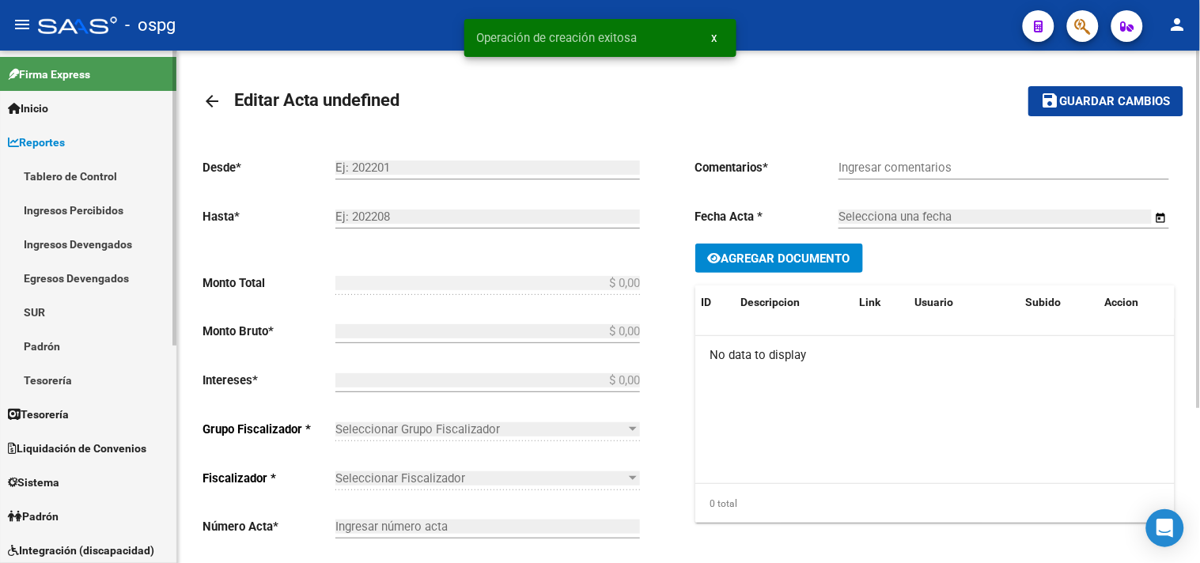
click at [72, 207] on link "Ingresos Percibidos" at bounding box center [88, 210] width 176 height 34
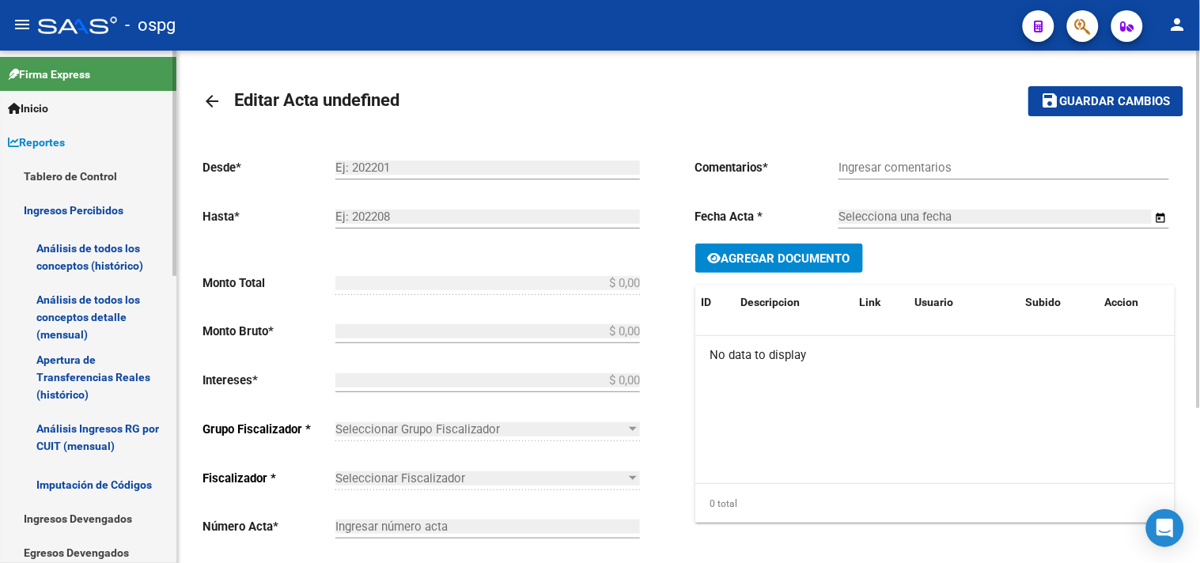
click at [81, 264] on link "Análisis de todos los conceptos (histórico)" at bounding box center [88, 257] width 176 height 60
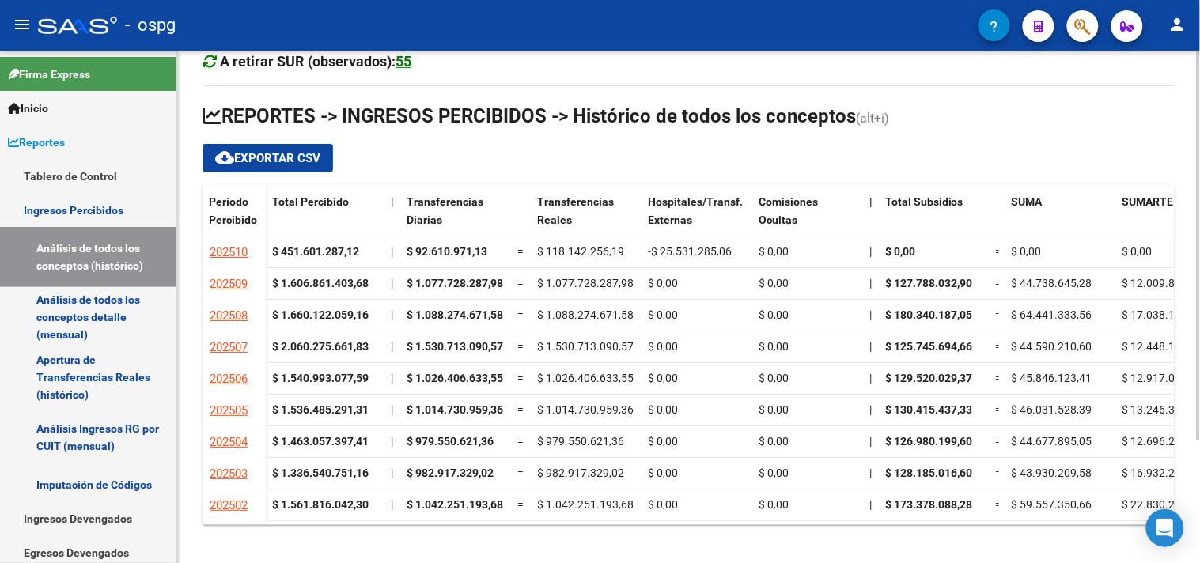
scroll to position [161, 0]
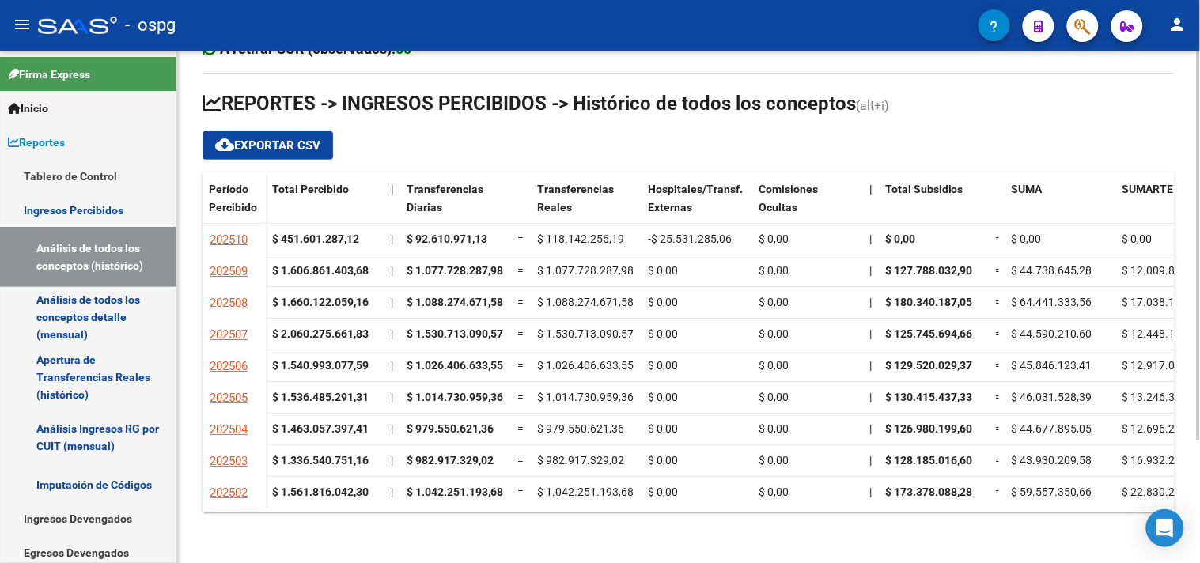
click at [1187, 275] on div "Cheques en Cartera Fiscalización: $ 52.773.833,73 Expedientes en Análisis en SU…" at bounding box center [690, 226] width 1027 height 673
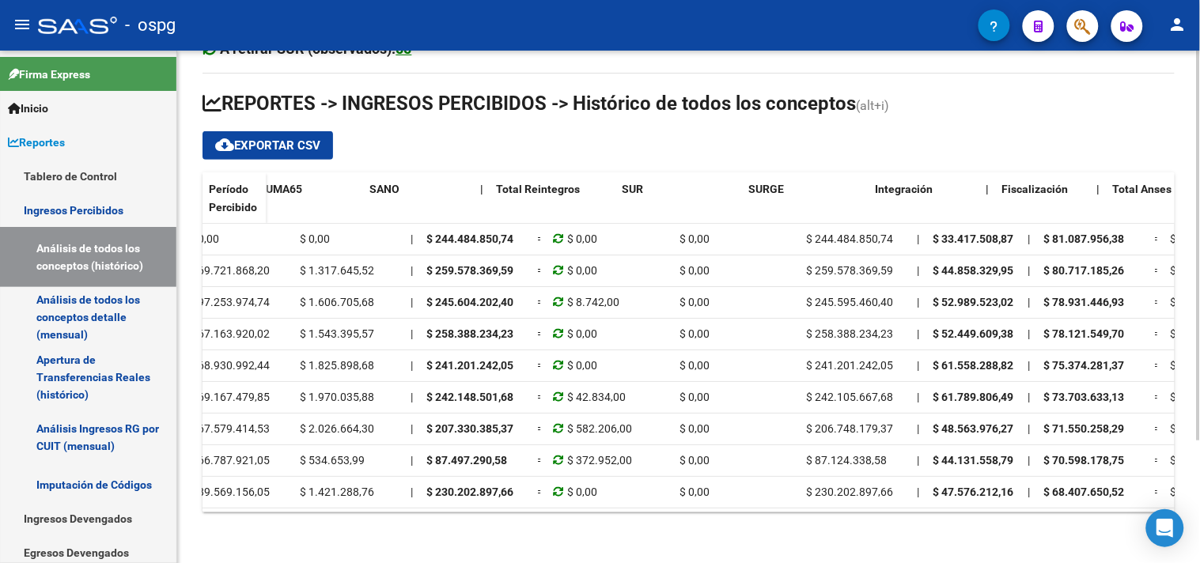
scroll to position [0, 0]
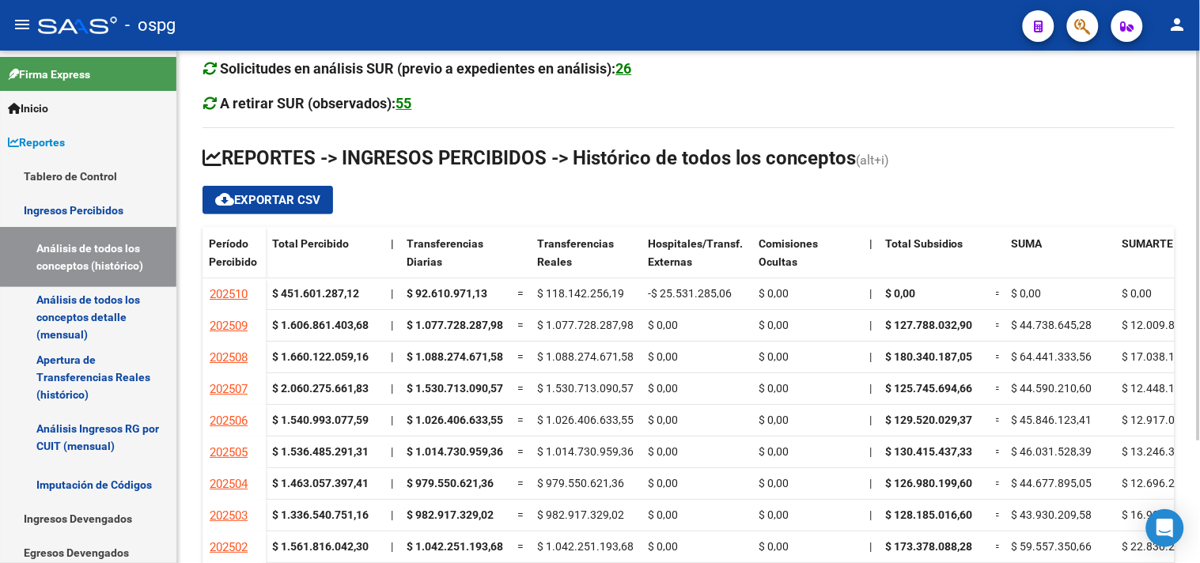
scroll to position [161, 0]
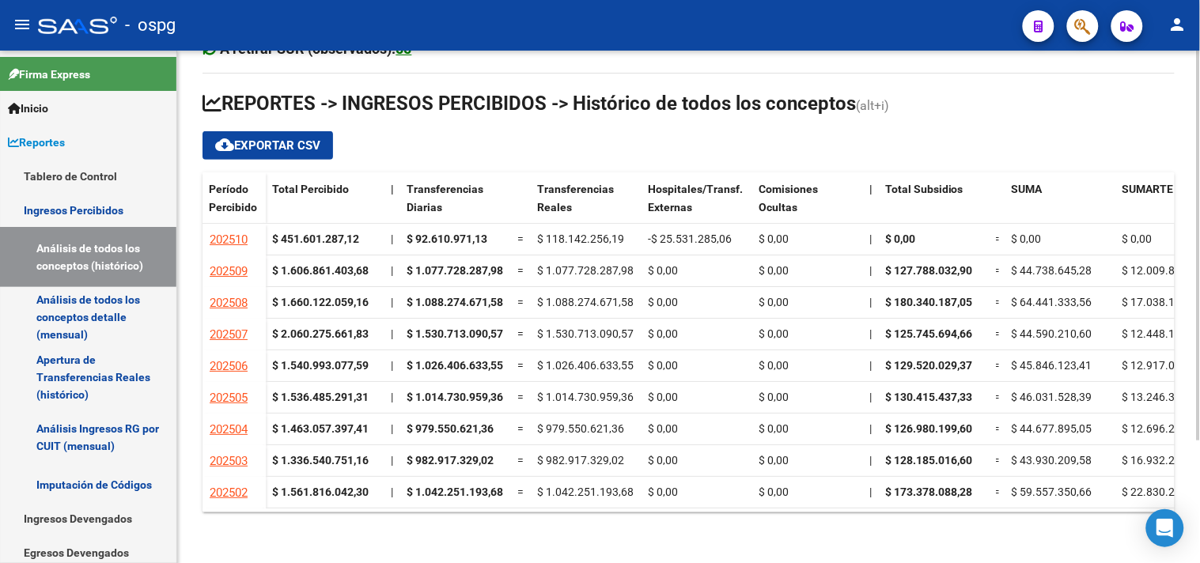
click at [1199, 364] on div at bounding box center [1199, 368] width 4 height 390
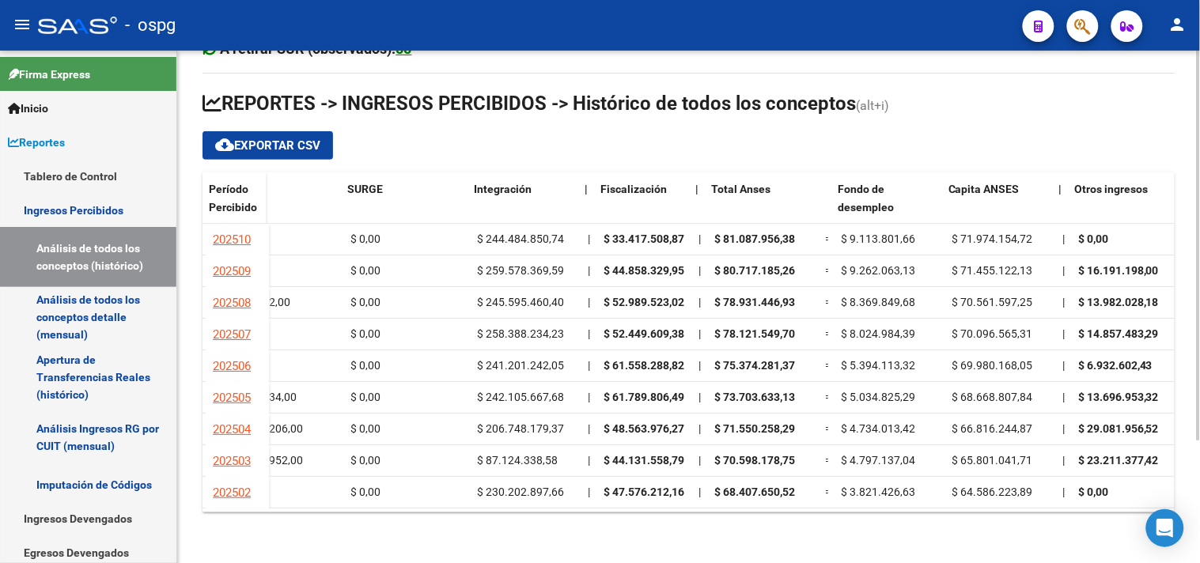
scroll to position [0, 1376]
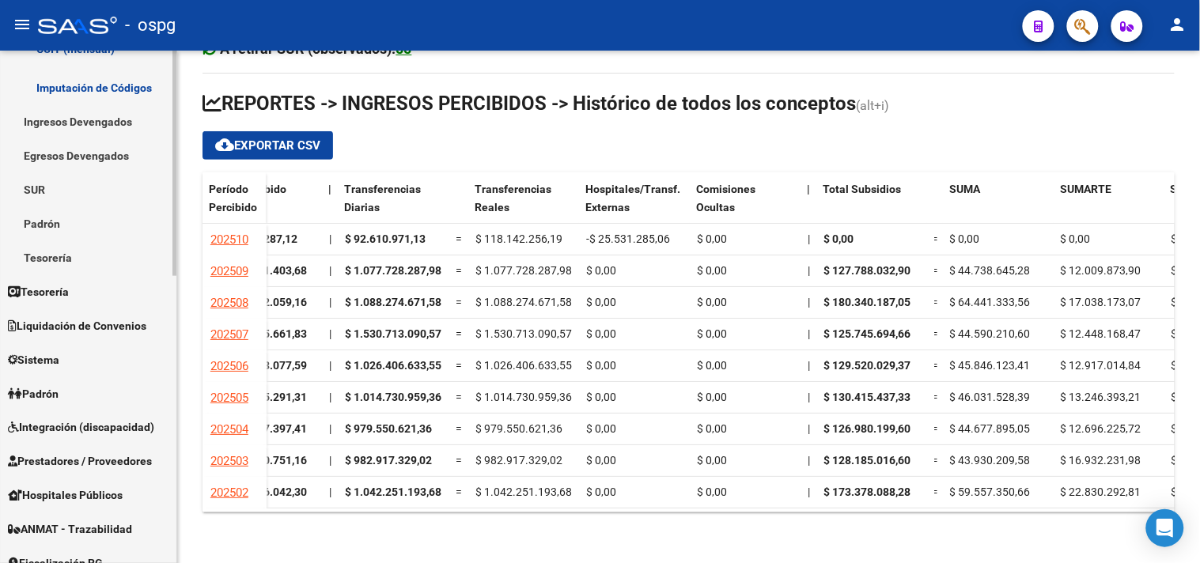
scroll to position [439, 0]
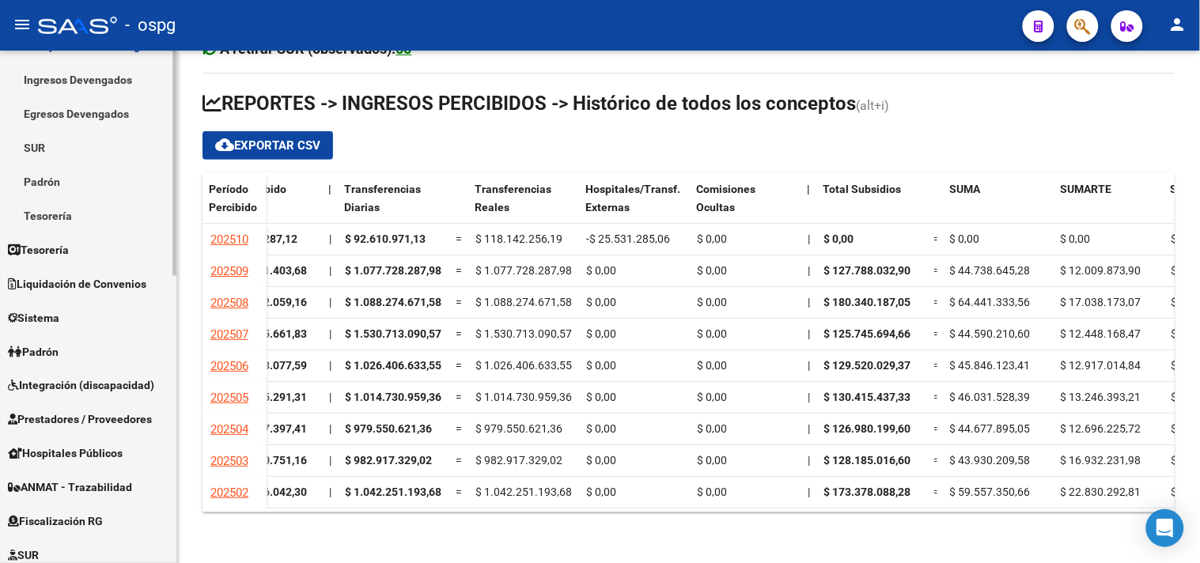
click at [92, 519] on span "Fiscalización RG" at bounding box center [55, 521] width 95 height 17
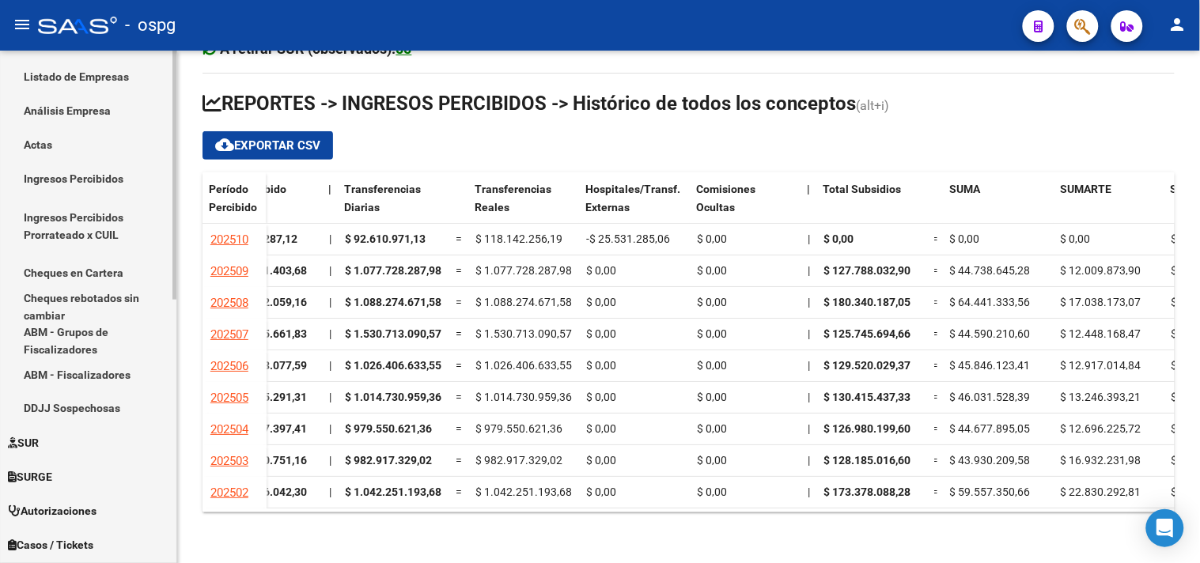
click at [96, 111] on link "Análisis Empresa" at bounding box center [88, 111] width 176 height 34
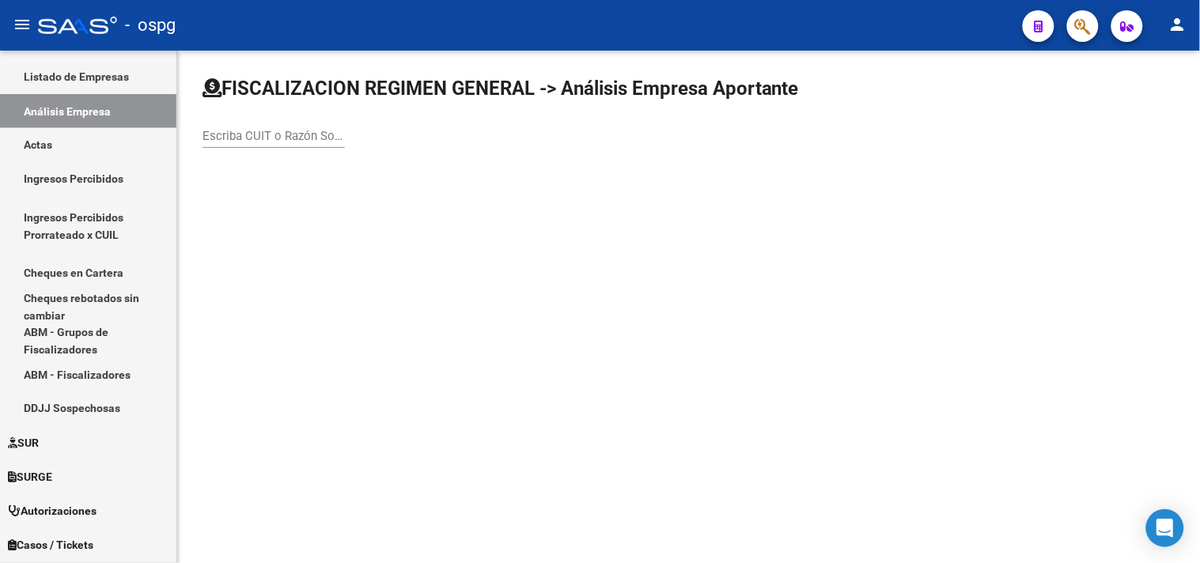
click at [270, 132] on input "Escriba CUIT o Razón Social para buscar" at bounding box center [273, 136] width 142 height 14
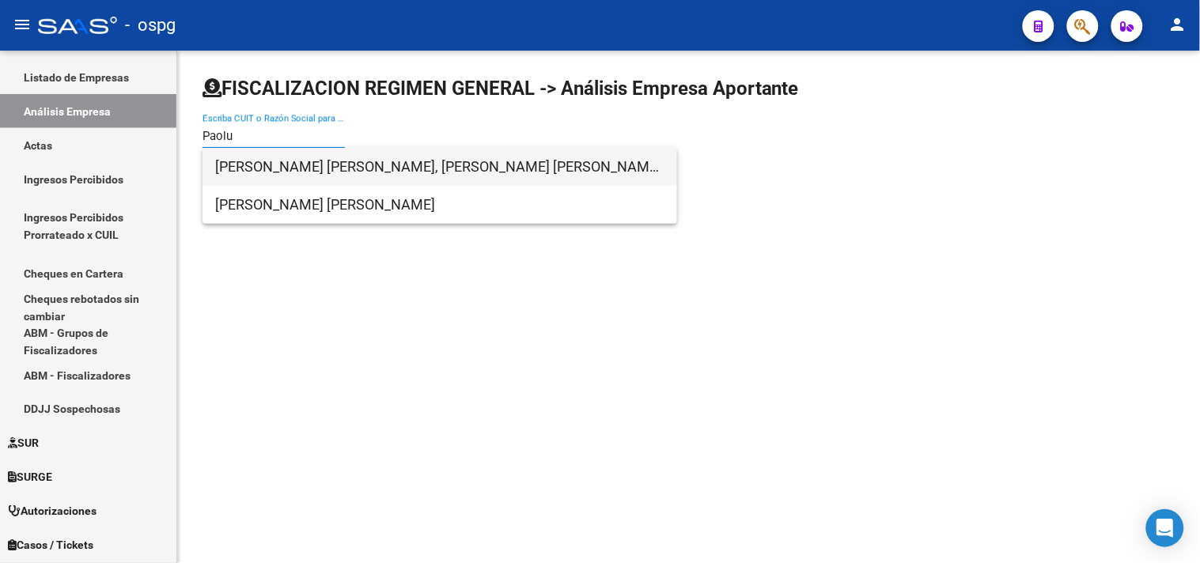
type input "Paolu"
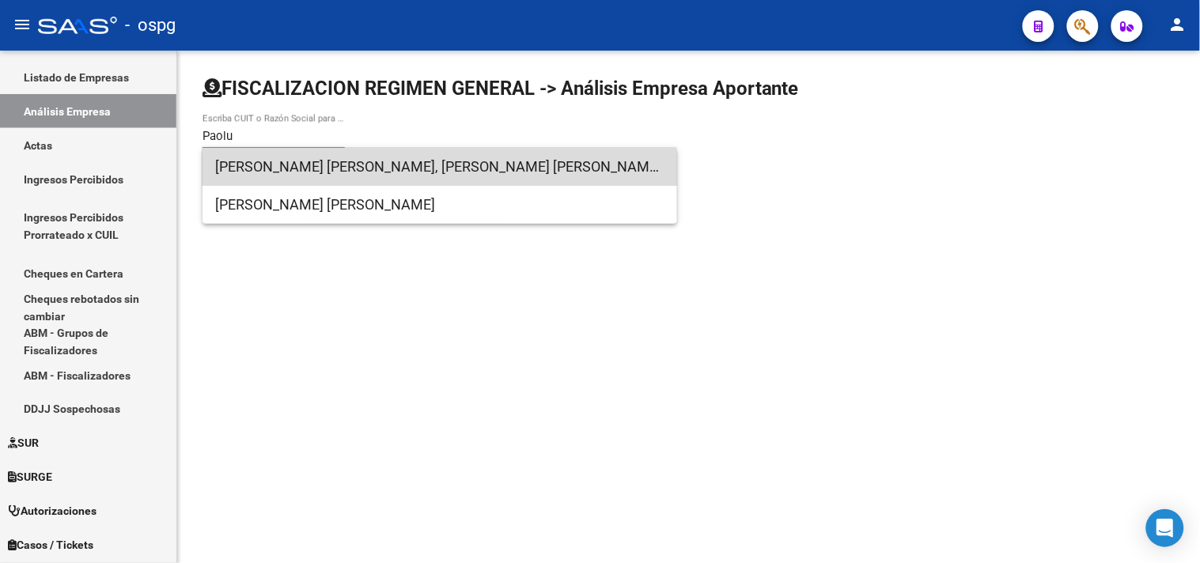
click at [334, 170] on span "[PERSON_NAME] [PERSON_NAME], [PERSON_NAME] [PERSON_NAME] [PERSON_NAME] SOCIEDAD…" at bounding box center [439, 167] width 449 height 38
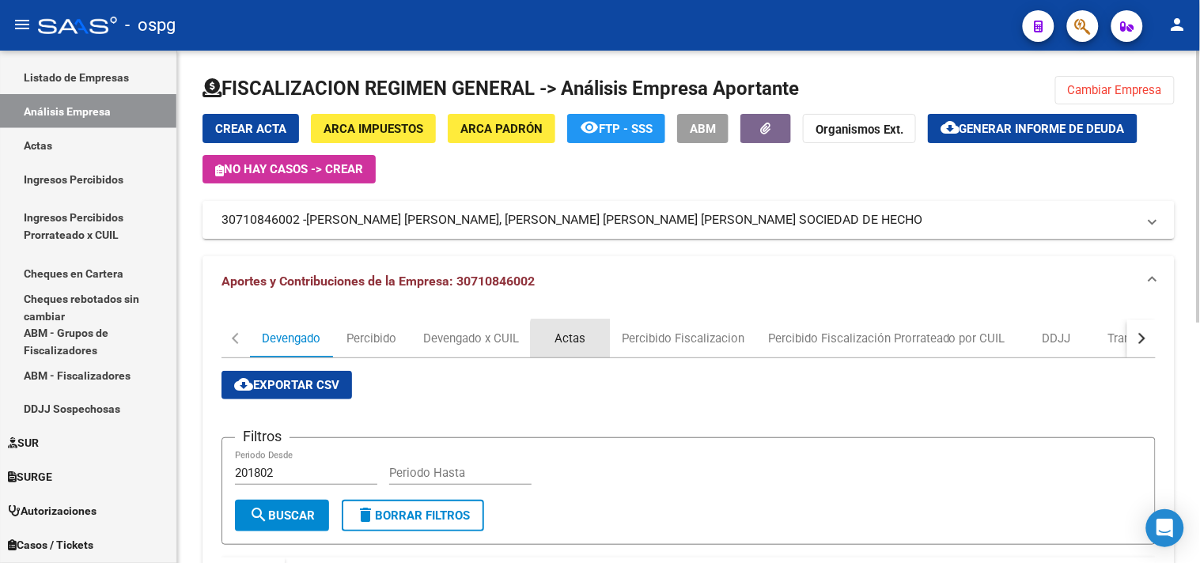
click at [596, 342] on div "Actas" at bounding box center [570, 339] width 79 height 38
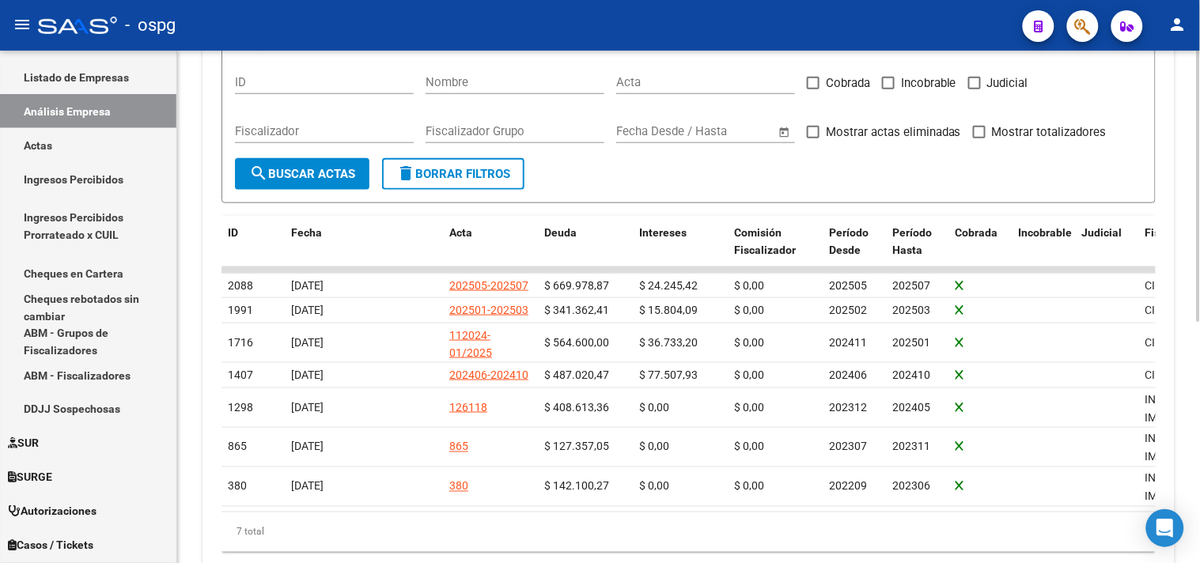
scroll to position [351, 0]
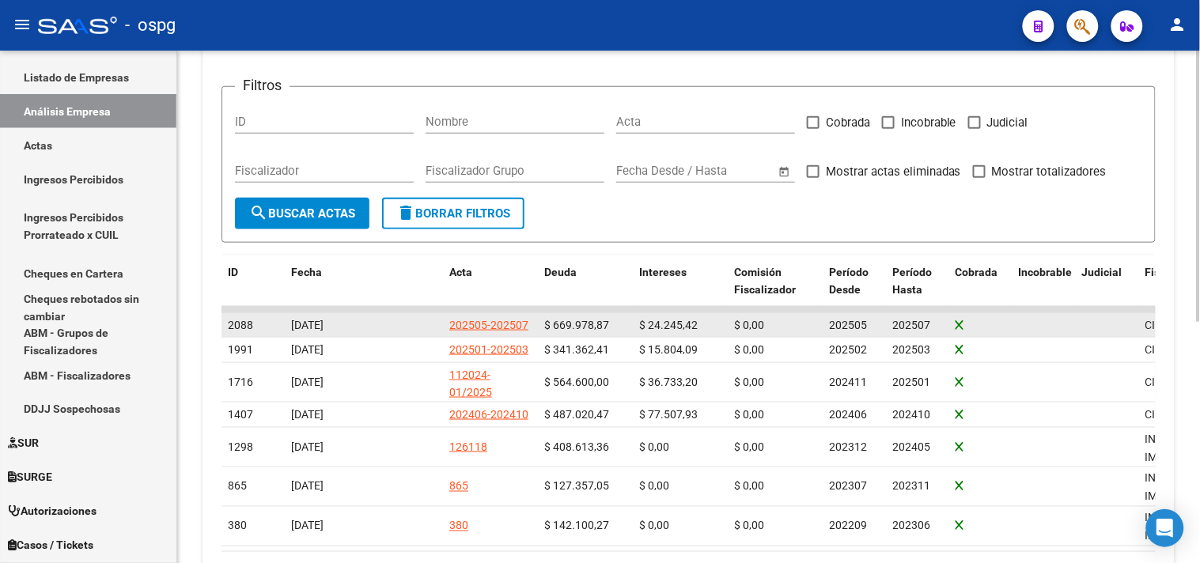
click at [500, 318] on div "202505-202507" at bounding box center [488, 325] width 79 height 18
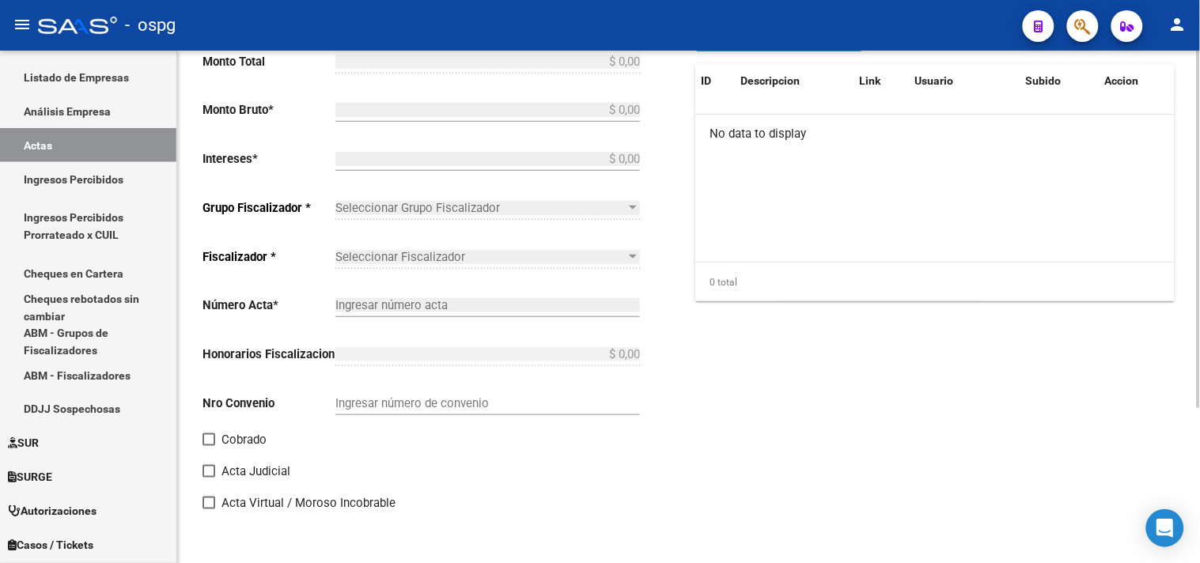
type input "202505"
type input "202507"
type input "$ 694.224,29"
type input "$ 669.978,87"
type input "$ 24.245,42"
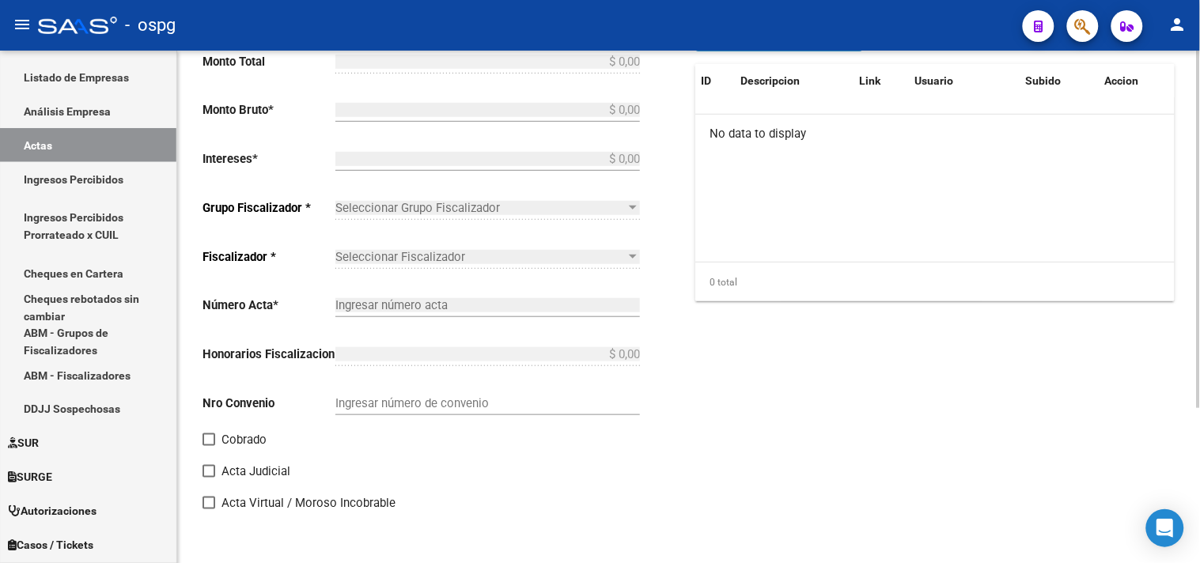
type input "202505-202507"
checkbox input "true"
type input "RECIBO 43233"
type input "[DATE]"
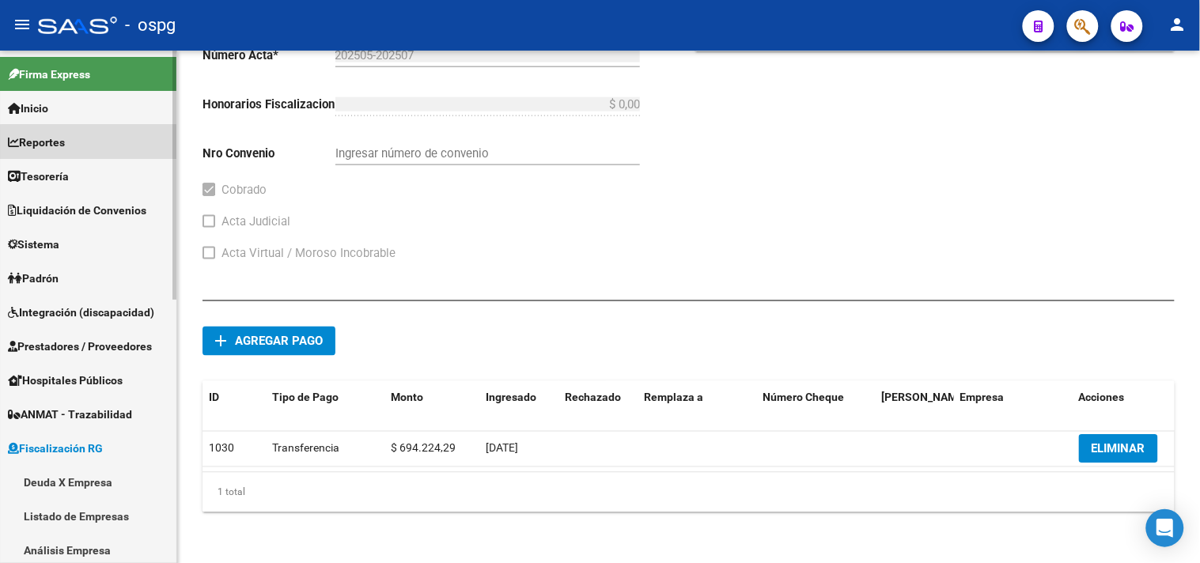
click at [101, 146] on link "Reportes" at bounding box center [88, 142] width 176 height 34
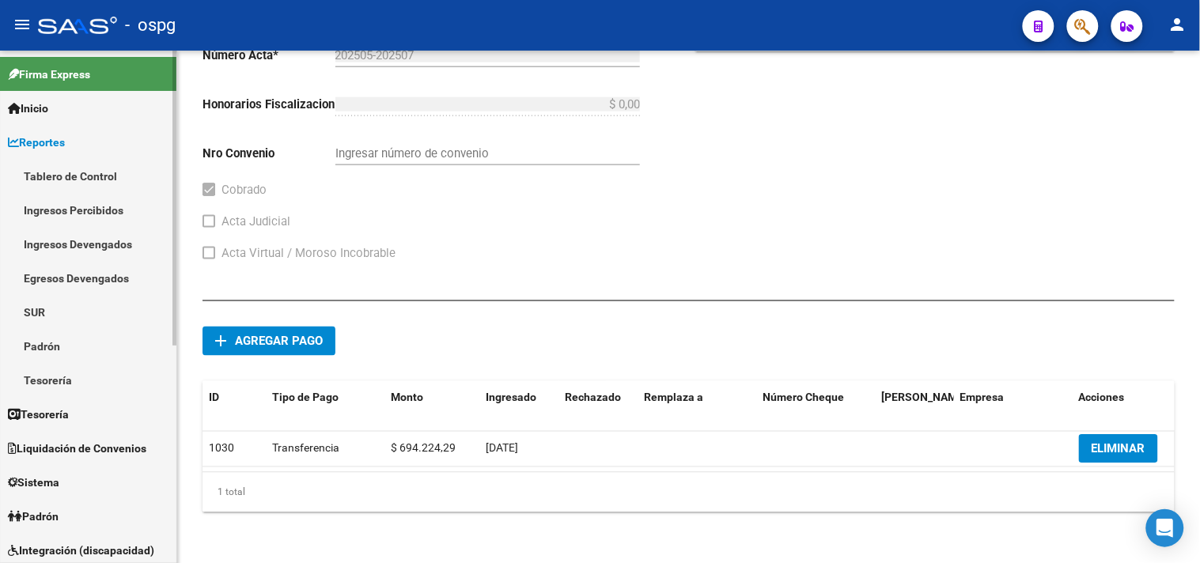
click at [92, 208] on link "Ingresos Percibidos" at bounding box center [88, 210] width 176 height 34
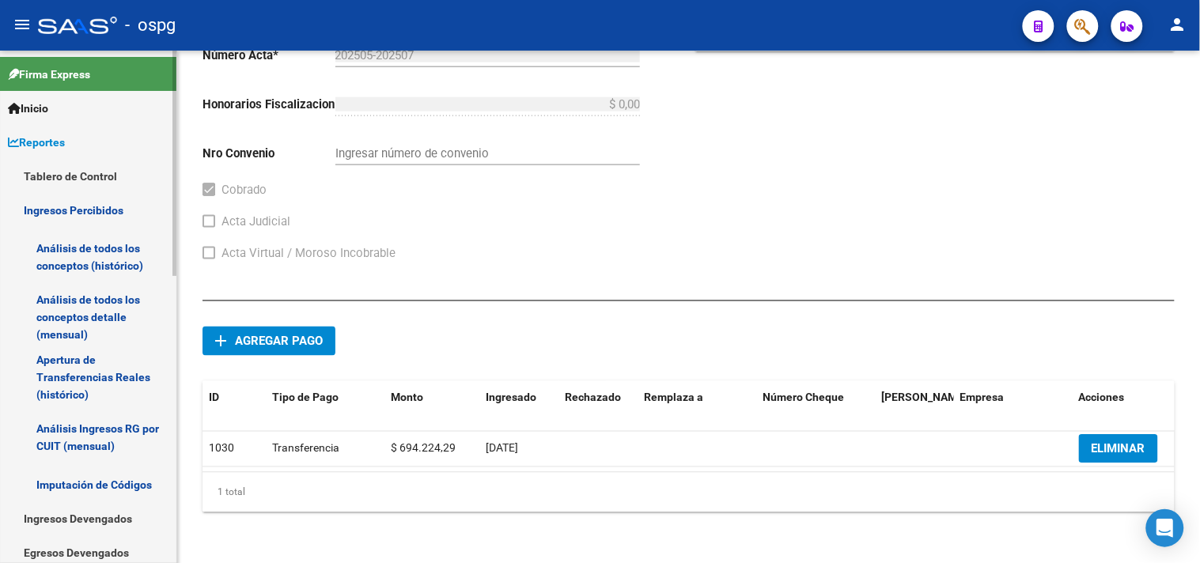
click at [93, 257] on link "Análisis de todos los conceptos (histórico)" at bounding box center [88, 257] width 176 height 60
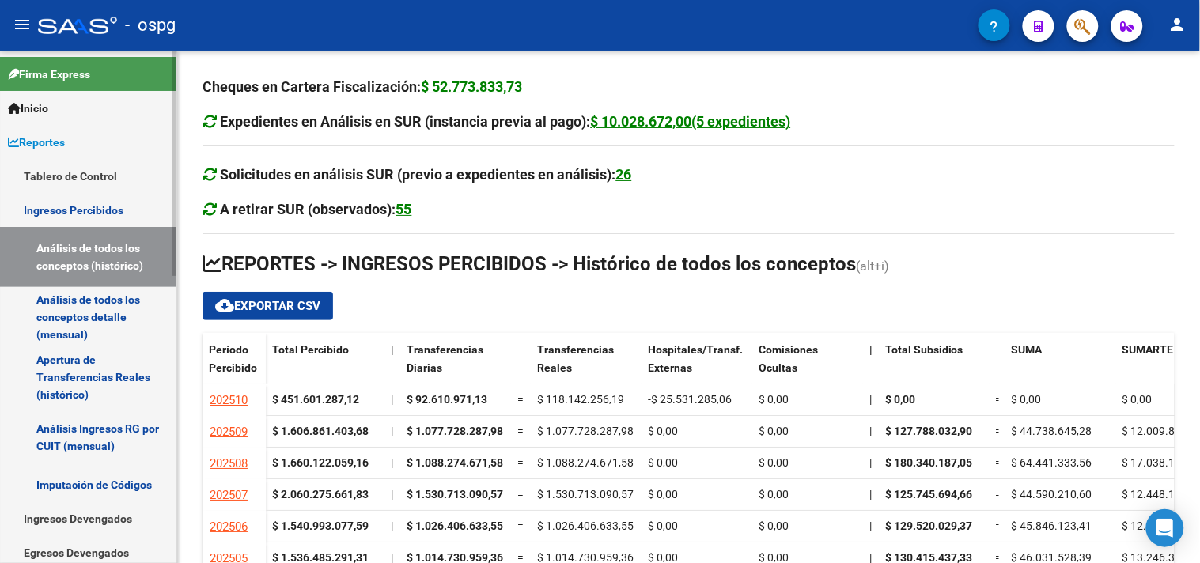
click at [127, 310] on link "Análisis de todos los conceptos detalle (mensual)" at bounding box center [88, 317] width 176 height 60
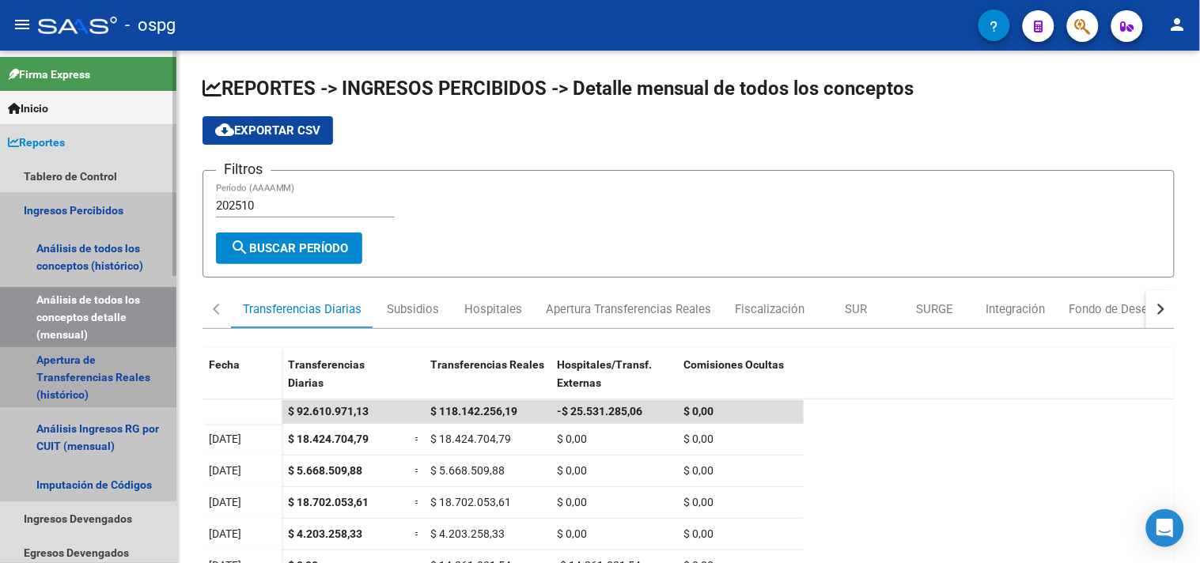
click at [87, 380] on link "Apertura de Transferencias Reales (histórico)" at bounding box center [88, 377] width 176 height 60
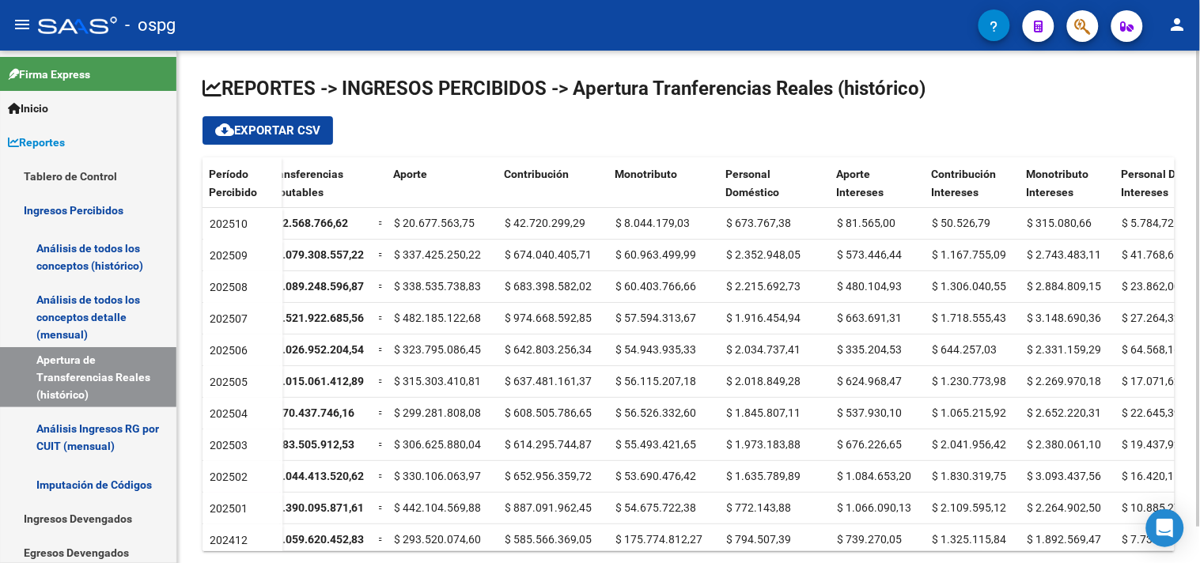
scroll to position [0, 947]
